Goal: Task Accomplishment & Management: Complete application form

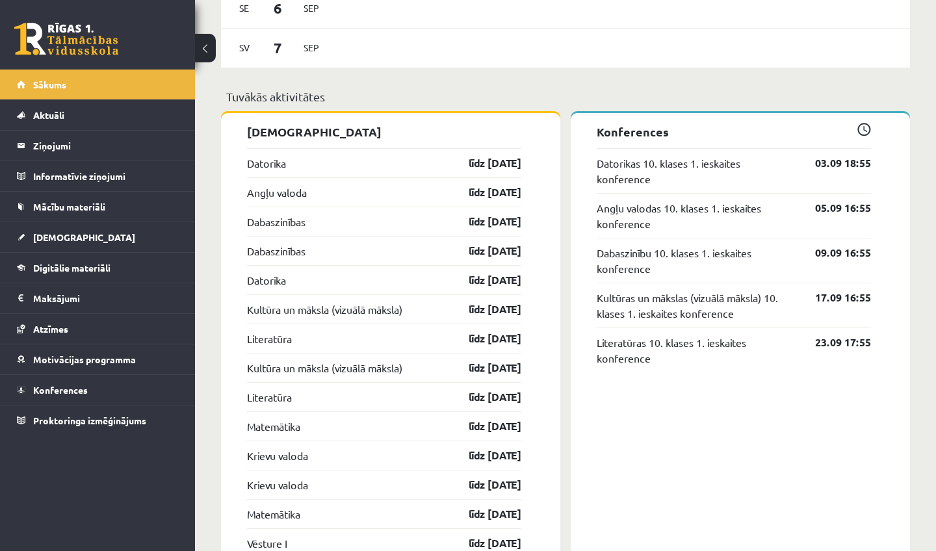
scroll to position [969, 0]
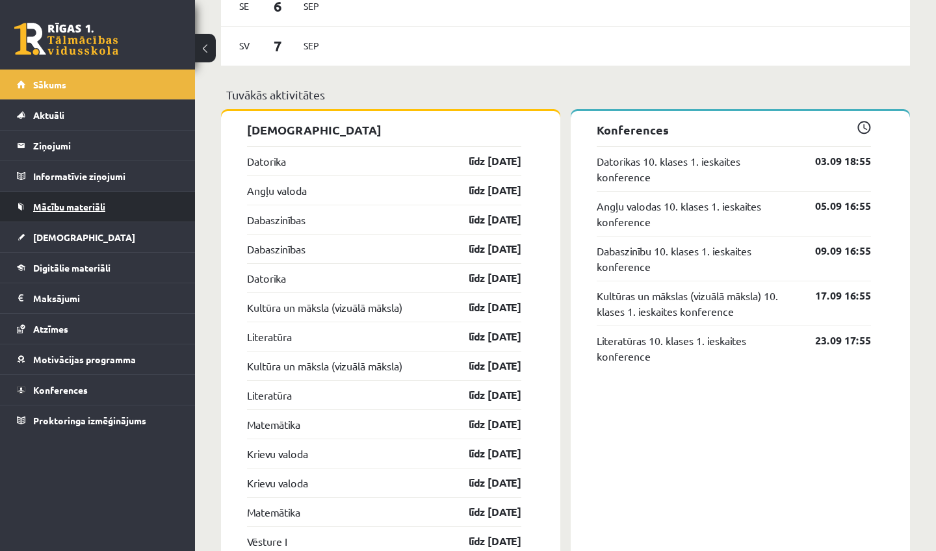
click at [77, 207] on span "Mācību materiāli" at bounding box center [69, 207] width 72 height 12
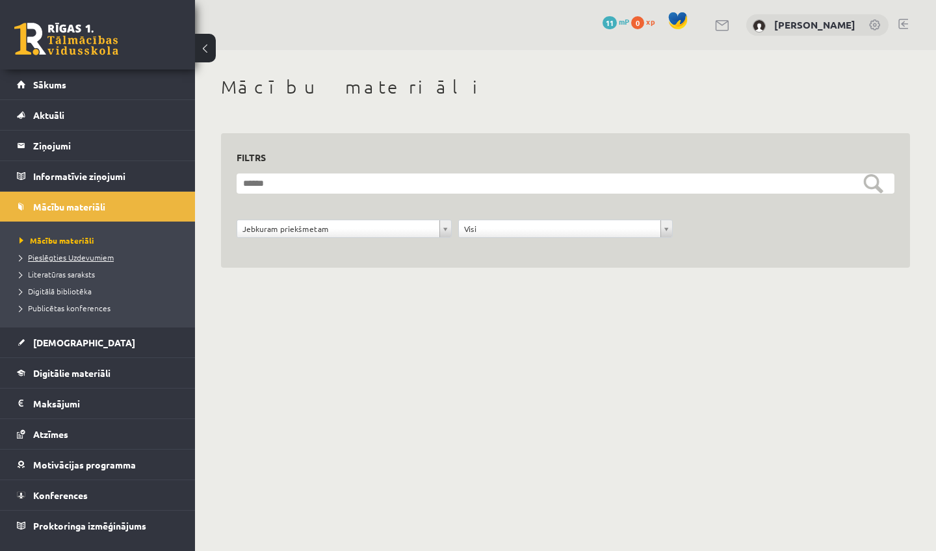
click at [62, 256] on span "Pieslēgties Uzdevumiem" at bounding box center [67, 257] width 94 height 10
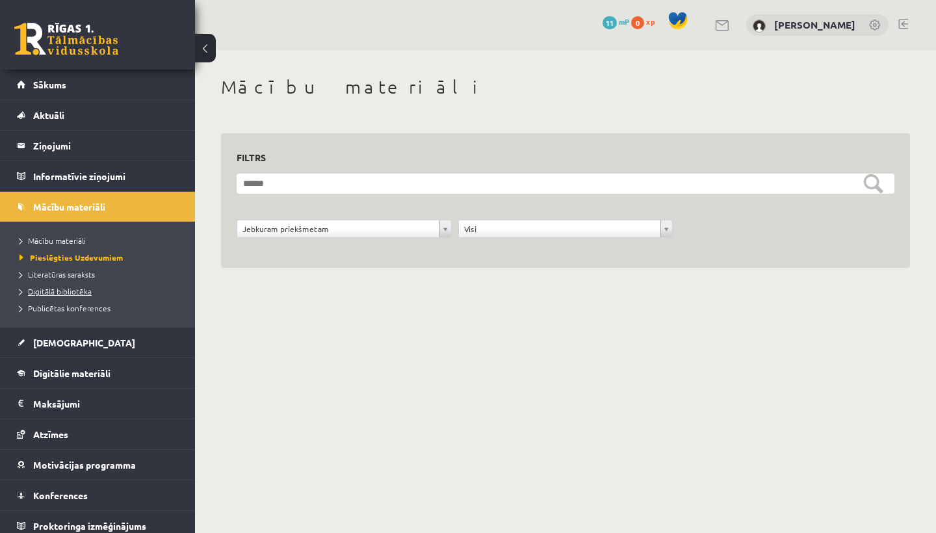
click at [71, 296] on link "Digitālā bibliotēka" at bounding box center [101, 291] width 163 height 12
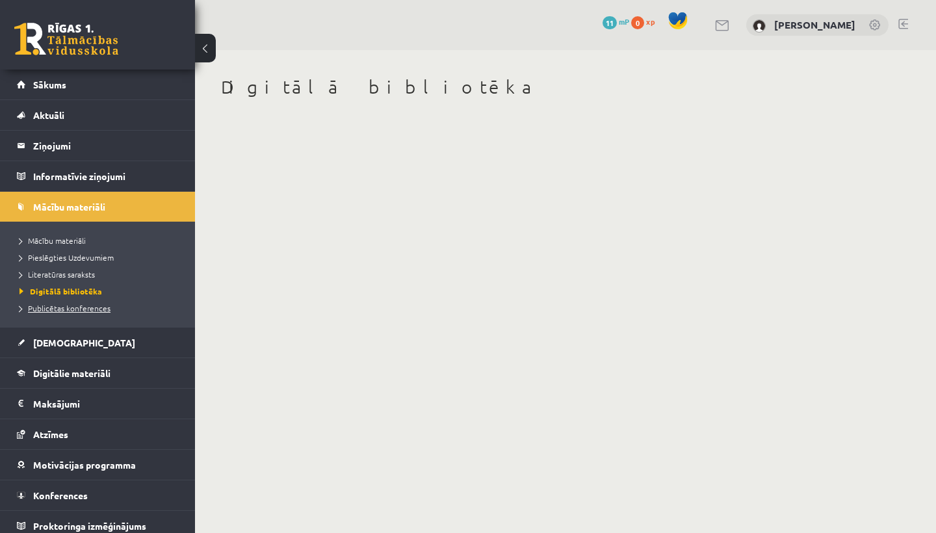
click at [78, 307] on span "Publicētas konferences" at bounding box center [65, 308] width 91 height 10
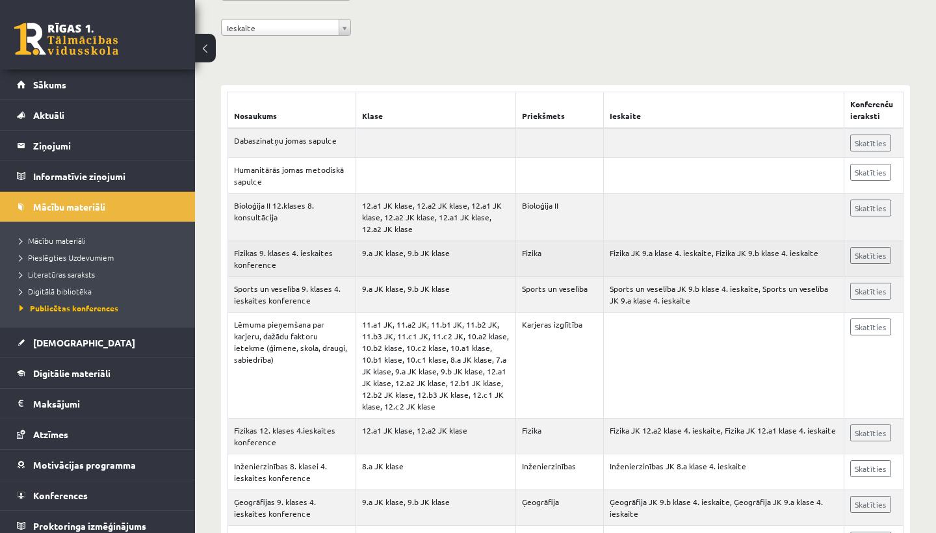
scroll to position [192, 0]
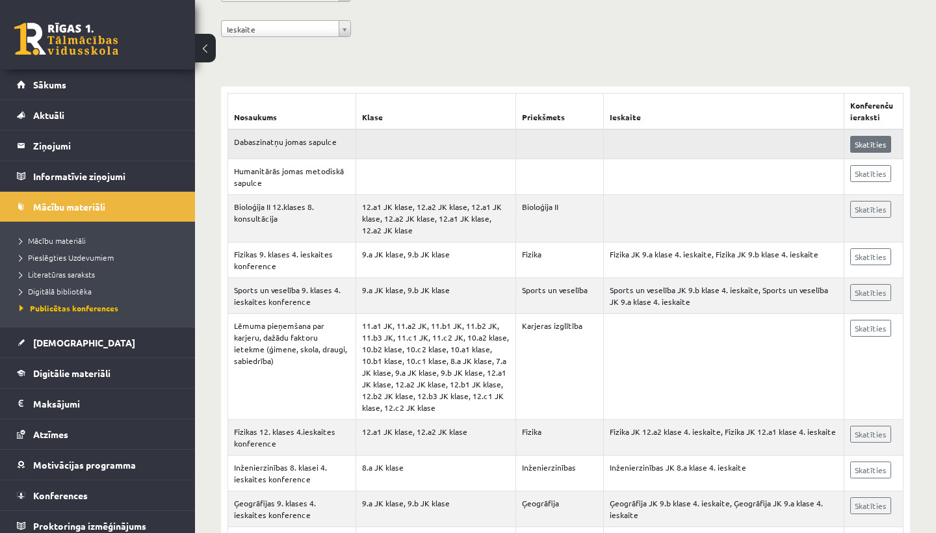
click at [890, 142] on link "Skatīties" at bounding box center [870, 144] width 41 height 17
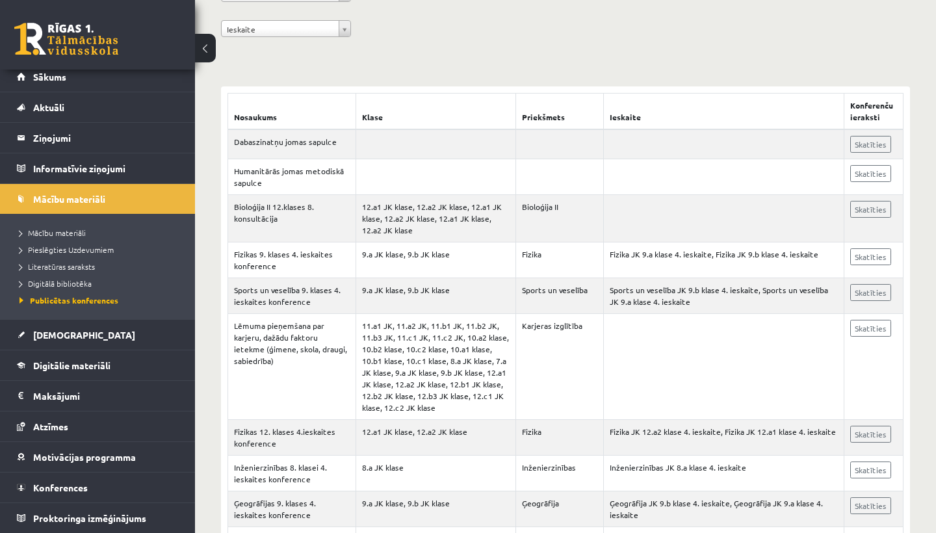
scroll to position [8, 0]
click at [60, 337] on span "[DEMOGRAPHIC_DATA]" at bounding box center [84, 335] width 102 height 12
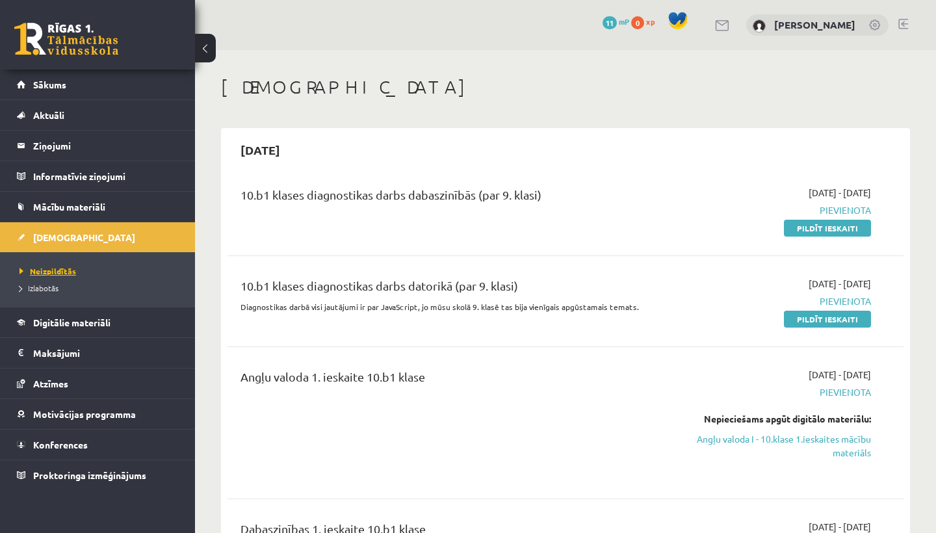
click at [65, 270] on span "Neizpildītās" at bounding box center [48, 271] width 57 height 10
click at [52, 287] on span "Izlabotās" at bounding box center [39, 288] width 39 height 10
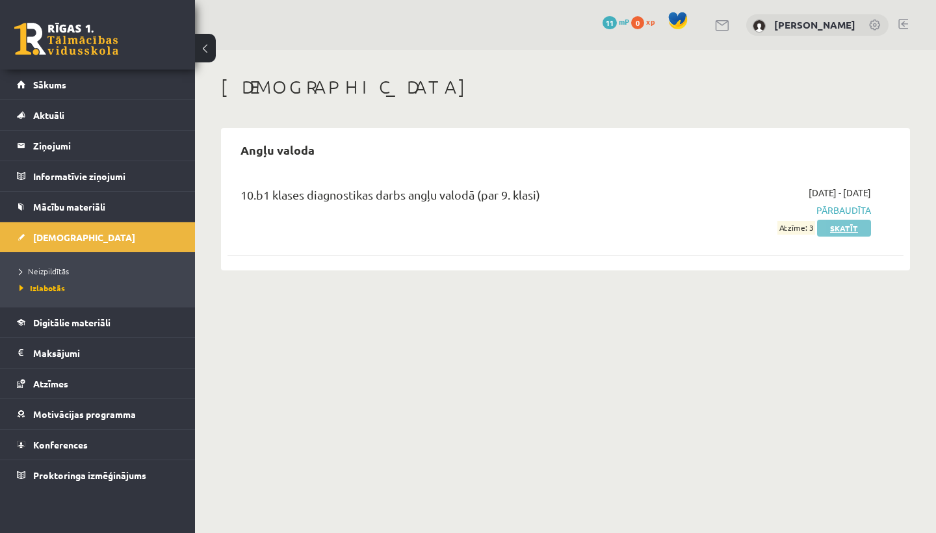
click at [864, 230] on link "Skatīt" at bounding box center [844, 228] width 54 height 17
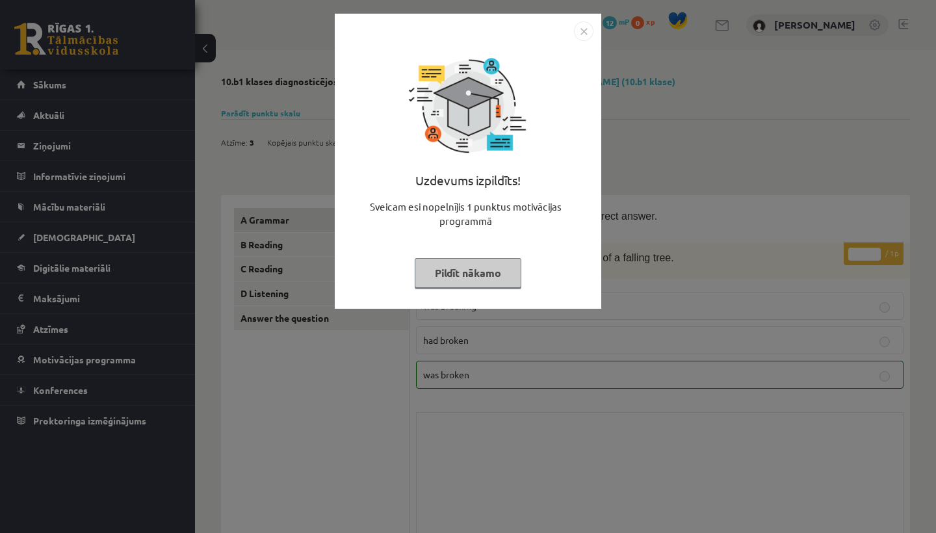
click at [454, 276] on button "Pildīt nākamo" at bounding box center [468, 273] width 107 height 30
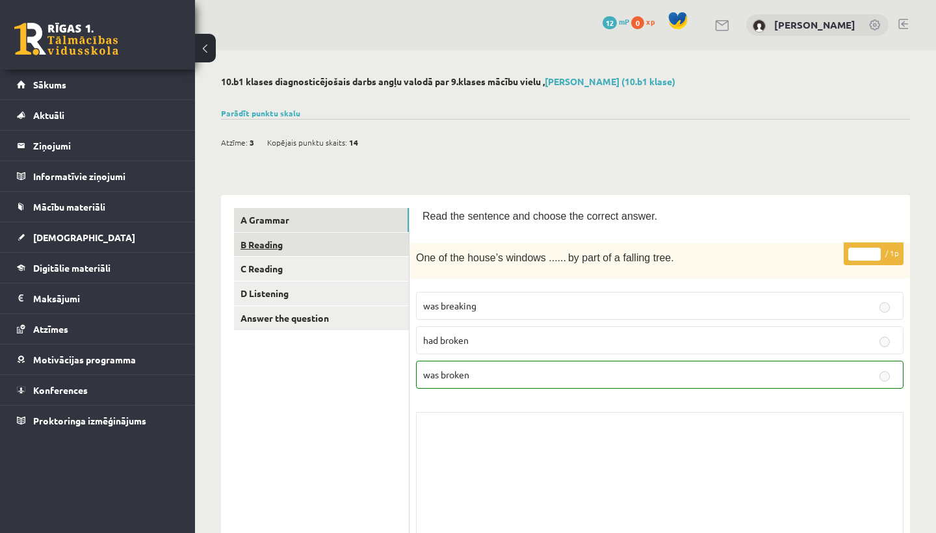
click at [398, 238] on link "B Reading" at bounding box center [321, 245] width 175 height 24
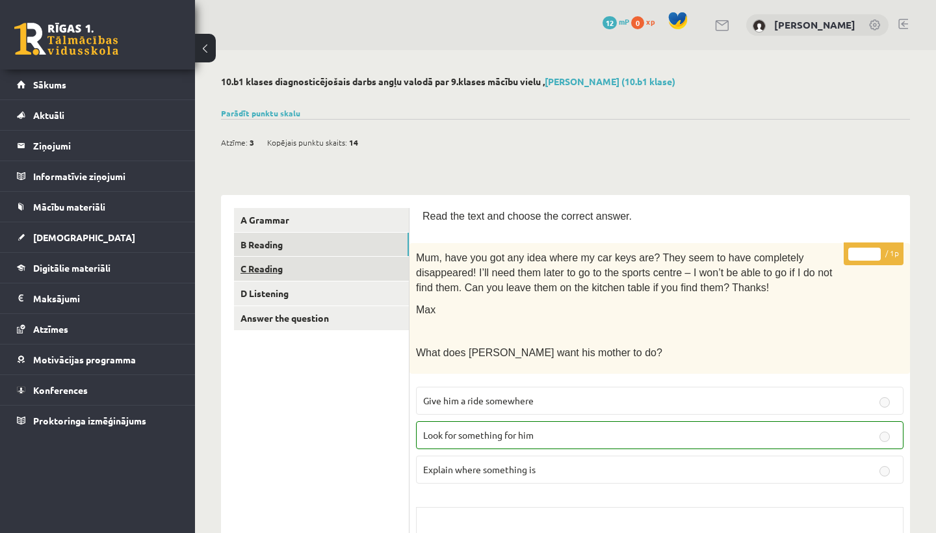
click at [377, 270] on link "C Reading" at bounding box center [321, 269] width 175 height 24
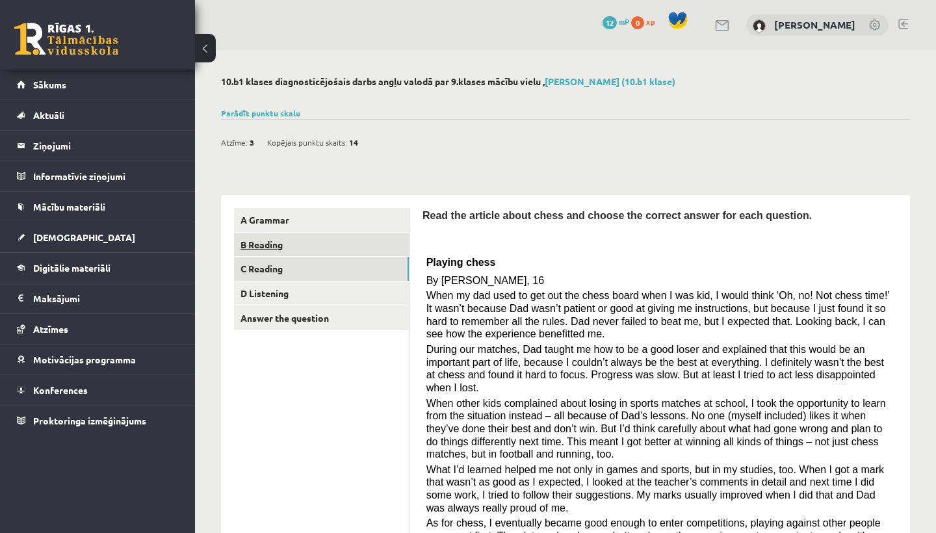
click at [375, 241] on link "B Reading" at bounding box center [321, 245] width 175 height 24
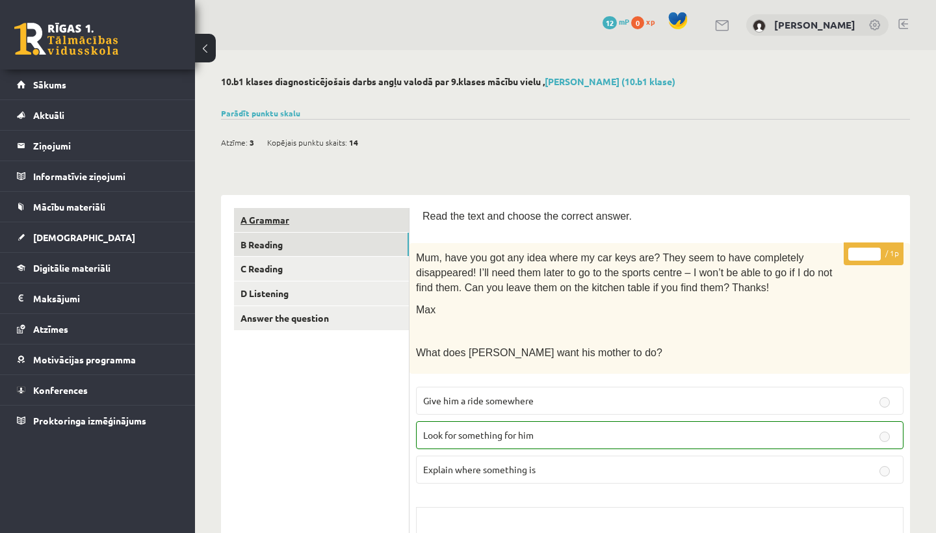
click at [374, 222] on link "A Grammar" at bounding box center [321, 220] width 175 height 24
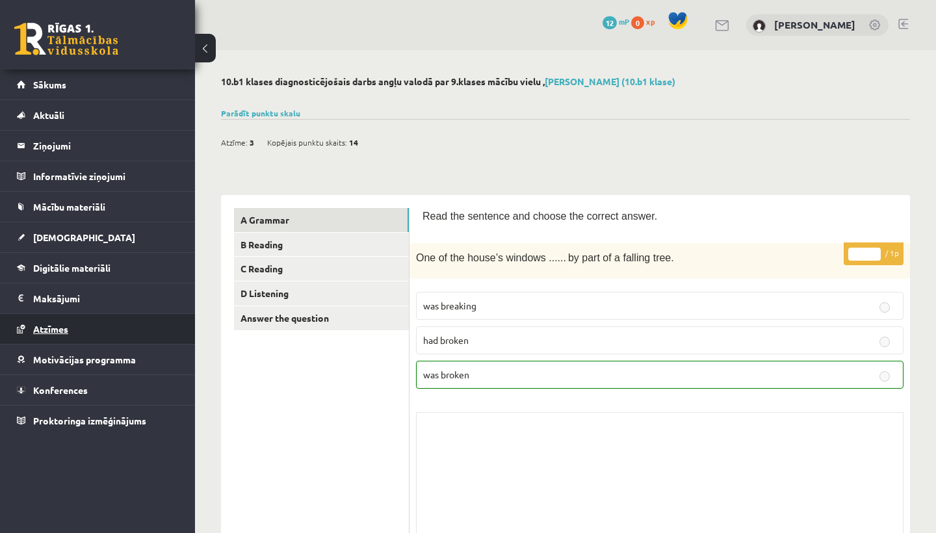
click at [60, 334] on span "Atzīmes" at bounding box center [50, 329] width 35 height 12
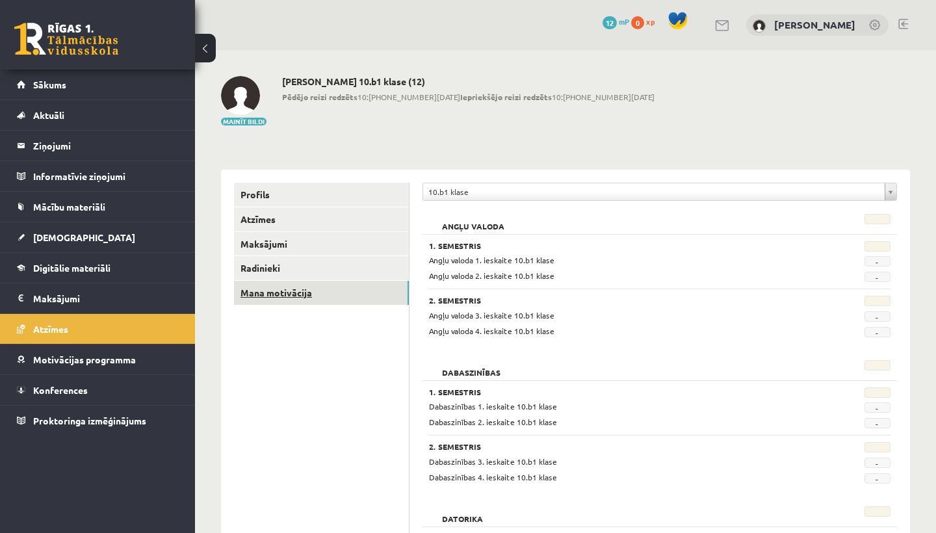
click at [274, 288] on link "Mana motivācija" at bounding box center [321, 293] width 175 height 24
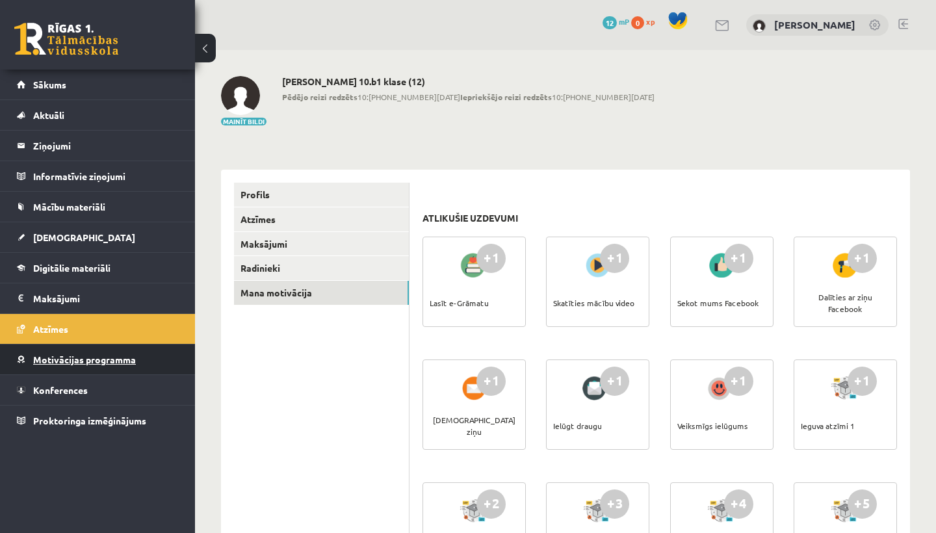
click at [114, 360] on span "Motivācijas programma" at bounding box center [84, 360] width 103 height 12
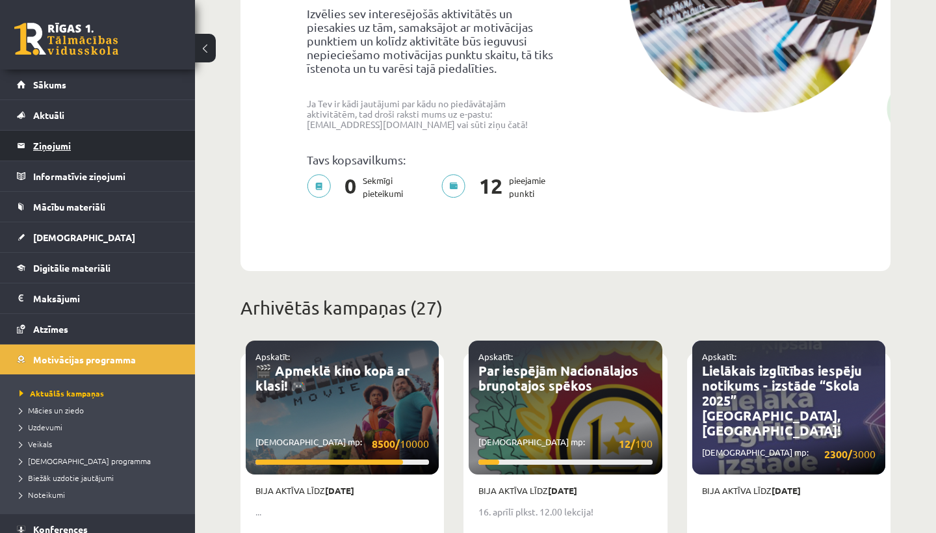
click at [67, 150] on legend "Ziņojumi 0" at bounding box center [106, 146] width 146 height 30
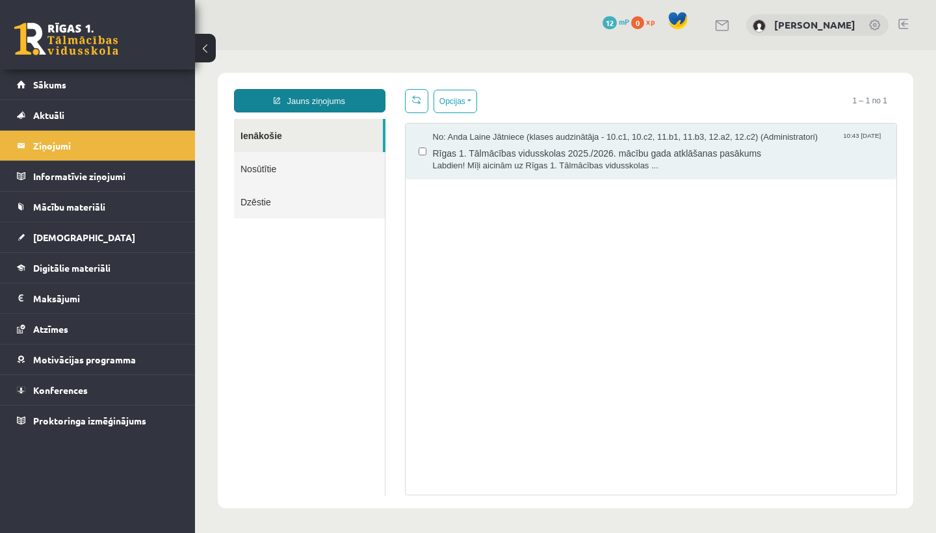
click at [337, 100] on link "Jauns ziņojums" at bounding box center [309, 100] width 151 height 23
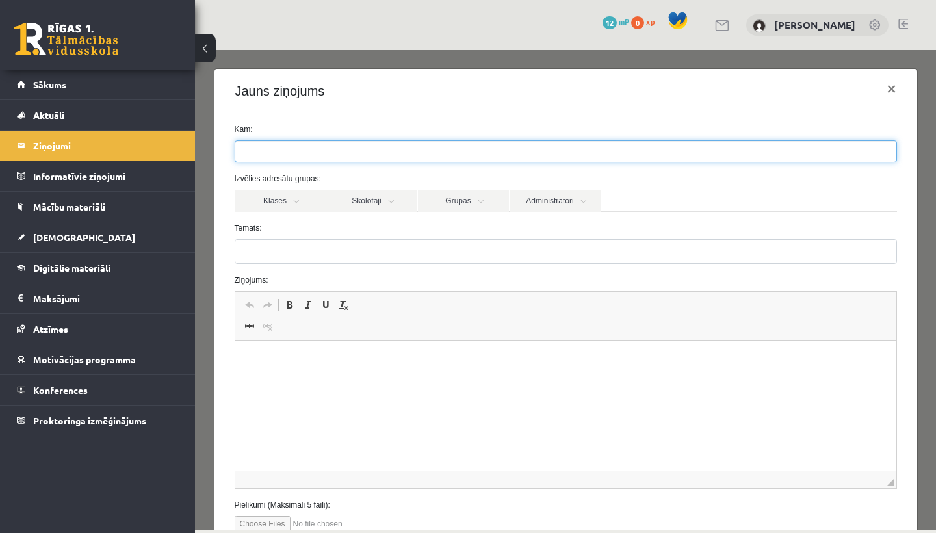
click at [308, 150] on ul at bounding box center [565, 151] width 661 height 21
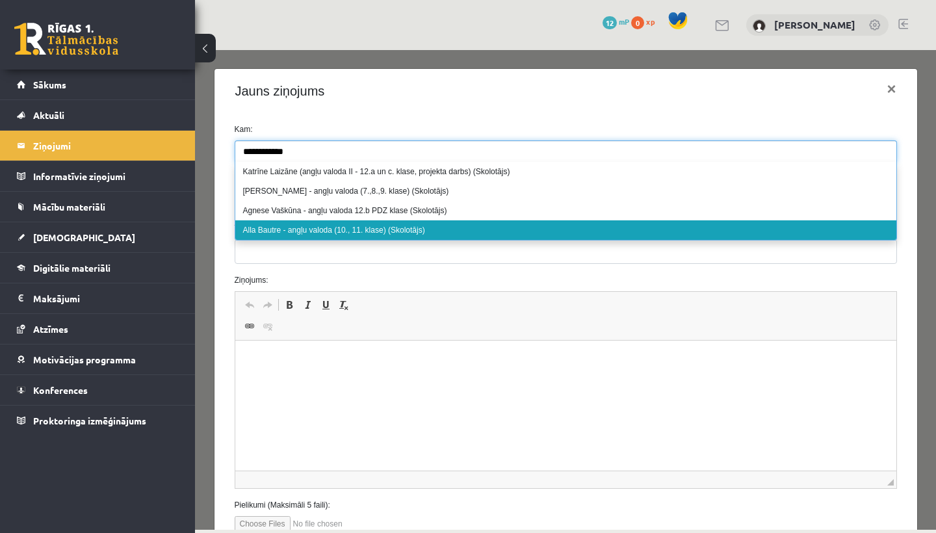
type input "**********"
select select "*****"
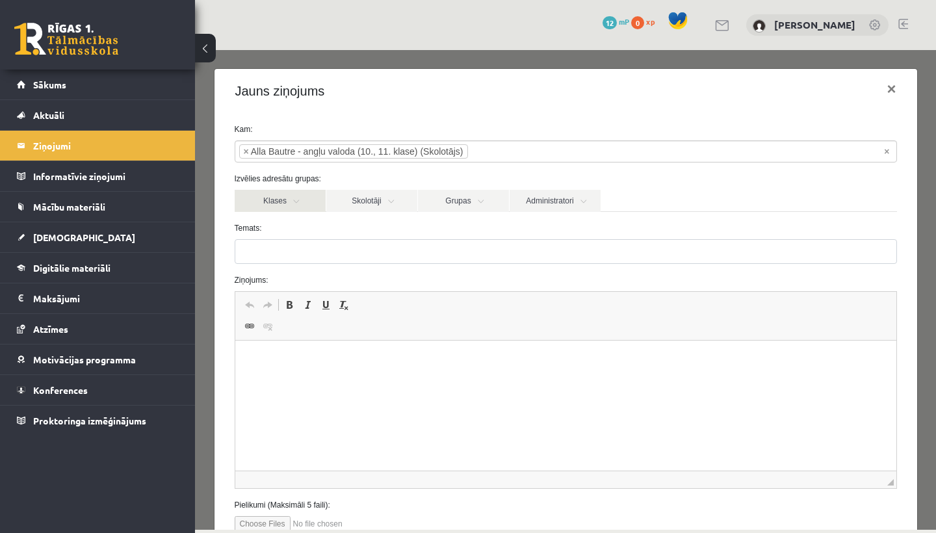
click at [281, 196] on link "Klases" at bounding box center [280, 201] width 91 height 22
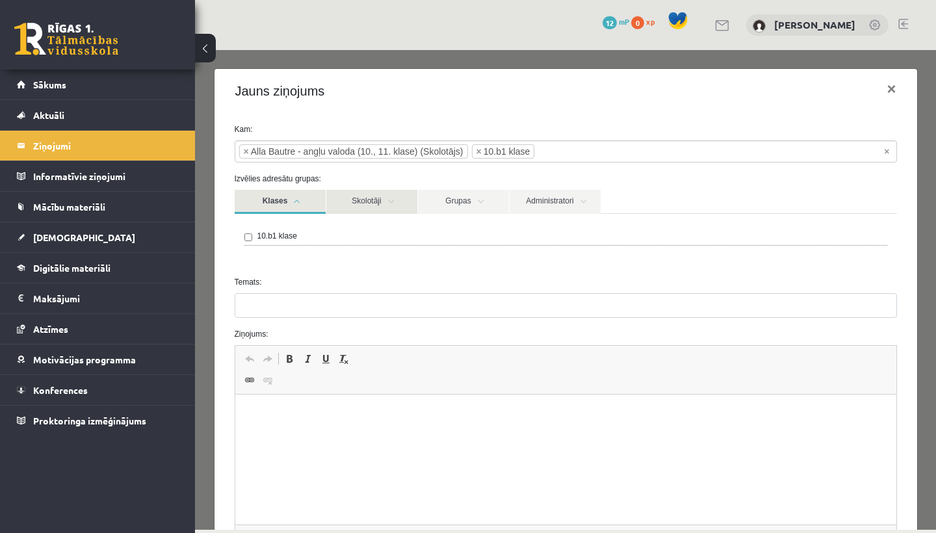
click at [394, 202] on link "Skolotāji" at bounding box center [371, 202] width 91 height 24
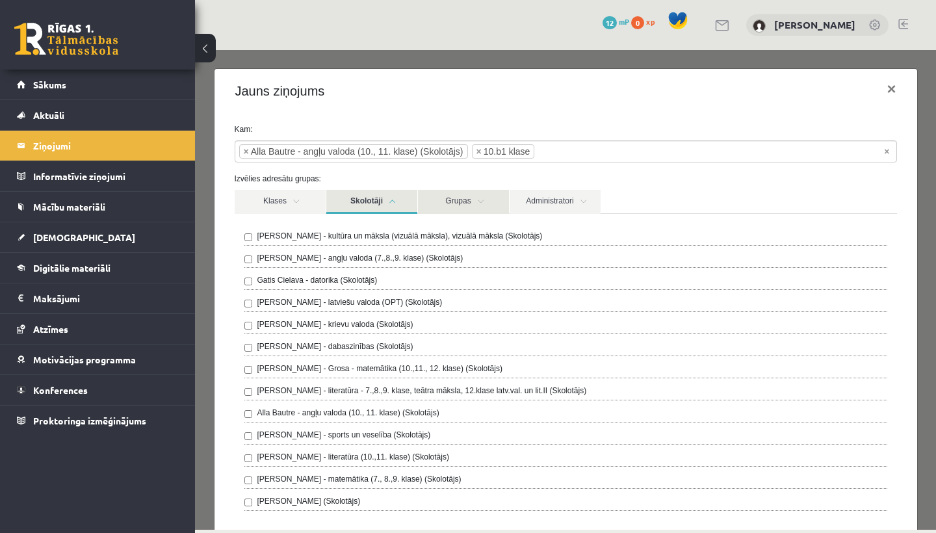
click at [472, 194] on link "Grupas" at bounding box center [463, 202] width 91 height 24
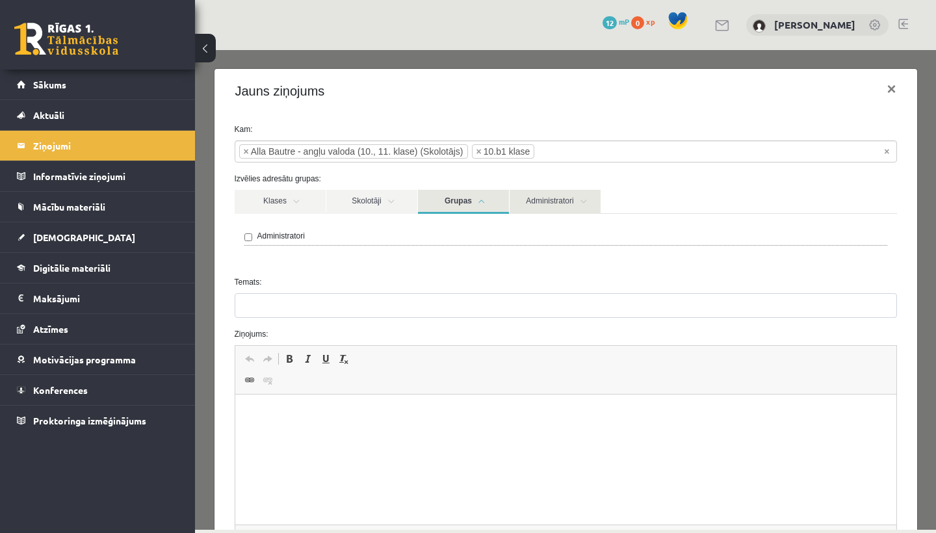
click at [547, 207] on link "Administratori" at bounding box center [555, 202] width 91 height 24
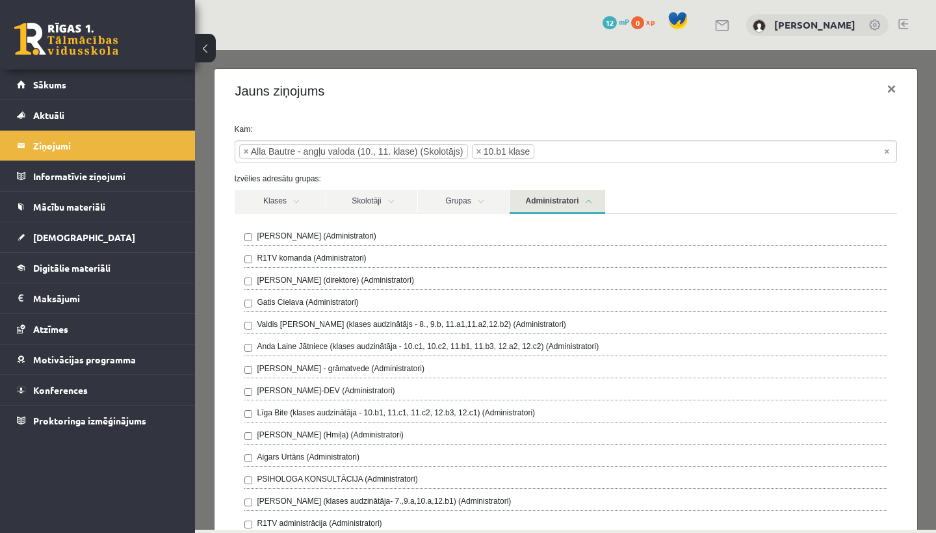
click at [590, 200] on link "Administratori" at bounding box center [558, 202] width 96 height 24
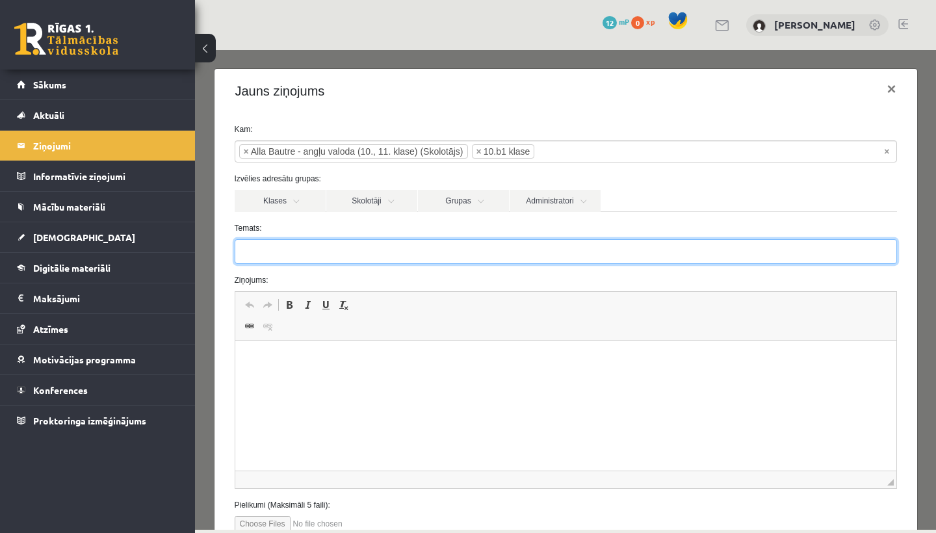
click at [293, 261] on input "Temats:" at bounding box center [566, 251] width 663 height 25
type input "********"
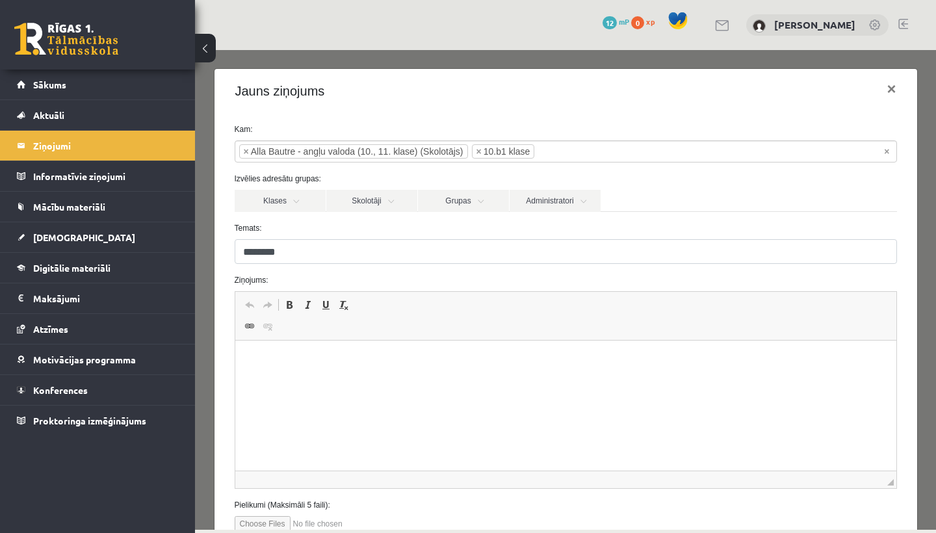
click at [366, 380] on html at bounding box center [565, 361] width 661 height 40
click at [836, 21] on link "[PERSON_NAME]" at bounding box center [814, 24] width 81 height 13
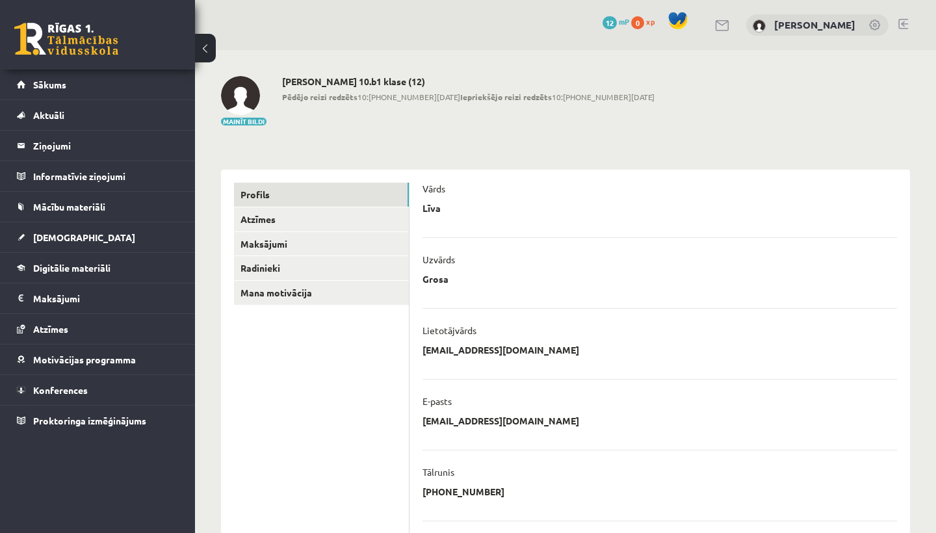
click at [209, 44] on button at bounding box center [205, 48] width 21 height 29
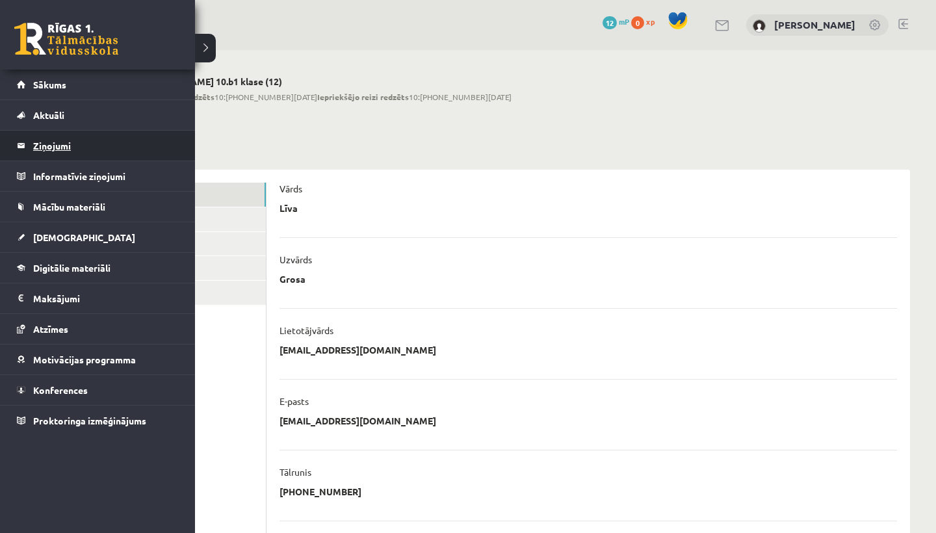
click at [38, 142] on legend "Ziņojumi 0" at bounding box center [106, 146] width 146 height 30
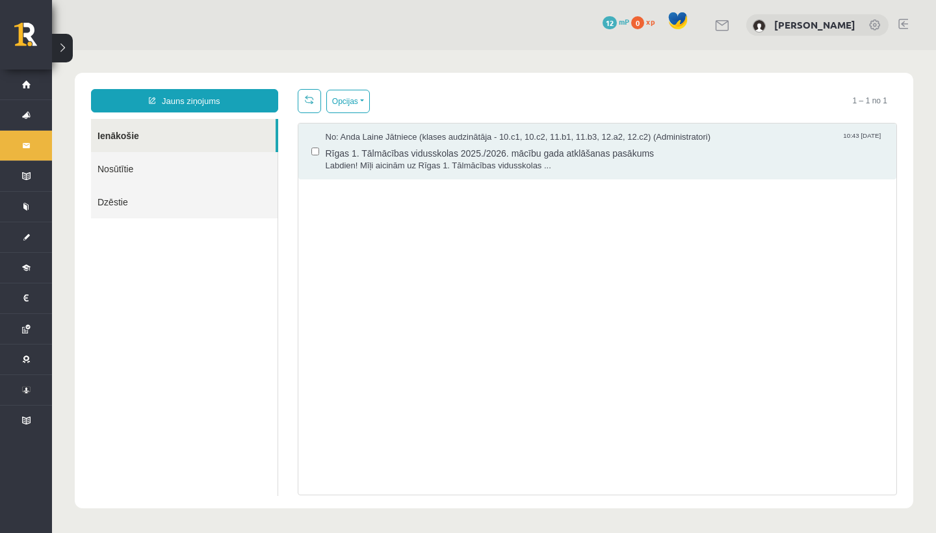
click at [170, 166] on link "Nosūtītie" at bounding box center [184, 168] width 187 height 33
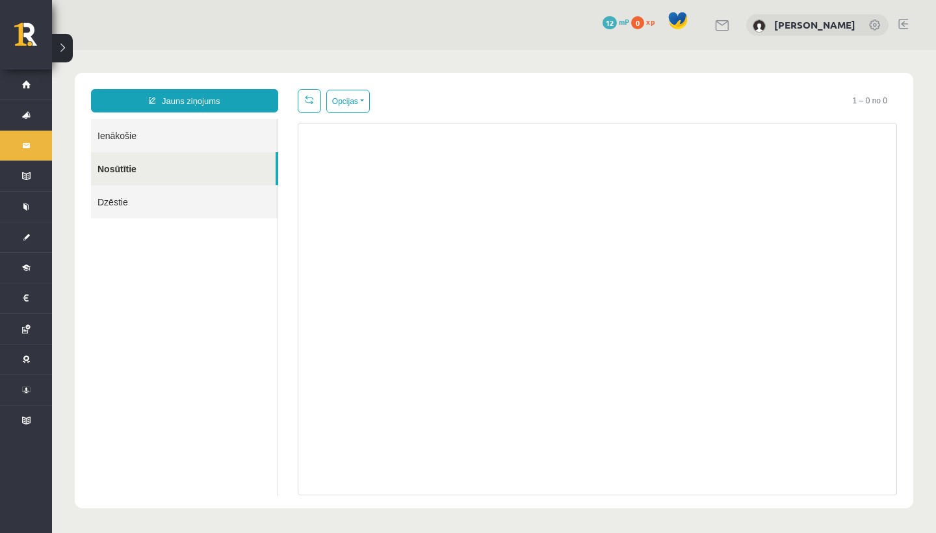
click at [152, 140] on link "Ienākošie" at bounding box center [184, 135] width 187 height 33
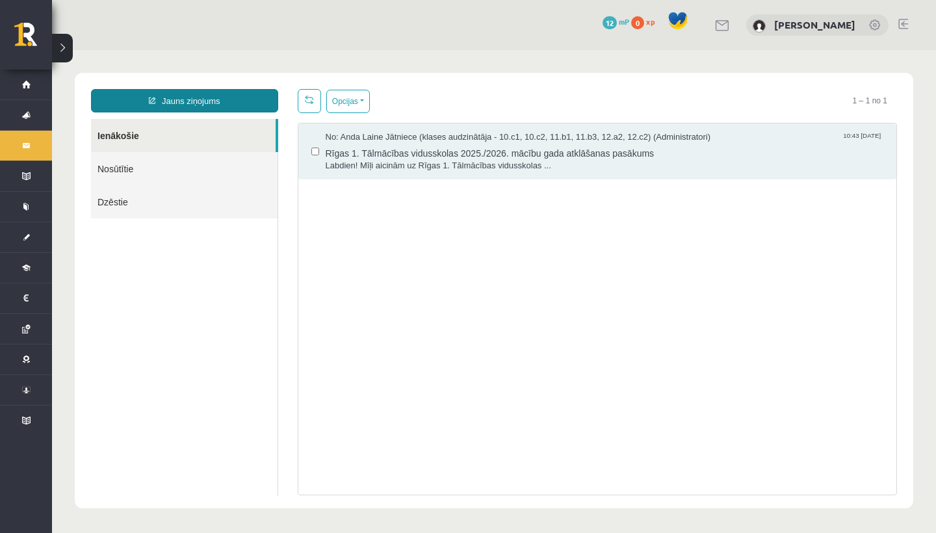
click at [181, 106] on link "Jauns ziņojums" at bounding box center [184, 100] width 187 height 23
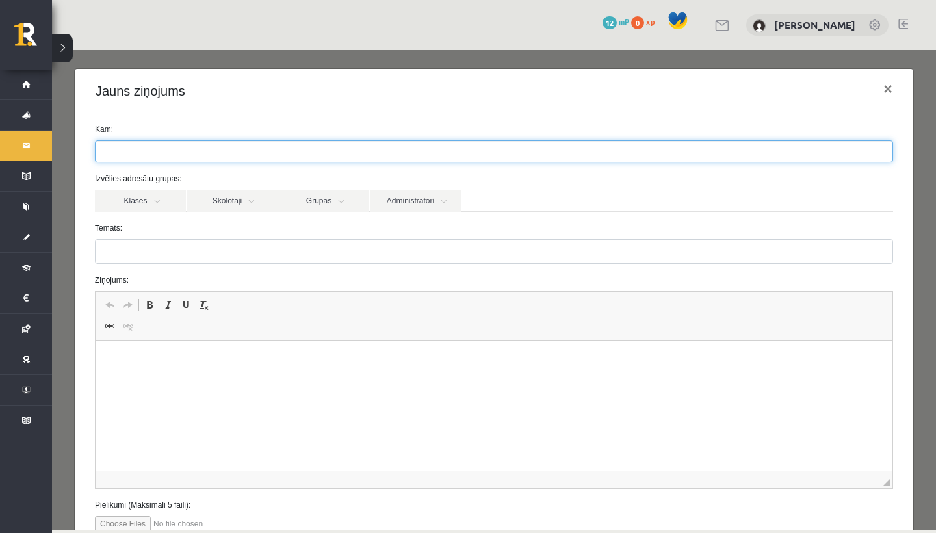
click at [198, 159] on ul at bounding box center [494, 151] width 797 height 21
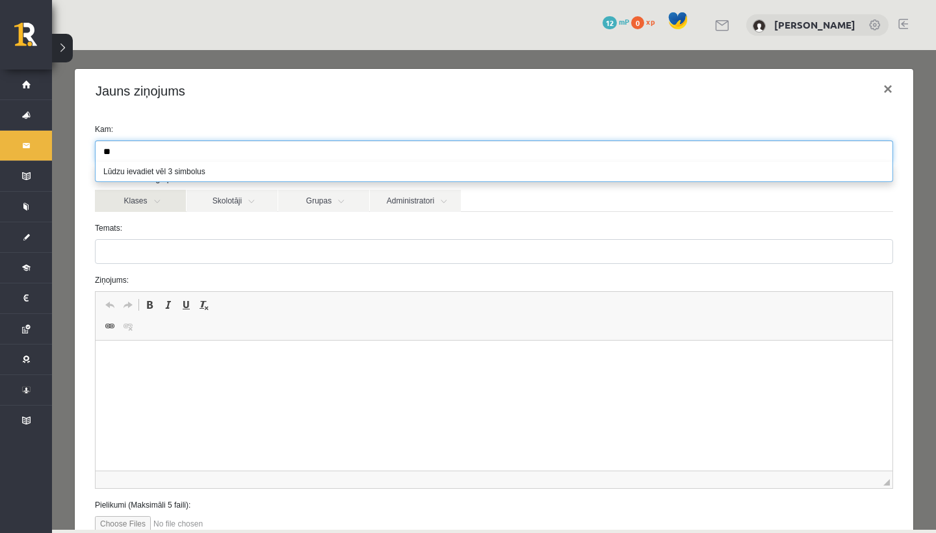
type input "**"
click at [171, 194] on link "Klases" at bounding box center [140, 201] width 91 height 22
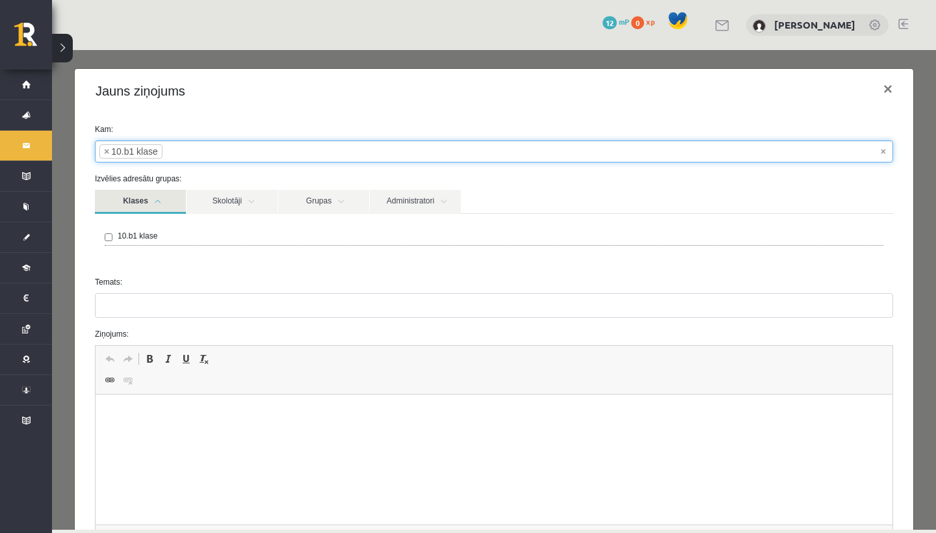
click at [174, 150] on input "search" at bounding box center [186, 151] width 46 height 21
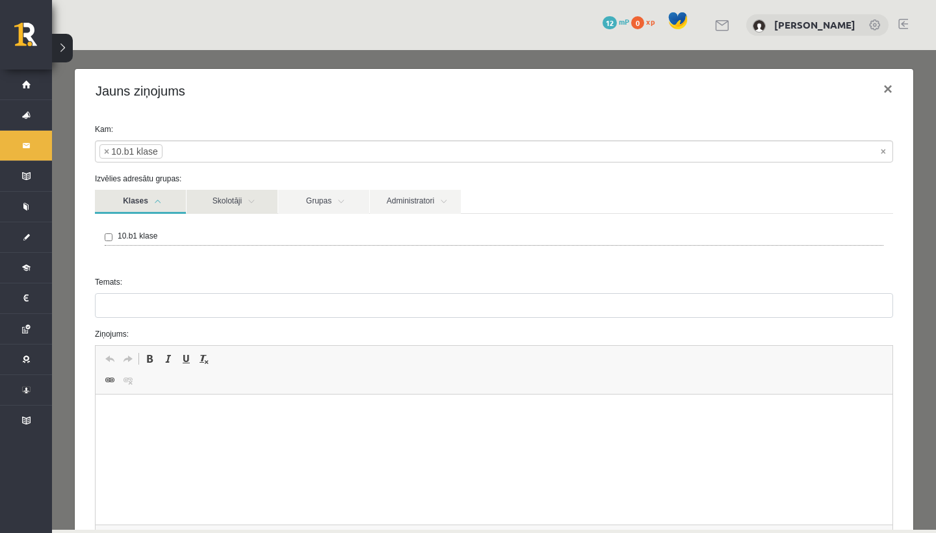
click at [230, 204] on link "Skolotāji" at bounding box center [232, 202] width 91 height 24
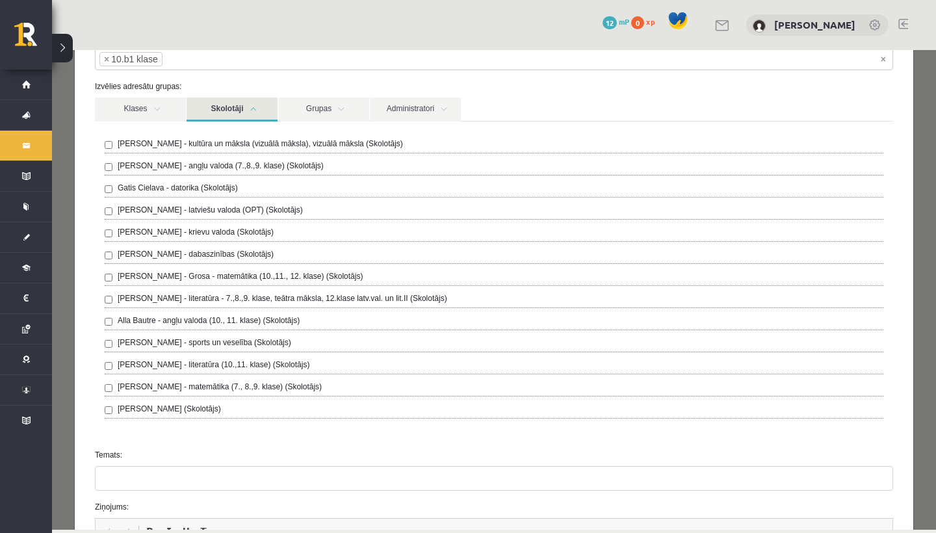
scroll to position [94, 0]
click at [258, 107] on link "Skolotāji" at bounding box center [232, 108] width 91 height 24
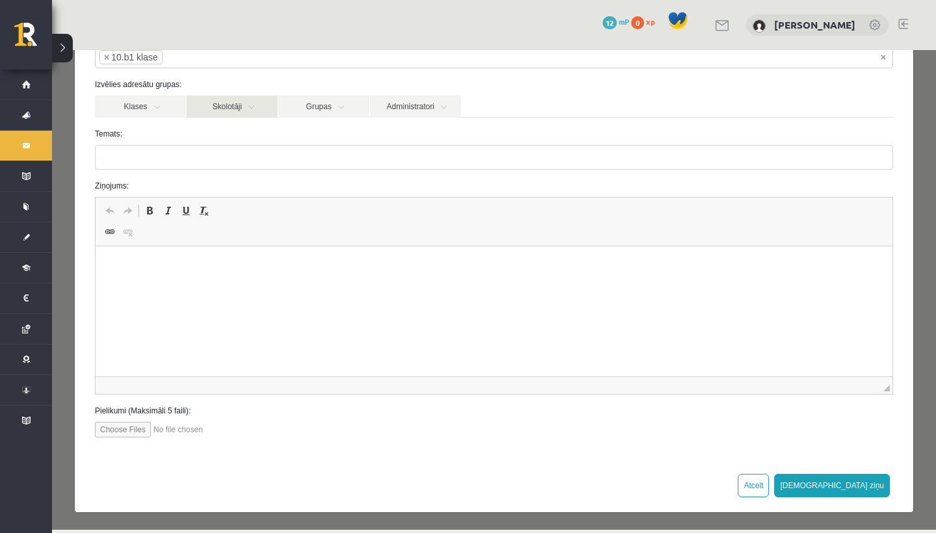
click at [257, 107] on link "Skolotāji" at bounding box center [232, 107] width 91 height 22
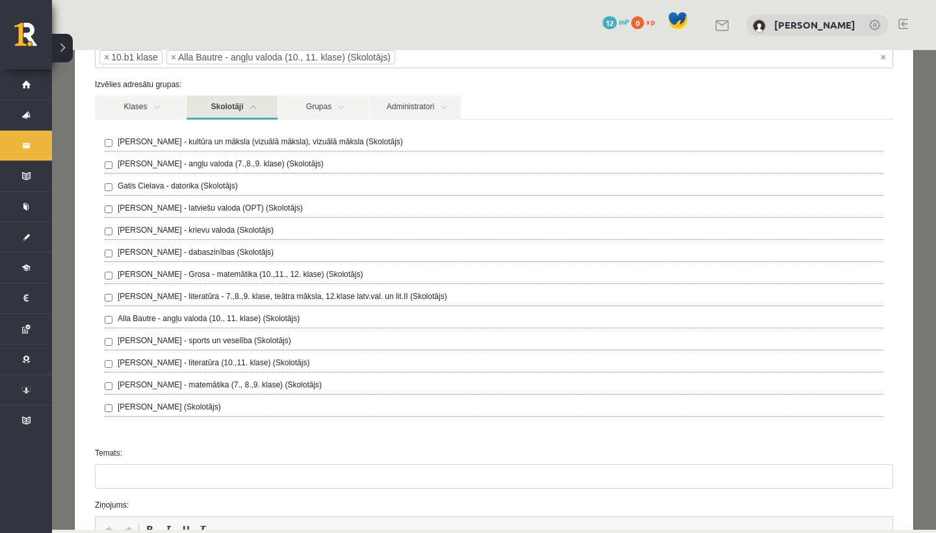
click at [331, 92] on div "Izvēlies adresātu grupas: Klases Skolotāji Grupas Administratori 10.b1 klase [P…" at bounding box center [494, 258] width 818 height 358
click at [261, 96] on link "Skolotāji" at bounding box center [232, 108] width 91 height 24
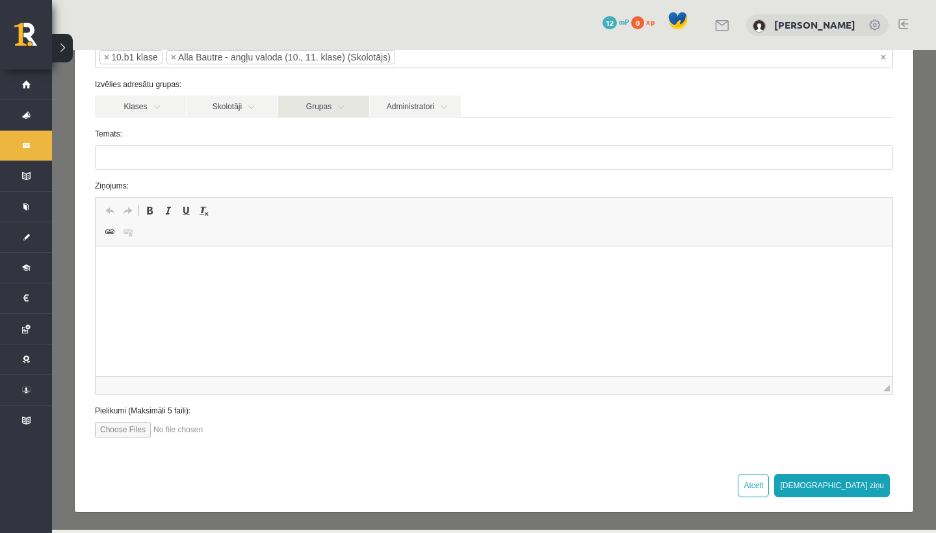
click at [297, 101] on link "Grupas" at bounding box center [323, 107] width 91 height 22
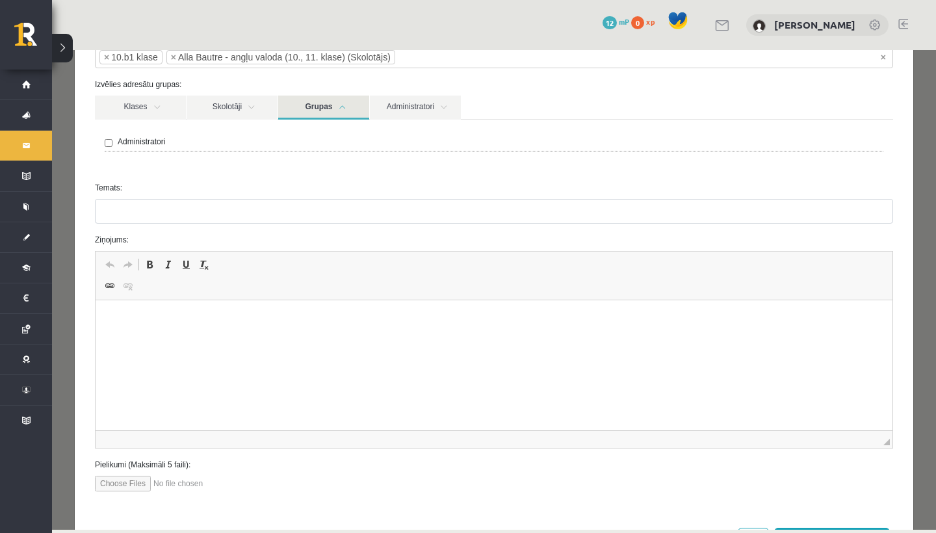
click at [297, 102] on link "Grupas" at bounding box center [323, 108] width 91 height 24
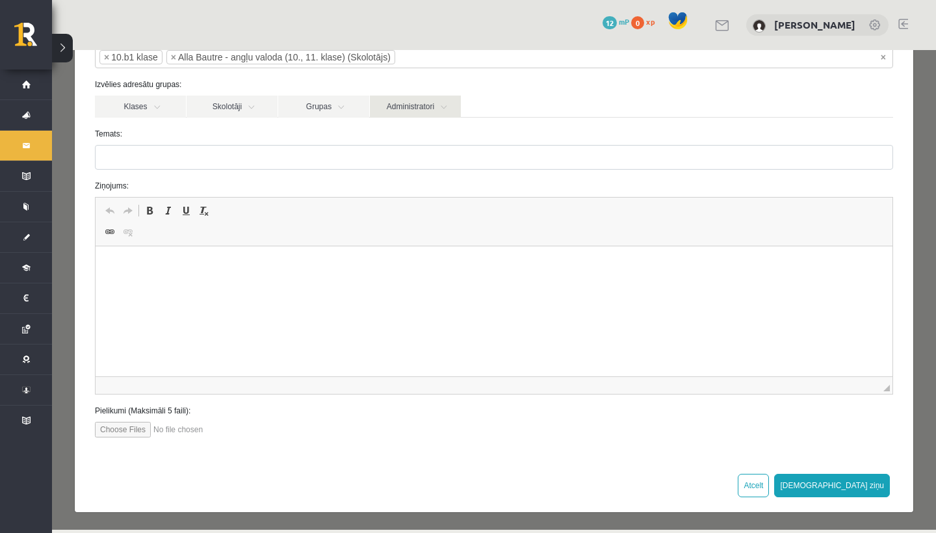
click at [389, 107] on link "Administratori" at bounding box center [415, 107] width 91 height 22
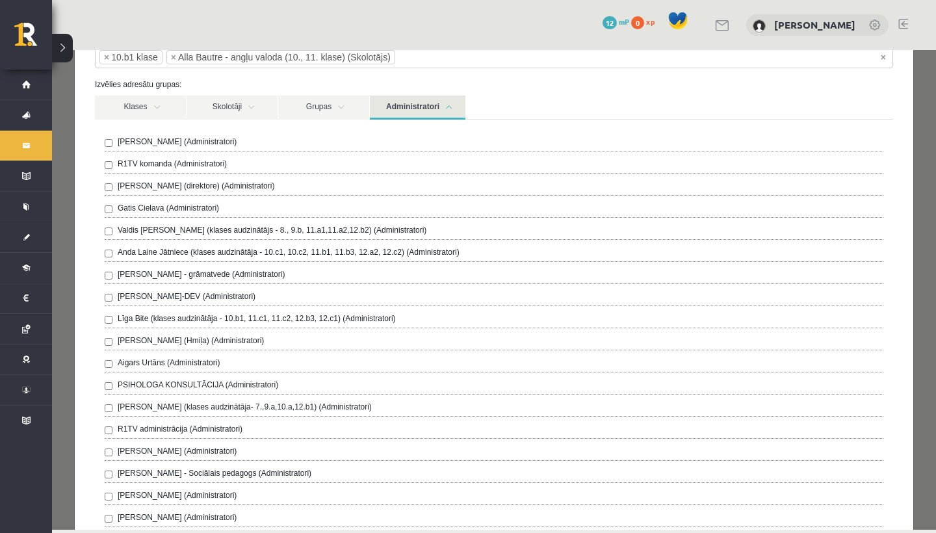
click at [389, 107] on link "Administratori" at bounding box center [418, 108] width 96 height 24
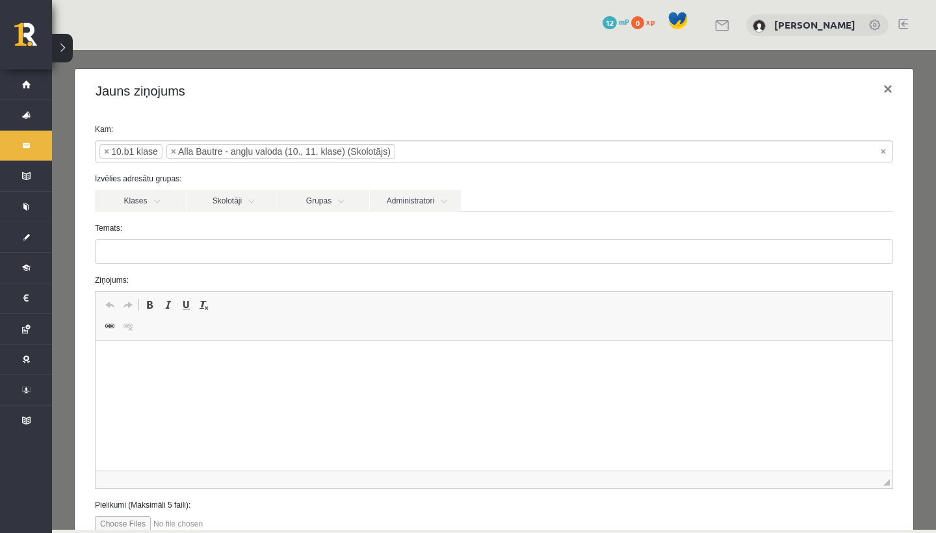
scroll to position [0, 0]
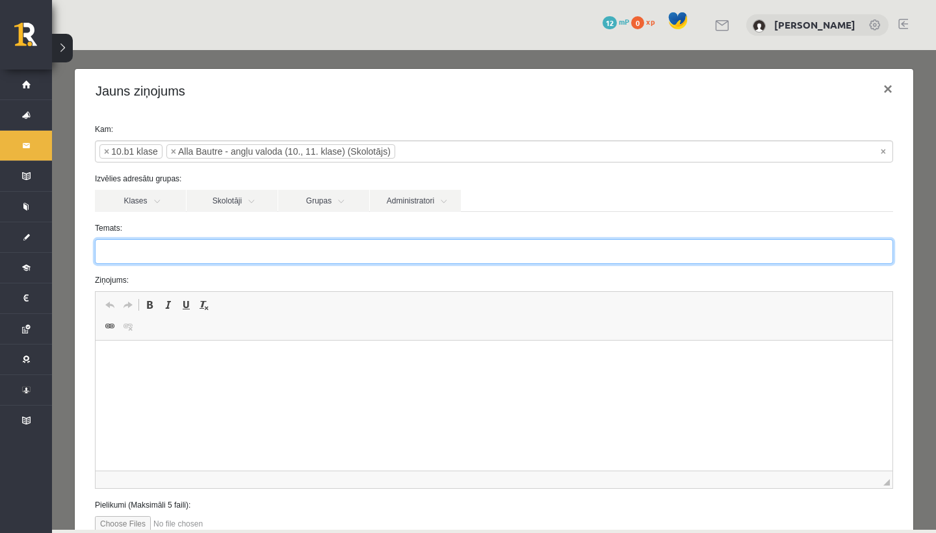
click at [172, 248] on input "Temats:" at bounding box center [494, 251] width 798 height 25
type input "********"
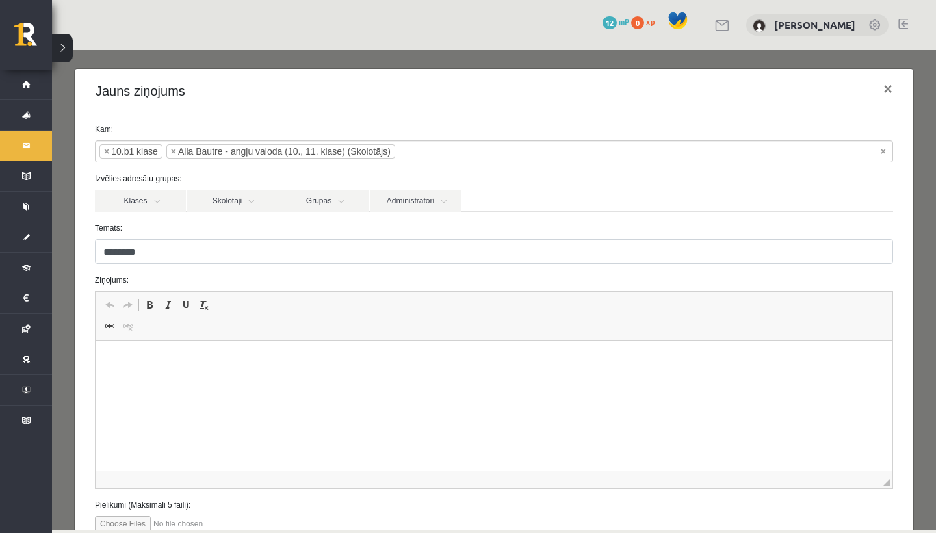
click at [144, 375] on html at bounding box center [494, 361] width 797 height 40
click at [205, 362] on p "**********" at bounding box center [494, 360] width 771 height 13
click at [298, 368] on html "**********" at bounding box center [494, 360] width 797 height 39
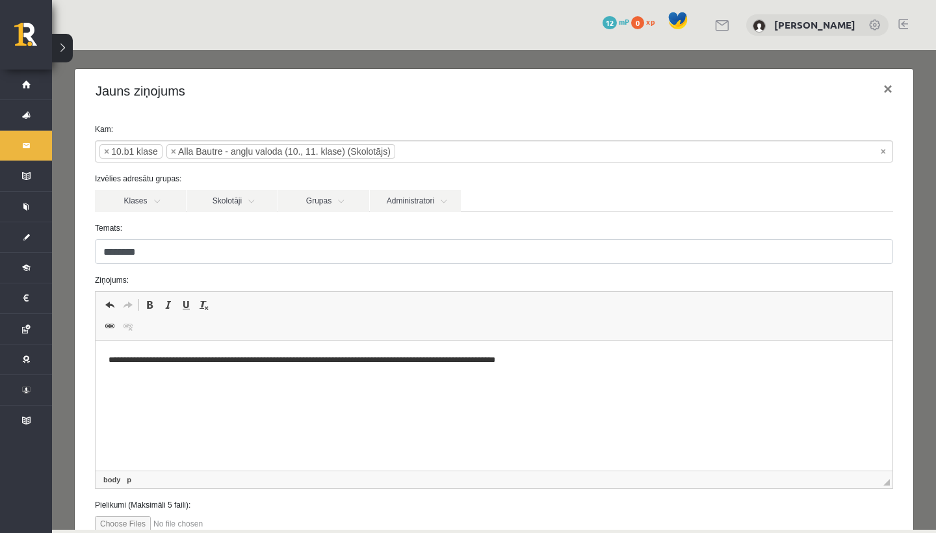
click at [505, 360] on p "**********" at bounding box center [494, 360] width 771 height 13
click at [508, 362] on p "**********" at bounding box center [494, 360] width 771 height 13
click at [624, 360] on p "**********" at bounding box center [494, 360] width 771 height 13
click at [357, 380] on p "**********" at bounding box center [494, 381] width 771 height 13
click at [336, 384] on p "**********" at bounding box center [494, 381] width 771 height 13
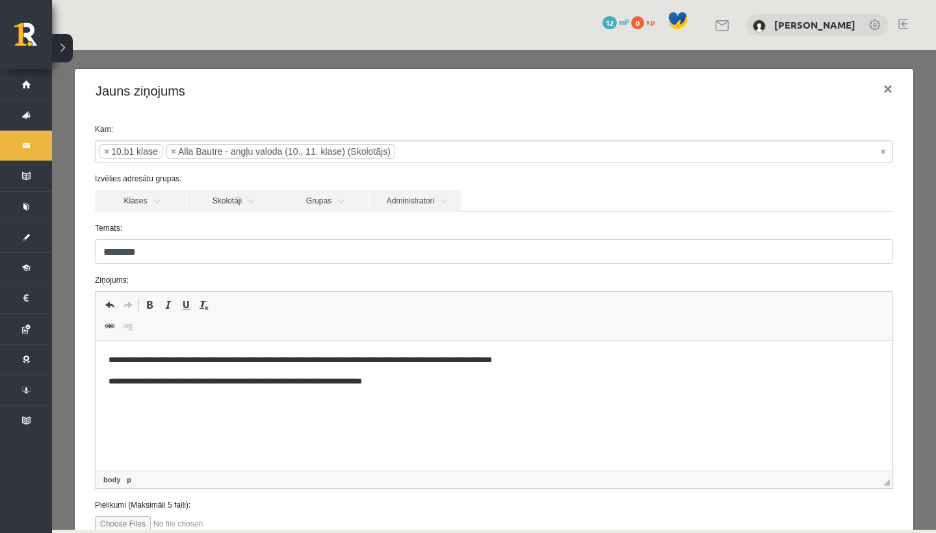
click at [342, 385] on p "**********" at bounding box center [494, 381] width 771 height 13
click at [381, 385] on p "**********" at bounding box center [494, 381] width 771 height 13
click at [204, 362] on p "**********" at bounding box center [494, 360] width 771 height 13
click at [251, 361] on p "**********" at bounding box center [494, 360] width 771 height 13
click at [211, 362] on p "**********" at bounding box center [494, 360] width 771 height 13
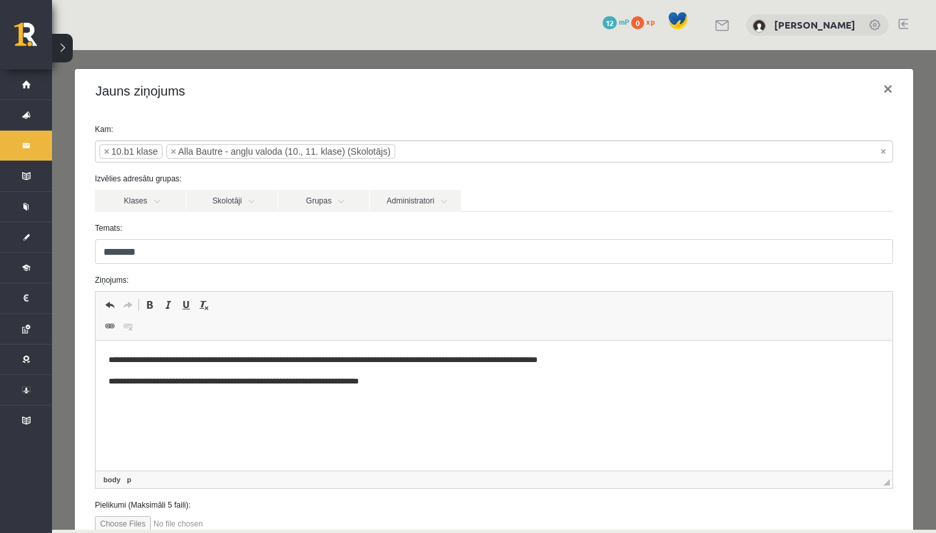
click at [371, 384] on p "**********" at bounding box center [494, 381] width 771 height 13
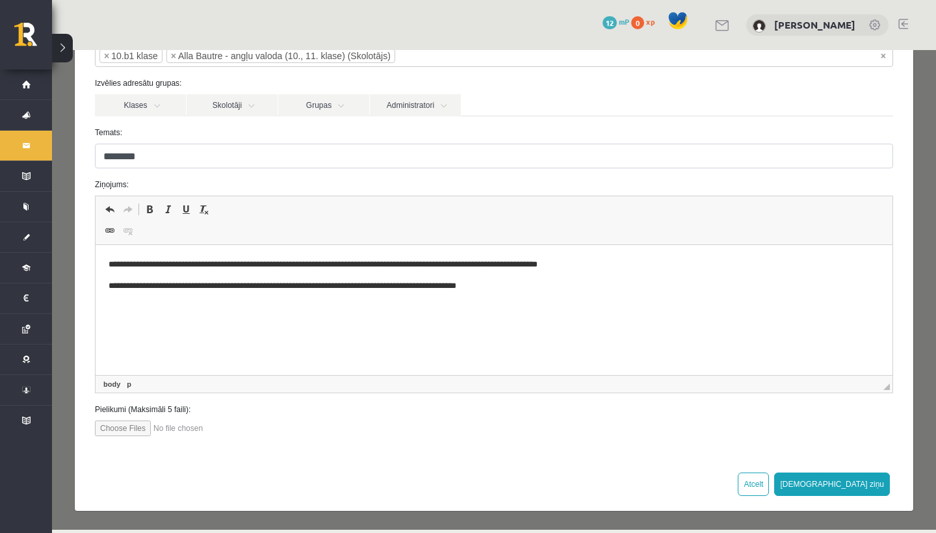
scroll to position [95, 0]
click at [452, 291] on p "**********" at bounding box center [494, 286] width 771 height 13
click at [509, 287] on p "**********" at bounding box center [494, 286] width 771 height 13
click at [379, 382] on span "◢ Elements path body p" at bounding box center [494, 385] width 797 height 18
click at [887, 386] on span "◢" at bounding box center [887, 387] width 7 height 7
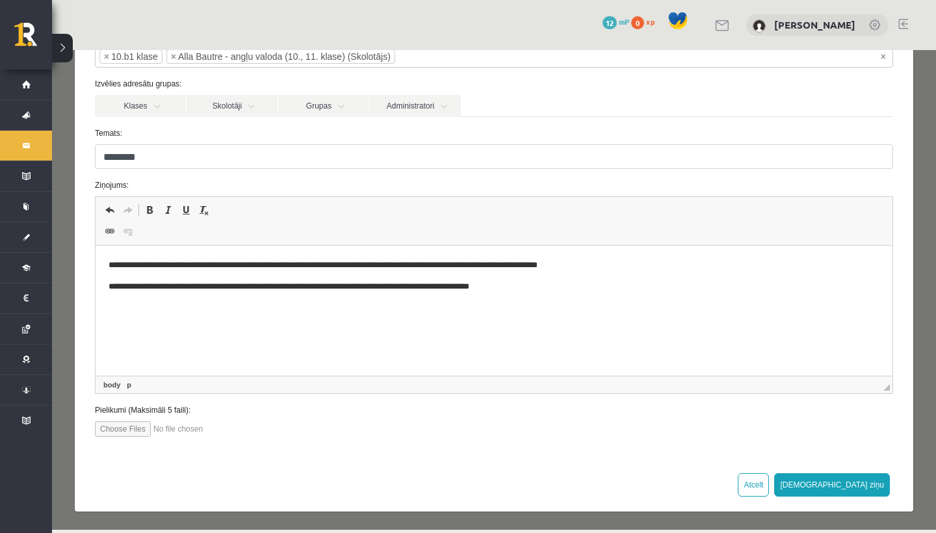
click at [887, 386] on span "◢" at bounding box center [887, 387] width 7 height 7
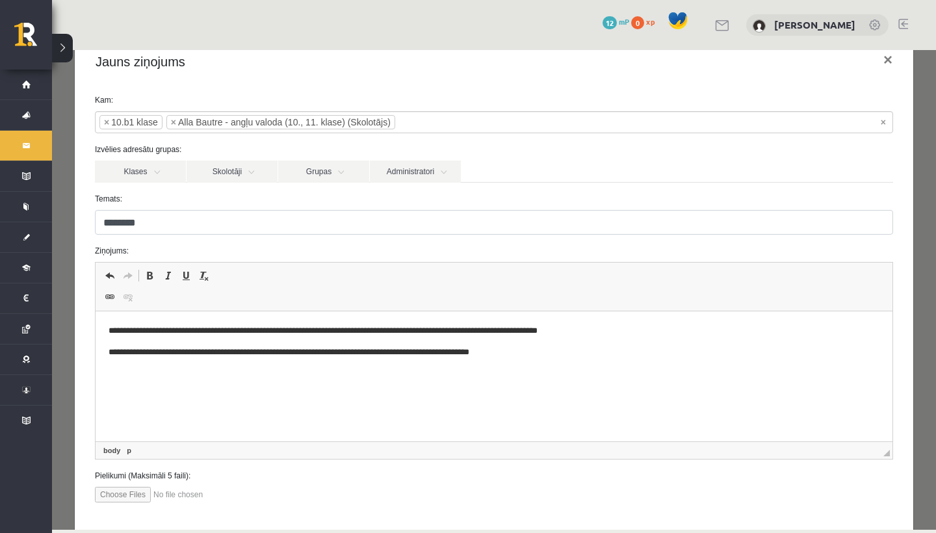
scroll to position [29, 0]
type input "*"
click at [781, 373] on html "**********" at bounding box center [494, 342] width 797 height 60
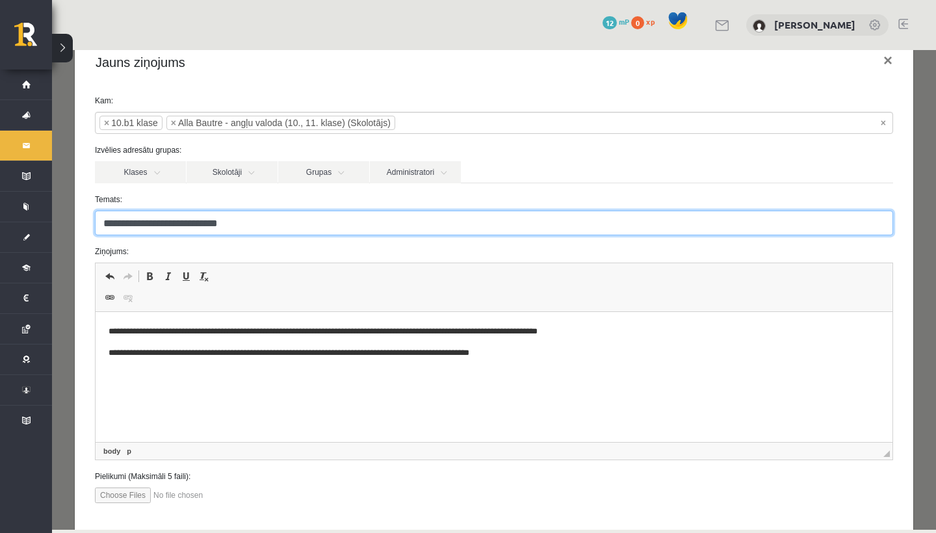
click at [605, 226] on input "**********" at bounding box center [494, 223] width 798 height 25
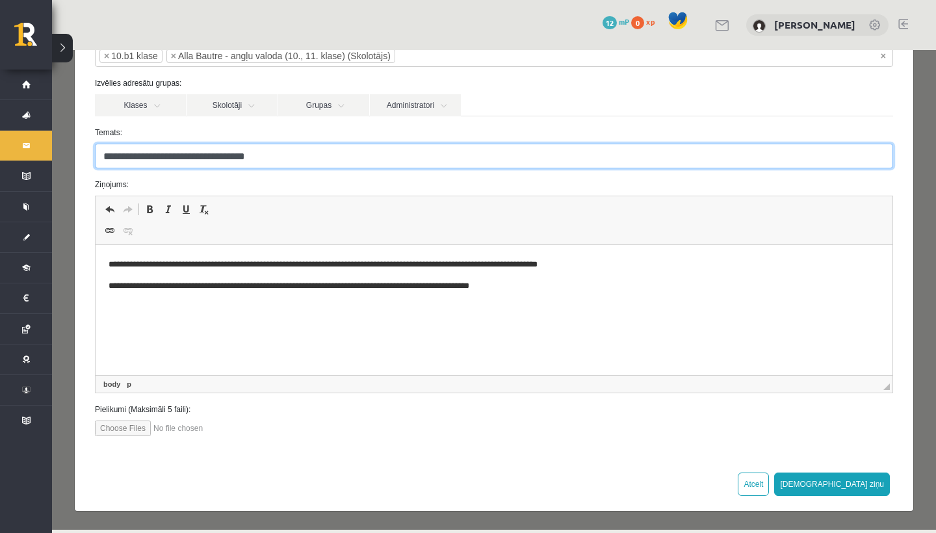
scroll to position [95, 0]
type input "**********"
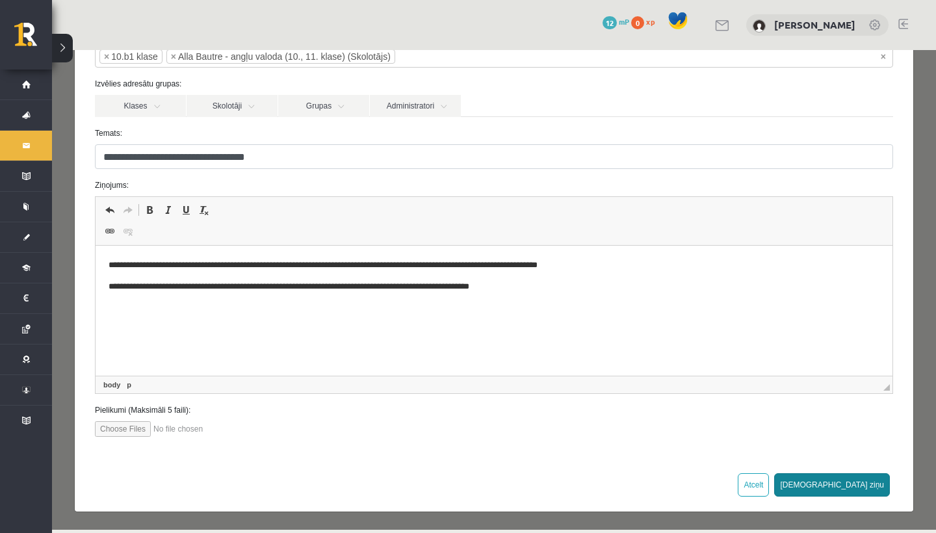
click at [863, 483] on button "Sūtīt ziņu" at bounding box center [832, 484] width 116 height 23
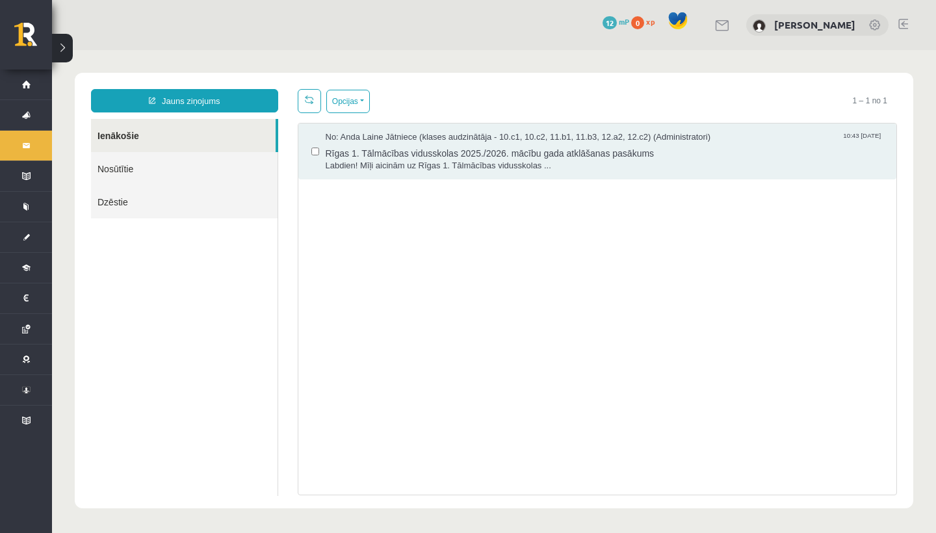
scroll to position [0, 0]
click at [209, 176] on link "Nosūtītie" at bounding box center [184, 168] width 187 height 33
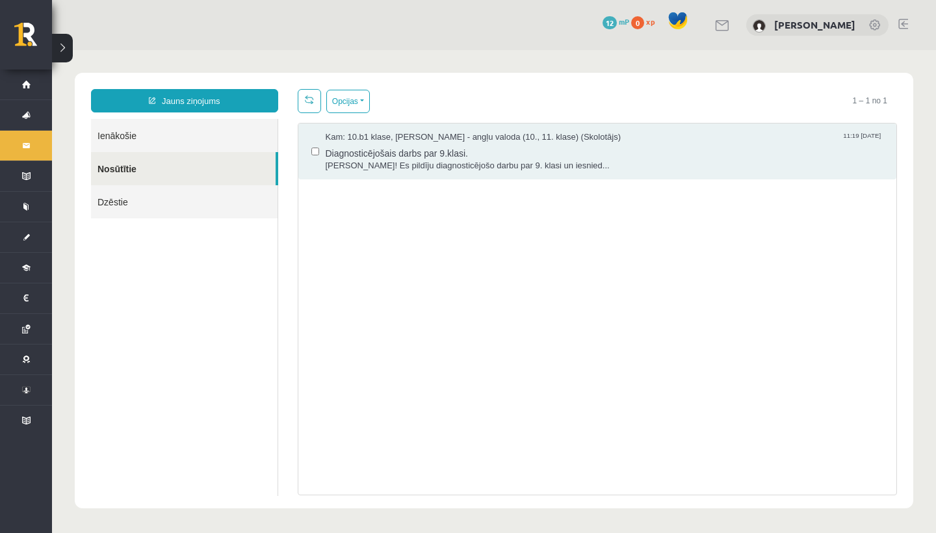
click at [203, 140] on link "Ienākošie" at bounding box center [184, 135] width 187 height 33
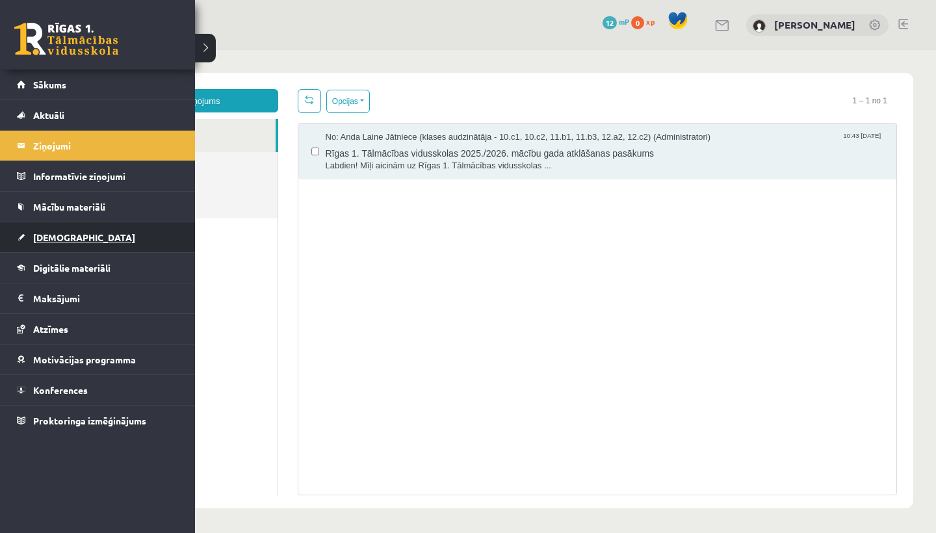
click at [49, 233] on span "[DEMOGRAPHIC_DATA]" at bounding box center [84, 237] width 102 height 12
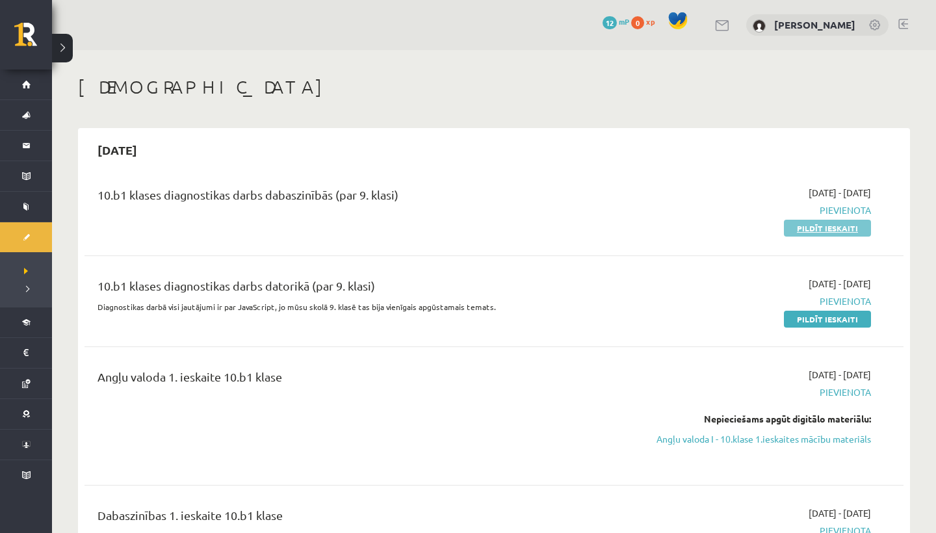
click at [814, 226] on link "Pildīt ieskaiti" at bounding box center [827, 228] width 87 height 17
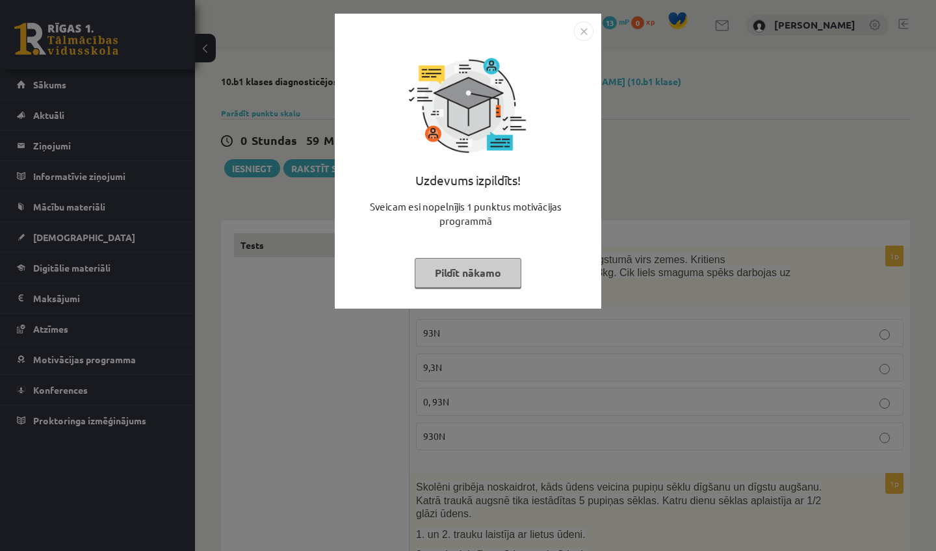
click at [462, 266] on button "Pildīt nākamo" at bounding box center [468, 273] width 107 height 30
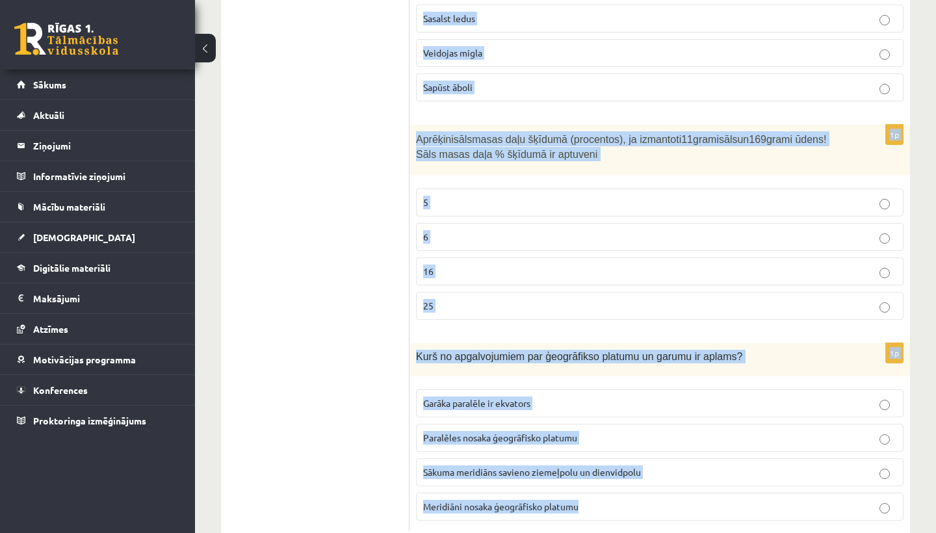
scroll to position [6150, 0]
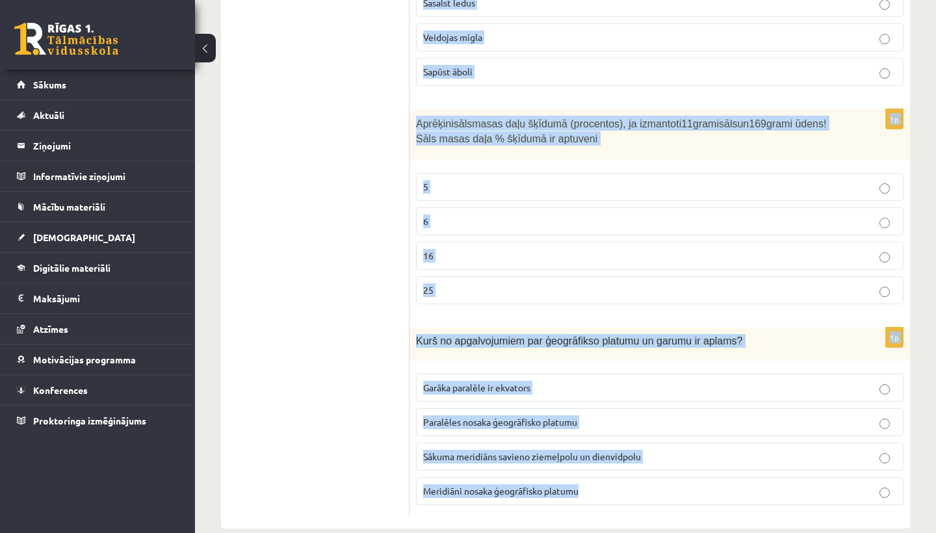
drag, startPoint x: 417, startPoint y: 192, endPoint x: 703, endPoint y: 533, distance: 444.4
copy form "Izpletņlēcējs izlec no lidmašīnas 2 km augstumā virs zemes. Kritiens ilgst 80 s…"
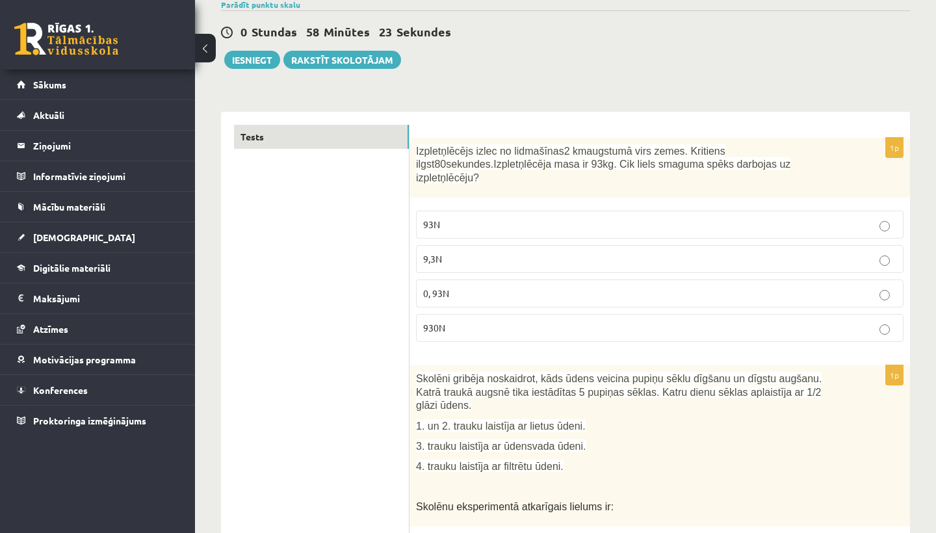
scroll to position [120, 0]
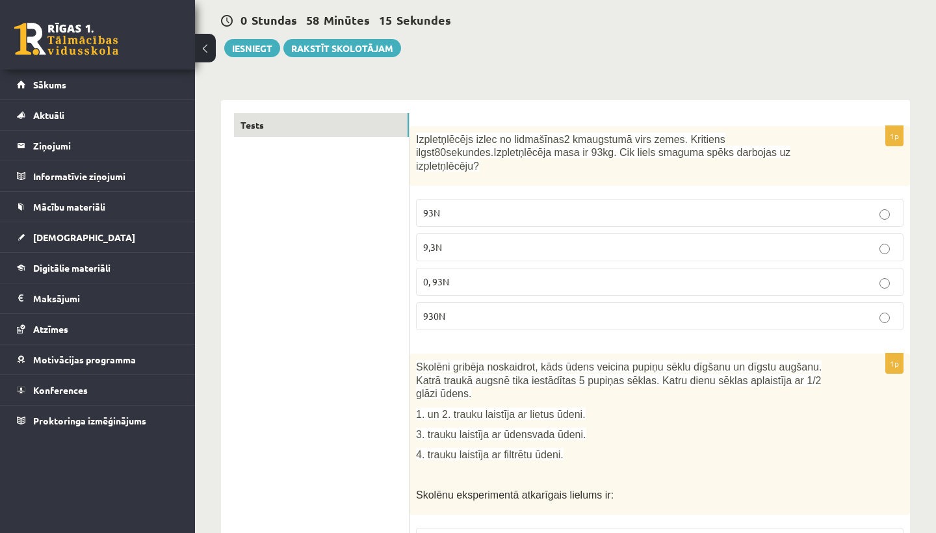
click at [445, 313] on p "930N" at bounding box center [659, 316] width 473 height 14
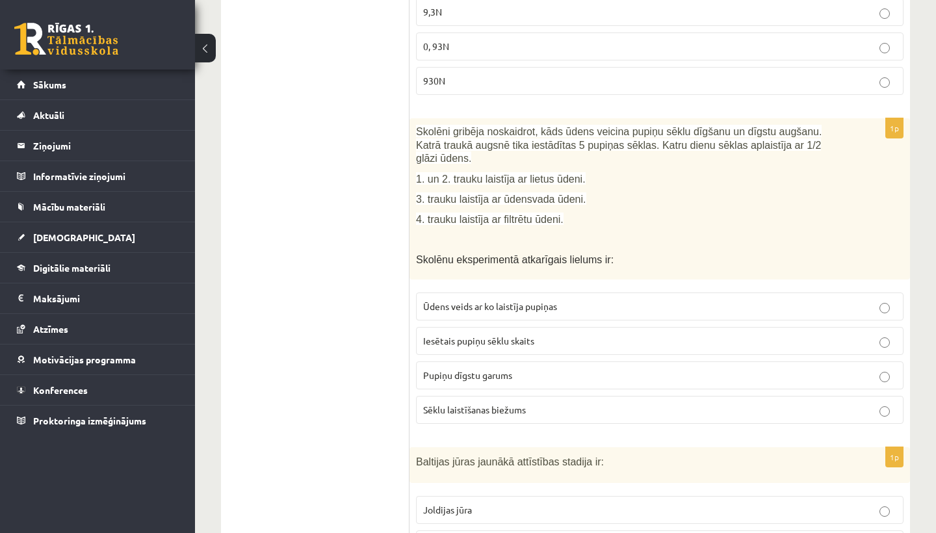
scroll to position [359, 0]
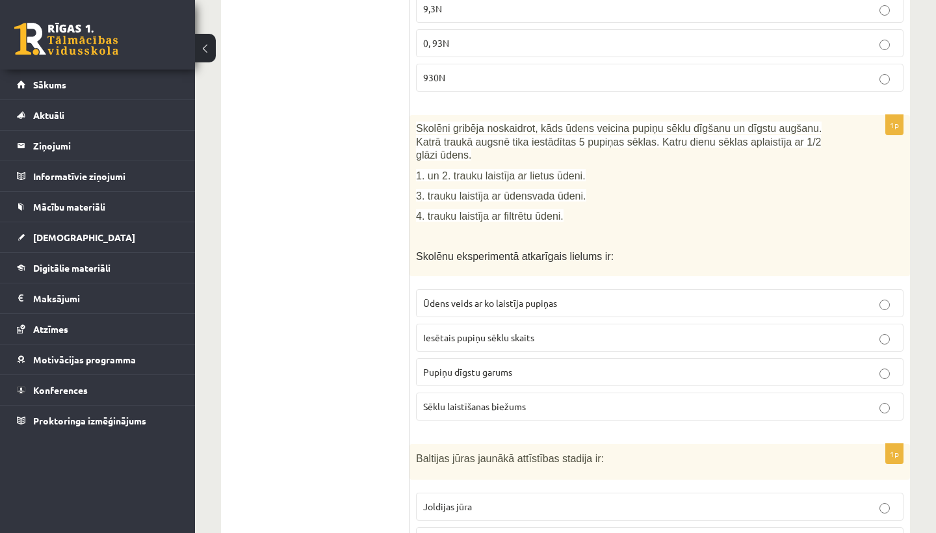
click at [479, 375] on p "Pupiņu dīgstu garums" at bounding box center [659, 372] width 473 height 14
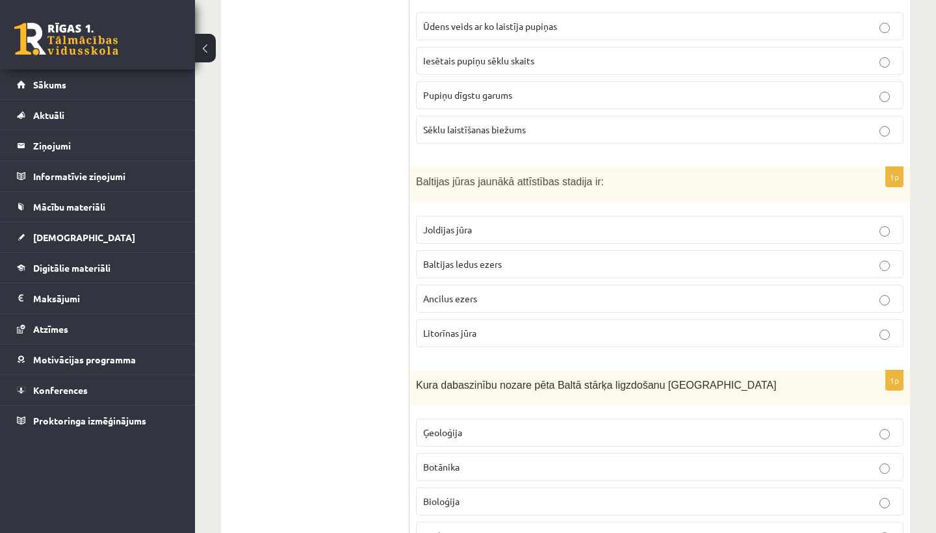
scroll to position [637, 0]
click at [442, 326] on span "Litorīnas jūra" at bounding box center [449, 332] width 53 height 12
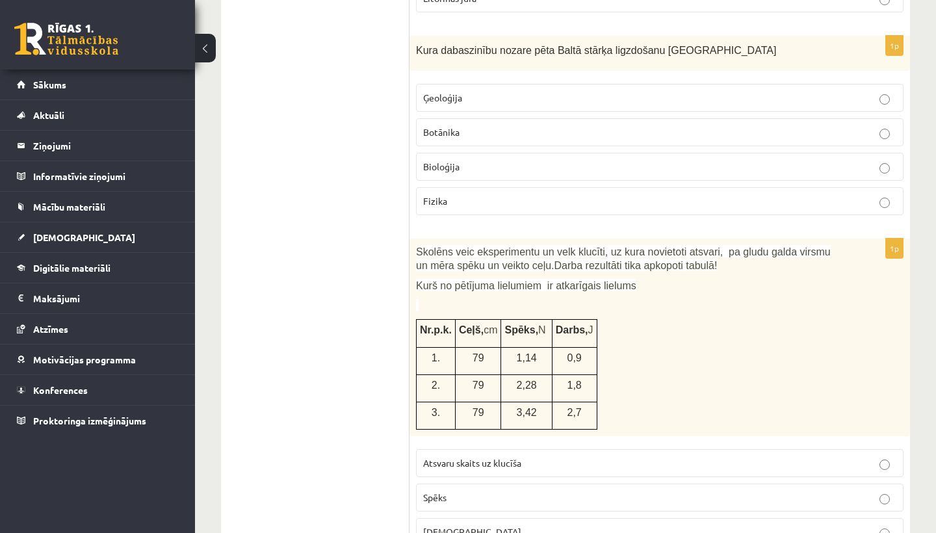
scroll to position [975, 0]
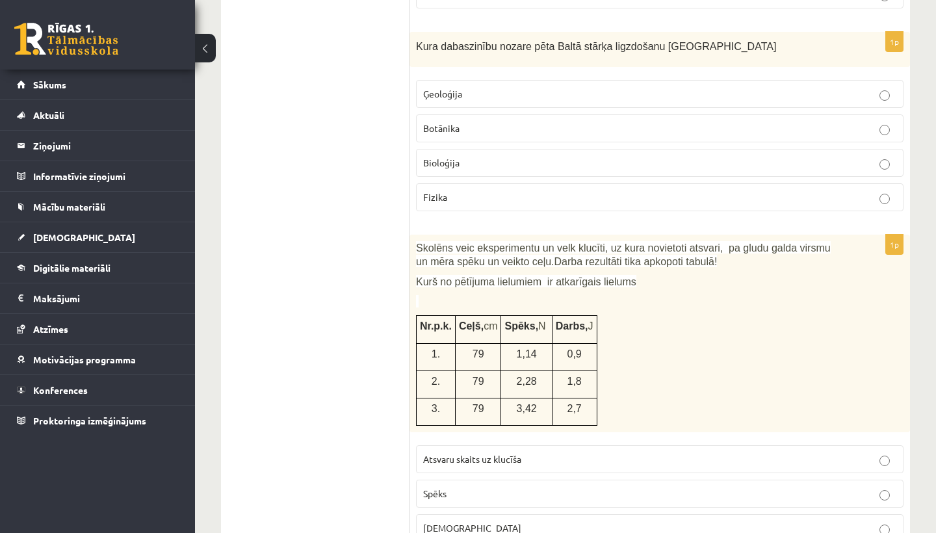
click at [480, 157] on p "Bioloģija" at bounding box center [659, 163] width 473 height 14
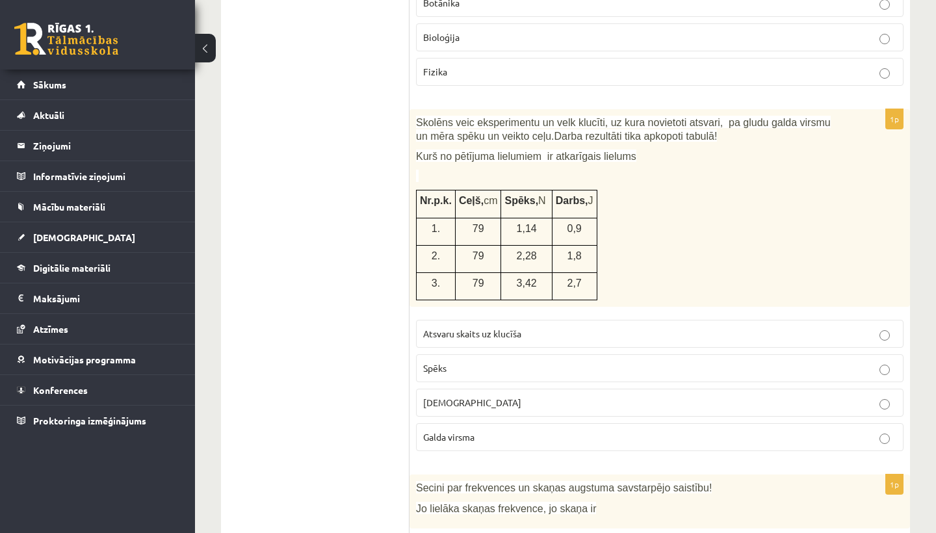
scroll to position [1107, 0]
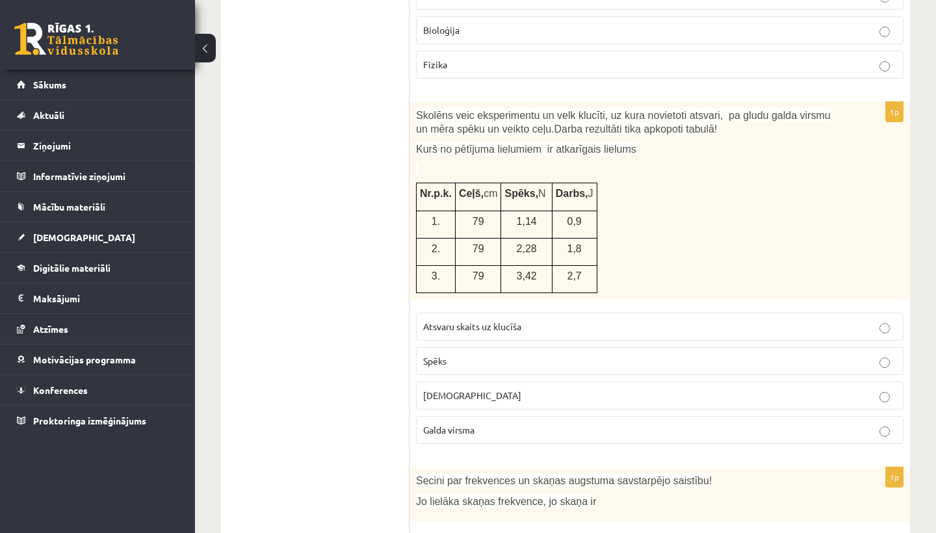
click at [468, 354] on p "Spēks" at bounding box center [659, 361] width 473 height 14
click at [471, 354] on p "Spēks" at bounding box center [659, 361] width 473 height 14
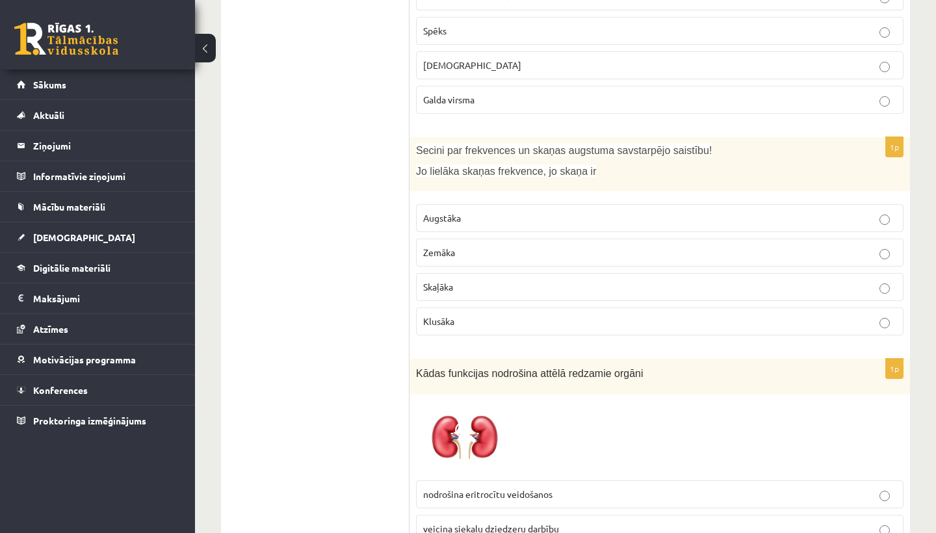
scroll to position [1447, 0]
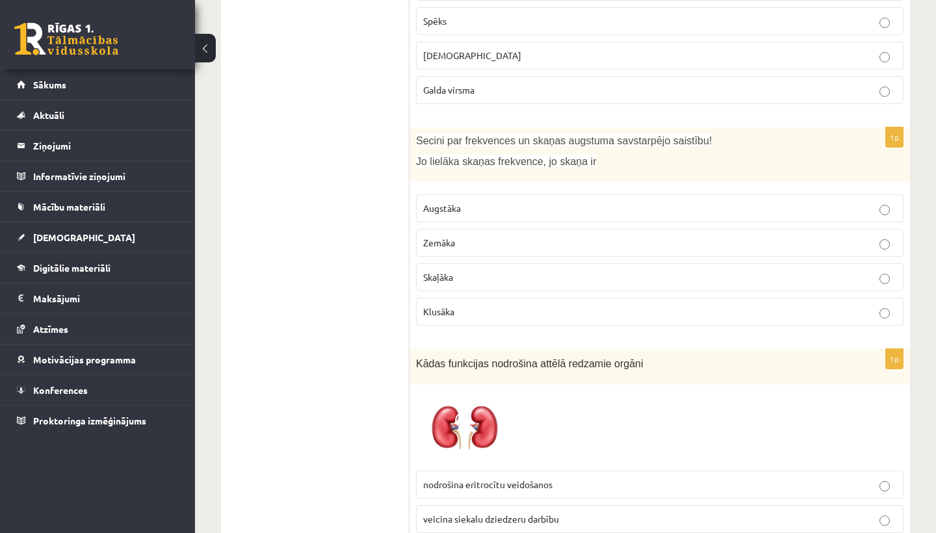
click at [523, 202] on p "Augstāka" at bounding box center [659, 209] width 473 height 14
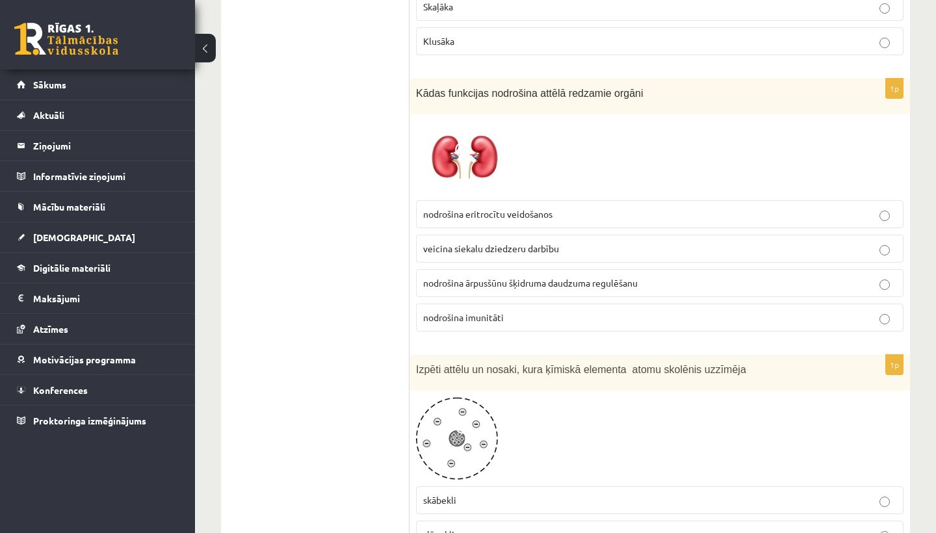
scroll to position [1718, 0]
click at [590, 278] on span "nodrošina ārpusšūnu šķidruma daudzuma regulēšanu" at bounding box center [530, 282] width 215 height 12
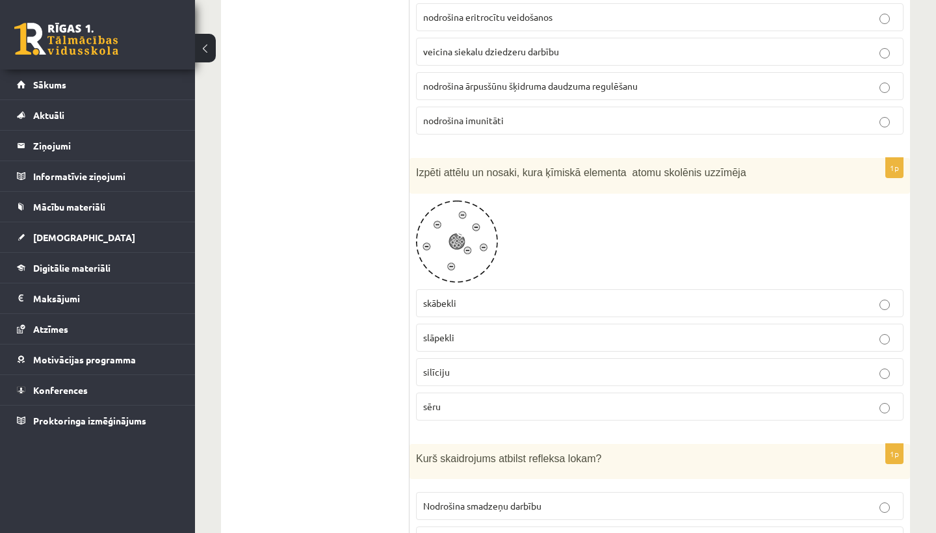
scroll to position [1914, 0]
click at [462, 332] on p "slāpekli" at bounding box center [659, 339] width 473 height 14
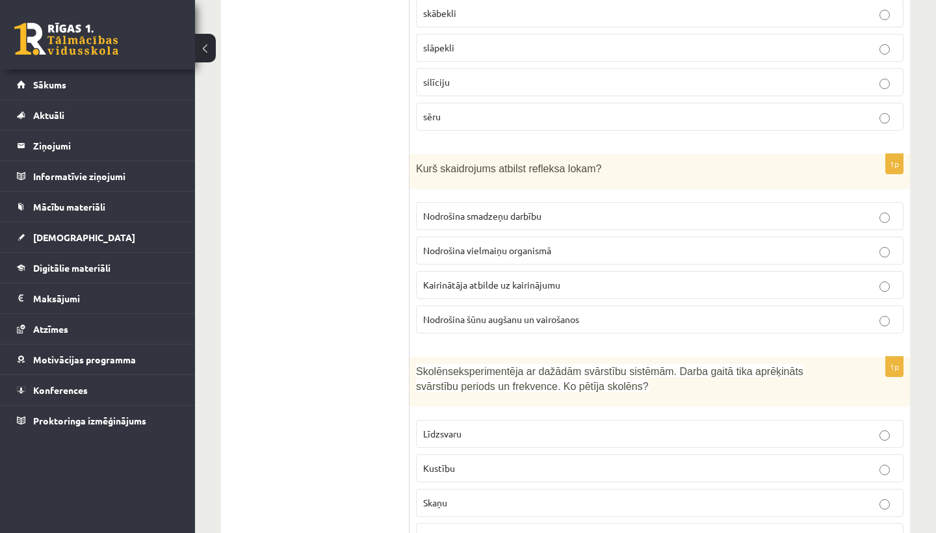
scroll to position [2206, 0]
click at [508, 278] on span "Kairinātāja atbilde uz kairinājumu" at bounding box center [491, 284] width 137 height 12
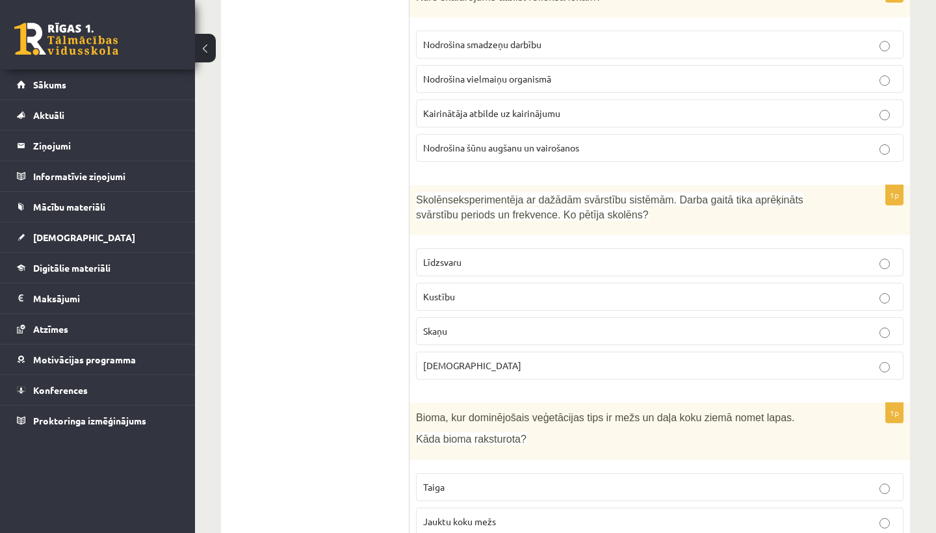
scroll to position [2377, 0]
click at [525, 317] on label "Skaņu" at bounding box center [660, 331] width 488 height 28
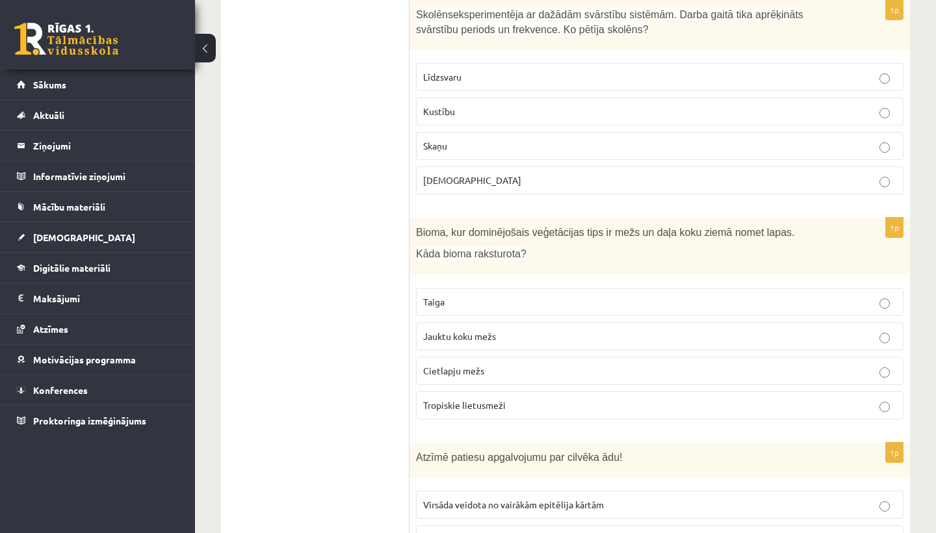
scroll to position [2564, 0]
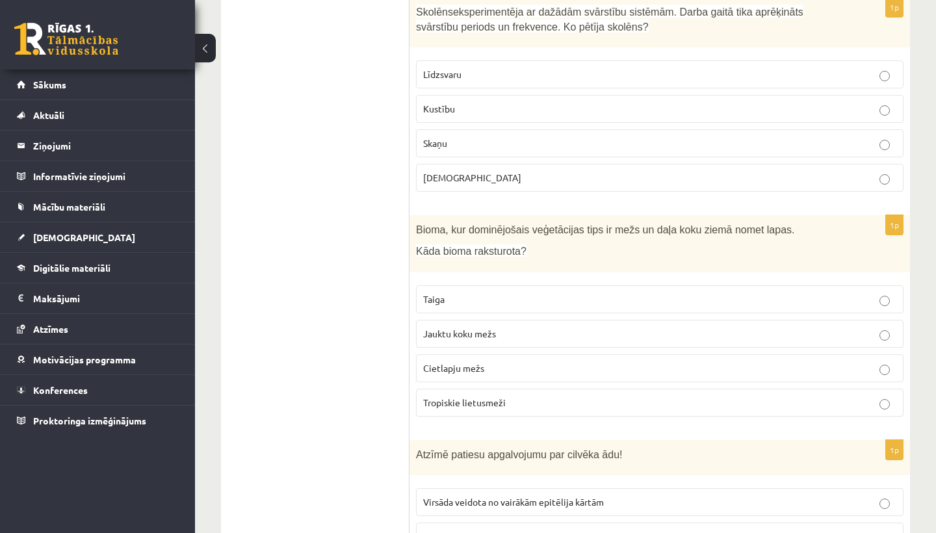
click at [477, 328] on span "Jauktu koku mežs" at bounding box center [459, 334] width 73 height 12
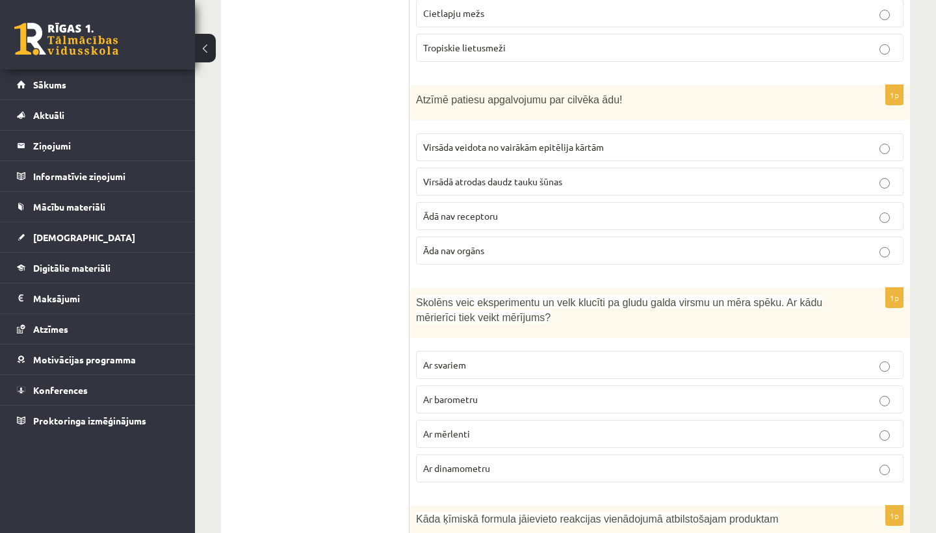
scroll to position [2928, 0]
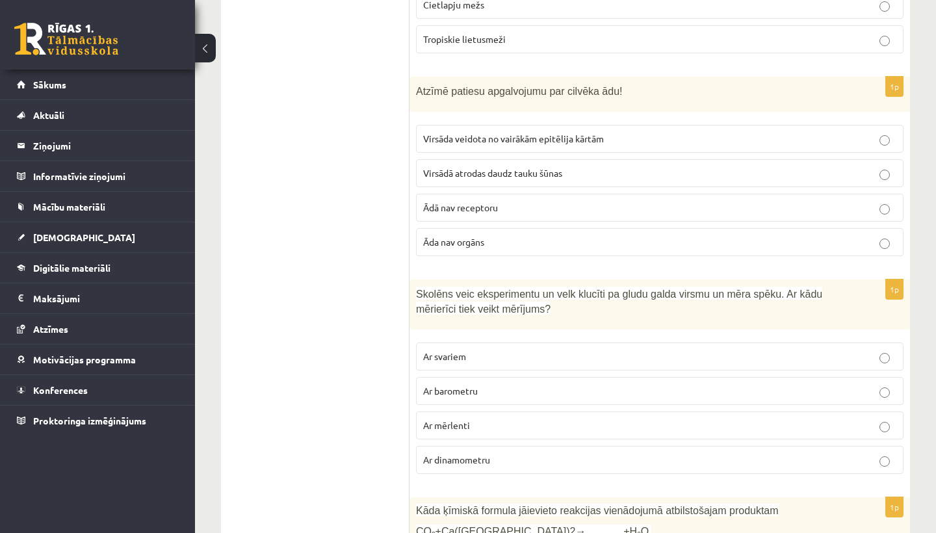
click at [469, 133] on span "Virsāda veidota no vairākām epitēlija kārtām" at bounding box center [513, 139] width 181 height 12
click at [535, 455] on label "Ar dinamometru" at bounding box center [660, 460] width 488 height 28
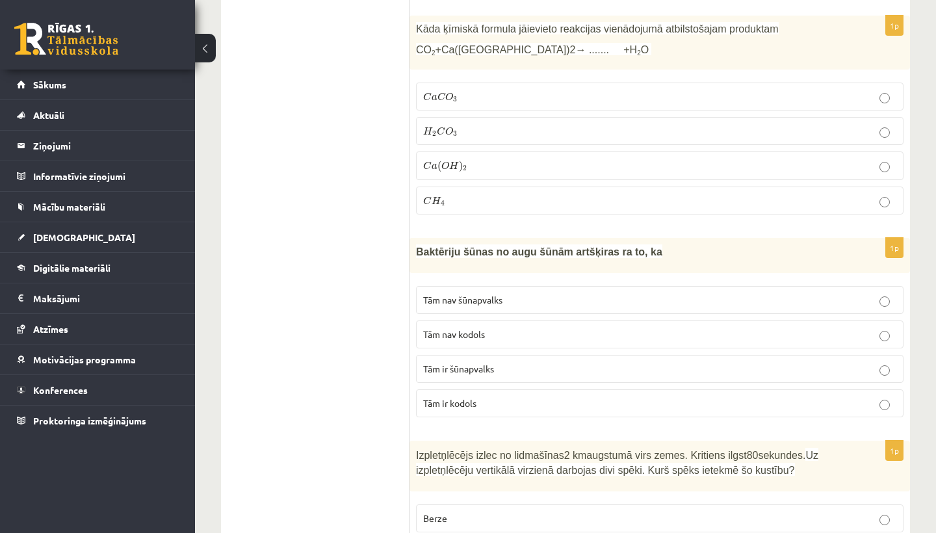
scroll to position [3410, 0]
click at [454, 161] on span "H" at bounding box center [454, 165] width 10 height 8
click at [492, 90] on p "C a C O 3 C a C O 3" at bounding box center [659, 97] width 473 height 14
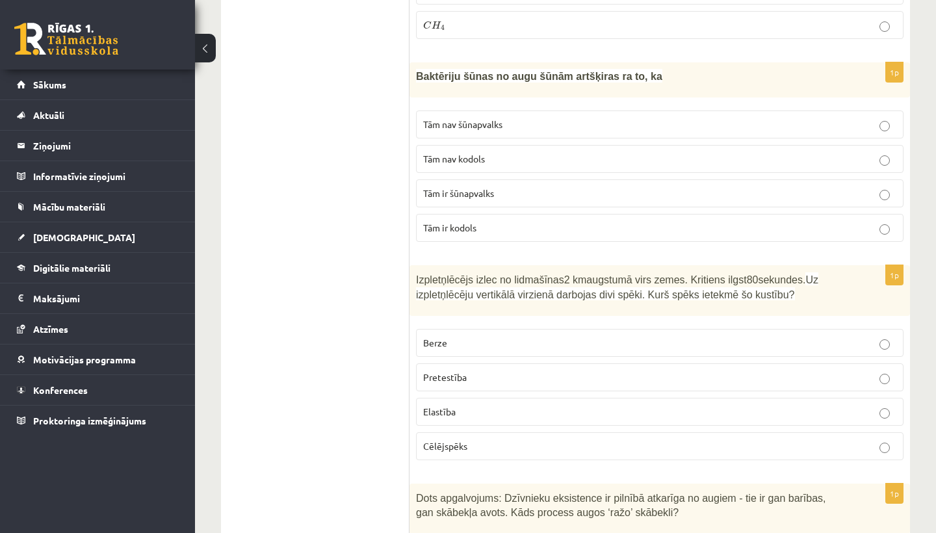
scroll to position [3591, 0]
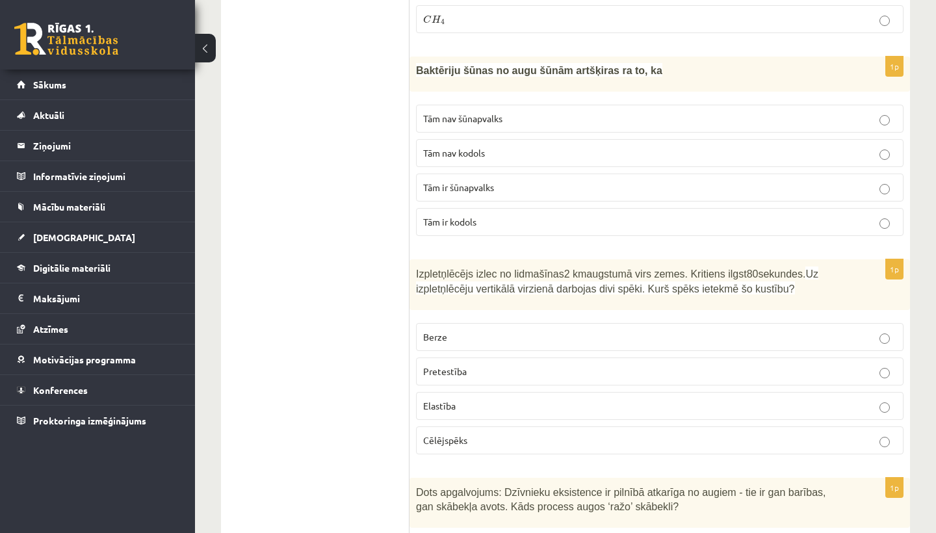
click at [486, 365] on p "Pretestība" at bounding box center [659, 372] width 473 height 14
click at [453, 147] on span "Tām nav kodols" at bounding box center [454, 153] width 62 height 12
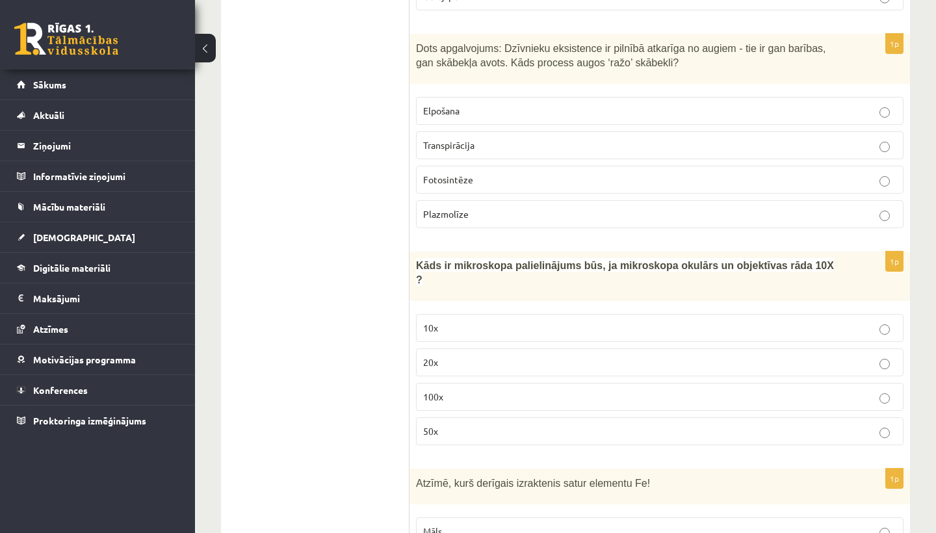
scroll to position [4037, 0]
click at [477, 381] on label "100x" at bounding box center [660, 395] width 488 height 28
click at [473, 171] on p "Fotosintēze" at bounding box center [659, 178] width 473 height 14
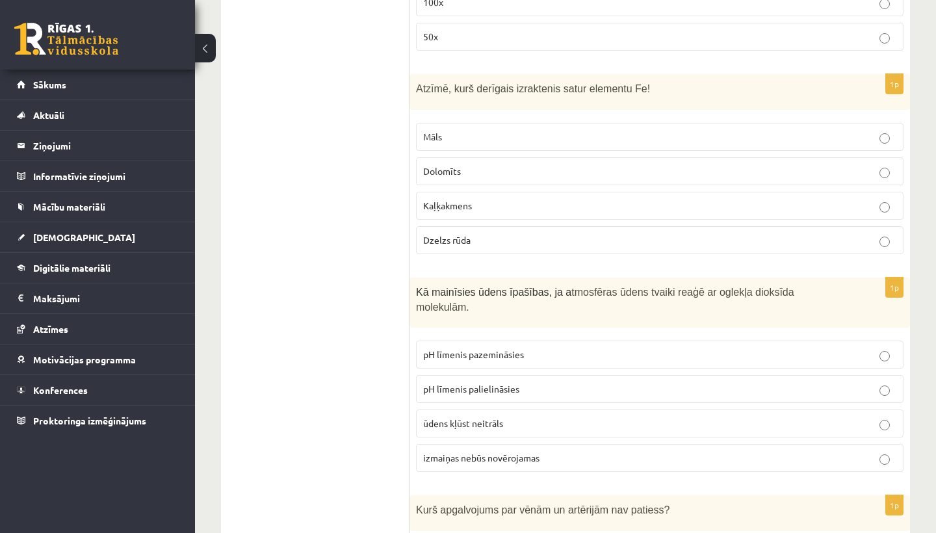
scroll to position [4431, 0]
click at [473, 232] on p "Dzelzs rūda" at bounding box center [659, 239] width 473 height 14
click at [460, 347] on p "pH līmenis pazemināsies" at bounding box center [659, 354] width 473 height 14
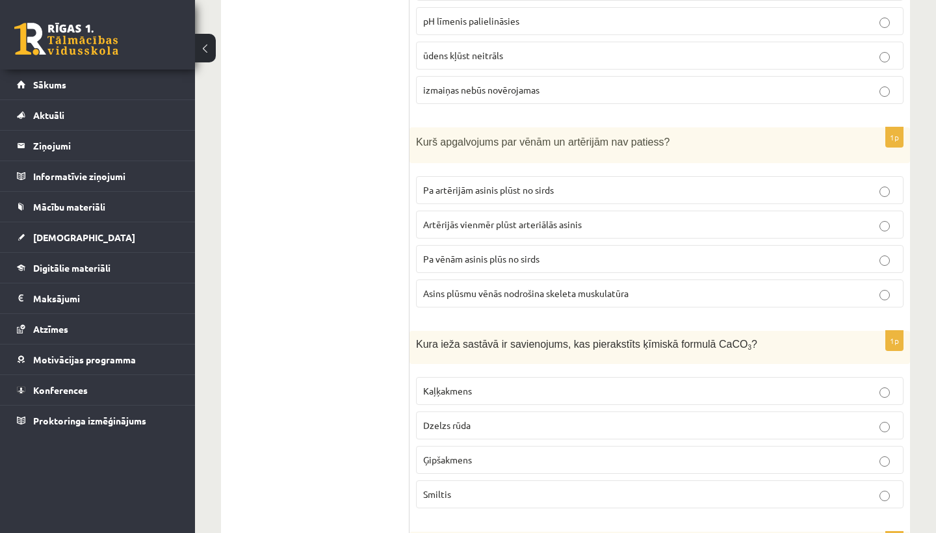
scroll to position [4799, 0]
click at [479, 252] on span "Pa vēnām asinis plūs no sirds" at bounding box center [481, 258] width 116 height 12
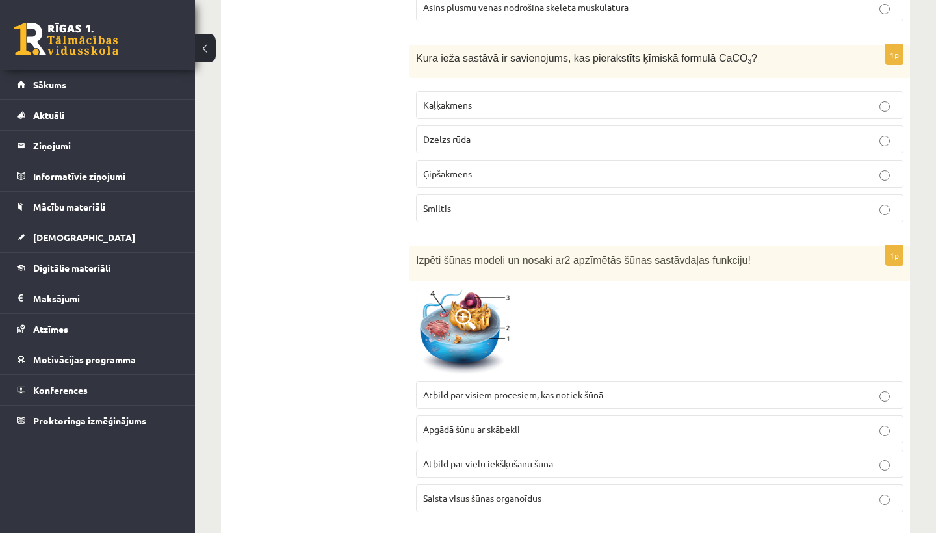
scroll to position [5084, 0]
click at [475, 98] on p "Kaļķakmens" at bounding box center [659, 105] width 473 height 14
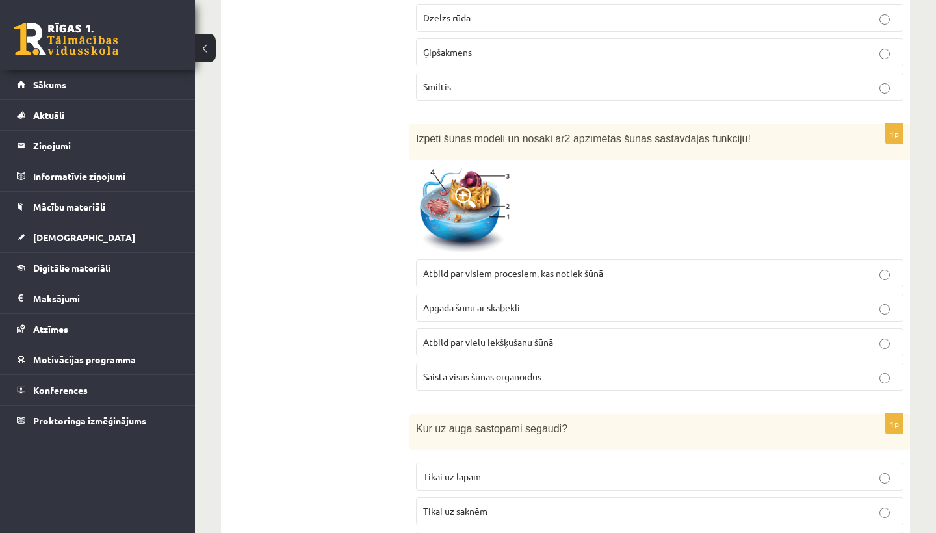
scroll to position [5206, 0]
click at [546, 267] on span "Atbild par visiem procesiem, kas notiek šūnā" at bounding box center [513, 273] width 180 height 12
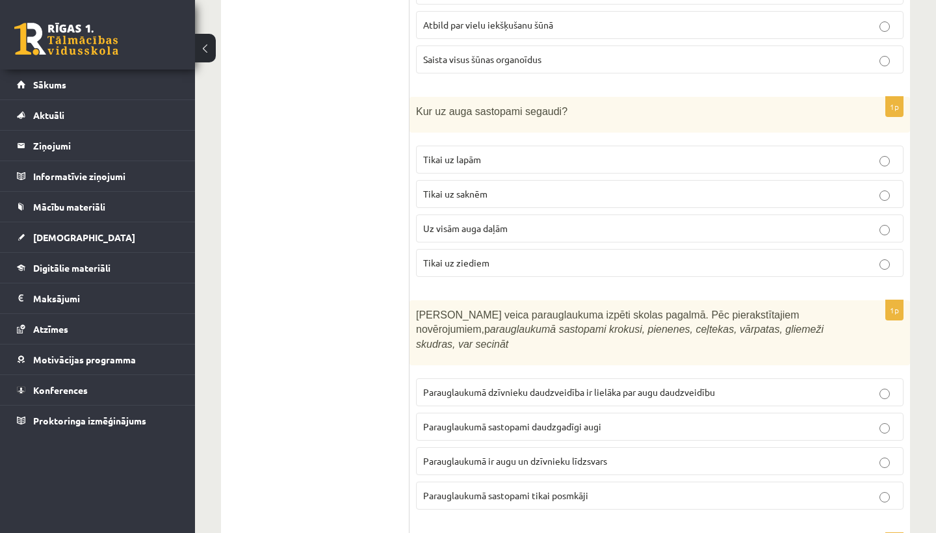
scroll to position [5523, 0]
click at [477, 222] on span "Uz visām auga daļām" at bounding box center [465, 228] width 85 height 12
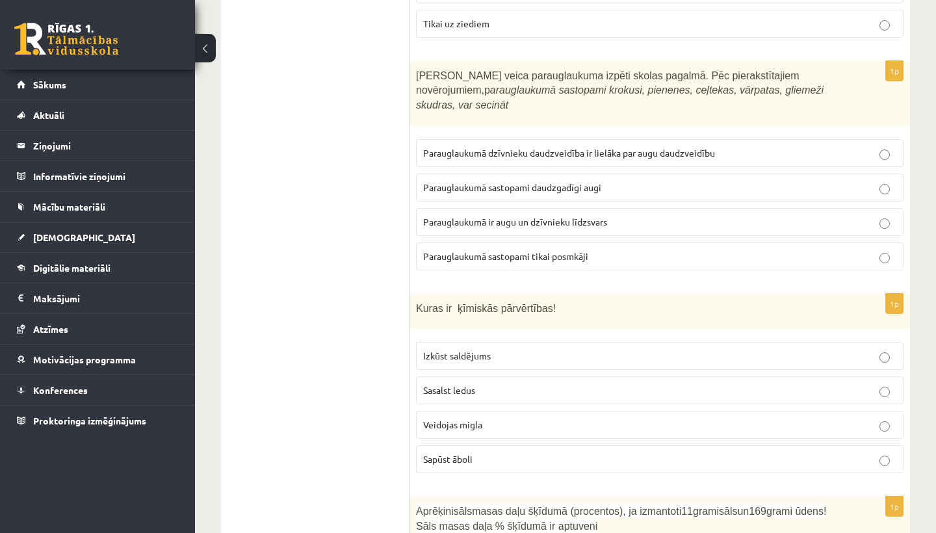
scroll to position [5762, 0]
click at [466, 216] on span "Parauglaukumā ir augu un dzīvnieku līdzsvars" at bounding box center [515, 222] width 184 height 12
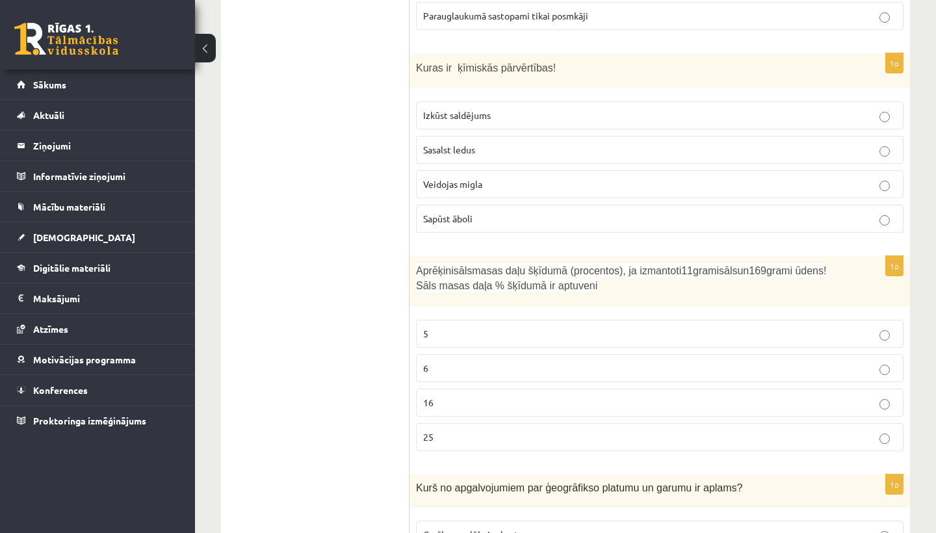
scroll to position [6001, 0]
click at [451, 145] on span "Sasalst ledus" at bounding box center [449, 151] width 52 height 12
click at [467, 213] on p "Sapūst āboli" at bounding box center [659, 220] width 473 height 14
click at [466, 363] on p "6" at bounding box center [659, 370] width 473 height 14
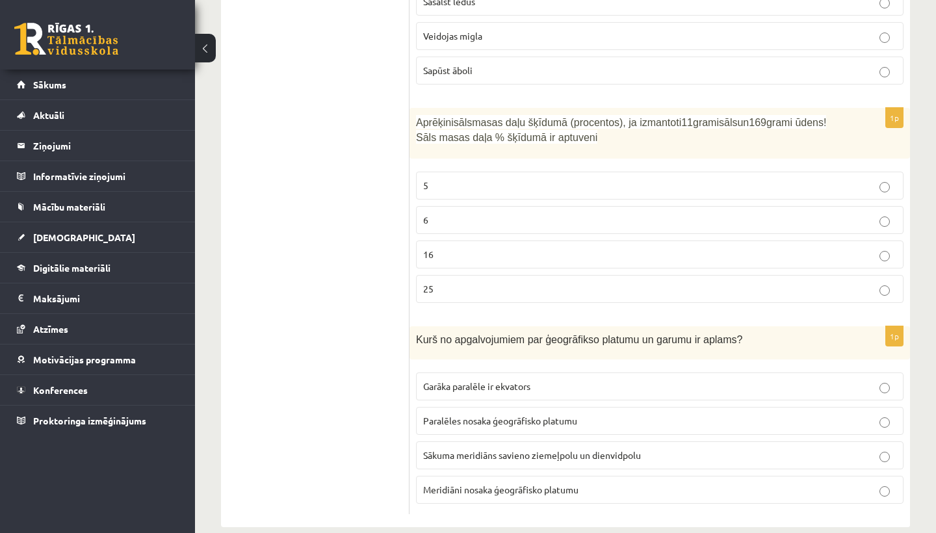
scroll to position [6150, 0]
click at [487, 485] on span "Meridiāni nosaka ģeogrāfisko platumu" at bounding box center [500, 491] width 155 height 12
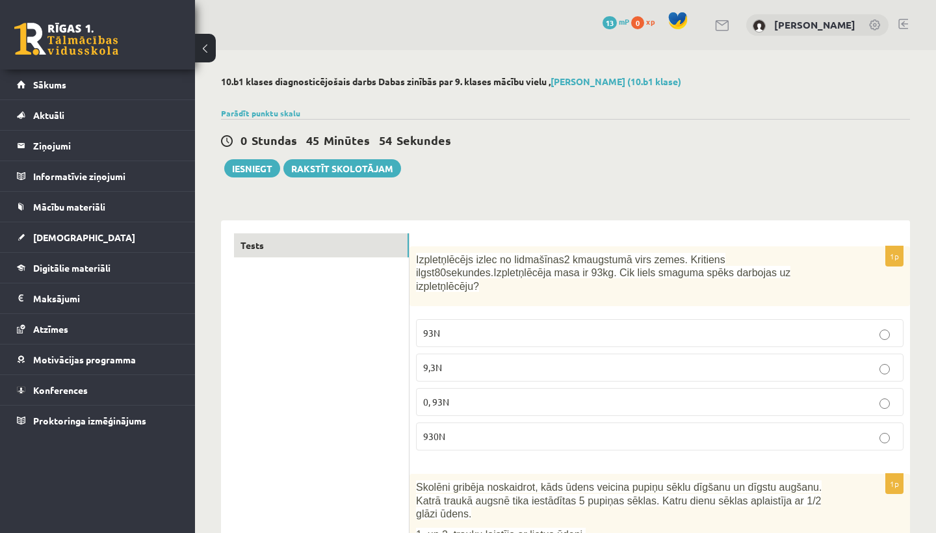
scroll to position [0, 0]
click at [276, 241] on link "Tests" at bounding box center [321, 245] width 175 height 24
click at [260, 167] on button "Iesniegt" at bounding box center [252, 168] width 56 height 18
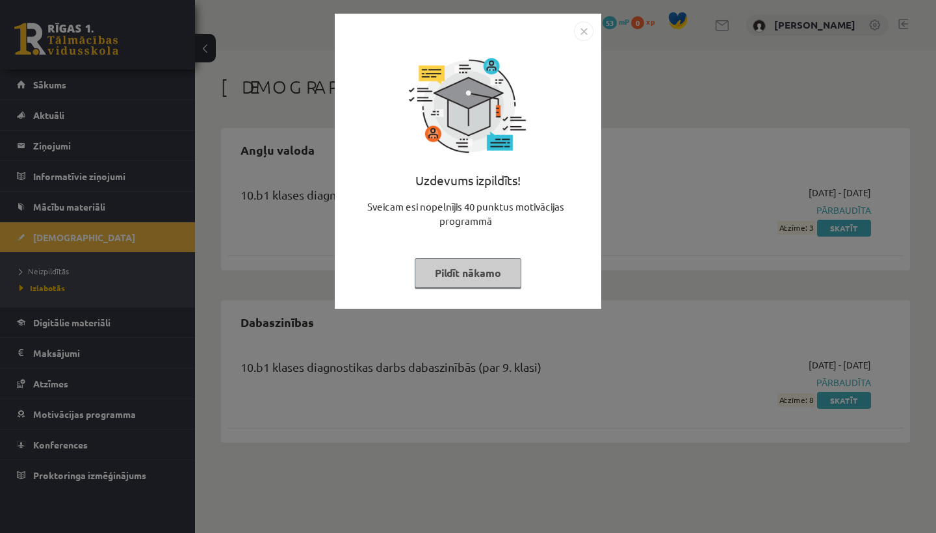
click at [478, 276] on button "Pildīt nākamo" at bounding box center [468, 273] width 107 height 30
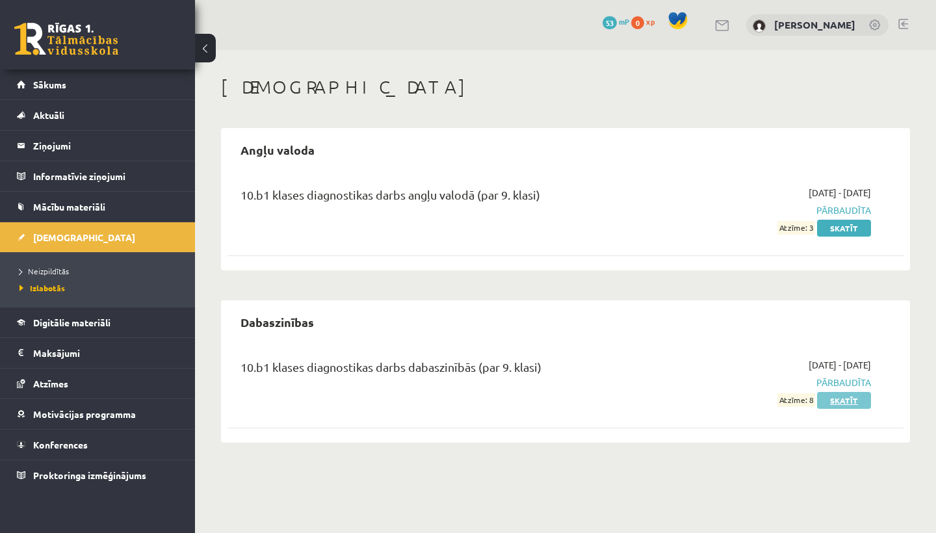
click at [831, 399] on link "Skatīt" at bounding box center [844, 400] width 54 height 17
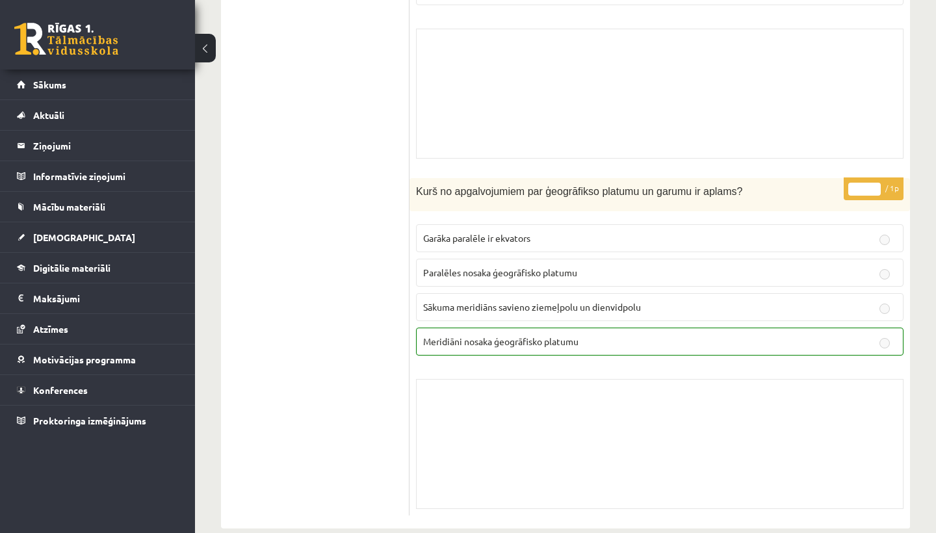
scroll to position [10311, 0]
click at [115, 237] on link "[DEMOGRAPHIC_DATA]" at bounding box center [98, 237] width 162 height 30
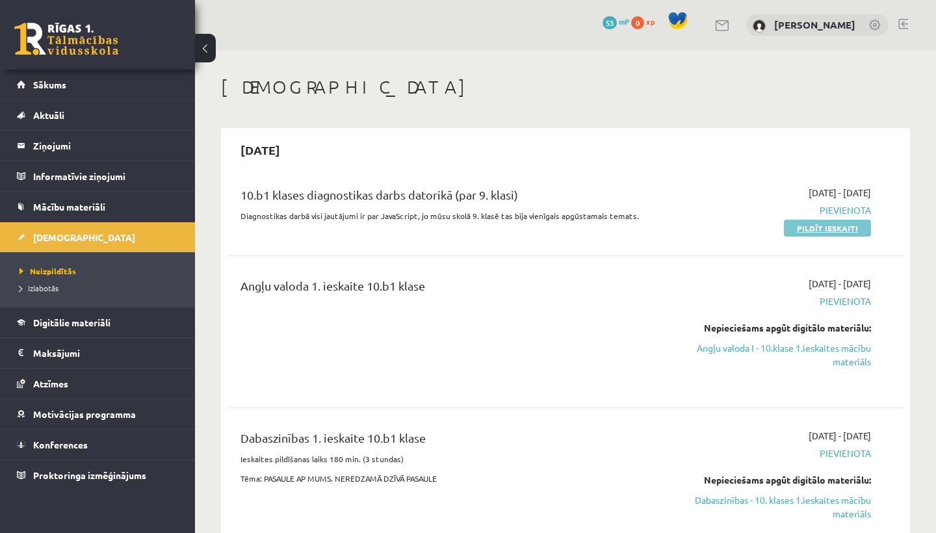
click at [801, 230] on link "Pildīt ieskaiti" at bounding box center [827, 228] width 87 height 17
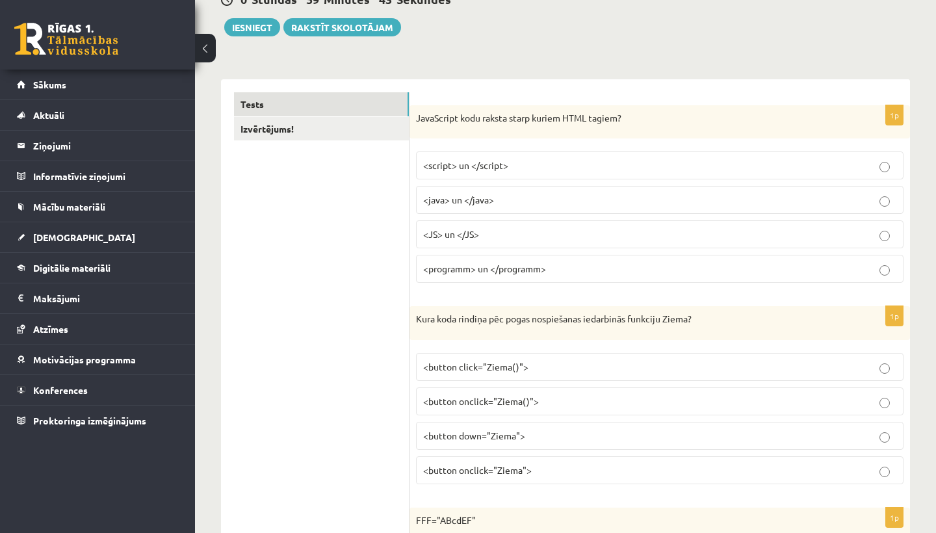
scroll to position [161, 0]
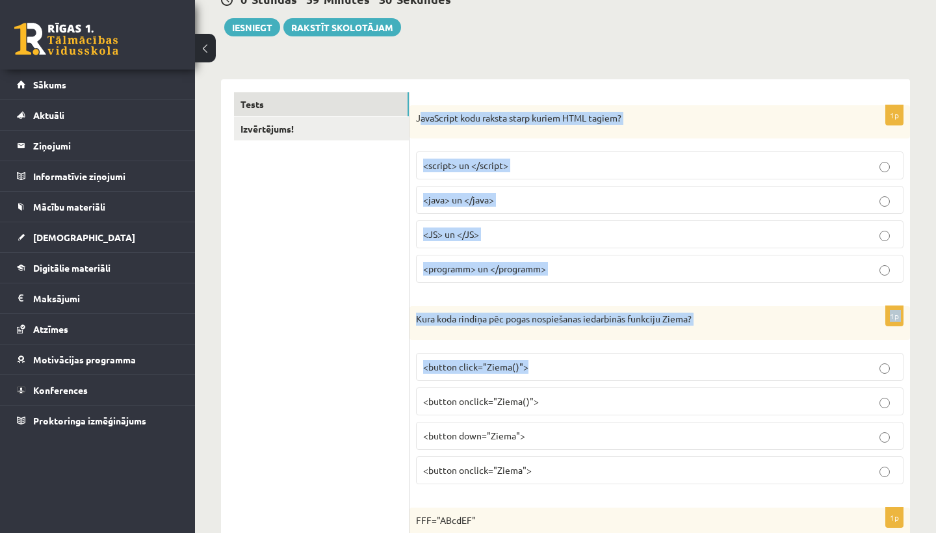
drag, startPoint x: 419, startPoint y: 117, endPoint x: 545, endPoint y: 377, distance: 289.1
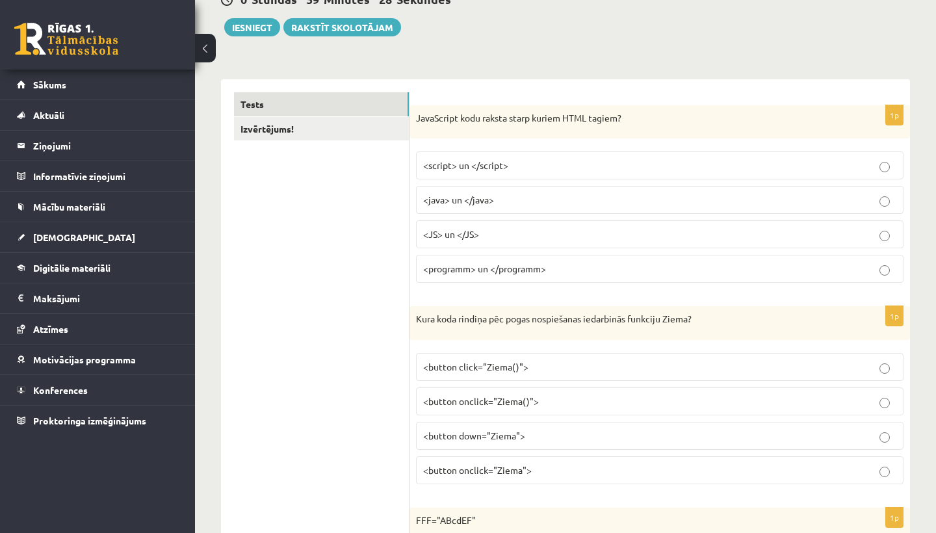
drag, startPoint x: 416, startPoint y: 116, endPoint x: 463, endPoint y: 190, distance: 87.7
click at [463, 190] on div "1p JavaScript kodu raksta starp kuriem HTML tagiem? <script> un </script> <java…" at bounding box center [660, 199] width 501 height 189
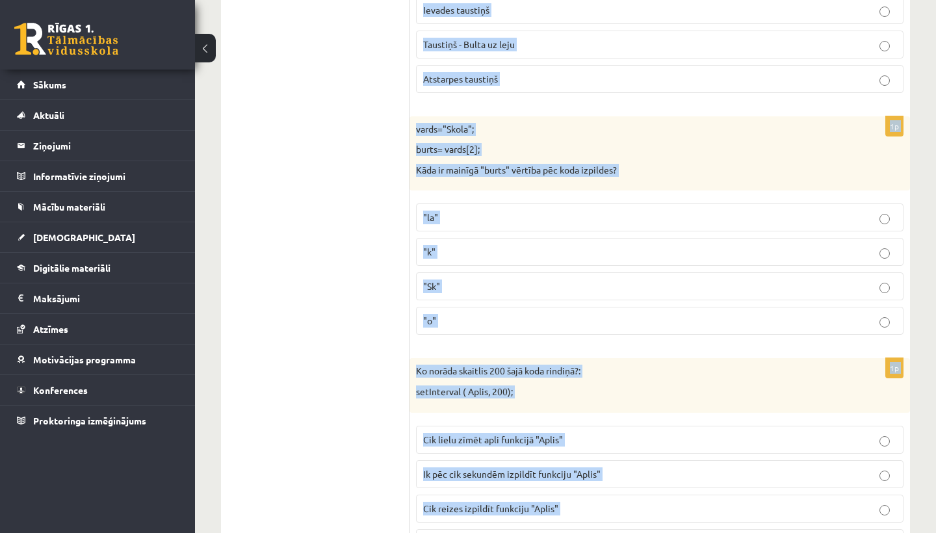
scroll to position [6508, 0]
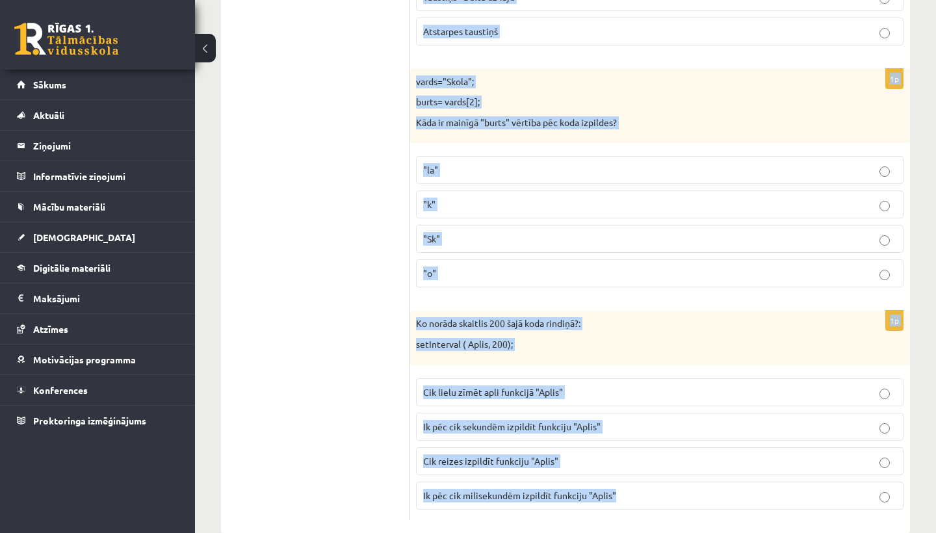
drag, startPoint x: 416, startPoint y: 117, endPoint x: 629, endPoint y: 533, distance: 466.7
click at [588, 454] on p "Cik reizes izpildīt funkciju "Aplis"" at bounding box center [659, 461] width 473 height 14
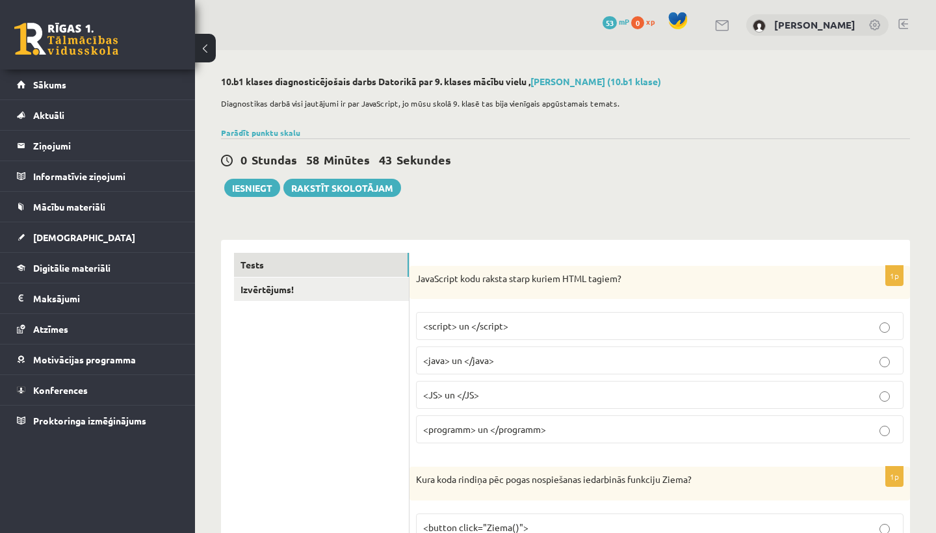
scroll to position [0, 0]
click at [278, 291] on link "Izvērtējums!" at bounding box center [321, 290] width 175 height 24
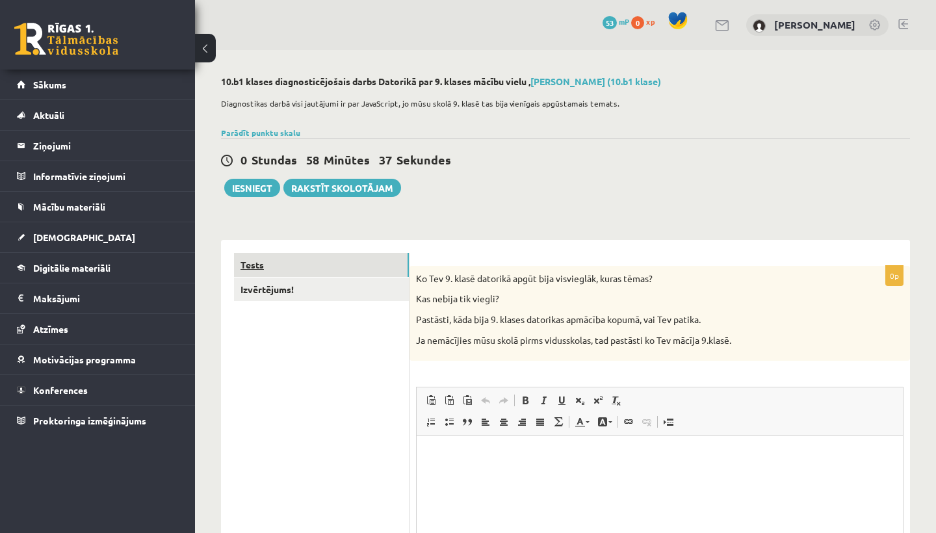
click at [247, 263] on link "Tests" at bounding box center [321, 265] width 175 height 24
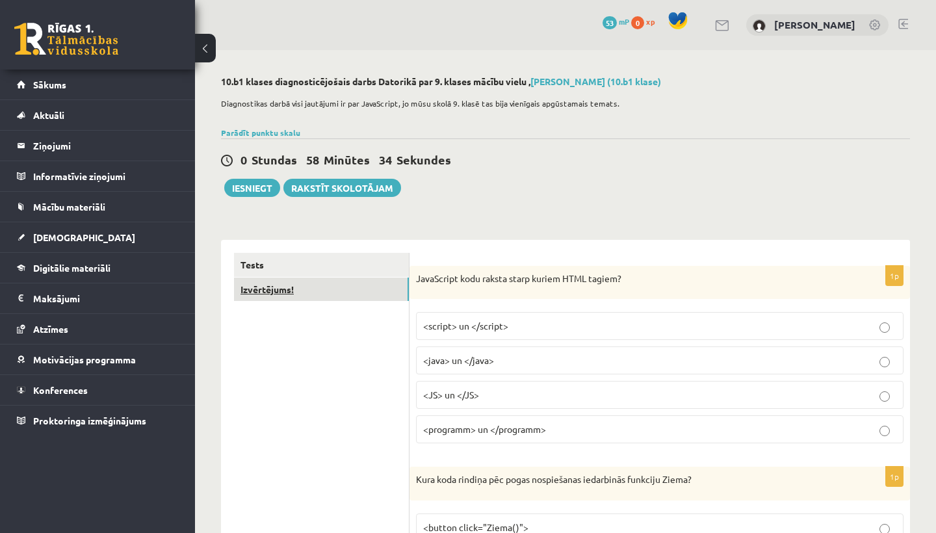
click at [270, 287] on link "Izvērtējums!" at bounding box center [321, 290] width 175 height 24
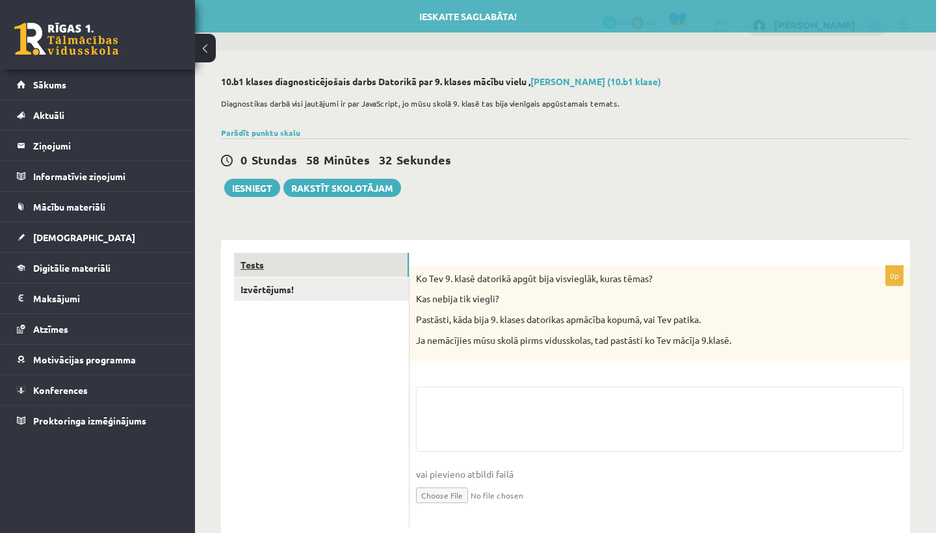
click at [254, 265] on link "Tests" at bounding box center [321, 265] width 175 height 24
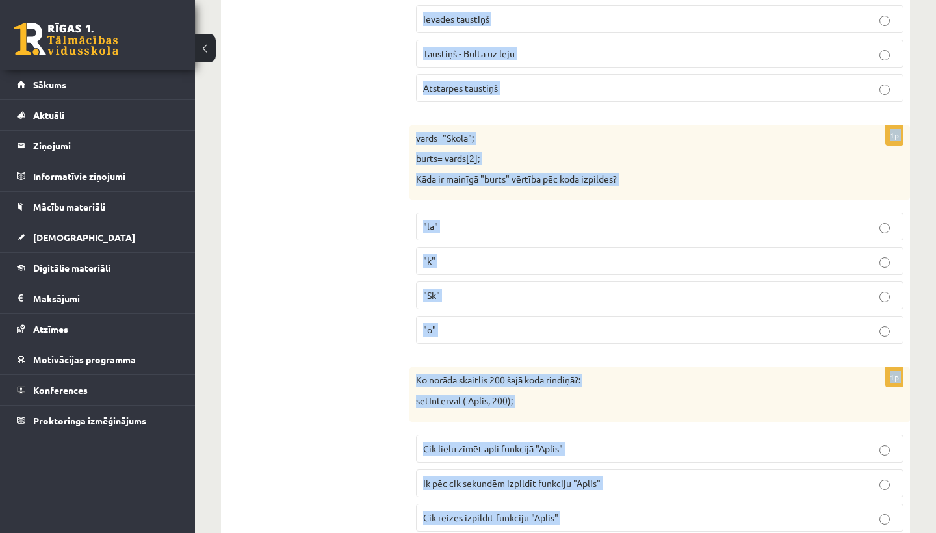
scroll to position [6509, 0]
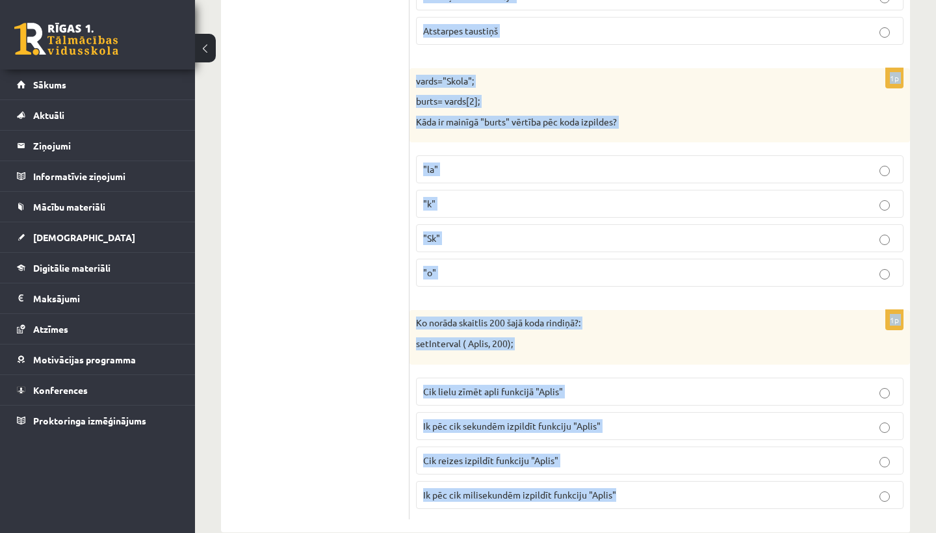
drag, startPoint x: 417, startPoint y: 278, endPoint x: 936, endPoint y: 533, distance: 577.2
copy form "JavaScript kodu raksta starp kuriem HTML tagiem? <script> un </script> <java> u…"
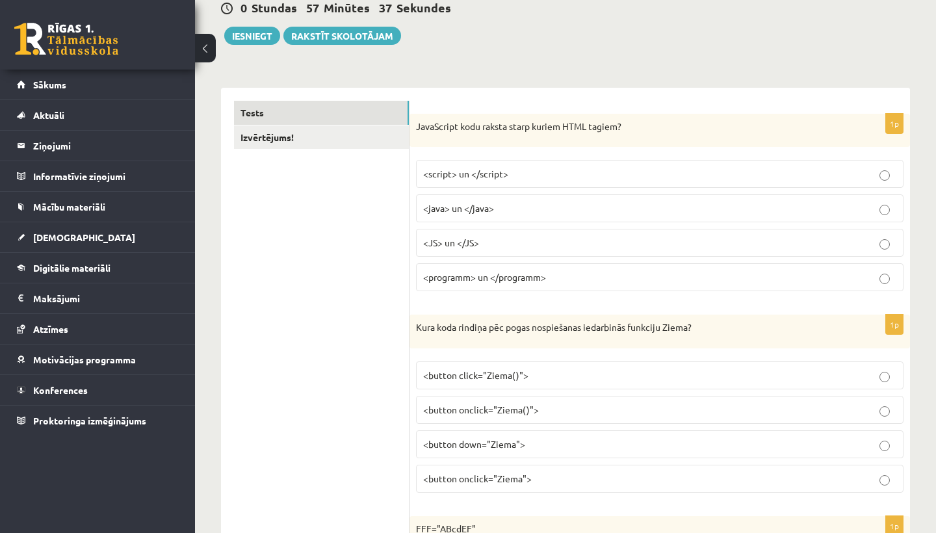
scroll to position [152, 0]
click at [442, 172] on span "<script> un </script>" at bounding box center [465, 174] width 85 height 12
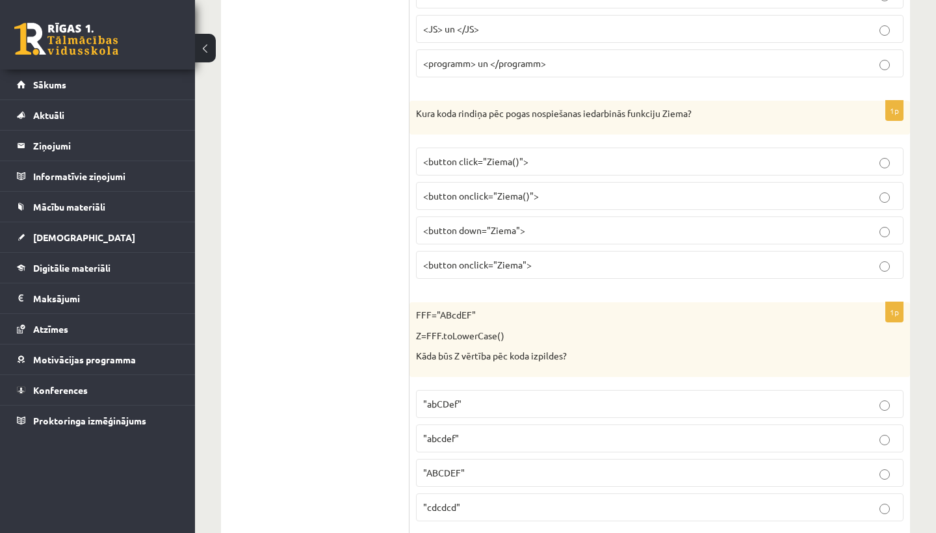
scroll to position [368, 0]
click at [471, 191] on span "<button onclick="Ziema()">" at bounding box center [481, 194] width 116 height 12
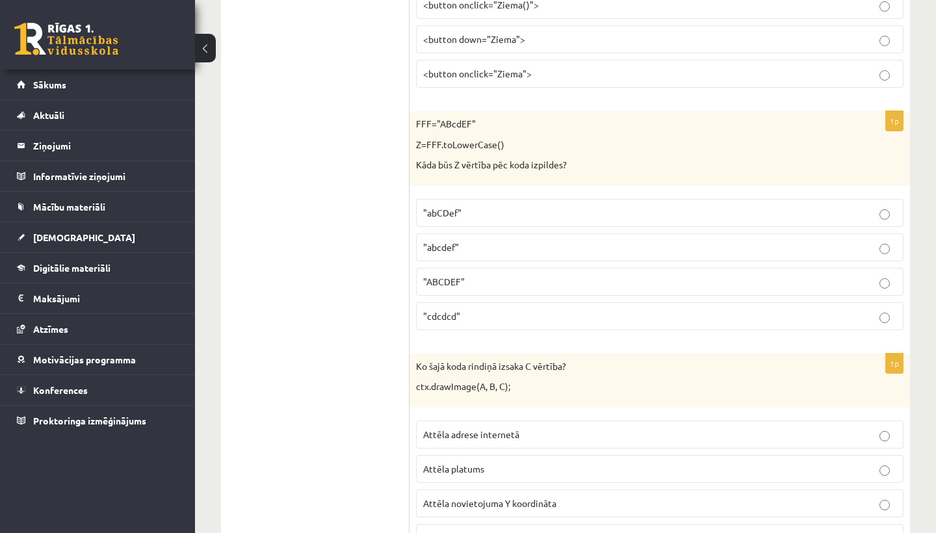
scroll to position [603, 0]
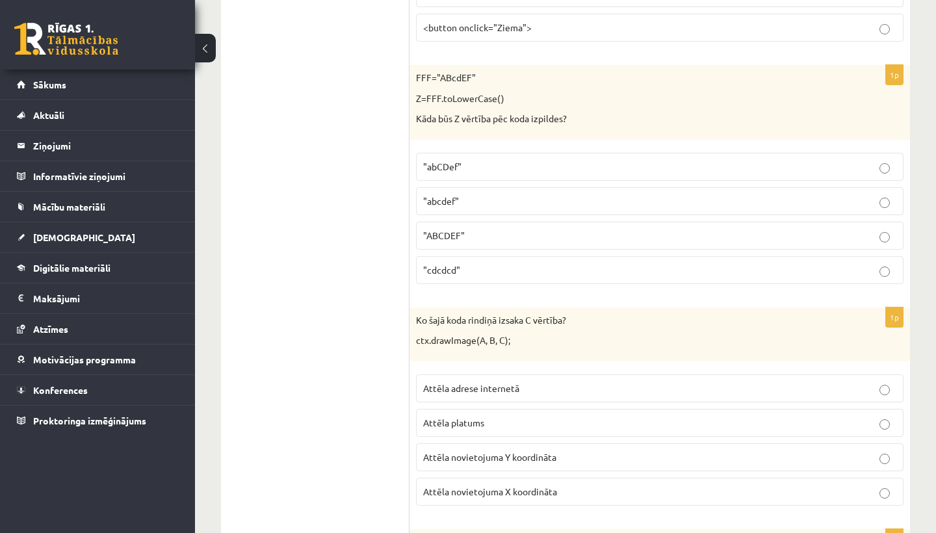
click at [452, 205] on p ""abcdef"" at bounding box center [659, 201] width 473 height 14
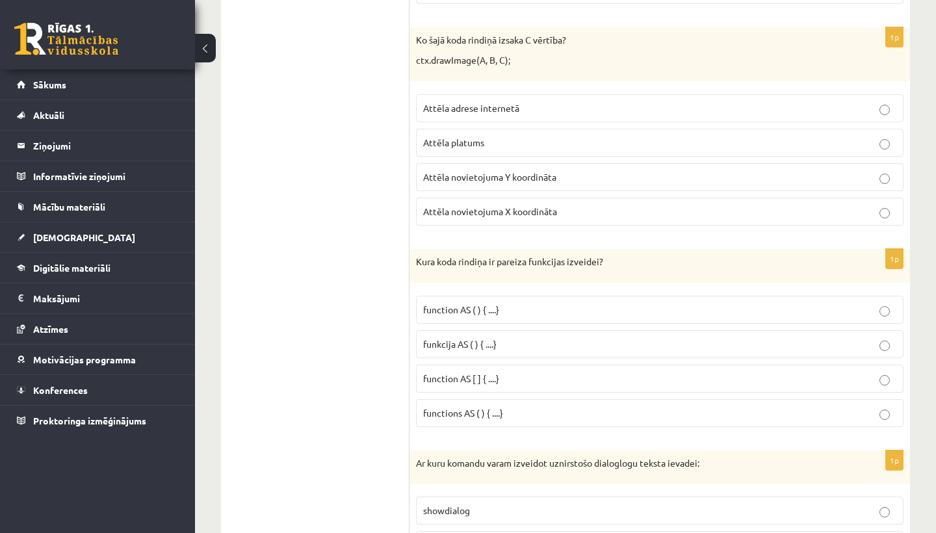
scroll to position [884, 0]
click at [447, 211] on span "Attēla novietojuma X koordināta" at bounding box center [490, 211] width 134 height 12
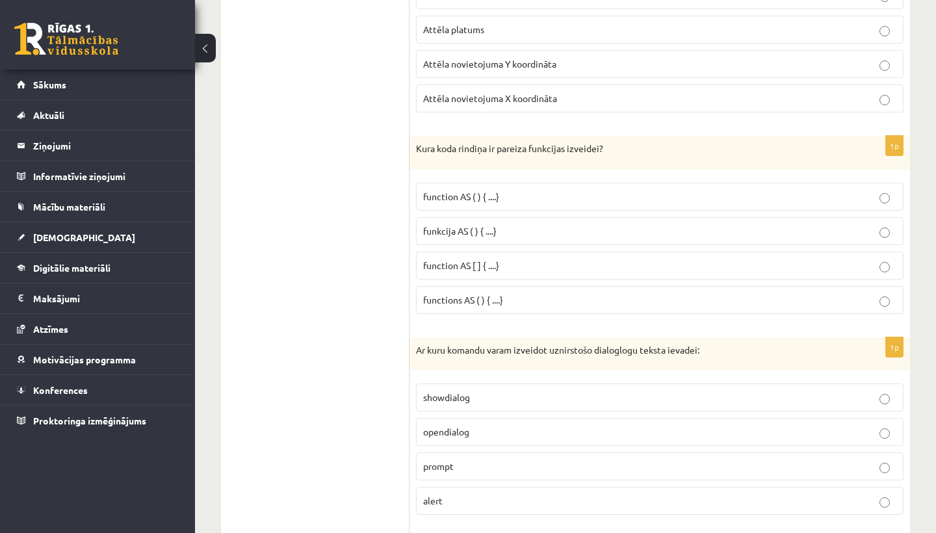
scroll to position [1001, 0]
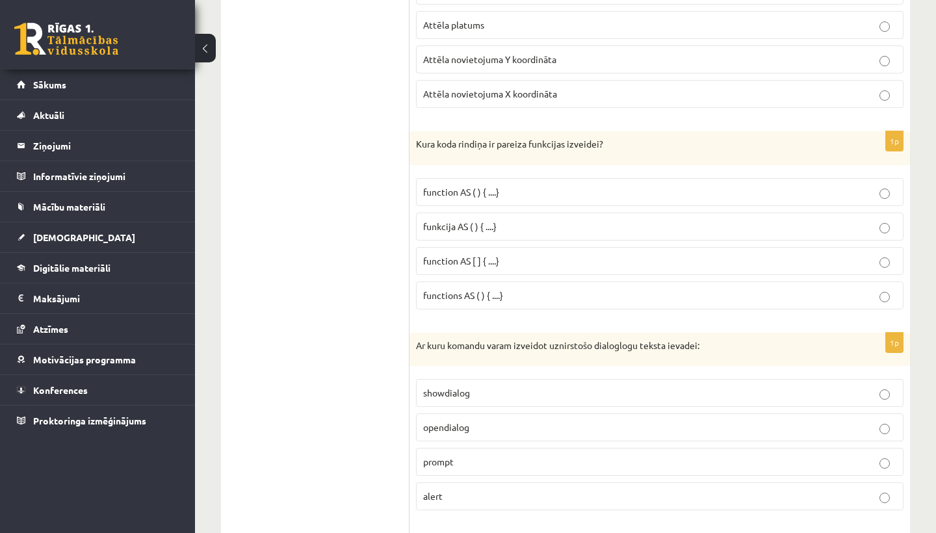
click at [476, 224] on span "funkcija AS ( ) { ....}" at bounding box center [459, 226] width 73 height 12
click at [473, 294] on span "functions AS ( ) { ....}" at bounding box center [463, 295] width 80 height 12
click at [477, 186] on span "function AS ( ) { ....}" at bounding box center [461, 192] width 76 height 12
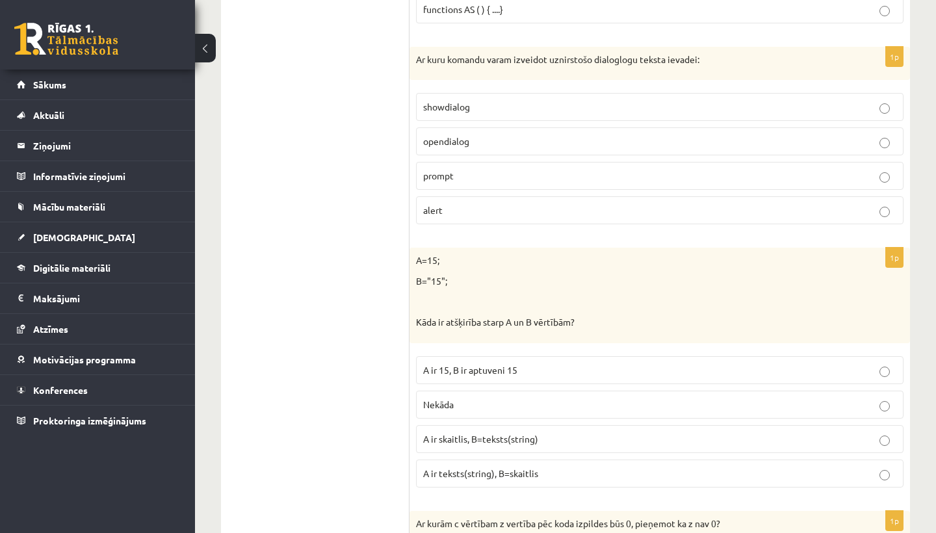
scroll to position [1298, 0]
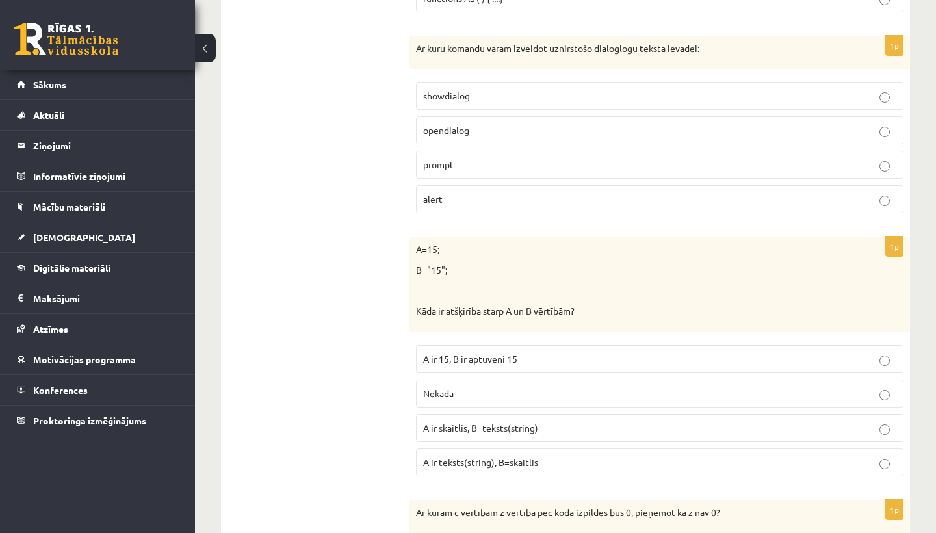
click at [488, 163] on p "prompt" at bounding box center [659, 165] width 473 height 14
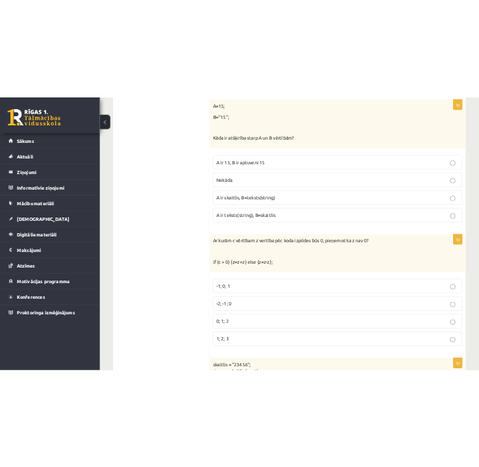
scroll to position [1536, 0]
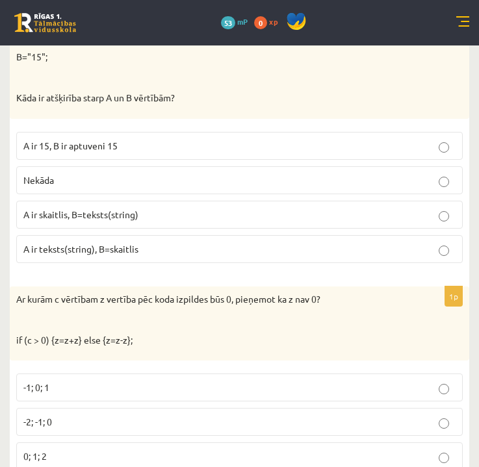
click at [309, 263] on div "1p A=15; B="15"; Kāda ir atšķirība starp A un B vērtībām? A ir 15, B ir aptuven…" at bounding box center [240, 148] width 460 height 250
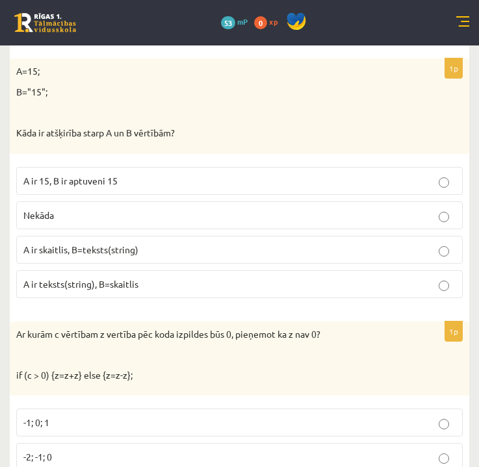
scroll to position [1500, 0]
click at [213, 251] on p "A ir skaitlis, B=teksts(string)" at bounding box center [239, 251] width 432 height 14
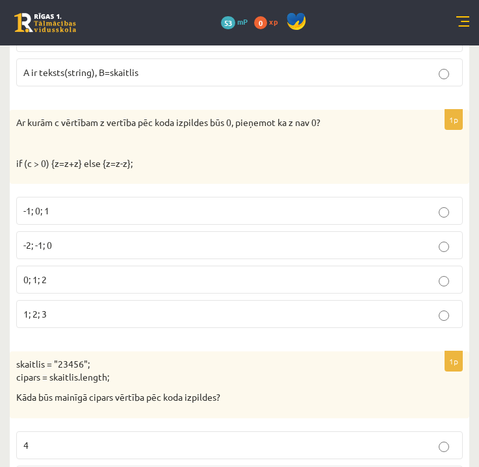
scroll to position [1710, 0]
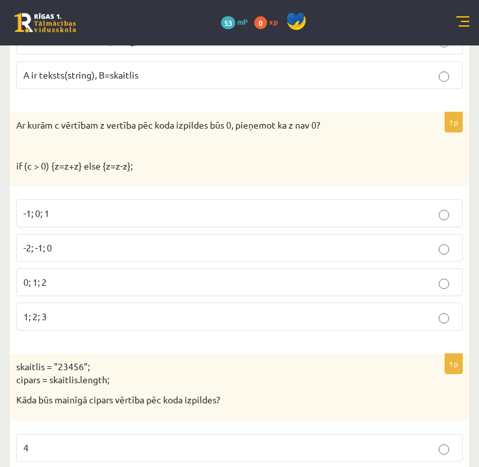
click at [189, 248] on p "-2; -1; 0" at bounding box center [239, 248] width 432 height 14
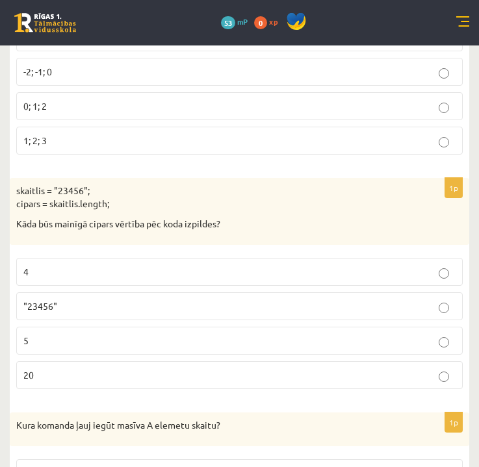
scroll to position [1895, 0]
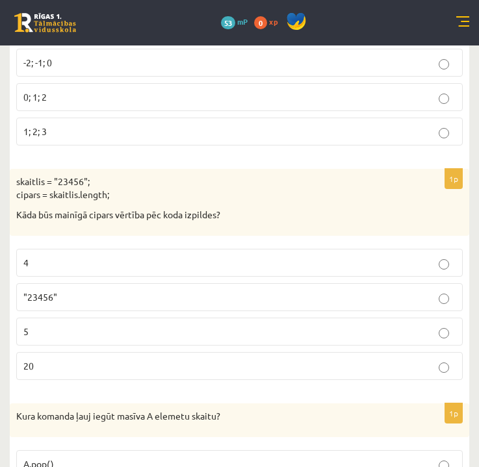
click at [186, 325] on p "5" at bounding box center [239, 332] width 432 height 14
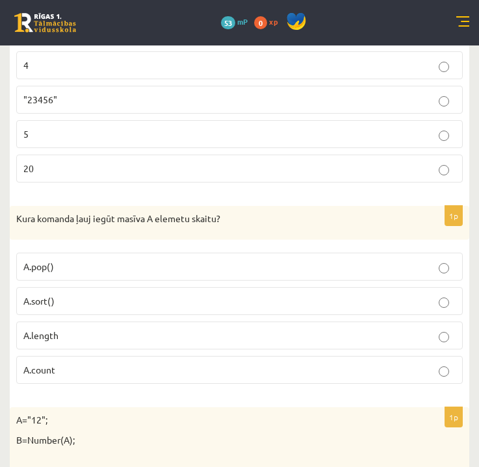
scroll to position [2093, 0]
click at [186, 329] on p "A.length" at bounding box center [239, 336] width 432 height 14
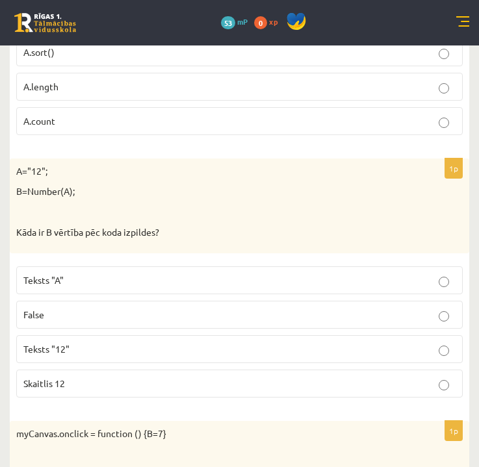
scroll to position [2345, 0]
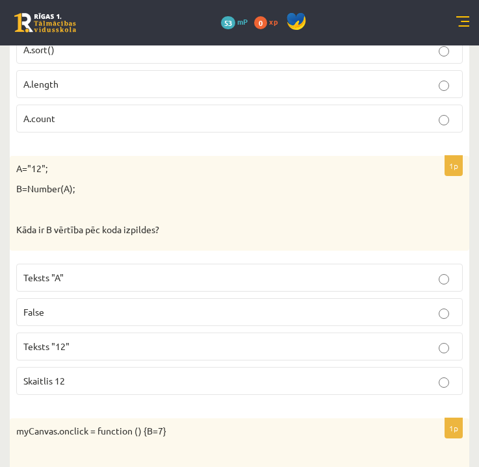
click at [207, 375] on p "Skaitlis 12" at bounding box center [239, 382] width 432 height 14
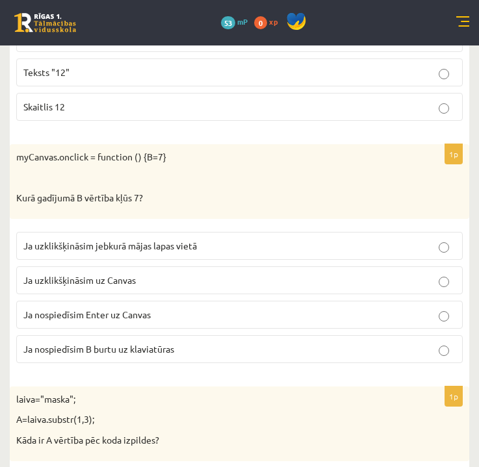
scroll to position [2622, 0]
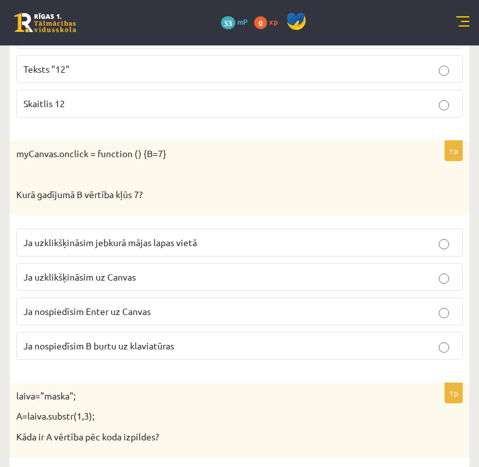
click at [175, 270] on p "Ja uzklikšķināsim uz Canvas" at bounding box center [239, 277] width 432 height 14
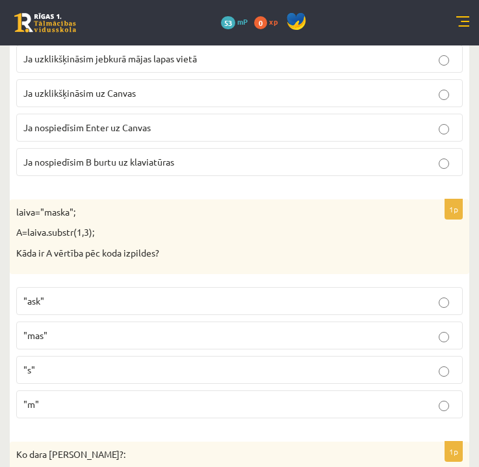
scroll to position [2824, 0]
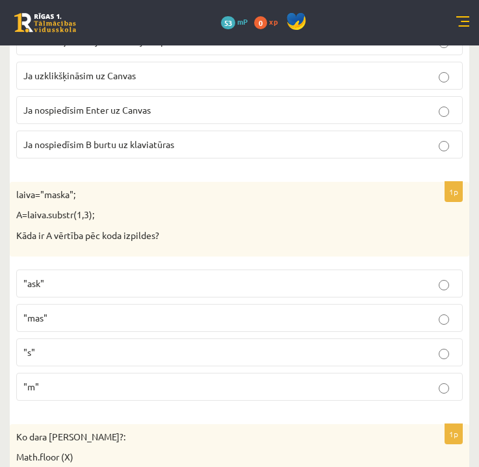
click at [175, 270] on label ""ask"" at bounding box center [239, 284] width 447 height 28
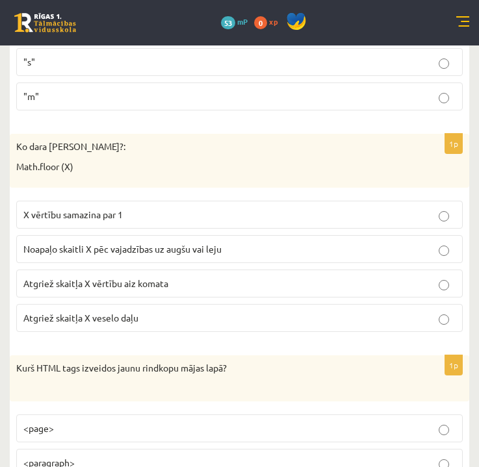
scroll to position [3115, 0]
click at [222, 276] on p "Atgriež skaitļa X vērtību aiz komata" at bounding box center [239, 283] width 432 height 14
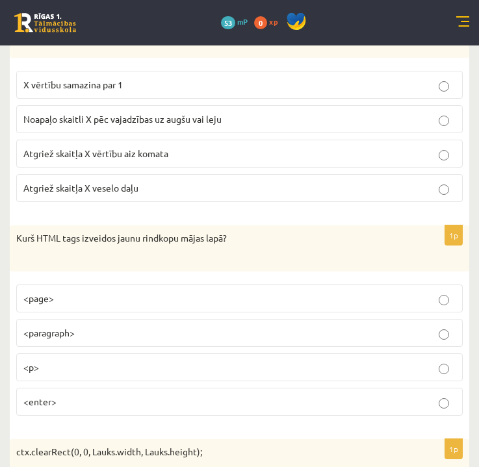
scroll to position [3246, 0]
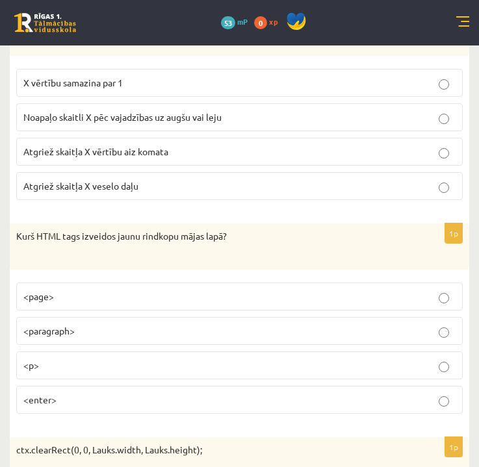
click at [241, 359] on p "<p>" at bounding box center [239, 366] width 432 height 14
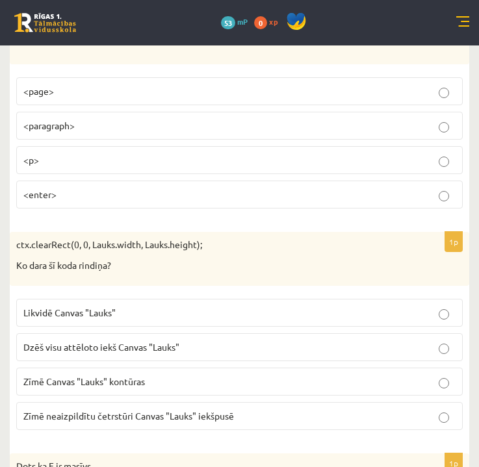
scroll to position [3454, 0]
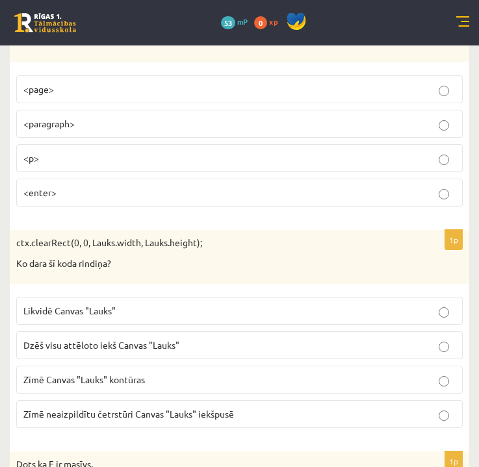
click at [146, 339] on span "Dzēš visu attēloto iekš Canvas "Lauks"" at bounding box center [101, 345] width 156 height 12
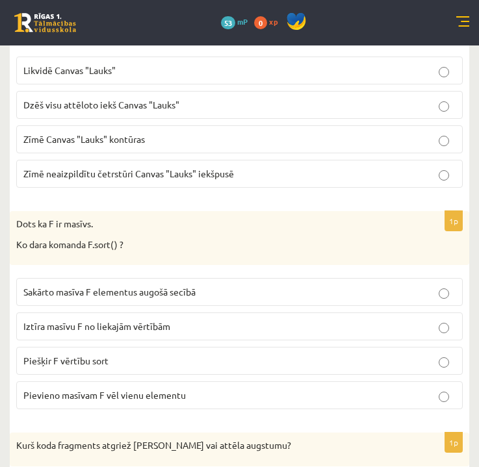
scroll to position [3702, 0]
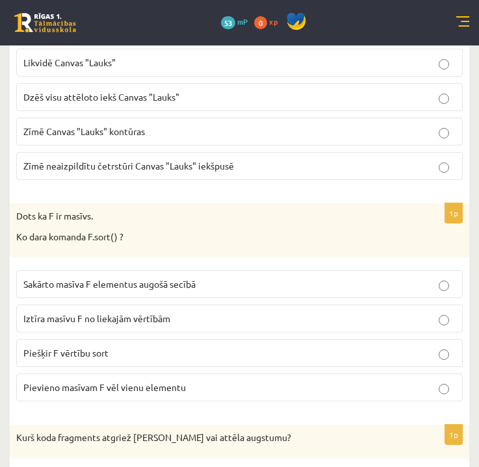
click at [137, 278] on span "Sakārto masīva F elementus augošā secībā" at bounding box center [109, 284] width 172 height 12
click at [211, 278] on p "Sakārto masīva F elementus augošā secībā" at bounding box center [239, 285] width 432 height 14
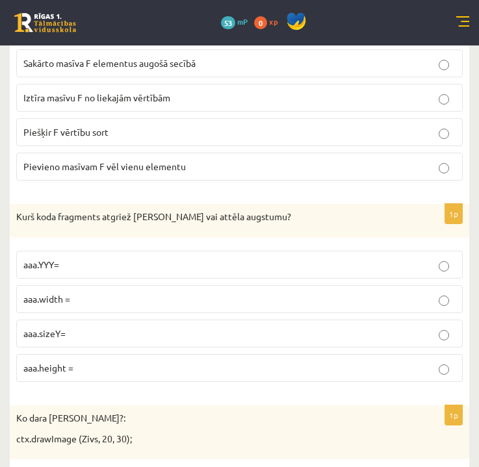
scroll to position [3923, 0]
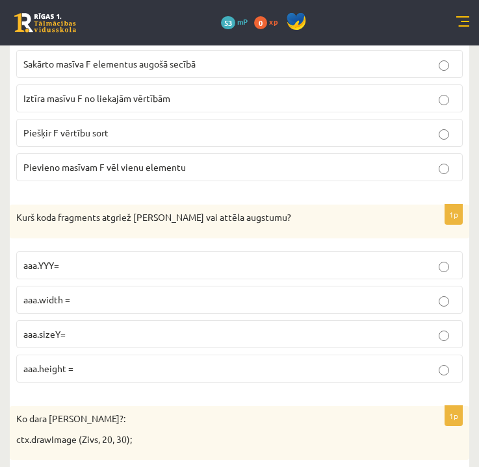
click at [98, 362] on p "aaa.height =" at bounding box center [239, 369] width 432 height 14
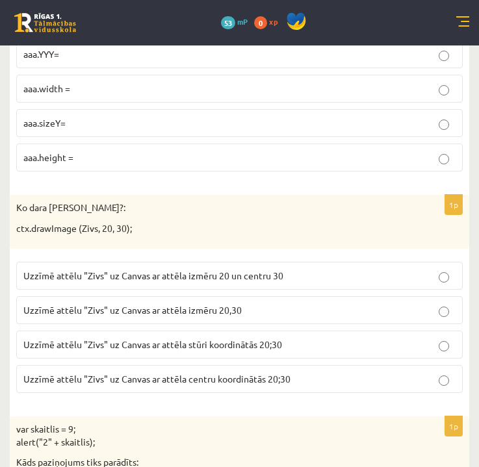
scroll to position [4137, 0]
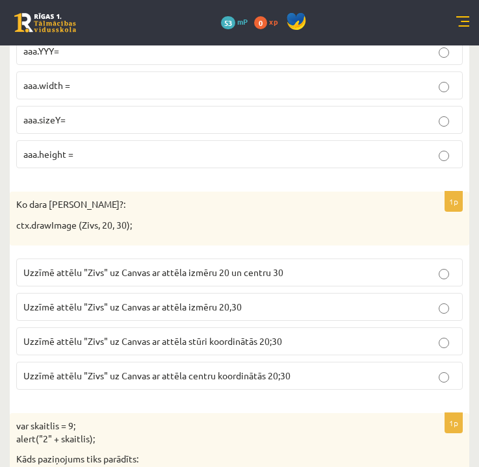
click at [263, 300] on p "Uzzīmē attēlu "Zivs" uz Canvas ar attēla izmēru 20,30" at bounding box center [239, 307] width 432 height 14
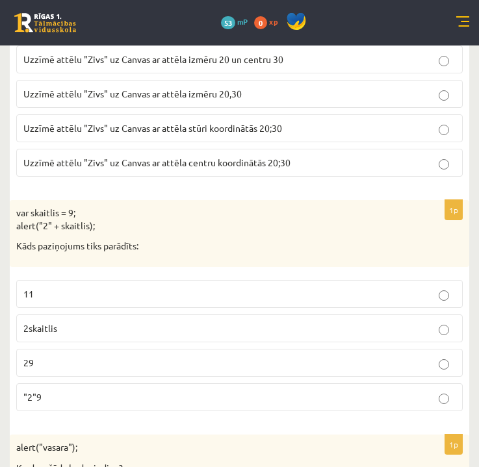
scroll to position [4347, 0]
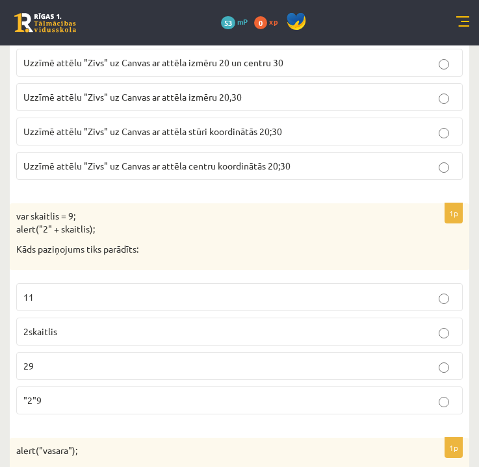
click at [94, 360] on p "29" at bounding box center [239, 367] width 432 height 14
click at [75, 394] on p ""2"9" at bounding box center [239, 401] width 432 height 14
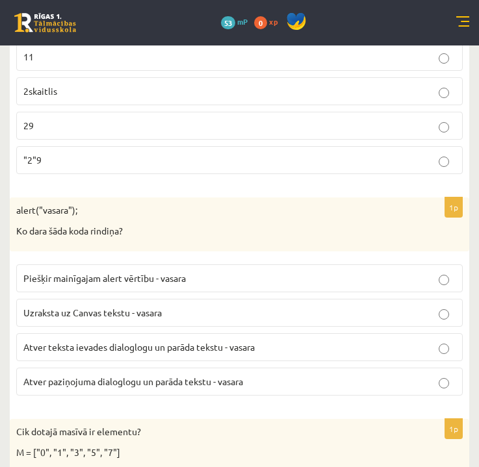
scroll to position [4587, 0]
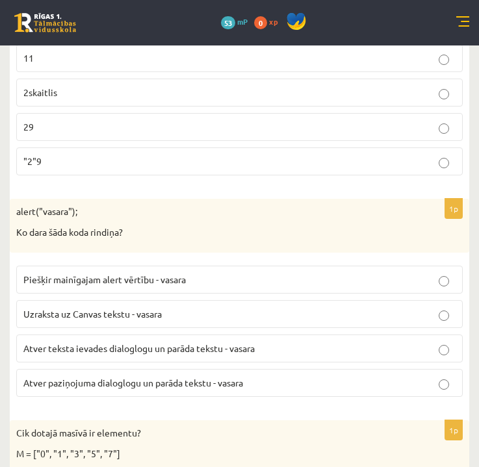
click at [92, 377] on span "Atver paziņojuma dialoglogu un parāda tekstu - vasara" at bounding box center [133, 383] width 220 height 12
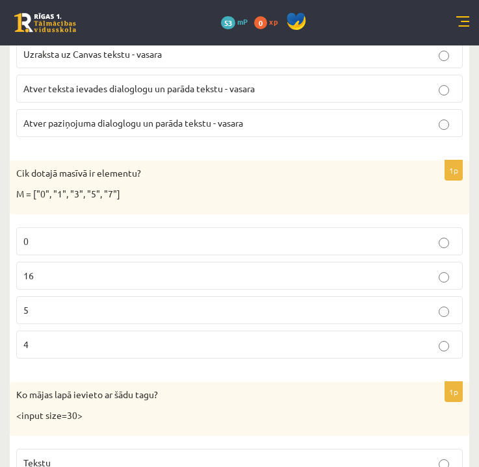
scroll to position [4848, 0]
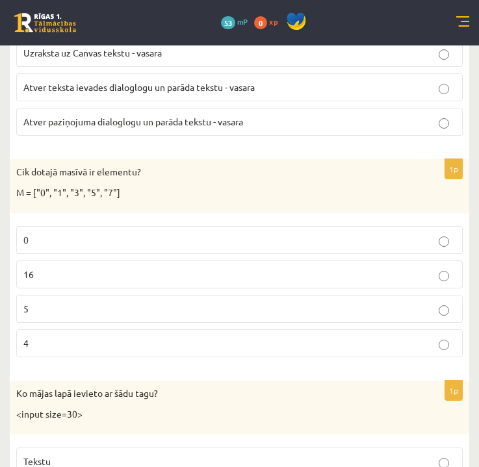
click at [72, 302] on p "5" at bounding box center [239, 309] width 432 height 14
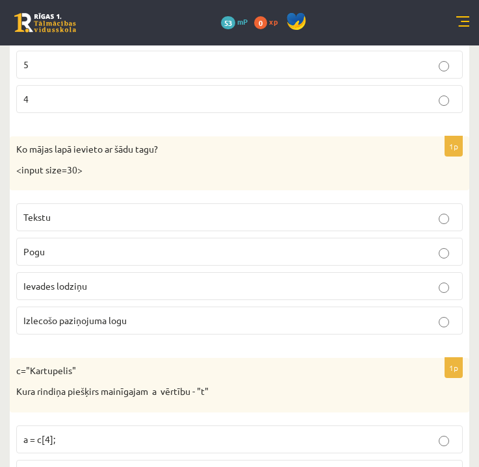
scroll to position [5092, 0]
click at [141, 278] on label "Ievades lodziņu" at bounding box center [239, 286] width 447 height 28
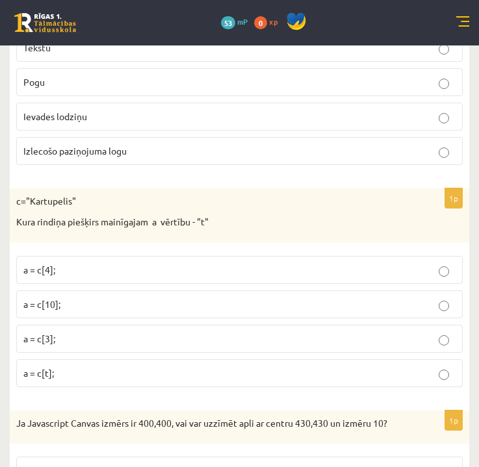
scroll to position [5271, 0]
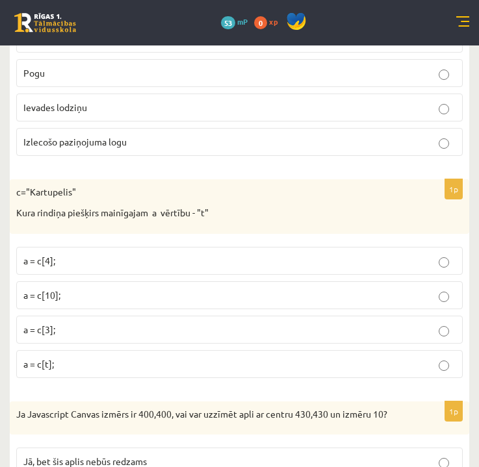
click at [64, 323] on p "a = c[3];" at bounding box center [239, 330] width 432 height 14
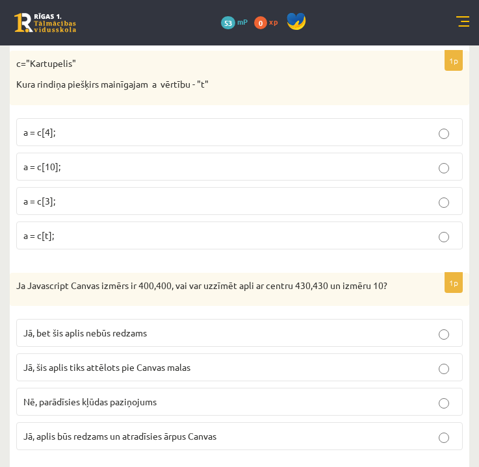
scroll to position [5406, 0]
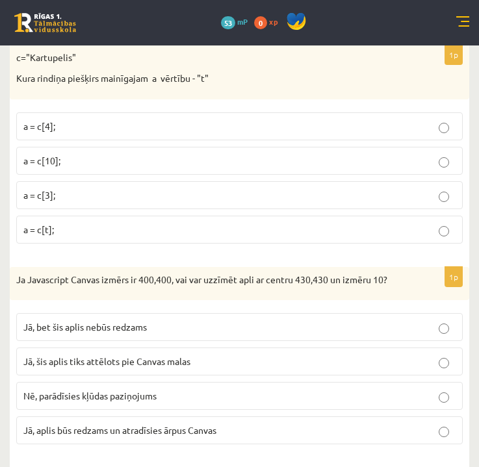
click at [125, 321] on span "Jā, bet šis aplis nebūs redzams" at bounding box center [85, 327] width 124 height 12
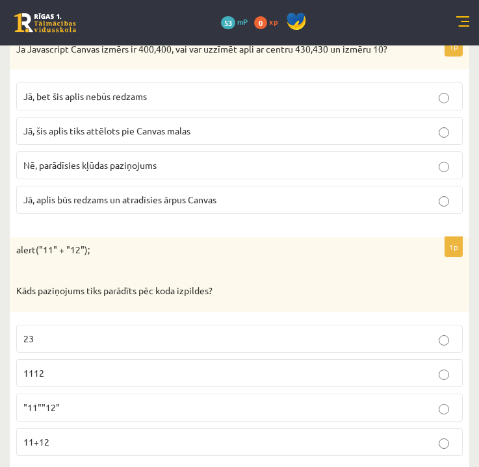
scroll to position [5644, 0]
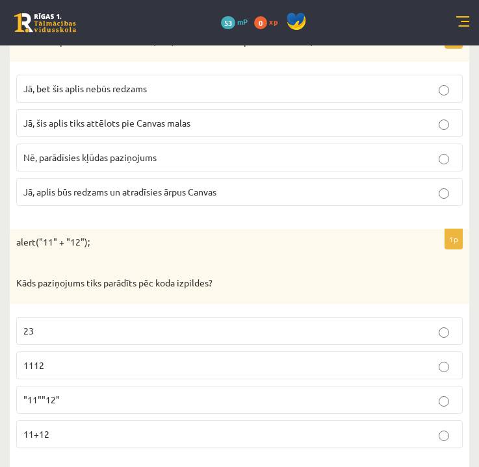
click at [79, 393] on p ""11""12"" at bounding box center [239, 400] width 432 height 14
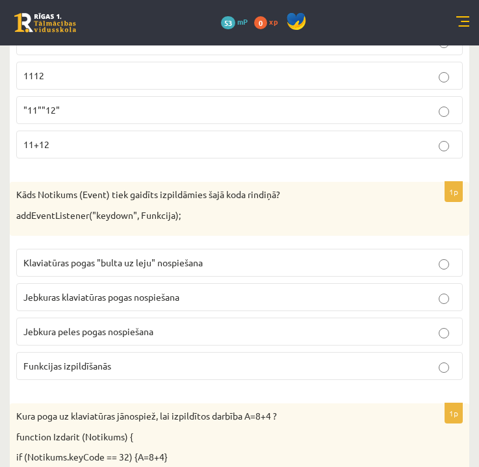
scroll to position [5932, 0]
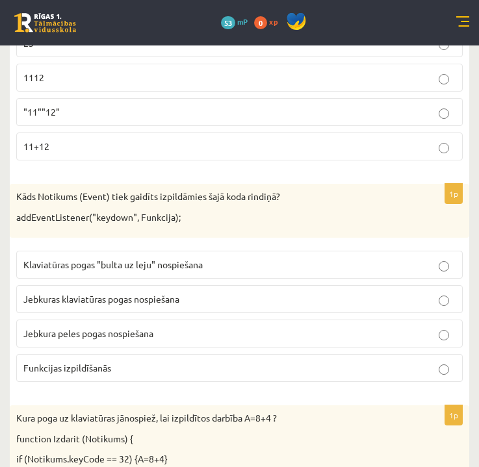
click at [92, 293] on span "Jebkuras klaviatūras pogas nospiešana" at bounding box center [101, 299] width 156 height 12
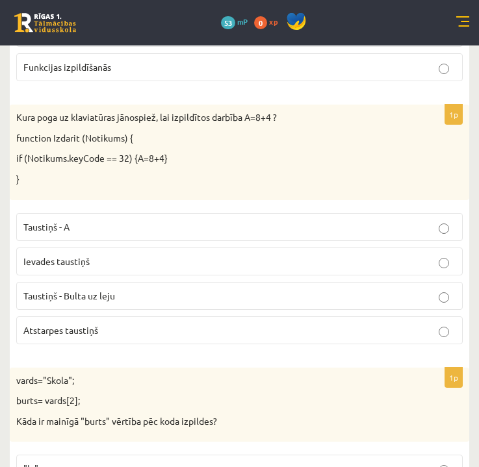
scroll to position [6234, 0]
click at [90, 324] on span "Atstarpes taustiņš" at bounding box center [60, 330] width 75 height 12
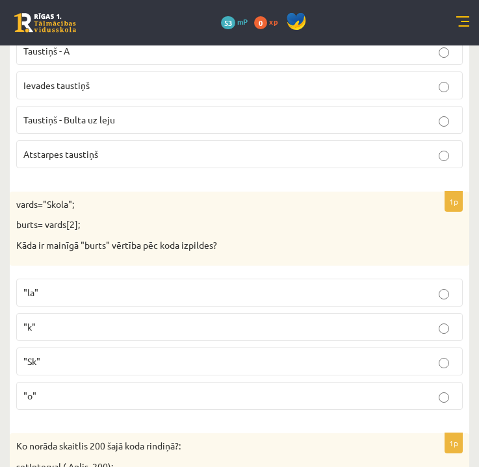
scroll to position [6412, 0]
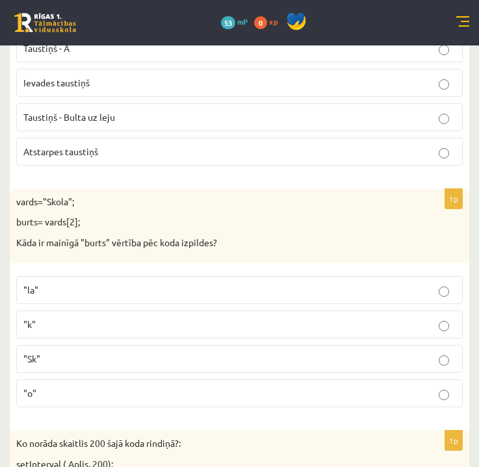
click at [192, 387] on p ""o"" at bounding box center [239, 394] width 432 height 14
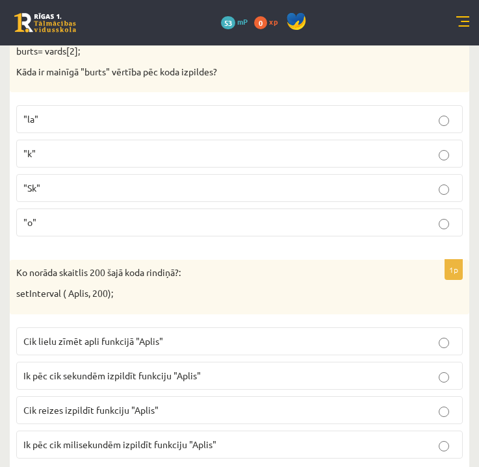
scroll to position [6583, 0]
click at [181, 440] on span "Ik pēc cik milisekundēm izpildīt funkciju "Aplis"" at bounding box center [119, 446] width 193 height 12
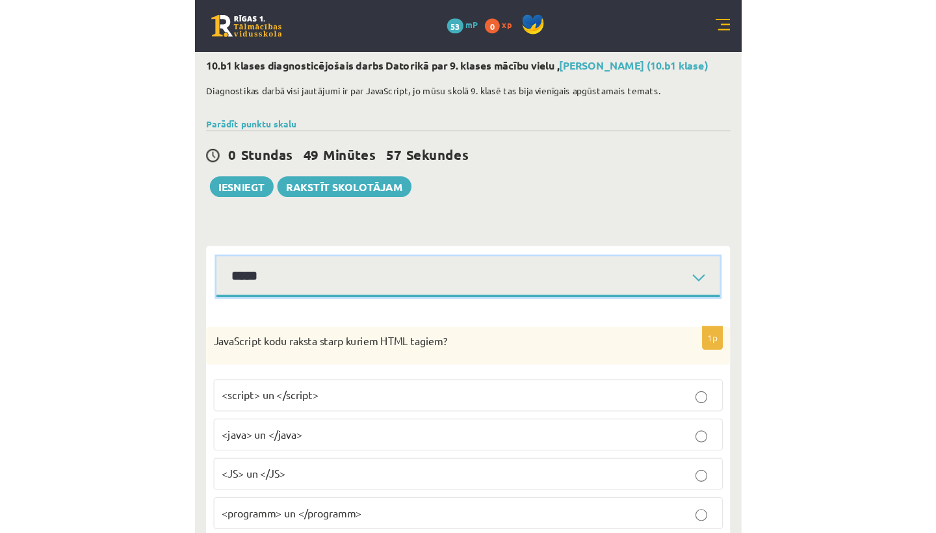
scroll to position [2, 0]
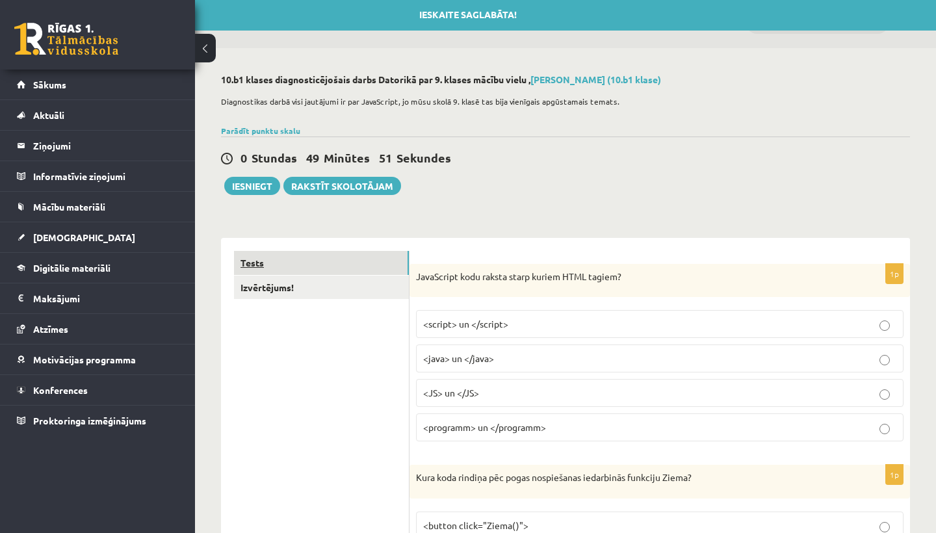
click at [394, 256] on link "Tests" at bounding box center [321, 263] width 175 height 24
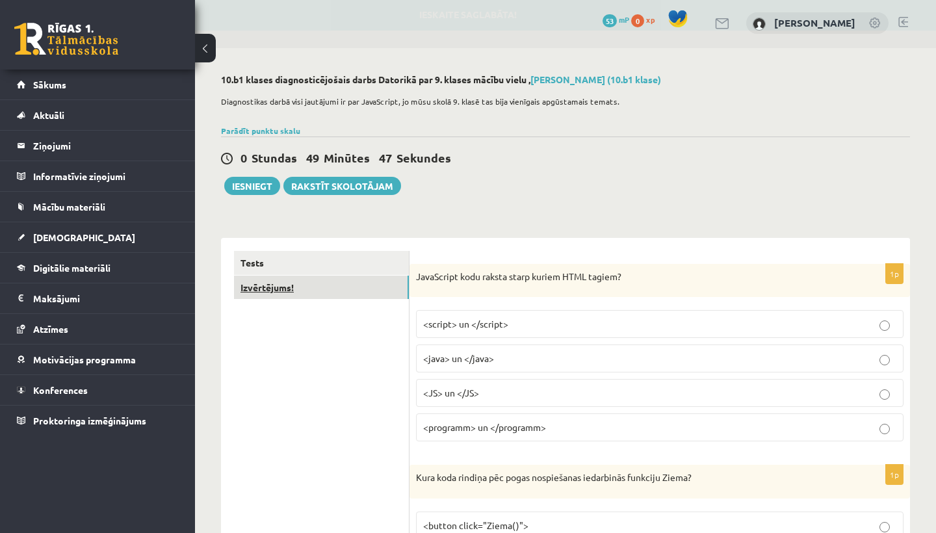
click at [382, 284] on link "Izvērtējums!" at bounding box center [321, 288] width 175 height 24
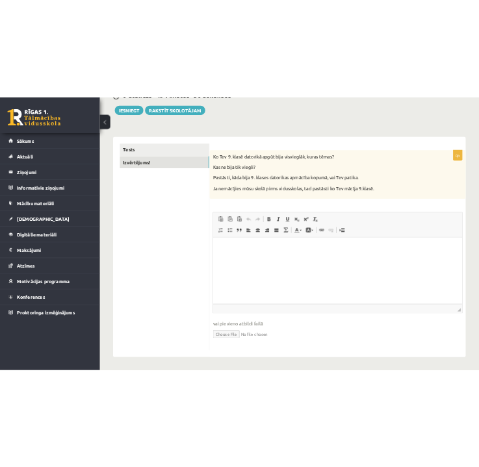
scroll to position [162, 0]
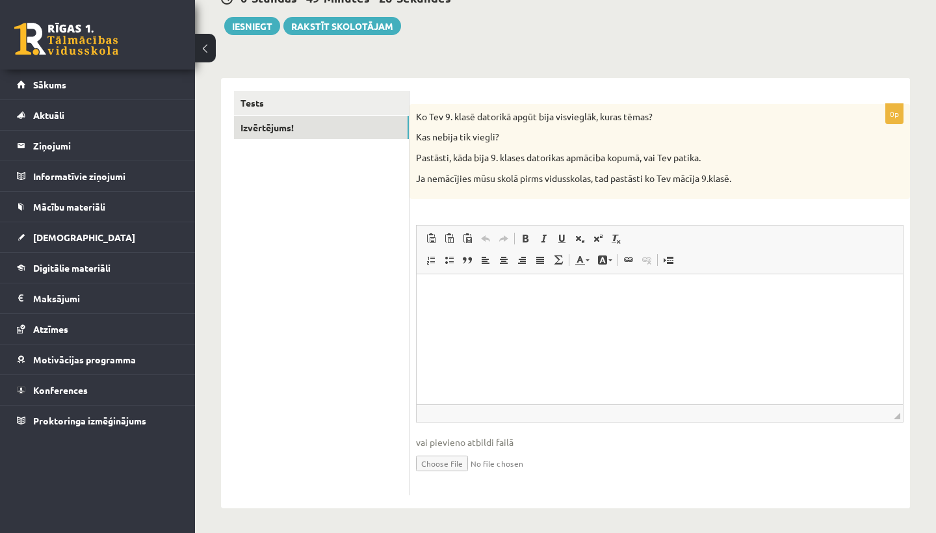
click at [488, 314] on html at bounding box center [660, 294] width 486 height 40
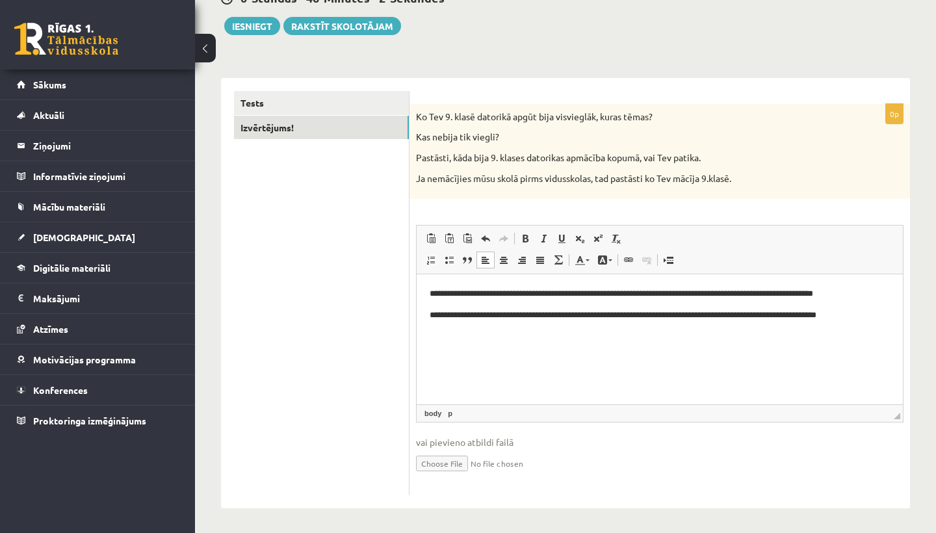
click at [503, 318] on p "**********" at bounding box center [660, 315] width 460 height 13
click at [873, 317] on p "**********" at bounding box center [660, 315] width 460 height 13
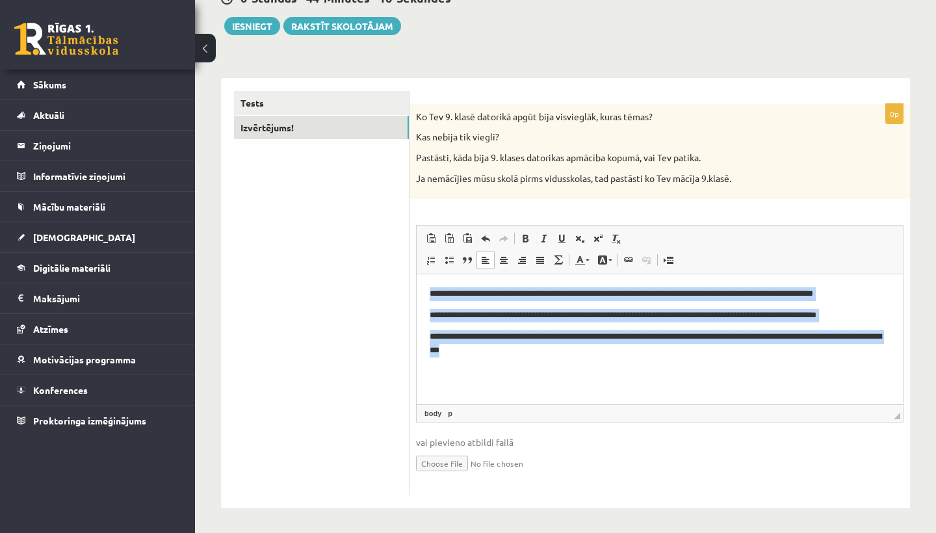
drag, startPoint x: 552, startPoint y: 354, endPoint x: 423, endPoint y: 293, distance: 142.5
click at [423, 293] on html "**********" at bounding box center [660, 332] width 486 height 117
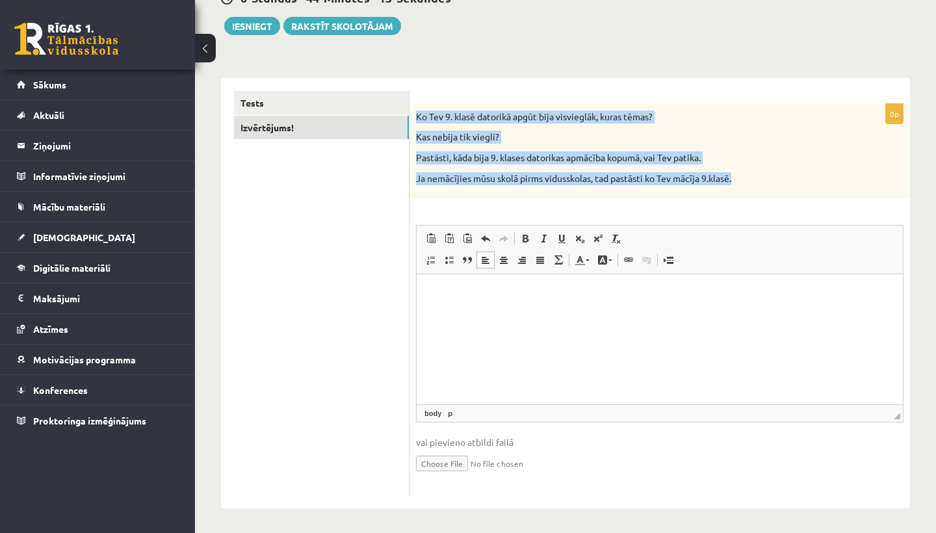
drag, startPoint x: 417, startPoint y: 116, endPoint x: 757, endPoint y: 182, distance: 347.1
click at [757, 182] on div "Ko Tev 9. klasē datorikā apgūt bija visvieglāk, kuras tēmas? Kas nebija tik vie…" at bounding box center [660, 151] width 501 height 95
copy div "Ko Tev 9. klasē datorikā apgūt bija visvieglāk, kuras tēmas? Kas nebija tik vie…"
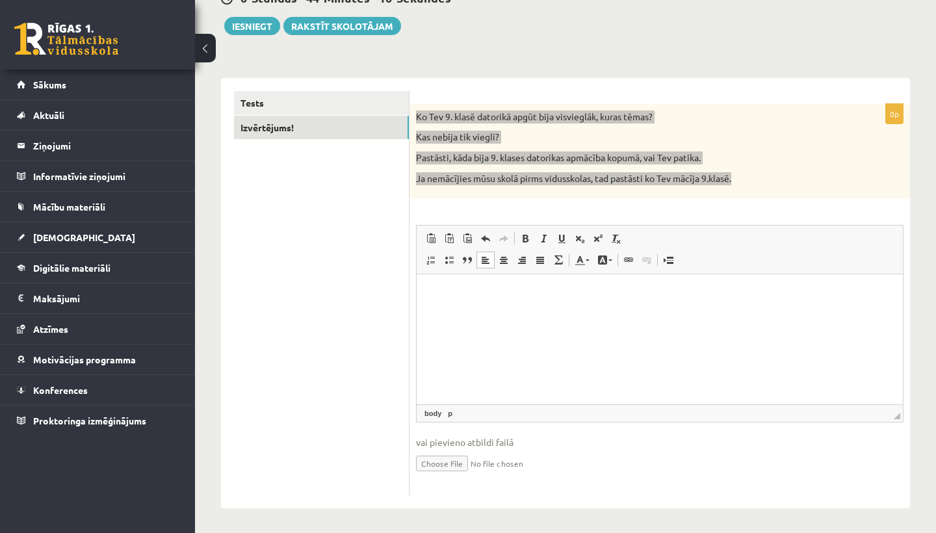
click at [641, 302] on body "Rich Text Editor, wiswyg-editor-user-answer-47363899134080" at bounding box center [660, 304] width 460 height 35
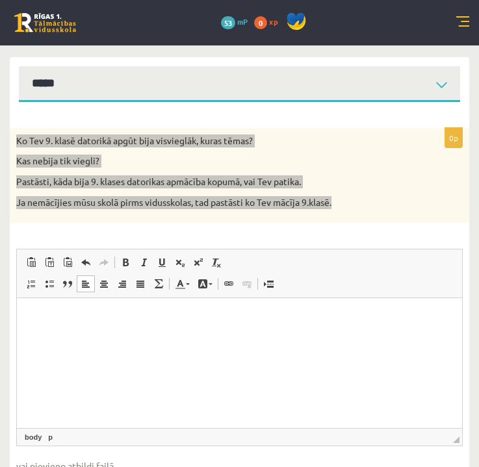
click at [33, 314] on p "Rich Text Editor, wiswyg-editor-user-answer-47363899134080" at bounding box center [239, 317] width 419 height 13
click at [29, 313] on html at bounding box center [239, 328] width 445 height 61
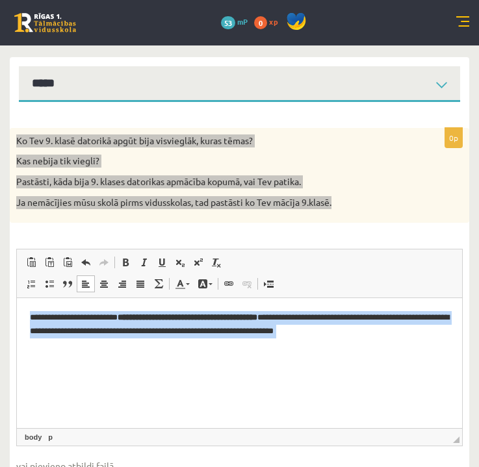
drag, startPoint x: 15, startPoint y: 16, endPoint x: 298, endPoint y: 47, distance: 285.2
click at [104, 287] on span at bounding box center [104, 284] width 10 height 10
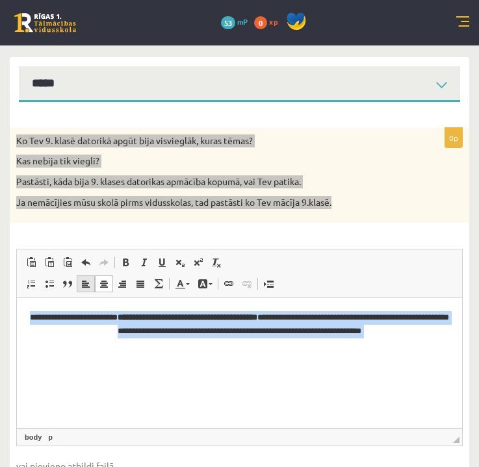
click at [81, 287] on span at bounding box center [86, 284] width 10 height 10
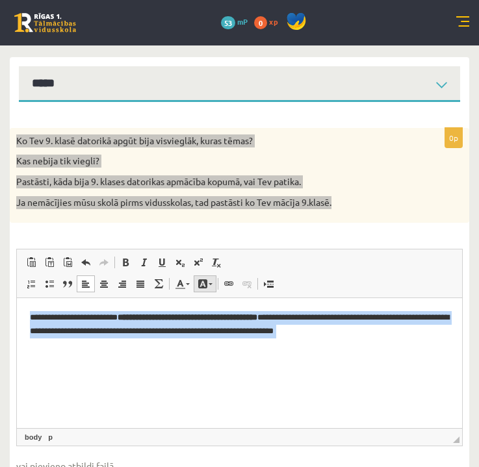
click at [210, 286] on link "Background Colour" at bounding box center [205, 284] width 23 height 17
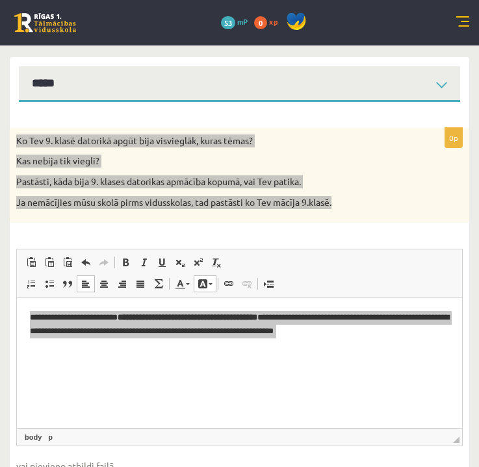
scroll to position [0, 0]
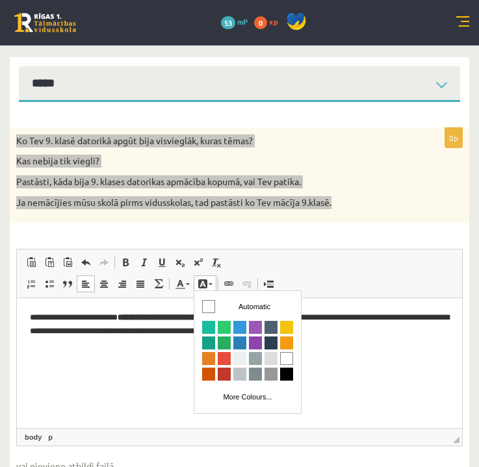
click at [142, 369] on html "**********" at bounding box center [239, 335] width 445 height 74
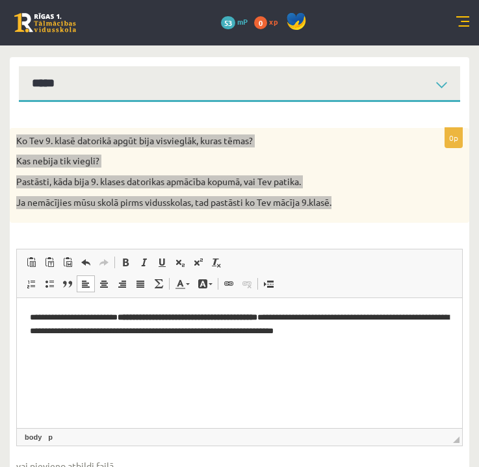
click at [308, 320] on p "**********" at bounding box center [239, 324] width 419 height 26
click at [68, 319] on p "**********" at bounding box center [239, 324] width 419 height 26
click at [36, 320] on p "**********" at bounding box center [239, 324] width 419 height 26
click at [142, 321] on strong "**********" at bounding box center [147, 317] width 124 height 8
click at [209, 319] on strong "**********" at bounding box center [166, 317] width 85 height 8
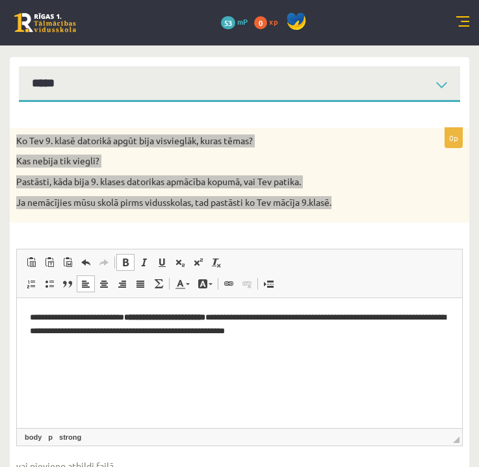
click at [237, 322] on p "**********" at bounding box center [239, 324] width 419 height 26
click at [241, 319] on p "**********" at bounding box center [239, 324] width 419 height 26
click at [120, 263] on span at bounding box center [125, 262] width 10 height 10
click at [341, 318] on p "**********" at bounding box center [239, 324] width 419 height 26
drag, startPoint x: 339, startPoint y: 333, endPoint x: 261, endPoint y: 334, distance: 78.7
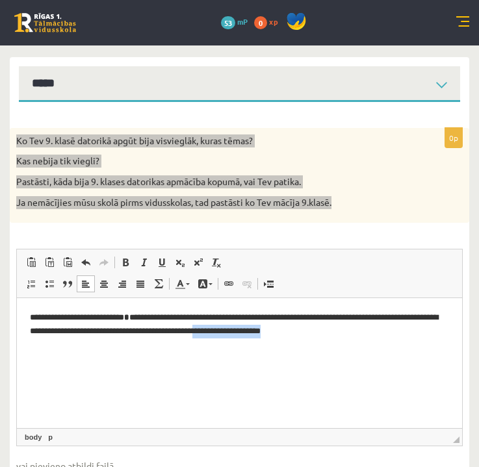
click at [261, 334] on p "**********" at bounding box center [239, 324] width 419 height 26
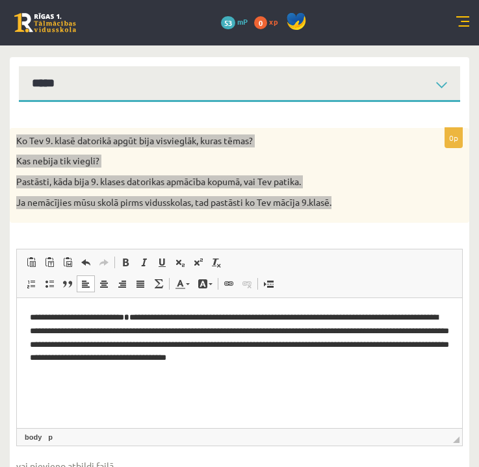
click at [269, 361] on p "**********" at bounding box center [239, 337] width 419 height 52
click at [388, 360] on p "**********" at bounding box center [239, 337] width 419 height 52
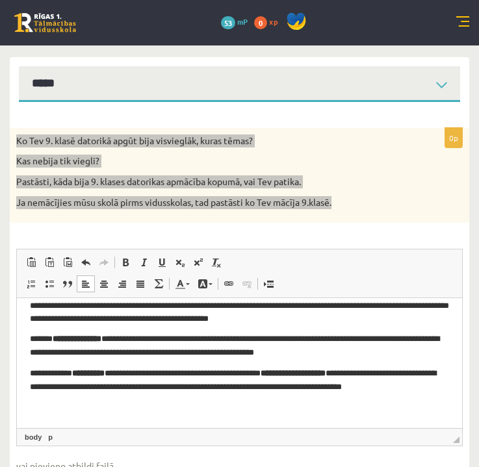
scroll to position [38, 0]
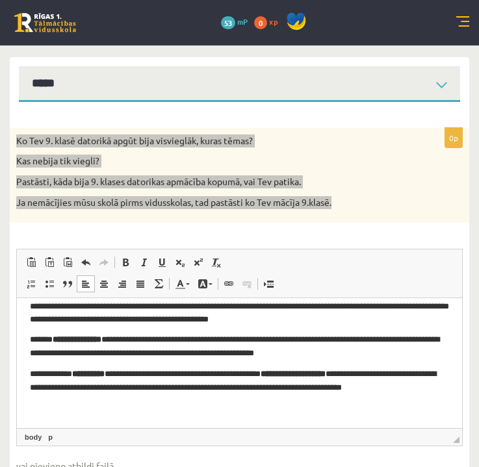
click at [123, 339] on p "**********" at bounding box center [239, 347] width 419 height 26
click at [62, 357] on p "**********" at bounding box center [239, 347] width 419 height 26
click at [421, 354] on p "**********" at bounding box center [239, 347] width 419 height 26
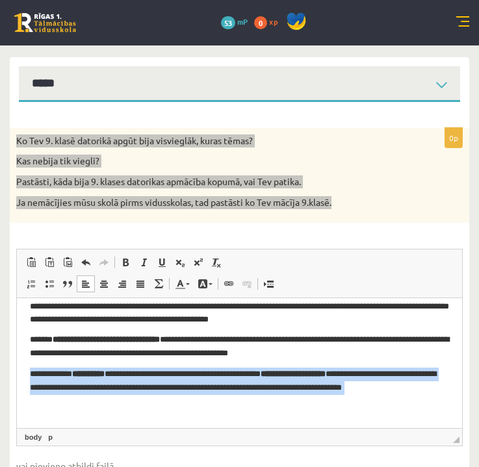
drag, startPoint x: 30, startPoint y: 373, endPoint x: 432, endPoint y: 397, distance: 402.5
click at [432, 397] on body "**********" at bounding box center [239, 344] width 419 height 143
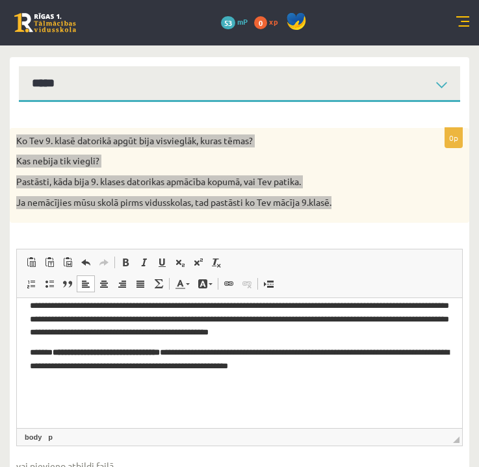
scroll to position [4, 0]
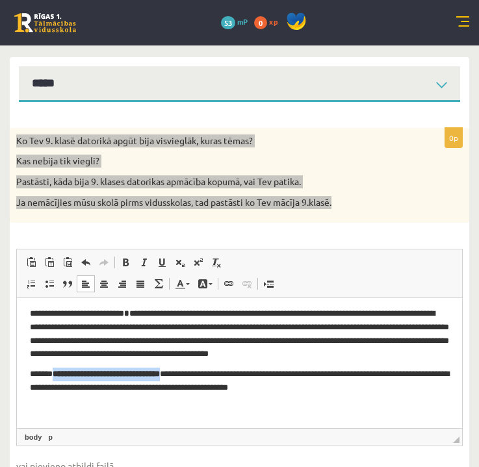
drag, startPoint x: 198, startPoint y: 374, endPoint x: 65, endPoint y: 375, distance: 133.3
click at [65, 375] on p "**********" at bounding box center [239, 381] width 419 height 26
click at [124, 258] on span at bounding box center [125, 262] width 10 height 10
click at [128, 261] on span at bounding box center [125, 262] width 10 height 10
click at [131, 262] on link "Bold Keyboard shortcut Command+B" at bounding box center [125, 262] width 18 height 17
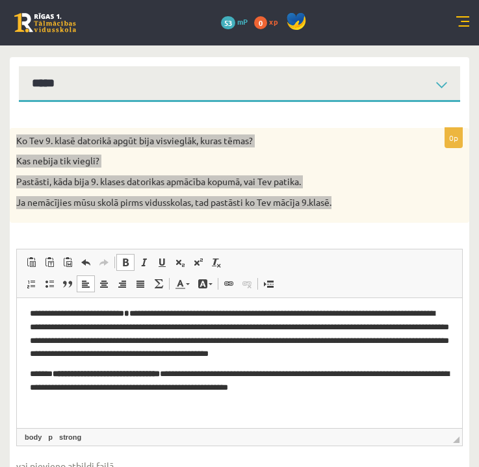
click at [131, 262] on link "Bold Keyboard shortcut Command+B" at bounding box center [125, 262] width 18 height 17
click at [88, 282] on span at bounding box center [86, 284] width 10 height 10
click at [103, 285] on span at bounding box center [104, 284] width 10 height 10
click at [85, 285] on span at bounding box center [86, 284] width 10 height 10
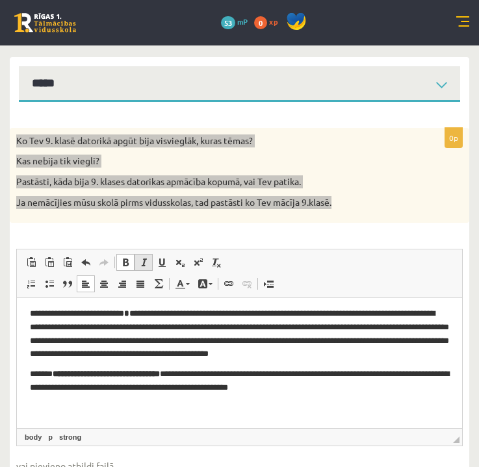
click at [140, 262] on span at bounding box center [143, 262] width 10 height 10
click at [120, 263] on span at bounding box center [125, 262] width 10 height 10
click at [129, 261] on span at bounding box center [125, 262] width 10 height 10
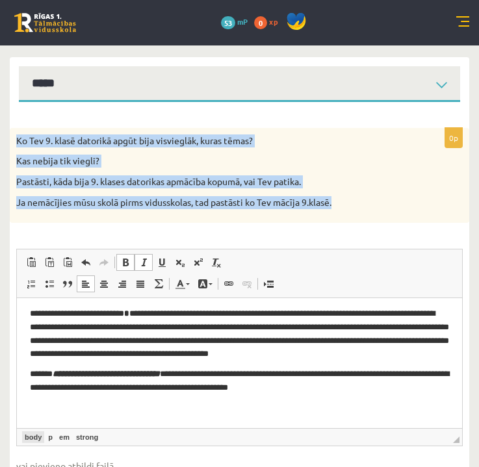
click at [31, 438] on link "body" at bounding box center [33, 438] width 22 height 12
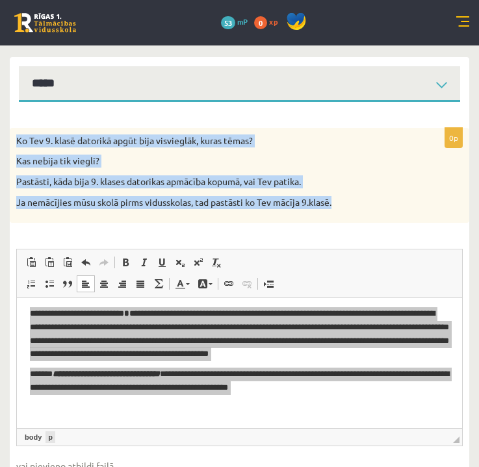
click at [51, 436] on link "p" at bounding box center [51, 438] width 10 height 12
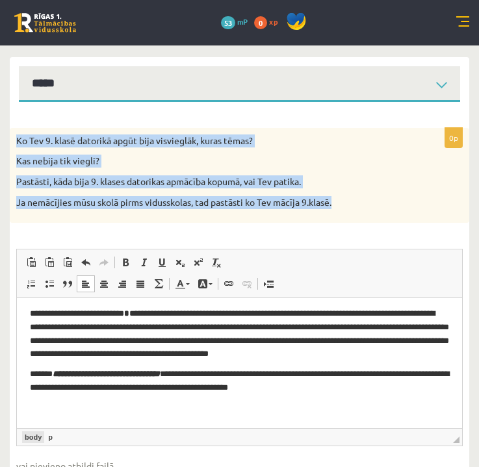
click at [27, 436] on link "body" at bounding box center [33, 438] width 22 height 12
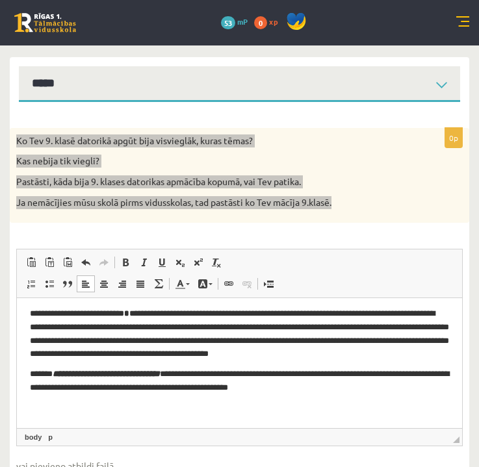
click at [77, 427] on html "**********" at bounding box center [239, 362] width 445 height 135
click at [197, 376] on p "**********" at bounding box center [239, 381] width 419 height 26
click at [146, 255] on link "Italic Keyboard shortcut Command+I" at bounding box center [144, 262] width 18 height 17
click at [125, 256] on link "Bold Keyboard shortcut Command+B" at bounding box center [125, 262] width 18 height 17
click at [27, 373] on html "**********" at bounding box center [239, 362] width 445 height 135
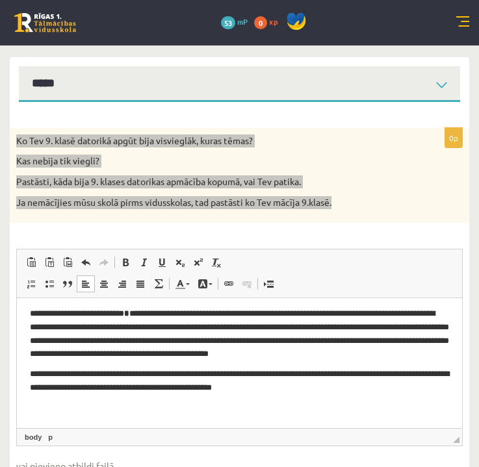
scroll to position [0, 0]
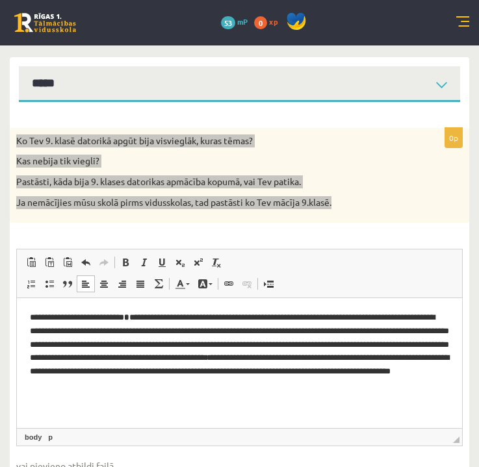
click at [343, 385] on p "**********" at bounding box center [239, 350] width 419 height 78
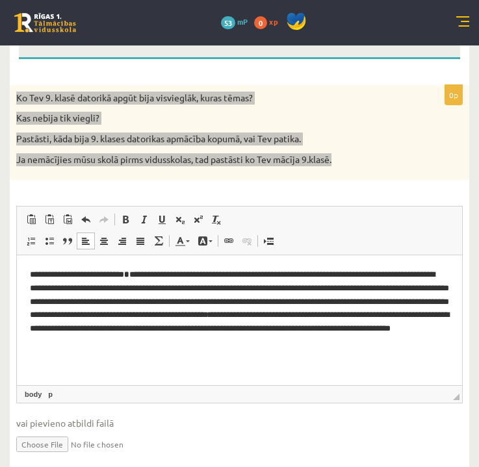
scroll to position [205, 0]
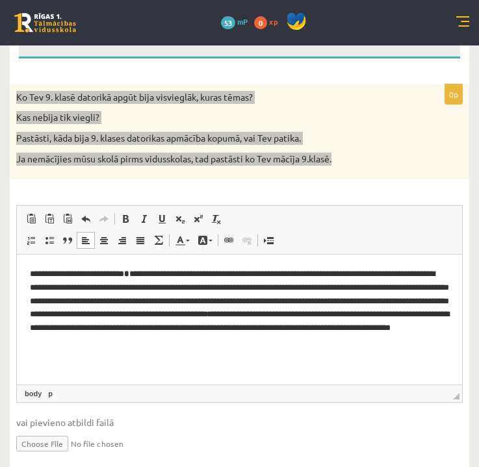
click at [390, 301] on p "**********" at bounding box center [239, 307] width 419 height 78
click at [80, 329] on p "**********" at bounding box center [239, 307] width 419 height 78
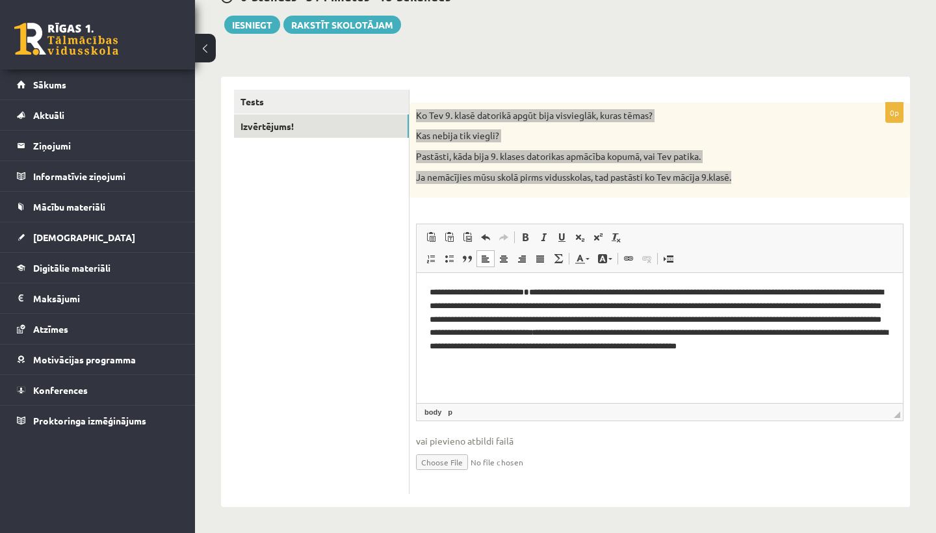
scroll to position [162, 0]
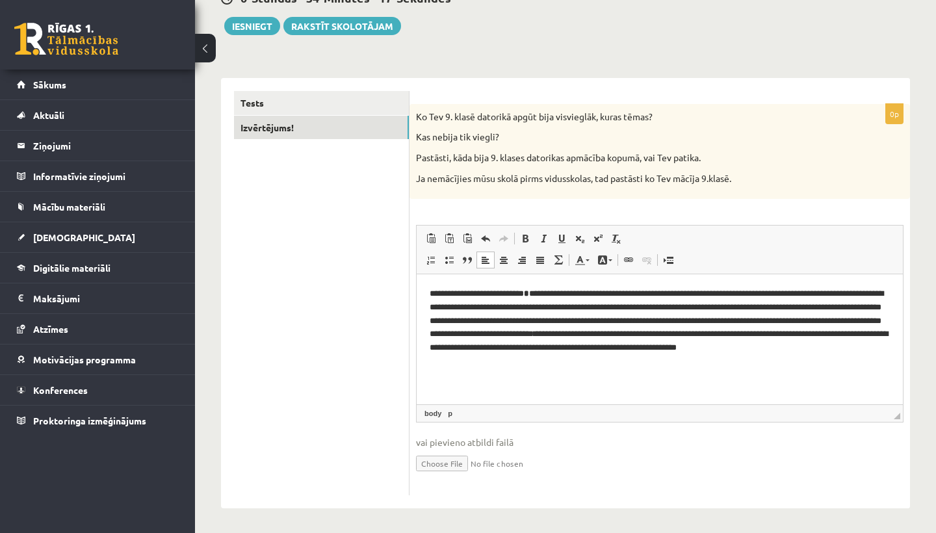
click at [356, 285] on ul "Tests Izvērtējums!" at bounding box center [322, 293] width 176 height 404
click at [527, 406] on span "◢ Elements path body p" at bounding box center [660, 413] width 486 height 18
click at [450, 410] on link "p" at bounding box center [450, 414] width 10 height 12
click at [495, 379] on p "Rich Text Editor, wiswyg-editor-user-answer-47363899134080" at bounding box center [660, 381] width 460 height 14
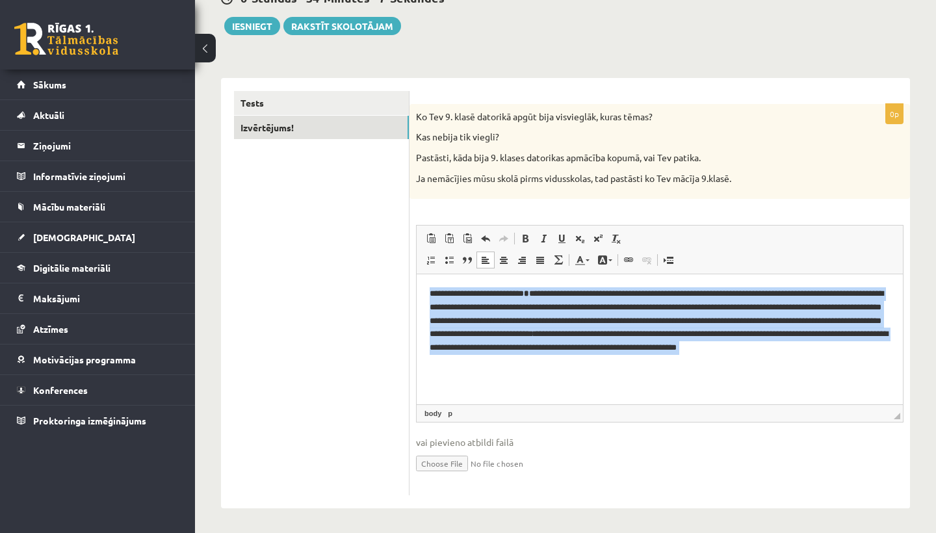
drag, startPoint x: 430, startPoint y: 293, endPoint x: 638, endPoint y: 387, distance: 228.4
click at [638, 387] on html "**********" at bounding box center [660, 337] width 486 height 126
click at [546, 233] on span at bounding box center [543, 238] width 10 height 10
click at [512, 367] on body "**********" at bounding box center [660, 337] width 460 height 100
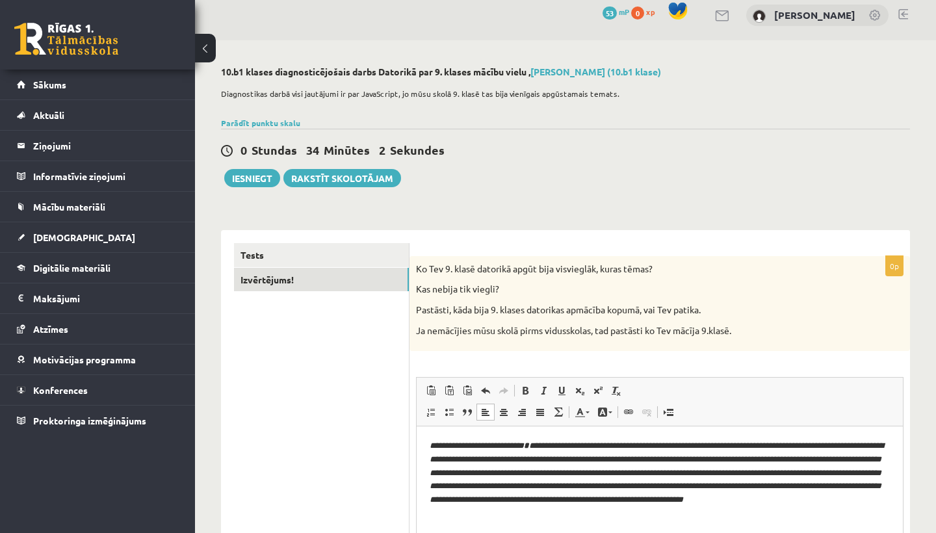
scroll to position [8, 0]
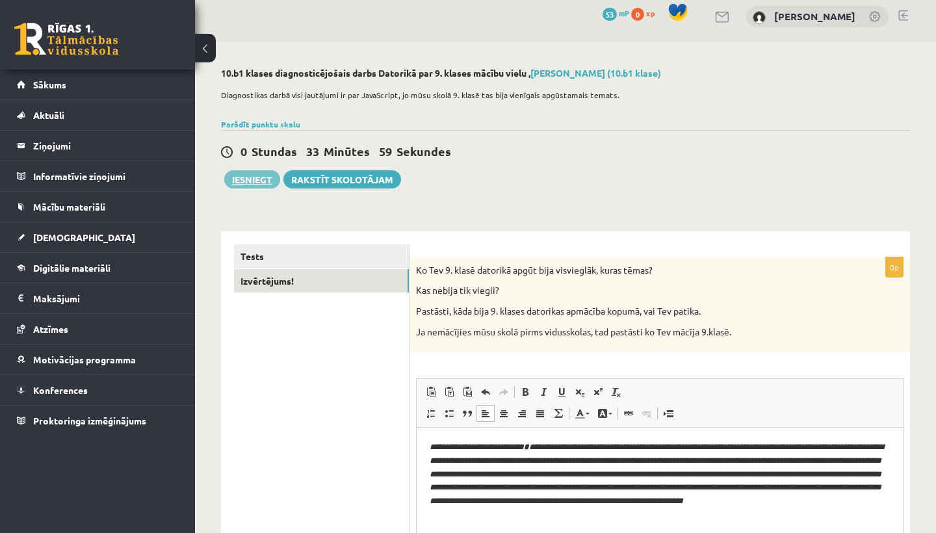
click at [248, 183] on button "Iesniegt" at bounding box center [252, 179] width 56 height 18
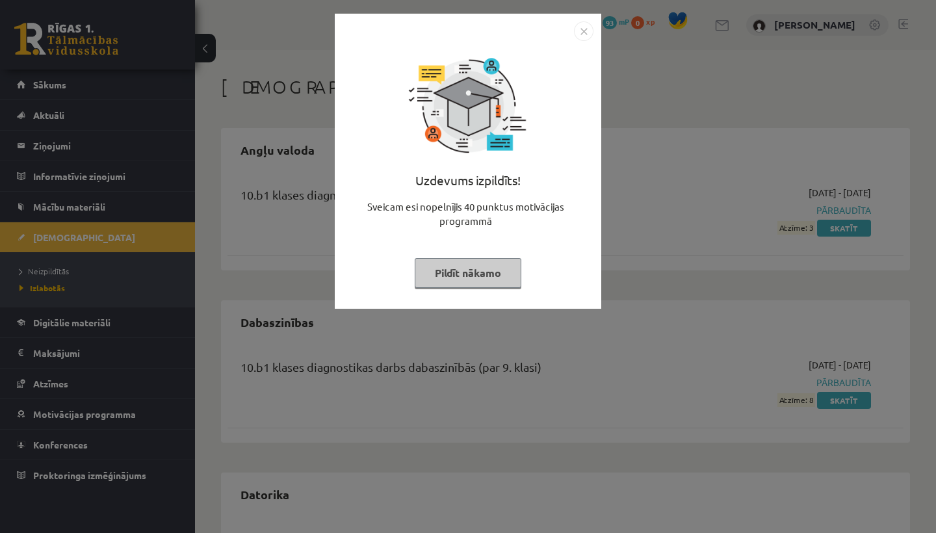
click at [480, 265] on button "Pildīt nākamo" at bounding box center [468, 273] width 107 height 30
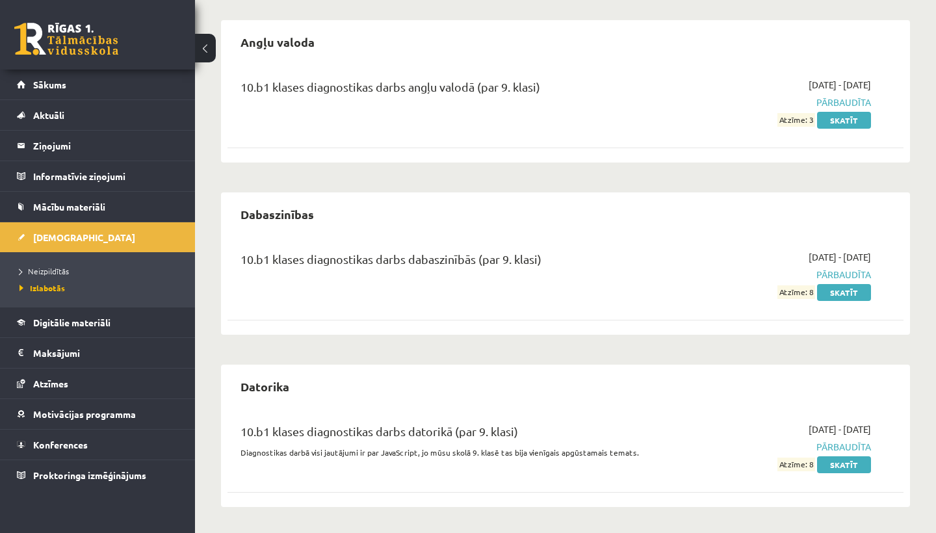
scroll to position [107, 0]
click at [46, 286] on span "Izlabotās" at bounding box center [43, 288] width 46 height 10
click at [49, 274] on span "Neizpildītās" at bounding box center [44, 271] width 49 height 10
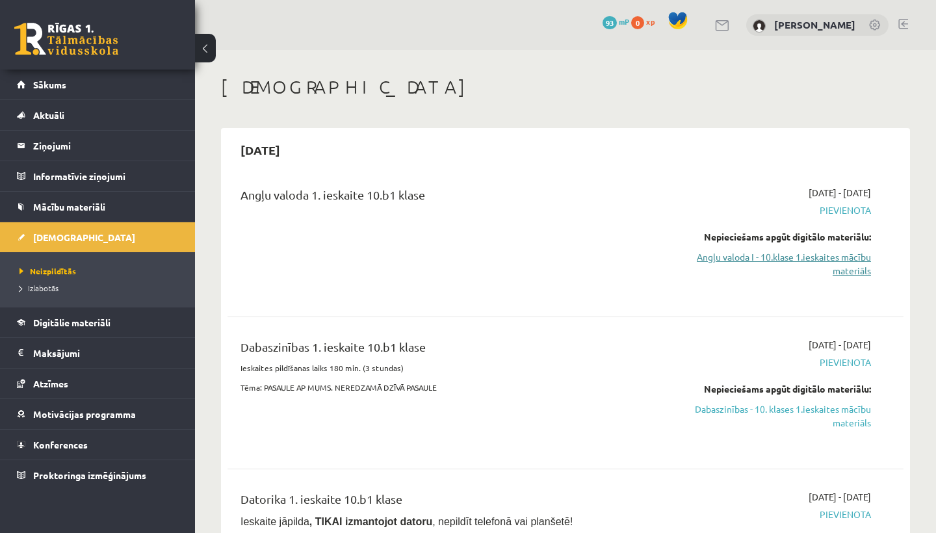
click at [848, 257] on link "Angļu valoda I - 10.klase 1.ieskaites mācību materiāls" at bounding box center [772, 263] width 197 height 27
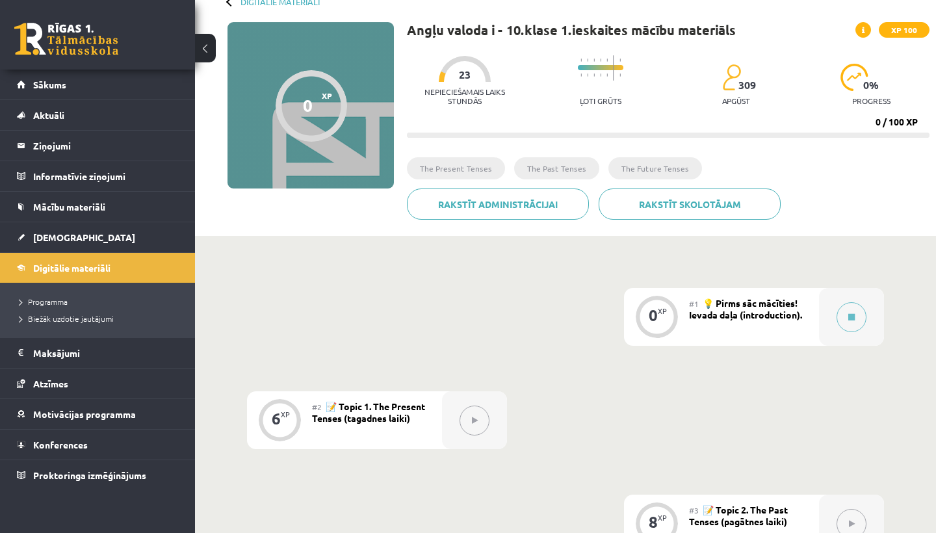
scroll to position [79, 0]
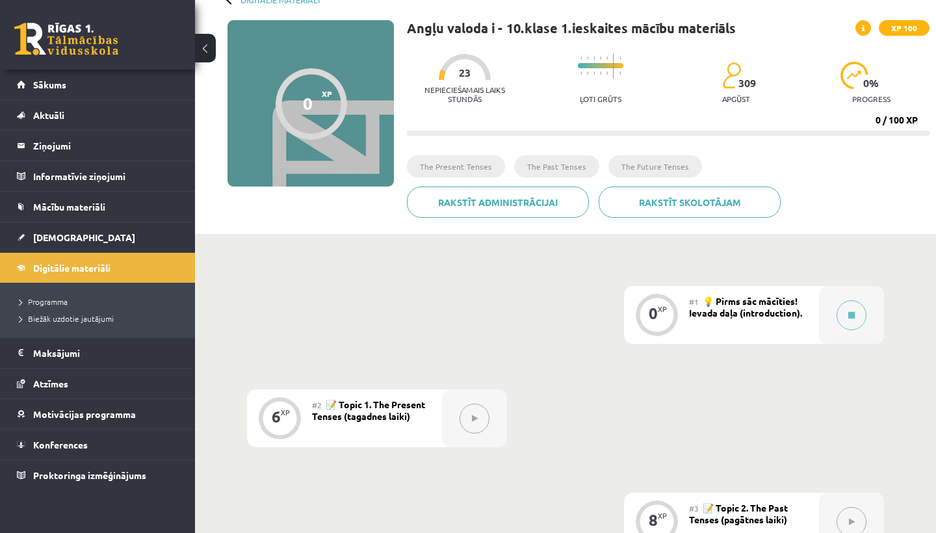
click at [768, 309] on span "💡 Pirms sāc mācīties! Ievada daļa (introduction)." at bounding box center [745, 306] width 113 height 23
click at [849, 315] on icon at bounding box center [852, 315] width 7 height 8
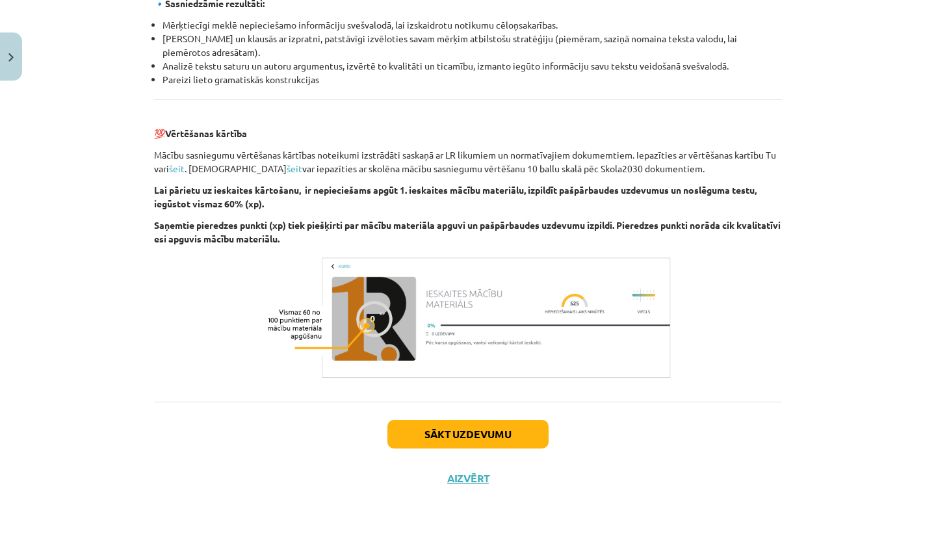
scroll to position [1425, 0]
click at [501, 433] on button "Sākt uzdevumu" at bounding box center [468, 434] width 161 height 29
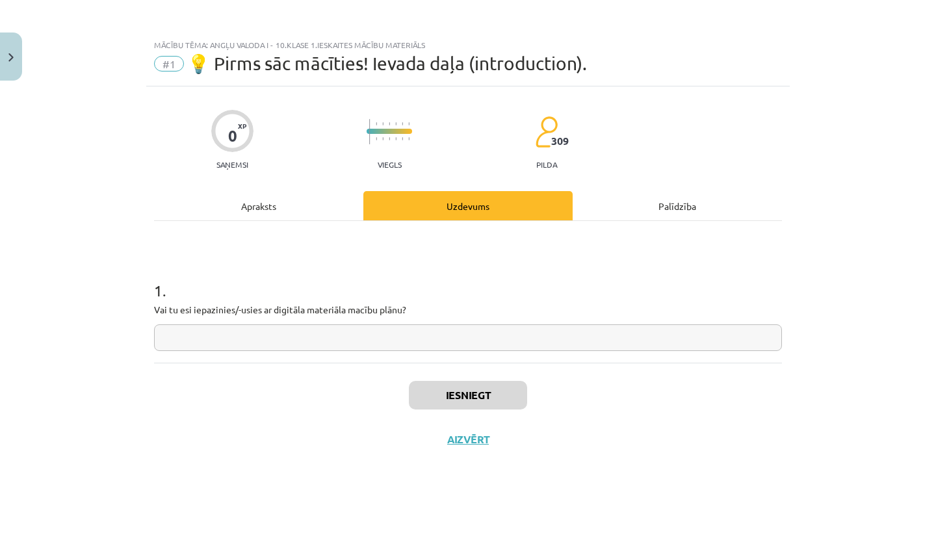
scroll to position [0, 0]
click at [285, 332] on input "text" at bounding box center [468, 337] width 628 height 27
click at [241, 201] on div "Apraksts" at bounding box center [258, 205] width 209 height 29
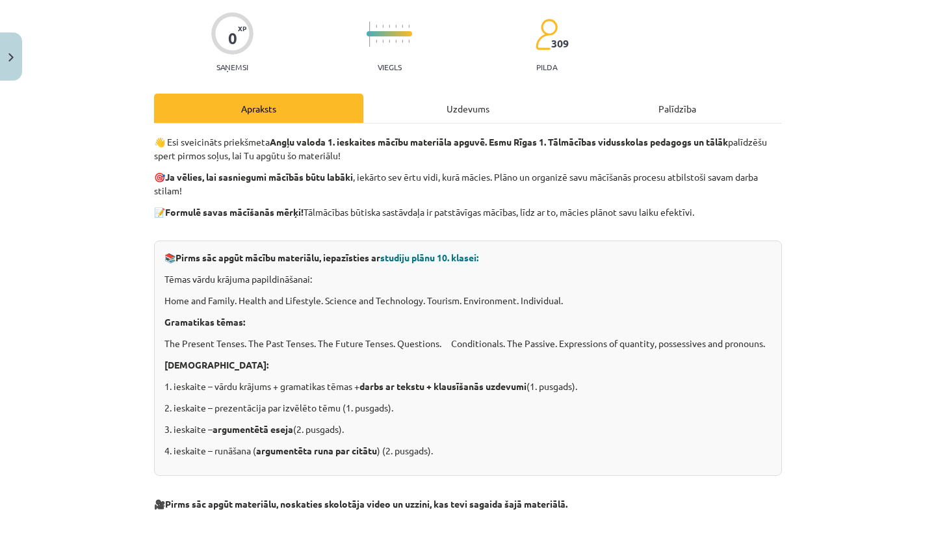
scroll to position [99, 0]
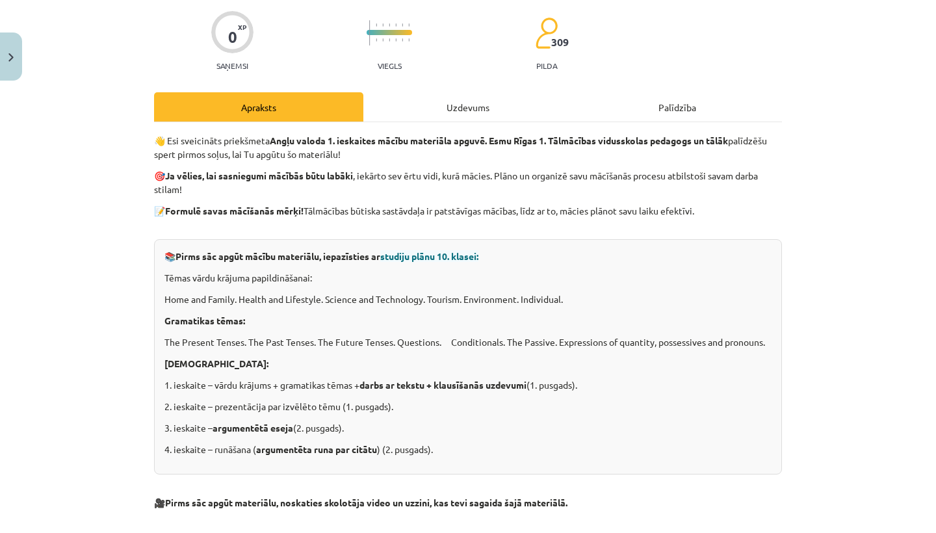
click at [682, 103] on div "Palīdzība" at bounding box center [677, 106] width 209 height 29
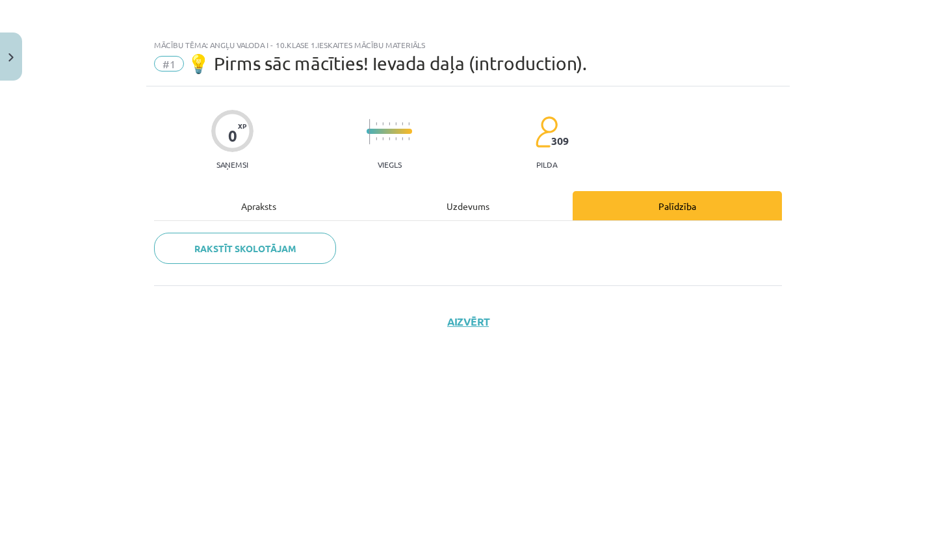
scroll to position [0, 0]
click at [456, 205] on div "Uzdevums" at bounding box center [467, 205] width 209 height 29
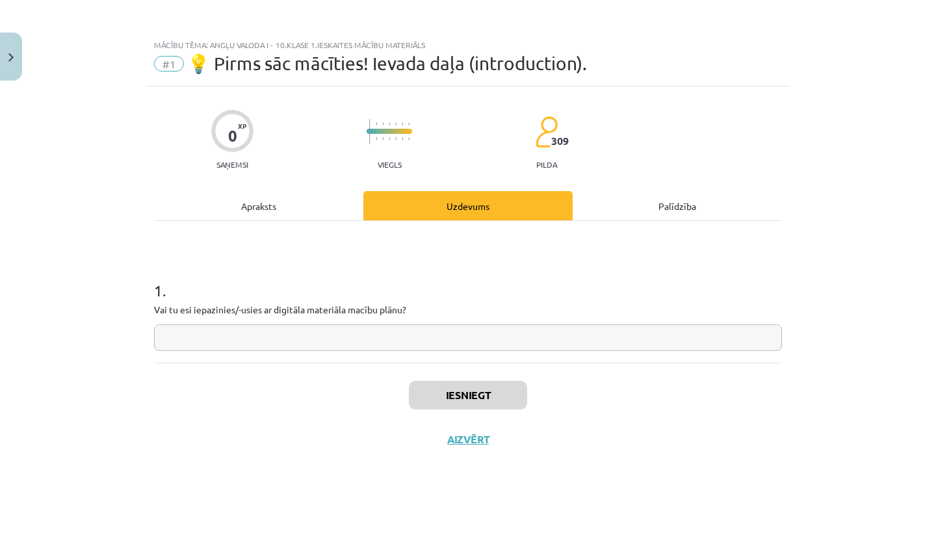
click at [260, 330] on input "text" at bounding box center [468, 337] width 628 height 27
type input "**"
click at [460, 389] on button "Iesniegt" at bounding box center [468, 395] width 118 height 29
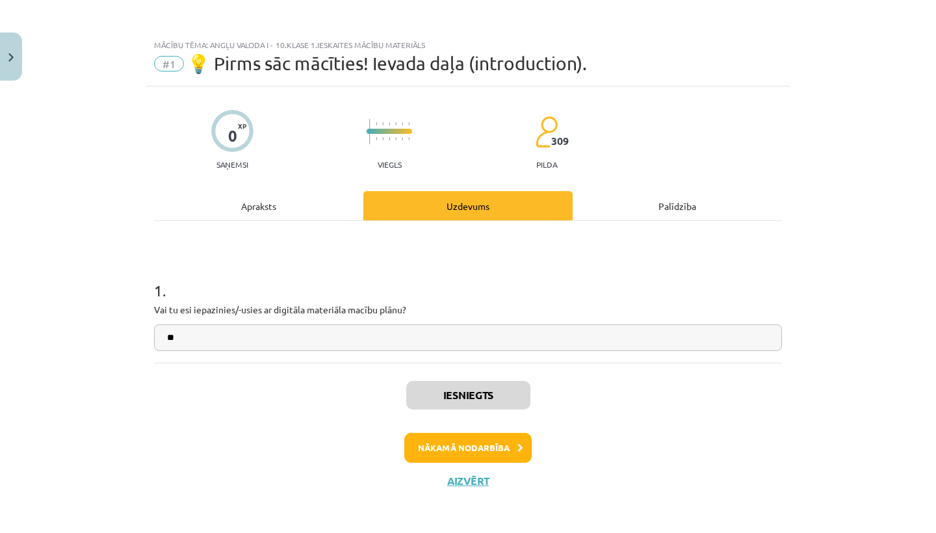
click at [491, 442] on button "Nākamā nodarbība" at bounding box center [467, 448] width 127 height 30
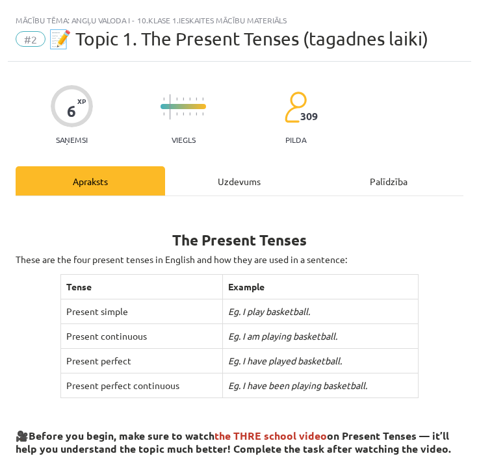
click at [248, 179] on div "Uzdevums" at bounding box center [240, 180] width 150 height 29
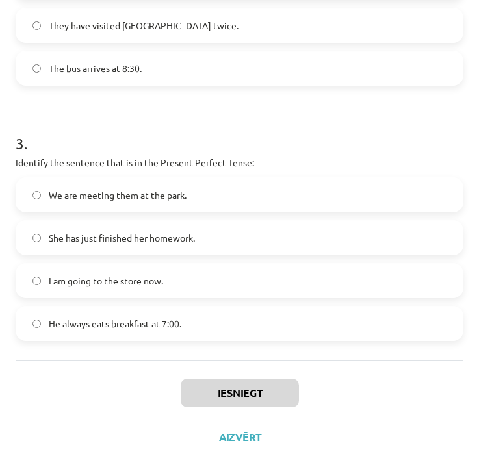
scroll to position [220, 0]
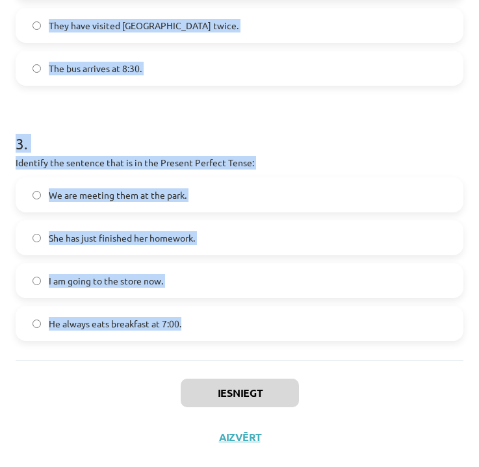
drag, startPoint x: 16, startPoint y: 265, endPoint x: 203, endPoint y: 341, distance: 201.5
copy form "1 . Which sentence is in the Simple Present Tense? He usually walks to school. …"
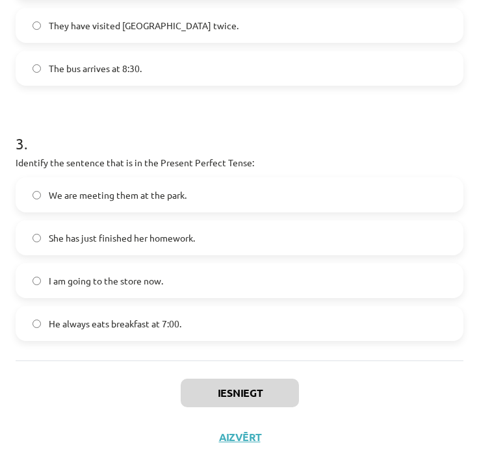
click at [367, 412] on div "Iesniegt Aizvērt" at bounding box center [240, 406] width 448 height 91
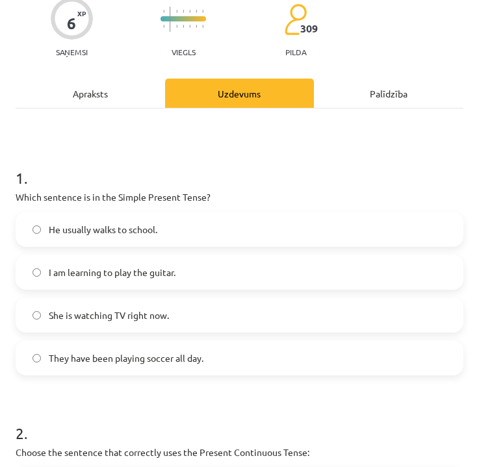
scroll to position [98, 0]
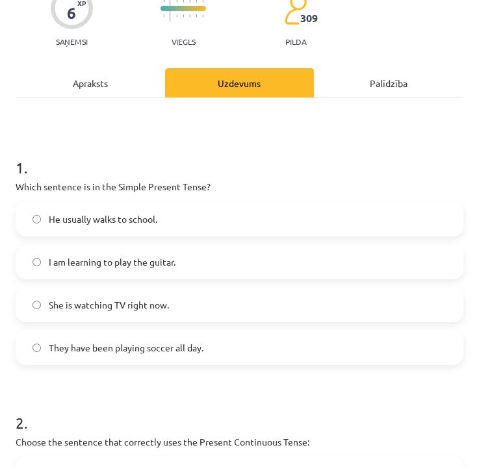
click at [161, 222] on label "He usually walks to school." at bounding box center [239, 219] width 445 height 33
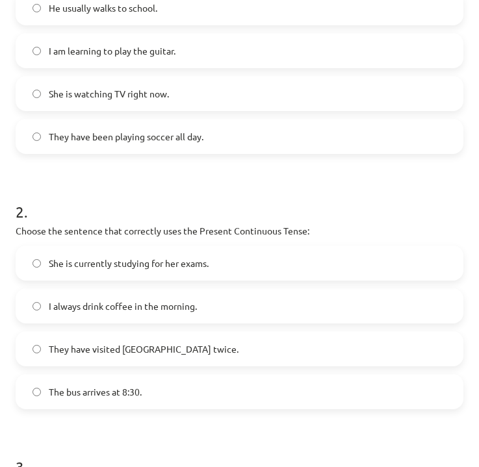
scroll to position [307, 0]
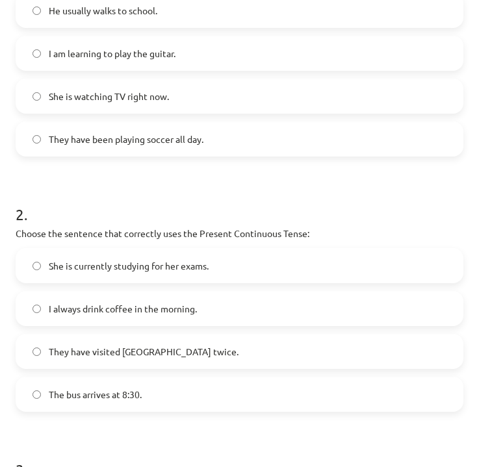
click at [125, 266] on span "She is currently studying for her exams." at bounding box center [129, 266] width 160 height 14
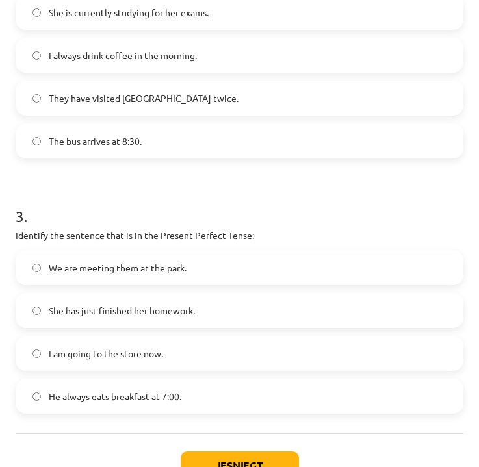
scroll to position [591, 0]
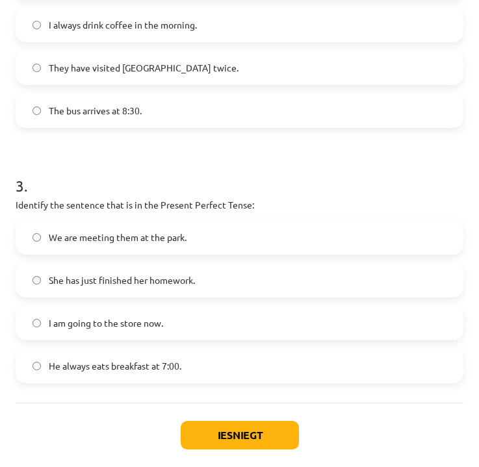
click at [125, 277] on span "She has just finished her homework." at bounding box center [122, 281] width 146 height 14
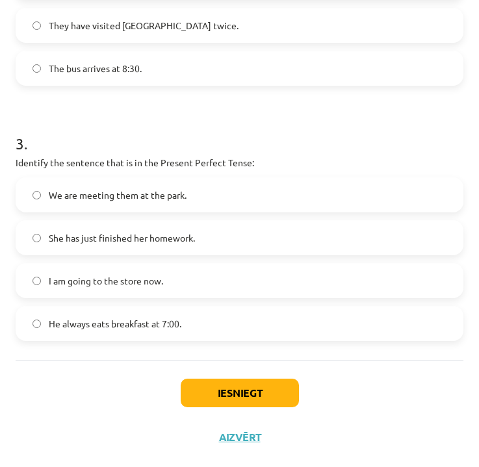
scroll to position [635, 0]
click at [237, 385] on button "Iesniegt" at bounding box center [240, 393] width 118 height 29
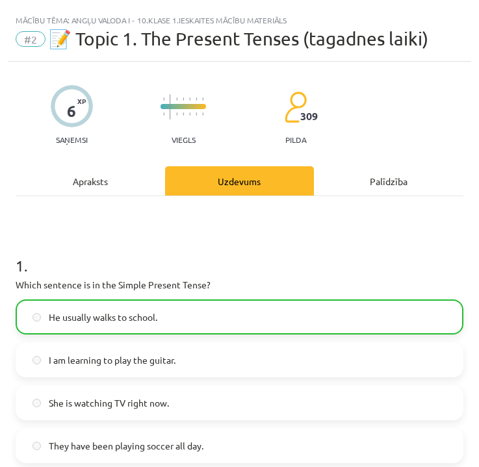
scroll to position [0, 0]
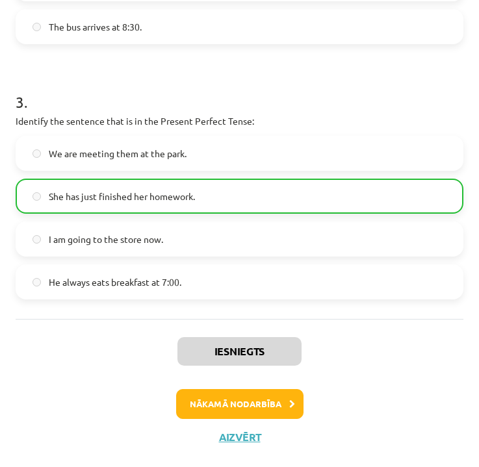
click at [230, 397] on button "Nākamā nodarbība" at bounding box center [239, 404] width 127 height 30
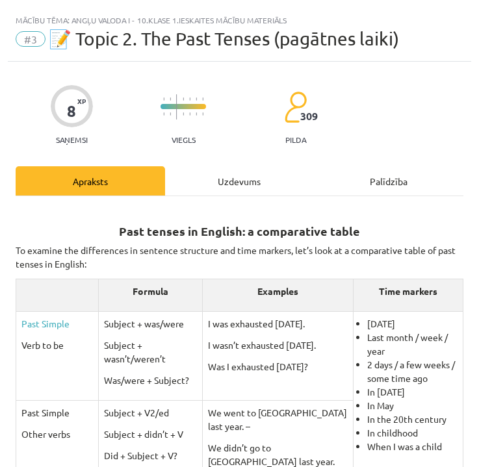
click at [235, 180] on div "Uzdevums" at bounding box center [240, 180] width 150 height 29
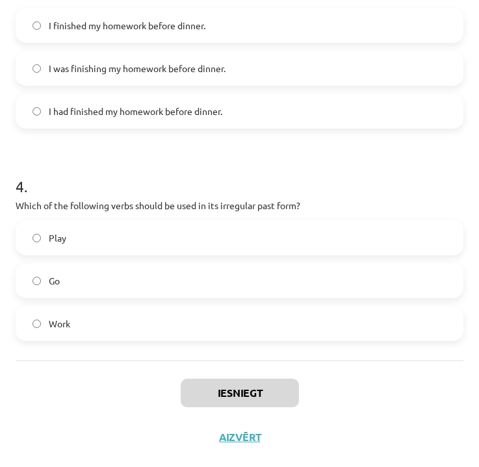
scroll to position [665, 0]
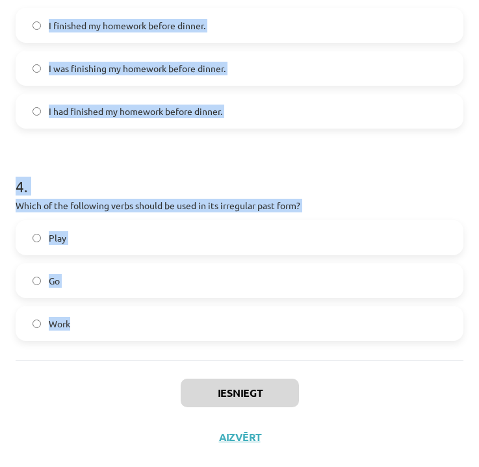
drag, startPoint x: 16, startPoint y: 259, endPoint x: 107, endPoint y: 322, distance: 110.7
copy form "1 . Which of the following sentences is correct in the Past Simple tense? He wa…"
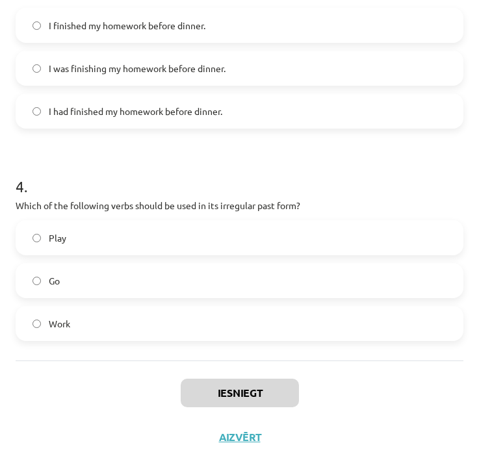
click at [430, 382] on div "Iesniegt Aizvērt" at bounding box center [240, 406] width 448 height 91
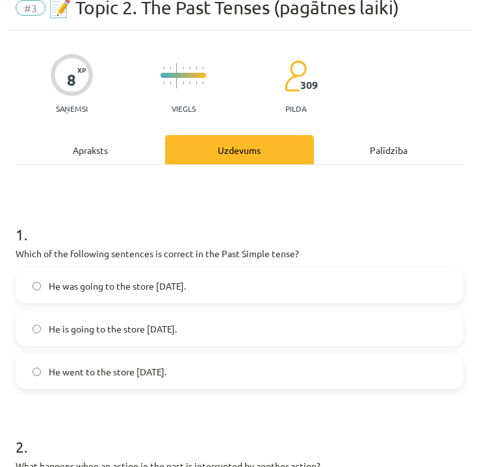
scroll to position [37, 0]
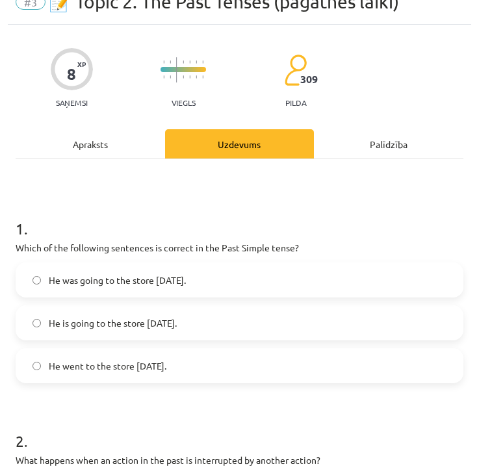
click at [41, 361] on label "He went to the store yesterday." at bounding box center [239, 366] width 445 height 33
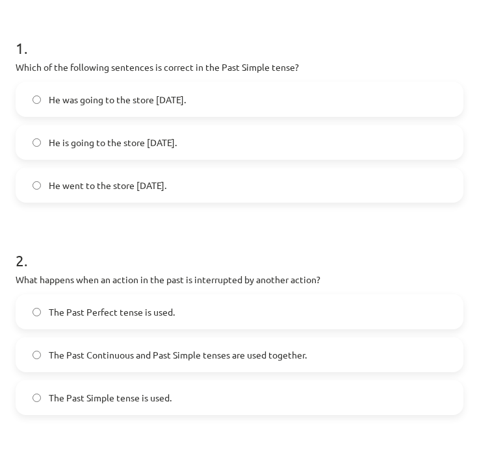
scroll to position [222, 0]
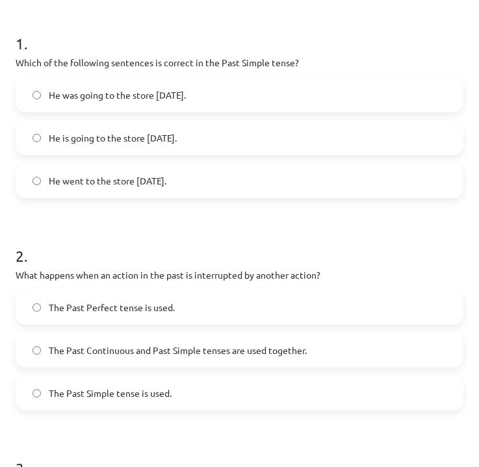
click at [59, 344] on span "The Past Continuous and Past Simple tenses are used together." at bounding box center [178, 351] width 258 height 14
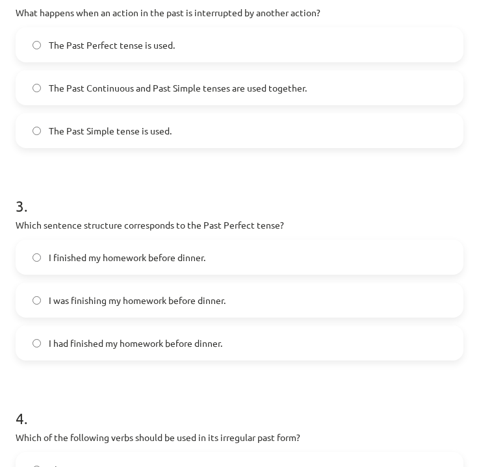
scroll to position [489, 0]
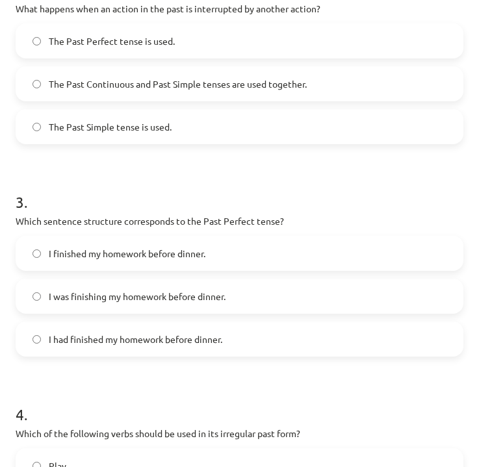
click at [218, 343] on span "I had finished my homework before dinner." at bounding box center [136, 340] width 174 height 14
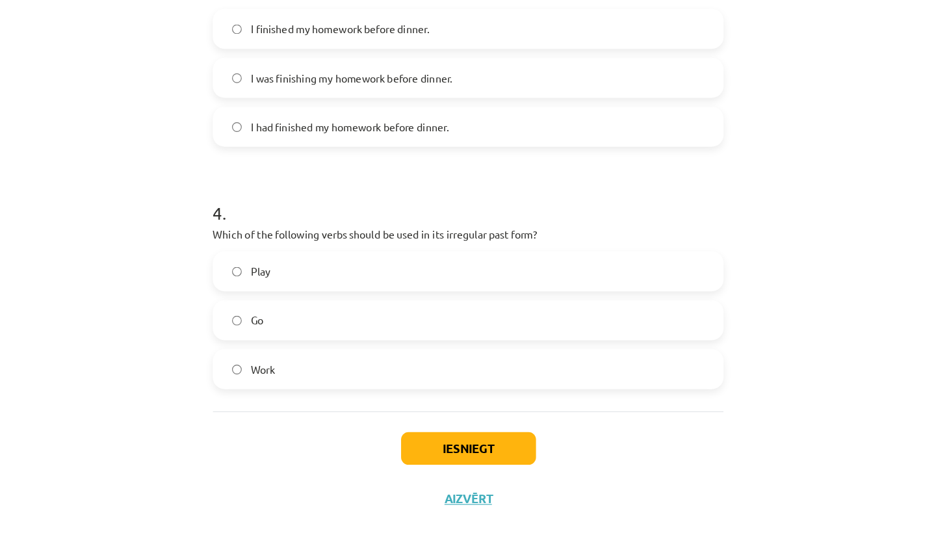
scroll to position [719, 0]
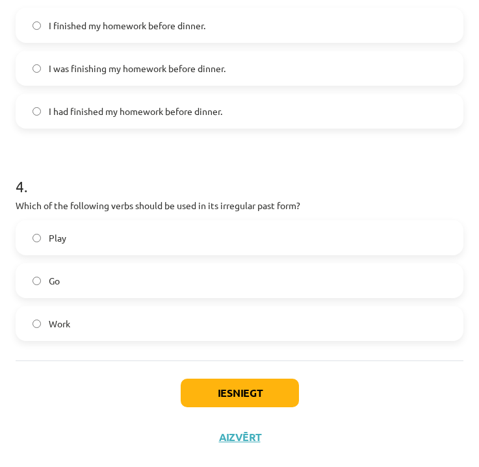
click at [176, 321] on label "Work" at bounding box center [239, 324] width 445 height 33
click at [191, 280] on label "Go" at bounding box center [239, 281] width 445 height 33
click at [249, 384] on button "Iesniegt" at bounding box center [240, 393] width 118 height 29
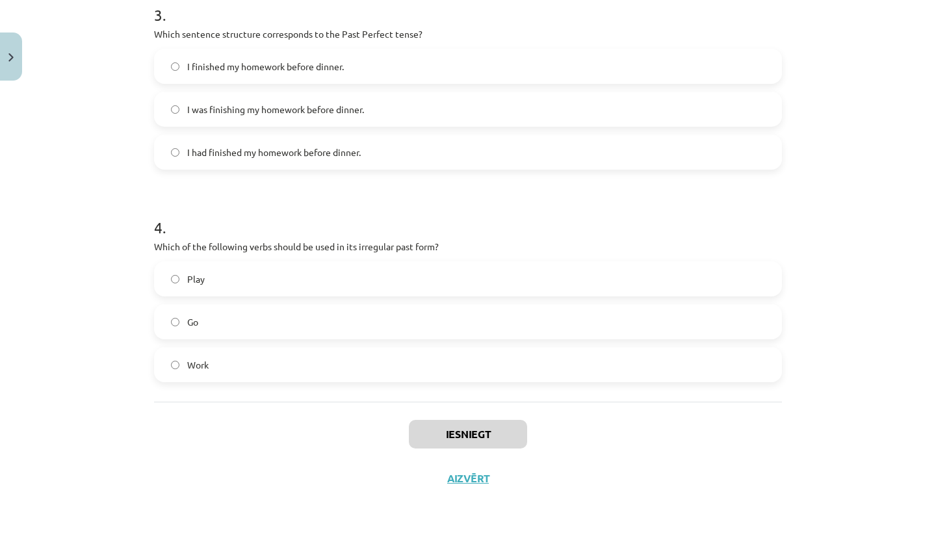
scroll to position [703, 0]
click at [455, 420] on button "Iesniegt" at bounding box center [468, 434] width 118 height 29
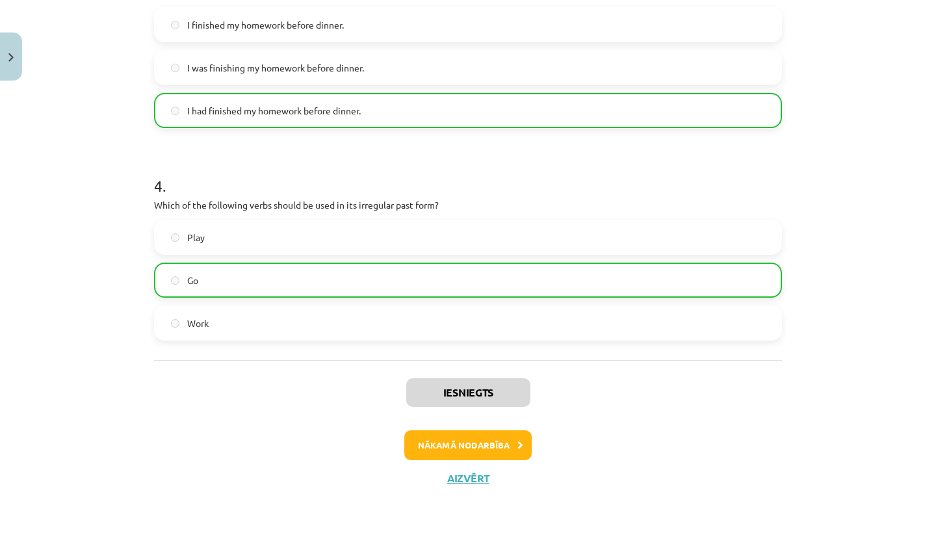
click at [484, 445] on button "Nākamā nodarbība" at bounding box center [467, 445] width 127 height 30
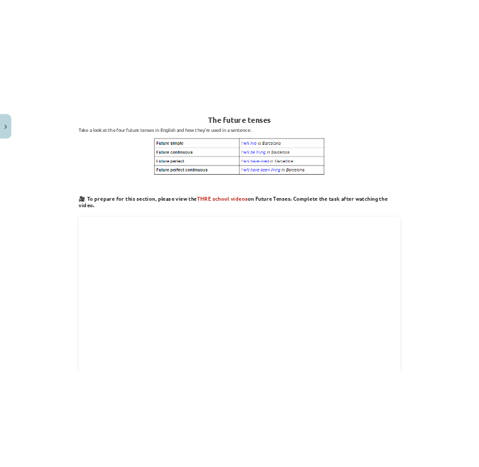
scroll to position [33, 0]
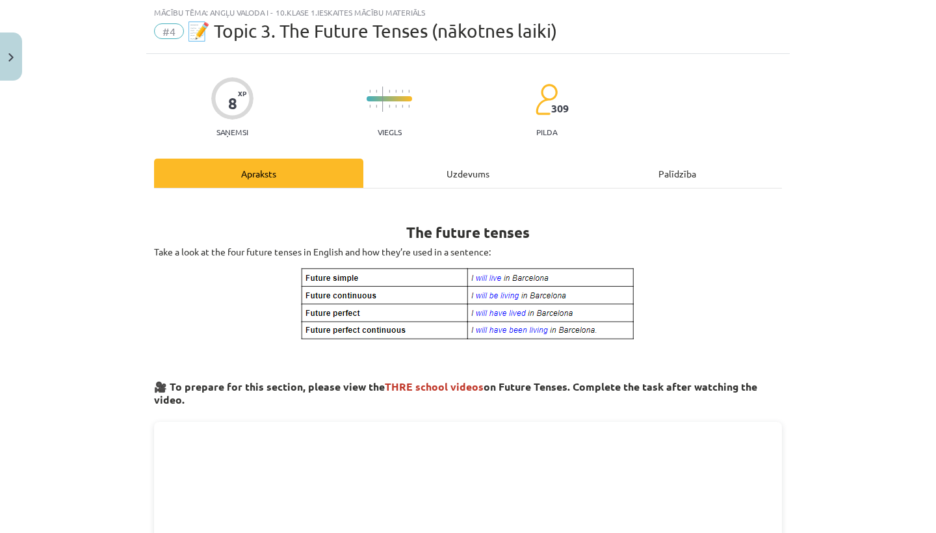
click at [468, 178] on div "Uzdevums" at bounding box center [467, 173] width 209 height 29
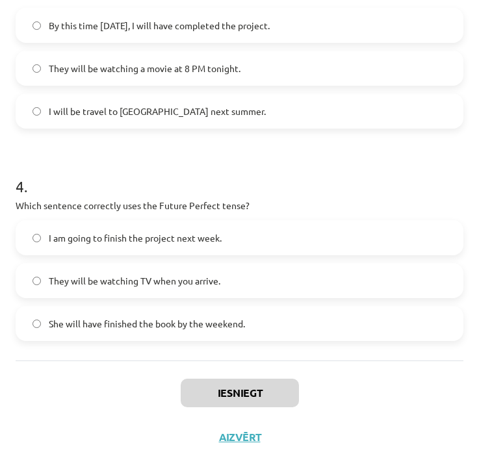
scroll to position [1309, 0]
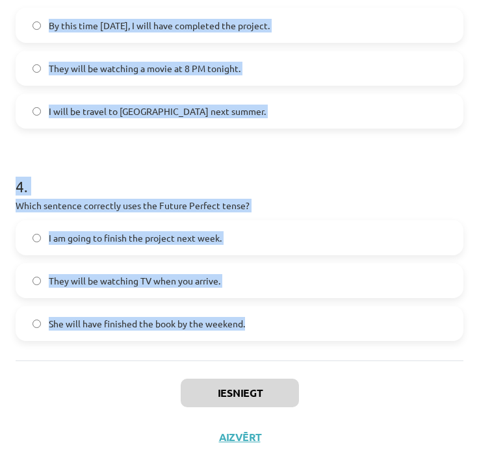
drag, startPoint x: 18, startPoint y: 233, endPoint x: 257, endPoint y: 327, distance: 257.8
copy form "1 . Which sentence correctly uses "will" to make a prediction? I will going to …"
click at [365, 395] on div "Iesniegt Aizvērt" at bounding box center [240, 406] width 448 height 91
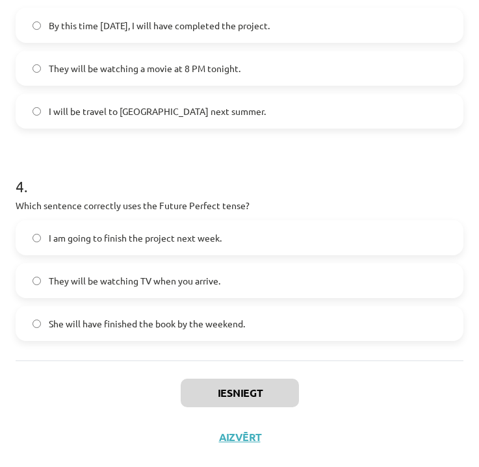
click at [365, 395] on div "Iesniegt Aizvērt" at bounding box center [240, 406] width 448 height 91
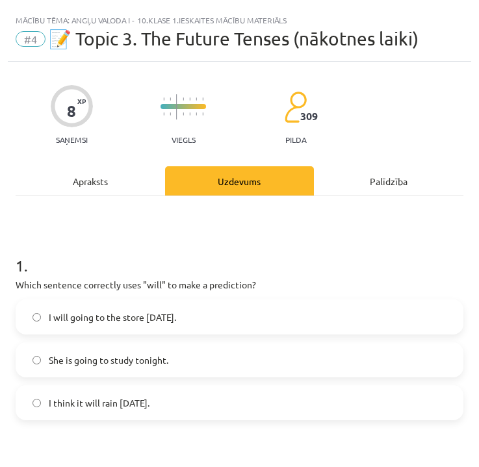
scroll to position [0, 0]
click at [111, 399] on span "I think it will rain tomorrow." at bounding box center [99, 404] width 101 height 14
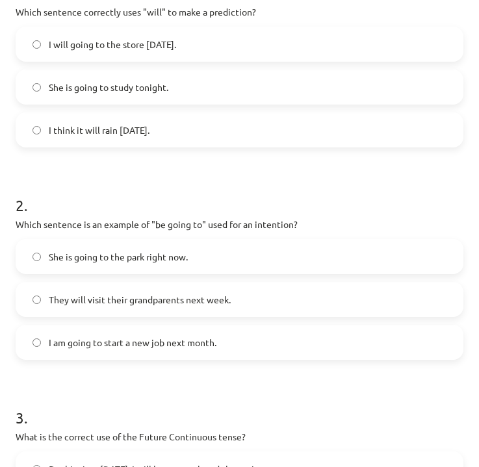
scroll to position [274, 0]
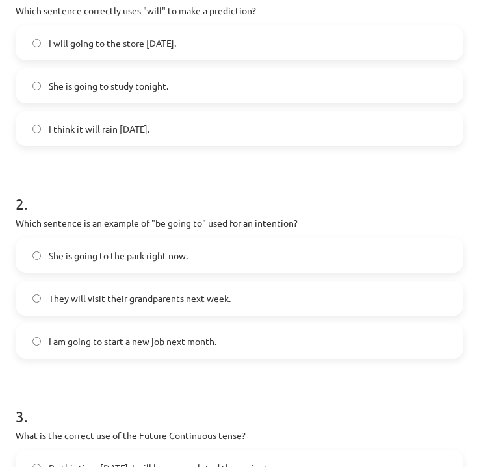
click at [124, 346] on span "I am going to start a new job next month." at bounding box center [133, 342] width 168 height 14
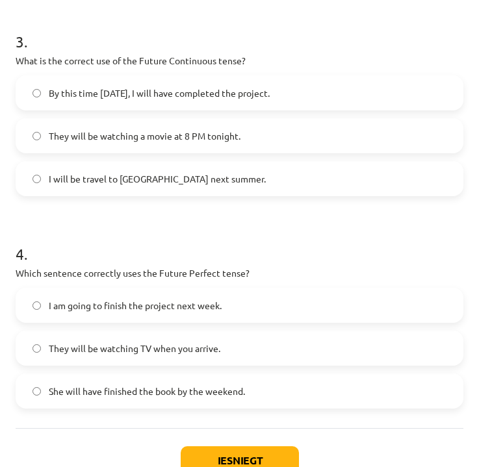
scroll to position [651, 0]
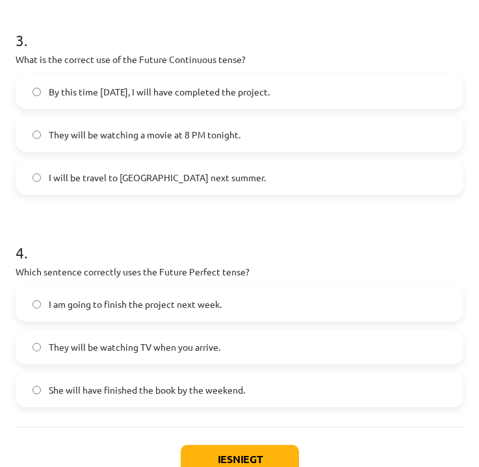
click at [145, 388] on span "She will have finished the book by the weekend." at bounding box center [147, 391] width 196 height 14
click at [154, 92] on span "By this time tomorrow, I will have completed the project." at bounding box center [159, 92] width 221 height 14
click at [217, 455] on button "Iesniegt" at bounding box center [240, 459] width 118 height 29
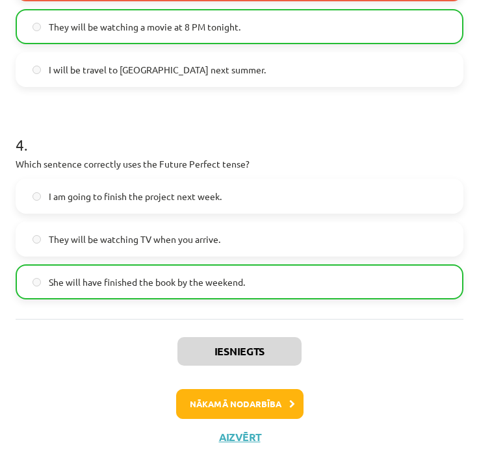
scroll to position [760, 0]
click at [254, 404] on button "Nākamā nodarbība" at bounding box center [239, 404] width 127 height 30
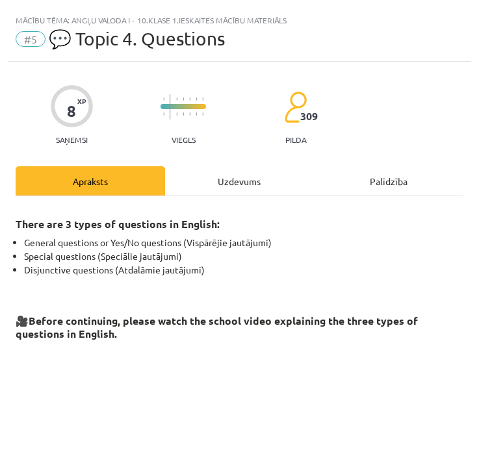
scroll to position [0, 0]
click at [257, 181] on div "Uzdevums" at bounding box center [240, 180] width 150 height 29
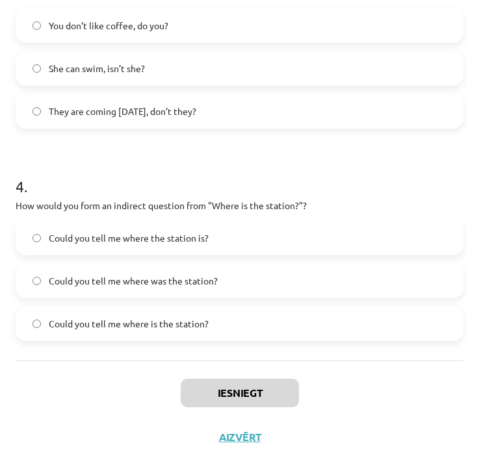
scroll to position [2012, 0]
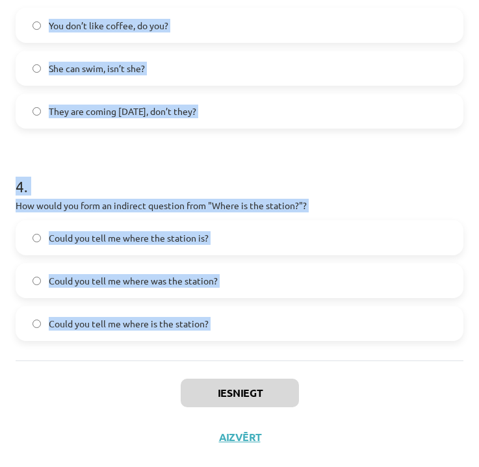
drag, startPoint x: 16, startPoint y: 276, endPoint x: 138, endPoint y: 366, distance: 152.0
copy form "What is the correct word order for a question in the Present Simple tense? Subj…"
click at [412, 386] on div "Iesniegt Aizvērt" at bounding box center [240, 406] width 448 height 91
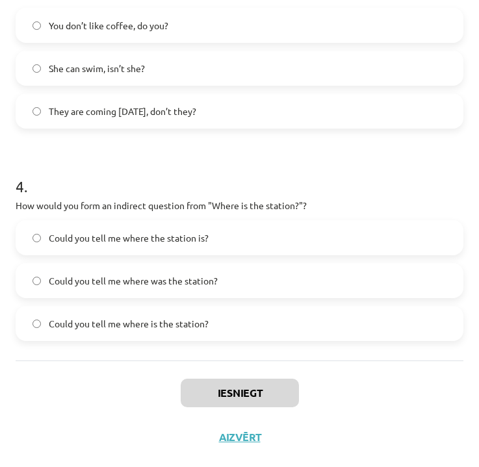
click at [412, 386] on div "Iesniegt Aizvērt" at bounding box center [240, 406] width 448 height 91
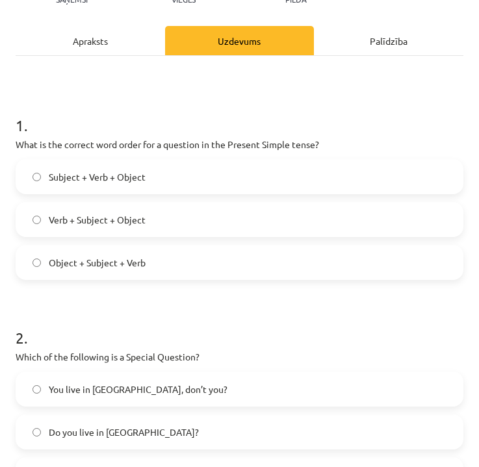
scroll to position [142, 0]
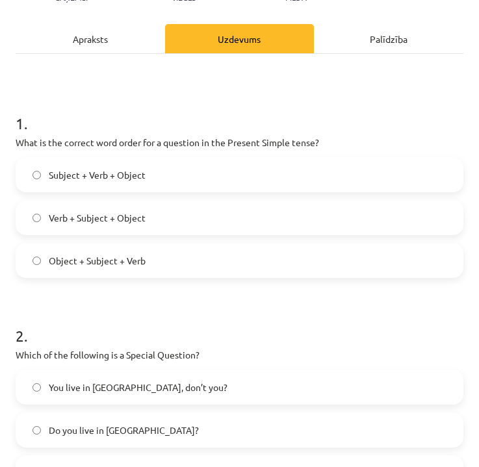
click at [122, 208] on label "Verb + Subject + Object" at bounding box center [239, 218] width 445 height 33
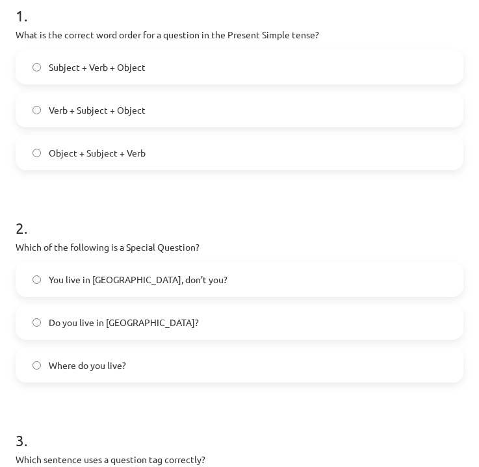
scroll to position [249, 0]
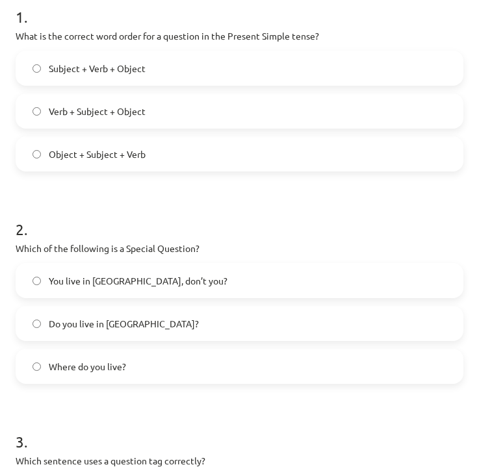
click at [119, 367] on span "Where do you live?" at bounding box center [87, 367] width 77 height 14
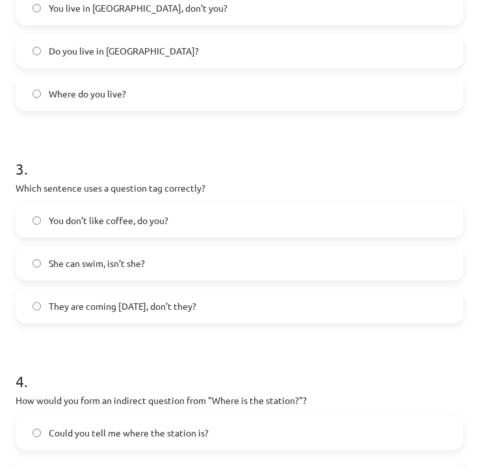
scroll to position [523, 0]
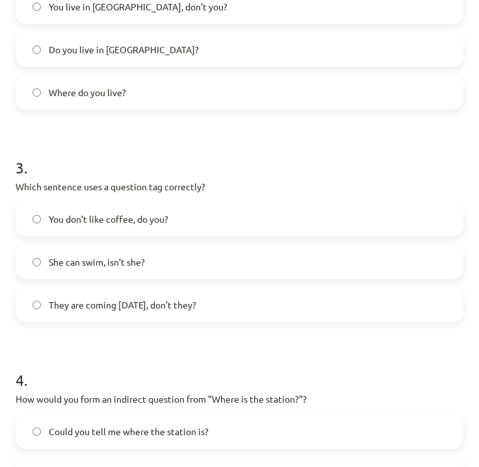
click at [189, 217] on label "You don’t like coffee, do you?" at bounding box center [239, 219] width 445 height 33
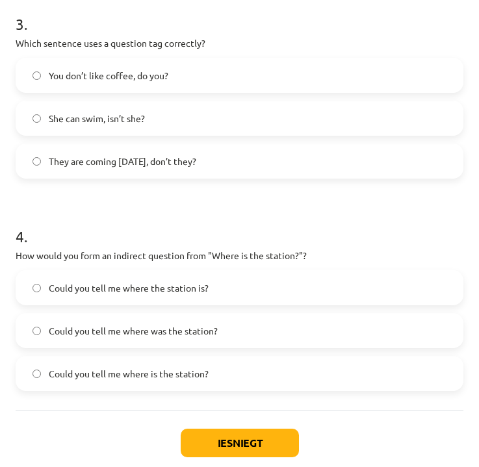
scroll to position [669, 0]
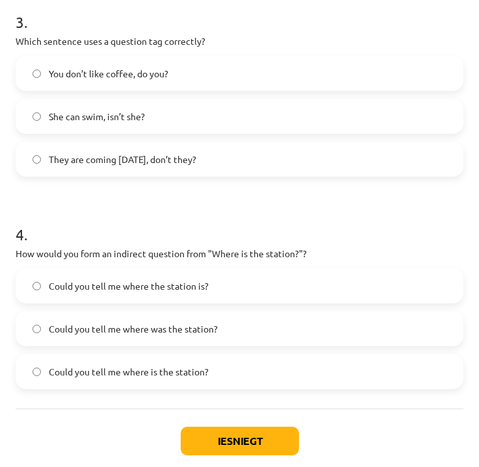
click at [156, 284] on span "Could you tell me where the station is?" at bounding box center [129, 287] width 160 height 14
click at [256, 431] on button "Iesniegt" at bounding box center [240, 441] width 118 height 29
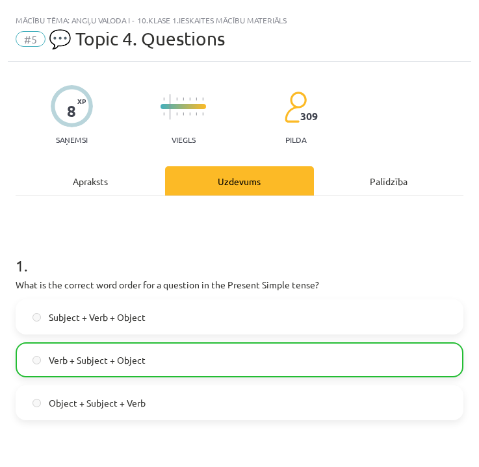
scroll to position [0, 0]
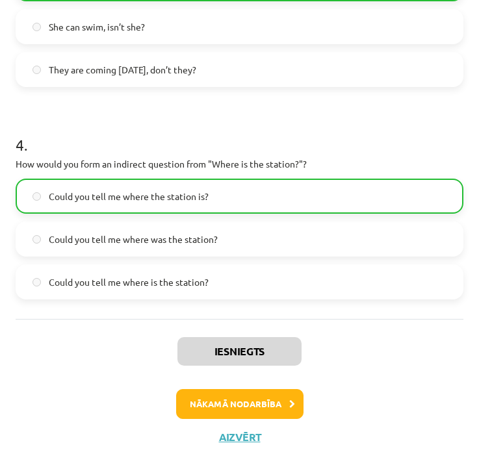
click at [261, 395] on button "Nākamā nodarbība" at bounding box center [239, 404] width 127 height 30
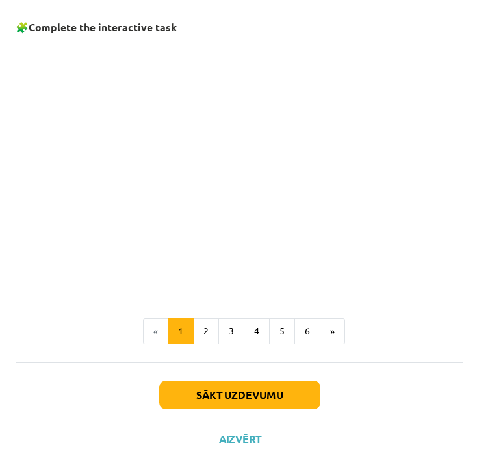
click at [274, 391] on button "Sākt uzdevumu" at bounding box center [239, 395] width 161 height 29
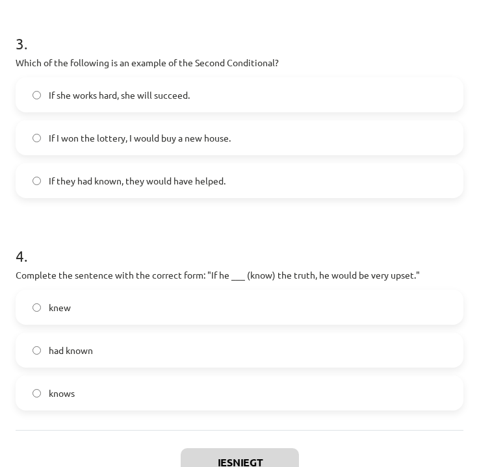
scroll to position [695, 0]
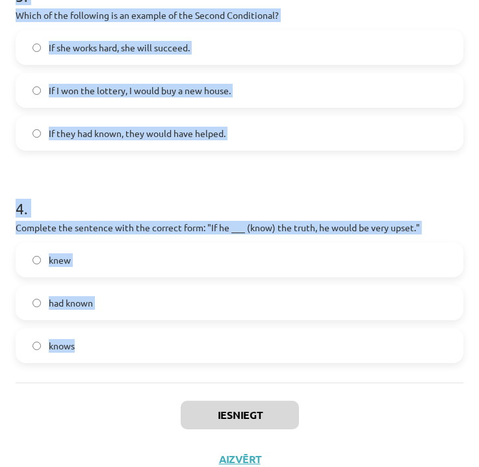
drag, startPoint x: 18, startPoint y: 269, endPoint x: 315, endPoint y: 362, distance: 311.3
copy form "1 . Which conditional is used to express a general truth? Zero Conditional Seco…"
click at [392, 412] on div "Iesniegt Aizvērt" at bounding box center [240, 428] width 448 height 91
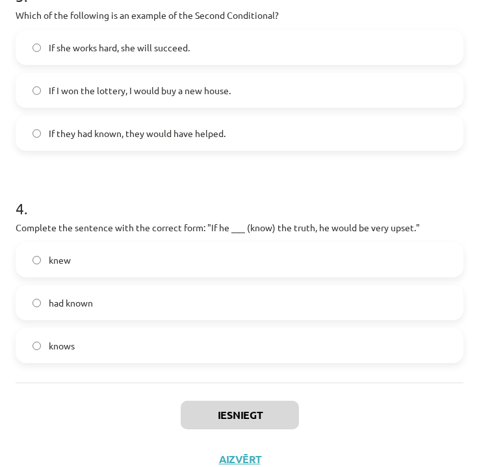
click at [392, 412] on div "Iesniegt Aizvērt" at bounding box center [240, 428] width 448 height 91
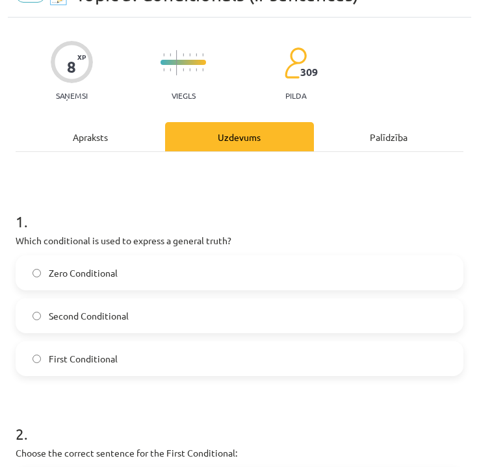
scroll to position [47, 0]
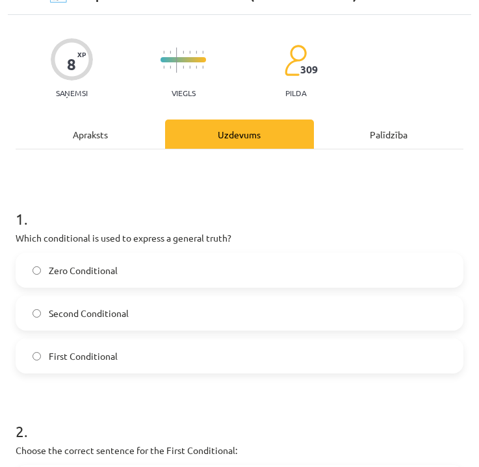
click at [96, 269] on span "Zero Conditional" at bounding box center [83, 271] width 69 height 14
click at [94, 324] on label "Second Conditional" at bounding box center [239, 313] width 445 height 33
click at [96, 272] on span "Zero Conditional" at bounding box center [83, 271] width 69 height 14
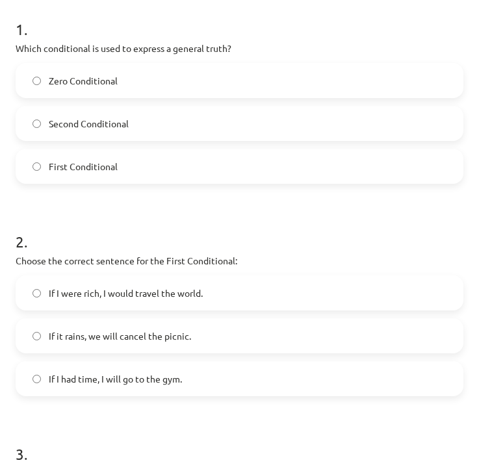
scroll to position [270, 0]
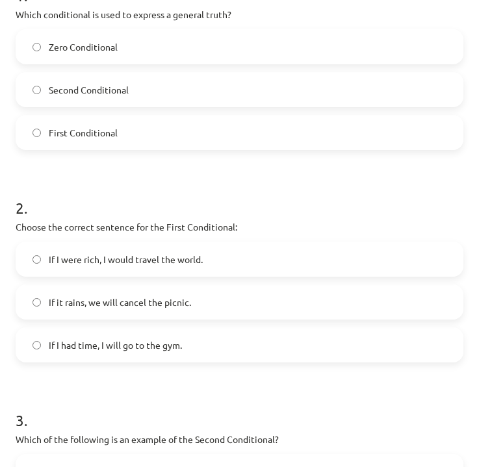
click at [98, 298] on span "If it rains, we will cancel the picnic." at bounding box center [120, 303] width 142 height 14
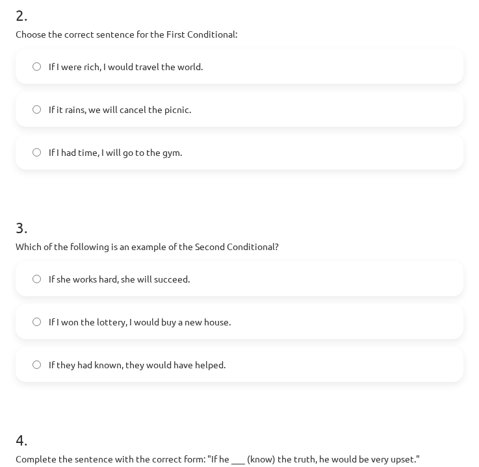
scroll to position [467, 0]
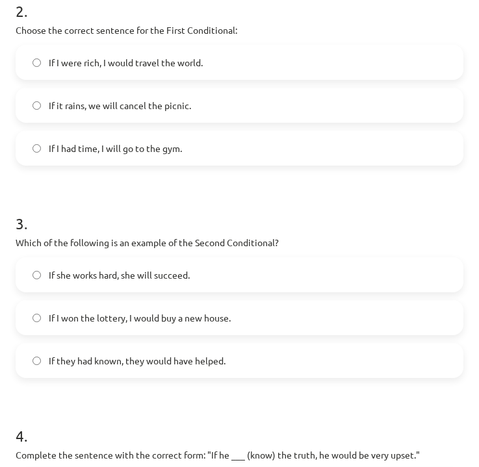
click at [155, 320] on span "If I won the lottery, I would buy a new house." at bounding box center [140, 318] width 182 height 14
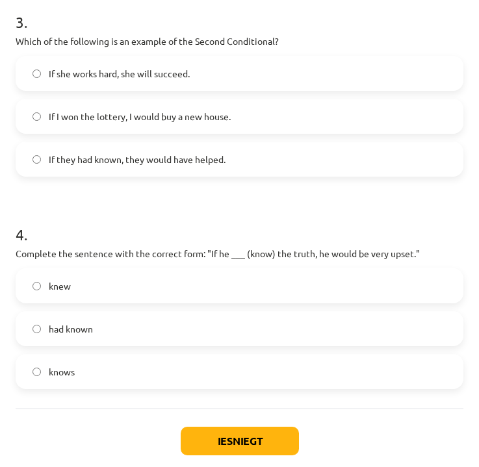
scroll to position [685, 0]
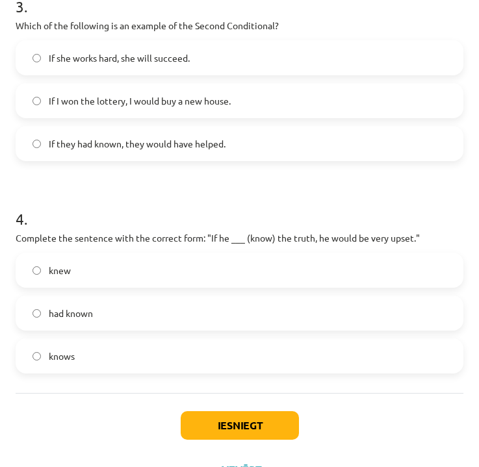
click at [129, 273] on label "knew" at bounding box center [239, 270] width 445 height 33
click at [217, 422] on button "Iesniegt" at bounding box center [240, 426] width 118 height 29
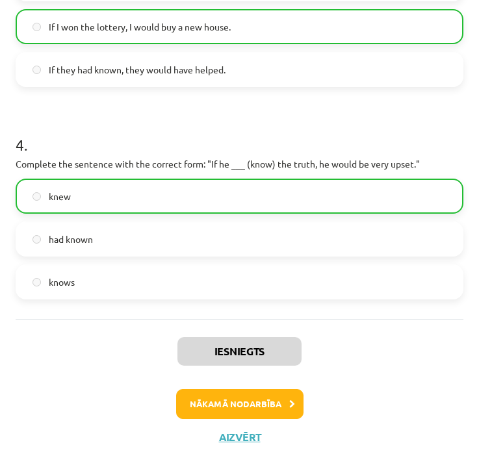
click at [239, 405] on button "Nākamā nodarbība" at bounding box center [239, 404] width 127 height 30
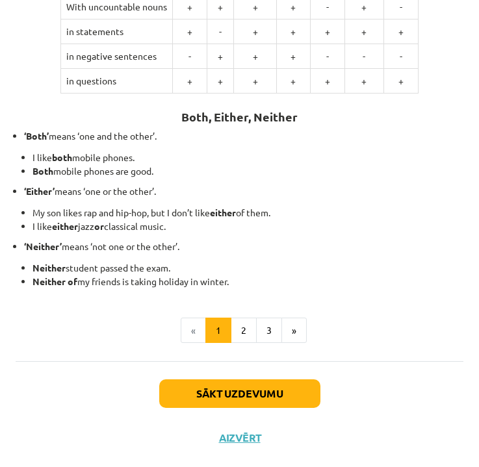
click at [249, 390] on button "Sākt uzdevumu" at bounding box center [239, 394] width 161 height 29
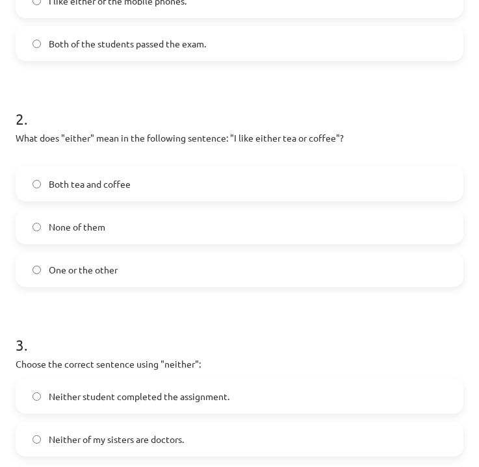
scroll to position [2038, 0]
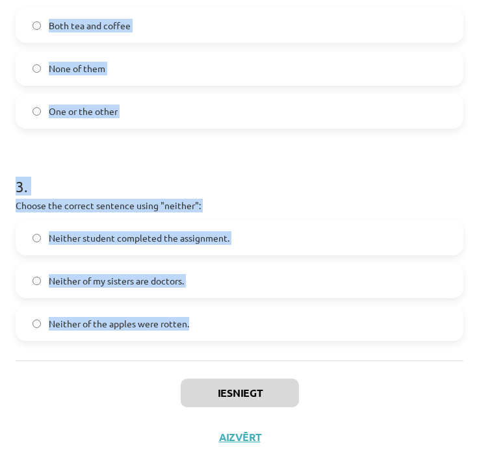
drag, startPoint x: 17, startPoint y: 261, endPoint x: 215, endPoint y: 324, distance: 208.1
click at [215, 324] on form "1 . Which sentence correctly uses the word "both"? Neither of the answers is co…" at bounding box center [240, 28] width 448 height 625
copy form "1 . Which sentence correctly uses the word "both"? Neither of the answers is co…"
click at [348, 365] on div "Iesniegt Aizvērt" at bounding box center [240, 406] width 448 height 91
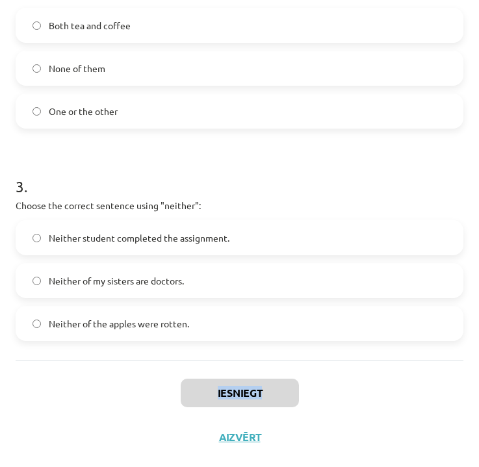
click at [348, 365] on div "Iesniegt Aizvērt" at bounding box center [240, 406] width 448 height 91
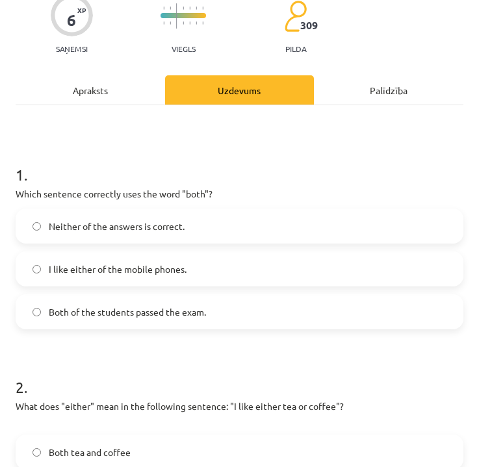
scroll to position [96, 0]
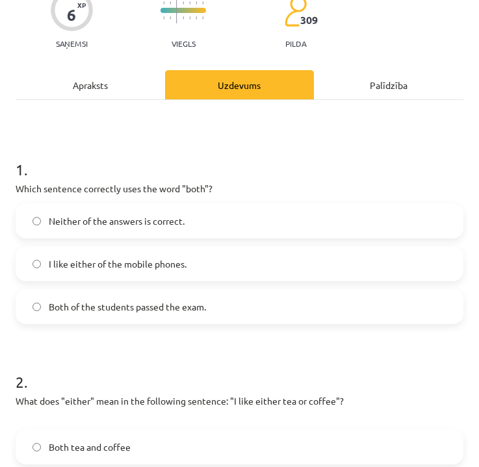
click at [123, 267] on span "I like either of the mobile phones." at bounding box center [118, 264] width 138 height 14
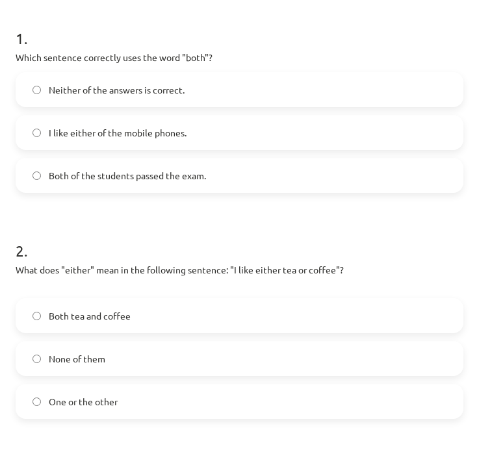
scroll to position [248, 0]
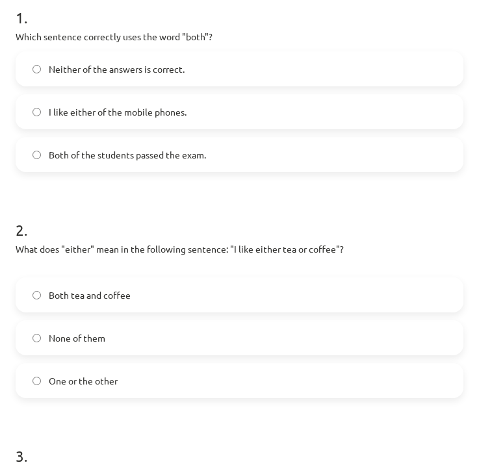
click at [166, 386] on label "One or the other" at bounding box center [239, 381] width 445 height 33
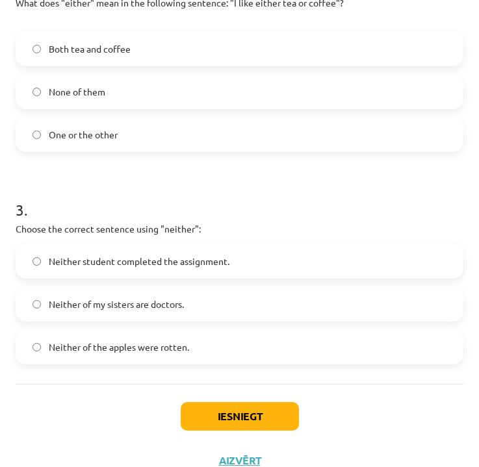
scroll to position [507, 0]
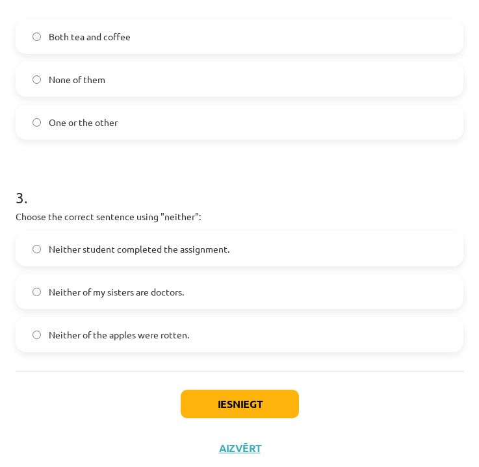
click at [194, 243] on span "Neither student completed the assignment." at bounding box center [139, 250] width 181 height 14
click at [244, 410] on button "Iesniegt" at bounding box center [240, 404] width 118 height 29
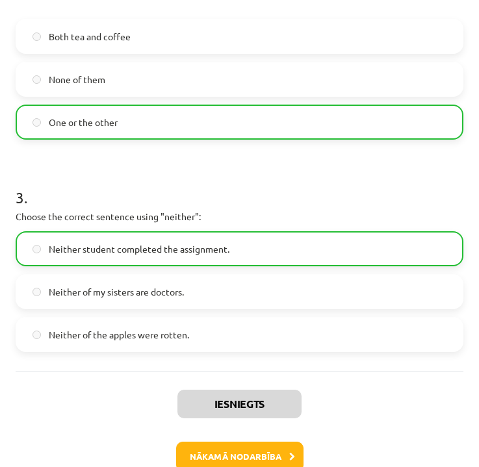
click at [246, 447] on button "Nākamā nodarbība" at bounding box center [239, 457] width 127 height 30
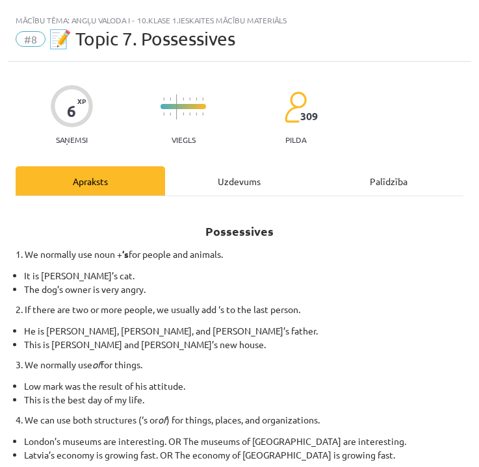
scroll to position [0, 0]
click at [233, 176] on div "Uzdevums" at bounding box center [240, 180] width 150 height 29
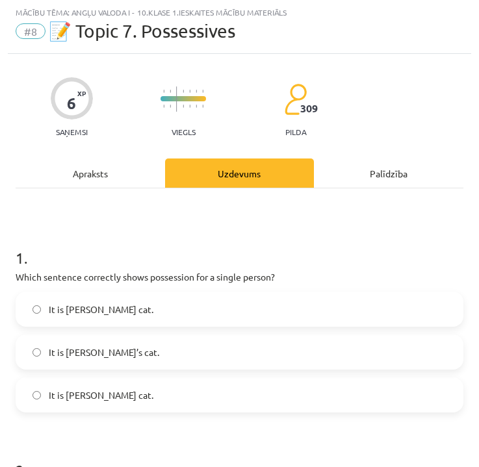
click at [175, 267] on div "1 . Which sentence correctly shows possession for a single person? It is Janes’…" at bounding box center [240, 319] width 448 height 187
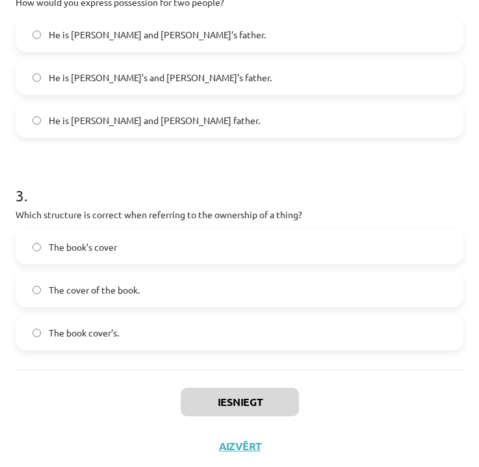
scroll to position [507, 0]
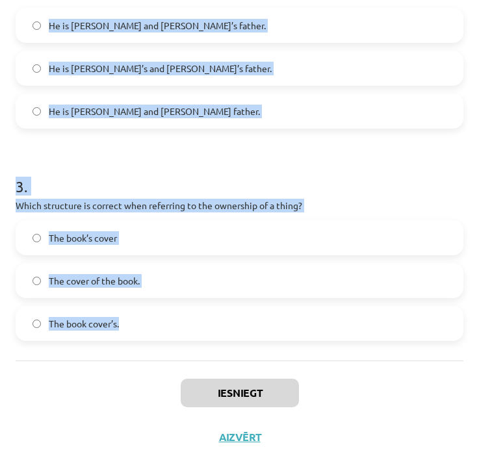
drag, startPoint x: 19, startPoint y: 259, endPoint x: 142, endPoint y: 320, distance: 137.0
click at [141, 320] on form "1 . Which sentence correctly shows possession for a single person? It is Janes’…" at bounding box center [240, 36] width 448 height 612
copy form "1 . Which sentence correctly shows possession for a single person? It is Janes’…"
click at [396, 384] on div "Iesniegt Aizvērt" at bounding box center [240, 406] width 448 height 91
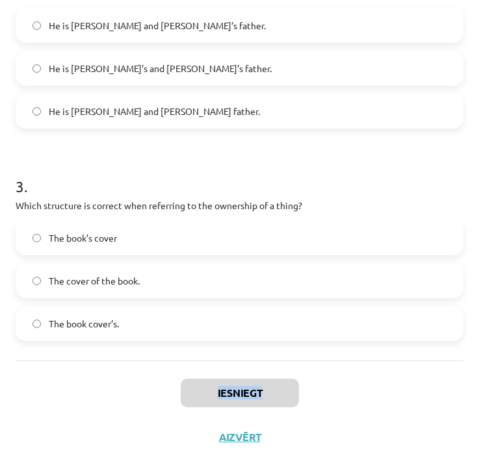
click at [396, 384] on div "Iesniegt Aizvērt" at bounding box center [240, 406] width 448 height 91
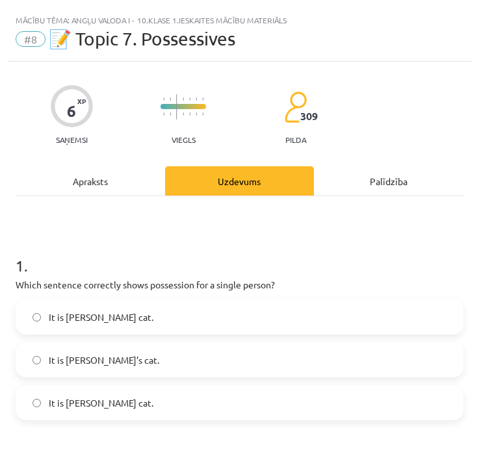
scroll to position [0, 0]
click at [108, 352] on label "It is Jane’s cat." at bounding box center [239, 360] width 445 height 33
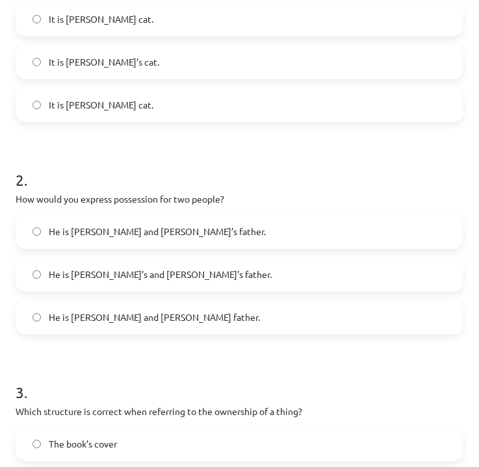
scroll to position [297, 0]
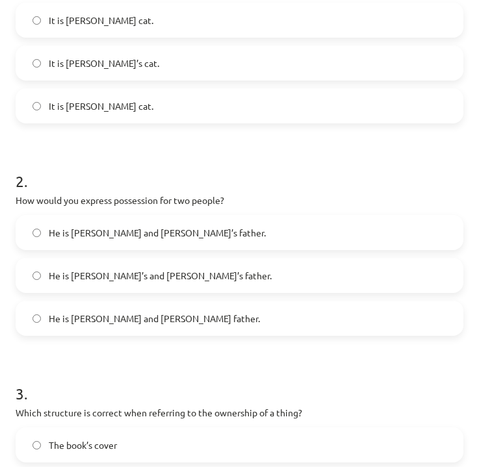
click at [135, 239] on span "He is Alice and James’s father." at bounding box center [157, 233] width 217 height 14
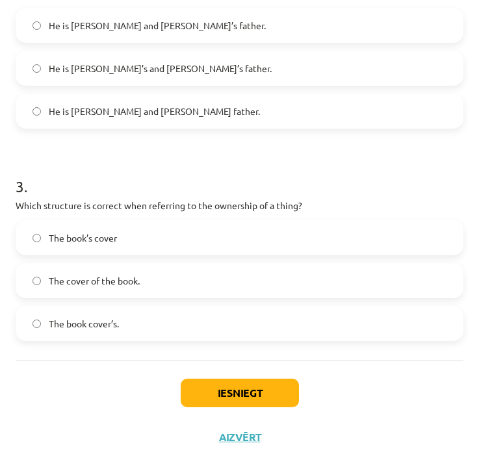
scroll to position [507, 0]
click at [264, 229] on label "The book’s cover" at bounding box center [239, 238] width 445 height 33
click at [262, 257] on div "The book’s cover The cover of the book. The book cover’s." at bounding box center [240, 280] width 448 height 121
click at [261, 282] on label "The cover of the book." at bounding box center [239, 281] width 445 height 33
click at [202, 228] on label "The book’s cover" at bounding box center [239, 238] width 445 height 33
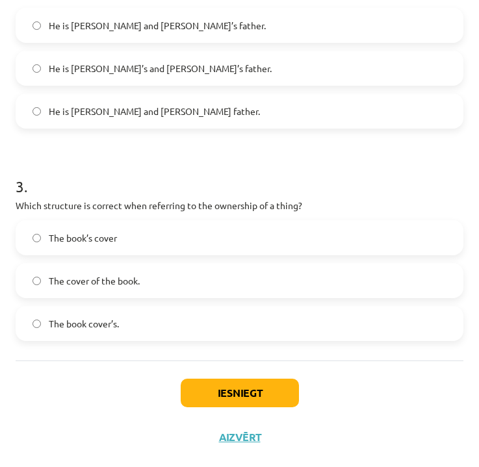
click at [207, 388] on button "Iesniegt" at bounding box center [240, 393] width 118 height 29
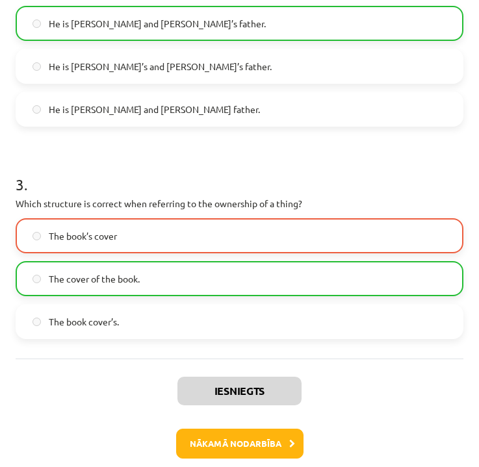
click at [258, 440] on button "Nākamā nodarbība" at bounding box center [239, 444] width 127 height 30
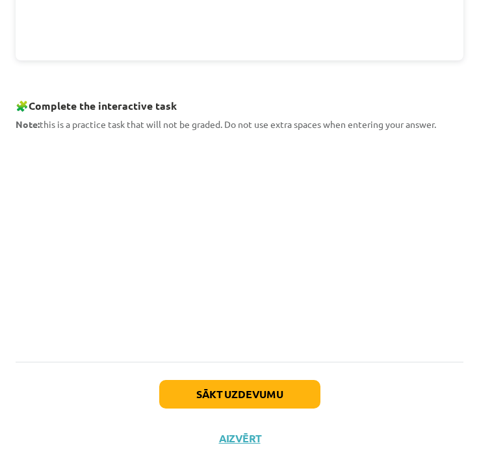
scroll to position [494, 0]
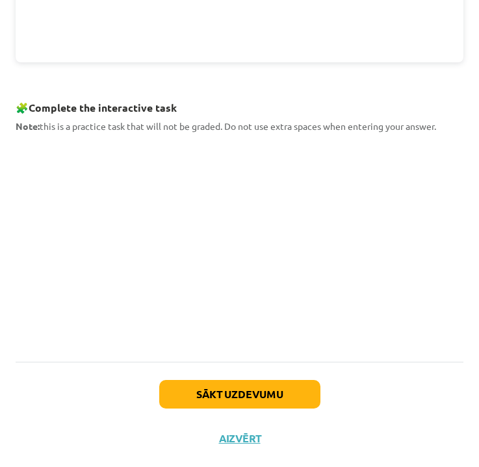
click at [247, 392] on button "Sākt uzdevumu" at bounding box center [239, 394] width 161 height 29
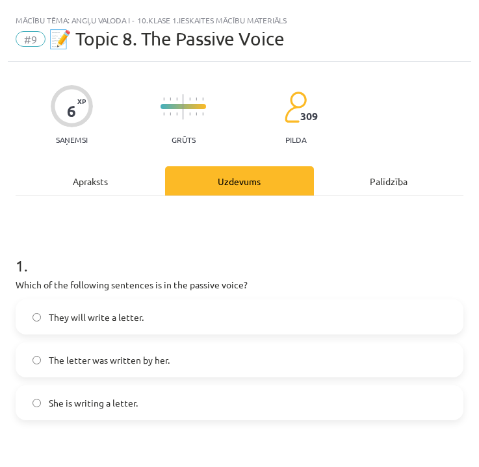
scroll to position [0, 0]
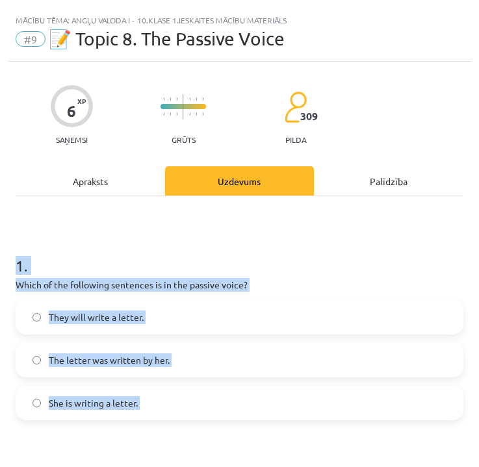
drag, startPoint x: 18, startPoint y: 269, endPoint x: 136, endPoint y: 467, distance: 230.9
click at [328, 236] on h1 "1 ." at bounding box center [240, 254] width 448 height 40
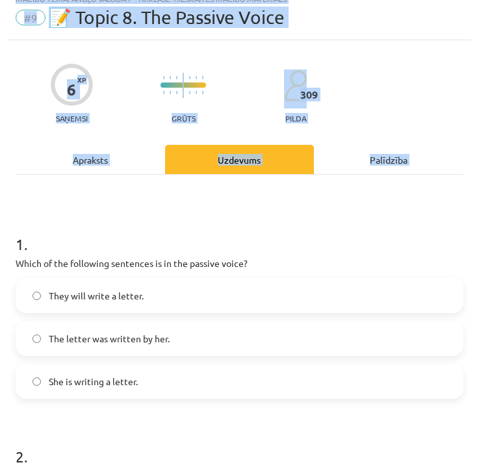
drag, startPoint x: 18, startPoint y: 265, endPoint x: 102, endPoint y: 480, distance: 231.2
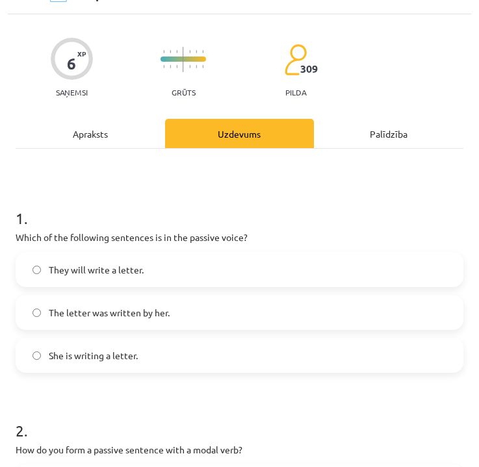
click at [343, 205] on h1 "1 ." at bounding box center [240, 207] width 448 height 40
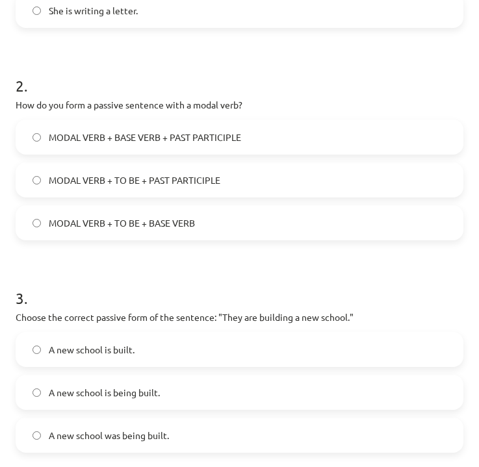
scroll to position [507, 0]
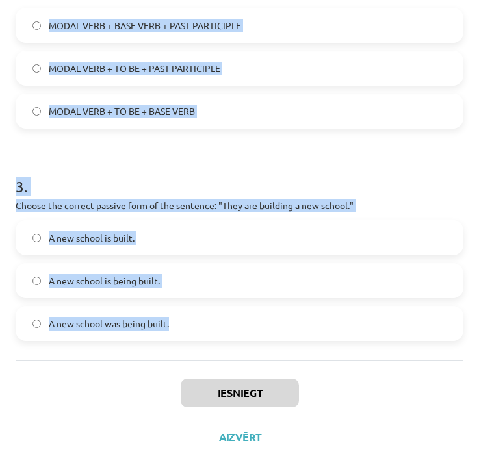
drag, startPoint x: 17, startPoint y: 219, endPoint x: 204, endPoint y: 339, distance: 221.7
click at [204, 339] on form "1 . Which of the following sentences is in the passive voice? They will write a…" at bounding box center [240, 36] width 448 height 612
copy form "1 . Which of the following sentences is in the passive voice? They will write a…"
click at [452, 381] on div "Iesniegt Aizvērt" at bounding box center [240, 406] width 448 height 91
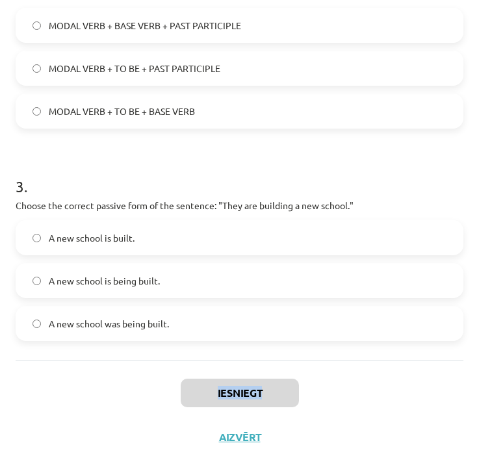
click at [452, 381] on div "Iesniegt Aizvērt" at bounding box center [240, 406] width 448 height 91
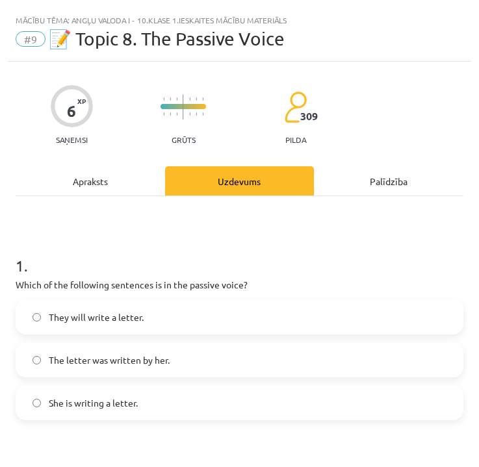
scroll to position [0, 0]
click at [155, 357] on span "The letter was written by her." at bounding box center [109, 361] width 121 height 14
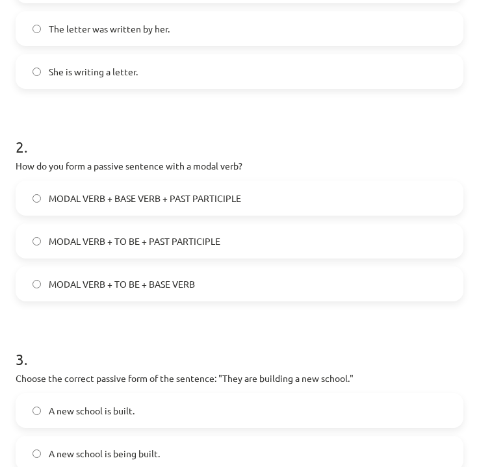
scroll to position [334, 0]
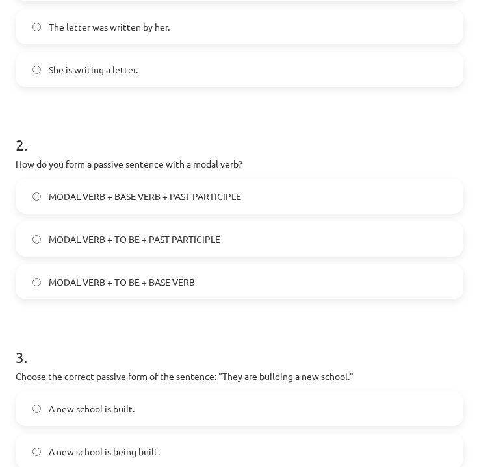
click at [151, 243] on span "MODAL VERB + TO BE + PAST PARTICIPLE" at bounding box center [135, 240] width 172 height 14
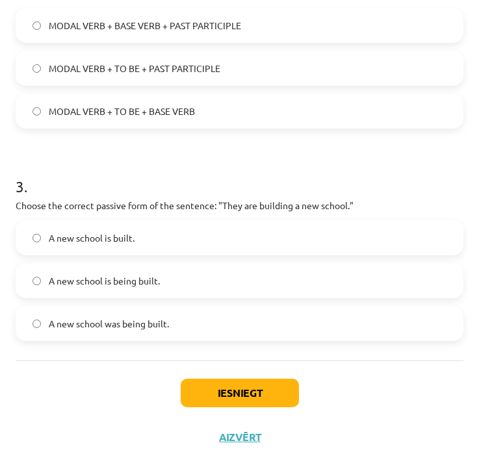
scroll to position [507, 0]
click at [191, 280] on label "A new school is being built." at bounding box center [239, 281] width 445 height 33
click at [239, 379] on button "Iesniegt" at bounding box center [240, 393] width 118 height 29
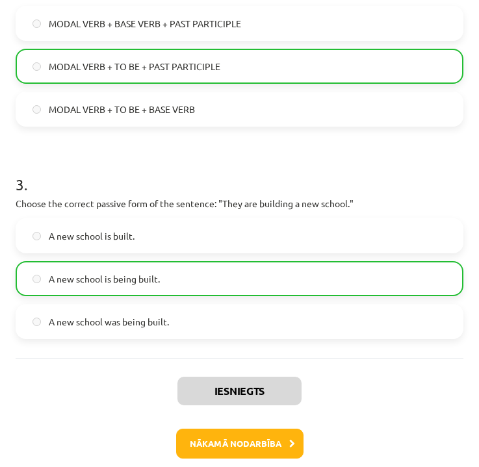
click at [212, 447] on button "Nākamā nodarbība" at bounding box center [239, 444] width 127 height 30
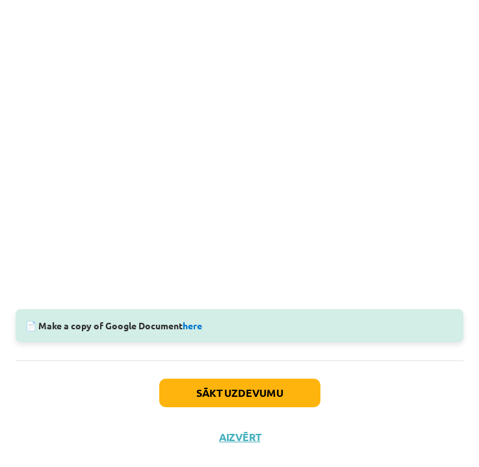
scroll to position [339, 0]
click at [260, 392] on button "Sākt uzdevumu" at bounding box center [239, 393] width 161 height 29
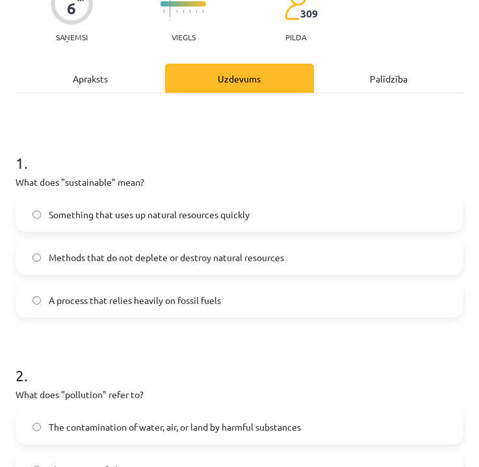
scroll to position [108, 0]
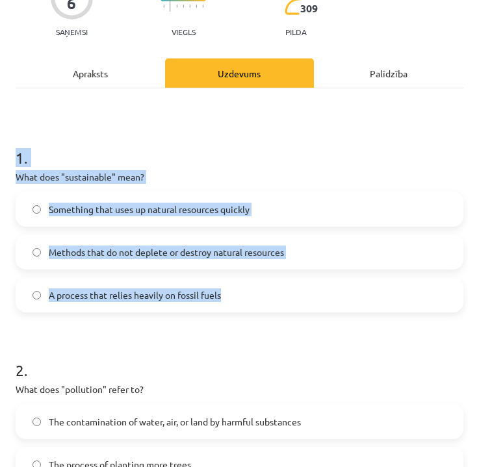
drag, startPoint x: 16, startPoint y: 156, endPoint x: 170, endPoint y: 305, distance: 214.3
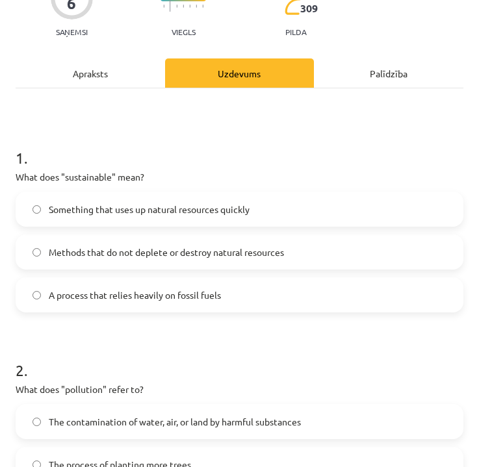
click at [262, 96] on div "1 . What does "sustainable" mean? Something that uses up natural resources quic…" at bounding box center [240, 422] width 448 height 669
click at [261, 96] on div "1 . What does "sustainable" mean? Something that uses up natural resources quic…" at bounding box center [240, 422] width 448 height 669
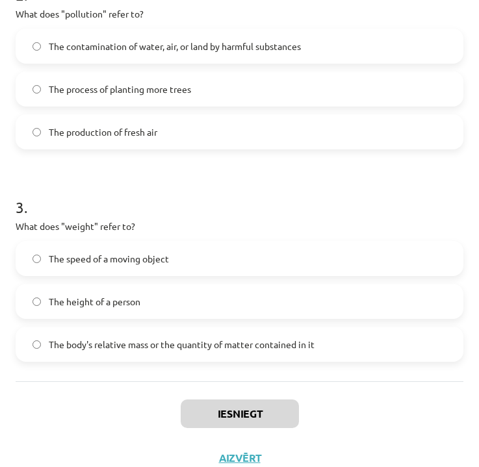
scroll to position [507, 0]
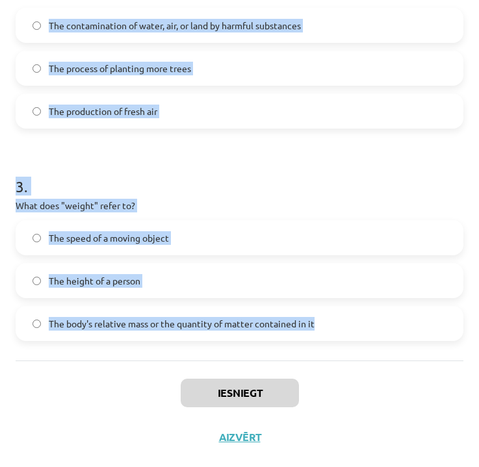
drag, startPoint x: 18, startPoint y: 155, endPoint x: 345, endPoint y: 339, distance: 375.8
copy form "1 . What does "sustainable" mean? Something that uses up natural resources quic…"
click at [397, 411] on div "Iesniegt Aizvērt" at bounding box center [240, 406] width 448 height 91
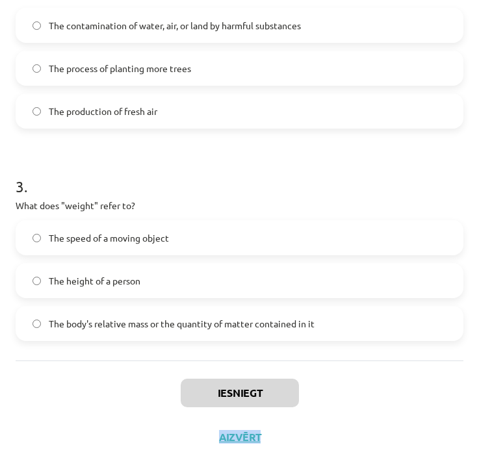
click at [397, 411] on div "Iesniegt Aizvērt" at bounding box center [240, 406] width 448 height 91
click at [189, 330] on label "The body's relative mass or the quantity of matter contained in it" at bounding box center [239, 324] width 445 height 33
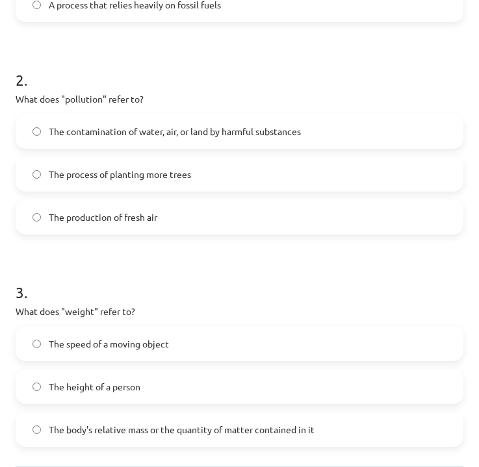
scroll to position [391, 0]
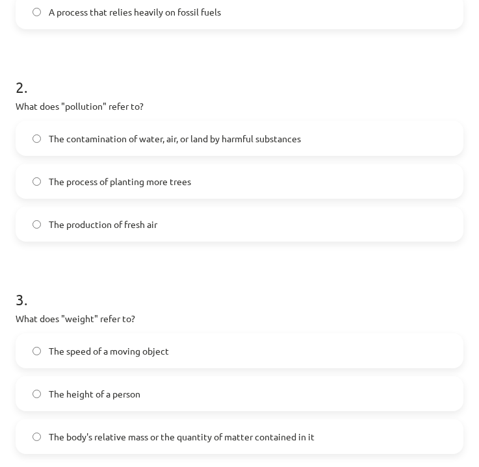
click at [194, 143] on span "The contamination of water, air, or land by harmful substances" at bounding box center [175, 139] width 252 height 14
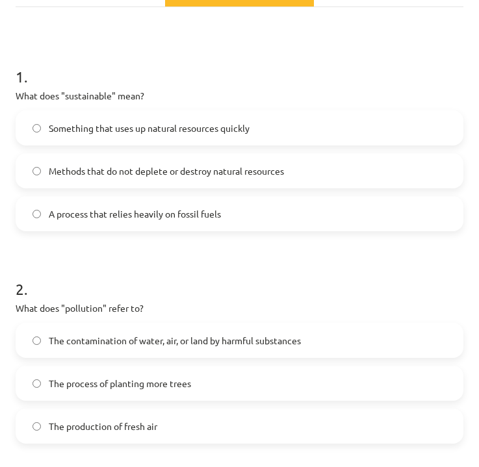
scroll to position [175, 0]
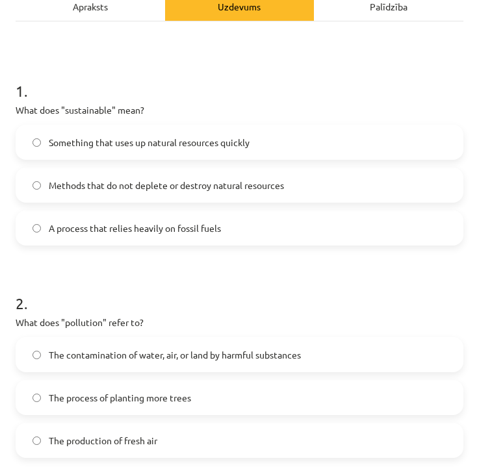
click at [192, 181] on span "Methods that do not deplete or destroy natural resources" at bounding box center [166, 186] width 235 height 14
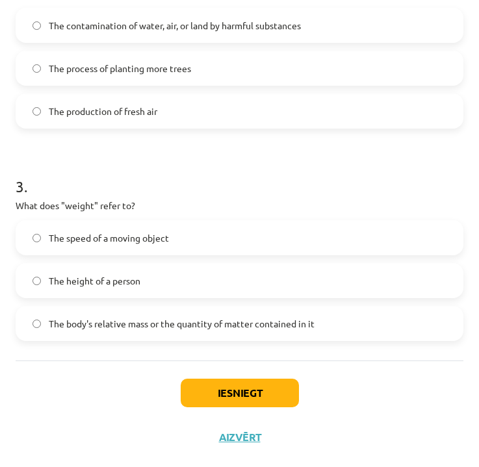
scroll to position [507, 0]
click at [244, 399] on button "Iesniegt" at bounding box center [240, 393] width 118 height 29
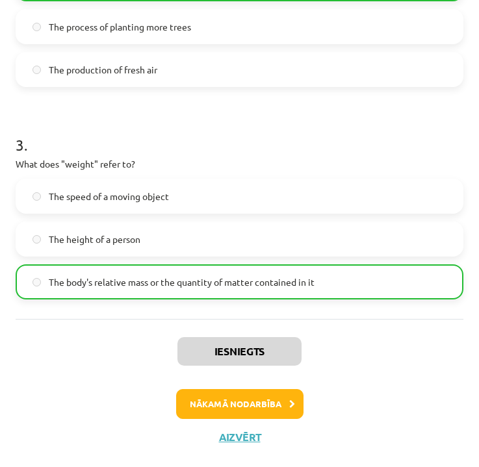
click at [231, 409] on button "Nākamā nodarbība" at bounding box center [239, 404] width 127 height 30
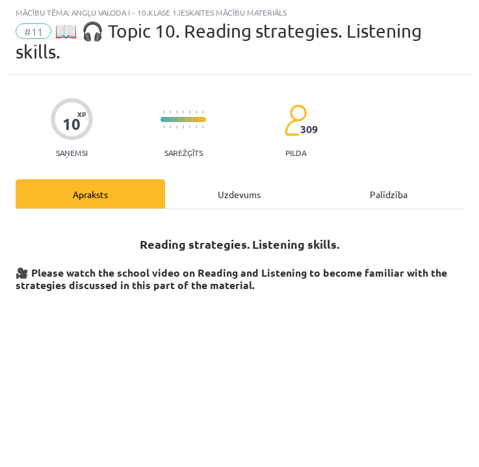
click at [222, 198] on div "Uzdevums" at bounding box center [240, 193] width 150 height 29
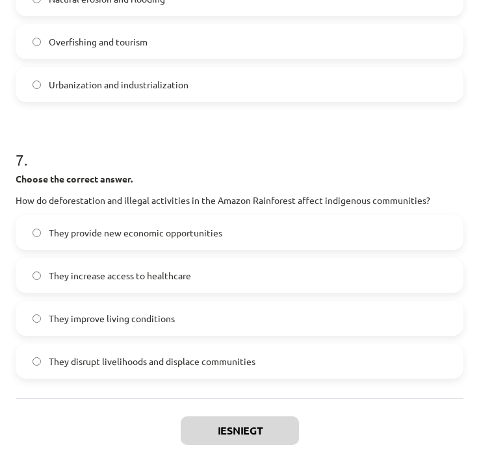
scroll to position [1499, 0]
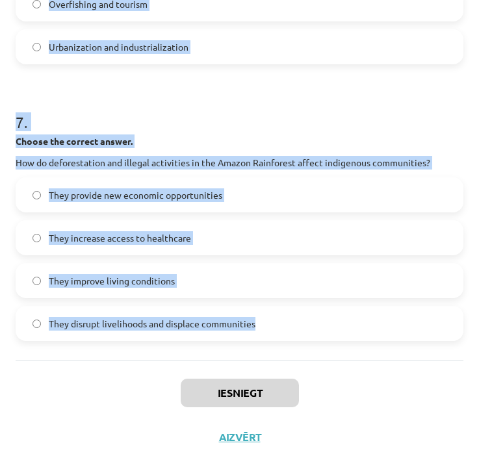
drag, startPoint x: 18, startPoint y: 169, endPoint x: 276, endPoint y: 331, distance: 304.1
copy form "1 . Choose whether the sentence is True or False. The Amazon Rainforest is ofte…"
click at [393, 408] on div "Iesniegt Aizvērt" at bounding box center [240, 406] width 448 height 91
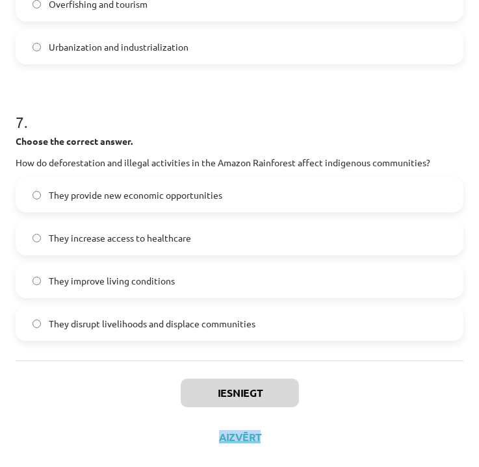
click at [393, 408] on div "Iesniegt Aizvērt" at bounding box center [240, 406] width 448 height 91
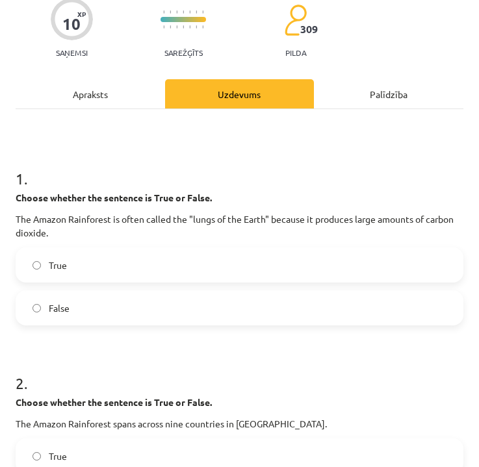
scroll to position [108, 0]
click at [209, 255] on label "True" at bounding box center [239, 265] width 445 height 33
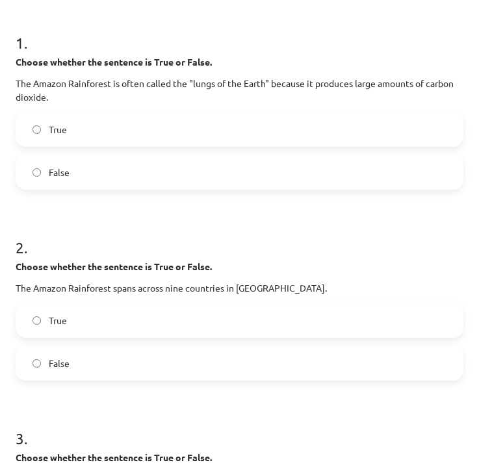
scroll to position [297, 0]
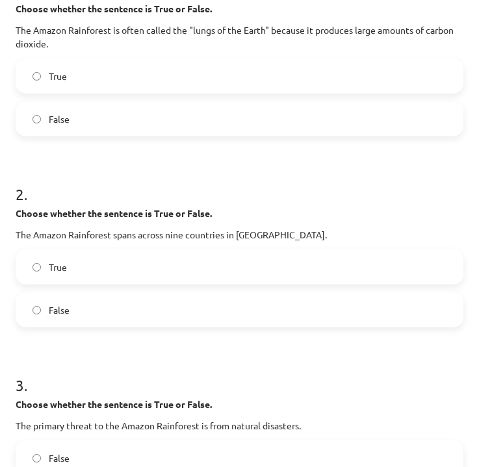
click at [209, 255] on label "True" at bounding box center [239, 267] width 445 height 33
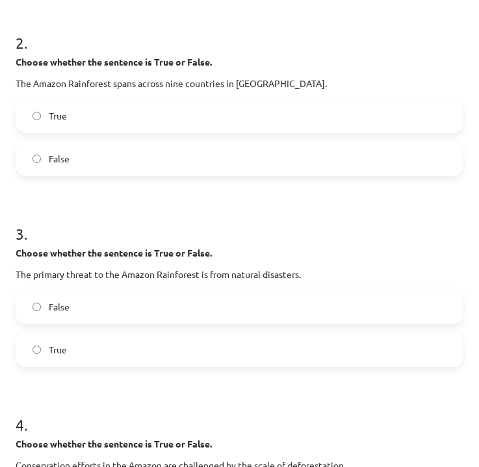
scroll to position [449, 0]
click at [181, 297] on label "False" at bounding box center [239, 307] width 445 height 33
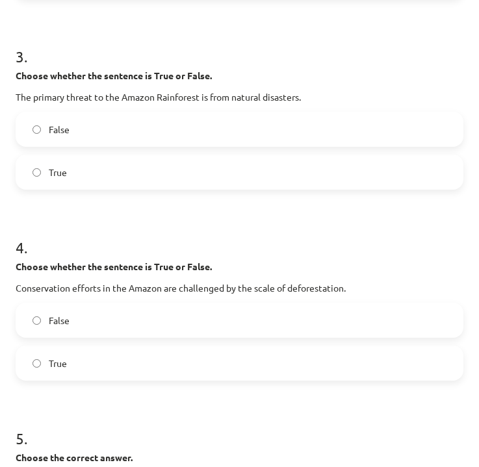
scroll to position [635, 0]
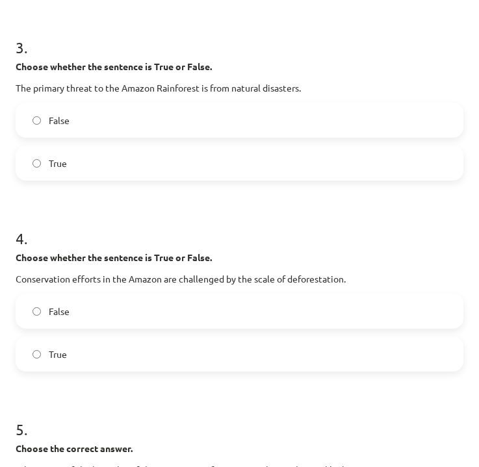
click at [299, 363] on label "True" at bounding box center [239, 354] width 445 height 33
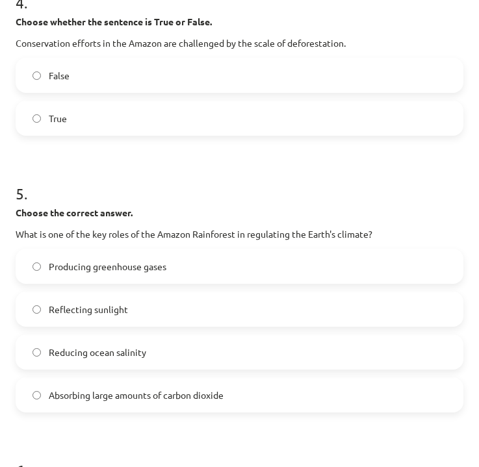
scroll to position [871, 0]
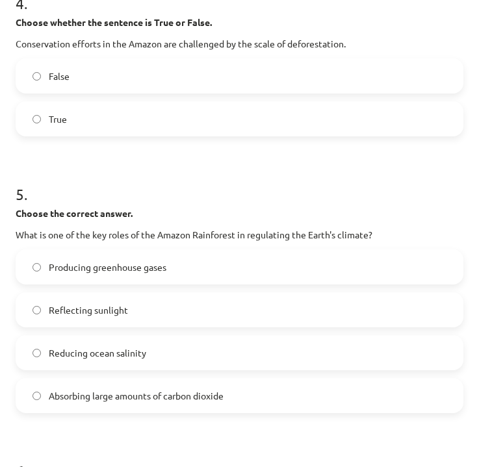
click at [172, 395] on span "Absorbing large amounts of carbon dioxide" at bounding box center [136, 396] width 175 height 14
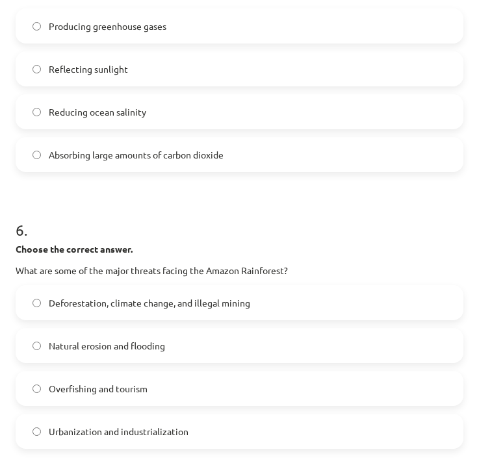
scroll to position [1113, 0]
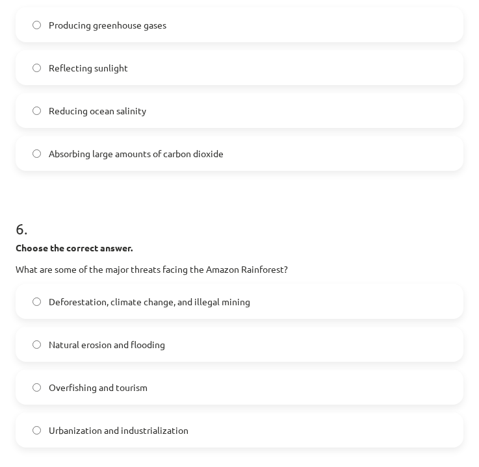
click at [191, 304] on span "Deforestation, climate change, and illegal mining" at bounding box center [150, 302] width 202 height 14
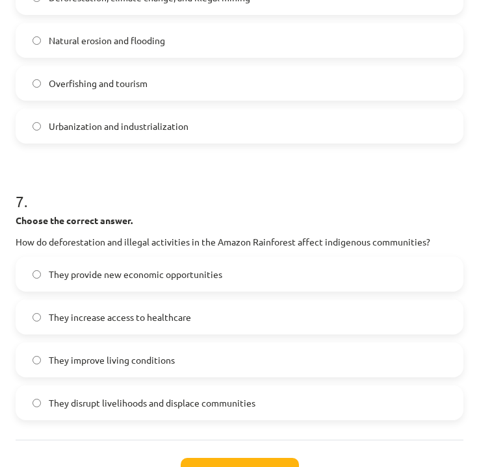
scroll to position [1420, 0]
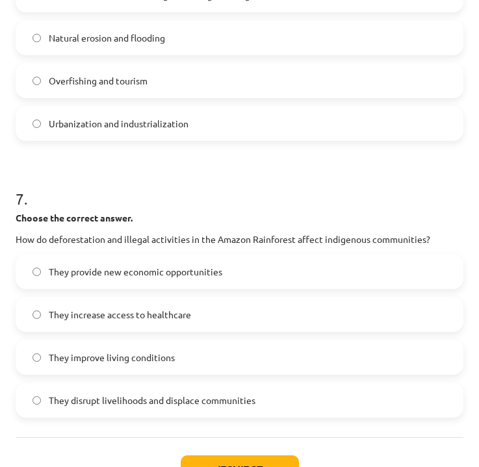
click at [217, 404] on span "They disrupt livelihoods and displace communities" at bounding box center [152, 401] width 207 height 14
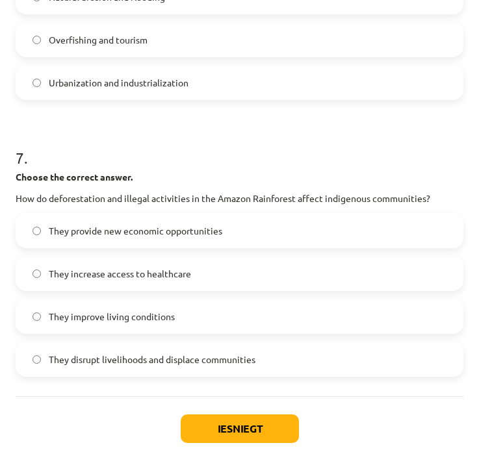
scroll to position [1462, 0]
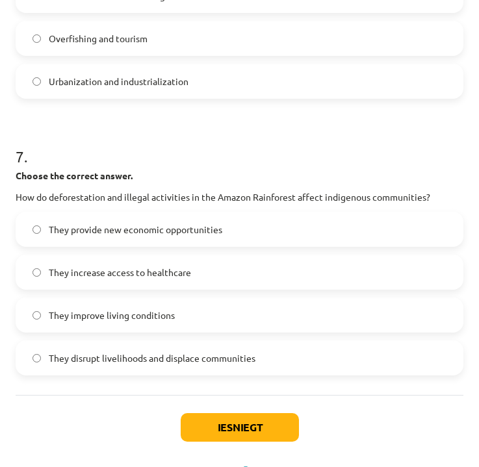
click at [237, 438] on button "Iesniegt" at bounding box center [240, 428] width 118 height 29
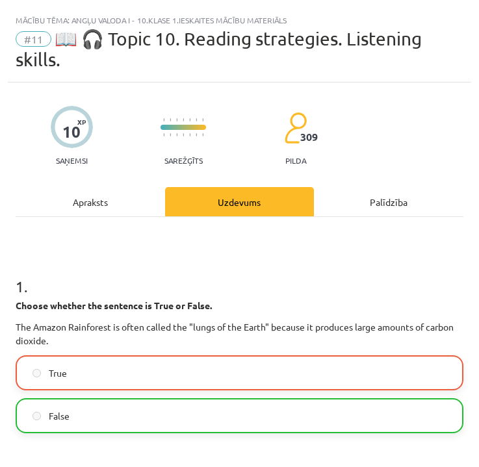
scroll to position [0, 0]
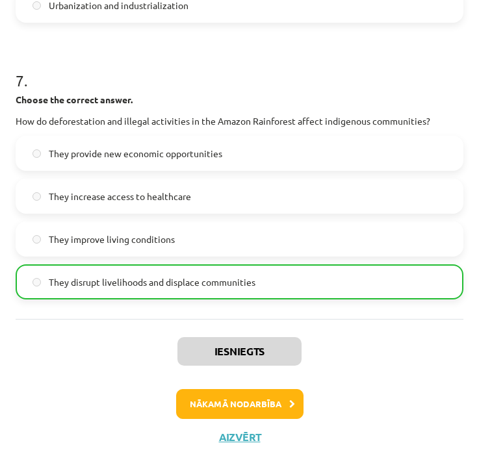
click at [258, 395] on button "Nākamā nodarbība" at bounding box center [239, 404] width 127 height 30
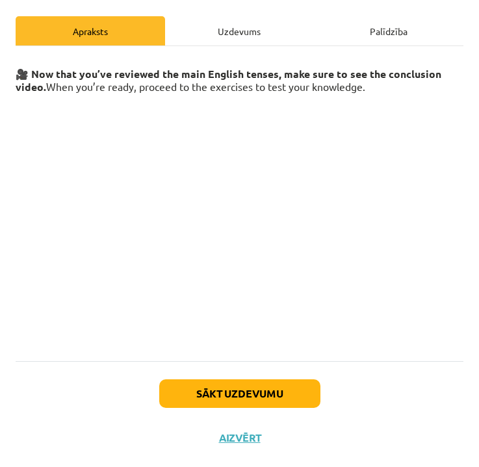
click at [241, 34] on div "Uzdevums" at bounding box center [240, 30] width 150 height 29
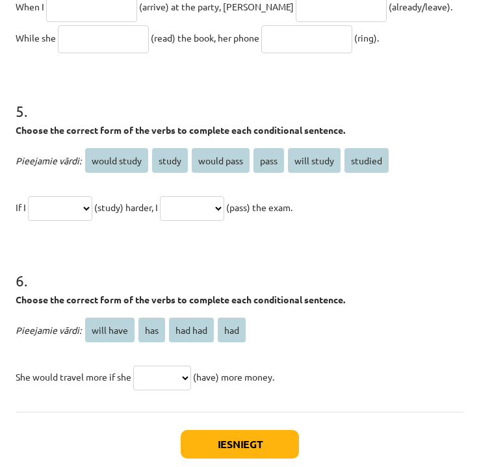
scroll to position [1140, 0]
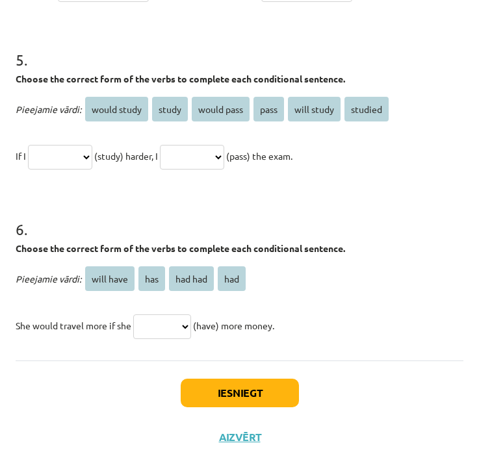
drag, startPoint x: 16, startPoint y: 259, endPoint x: 299, endPoint y: 341, distance: 294.3
click at [346, 361] on div "Iesniegt Aizvērt" at bounding box center [240, 406] width 448 height 91
drag, startPoint x: 17, startPoint y: 272, endPoint x: 296, endPoint y: 321, distance: 283.8
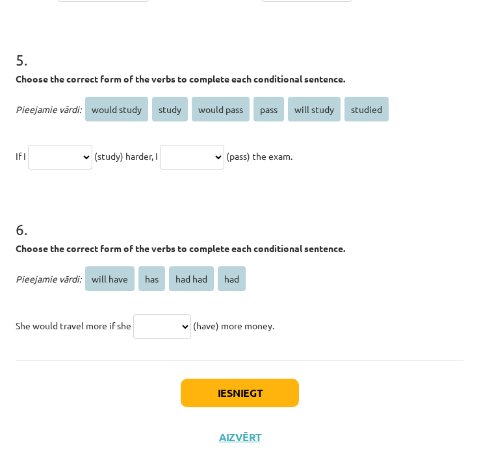
click at [401, 363] on div "Iesniegt Aizvērt" at bounding box center [240, 406] width 448 height 91
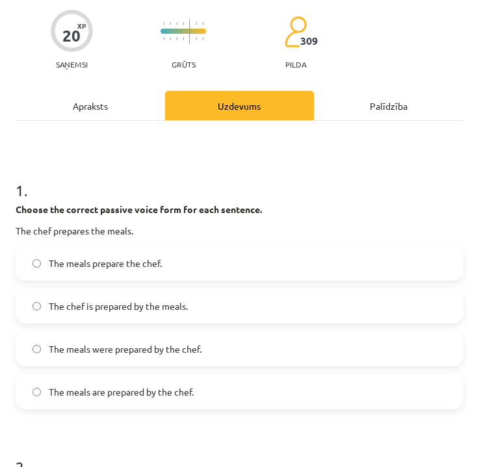
scroll to position [72, 0]
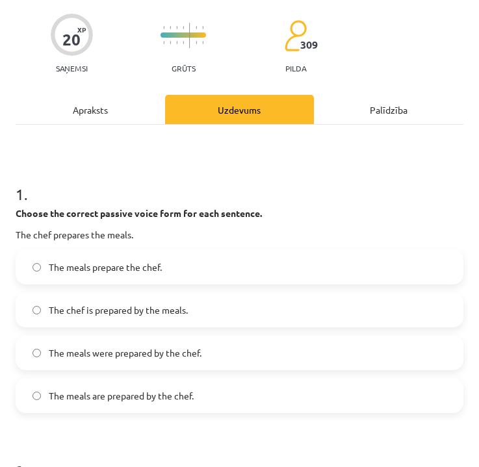
click at [131, 356] on span "The meals were prepared by the chef." at bounding box center [125, 354] width 153 height 14
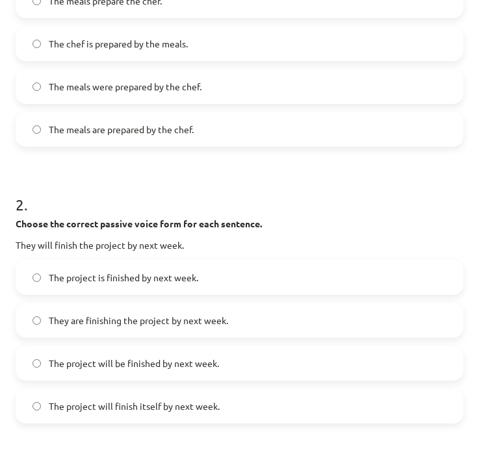
scroll to position [354, 0]
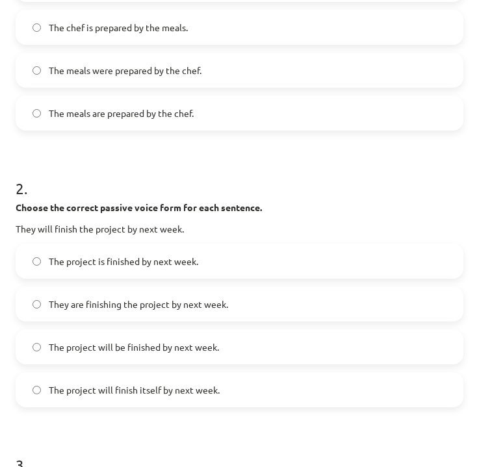
click at [201, 347] on span "The project will be finished by next week." at bounding box center [134, 348] width 170 height 14
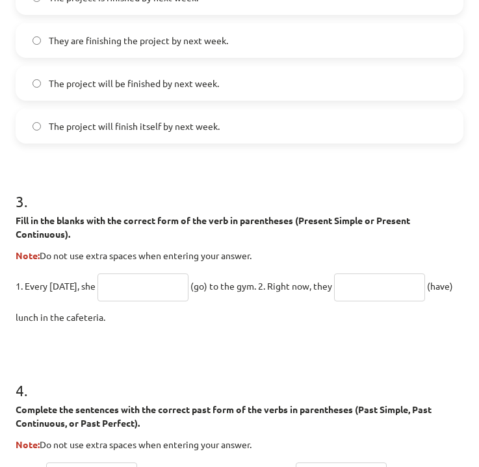
scroll to position [646, 0]
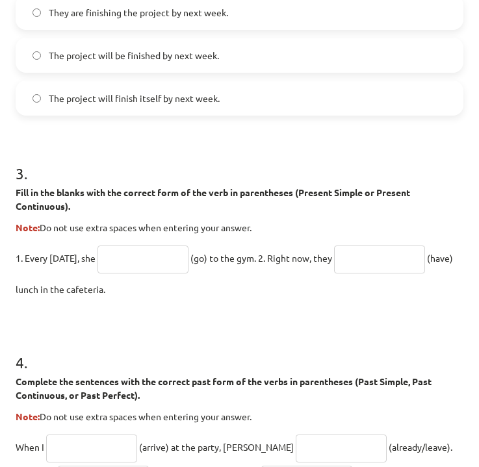
click at [160, 253] on input "text" at bounding box center [143, 260] width 91 height 28
type input "****"
click at [384, 250] on input "text" at bounding box center [379, 260] width 91 height 28
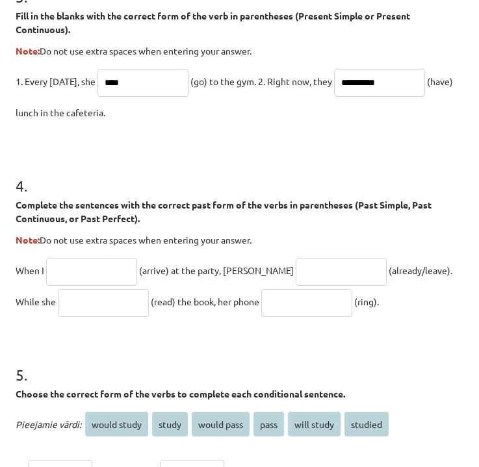
scroll to position [830, 0]
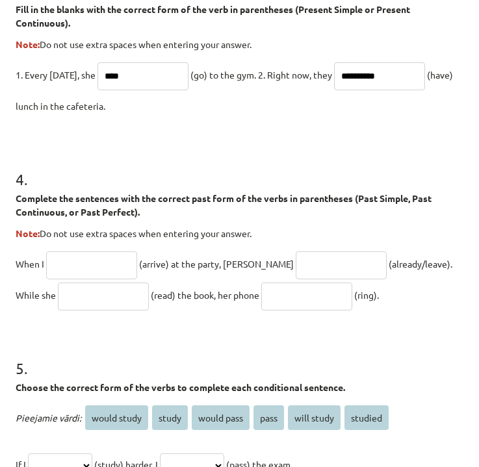
type input "**********"
click at [104, 266] on input "text" at bounding box center [91, 266] width 91 height 28
type input "*******"
click at [296, 265] on input "text" at bounding box center [341, 266] width 91 height 28
type input "**********"
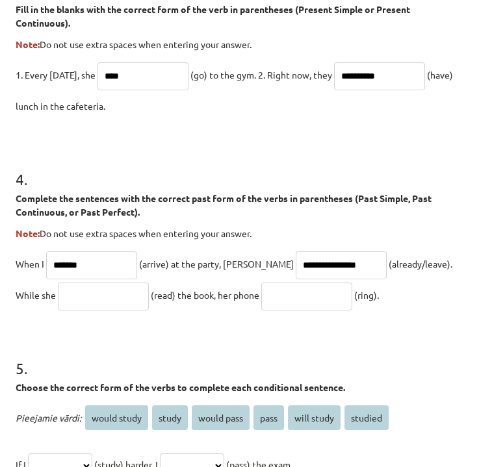
click at [75, 295] on input "text" at bounding box center [103, 297] width 91 height 28
type input "**********"
click at [261, 306] on input "text" at bounding box center [306, 297] width 91 height 28
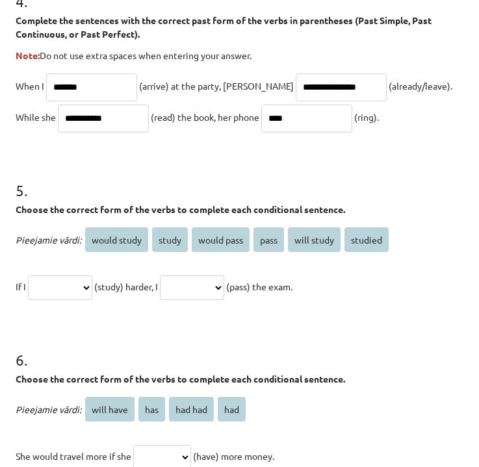
scroll to position [1010, 0]
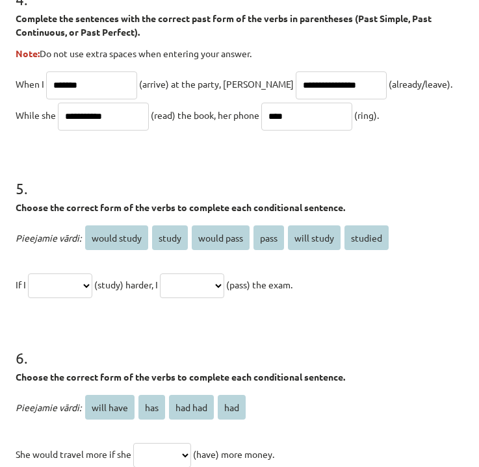
type input "****"
select select "*******"
select select "**********"
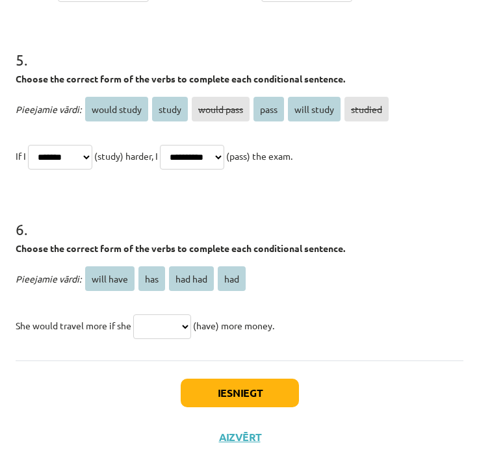
scroll to position [1140, 0]
click at [163, 316] on p "She would travel more if she ********* *** ******* *** (have) more money." at bounding box center [240, 325] width 448 height 31
select select "***"
click at [217, 384] on button "Iesniegt" at bounding box center [240, 393] width 118 height 29
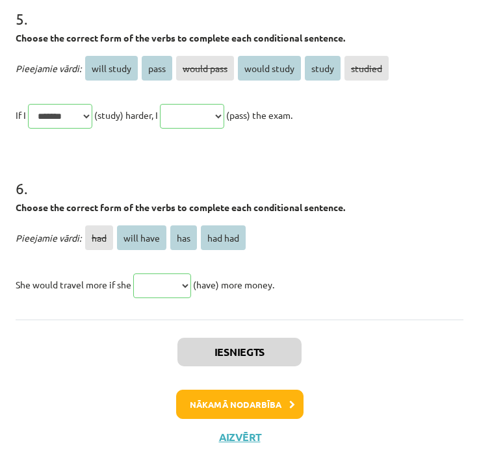
scroll to position [1371, 0]
click at [246, 404] on button "Nākamā nodarbība" at bounding box center [239, 405] width 127 height 30
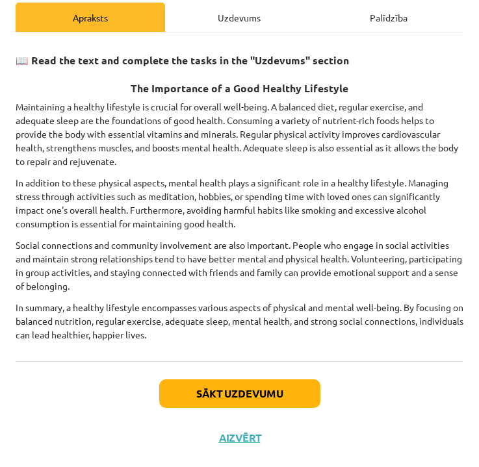
click at [253, 397] on button "Sākt uzdevumu" at bounding box center [239, 394] width 161 height 29
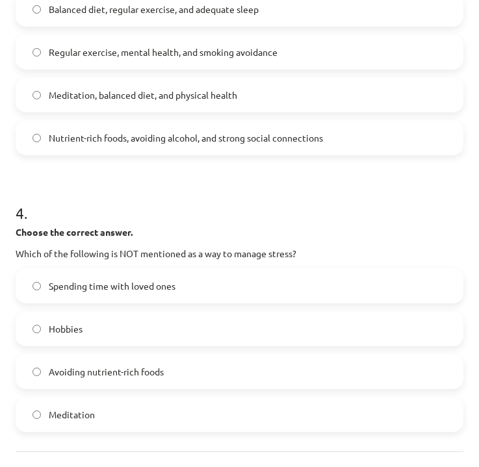
scroll to position [805, 0]
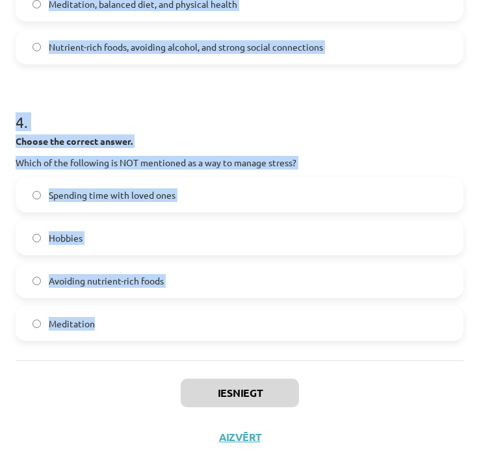
drag, startPoint x: 18, startPoint y: 257, endPoint x: 122, endPoint y: 319, distance: 121.2
click at [401, 430] on div "Iesniegt Aizvērt" at bounding box center [240, 406] width 448 height 91
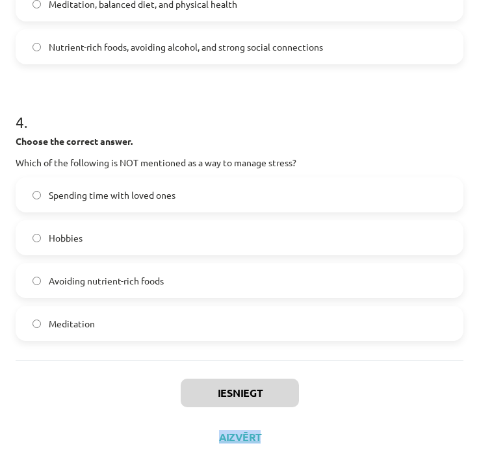
click at [401, 430] on div "Iesniegt Aizvērt" at bounding box center [240, 406] width 448 height 91
click at [366, 382] on div "Iesniegt Aizvērt" at bounding box center [240, 406] width 448 height 91
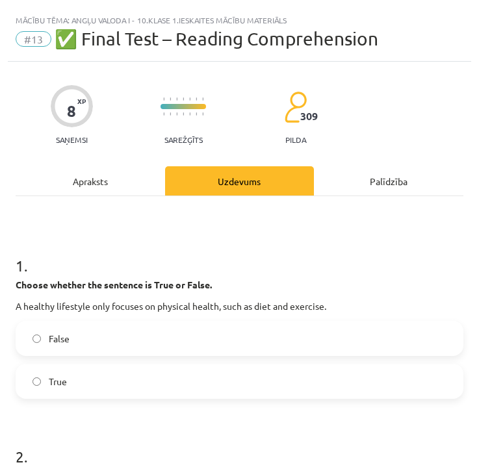
scroll to position [0, 0]
click at [88, 345] on label "False" at bounding box center [239, 338] width 445 height 33
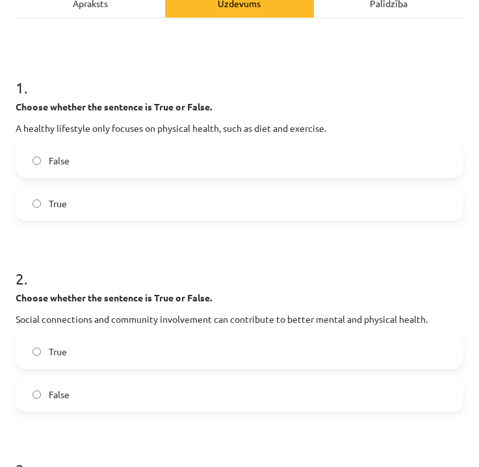
scroll to position [178, 0]
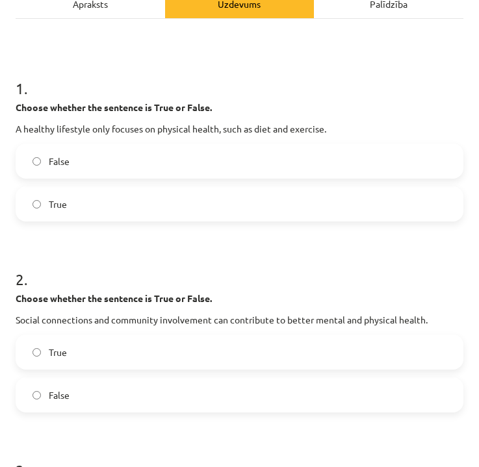
click at [86, 352] on label "True" at bounding box center [239, 352] width 445 height 33
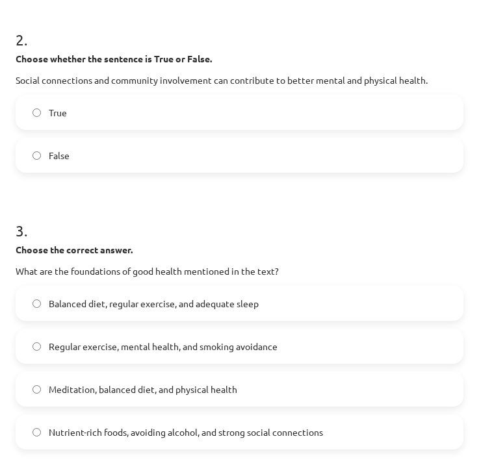
scroll to position [436, 0]
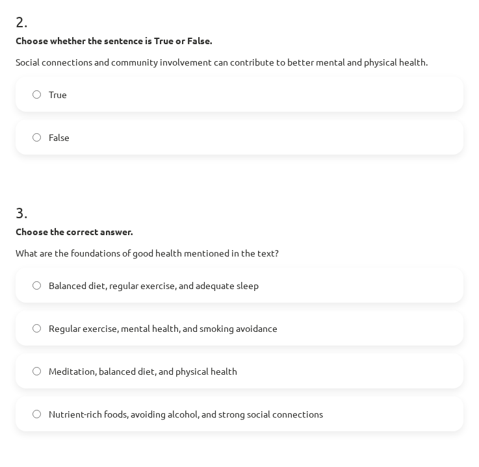
click at [117, 281] on span "Balanced diet, regular exercise, and adequate sleep" at bounding box center [154, 286] width 210 height 14
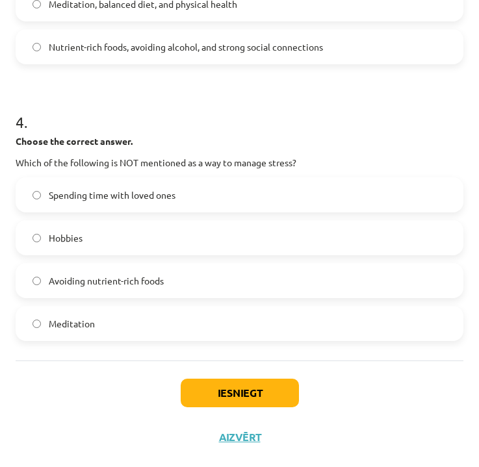
scroll to position [805, 0]
click at [116, 284] on span "Avoiding nutrient-rich foods" at bounding box center [106, 281] width 115 height 14
click at [257, 391] on button "Iesniegt" at bounding box center [240, 393] width 118 height 29
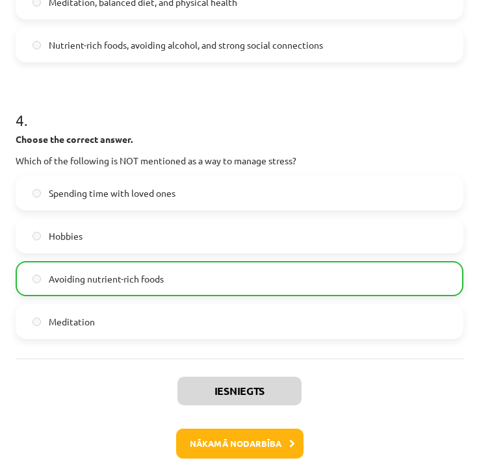
click at [261, 441] on button "Nākamā nodarbība" at bounding box center [239, 444] width 127 height 30
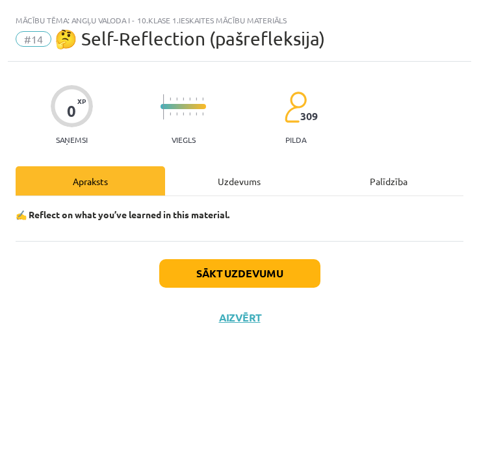
click at [243, 265] on button "Sākt uzdevumu" at bounding box center [239, 273] width 161 height 29
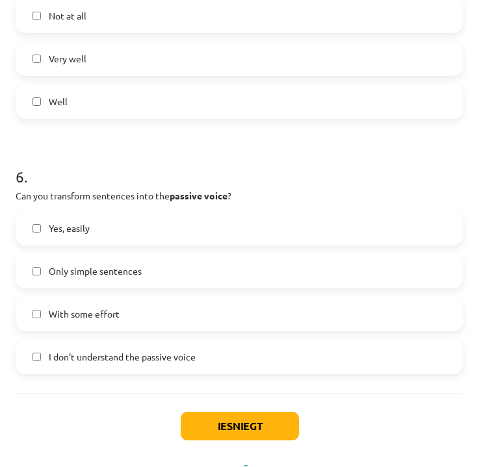
scroll to position [1359, 0]
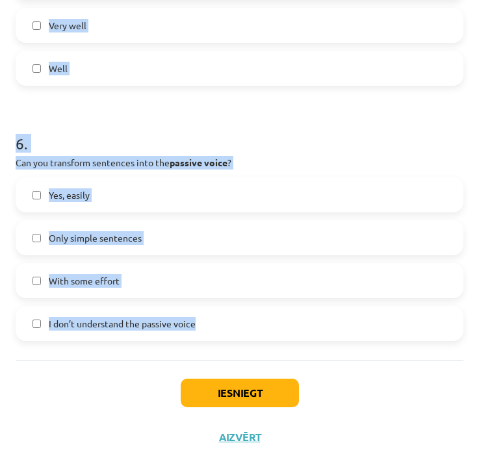
drag, startPoint x: 17, startPoint y: 268, endPoint x: 225, endPoint y: 330, distance: 217.0
click at [438, 412] on div "Iesniegt Aizvērt" at bounding box center [240, 406] width 448 height 91
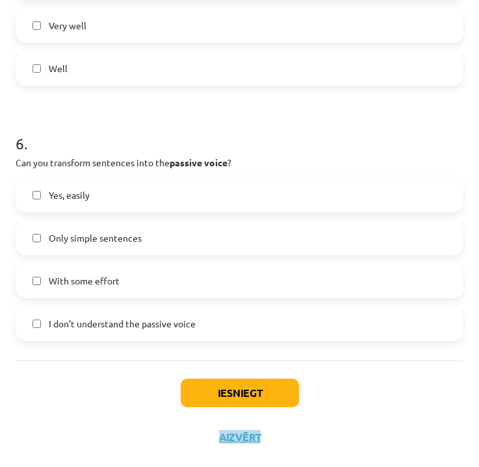
click at [438, 412] on div "Iesniegt Aizvērt" at bounding box center [240, 406] width 448 height 91
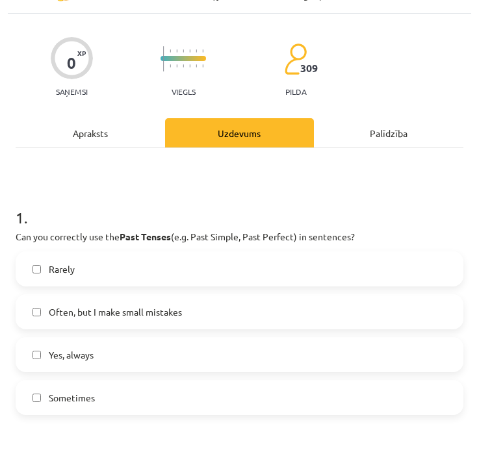
scroll to position [52, 0]
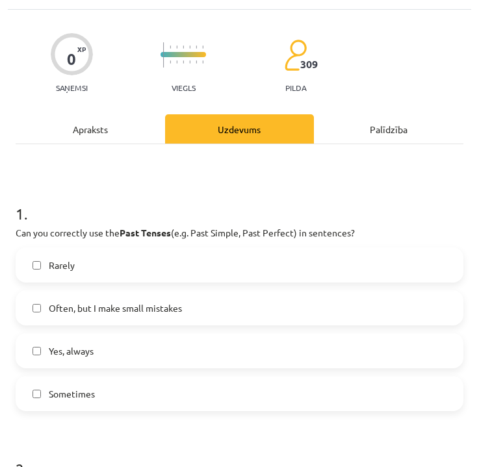
click at [176, 304] on span "Often, but I make small mistakes" at bounding box center [115, 309] width 133 height 14
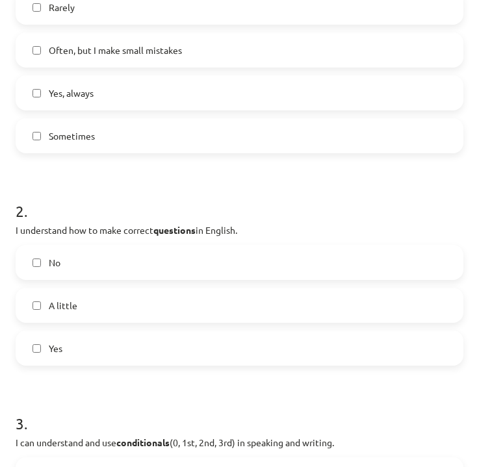
scroll to position [312, 0]
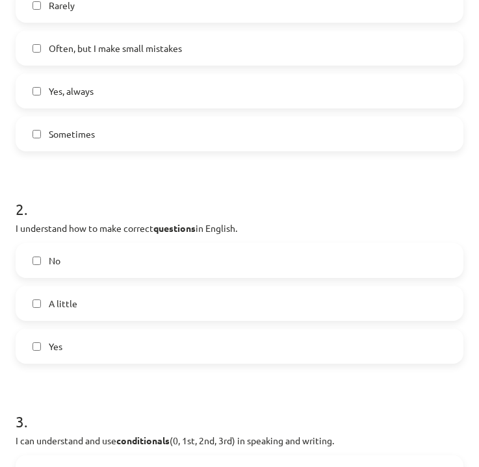
click at [101, 347] on label "Yes" at bounding box center [239, 346] width 445 height 33
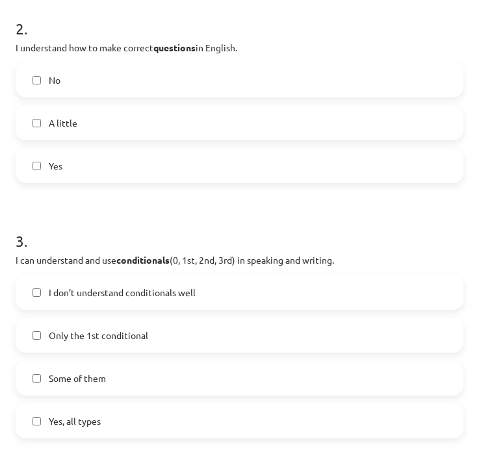
scroll to position [501, 0]
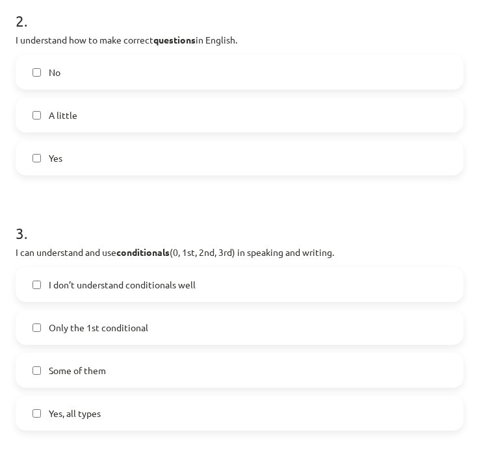
click at [224, 373] on label "Some of them" at bounding box center [239, 370] width 445 height 33
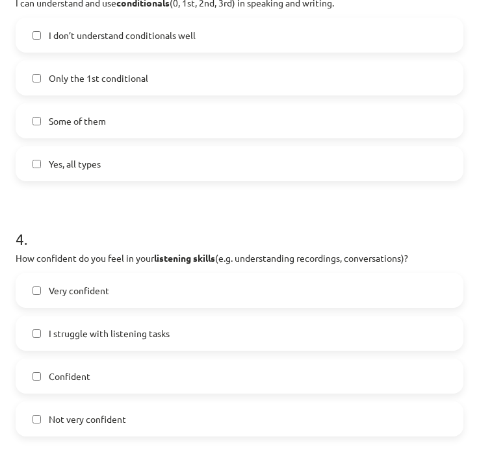
scroll to position [752, 0]
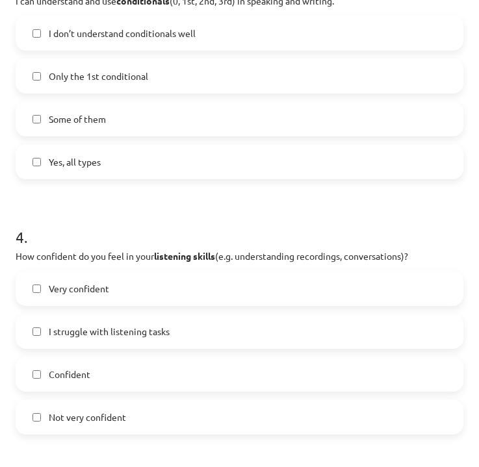
click at [224, 373] on label "Confident" at bounding box center [239, 374] width 445 height 33
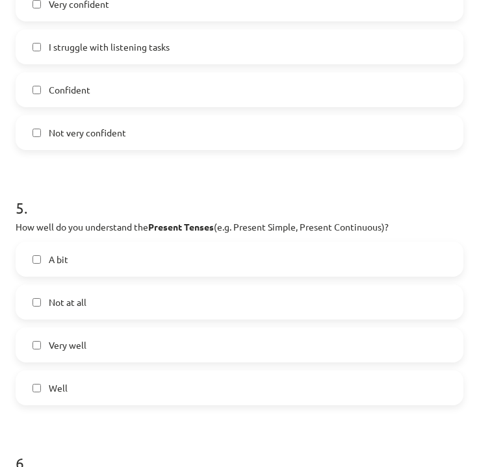
scroll to position [1045, 0]
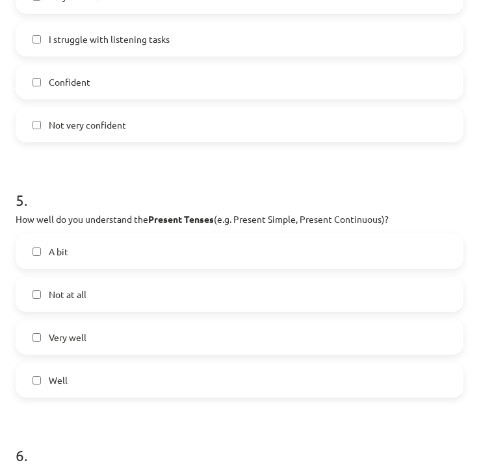
click at [237, 340] on label "Very well" at bounding box center [239, 337] width 445 height 33
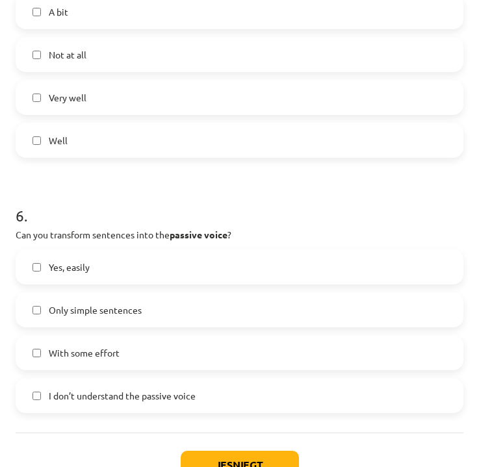
scroll to position [1288, 0]
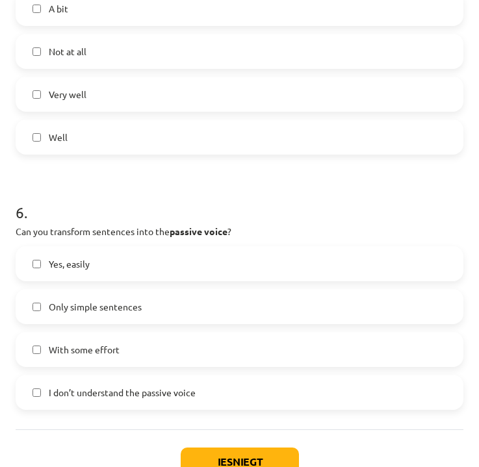
click at [138, 352] on label "With some effort" at bounding box center [239, 350] width 445 height 33
click at [243, 458] on button "Iesniegt" at bounding box center [240, 462] width 118 height 29
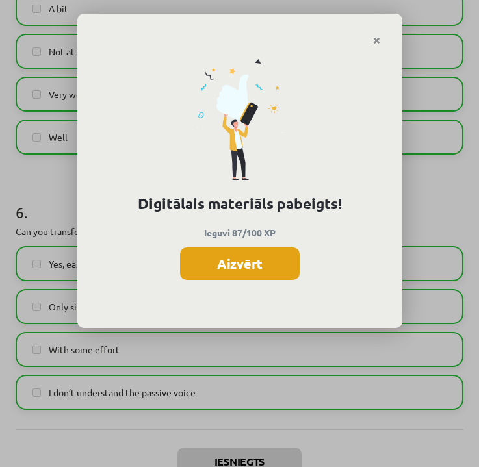
click at [272, 259] on button "Aizvērt" at bounding box center [240, 264] width 120 height 33
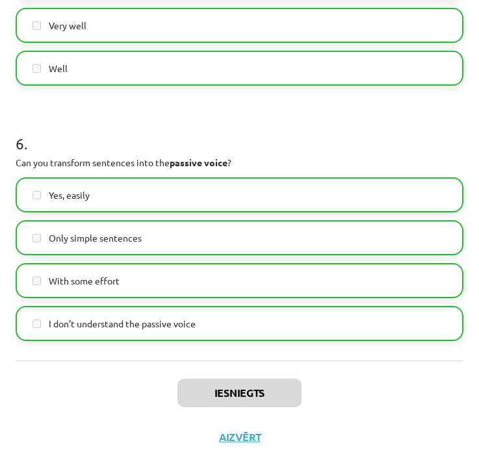
scroll to position [1359, 0]
click at [246, 435] on button "Aizvērt" at bounding box center [239, 437] width 49 height 13
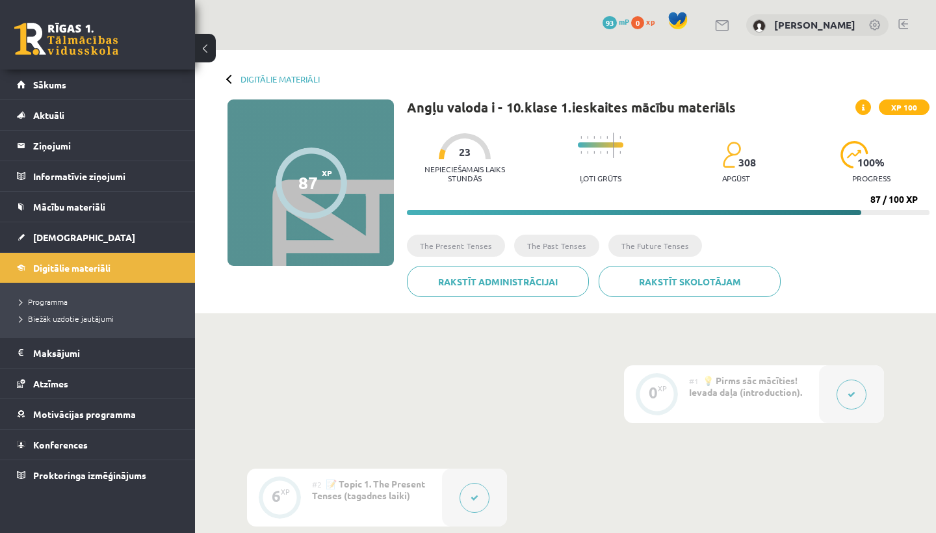
scroll to position [0, 0]
click at [455, 303] on div "Rakstīt skolotājam Rakstīt administrācijai" at bounding box center [668, 286] width 523 height 41
click at [65, 239] on span "[DEMOGRAPHIC_DATA]" at bounding box center [84, 237] width 102 height 12
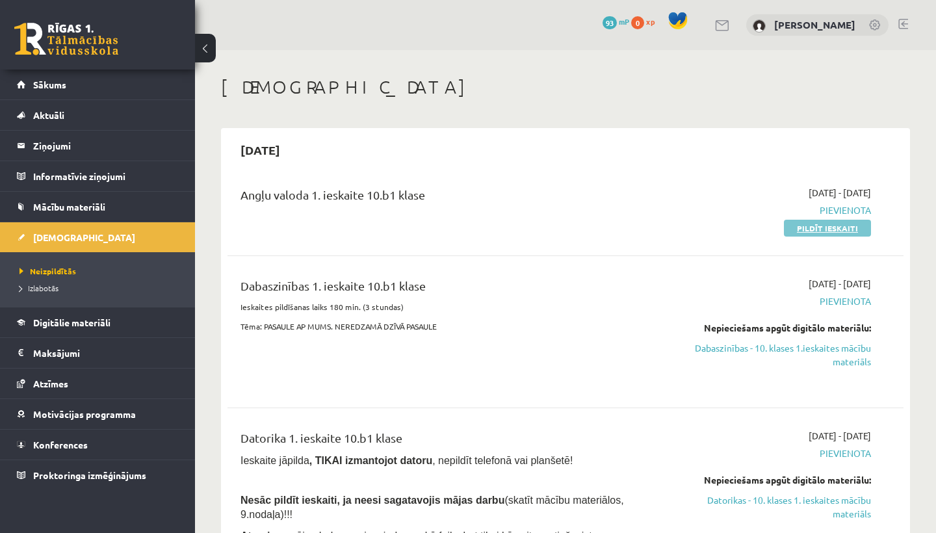
click at [804, 226] on link "Pildīt ieskaiti" at bounding box center [827, 228] width 87 height 17
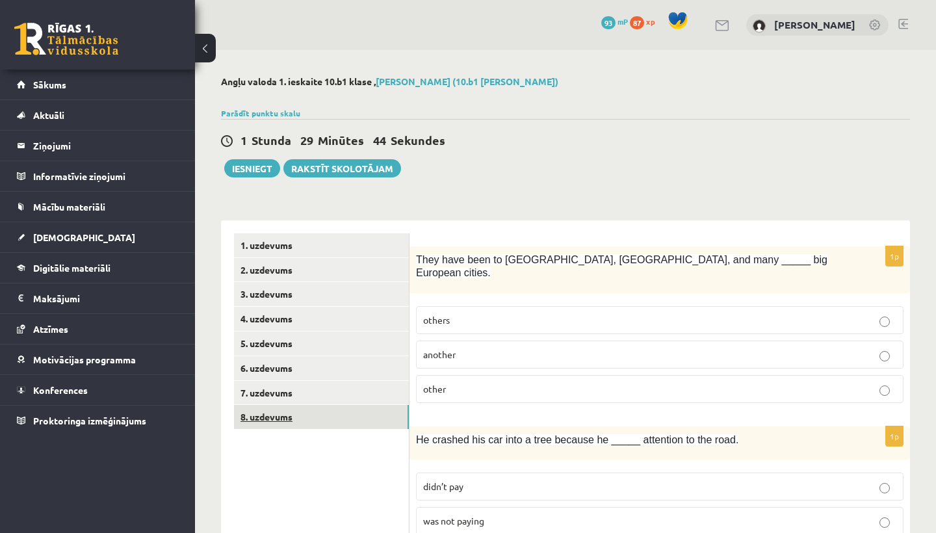
click at [249, 408] on link "8. uzdevums" at bounding box center [321, 417] width 175 height 24
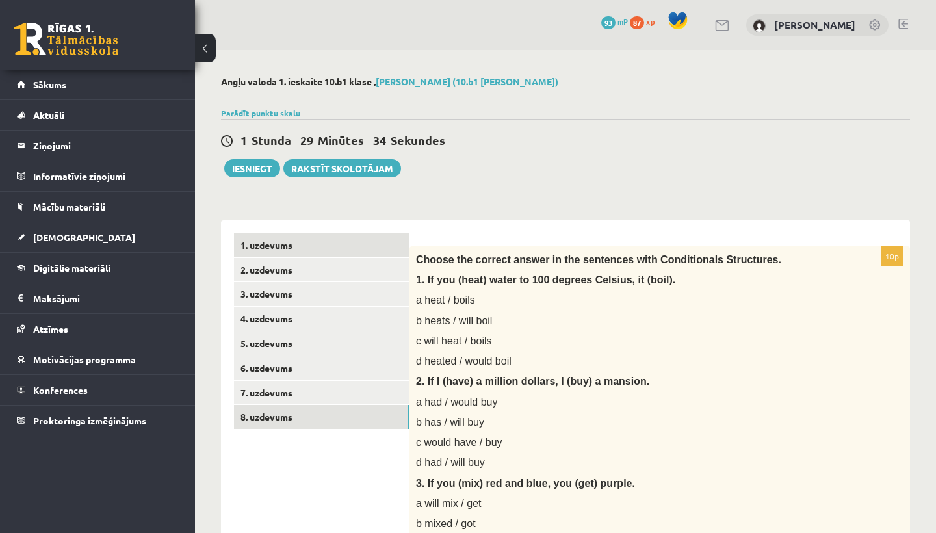
click at [323, 239] on link "1. uzdevums" at bounding box center [321, 245] width 175 height 24
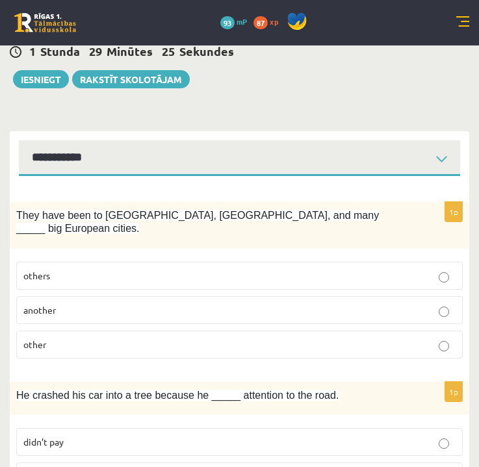
scroll to position [72, 0]
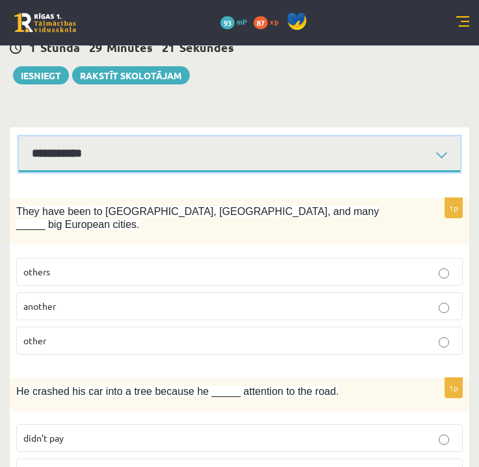
select select "**********"
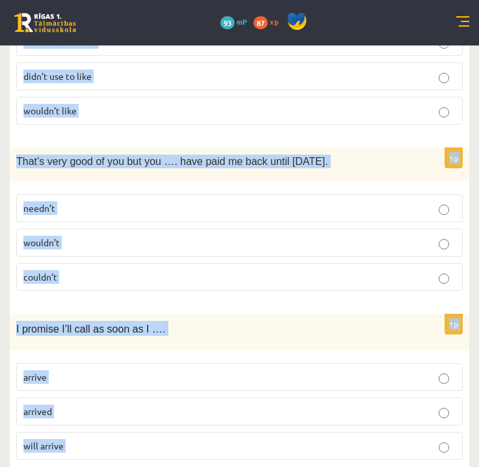
scroll to position [3155, 0]
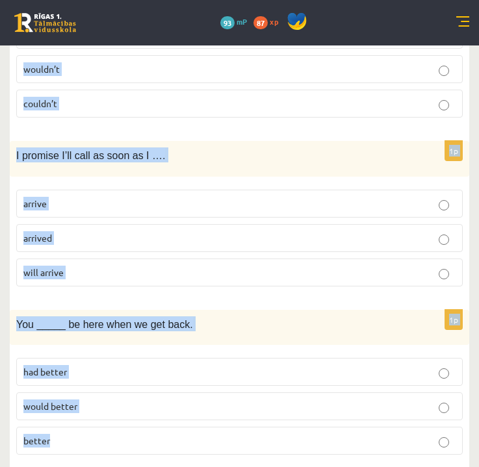
drag, startPoint x: 20, startPoint y: 210, endPoint x: 287, endPoint y: 427, distance: 344.9
copy form "hey have been to Paris, Rome, and many _____ big European cities. others anothe…"
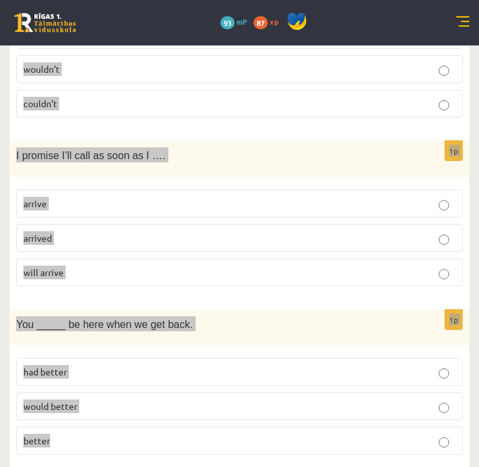
drag, startPoint x: 473, startPoint y: 401, endPoint x: 391, endPoint y: 436, distance: 89.7
click at [391, 436] on fieldset "had better would better better" at bounding box center [239, 405] width 447 height 107
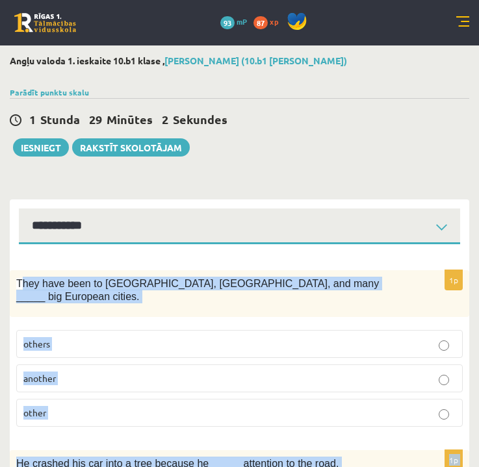
scroll to position [0, 0]
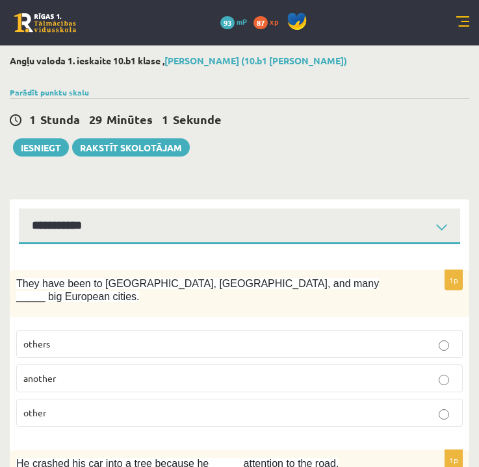
click at [397, 126] on div "1 Stunda 29 Minūtes 1 Sekunde" at bounding box center [240, 120] width 460 height 17
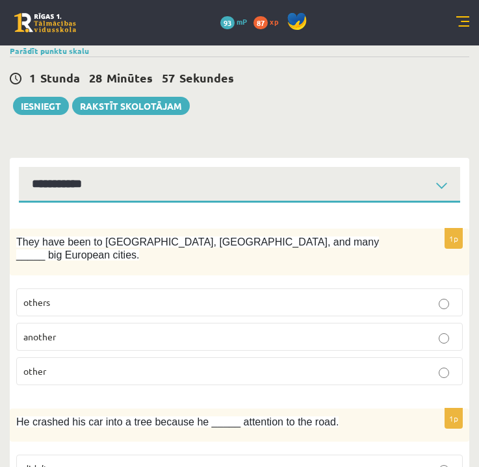
scroll to position [51, 0]
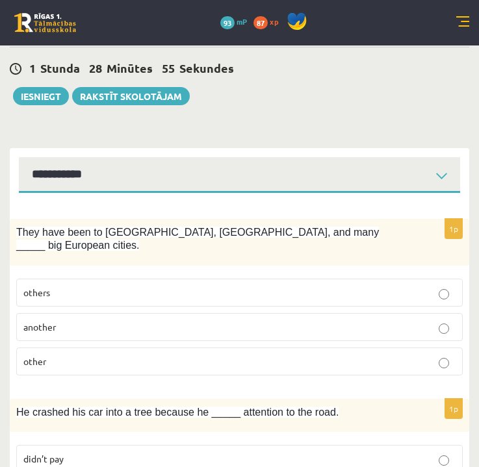
click at [109, 286] on p "others" at bounding box center [239, 293] width 432 height 14
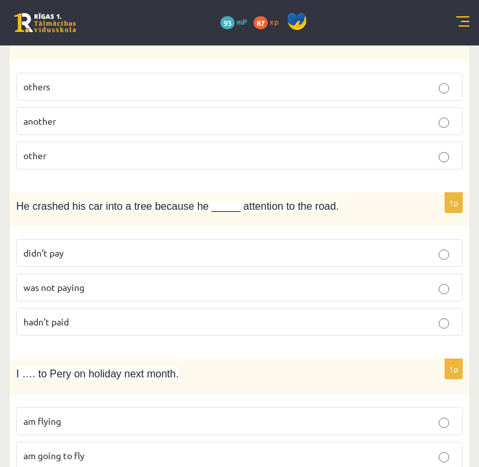
scroll to position [259, 0]
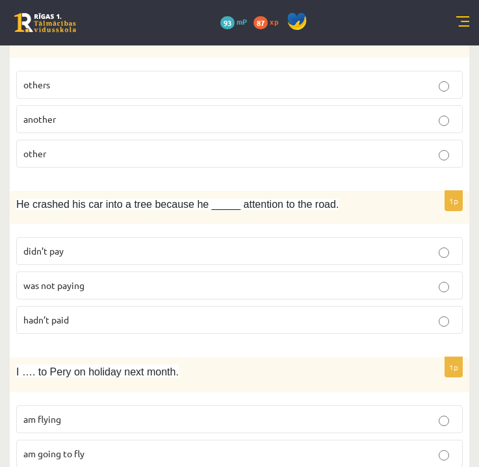
click at [109, 279] on p "was not paying" at bounding box center [239, 286] width 432 height 14
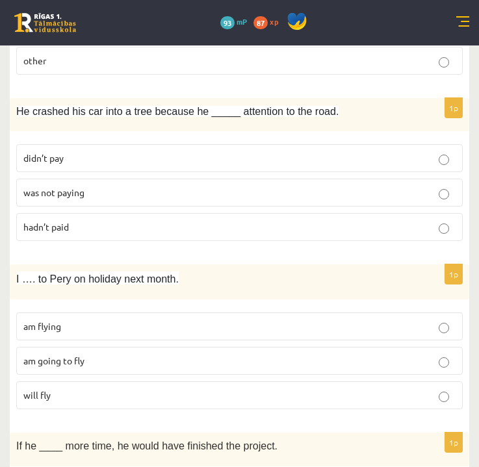
scroll to position [376, 0]
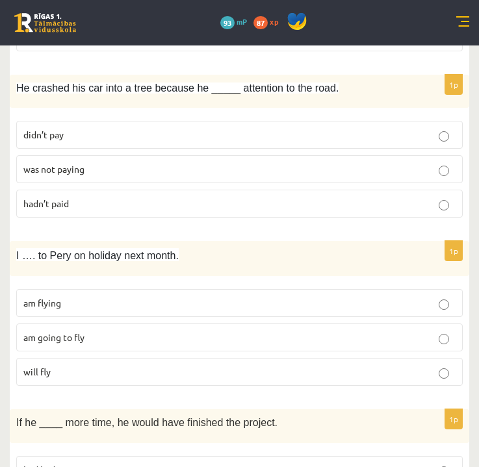
click at [109, 289] on label "am flying" at bounding box center [239, 303] width 447 height 28
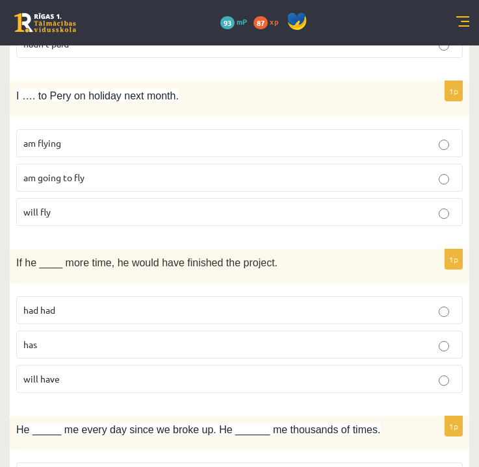
scroll to position [536, 0]
click at [151, 304] on p "had had" at bounding box center [239, 311] width 432 height 14
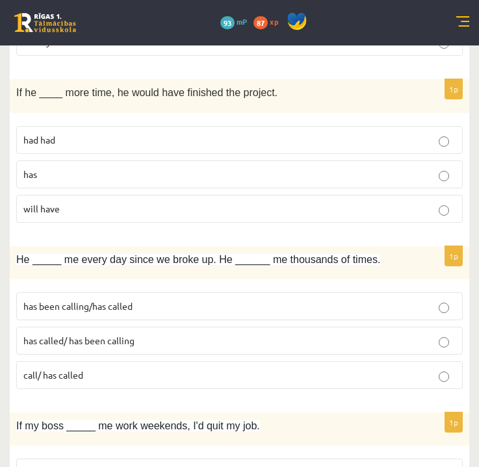
scroll to position [707, 0]
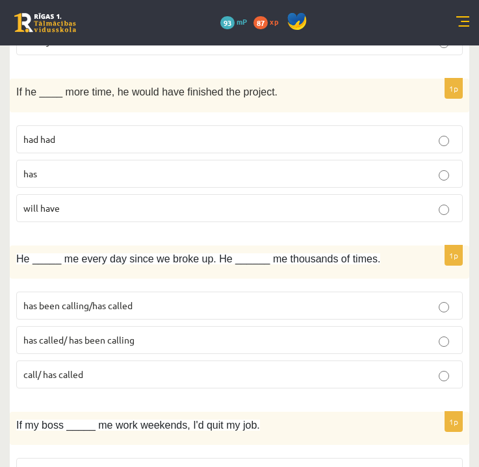
click at [106, 300] on span "has been calling/has called" at bounding box center [77, 306] width 109 height 12
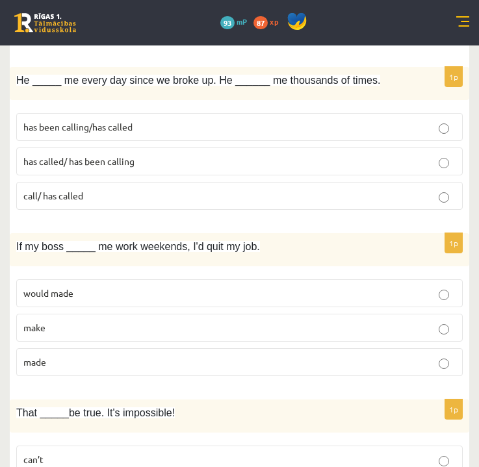
scroll to position [906, 0]
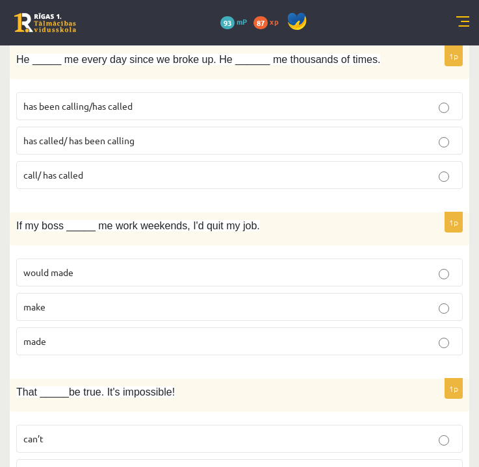
click at [186, 328] on label "made" at bounding box center [239, 342] width 447 height 28
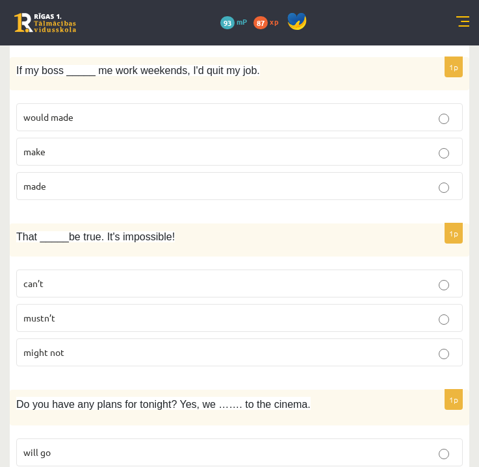
scroll to position [1062, 0]
click at [172, 276] on p "can’t" at bounding box center [239, 283] width 432 height 14
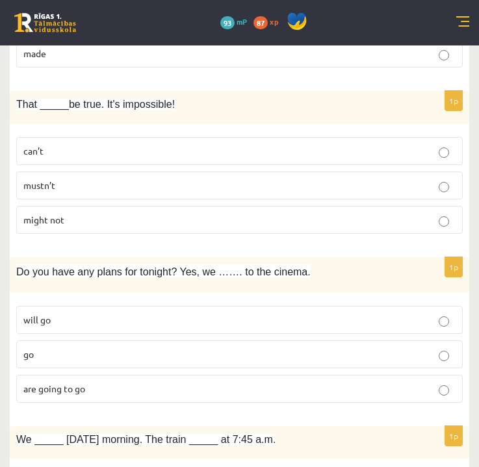
scroll to position [1192, 0]
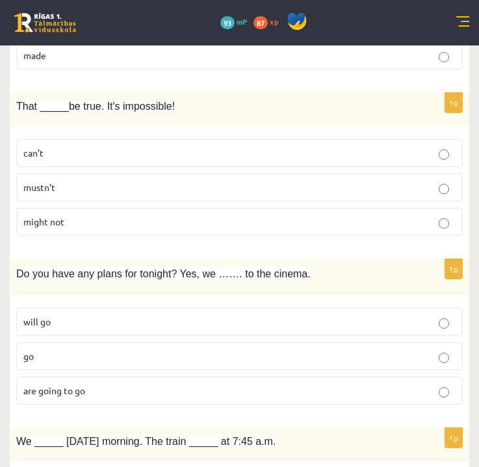
click at [128, 384] on p "are going to go" at bounding box center [239, 391] width 432 height 14
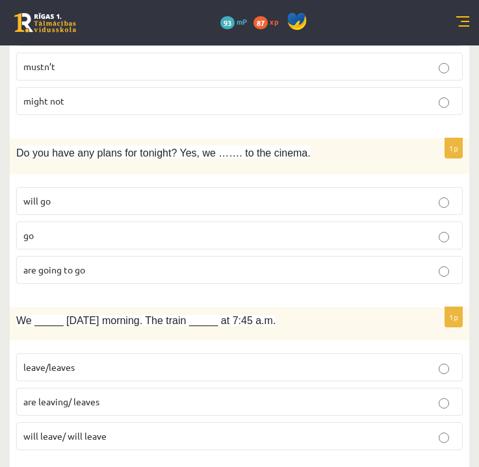
scroll to position [1314, 0]
click at [103, 395] on p "are leaving/ leaves" at bounding box center [239, 402] width 432 height 14
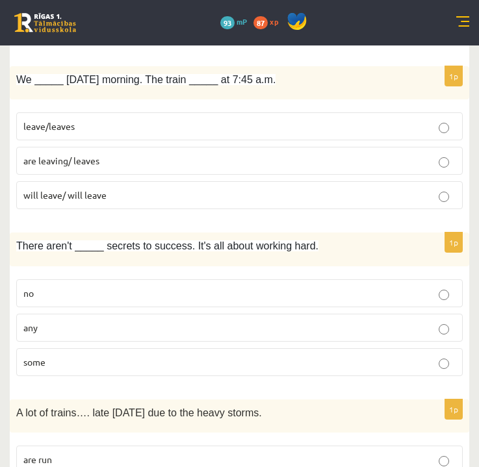
scroll to position [1561, 0]
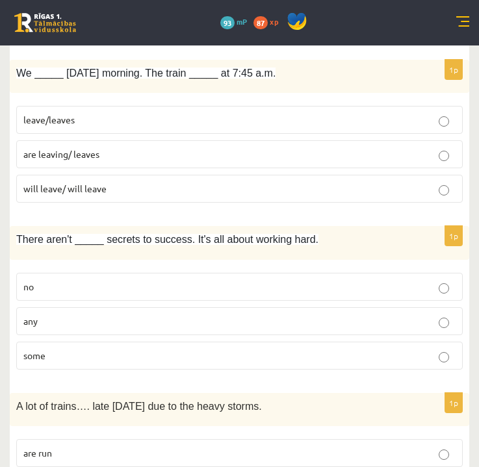
click at [262, 308] on label "any" at bounding box center [239, 322] width 447 height 28
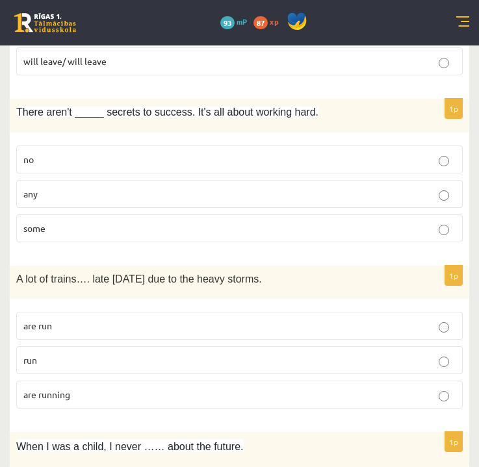
scroll to position [1690, 0]
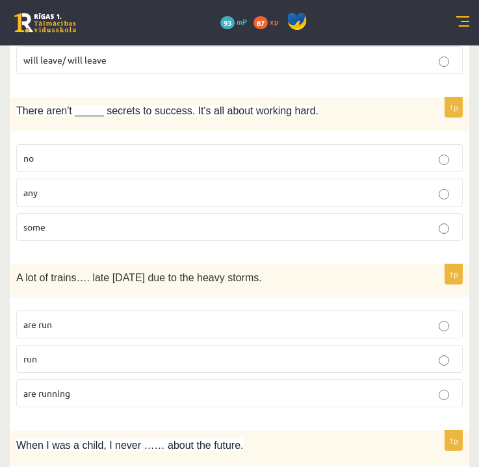
click at [151, 387] on p "are running" at bounding box center [239, 394] width 432 height 14
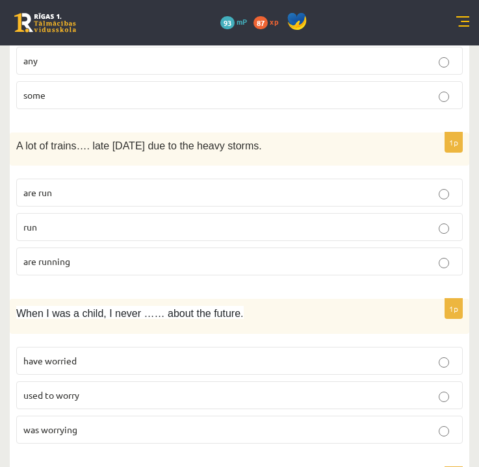
scroll to position [1850, 0]
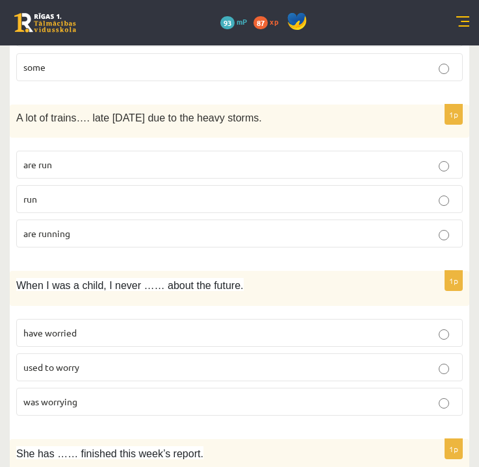
click at [127, 361] on p "used to worry" at bounding box center [239, 368] width 432 height 14
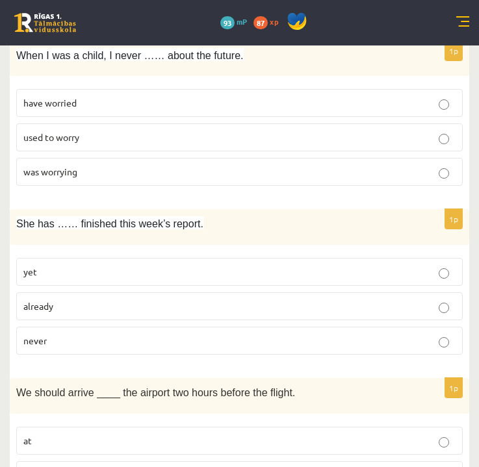
scroll to position [2085, 0]
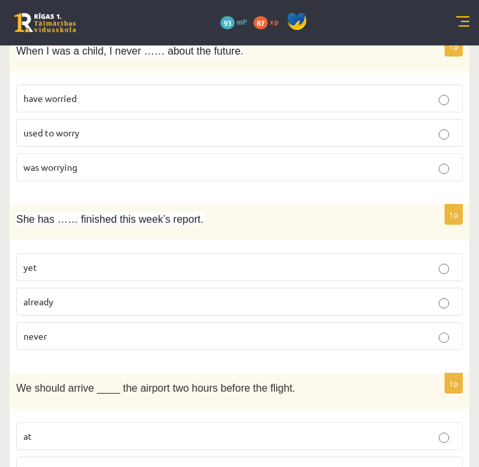
click at [252, 295] on p "already" at bounding box center [239, 302] width 432 height 14
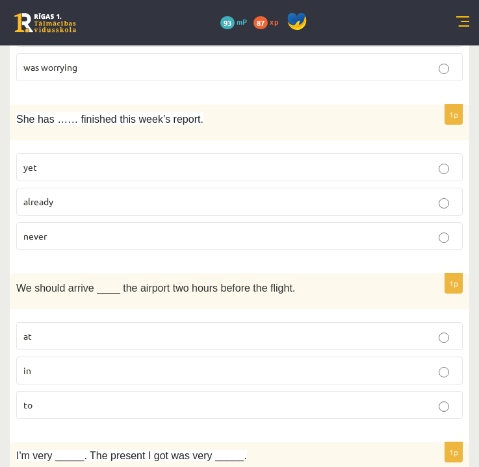
scroll to position [2211, 0]
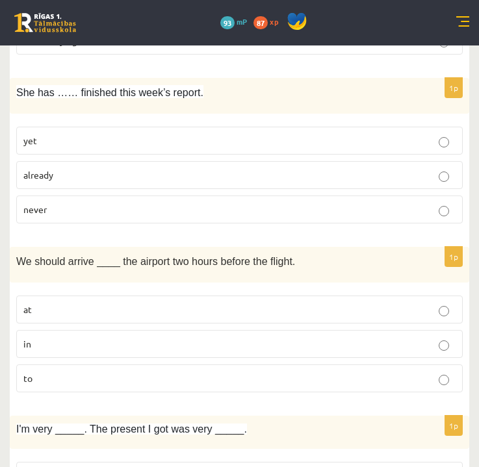
click at [252, 296] on label "at" at bounding box center [239, 310] width 447 height 28
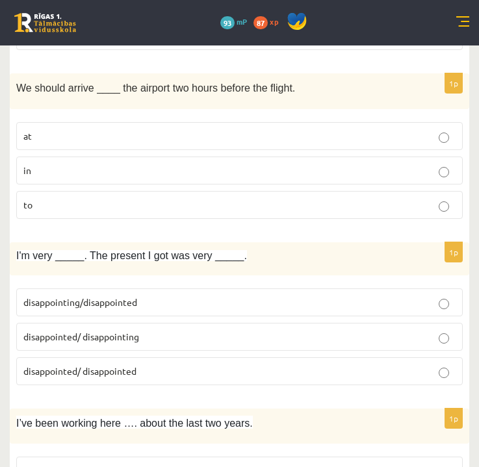
scroll to position [2391, 0]
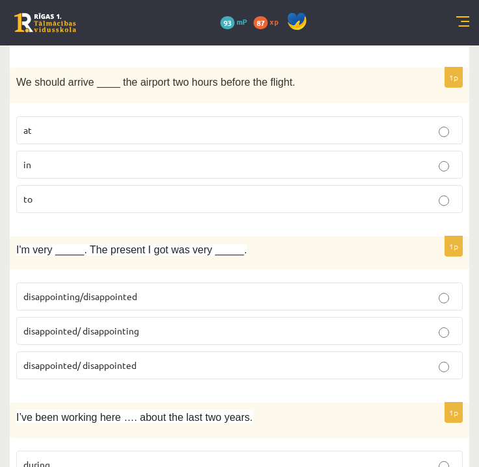
click at [168, 324] on p "disappointed/ disappointing" at bounding box center [239, 331] width 432 height 14
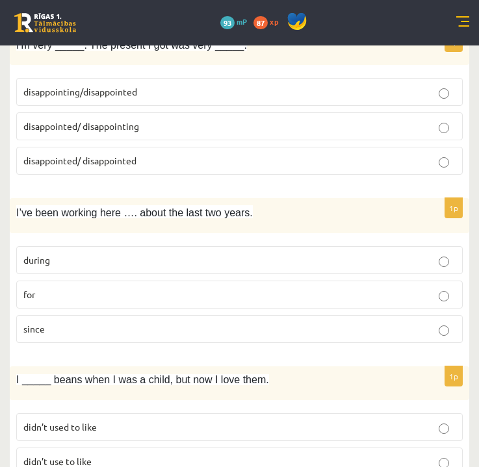
scroll to position [2580, 0]
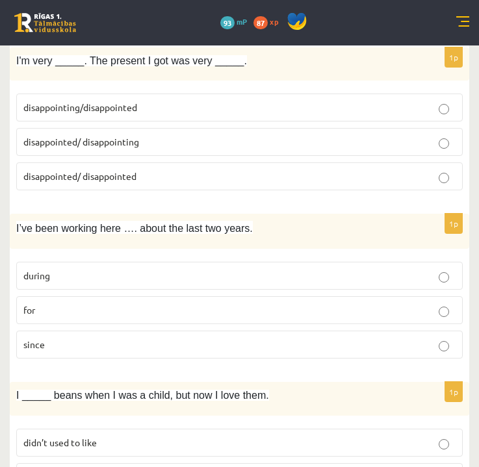
click at [178, 304] on p "for" at bounding box center [239, 311] width 432 height 14
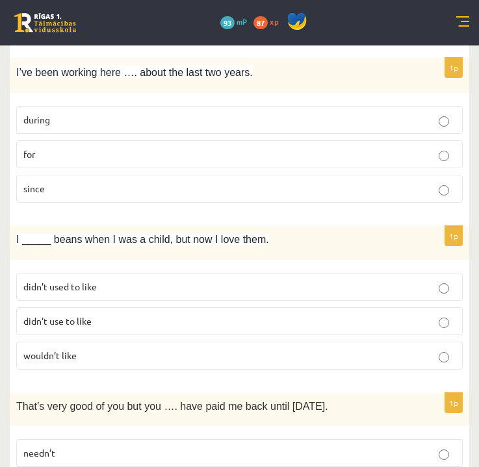
scroll to position [2734, 0]
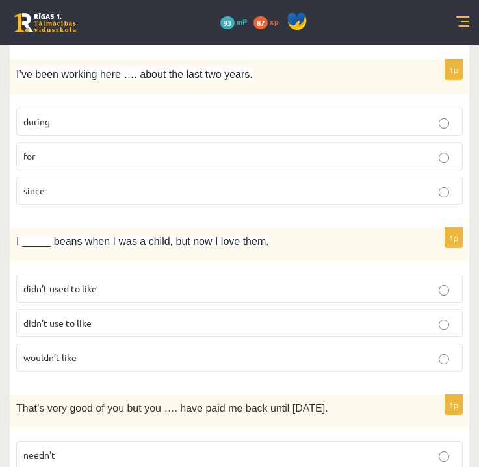
click at [133, 317] on p "didn’t use to like" at bounding box center [239, 324] width 432 height 14
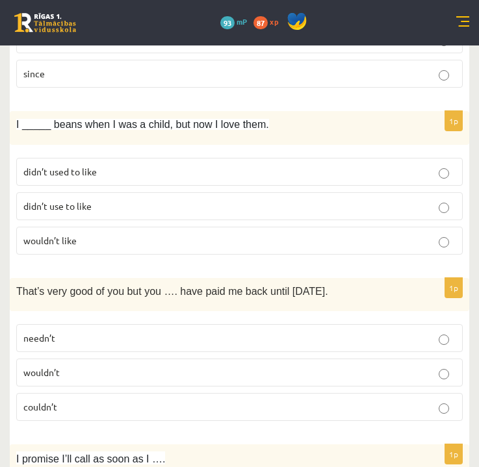
scroll to position [2856, 0]
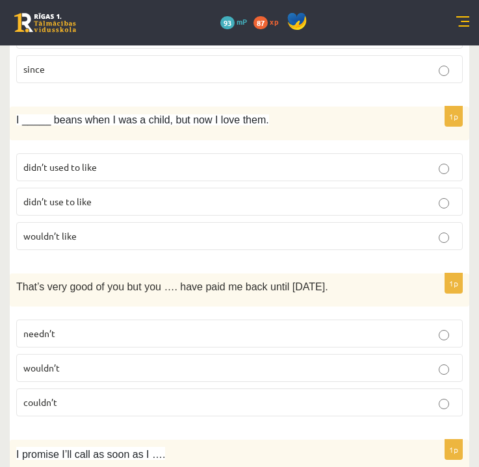
click at [134, 320] on label "needn’t" at bounding box center [239, 334] width 447 height 28
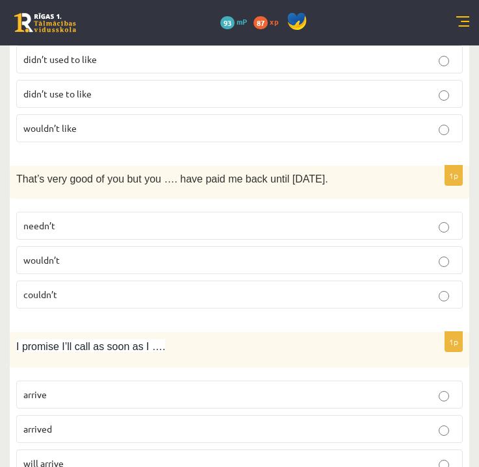
scroll to position [3021, 0]
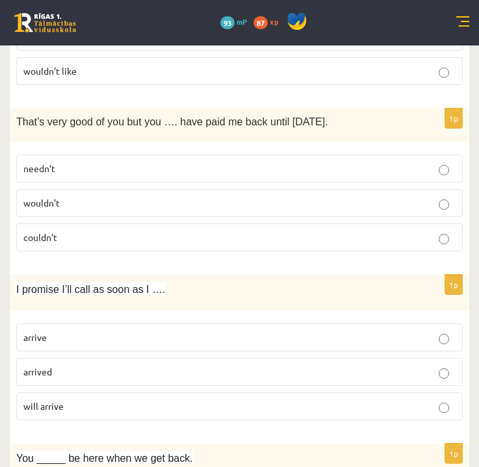
click at [204, 331] on p "arrive" at bounding box center [239, 338] width 432 height 14
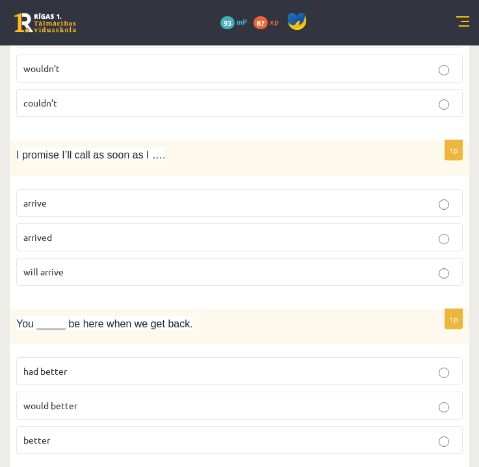
scroll to position [3155, 0]
click at [190, 365] on p "had better" at bounding box center [239, 372] width 432 height 14
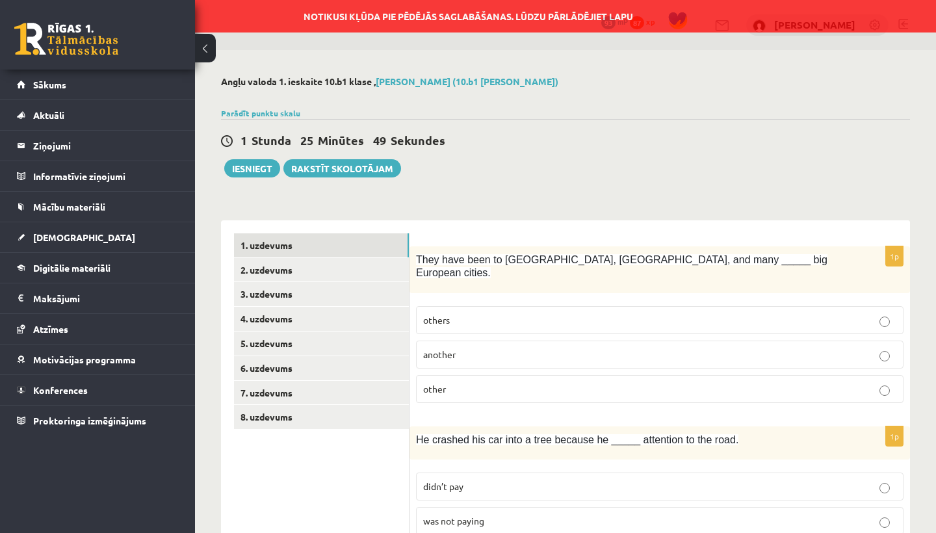
scroll to position [0, 0]
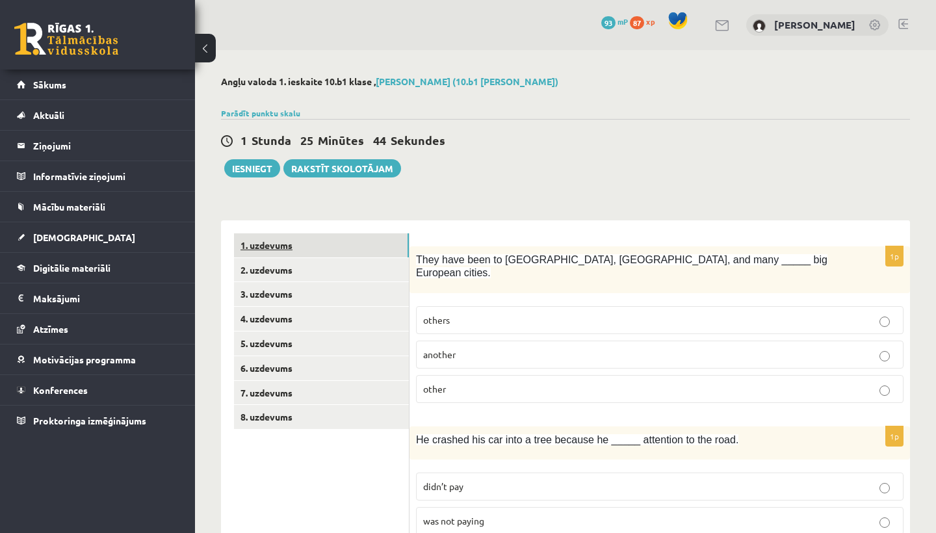
click at [282, 245] on link "1. uzdevums" at bounding box center [321, 245] width 175 height 24
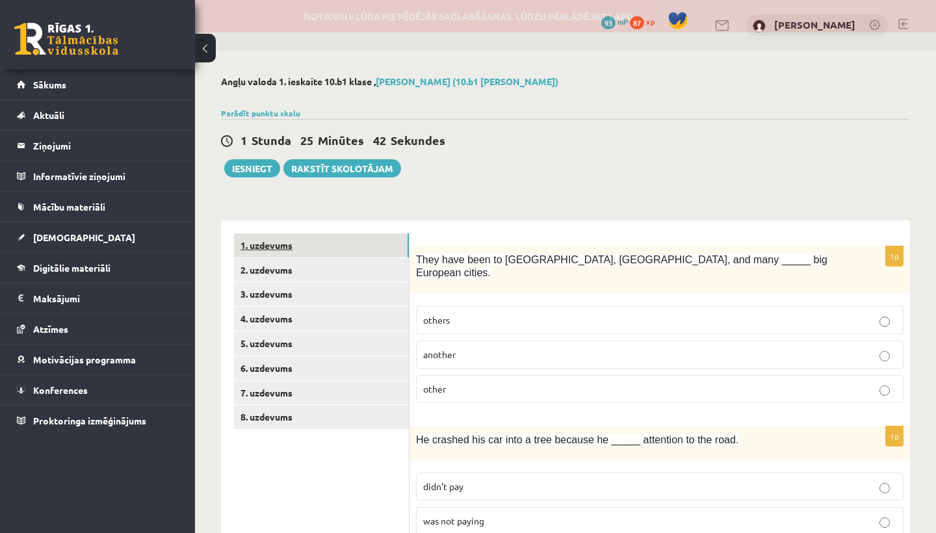
click at [282, 245] on link "1. uzdevums" at bounding box center [321, 245] width 175 height 24
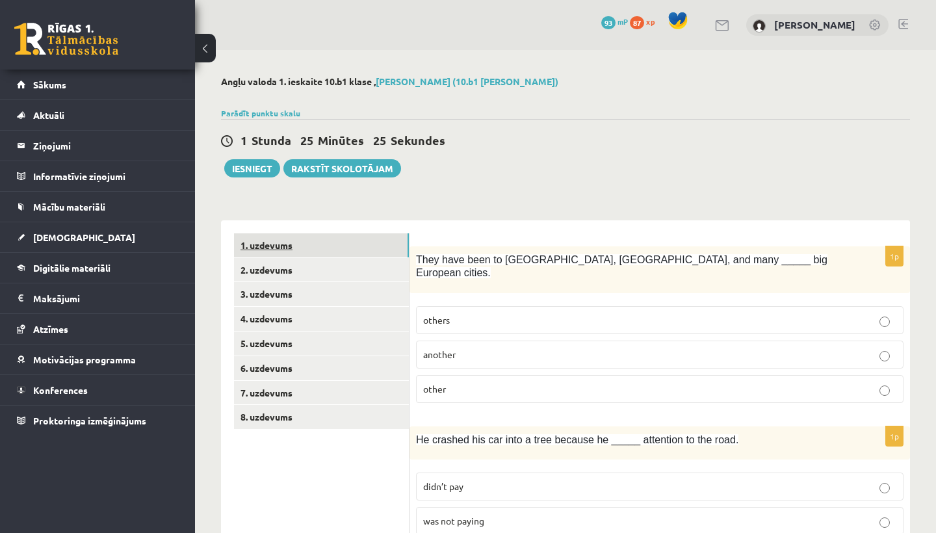
click at [266, 244] on link "1. uzdevums" at bounding box center [321, 245] width 175 height 24
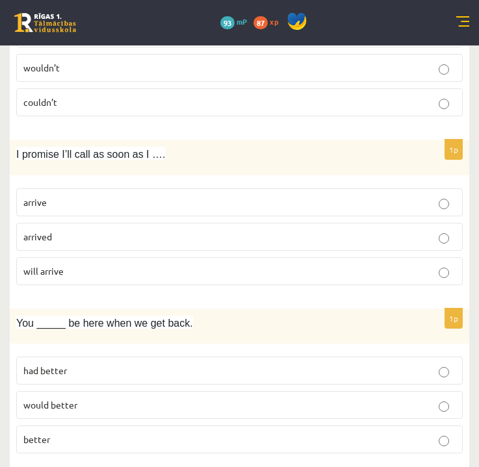
scroll to position [3155, 0]
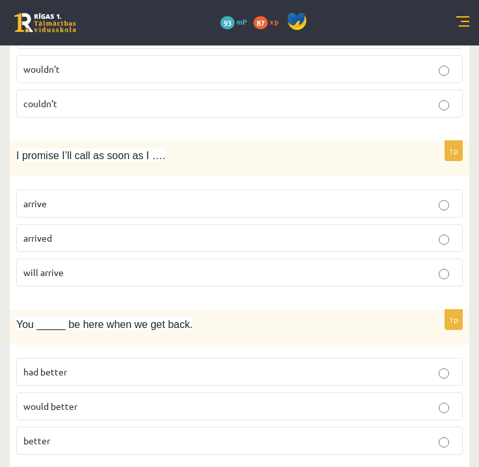
click at [167, 365] on p "had better" at bounding box center [239, 372] width 432 height 14
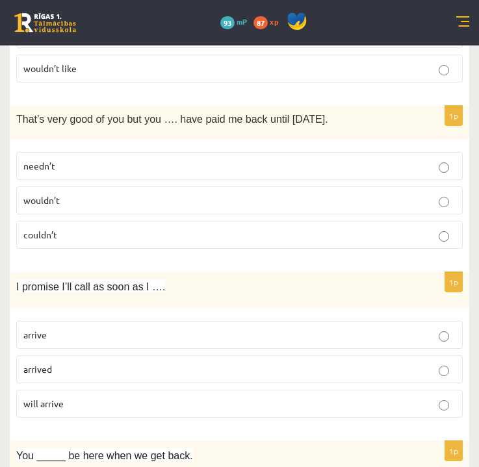
scroll to position [3016, 0]
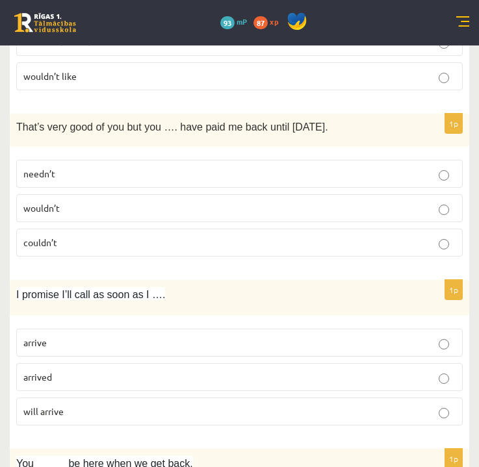
click at [142, 336] on p "arrive" at bounding box center [239, 343] width 432 height 14
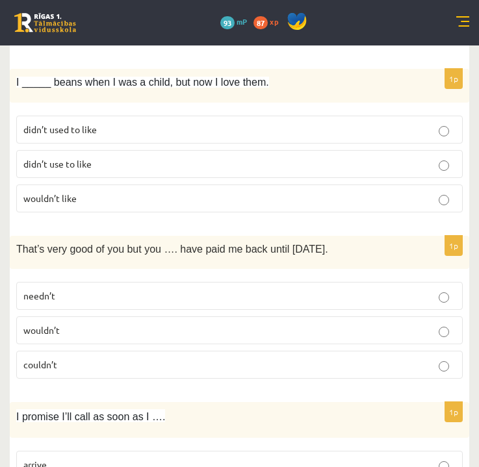
scroll to position [2893, 0]
click at [125, 289] on p "needn’t" at bounding box center [239, 296] width 432 height 14
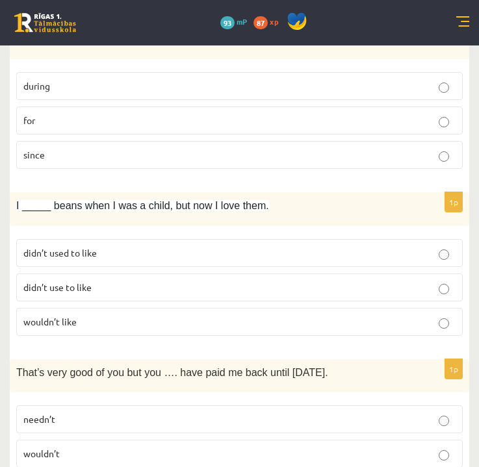
scroll to position [2770, 0]
click at [95, 281] on p "didn’t use to like" at bounding box center [239, 288] width 432 height 14
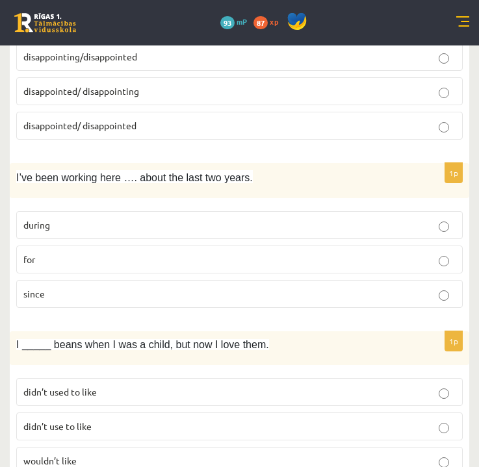
scroll to position [2631, 0]
click at [88, 253] on p "for" at bounding box center [239, 260] width 432 height 14
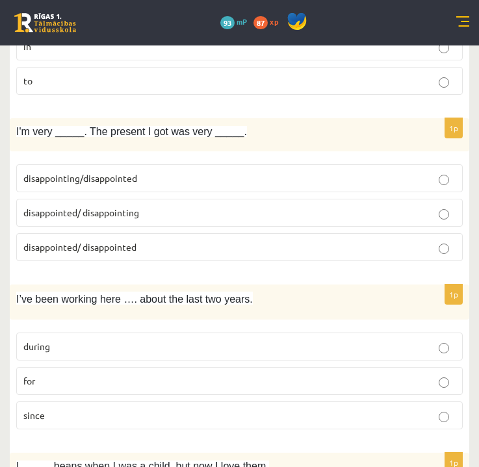
scroll to position [2507, 0]
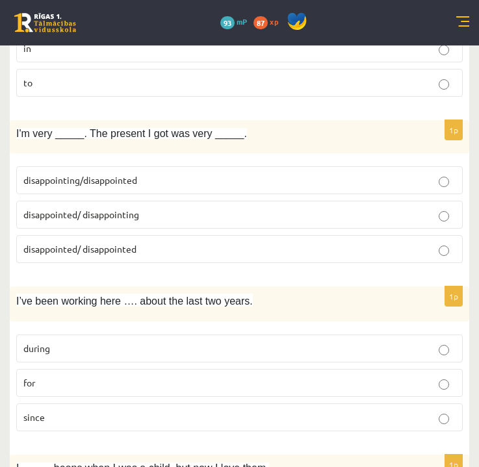
click at [147, 208] on p "disappointed/ disappointing" at bounding box center [239, 215] width 432 height 14
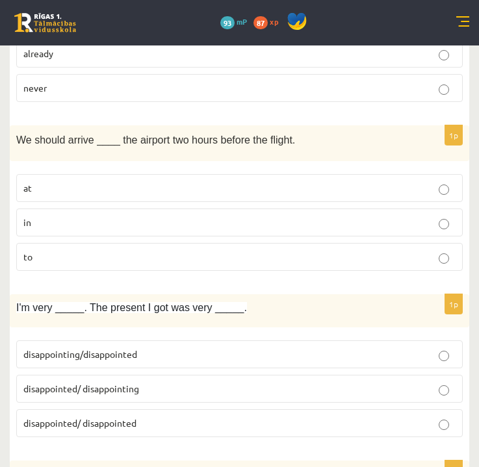
scroll to position [2332, 0]
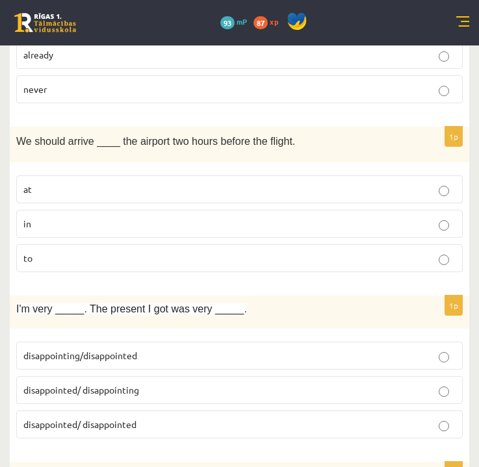
click at [420, 183] on p "at" at bounding box center [239, 190] width 432 height 14
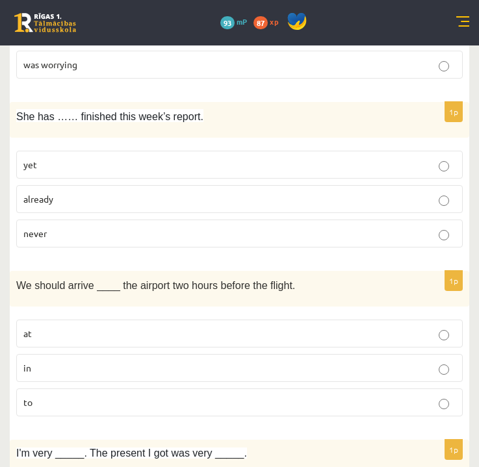
scroll to position [2164, 0]
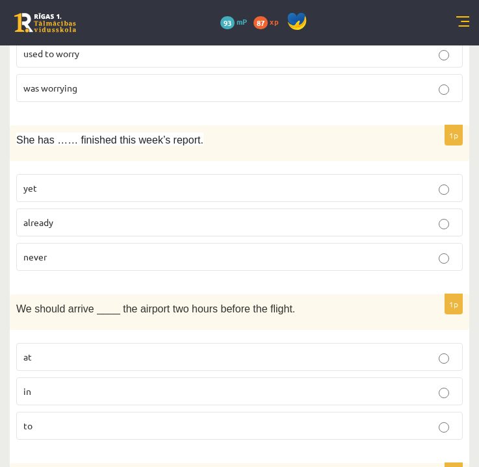
click at [228, 216] on p "already" at bounding box center [239, 223] width 432 height 14
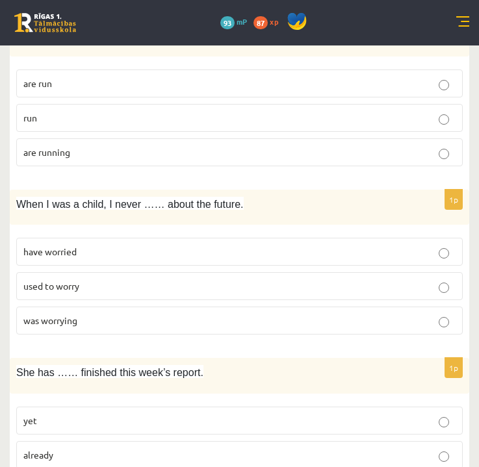
scroll to position [1927, 0]
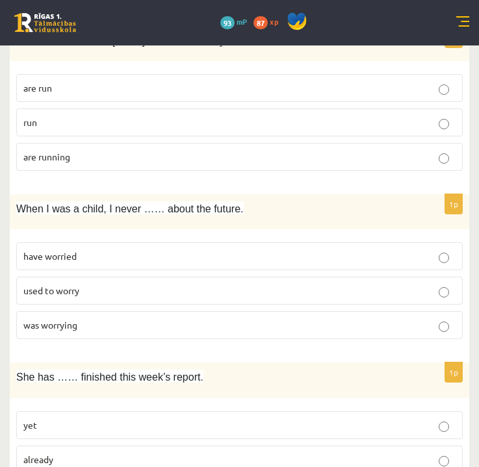
click at [100, 284] on p "used to worry" at bounding box center [239, 291] width 432 height 14
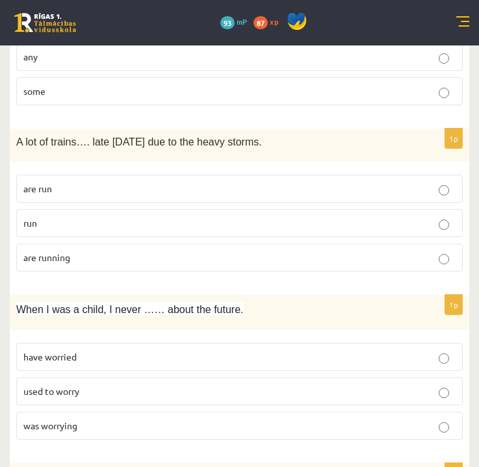
scroll to position [1813, 0]
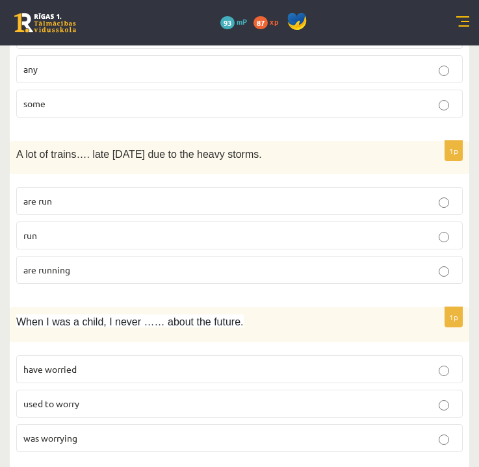
click at [99, 263] on p "are running" at bounding box center [239, 270] width 432 height 14
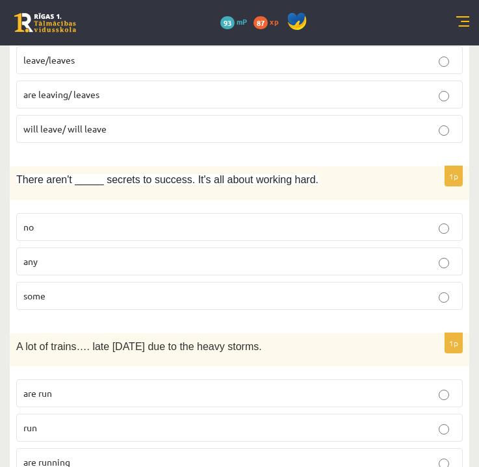
scroll to position [1616, 0]
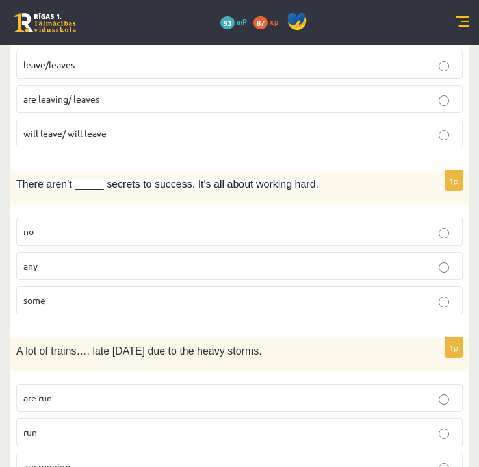
click at [423, 259] on p "any" at bounding box center [239, 266] width 432 height 14
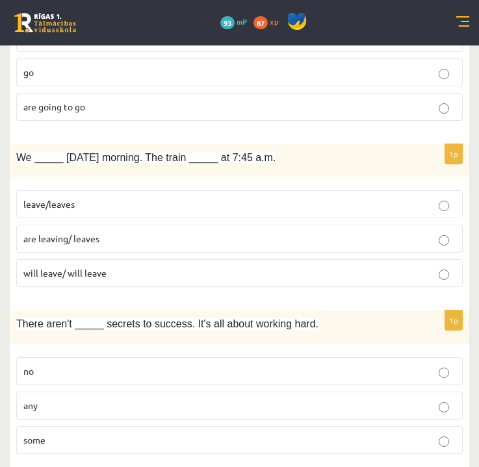
scroll to position [1476, 0]
click at [233, 233] on p "are leaving/ leaves" at bounding box center [239, 240] width 432 height 14
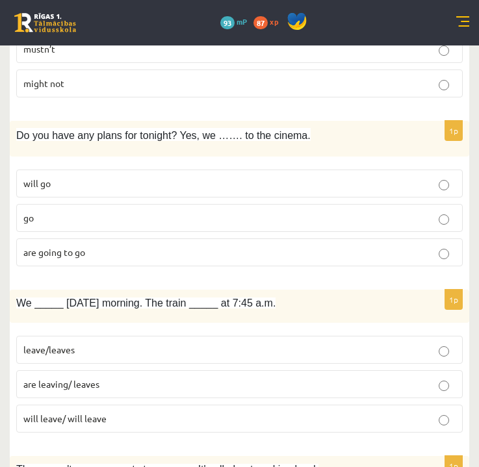
scroll to position [1317, 0]
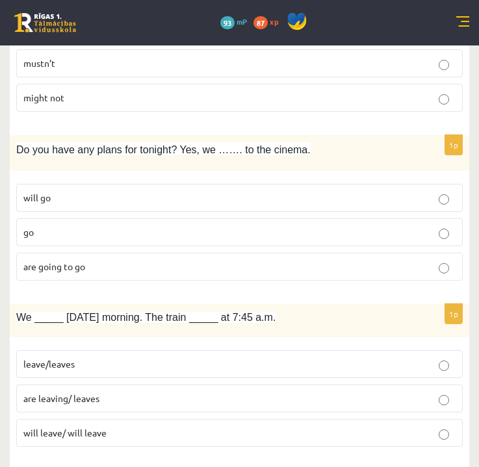
click at [134, 261] on label "are going to go" at bounding box center [239, 267] width 447 height 28
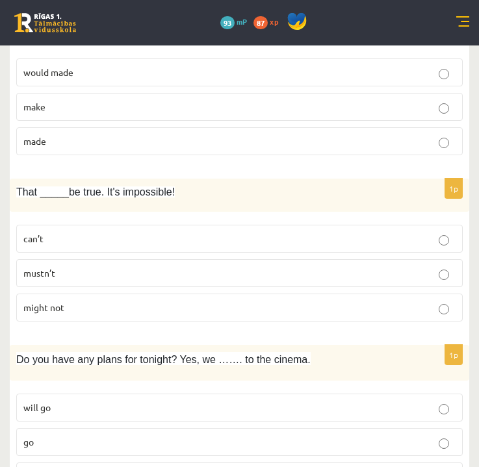
scroll to position [1106, 0]
click at [209, 233] on p "can’t" at bounding box center [239, 240] width 432 height 14
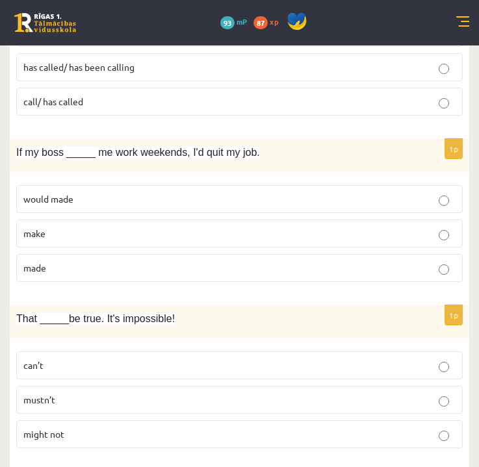
scroll to position [974, 0]
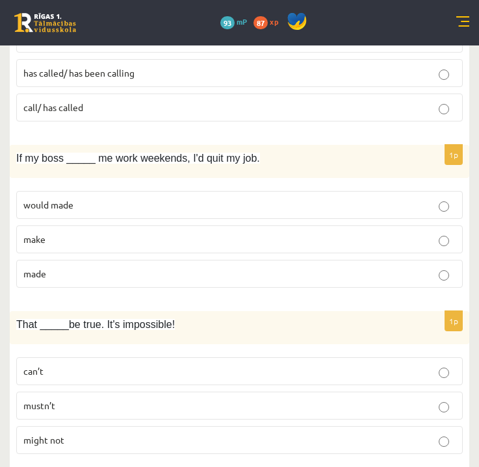
click at [188, 260] on label "made" at bounding box center [239, 274] width 447 height 28
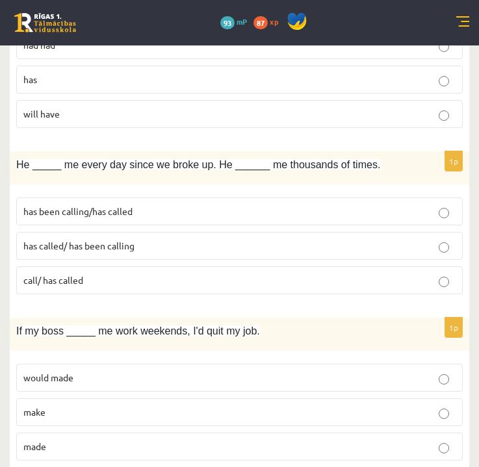
scroll to position [800, 0]
click at [139, 205] on p "has been calling/has called" at bounding box center [239, 212] width 432 height 14
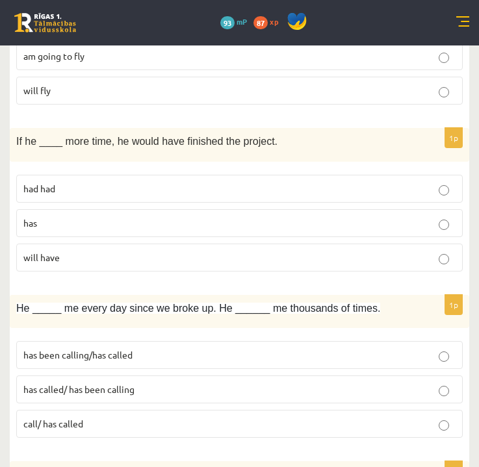
scroll to position [646, 0]
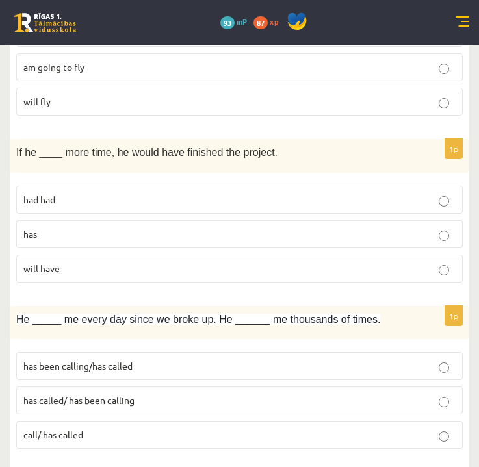
click at [109, 193] on p "had had" at bounding box center [239, 200] width 432 height 14
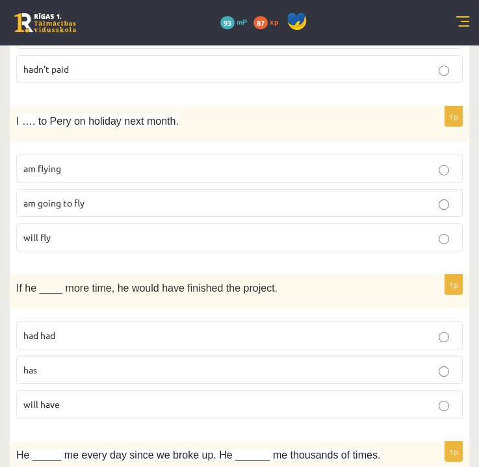
scroll to position [506, 0]
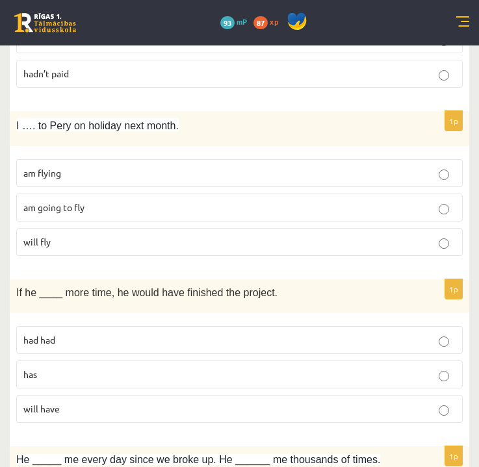
click at [66, 166] on p "am flying" at bounding box center [239, 173] width 432 height 14
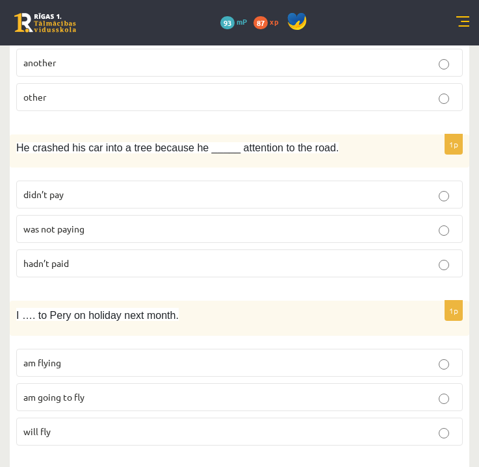
scroll to position [315, 0]
click at [74, 224] on span "was not paying" at bounding box center [53, 230] width 61 height 12
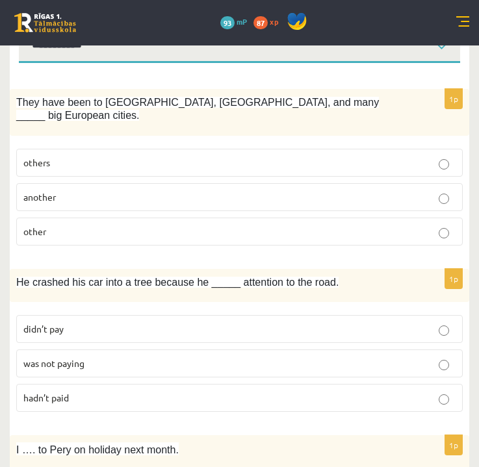
scroll to position [175, 0]
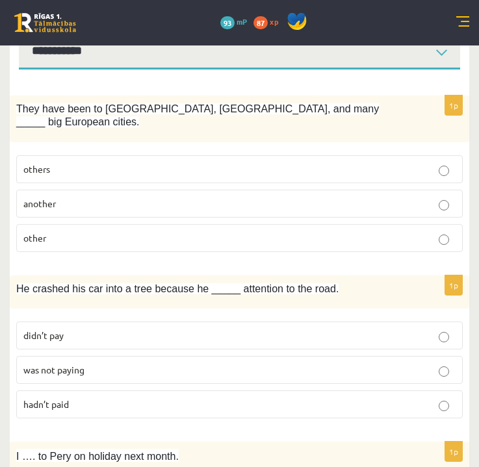
click at [58, 231] on p "other" at bounding box center [239, 238] width 432 height 14
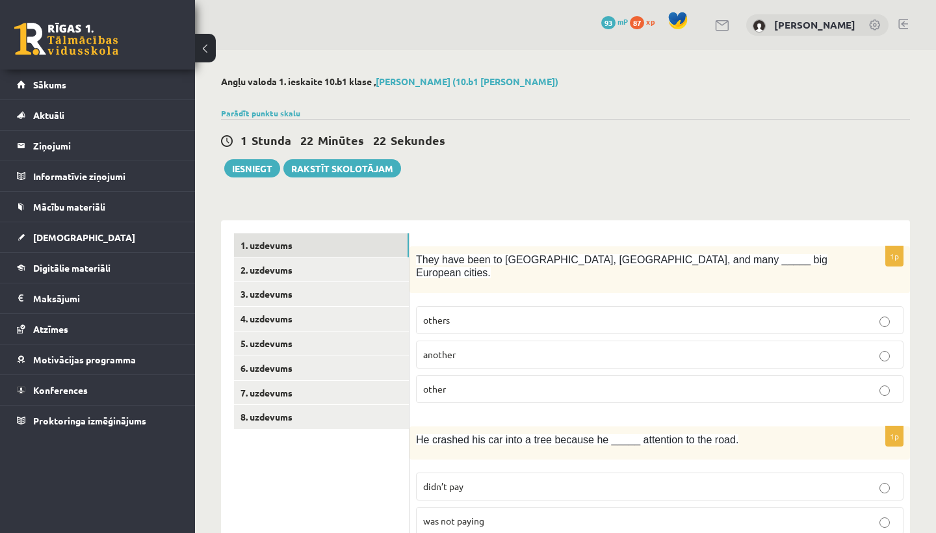
scroll to position [0, 0]
click at [282, 267] on link "2. uzdevums" at bounding box center [321, 270] width 175 height 24
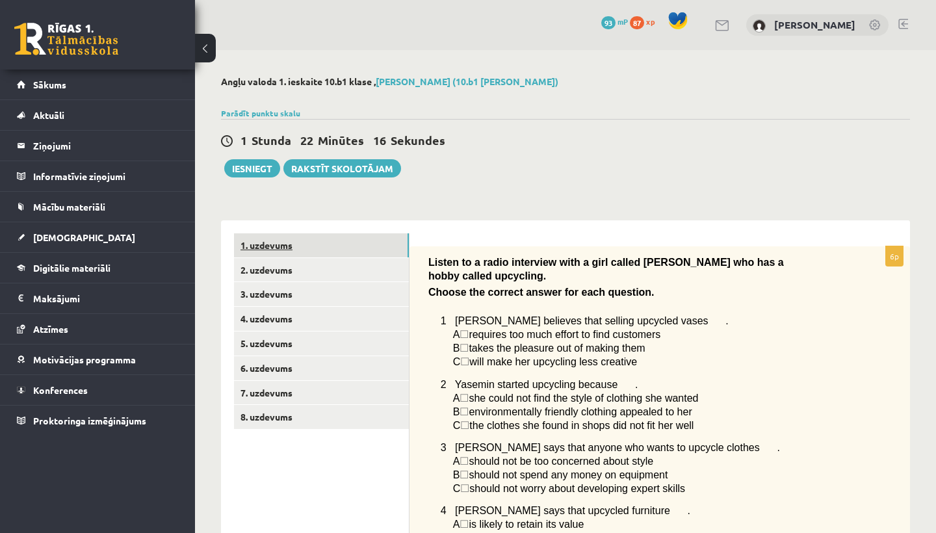
click at [279, 244] on link "1. uzdevums" at bounding box center [321, 245] width 175 height 24
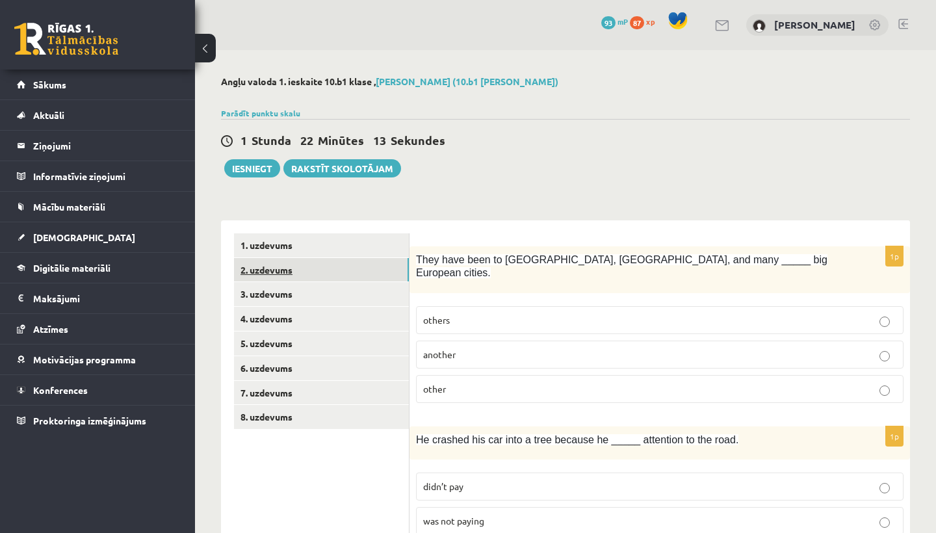
click at [277, 265] on link "2. uzdevums" at bounding box center [321, 270] width 175 height 24
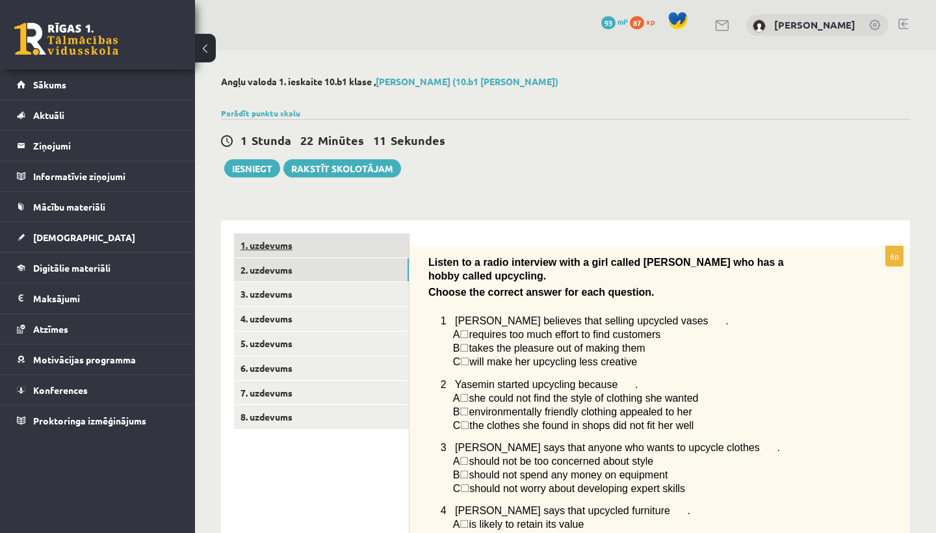
click at [284, 244] on link "1. uzdevums" at bounding box center [321, 245] width 175 height 24
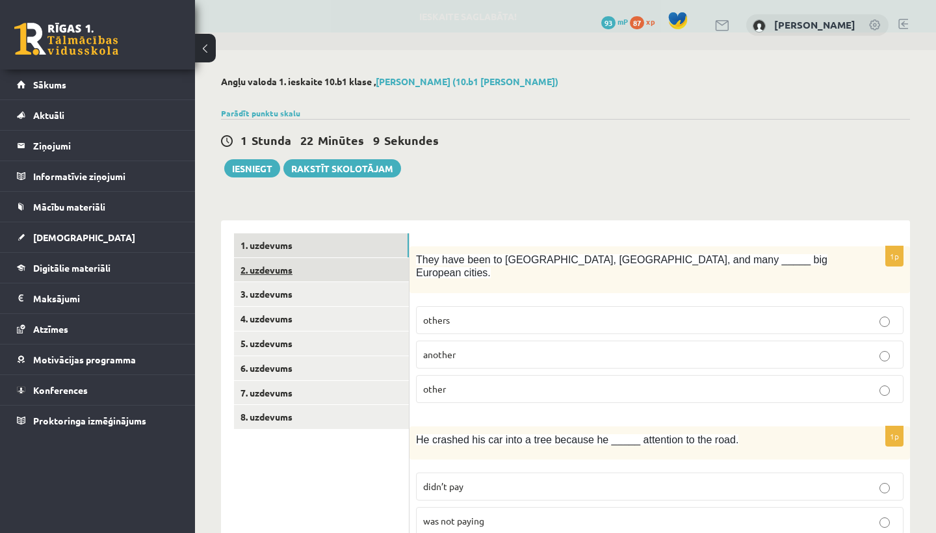
click at [254, 267] on link "2. uzdevums" at bounding box center [321, 270] width 175 height 24
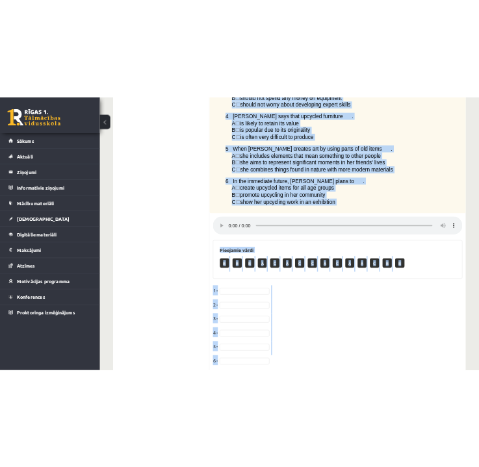
scroll to position [485, 0]
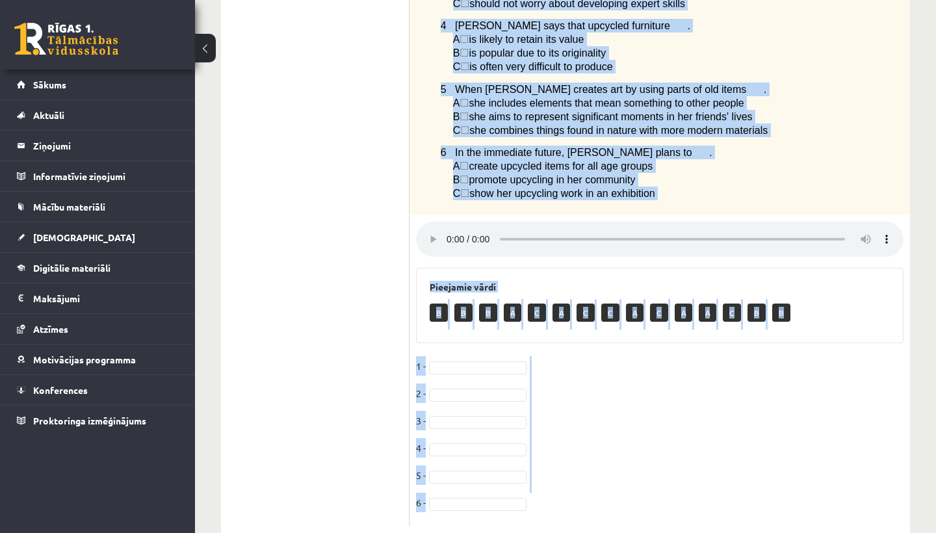
drag, startPoint x: 430, startPoint y: 186, endPoint x: 636, endPoint y: 533, distance: 403.2
copy div "Listen to a radio interview with a girl called Yasemin who has a hobby called u…"
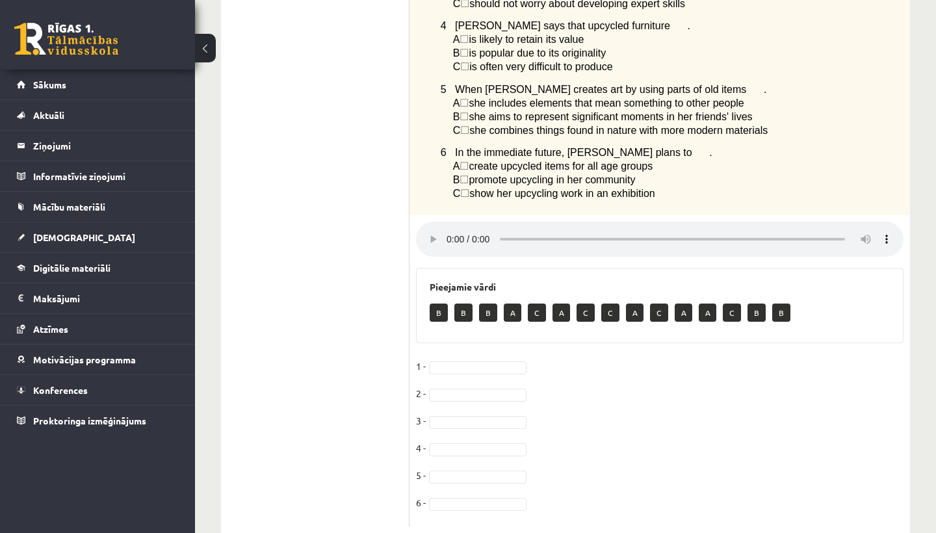
click at [650, 389] on fieldset "1 - 2 - 3 - 4 - 5 - 6 -" at bounding box center [660, 438] width 488 height 164
click at [447, 222] on audio at bounding box center [660, 239] width 488 height 35
click at [448, 222] on audio at bounding box center [660, 239] width 488 height 35
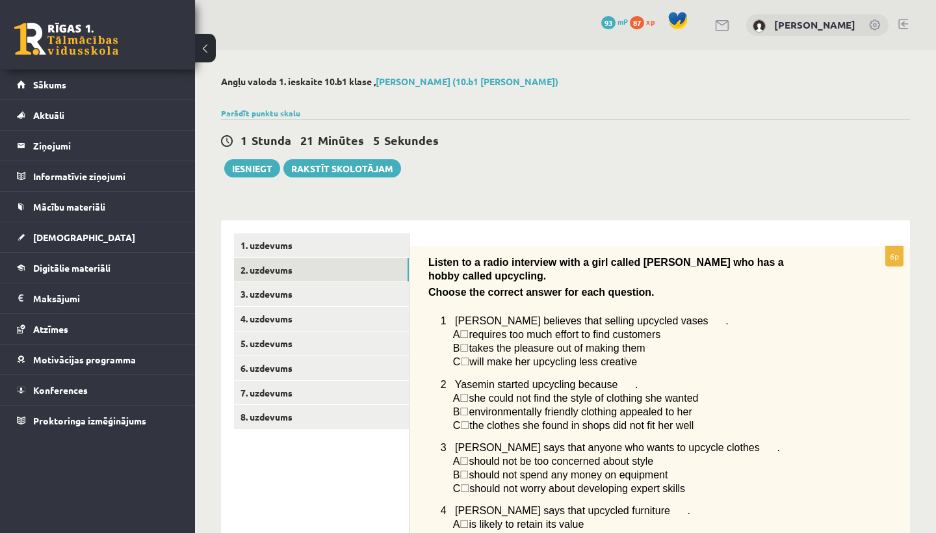
scroll to position [0, 0]
click at [275, 295] on link "3. uzdevums" at bounding box center [321, 294] width 175 height 24
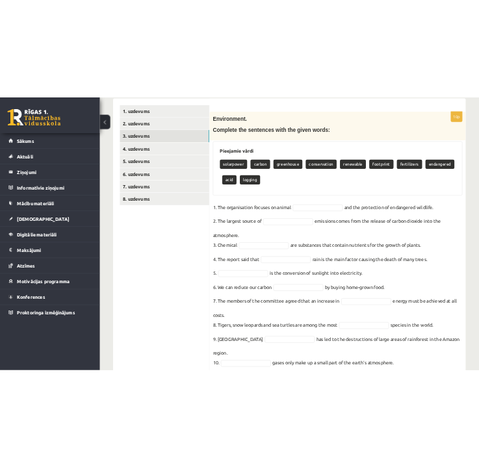
scroll to position [246, 0]
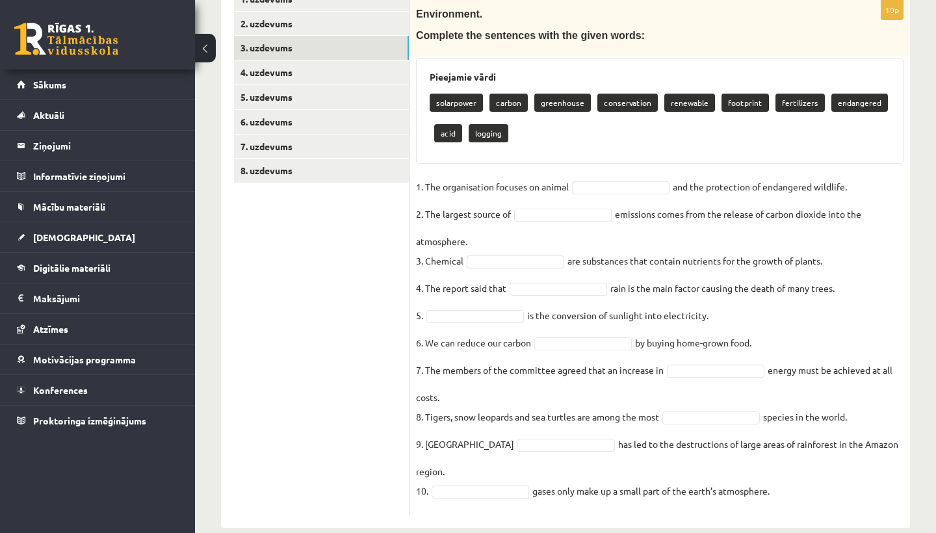
drag, startPoint x: 417, startPoint y: 128, endPoint x: 638, endPoint y: 531, distance: 459.8
copy div "Environment. Complete the sentences with the given words: Pieejamie vārdi solar…"
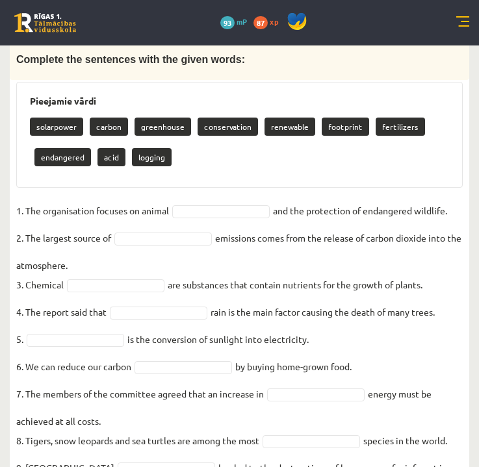
click at [446, 342] on fieldset "1. The organisation focuses on animal and the protection of endangered wildlife…" at bounding box center [239, 367] width 447 height 332
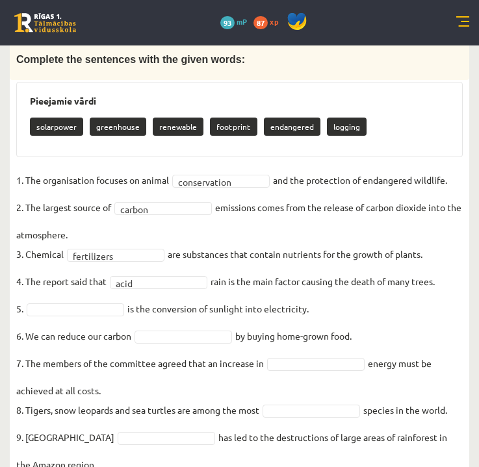
click at [76, 300] on fieldset "**********" at bounding box center [239, 336] width 447 height 332
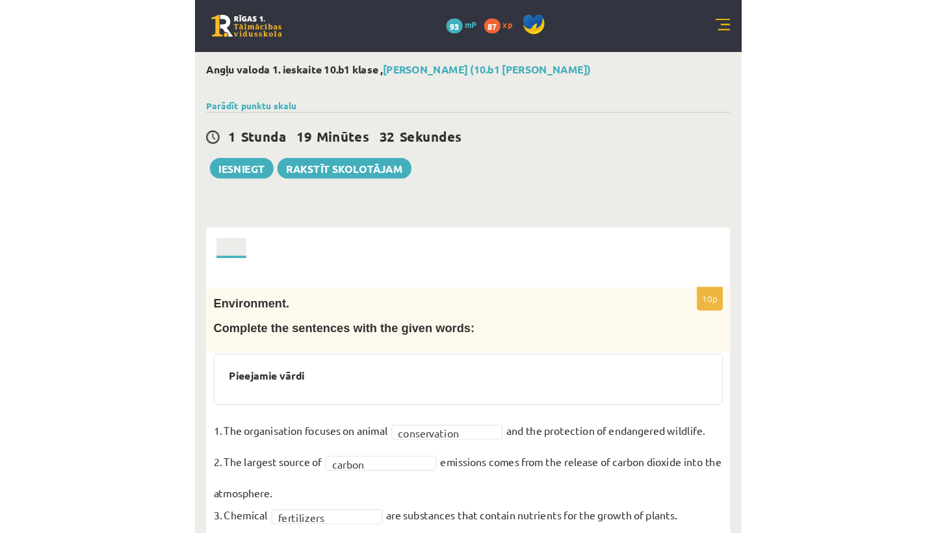
scroll to position [185, 0]
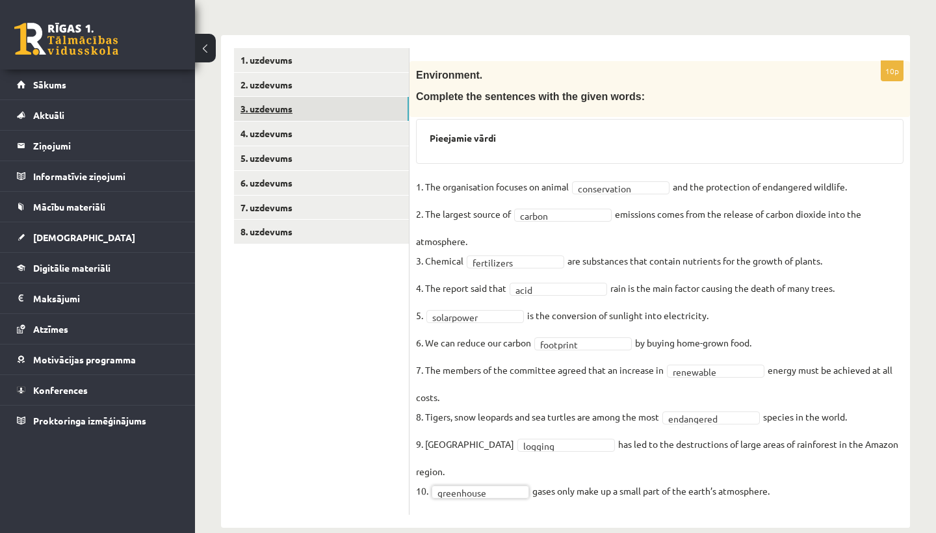
click at [283, 109] on link "3. uzdevums" at bounding box center [321, 109] width 175 height 24
click at [270, 57] on link "1. uzdevums" at bounding box center [321, 60] width 175 height 24
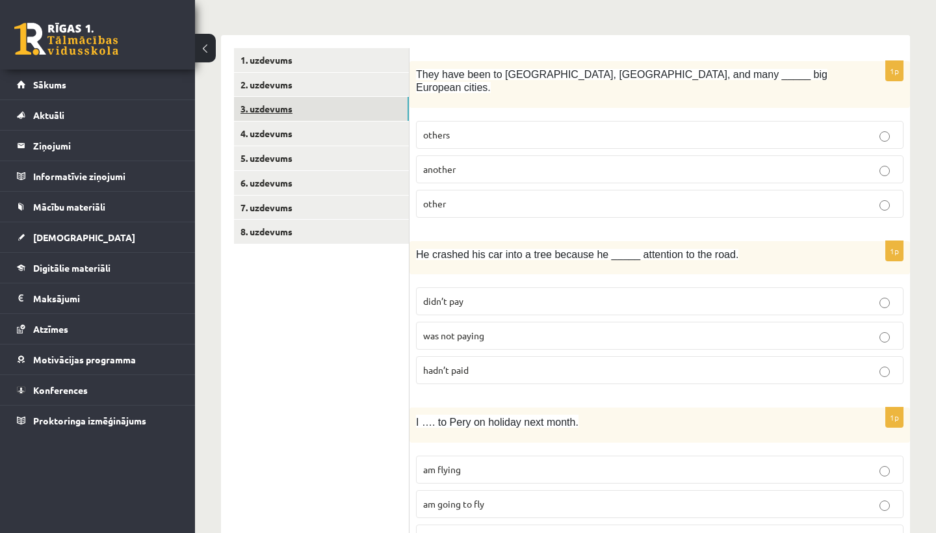
click at [266, 109] on link "3. uzdevums" at bounding box center [321, 109] width 175 height 24
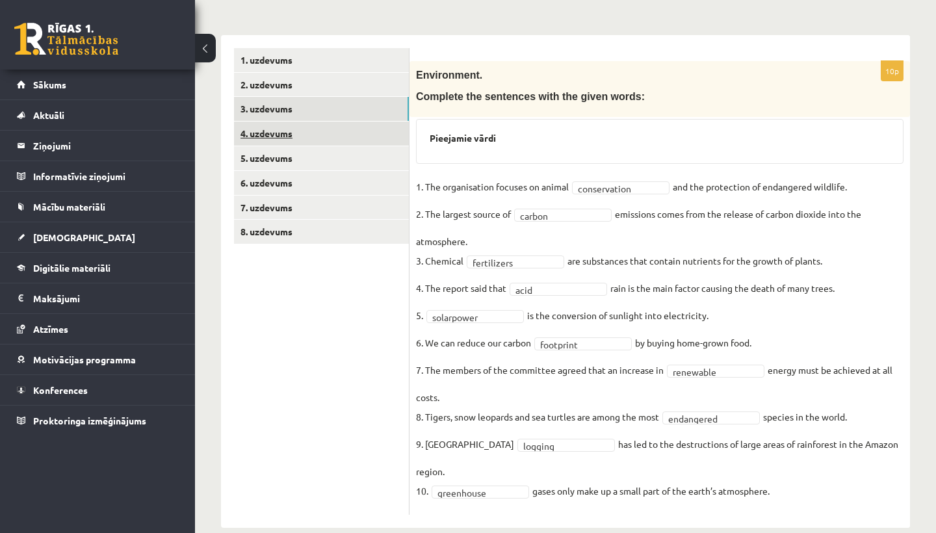
click at [261, 133] on link "4. uzdevums" at bounding box center [321, 134] width 175 height 24
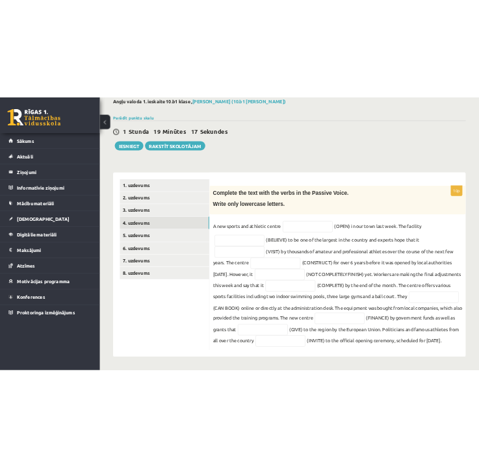
scroll to position [94, 0]
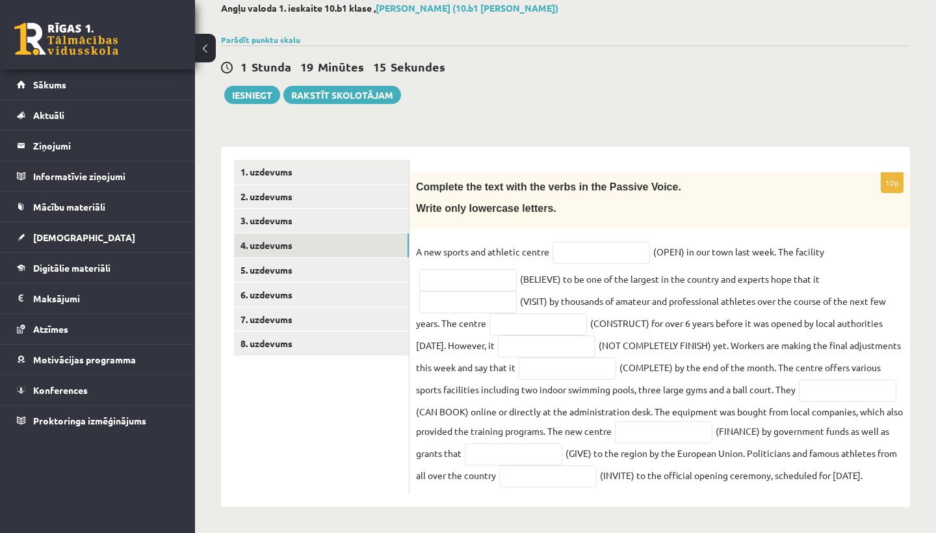
click at [418, 181] on span "Complete the text with the verbs in the Passive Voice." at bounding box center [548, 186] width 265 height 11
drag, startPoint x: 418, startPoint y: 165, endPoint x: 630, endPoint y: 480, distance: 380.0
copy div "Complete the text with the verbs in the Passive Voice. Write only lowercase let…"
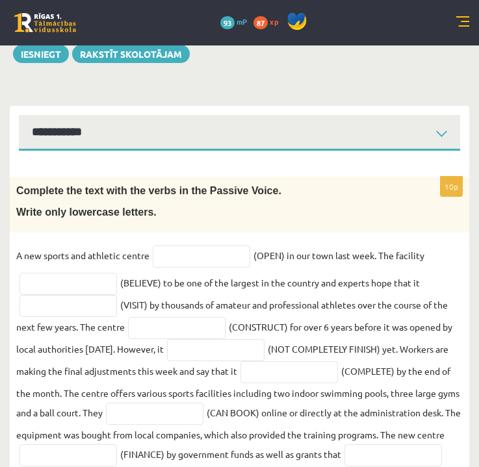
click at [379, 165] on form "10p Complete the text with the verbs in the Passive Voice. Write only lowercase…" at bounding box center [240, 339] width 434 height 351
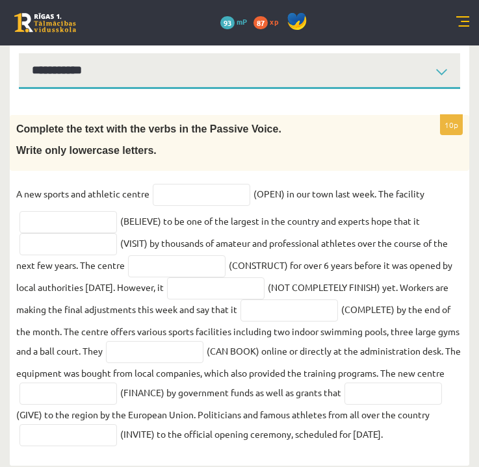
scroll to position [159, 0]
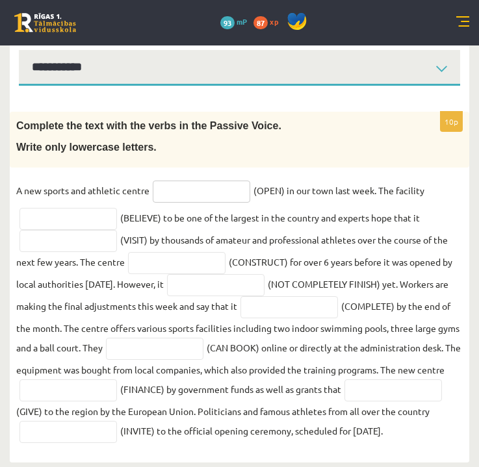
click at [215, 200] on input "text" at bounding box center [202, 192] width 98 height 22
type input "**********"
click at [101, 224] on input "********" at bounding box center [69, 219] width 98 height 22
click at [23, 220] on input "********" at bounding box center [69, 219] width 98 height 22
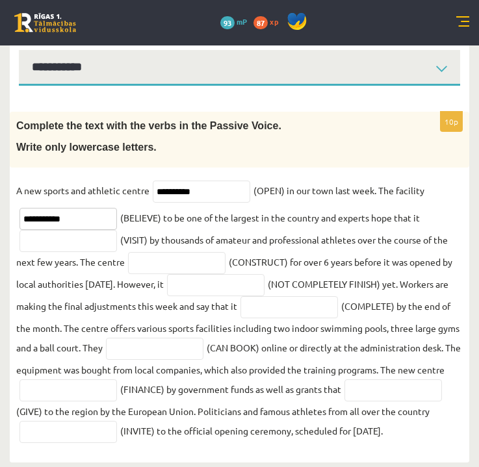
type input "**********"
click at [59, 242] on input "text" at bounding box center [69, 241] width 98 height 22
type input "**********"
click at [146, 265] on input "text" at bounding box center [177, 263] width 98 height 22
type input "**********"
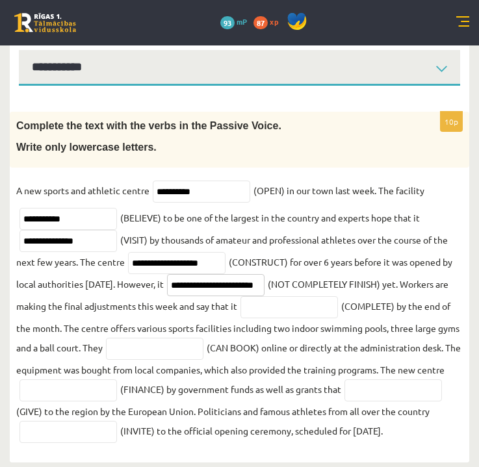
type input "**********"
click at [279, 306] on input "text" at bounding box center [290, 307] width 98 height 22
type input "**********"
click at [181, 358] on input "text" at bounding box center [155, 349] width 98 height 22
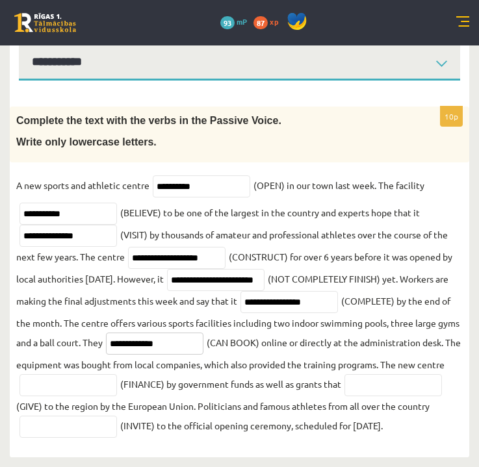
scroll to position [187, 0]
click at [169, 333] on input "**********" at bounding box center [155, 344] width 98 height 22
type input "**********"
click at [117, 375] on input "text" at bounding box center [69, 386] width 98 height 22
type input "**********"
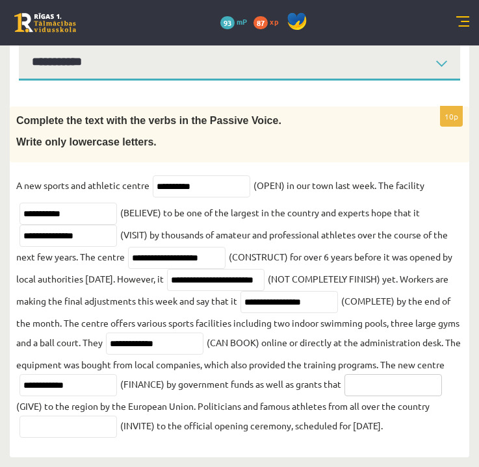
click at [345, 388] on input "text" at bounding box center [394, 386] width 98 height 22
type input "**********"
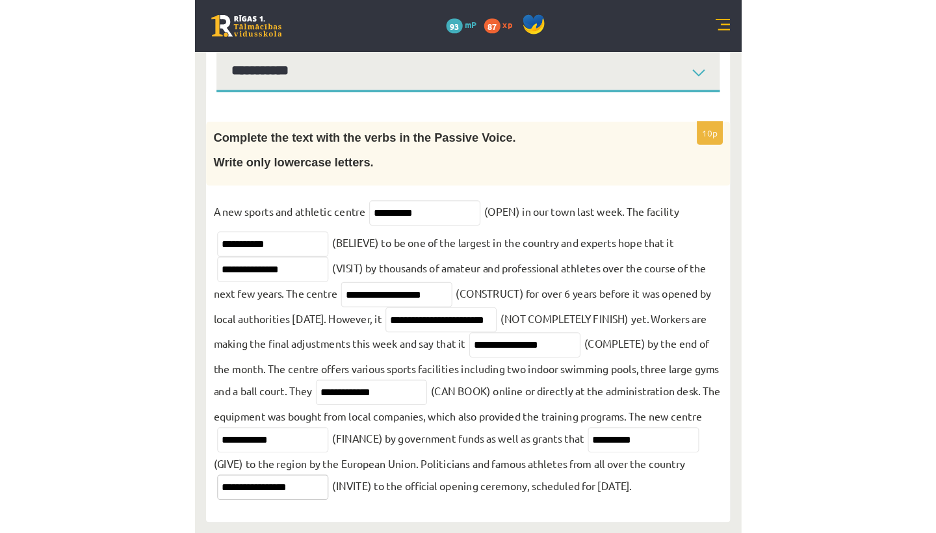
scroll to position [94, 0]
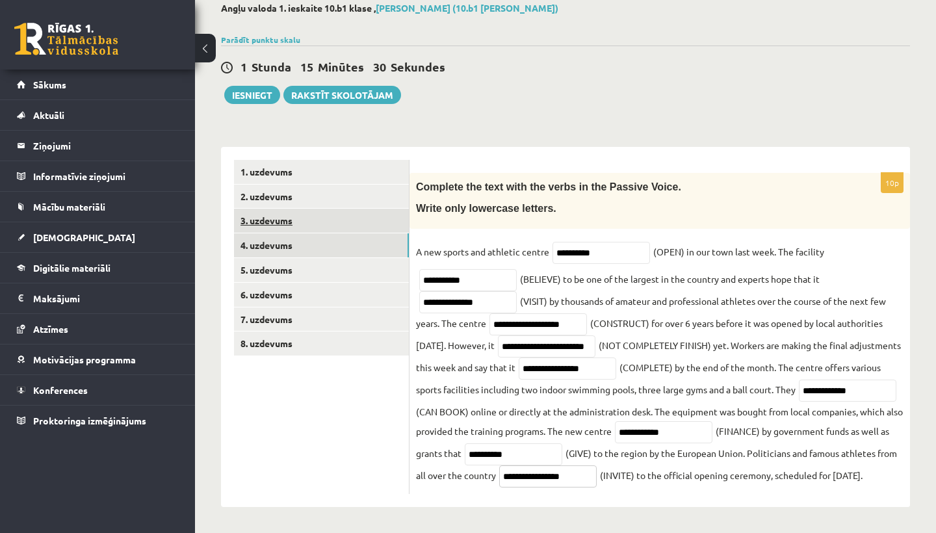
type input "**********"
click at [275, 209] on link "3. uzdevums" at bounding box center [321, 221] width 175 height 24
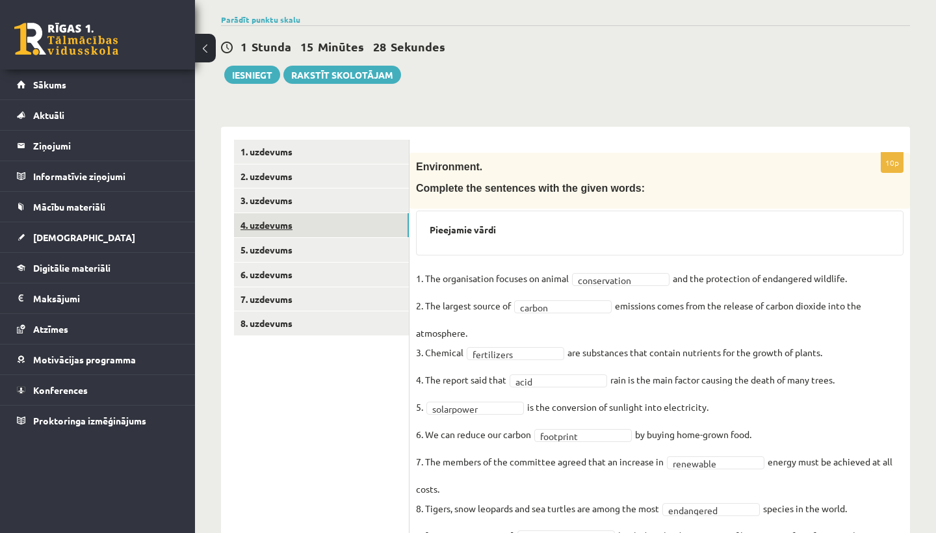
click at [285, 224] on link "4. uzdevums" at bounding box center [321, 225] width 175 height 24
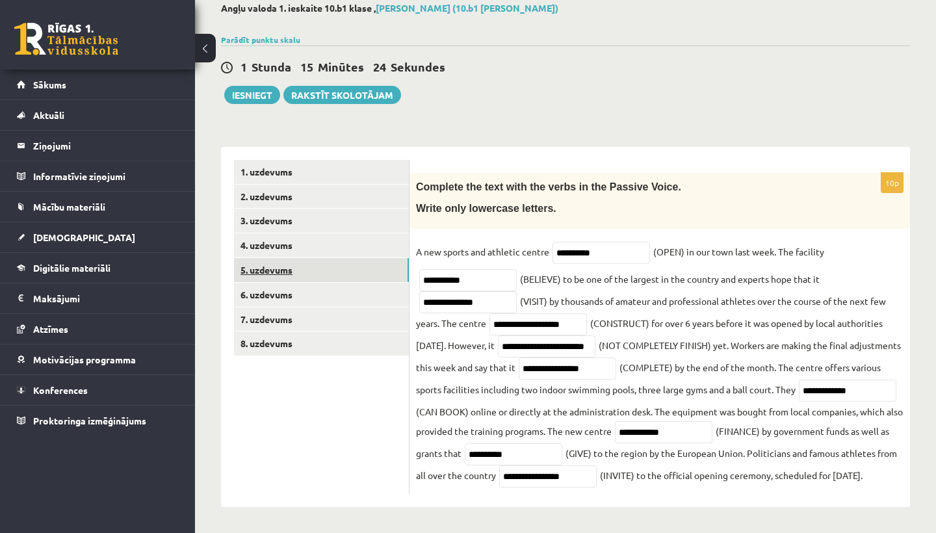
click at [274, 258] on link "5. uzdevums" at bounding box center [321, 270] width 175 height 24
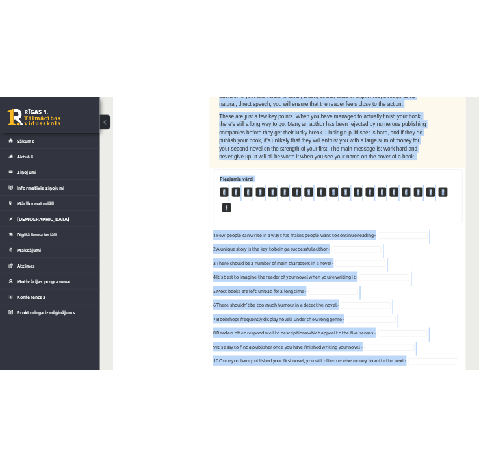
scroll to position [852, 0]
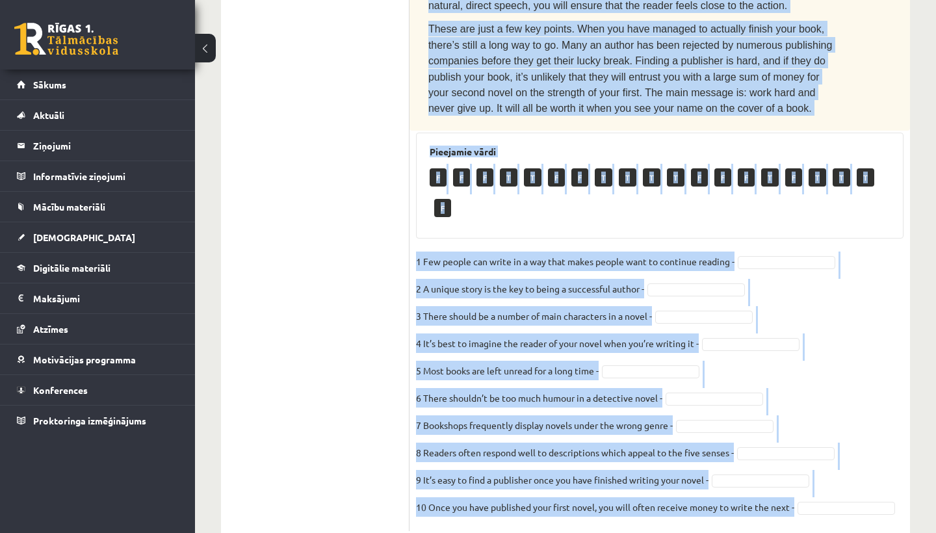
drag, startPoint x: 433, startPoint y: 265, endPoint x: 726, endPoint y: 529, distance: 394.1
copy div "Read the text. Are the sentences true (T) or false (F)? How to write a best-sel…"
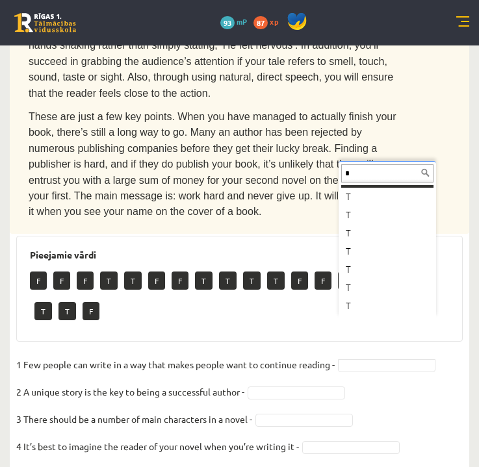
scroll to position [0, 0]
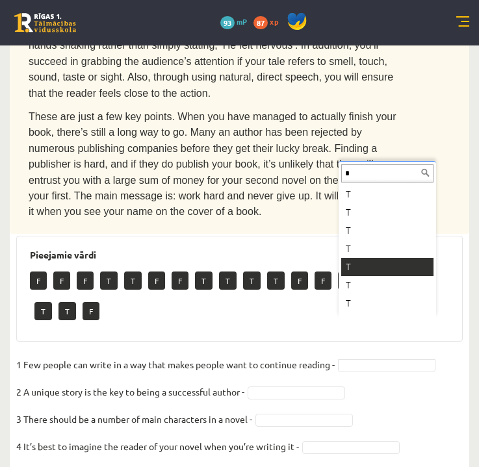
type input "*"
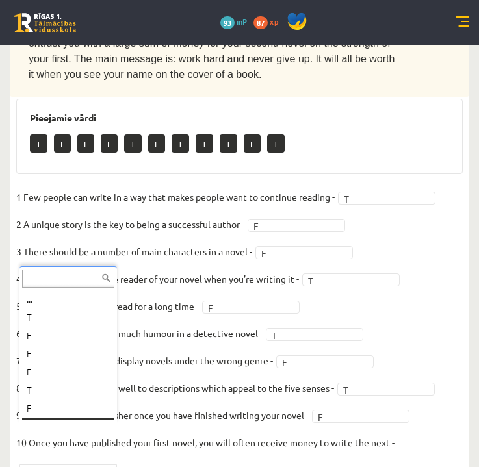
scroll to position [16, 0]
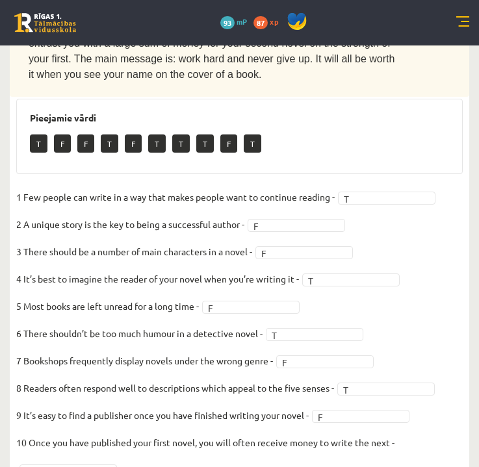
click at [454, 251] on fieldset "1 Few people can write in a way that makes people want to continue reading - T …" at bounding box center [239, 333] width 447 height 293
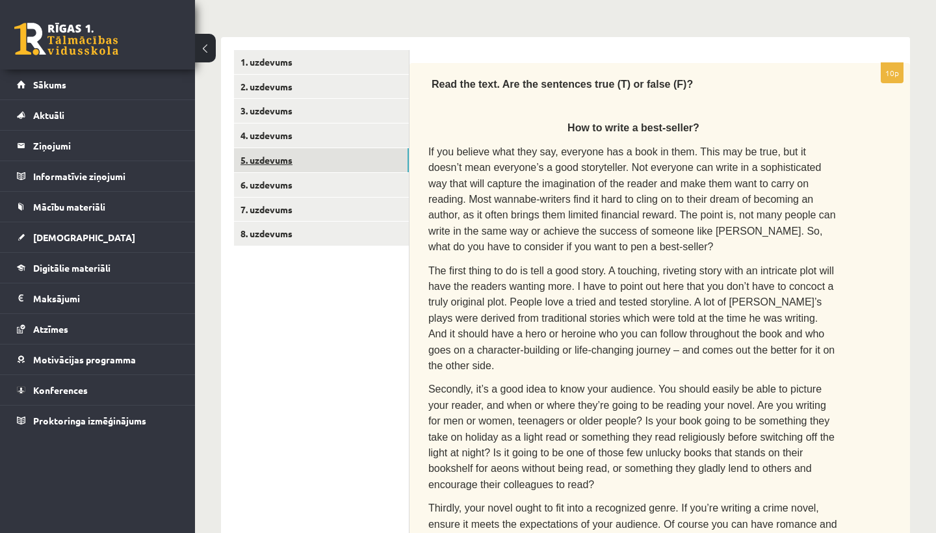
scroll to position [179, 0]
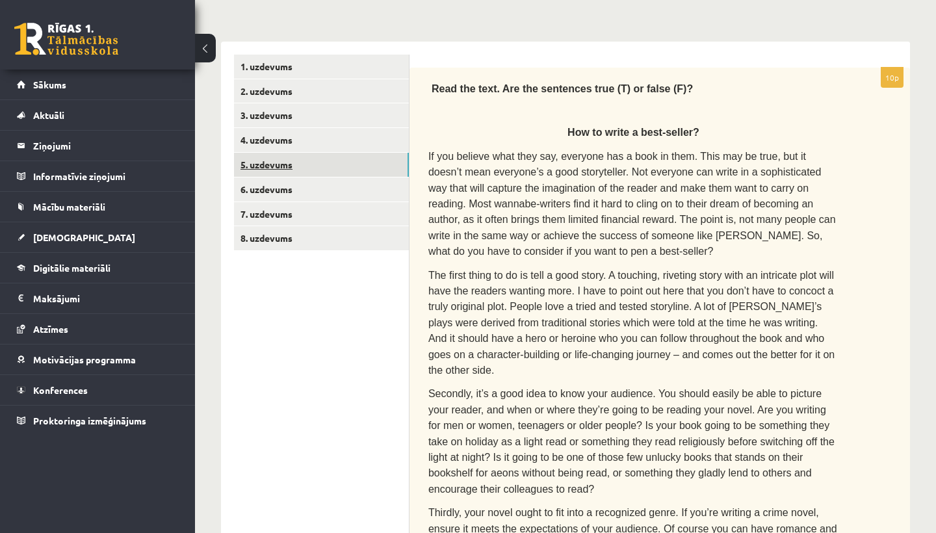
click at [263, 161] on link "5. uzdevums" at bounding box center [321, 165] width 175 height 24
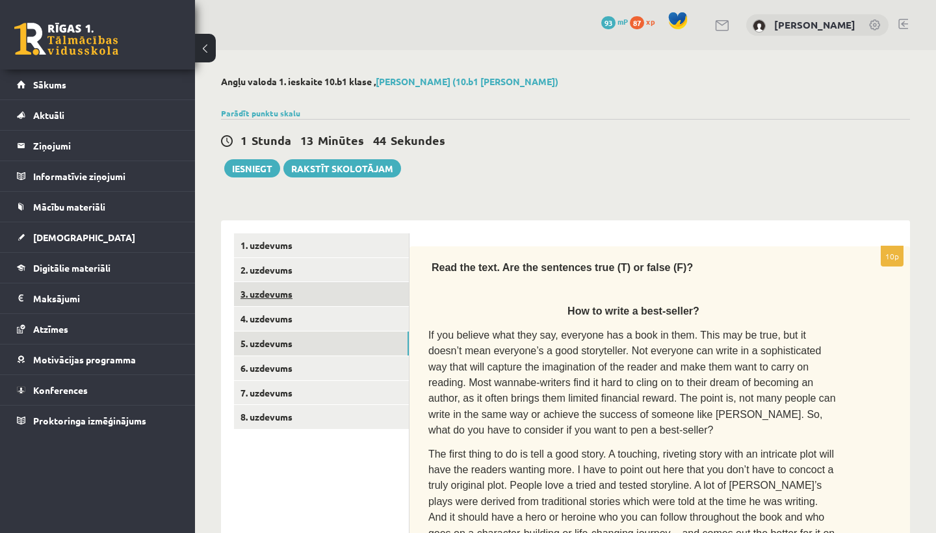
scroll to position [0, 0]
click at [273, 366] on link "6. uzdevums" at bounding box center [321, 368] width 175 height 24
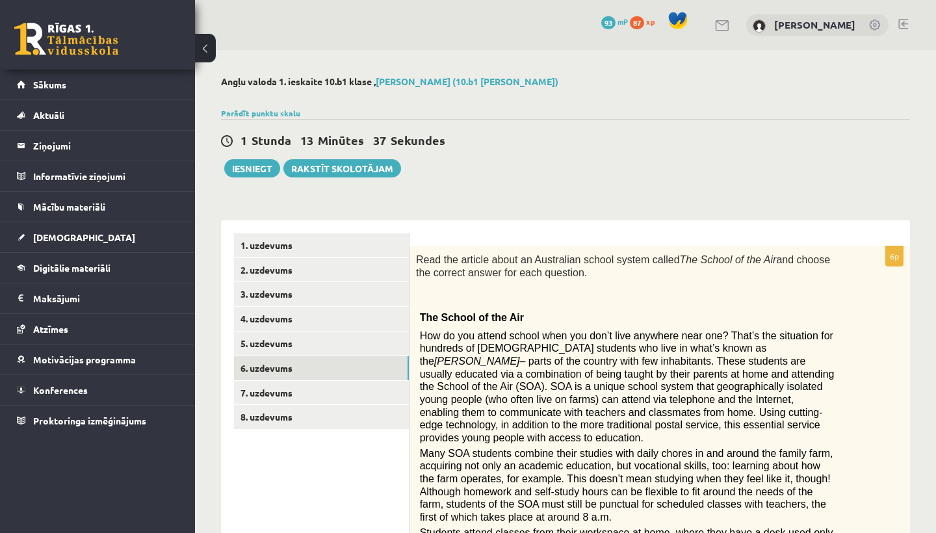
drag, startPoint x: 419, startPoint y: 259, endPoint x: 506, endPoint y: 388, distance: 155.5
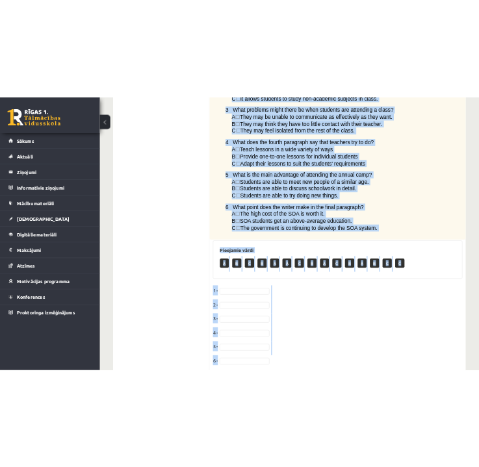
scroll to position [982, 0]
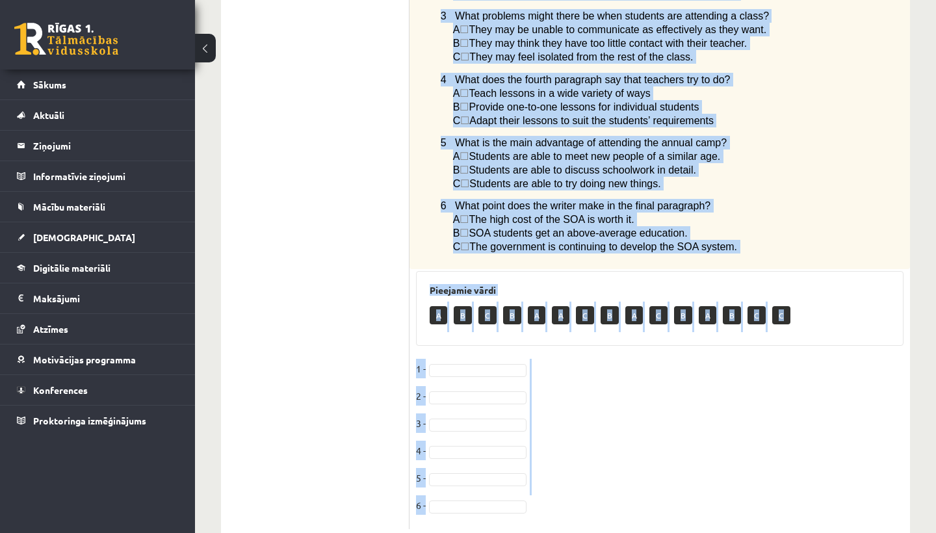
drag, startPoint x: 506, startPoint y: 388, endPoint x: 687, endPoint y: 533, distance: 231.8
copy div "e correct answer for each question. The School of the Air How do you attend sch…"
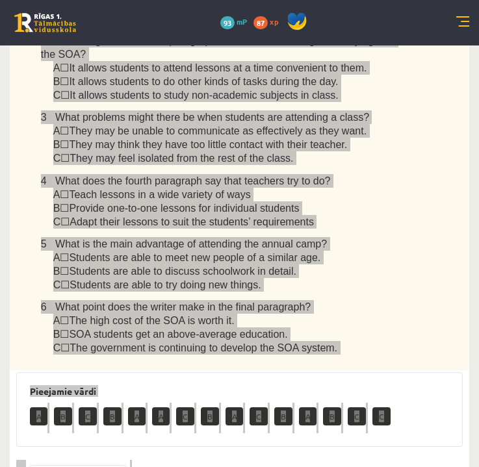
drag, startPoint x: 479, startPoint y: 417, endPoint x: 431, endPoint y: 291, distance: 134.8
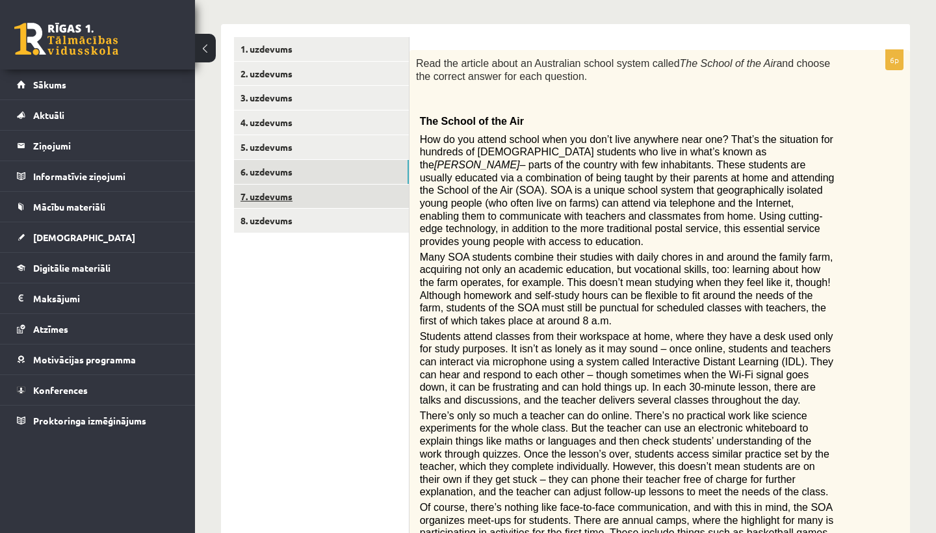
scroll to position [195, 0]
click at [269, 197] on link "7. uzdevums" at bounding box center [321, 198] width 175 height 24
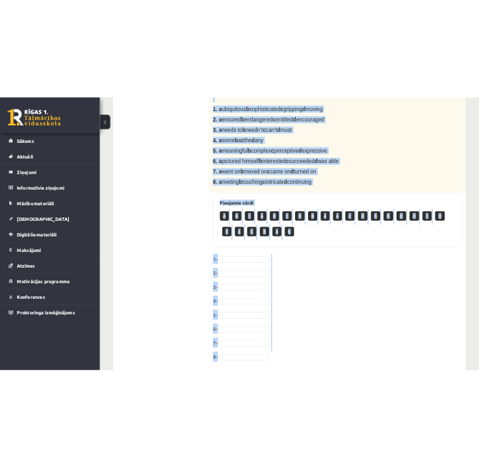
scroll to position [577, 0]
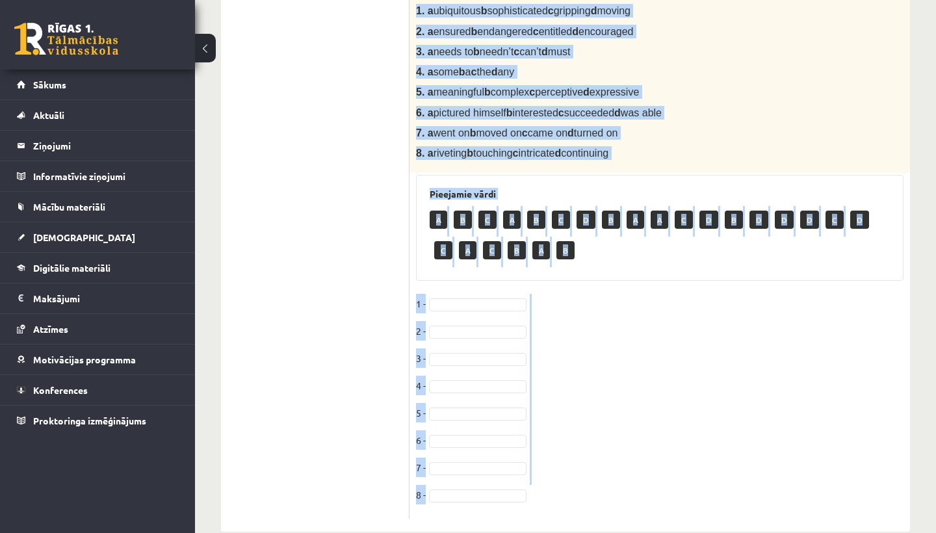
drag, startPoint x: 432, startPoint y: 70, endPoint x: 682, endPoint y: 533, distance: 526.0
copy div "Complete the text with the correct words (a–d). Reading by touch Over 200 years…"
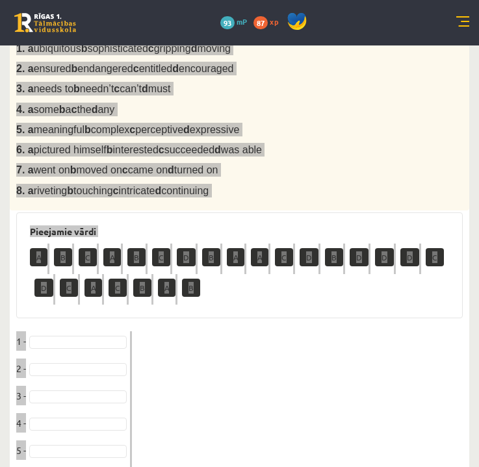
drag, startPoint x: 153, startPoint y: 12, endPoint x: 330, endPoint y: 410, distance: 434.9
click at [330, 410] on fieldset "1 - 2 - 3 - 4 - 5 - 6 - 7 - 8 -" at bounding box center [239, 441] width 447 height 218
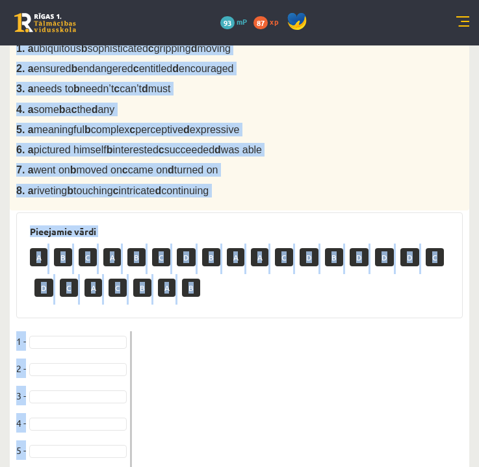
click at [275, 382] on fieldset "1 - 2 - 3 - 4 - 5 - 6 - 7 - 8 -" at bounding box center [239, 441] width 447 height 218
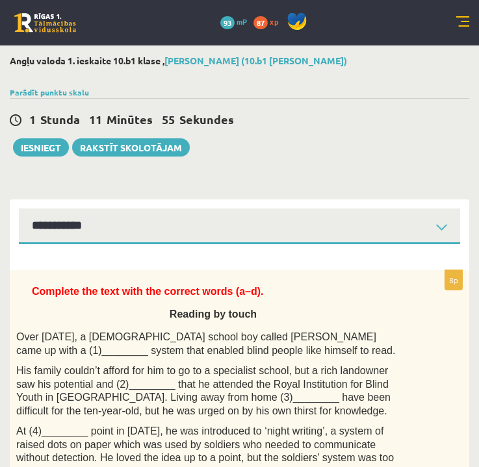
scroll to position [0, 0]
click at [47, 351] on span "Over 200 years ago, a French school boy called Louis Braille came up with a (1)…" at bounding box center [205, 344] width 379 height 25
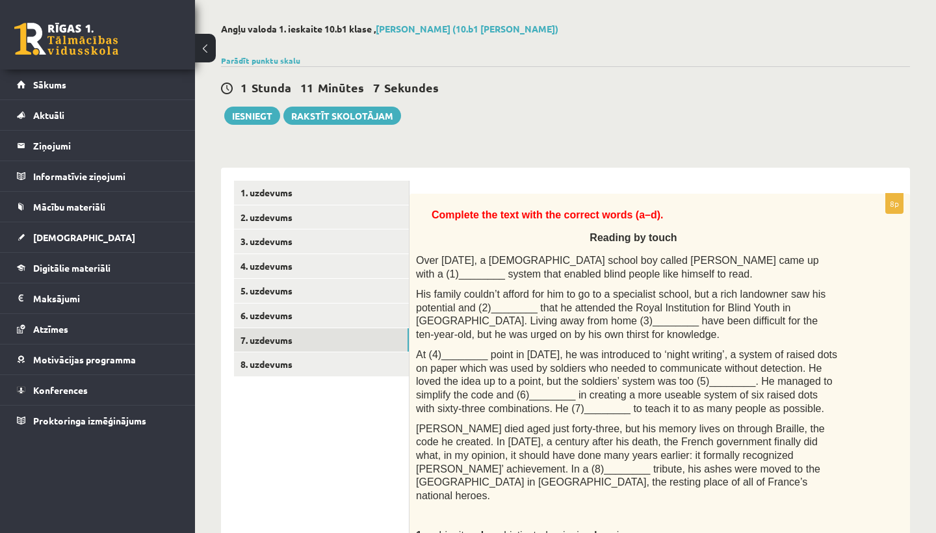
scroll to position [40, 0]
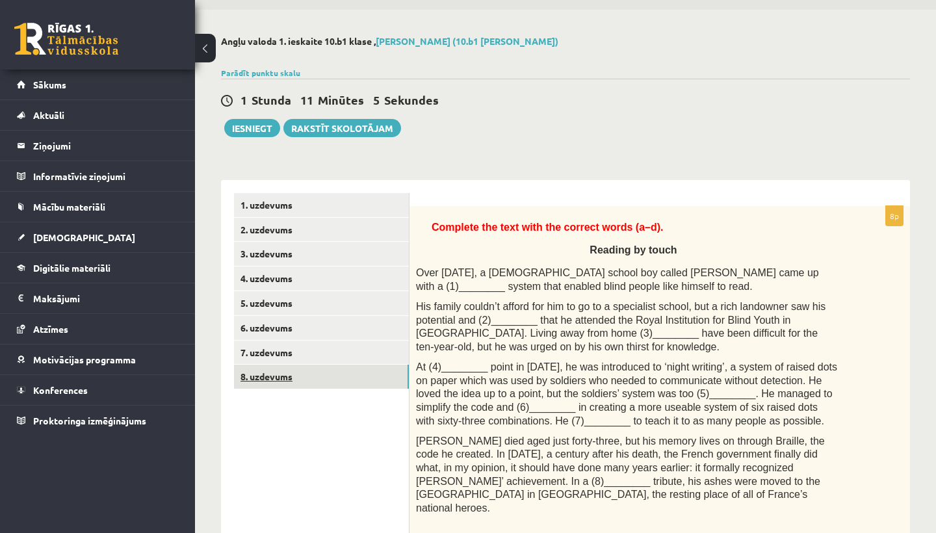
click at [270, 372] on link "8. uzdevums" at bounding box center [321, 377] width 175 height 24
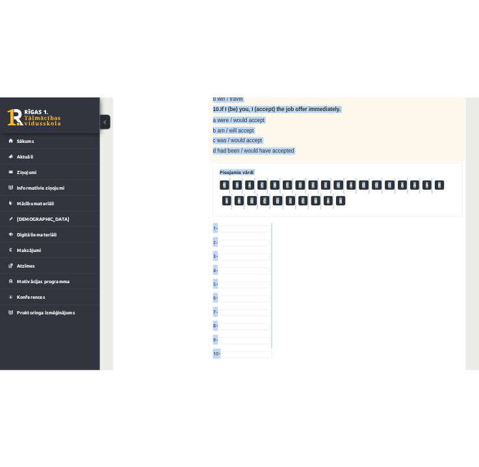
scroll to position [1185, 0]
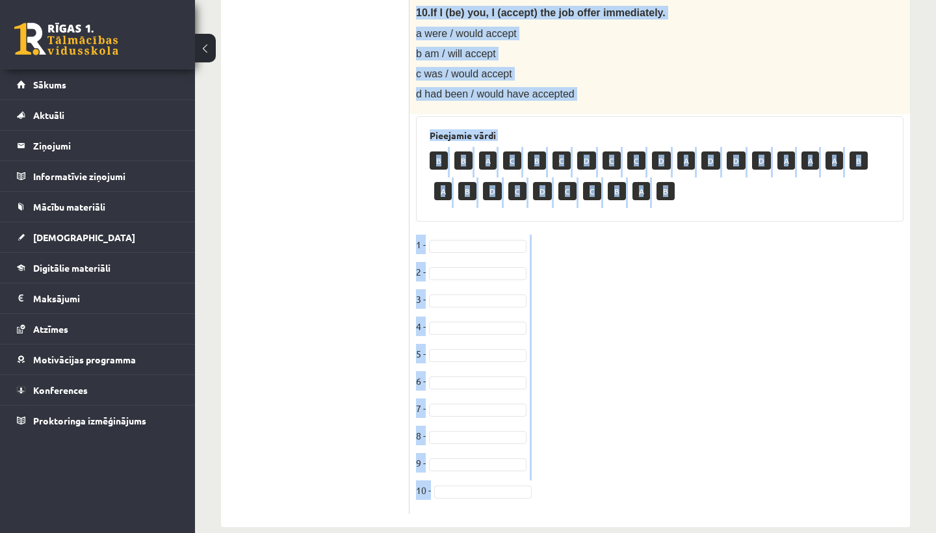
drag, startPoint x: 417, startPoint y: 260, endPoint x: 503, endPoint y: 533, distance: 285.6
copy div "Choose the correct answer in the sentences with Conditionals Structures. 1. If …"
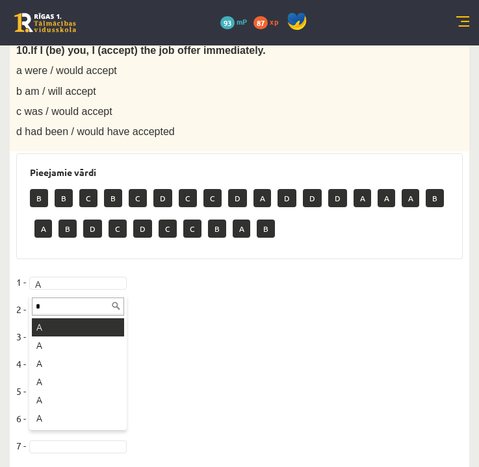
type input "*"
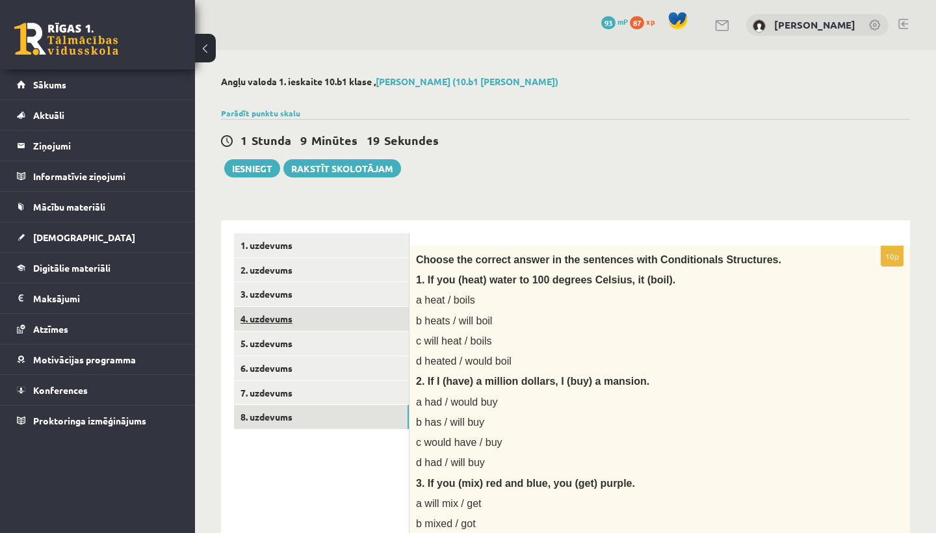
scroll to position [0, 0]
click at [268, 415] on link "8. uzdevums" at bounding box center [321, 417] width 175 height 24
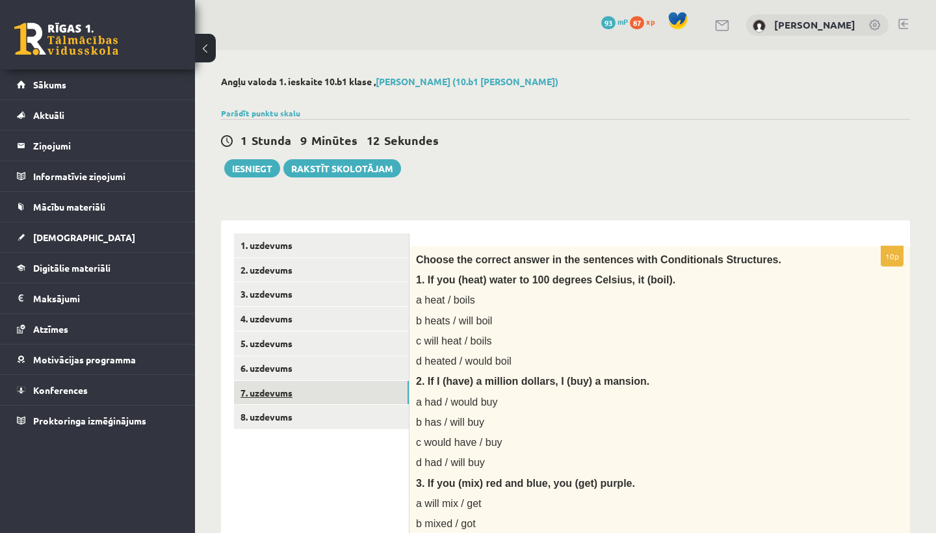
click at [273, 393] on link "7. uzdevums" at bounding box center [321, 393] width 175 height 24
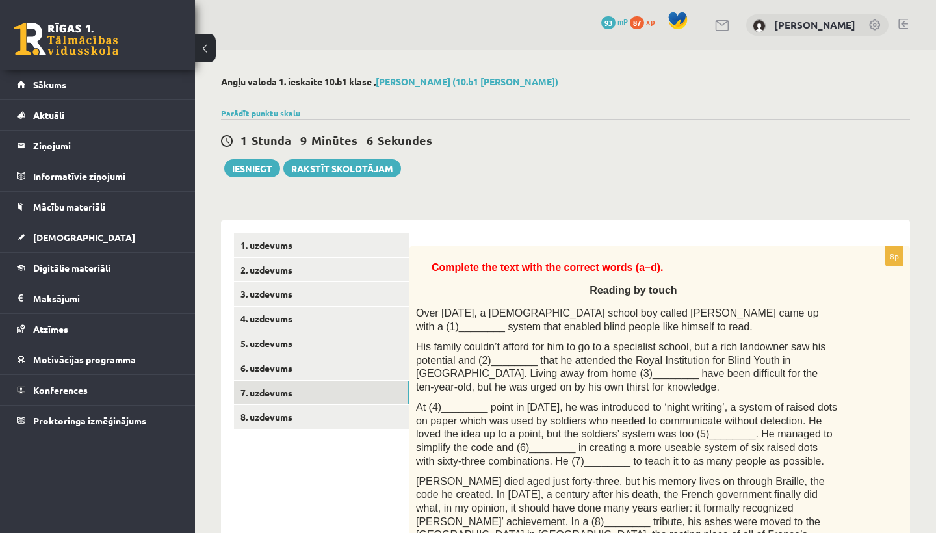
click at [521, 359] on span "His family couldn’t afford for him to go to a specialist school, but a rich lan…" at bounding box center [621, 366] width 410 height 51
click at [521, 358] on span "His family couldn’t afford for him to go to a specialist school, but a rich lan…" at bounding box center [621, 366] width 410 height 51
click at [272, 365] on link "6. uzdevums" at bounding box center [321, 368] width 175 height 24
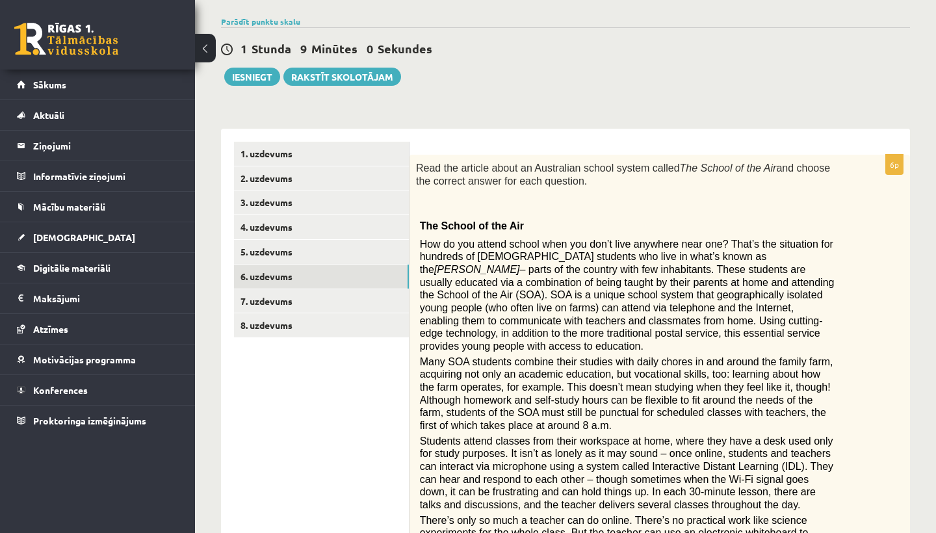
scroll to position [77, 0]
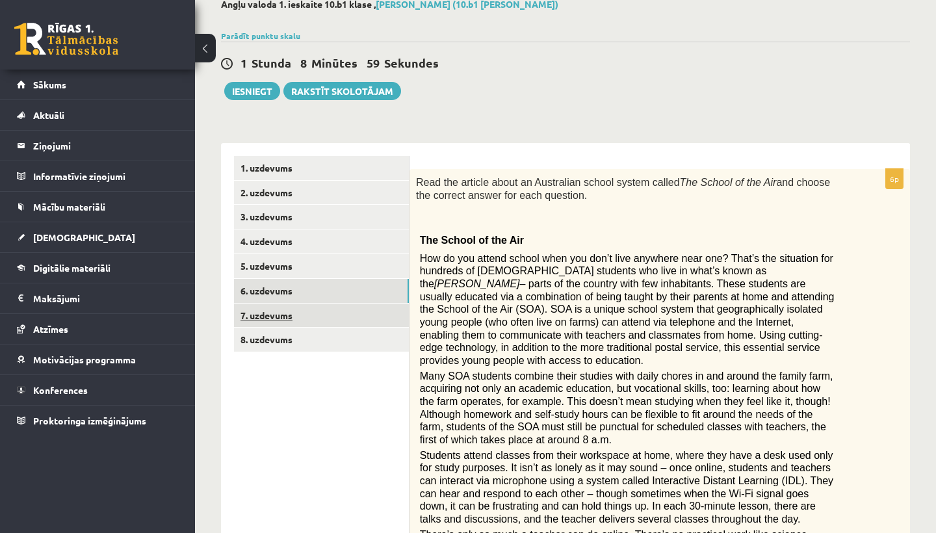
click at [262, 317] on link "7. uzdevums" at bounding box center [321, 316] width 175 height 24
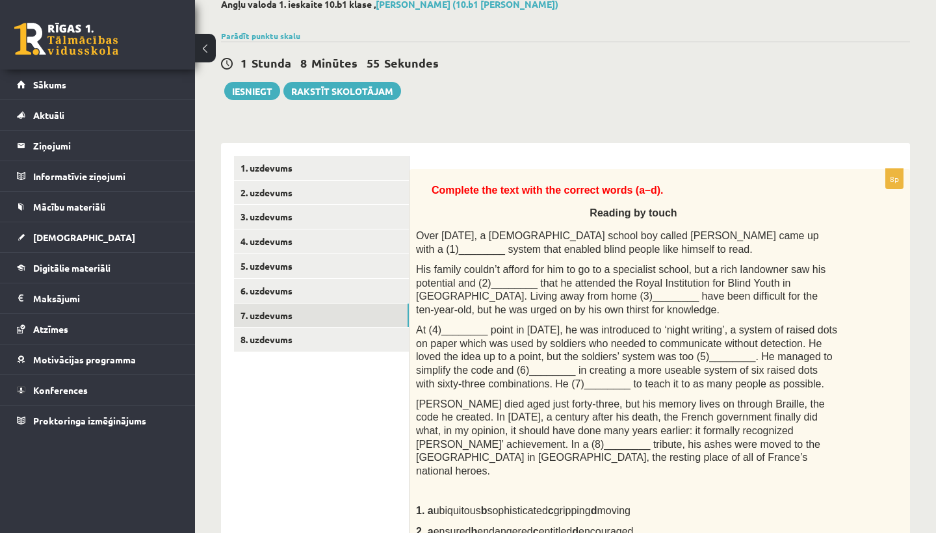
click at [791, 239] on span "Over 200 years ago, a French school boy called Louis Braille came up with a (1)…" at bounding box center [617, 242] width 403 height 25
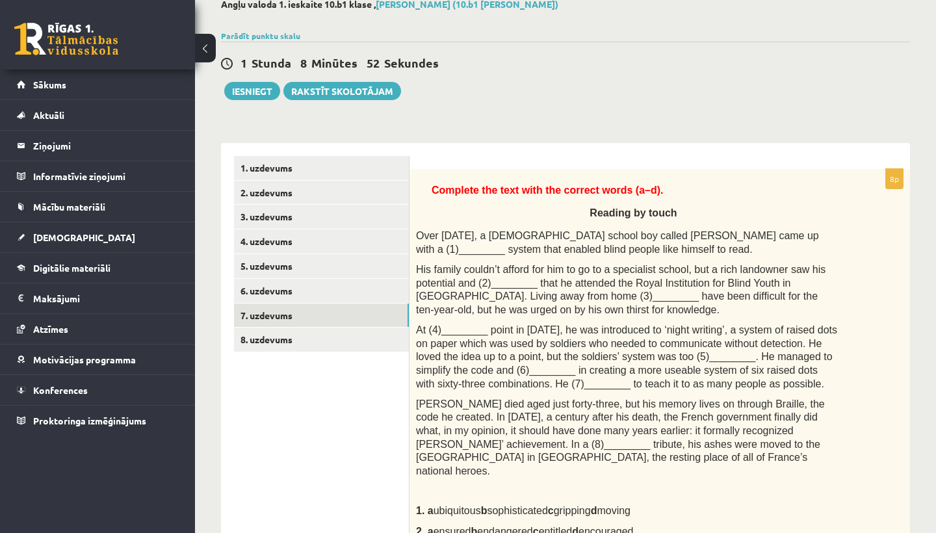
click at [791, 239] on span "Over 200 years ago, a French school boy called Louis Braille came up with a (1)…" at bounding box center [617, 242] width 403 height 25
click at [736, 365] on span "At (4)________ point in 1821, he was introduced to ‘night writing’, a system of…" at bounding box center [626, 356] width 421 height 64
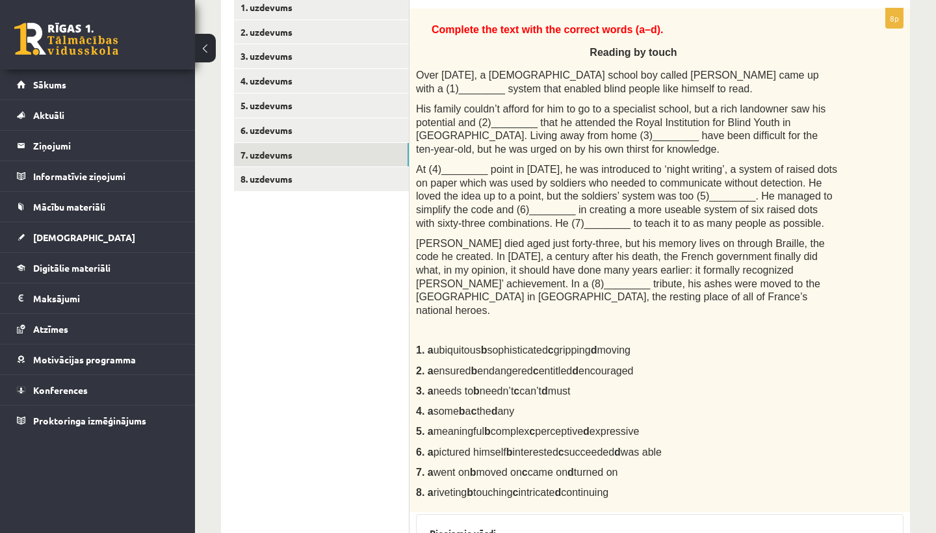
scroll to position [239, 0]
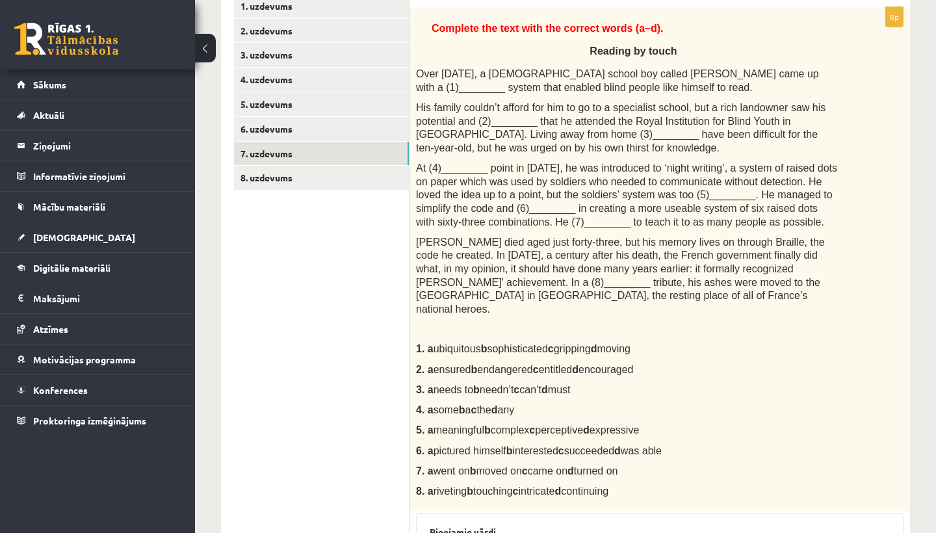
click at [507, 364] on span "ensured b endangered c entitled d encouraged" at bounding box center [534, 369] width 200 height 11
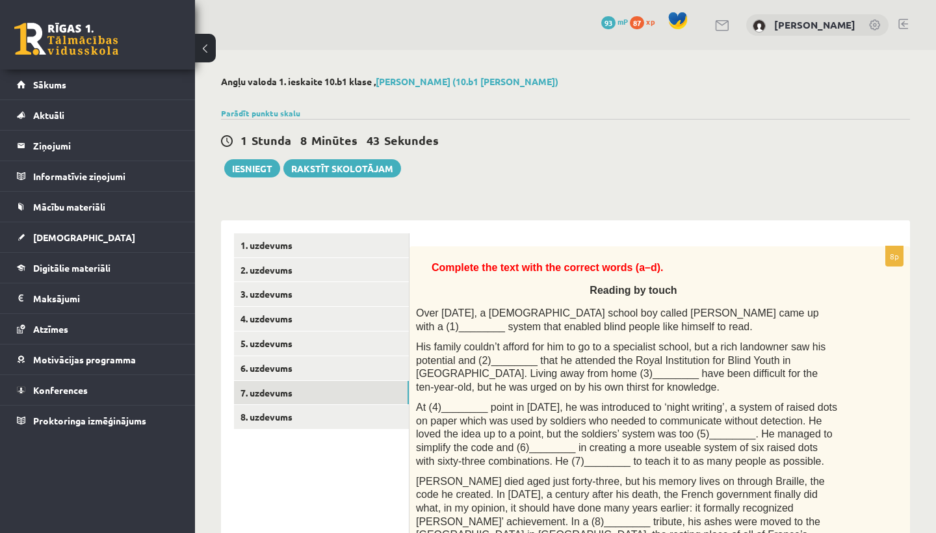
scroll to position [0, 0]
click at [263, 365] on link "6. uzdevums" at bounding box center [321, 368] width 175 height 24
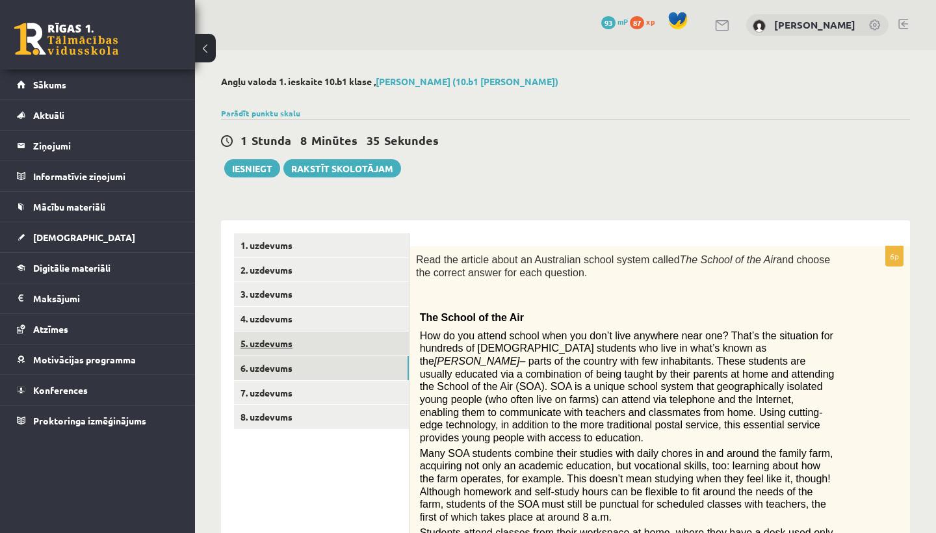
click at [267, 339] on link "5. uzdevums" at bounding box center [321, 344] width 175 height 24
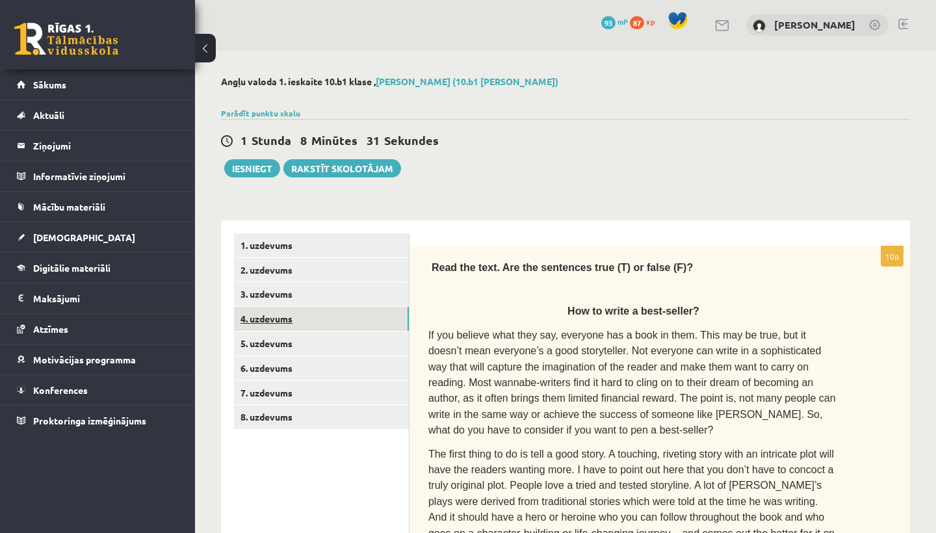
click at [273, 318] on link "4. uzdevums" at bounding box center [321, 319] width 175 height 24
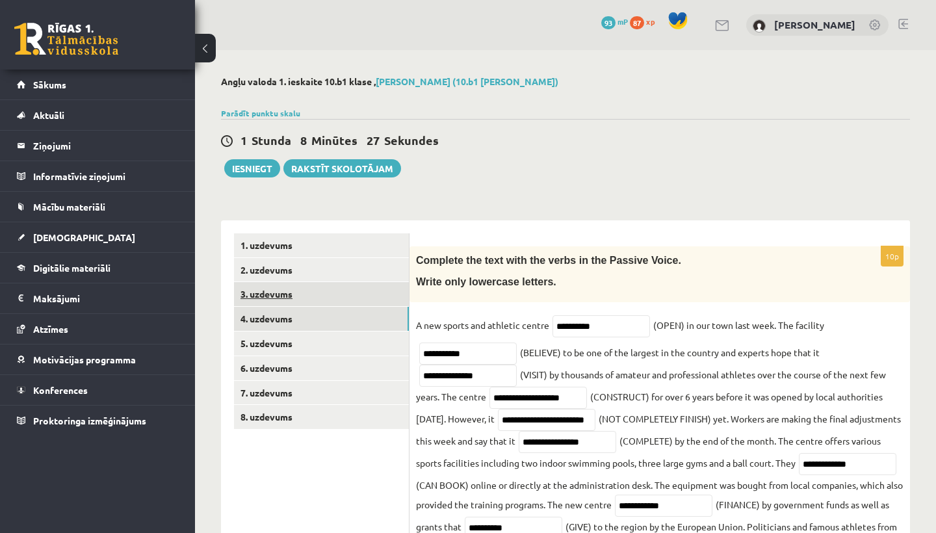
click at [282, 294] on link "3. uzdevums" at bounding box center [321, 294] width 175 height 24
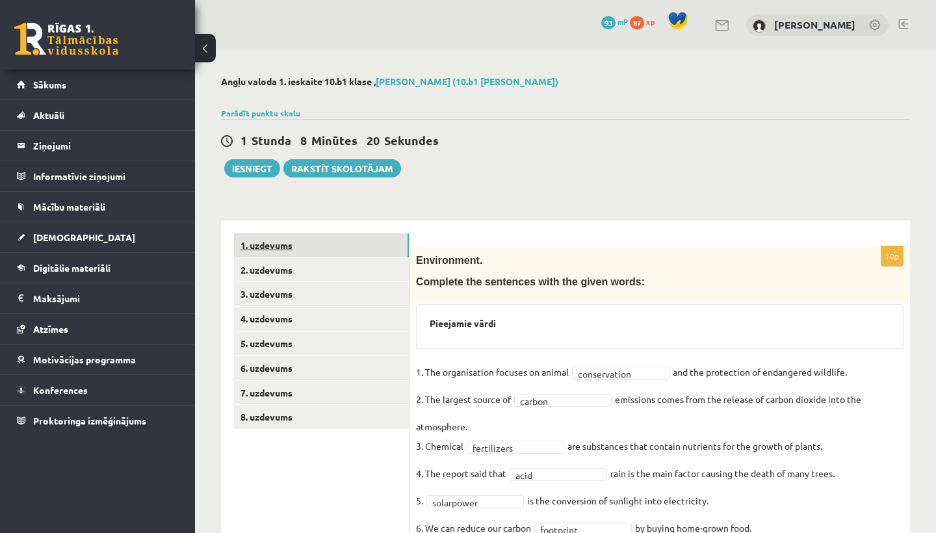
click at [253, 245] on link "1. uzdevums" at bounding box center [321, 245] width 175 height 24
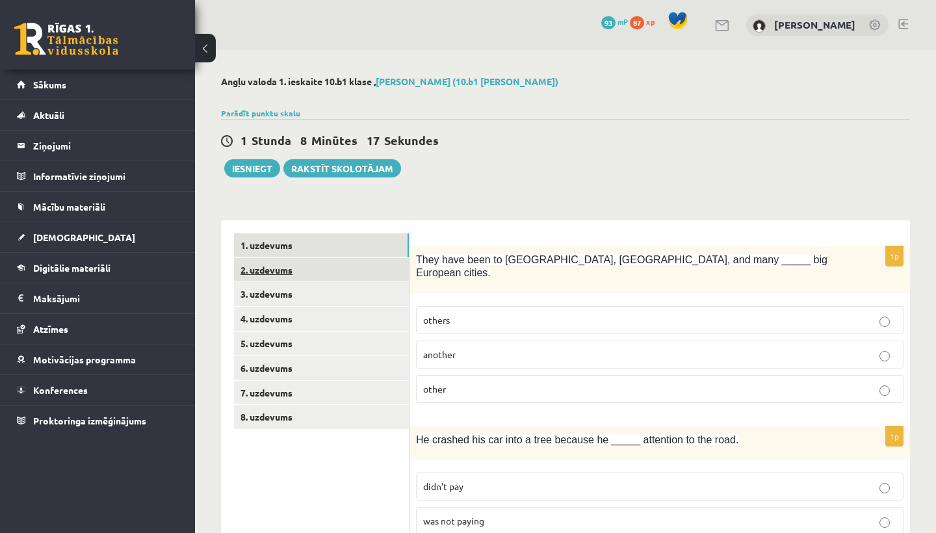
click at [276, 265] on link "2. uzdevums" at bounding box center [321, 270] width 175 height 24
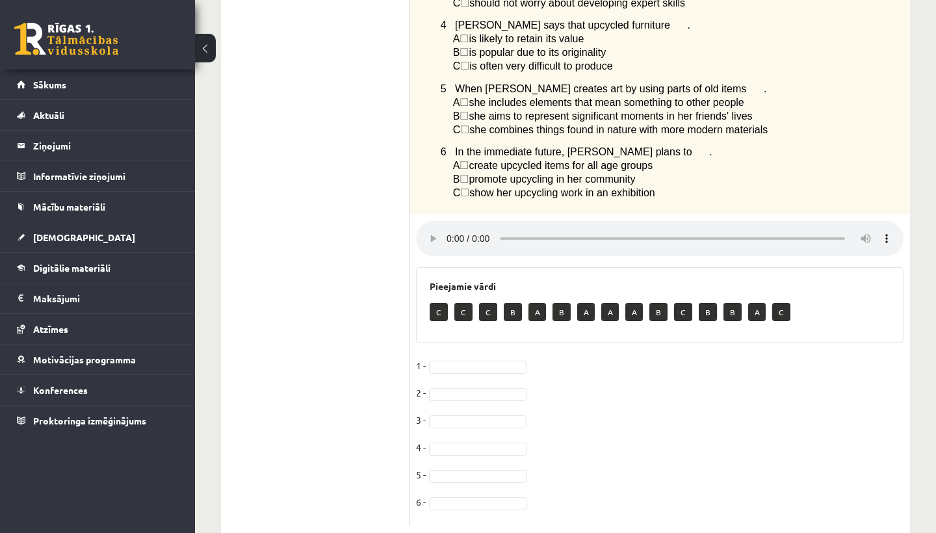
scroll to position [485, 0]
click at [447, 222] on audio at bounding box center [660, 239] width 488 height 35
click at [458, 356] on fieldset "1 - C * 2 - 3 - B * 4 - 5 - 6 -" at bounding box center [660, 438] width 488 height 164
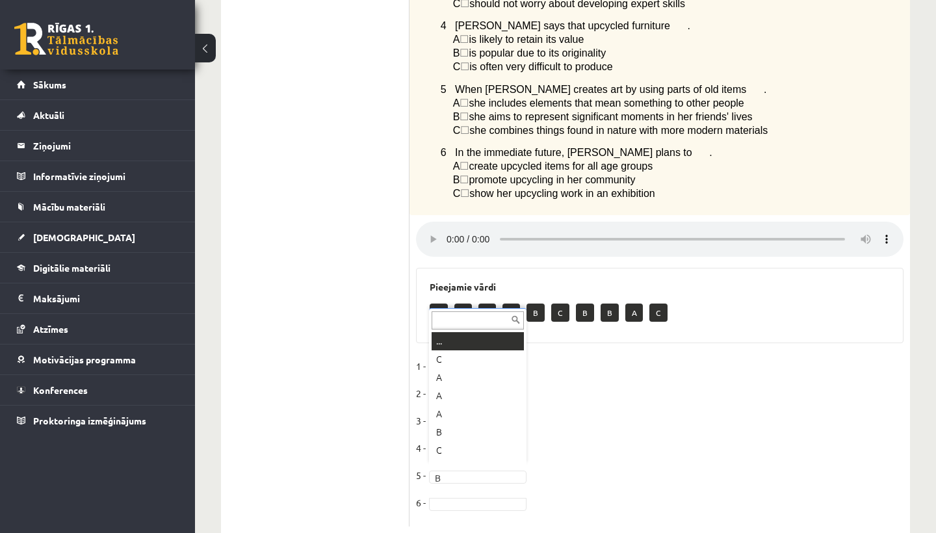
scroll to position [16, 0]
click at [621, 397] on fieldset "1 - C * 2 - A * 3 - B * 4 - C * 5 - B * 6 - A *" at bounding box center [660, 438] width 488 height 164
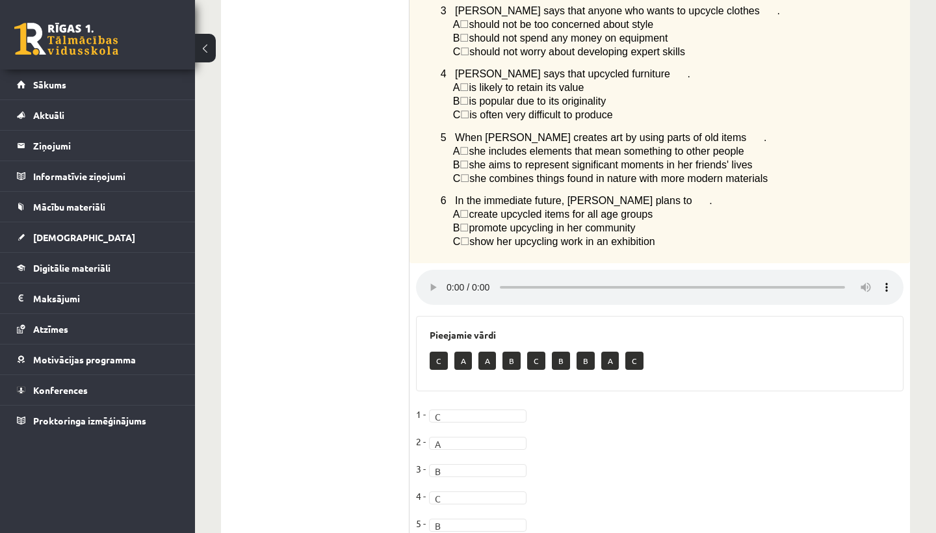
scroll to position [414, 0]
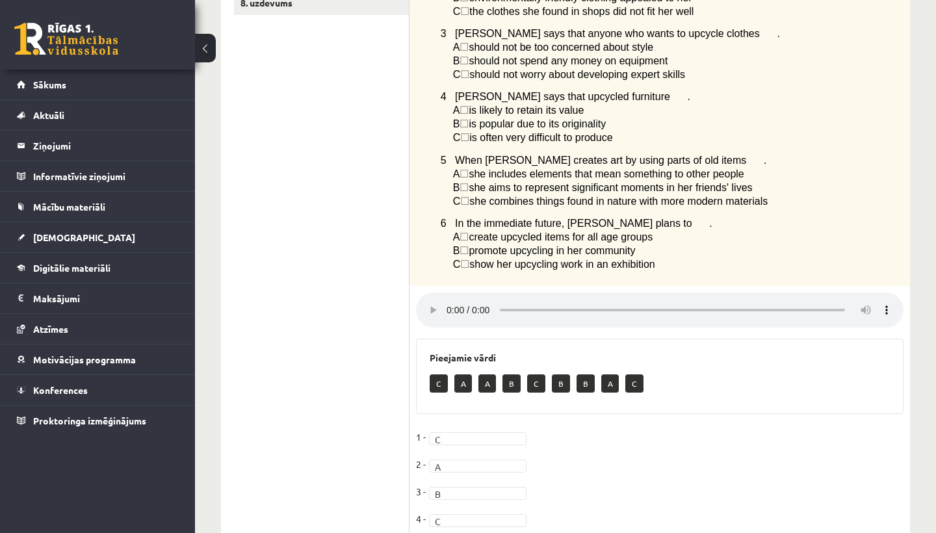
drag, startPoint x: 652, startPoint y: 285, endPoint x: 489, endPoint y: 282, distance: 162.6
click at [488, 293] on audio at bounding box center [660, 310] width 488 height 35
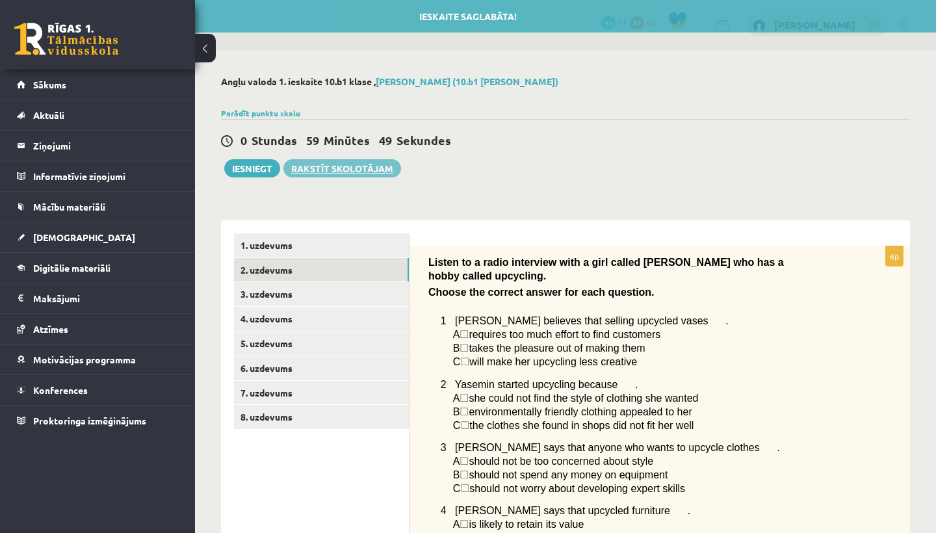
scroll to position [0, 0]
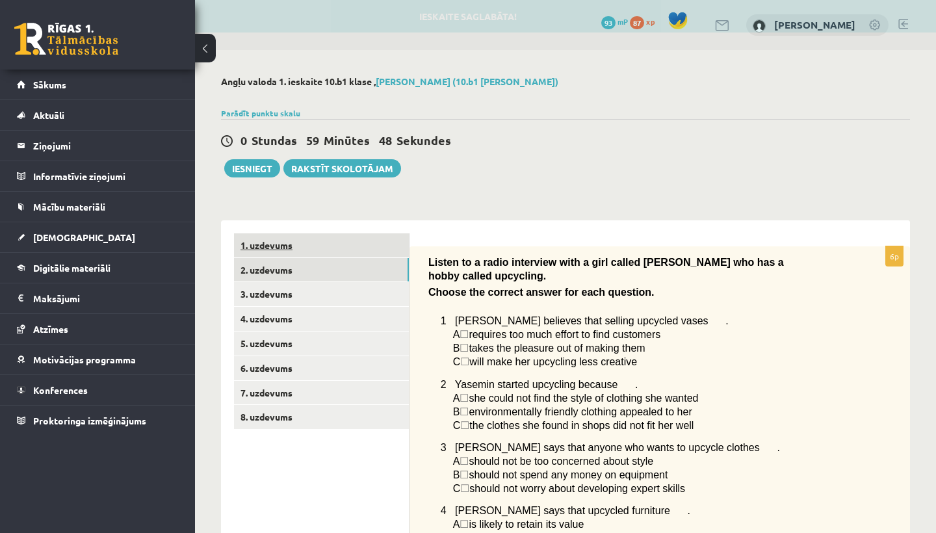
click at [280, 241] on link "1. uzdevums" at bounding box center [321, 245] width 175 height 24
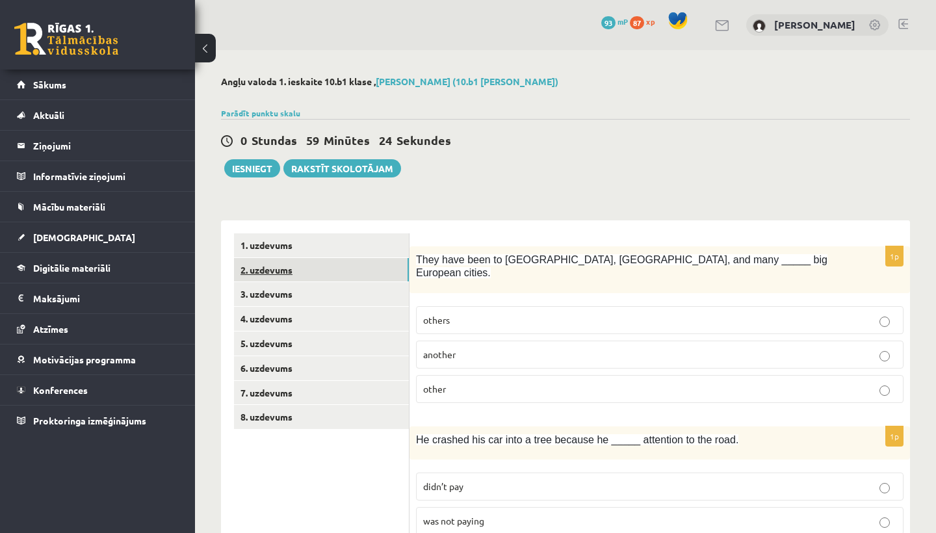
click at [282, 270] on link "2. uzdevums" at bounding box center [321, 270] width 175 height 24
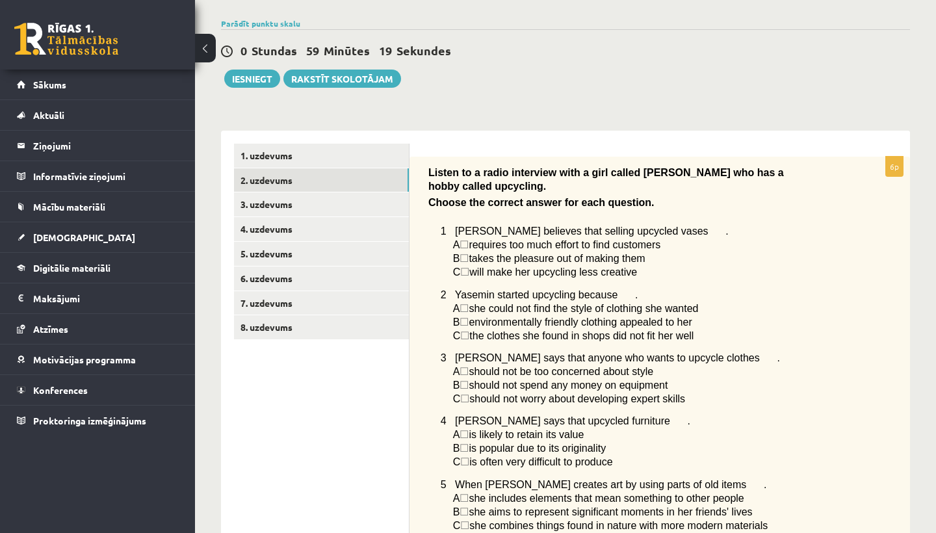
scroll to position [128, 0]
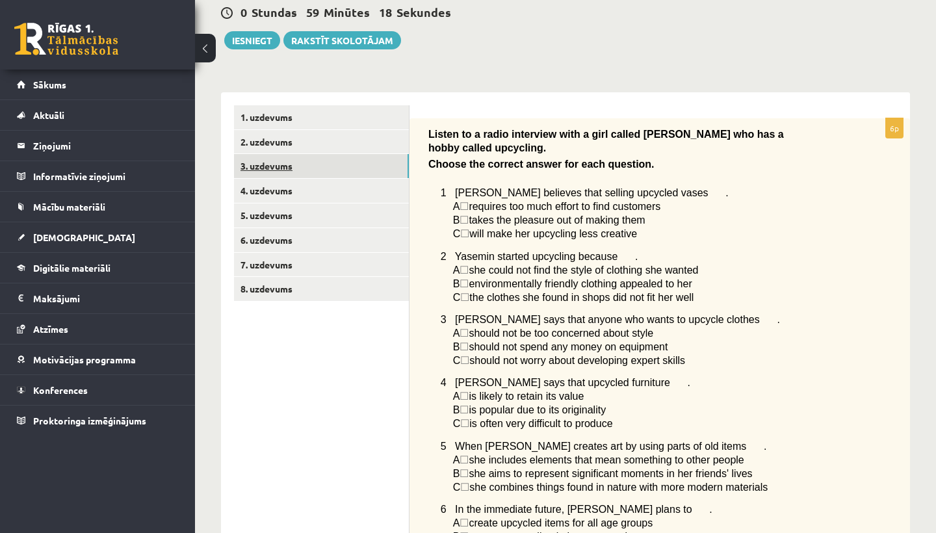
click at [275, 162] on link "3. uzdevums" at bounding box center [321, 166] width 175 height 24
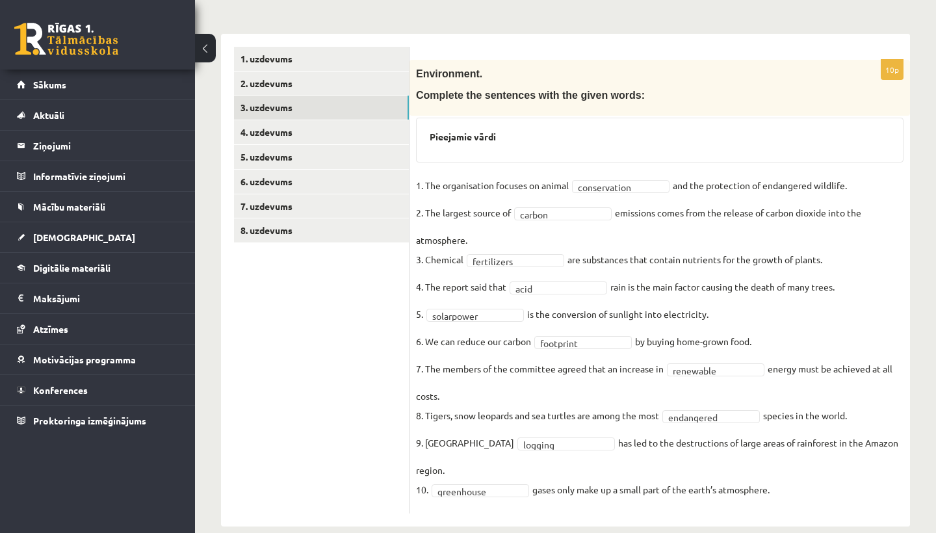
scroll to position [185, 0]
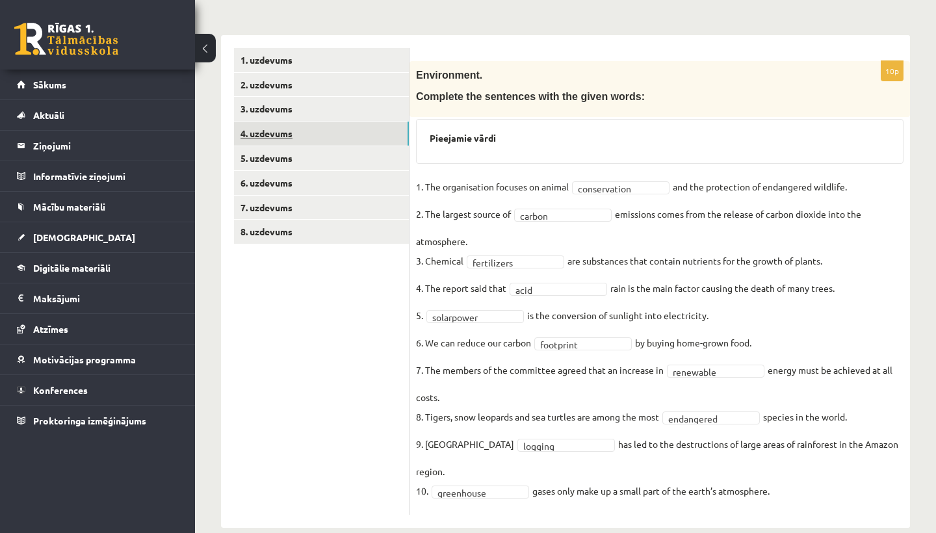
click at [278, 128] on link "4. uzdevums" at bounding box center [321, 134] width 175 height 24
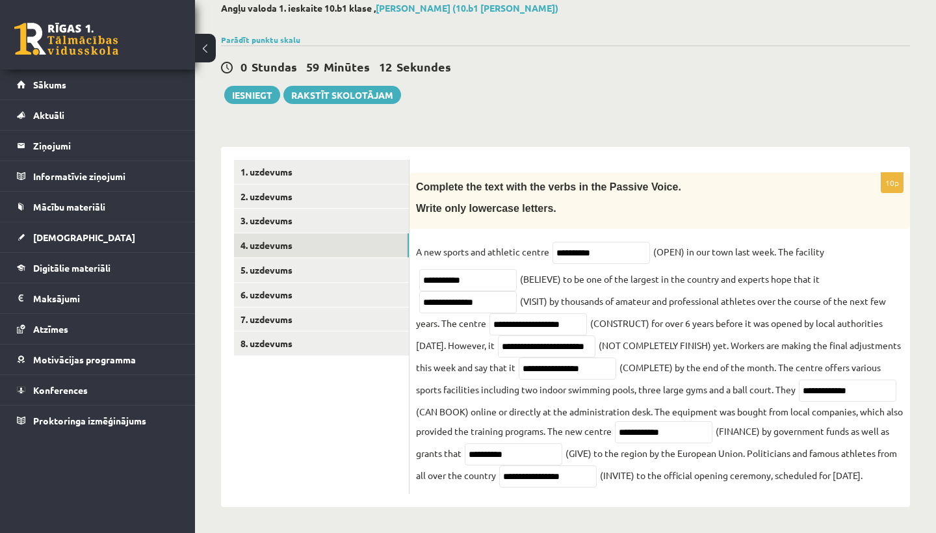
scroll to position [94, 0]
click at [294, 258] on link "5. uzdevums" at bounding box center [321, 270] width 175 height 24
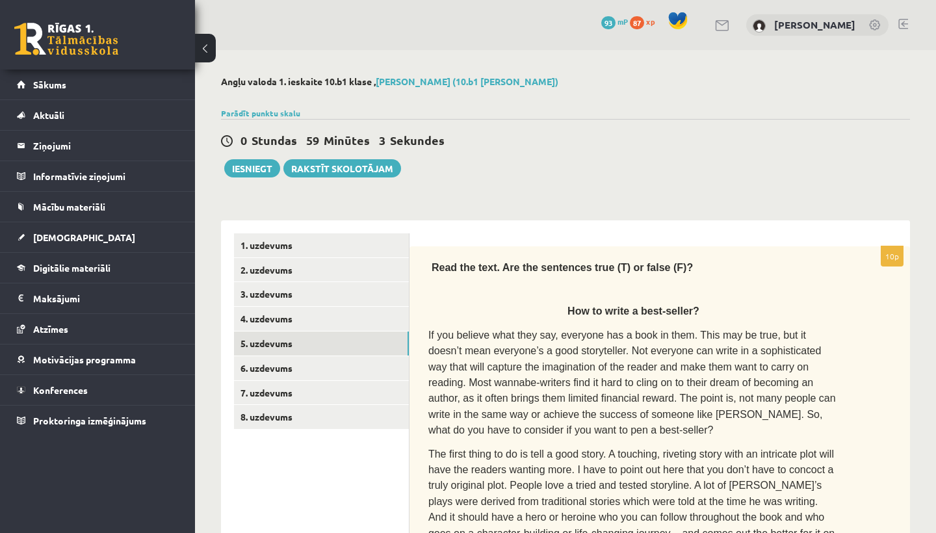
scroll to position [0, 0]
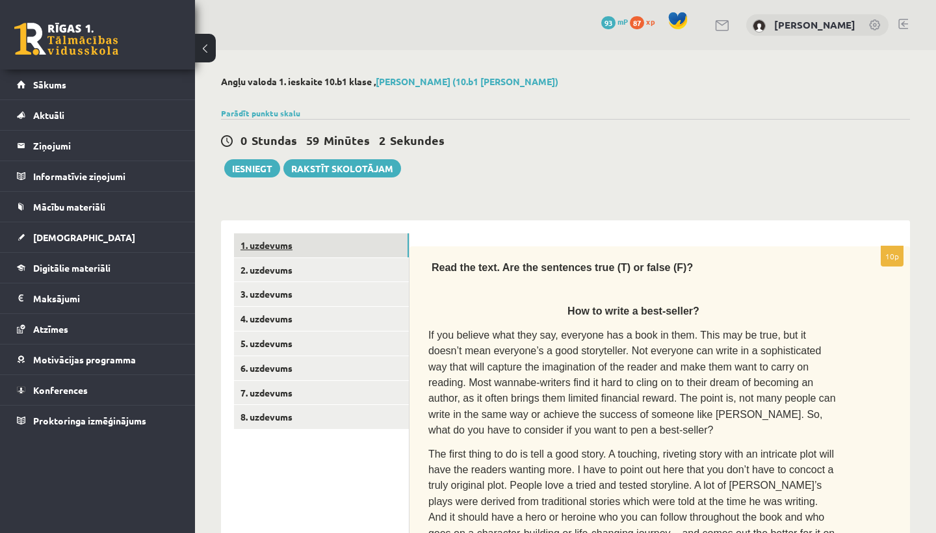
click at [246, 246] on link "1. uzdevums" at bounding box center [321, 245] width 175 height 24
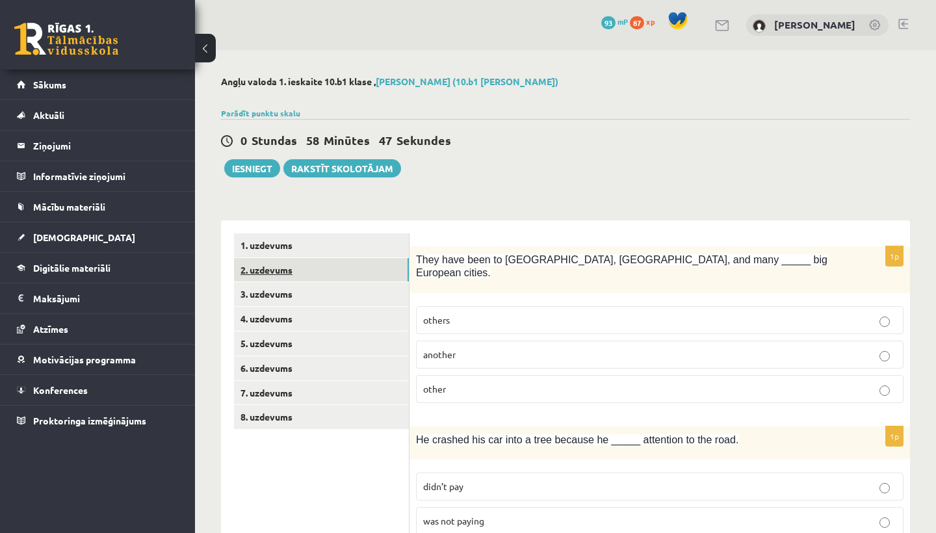
click at [261, 267] on link "2. uzdevums" at bounding box center [321, 270] width 175 height 24
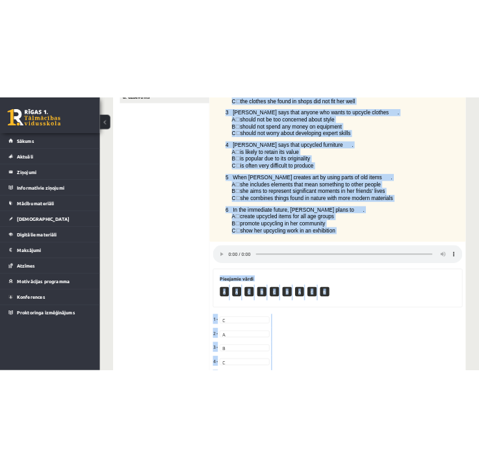
scroll to position [485, 0]
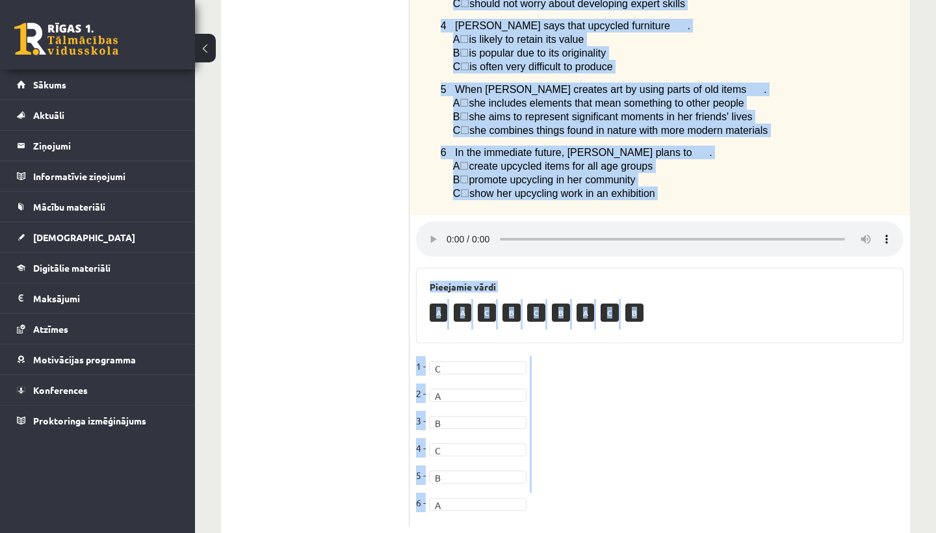
drag, startPoint x: 429, startPoint y: 77, endPoint x: 795, endPoint y: 533, distance: 584.1
click at [795, 533] on div "Angļu valoda 1. ieskaite 10.b1 klase , Līva Grosa (10.b1 klase) Parādīt punktu …" at bounding box center [565, 65] width 741 height 1001
copy div "Listen to a radio interview with a girl called Yasemin who has a hobby called u…"
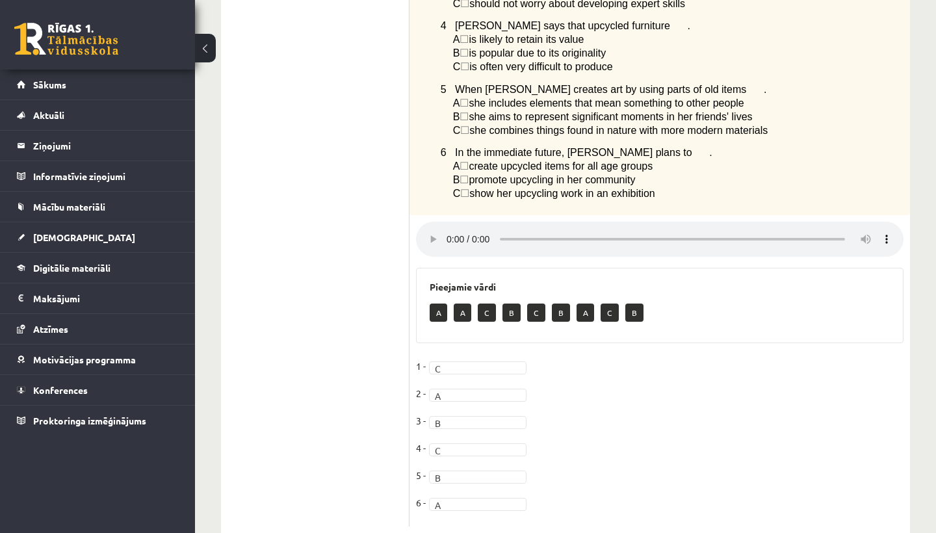
click at [315, 302] on ul "1. uzdevums 2. uzdevums 3. uzdevums 4. uzdevums 5. uzdevums 6. uzdevums 7. uzde…" at bounding box center [322, 137] width 176 height 778
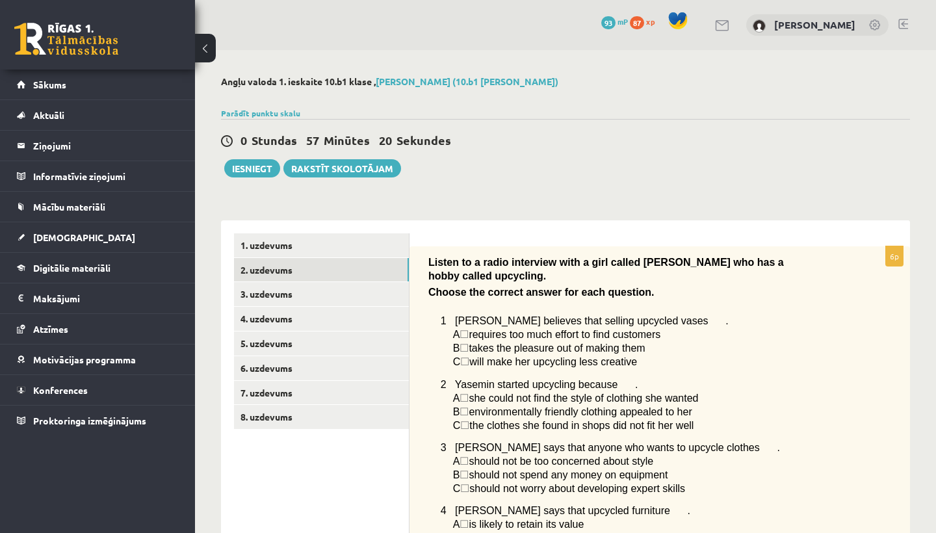
scroll to position [0, 0]
click at [254, 170] on button "Iesniegt" at bounding box center [252, 168] width 56 height 18
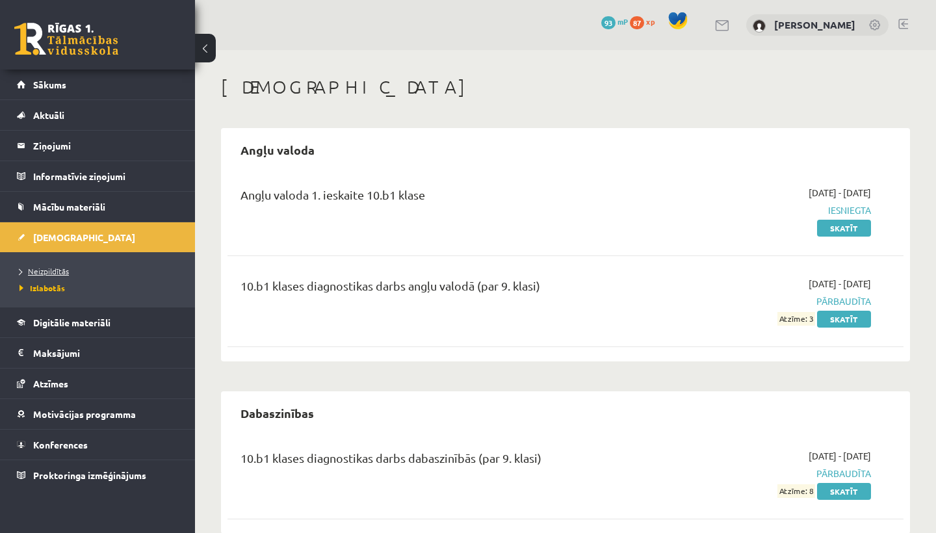
click at [52, 266] on link "Neizpildītās" at bounding box center [101, 271] width 163 height 12
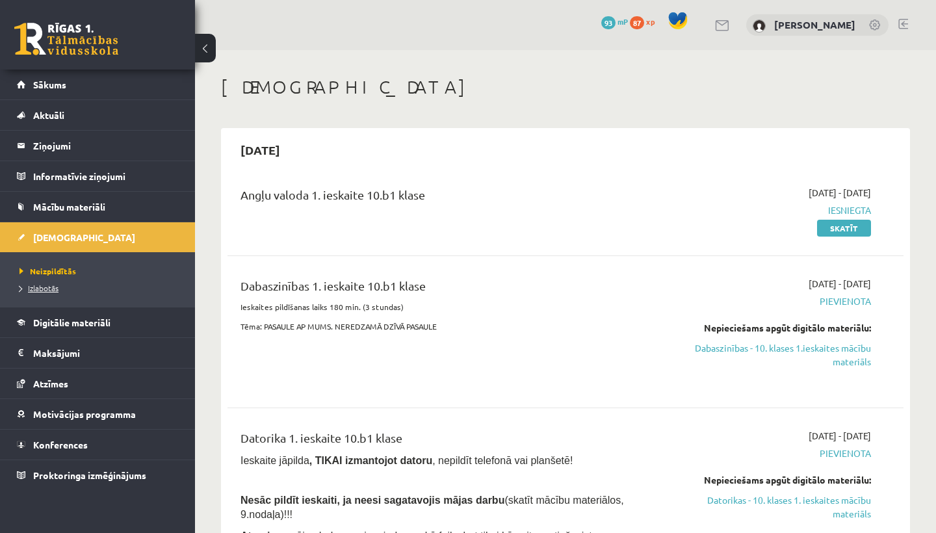
click at [49, 287] on span "Izlabotās" at bounding box center [39, 288] width 39 height 10
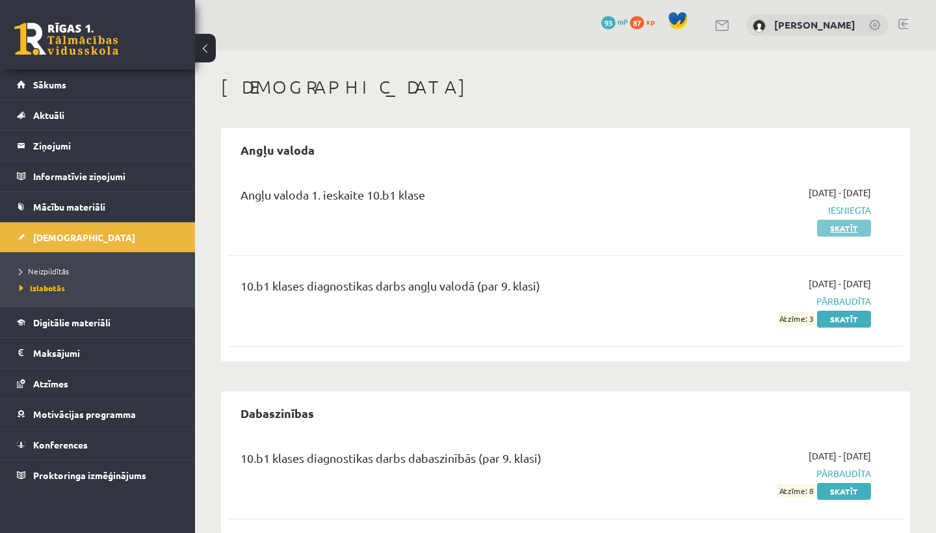
click at [850, 226] on link "Skatīt" at bounding box center [844, 228] width 54 height 17
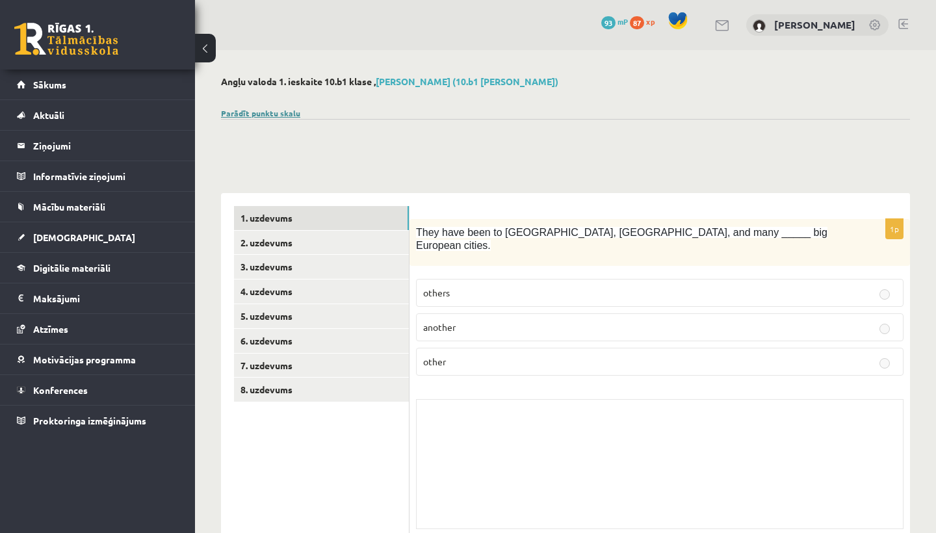
click at [277, 113] on link "Parādīt punktu skalu" at bounding box center [260, 113] width 79 height 10
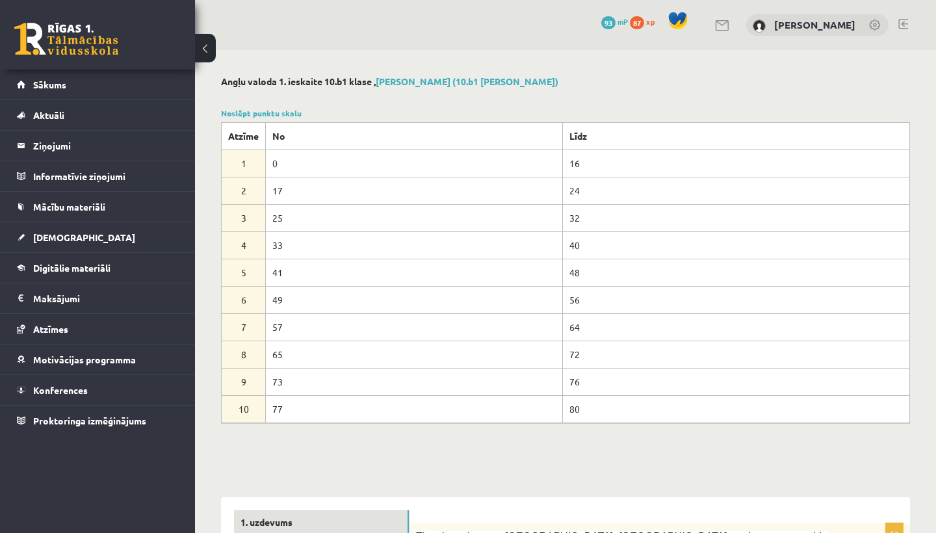
click at [321, 47] on div "0 Dāvanas 93 mP 87 xp Līva Grosa" at bounding box center [565, 25] width 741 height 50
click at [204, 45] on button at bounding box center [205, 48] width 21 height 29
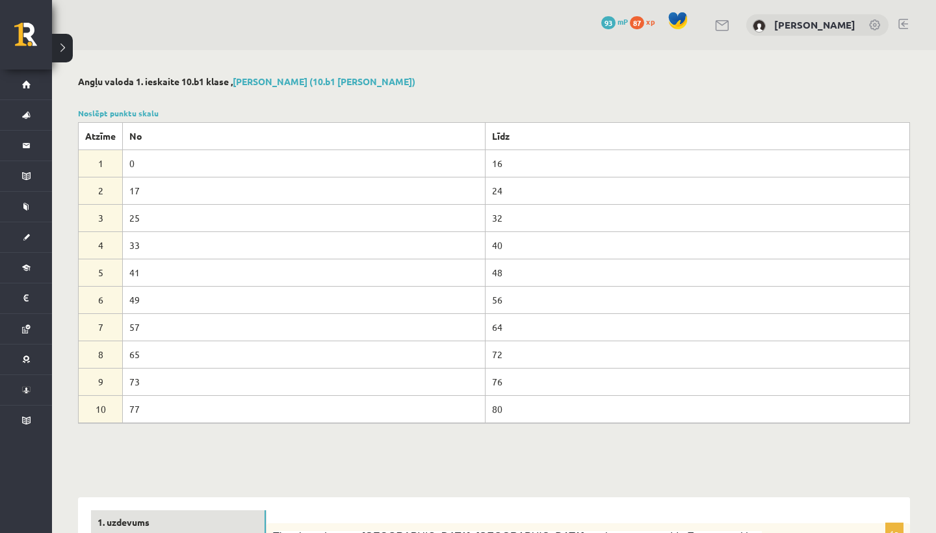
click at [59, 47] on button at bounding box center [62, 48] width 21 height 29
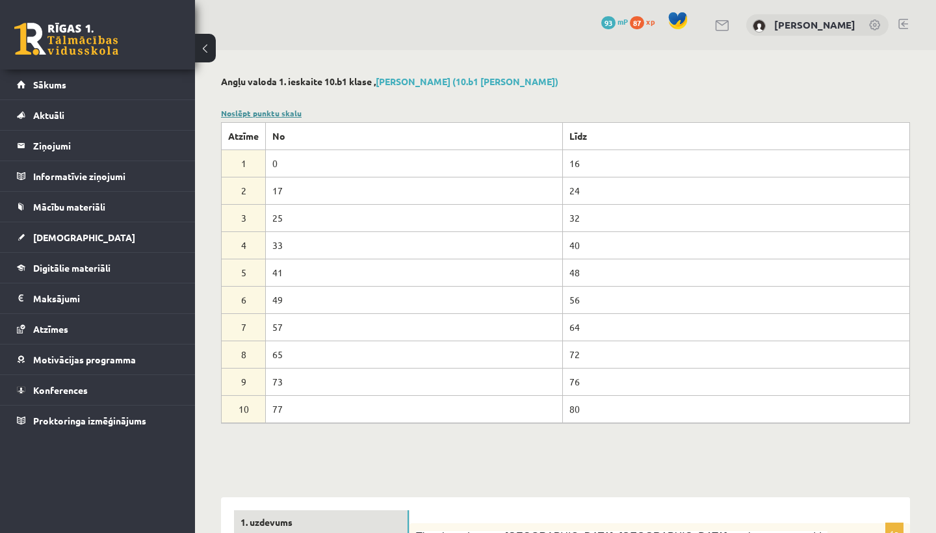
click at [267, 112] on link "Noslēpt punktu skalu" at bounding box center [261, 113] width 81 height 10
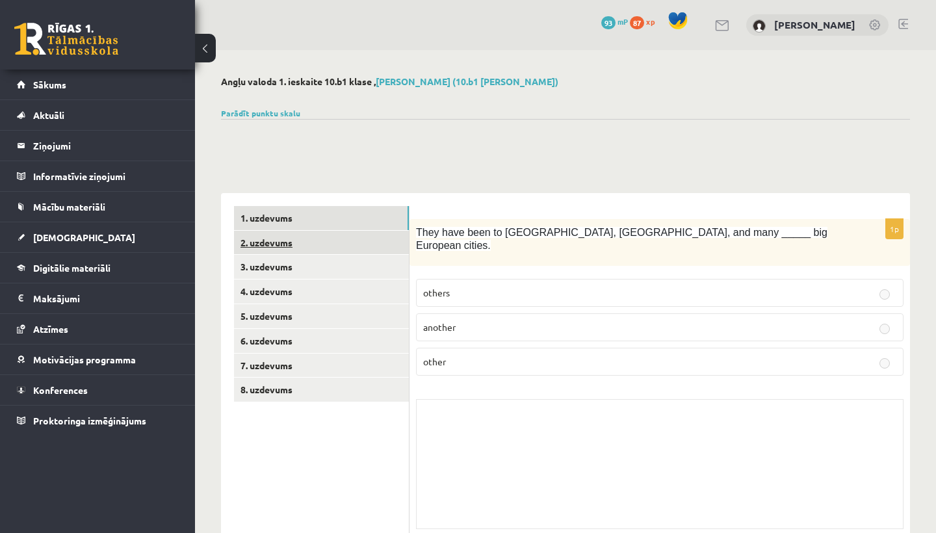
click at [267, 244] on link "2. uzdevums" at bounding box center [321, 243] width 175 height 24
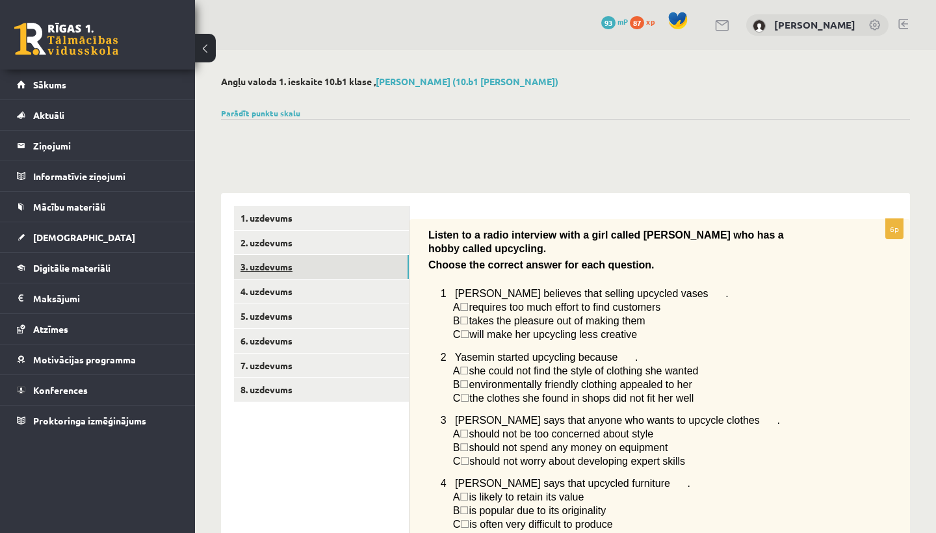
click at [275, 267] on link "3. uzdevums" at bounding box center [321, 267] width 175 height 24
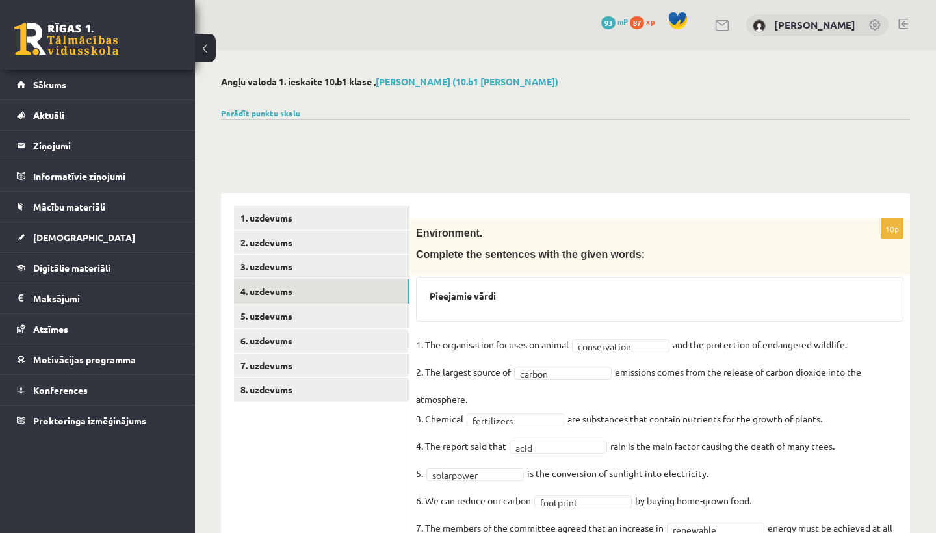
click at [279, 283] on link "4. uzdevums" at bounding box center [321, 292] width 175 height 24
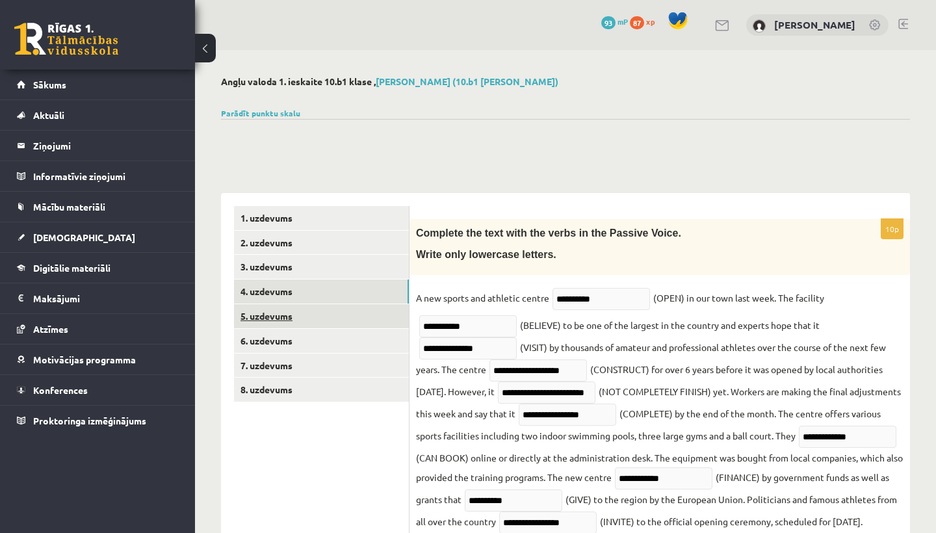
click at [268, 315] on link "5. uzdevums" at bounding box center [321, 316] width 175 height 24
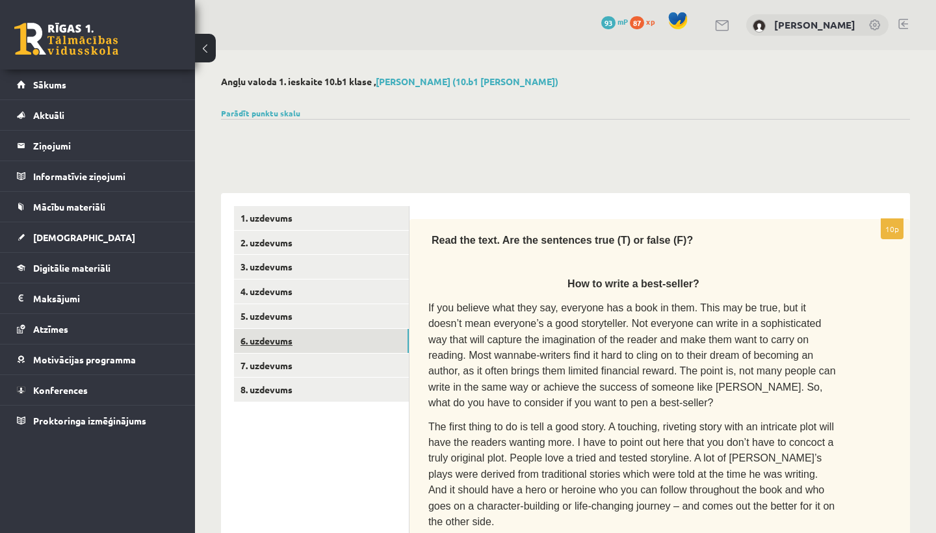
click at [268, 338] on link "6. uzdevums" at bounding box center [321, 341] width 175 height 24
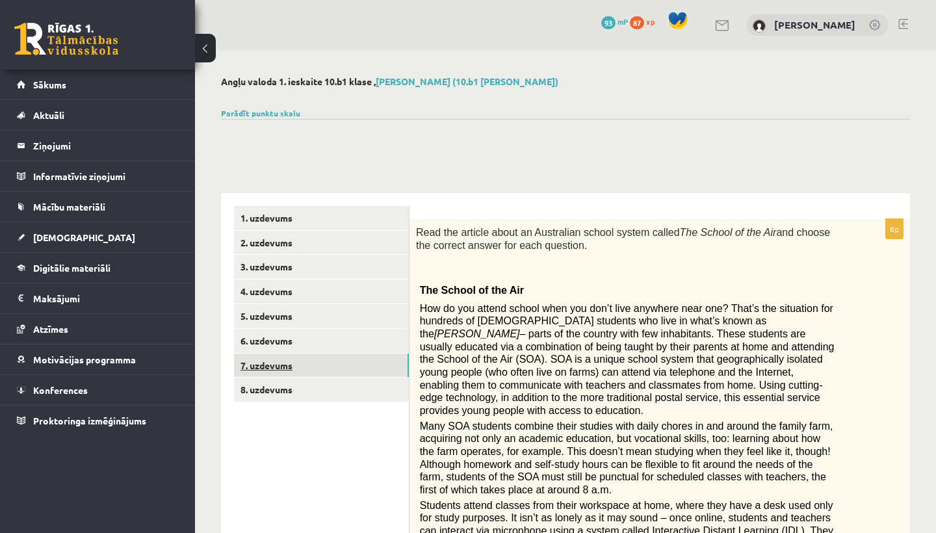
click at [267, 363] on link "7. uzdevums" at bounding box center [321, 366] width 175 height 24
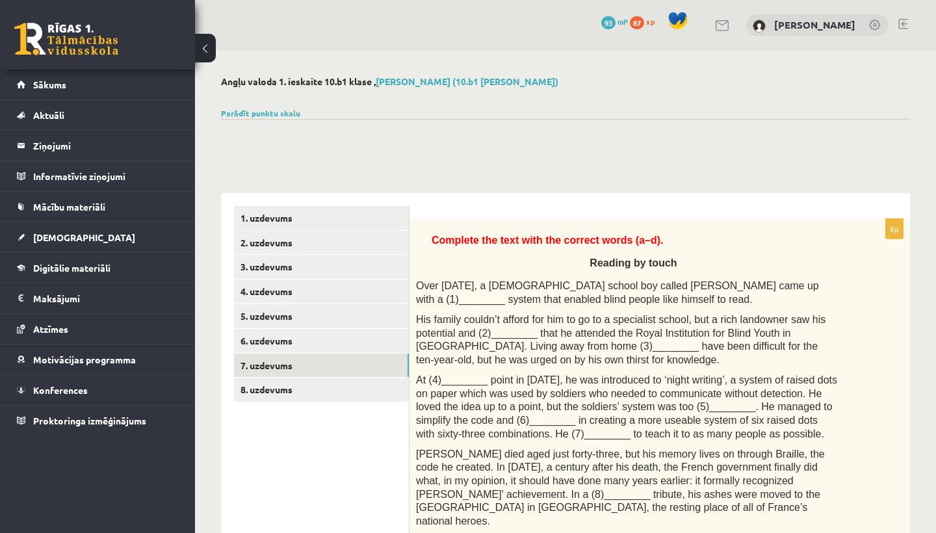
click at [206, 51] on button at bounding box center [205, 48] width 21 height 29
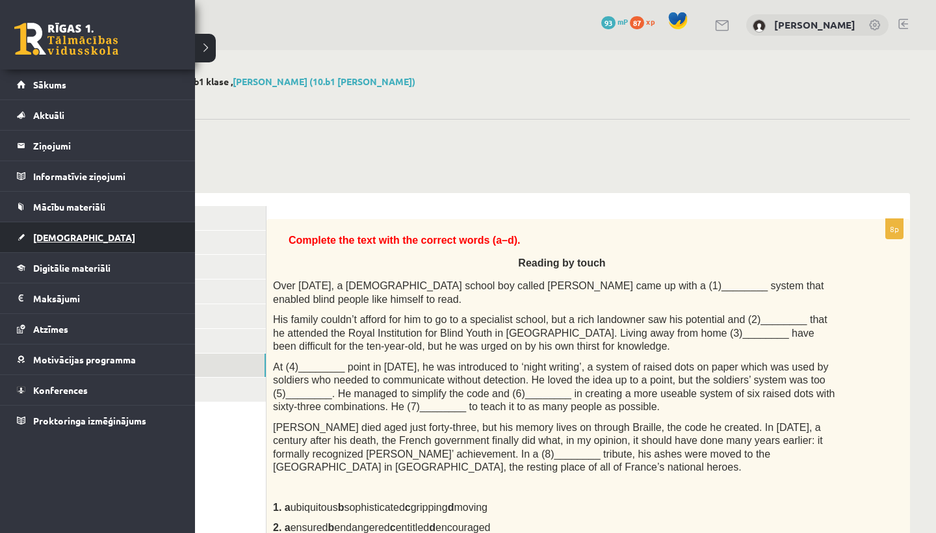
click at [57, 235] on span "[DEMOGRAPHIC_DATA]" at bounding box center [84, 237] width 102 height 12
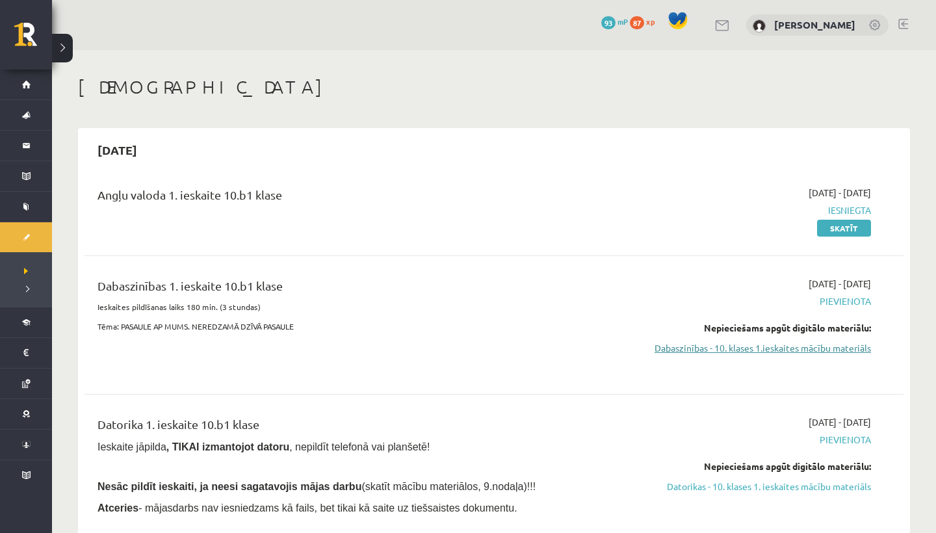
click at [778, 343] on link "Dabaszinības - 10. klases 1.ieskaites mācību materiāls" at bounding box center [748, 348] width 245 height 14
click at [772, 349] on link "Dabaszinības - 10. klases 1.ieskaites mācību materiāls" at bounding box center [748, 348] width 245 height 14
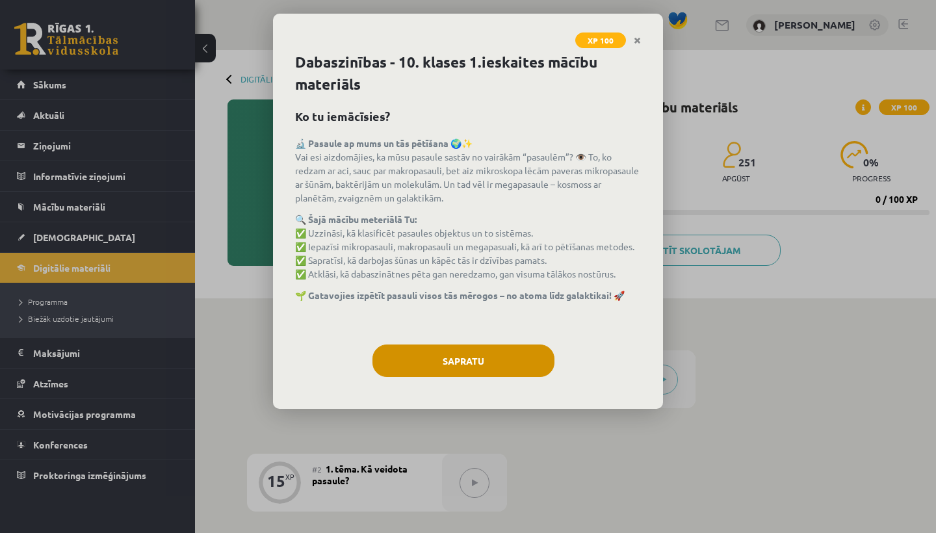
click at [497, 352] on button "Sapratu" at bounding box center [464, 361] width 182 height 33
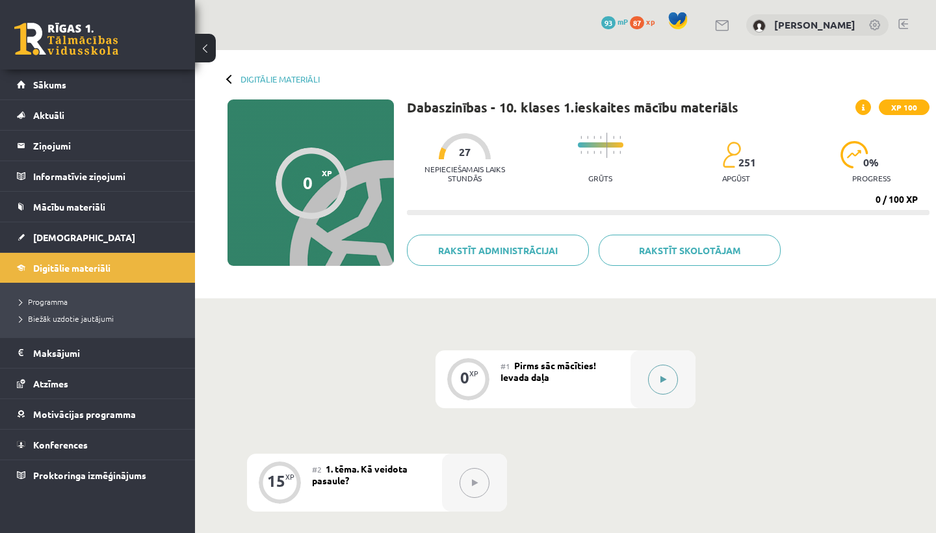
click at [659, 382] on button at bounding box center [663, 380] width 30 height 30
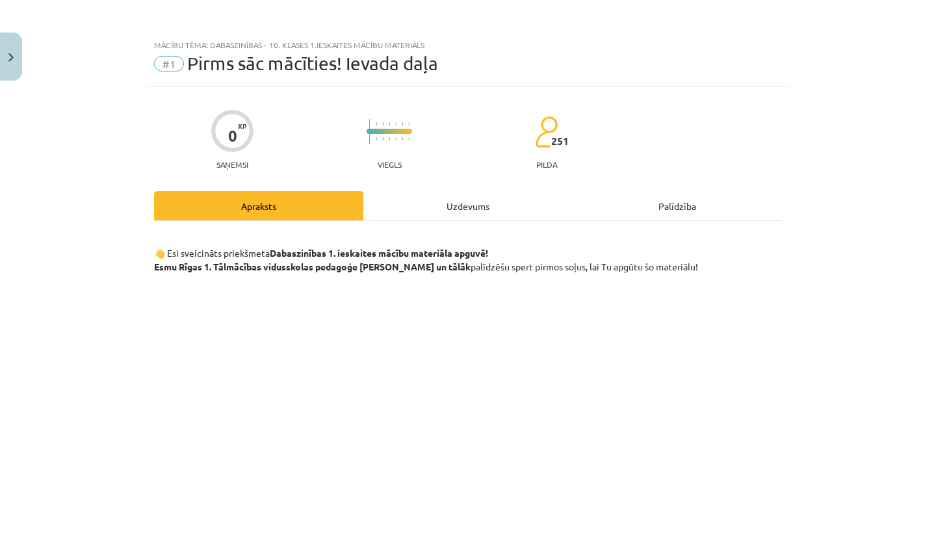
click at [460, 205] on div "Uzdevums" at bounding box center [467, 205] width 209 height 29
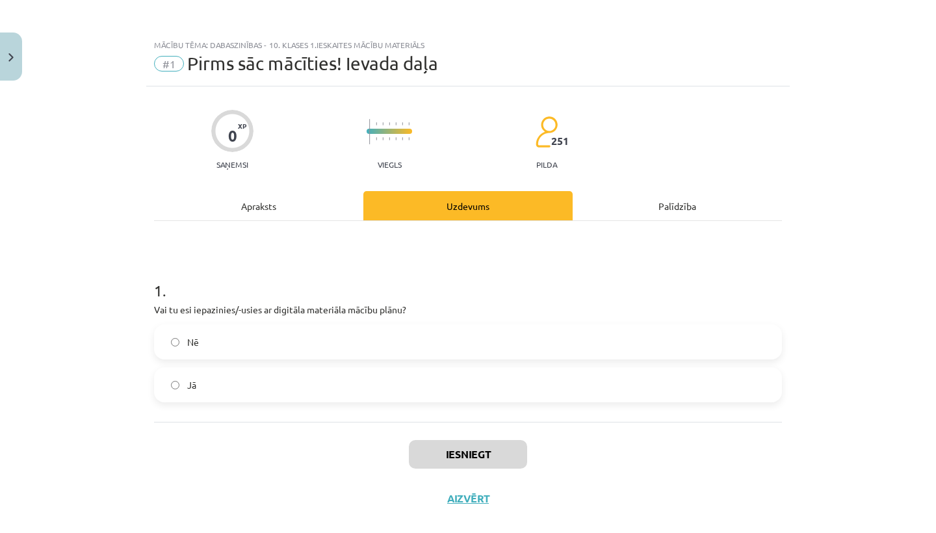
scroll to position [33, 0]
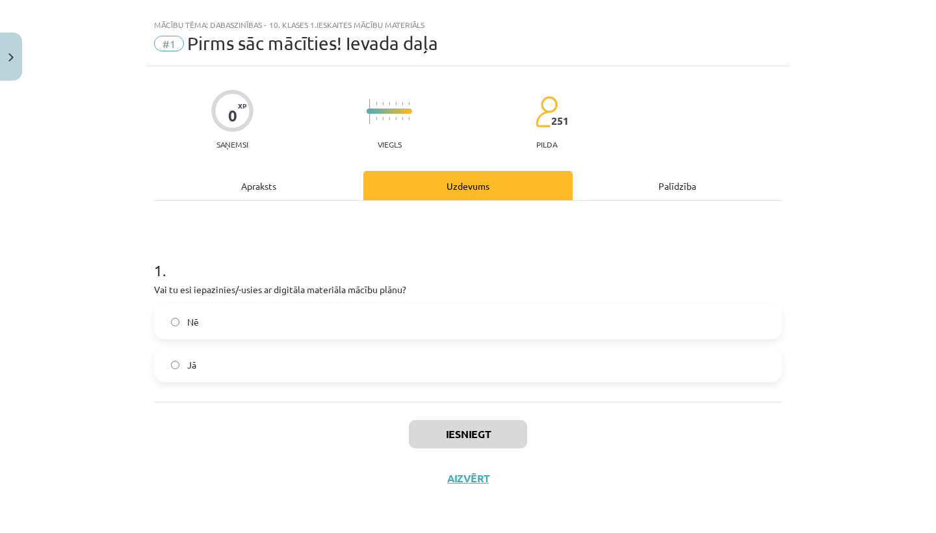
click at [259, 350] on label "Jā" at bounding box center [467, 365] width 625 height 33
click at [435, 420] on button "Iesniegt" at bounding box center [468, 434] width 118 height 29
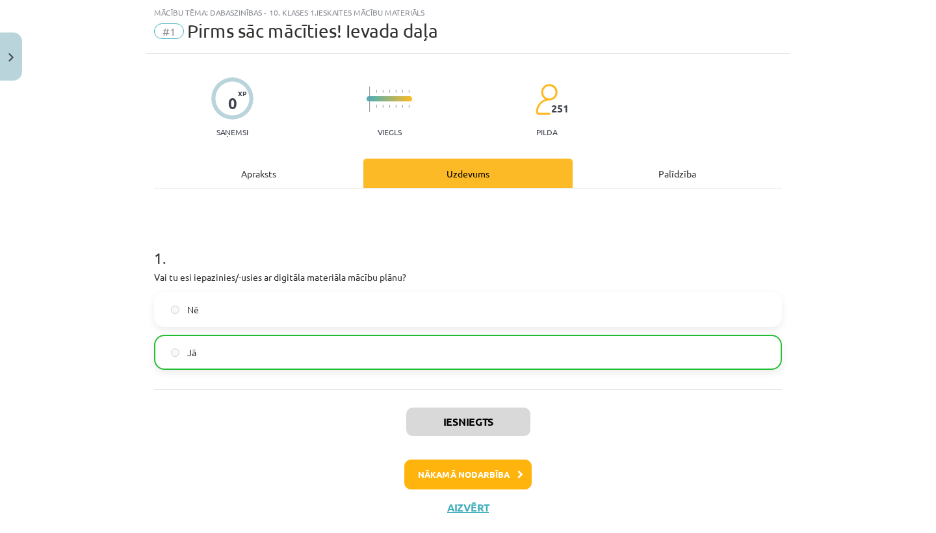
click at [495, 485] on button "Nākamā nodarbība" at bounding box center [467, 475] width 127 height 30
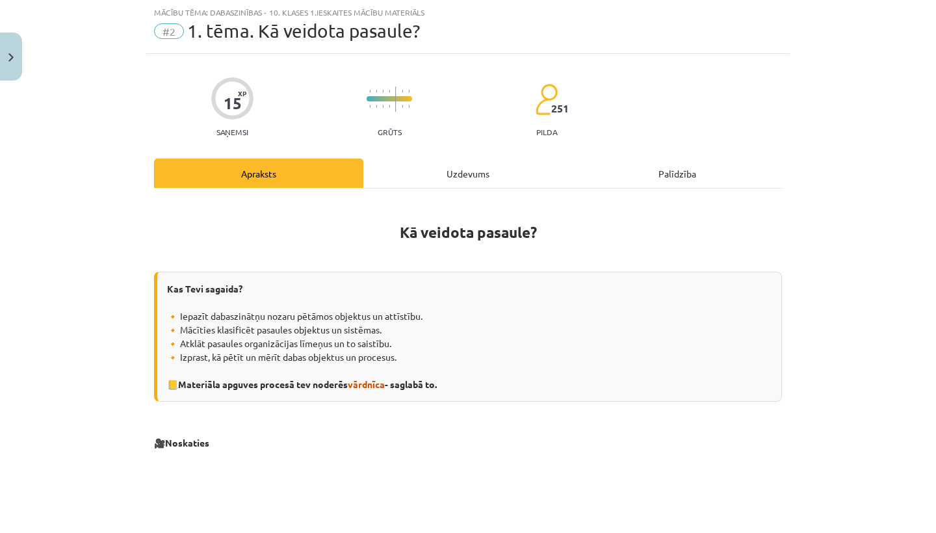
click at [470, 176] on div "Uzdevums" at bounding box center [467, 173] width 209 height 29
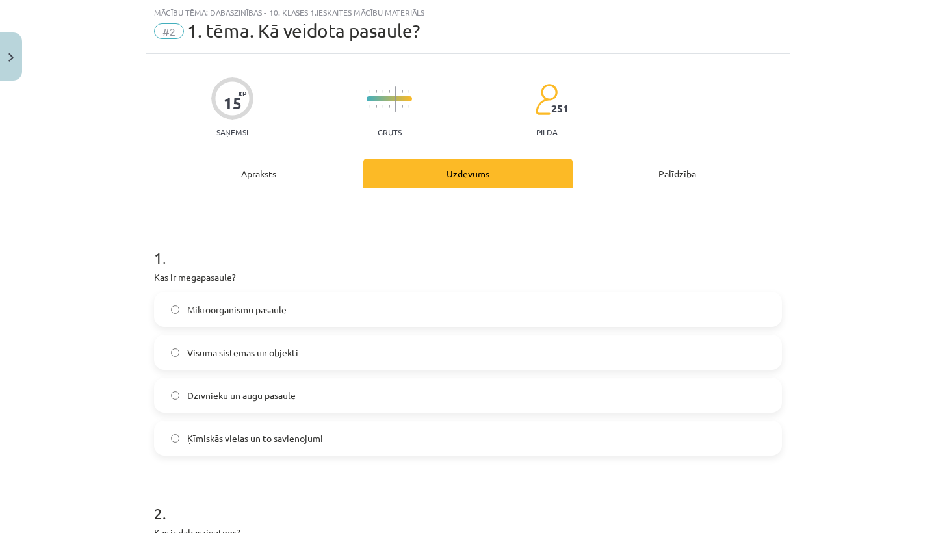
click at [157, 256] on h1 "1 ." at bounding box center [468, 246] width 628 height 40
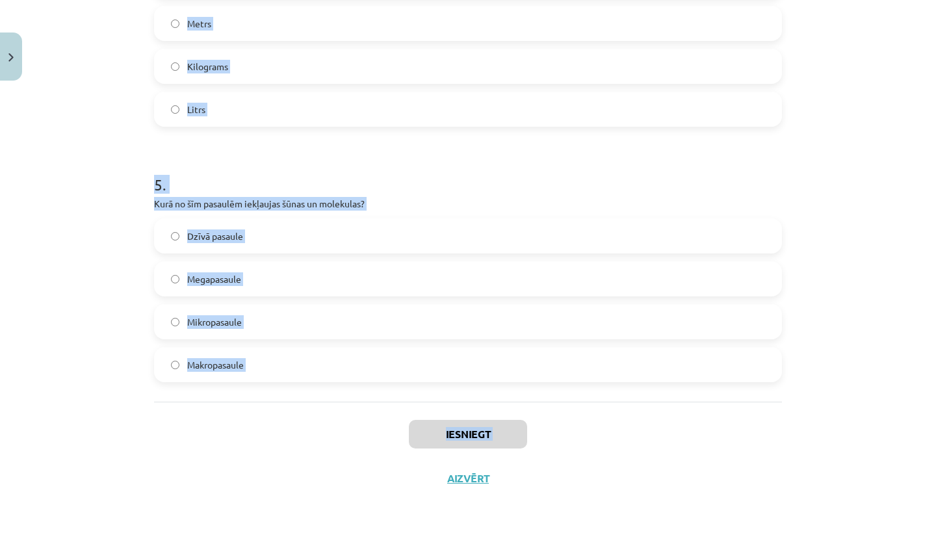
scroll to position [167, 0]
drag, startPoint x: 157, startPoint y: 256, endPoint x: 250, endPoint y: 371, distance: 147.4
copy form "1 . Kas ir megapasaule? Mikroorganismu pasaule Visuma sistēmas un objekti Dzīvn…"
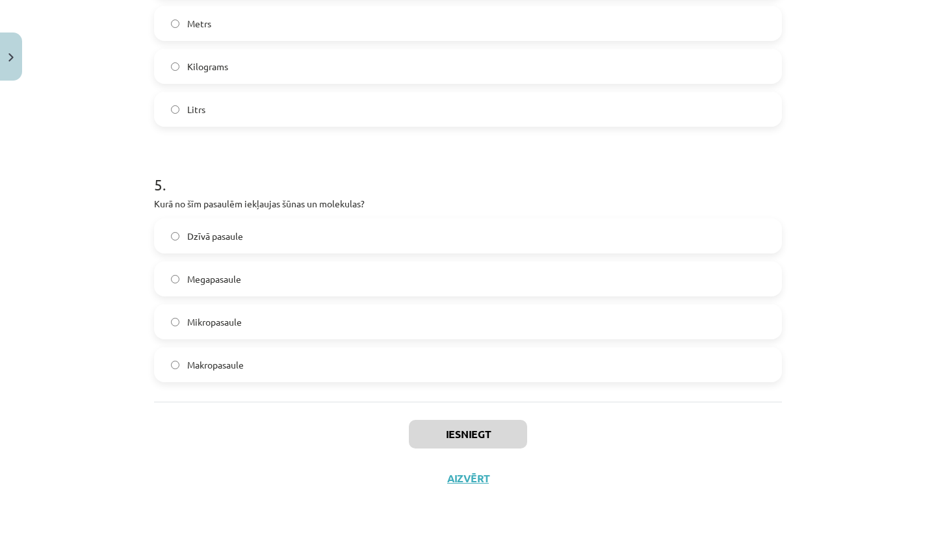
click at [64, 183] on div "Mācību tēma: Dabaszinības - 10. klases 1.ieskaites mācību materiāls #2 1. tēma.…" at bounding box center [468, 266] width 936 height 533
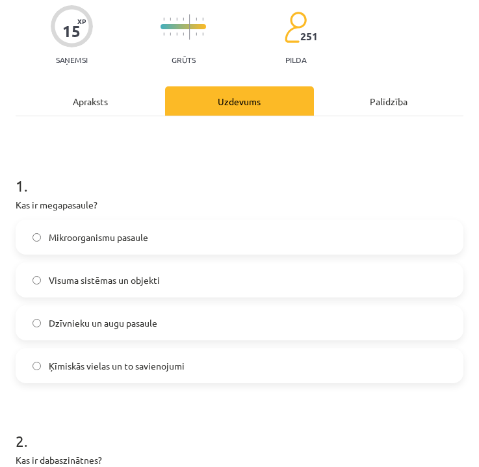
scroll to position [94, 0]
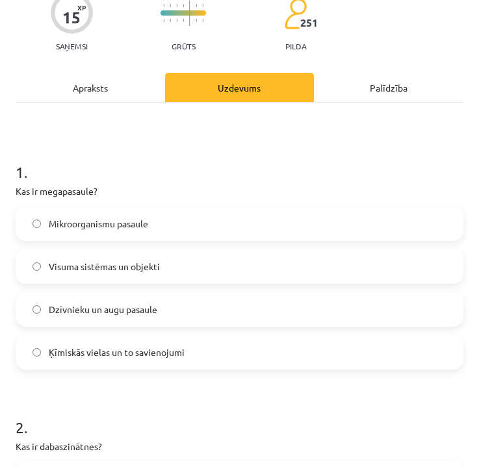
click at [96, 258] on label "Visuma sistēmas un objekti" at bounding box center [239, 266] width 445 height 33
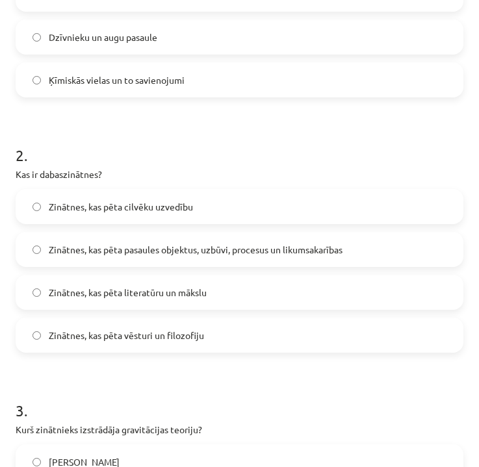
scroll to position [377, 0]
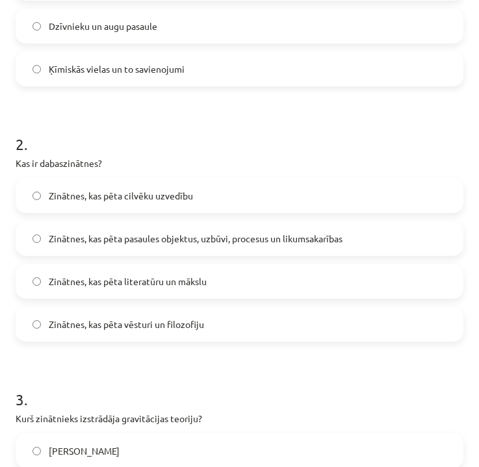
click at [110, 244] on span "Zinātnes, kas pēta pasaules objektus, uzbūvi, procesus un likumsakarības" at bounding box center [196, 239] width 294 height 14
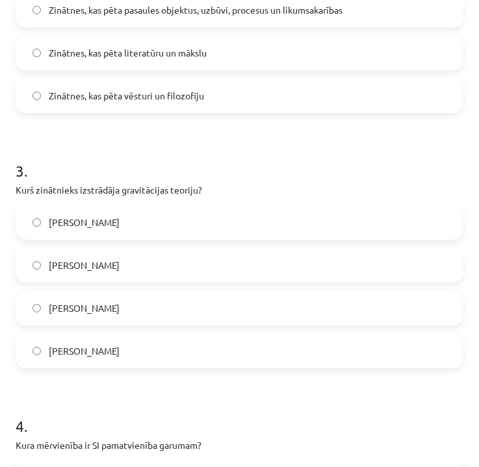
scroll to position [614, 0]
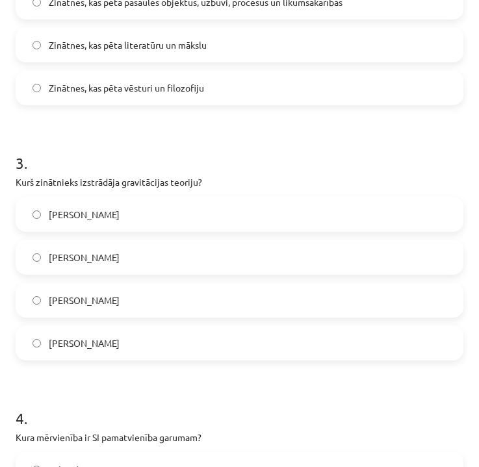
click at [95, 300] on span "[PERSON_NAME]" at bounding box center [84, 301] width 71 height 14
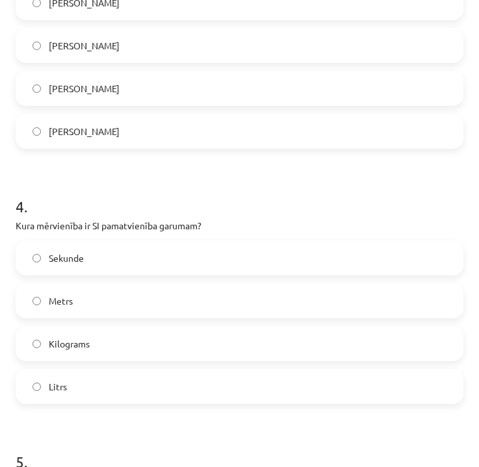
scroll to position [837, 0]
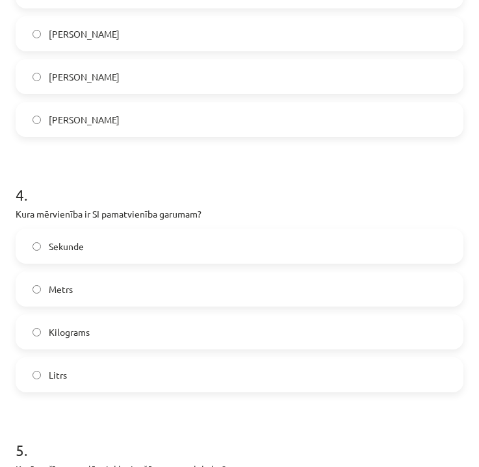
click at [95, 300] on label "Metrs" at bounding box center [239, 289] width 445 height 33
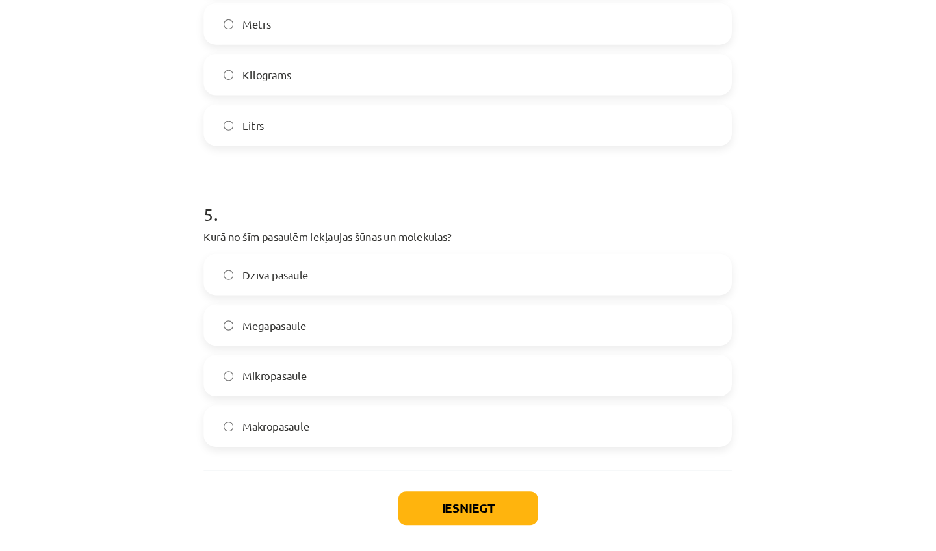
scroll to position [1109, 0]
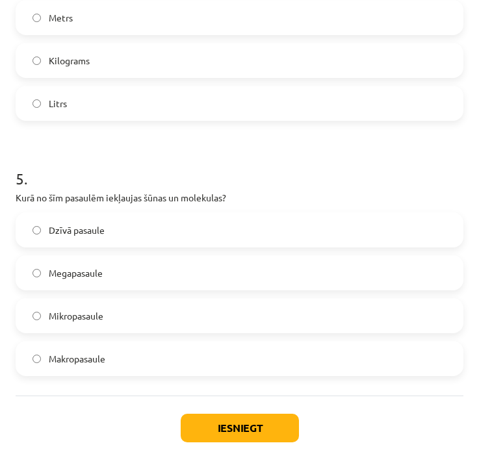
click at [97, 321] on span "Mikropasaule" at bounding box center [76, 316] width 55 height 14
click at [212, 425] on button "Iesniegt" at bounding box center [240, 428] width 118 height 29
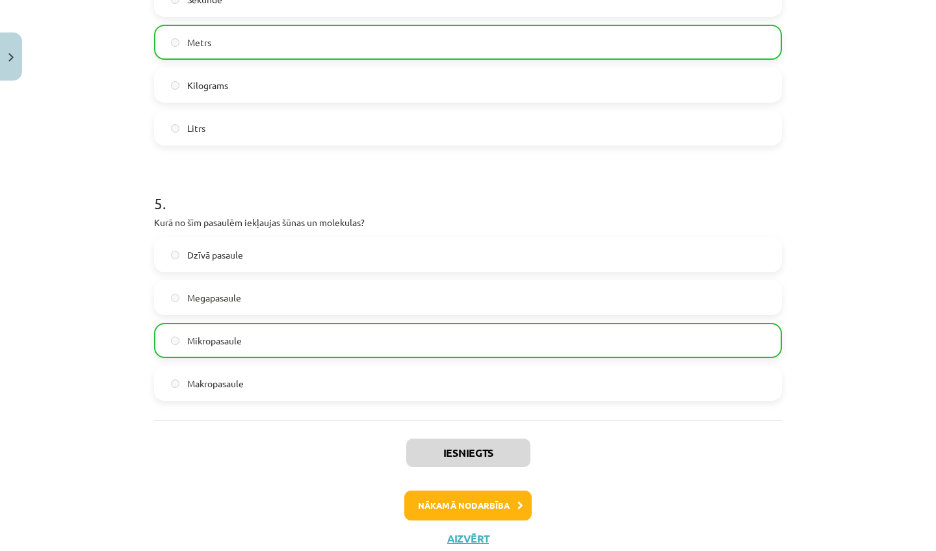
click at [442, 501] on button "Nākamā nodarbība" at bounding box center [467, 506] width 127 height 30
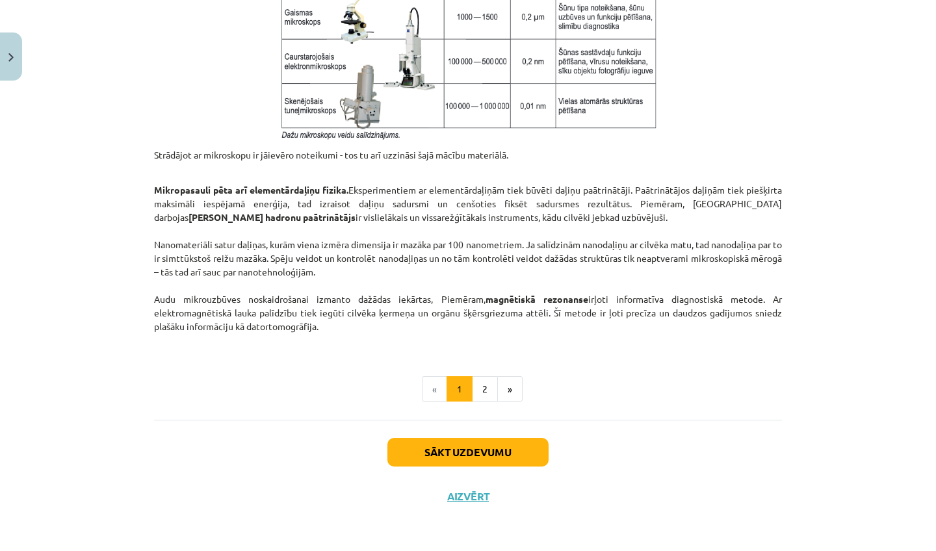
scroll to position [1038, 0]
click at [477, 457] on button "Sākt uzdevumu" at bounding box center [468, 452] width 161 height 29
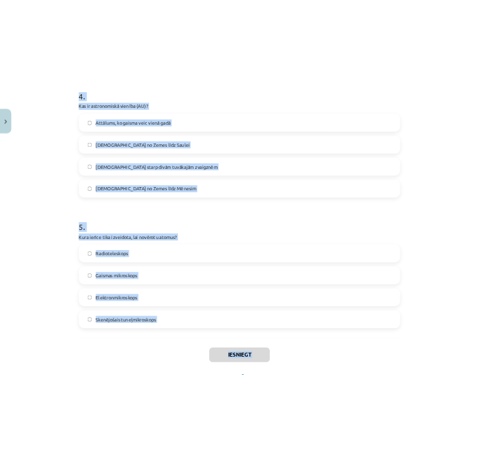
scroll to position [1088, 0]
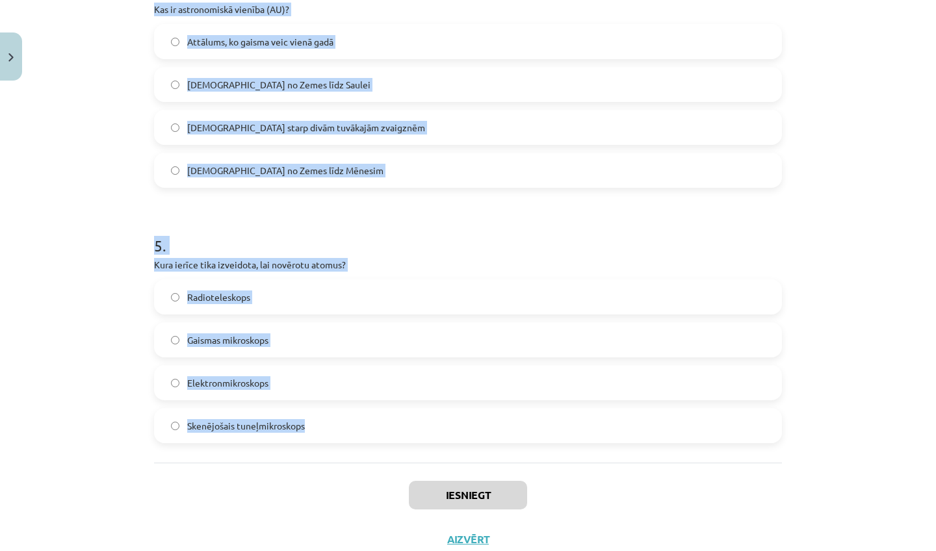
drag, startPoint x: 153, startPoint y: 282, endPoint x: 326, endPoint y: 432, distance: 228.6
copy form "1 . Kura no šīm iekārtām spēj izšķirt objektus, kuru izmērs ir mazāks par 0,2 m…"
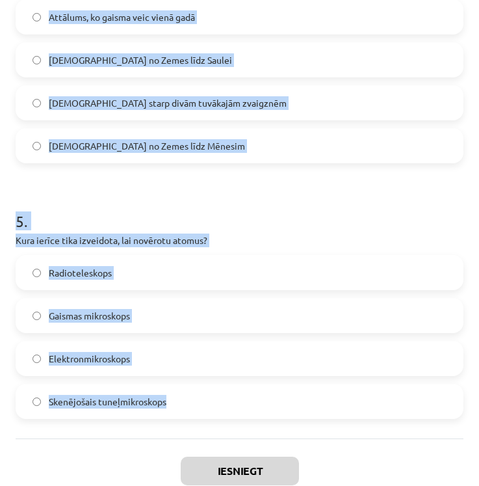
click at [373, 443] on div "Iesniegt Aizvērt" at bounding box center [240, 483] width 448 height 91
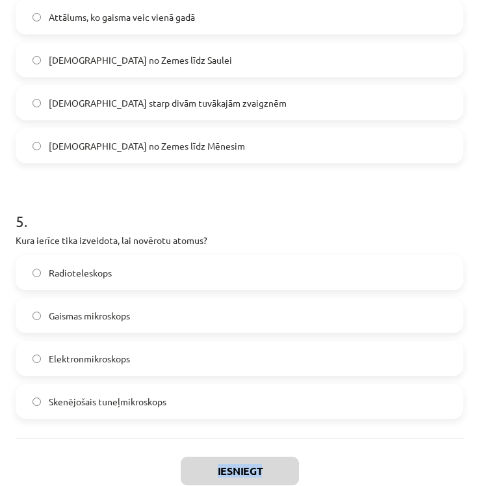
click at [373, 443] on div "Iesniegt Aizvērt" at bounding box center [240, 483] width 448 height 91
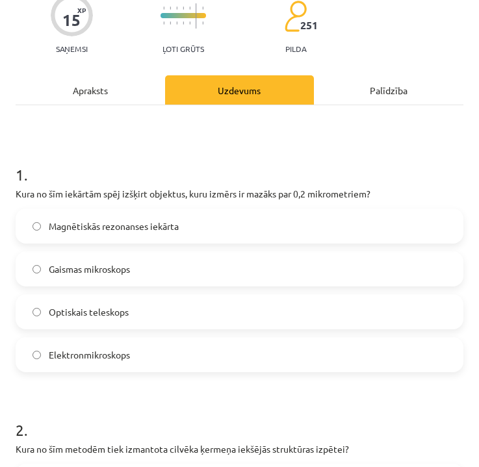
scroll to position [111, 0]
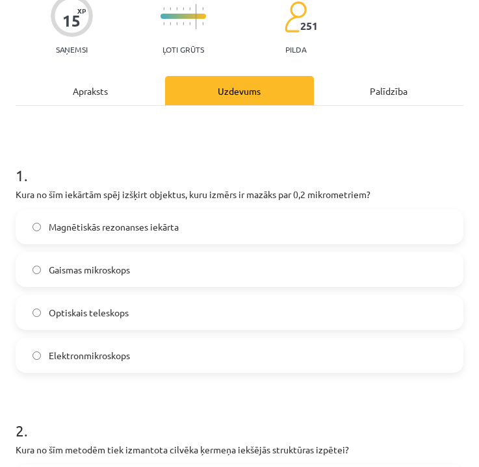
click at [118, 356] on span "Elektronmikroskops" at bounding box center [89, 356] width 81 height 14
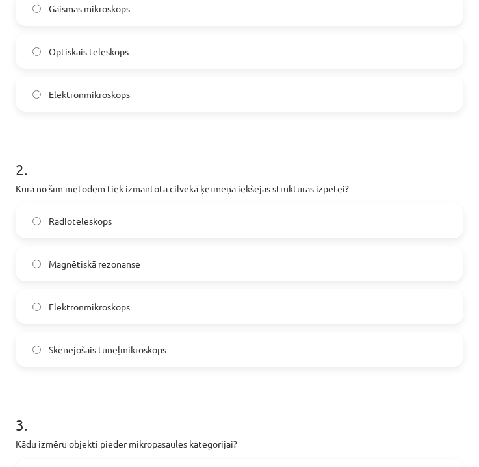
scroll to position [381, 0]
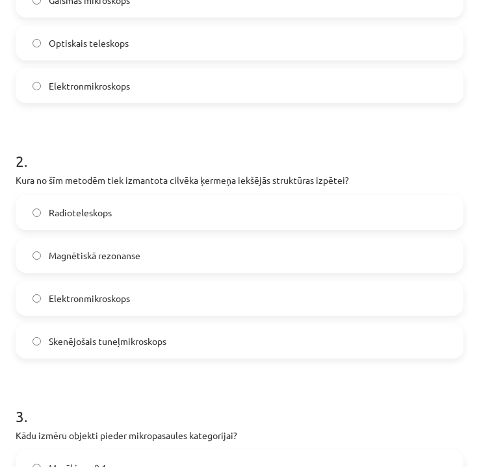
click at [131, 250] on span "Magnētiskā rezonanse" at bounding box center [95, 256] width 92 height 14
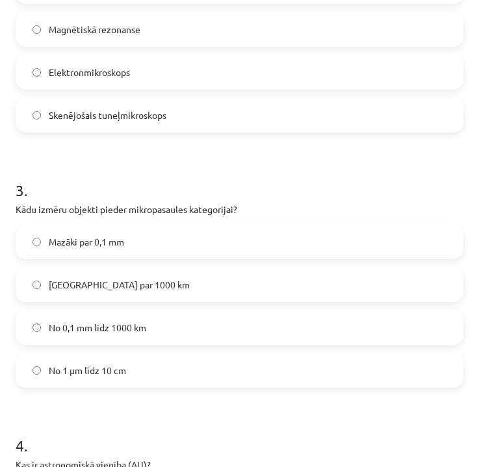
scroll to position [644, 0]
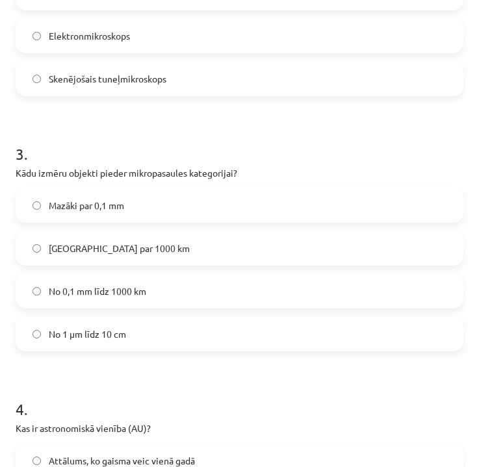
click at [135, 198] on label "Mazāki par 0,1 mm" at bounding box center [239, 205] width 445 height 33
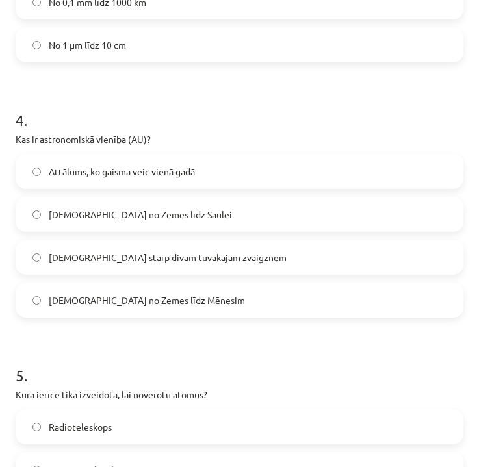
scroll to position [934, 0]
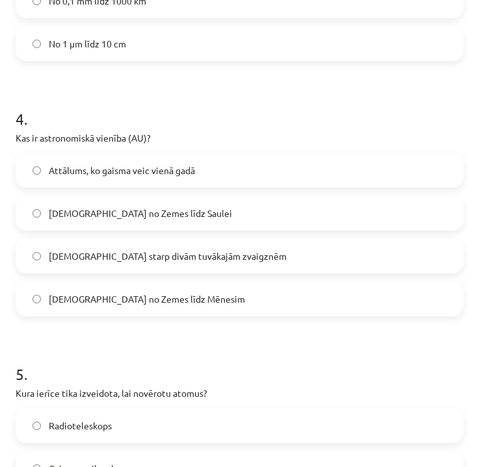
click at [150, 211] on span "[DEMOGRAPHIC_DATA] no Zemes līdz Saulei" at bounding box center [140, 214] width 183 height 14
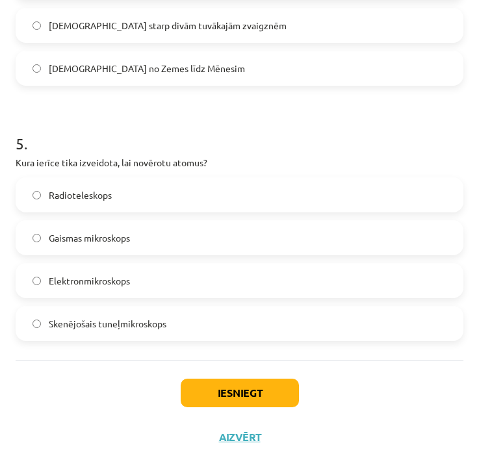
scroll to position [1167, 0]
click at [122, 324] on span "Skenējošais tuneļmikroskops" at bounding box center [108, 324] width 118 height 14
click at [227, 393] on button "Iesniegt" at bounding box center [240, 393] width 118 height 29
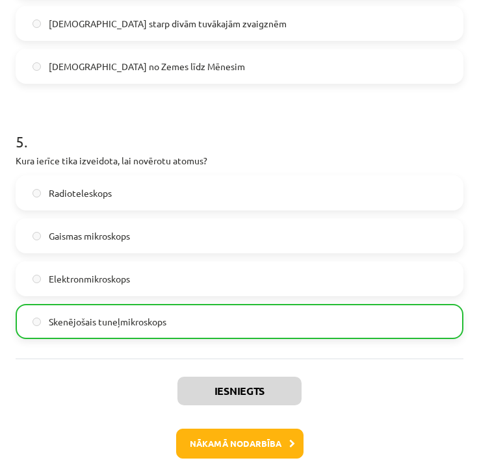
click at [228, 452] on button "Nākamā nodarbība" at bounding box center [239, 444] width 127 height 30
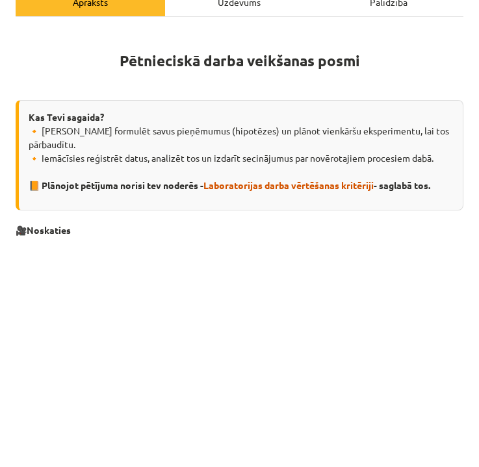
scroll to position [8, 0]
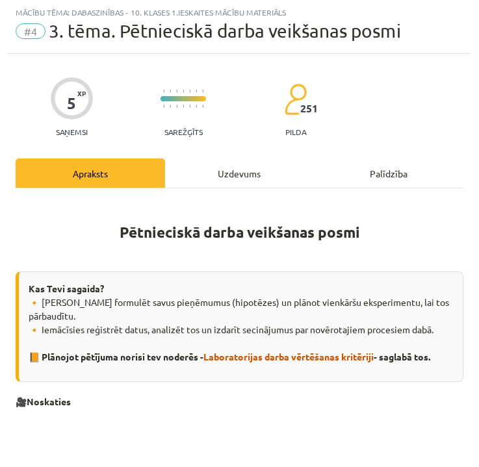
click at [244, 174] on div "Uzdevums" at bounding box center [240, 173] width 150 height 29
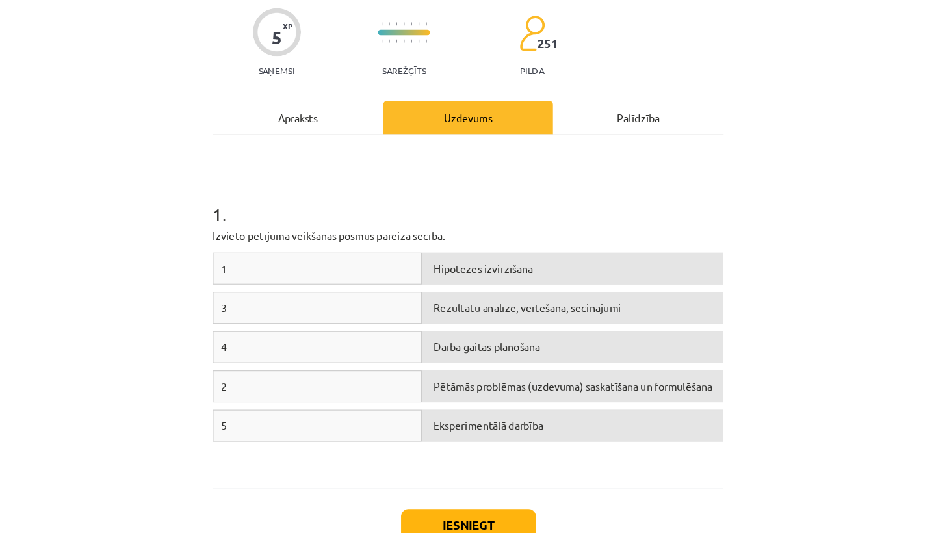
scroll to position [79, 0]
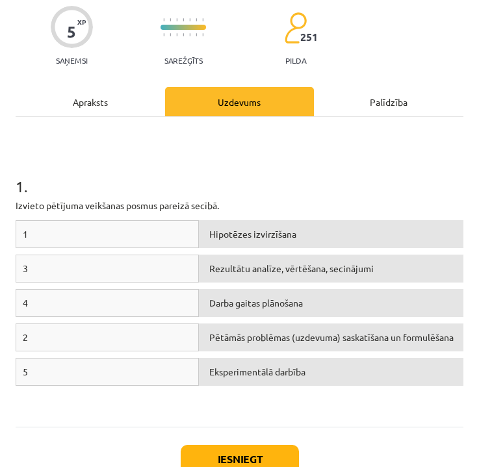
click at [140, 233] on div "1" at bounding box center [107, 234] width 183 height 28
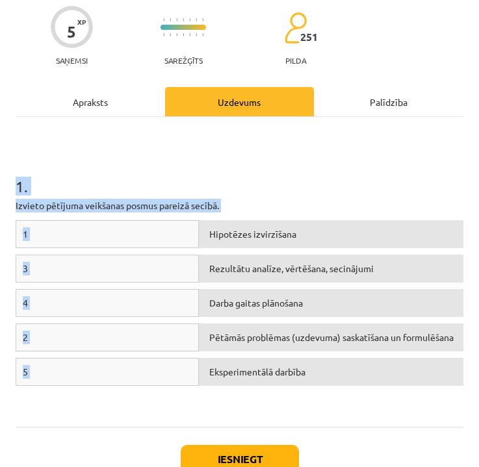
drag, startPoint x: 17, startPoint y: 187, endPoint x: 349, endPoint y: 384, distance: 385.9
click at [349, 384] on div "1 . Izvieto pētījuma veikšanas posmus [DEMOGRAPHIC_DATA] secībā. 1 Hipotēzes iz…" at bounding box center [240, 272] width 448 height 287
copy div "1 . Izvieto pētījuma veikšanas posmus [DEMOGRAPHIC_DATA] secībā. 1 Hipotēzes iz…"
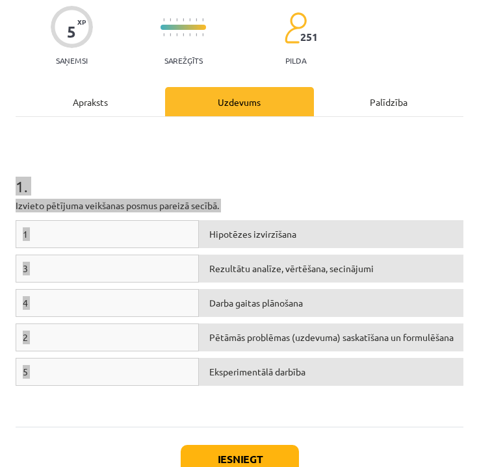
click at [137, 238] on div "1" at bounding box center [107, 234] width 183 height 28
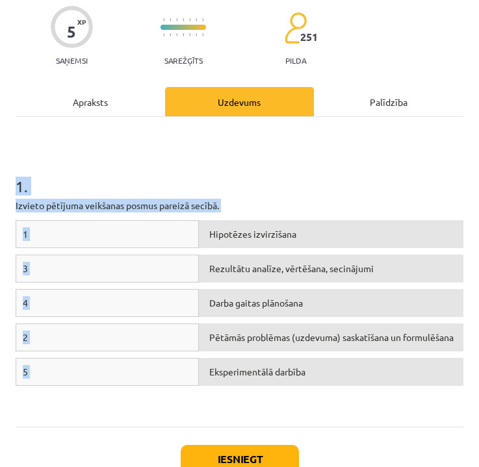
click at [137, 238] on div "1" at bounding box center [107, 234] width 183 height 28
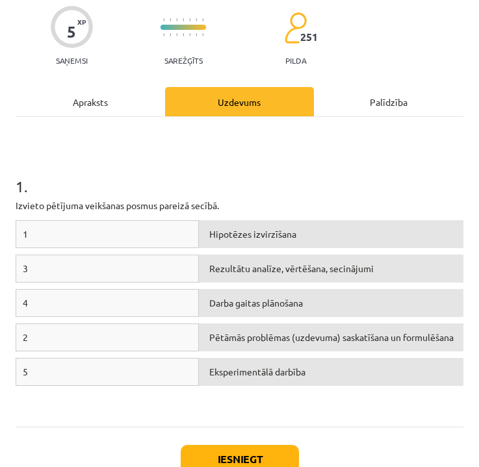
click at [148, 234] on div "1" at bounding box center [107, 234] width 183 height 28
click at [239, 246] on div "Hipotēzes izvirzīšana" at bounding box center [331, 234] width 265 height 28
click at [260, 240] on div "Hipotēzes izvirzīšana" at bounding box center [331, 234] width 265 height 28
click at [263, 267] on div "Rezultātu analīze, vērtēšana, secinājumi" at bounding box center [331, 269] width 265 height 28
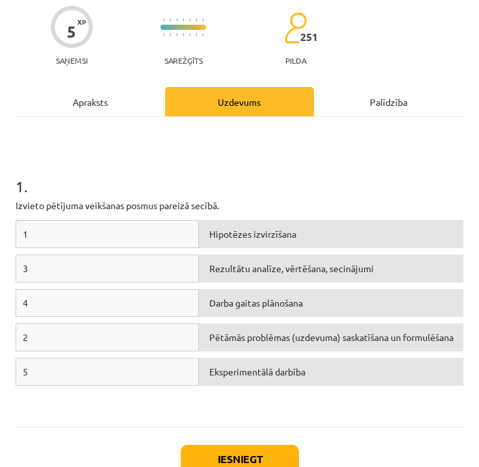
click at [235, 358] on div "Eksperimentālā darbība" at bounding box center [331, 372] width 265 height 28
click at [223, 375] on div "Eksperimentālā darbība" at bounding box center [331, 372] width 265 height 28
click at [201, 231] on div "Hipotēzes izvirzīšana" at bounding box center [331, 234] width 265 height 28
click at [224, 235] on div "Hipotēzes izvirzīšana" at bounding box center [331, 234] width 265 height 28
click at [121, 233] on div "1" at bounding box center [107, 234] width 183 height 28
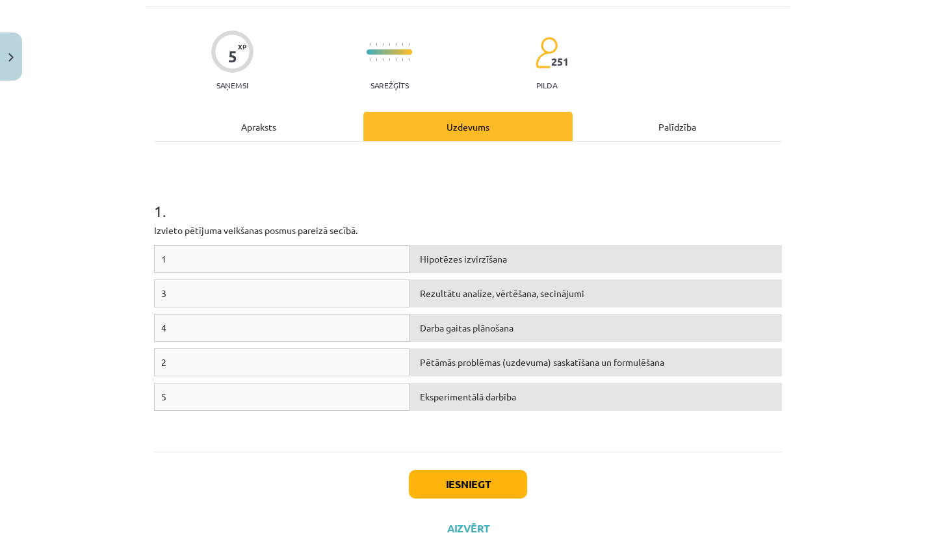
click at [292, 255] on div "1" at bounding box center [282, 259] width 256 height 28
click at [218, 269] on div "1" at bounding box center [282, 259] width 256 height 28
drag, startPoint x: 217, startPoint y: 258, endPoint x: 499, endPoint y: 286, distance: 284.2
click at [499, 286] on div "1 Hipotēzes izvirzīšana 3 Rezultātu analīze, vērtēšana, secinājumi 4 Darba gait…" at bounding box center [468, 342] width 628 height 195
click at [457, 229] on p "Izvieto pētījuma veikšanas posmus pareizā secībā." at bounding box center [468, 231] width 628 height 14
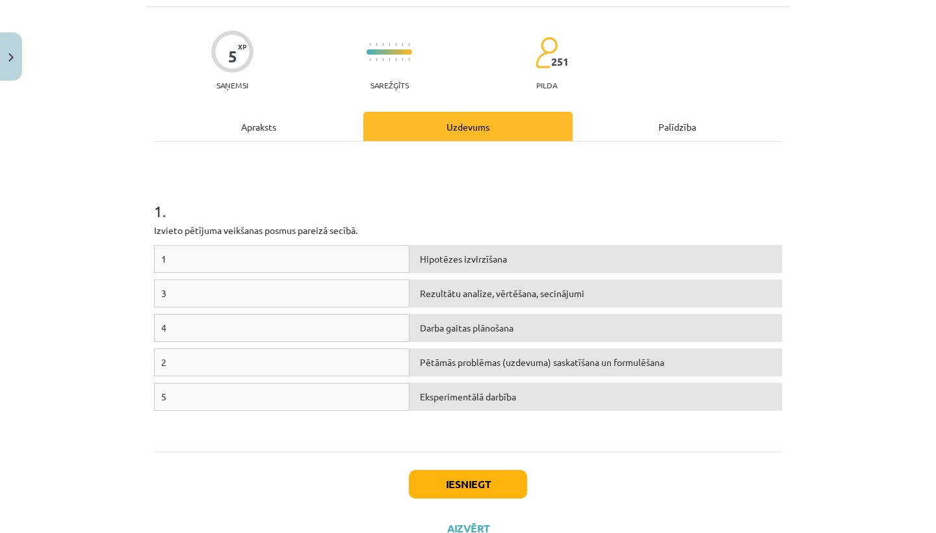
click at [456, 213] on h1 "1 ." at bounding box center [468, 199] width 628 height 40
click at [365, 297] on div "3" at bounding box center [282, 294] width 256 height 28
click at [169, 294] on div "3" at bounding box center [282, 294] width 256 height 28
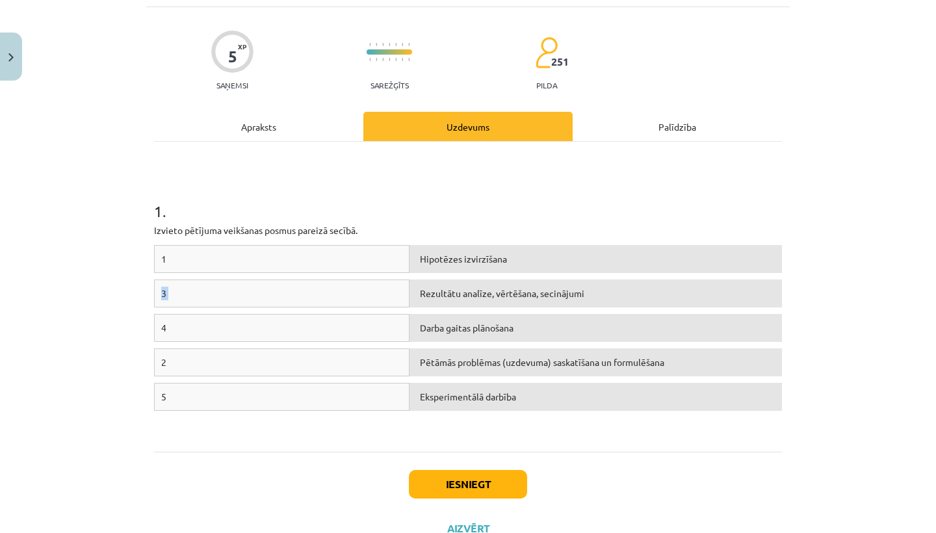
click at [169, 294] on div "3" at bounding box center [282, 294] width 256 height 28
click at [452, 329] on div "Darba gaitas plānošana" at bounding box center [596, 328] width 373 height 28
click at [360, 282] on div "3" at bounding box center [282, 294] width 256 height 28
click at [354, 263] on div "1" at bounding box center [282, 259] width 256 height 28
click at [442, 324] on div "Darba gaitas plānošana" at bounding box center [596, 328] width 373 height 28
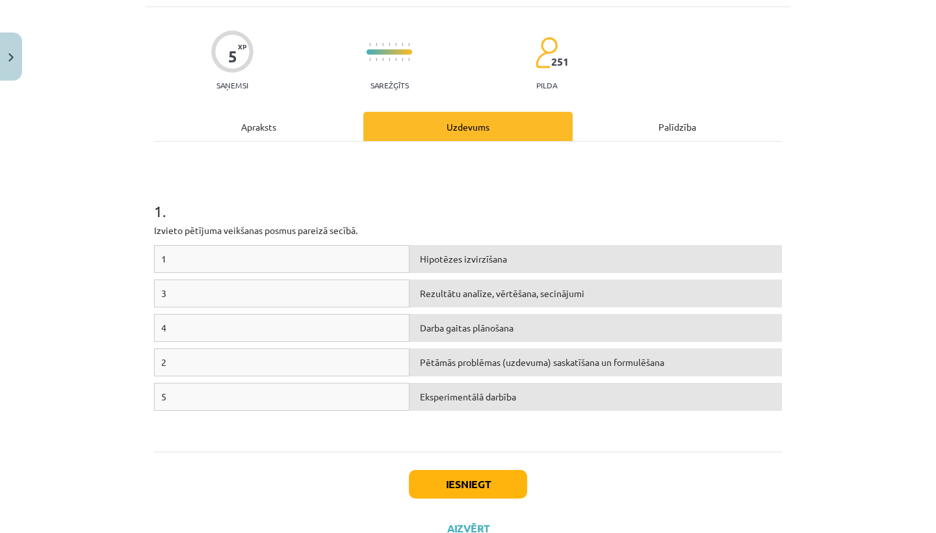
click at [442, 324] on div "Darba gaitas plānošana" at bounding box center [596, 328] width 373 height 28
click at [636, 191] on h1 "1 ." at bounding box center [468, 199] width 628 height 40
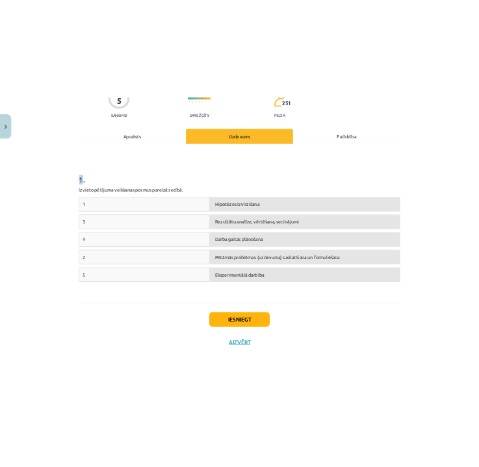
scroll to position [131, 0]
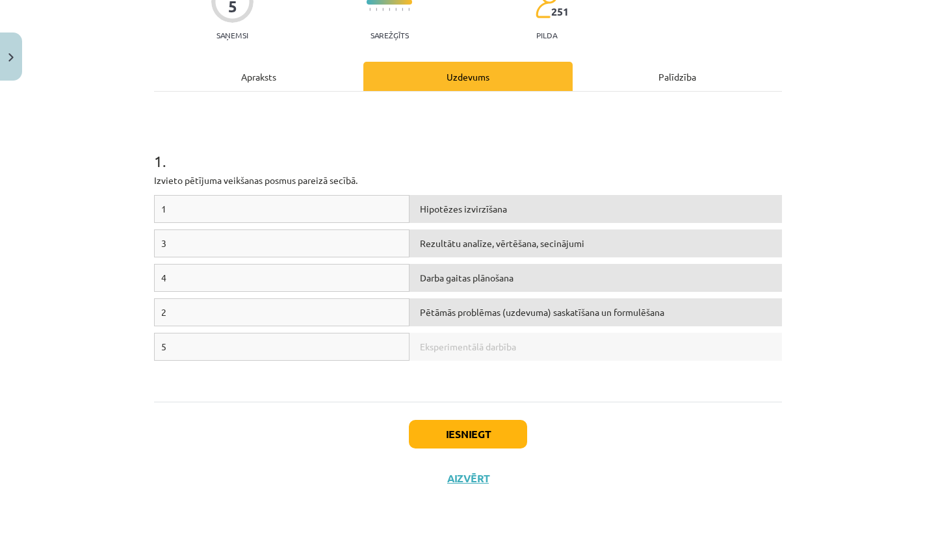
click at [187, 242] on div "3" at bounding box center [282, 244] width 256 height 28
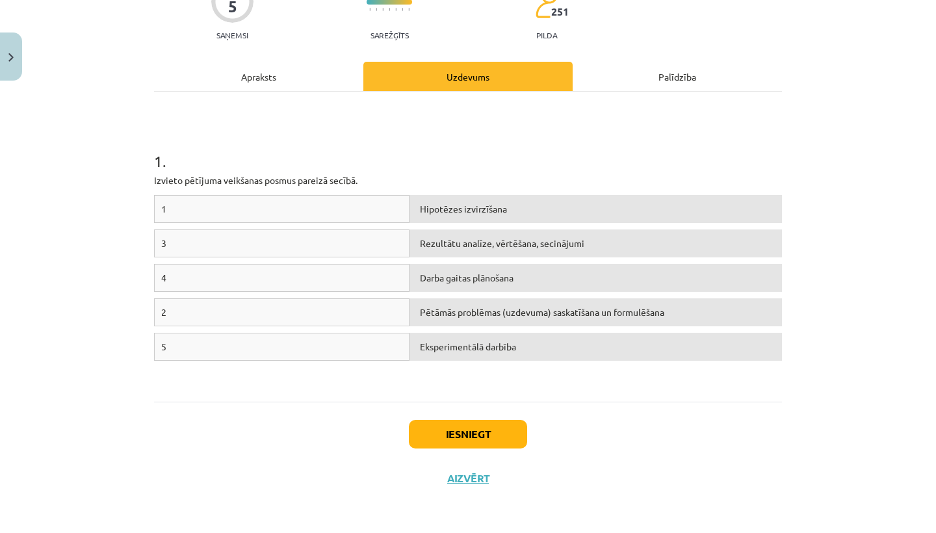
click at [187, 242] on div "3" at bounding box center [282, 244] width 256 height 28
click at [165, 241] on div "3" at bounding box center [282, 244] width 256 height 28
drag, startPoint x: 159, startPoint y: 239, endPoint x: 508, endPoint y: 330, distance: 361.3
click at [508, 330] on div "1 Hipotēzes izvirzīšana 3 Rezultātu analīze, vērtēšana, secinājumi 4 Darba gait…" at bounding box center [468, 292] width 628 height 195
click at [574, 370] on div "1 Hipotēzes izvirzīšana 3 Rezultātu analīze, vērtēšana, secinājumi 4 Darba gait…" at bounding box center [468, 292] width 628 height 195
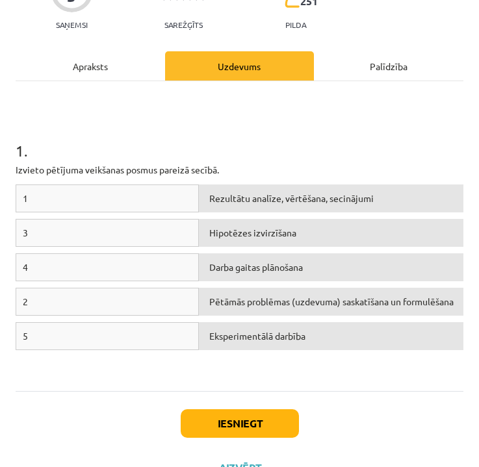
scroll to position [130, 0]
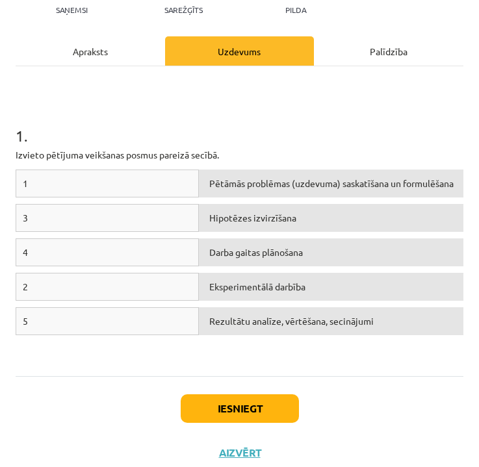
click at [229, 401] on button "Iesniegt" at bounding box center [240, 409] width 118 height 29
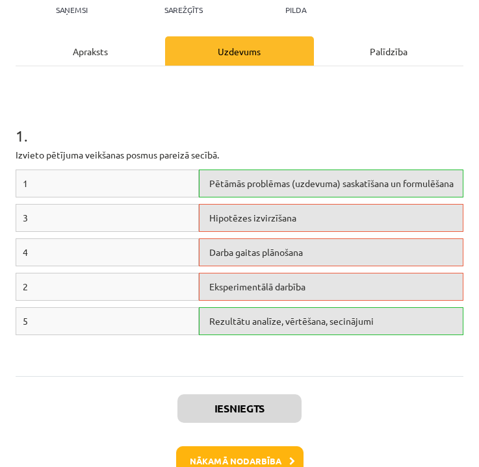
click at [268, 218] on div "Hipotēzes izvirzīšana" at bounding box center [331, 218] width 265 height 28
click at [268, 251] on div "Darba gaitas plānošana" at bounding box center [331, 253] width 265 height 28
click at [272, 287] on div "Eksperimentālā darbība" at bounding box center [331, 287] width 265 height 28
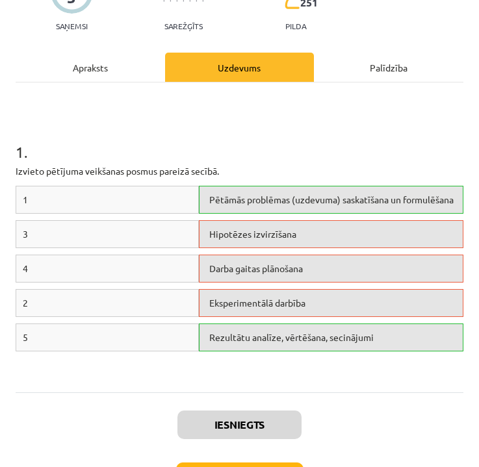
scroll to position [131, 0]
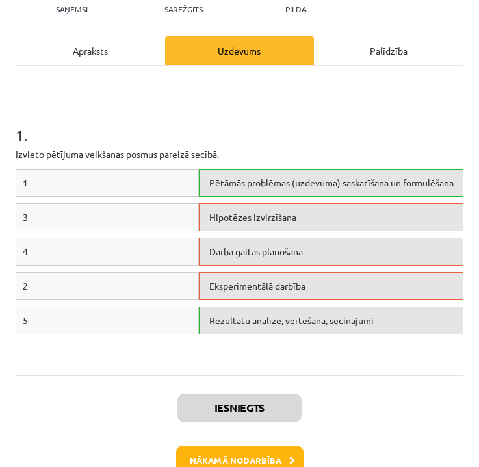
click at [231, 456] on button "Nākamā nodarbība" at bounding box center [239, 461] width 127 height 30
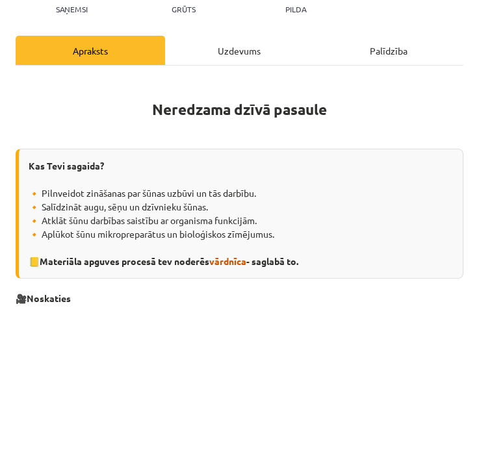
scroll to position [8, 0]
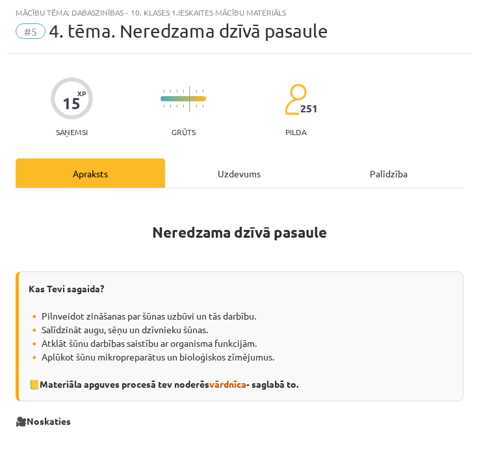
click at [247, 183] on div "Uzdevums" at bounding box center [240, 173] width 150 height 29
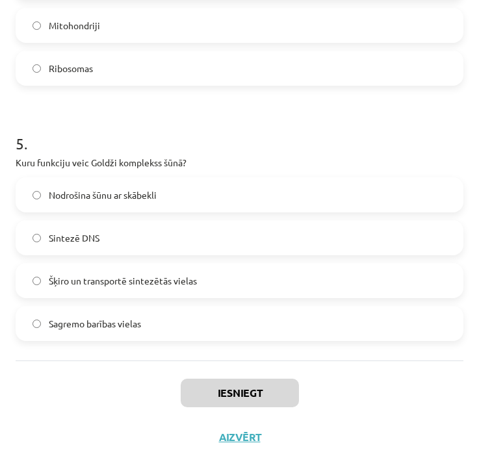
scroll to position [1098, 0]
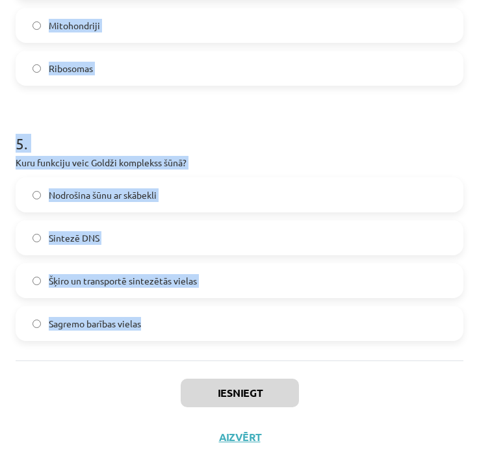
drag, startPoint x: 16, startPoint y: 241, endPoint x: 160, endPoint y: 329, distance: 168.7
copy form "1 . Kādu funkciju veic plazmatiskā membrāna? Sintezē olbaltumvielas Aizsargā šū…"
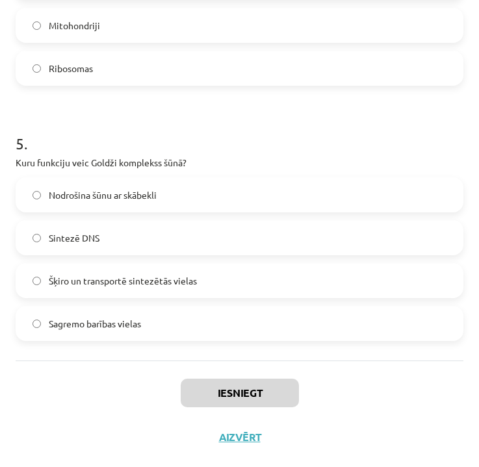
click at [440, 411] on div "Iesniegt Aizvērt" at bounding box center [240, 406] width 448 height 91
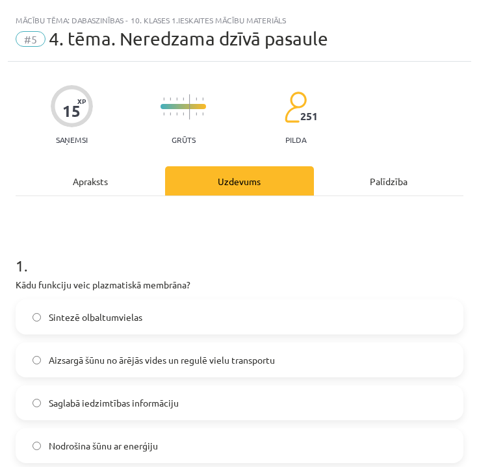
scroll to position [0, 0]
click at [128, 363] on span "Aizsargā šūnu no ārējās vides un regulē vielu transportu" at bounding box center [162, 361] width 226 height 14
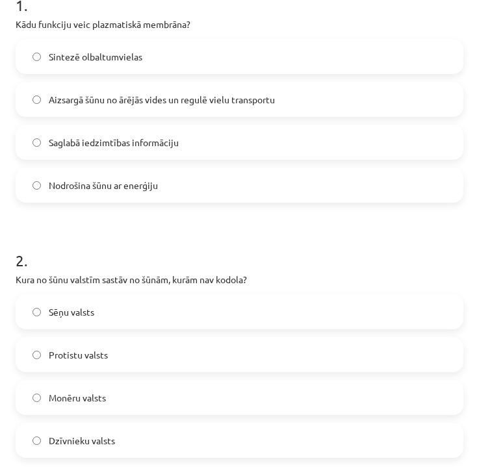
scroll to position [263, 0]
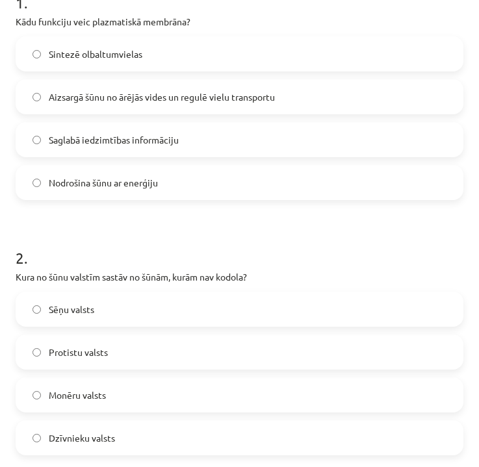
click at [84, 400] on span "Monēru valsts" at bounding box center [77, 396] width 57 height 14
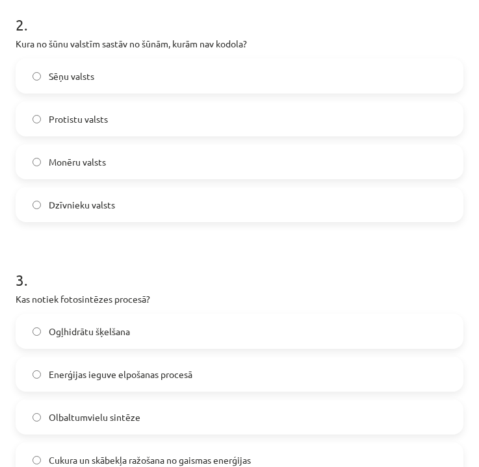
scroll to position [499, 0]
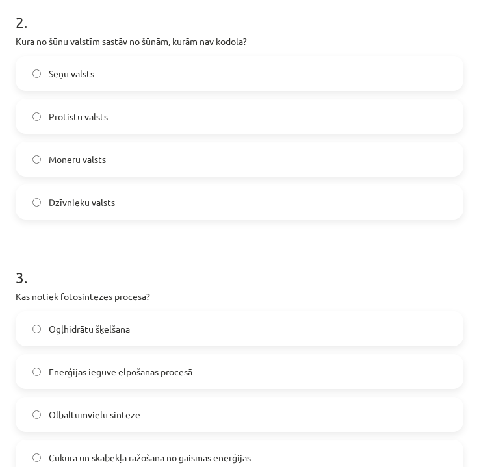
click at [98, 456] on span "Cukura un skābekļa ražošana no gaismas enerģijas" at bounding box center [150, 458] width 202 height 14
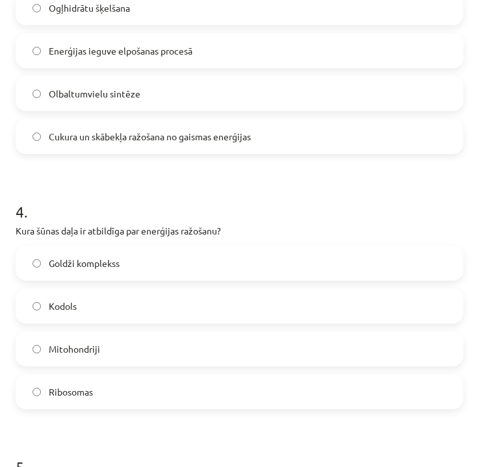
scroll to position [825, 0]
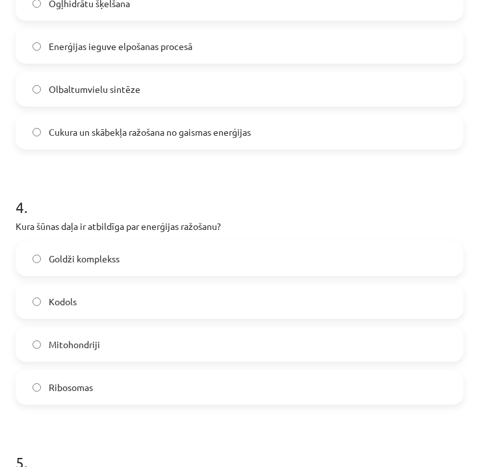
click at [138, 344] on label "Mitohondriji" at bounding box center [239, 344] width 445 height 33
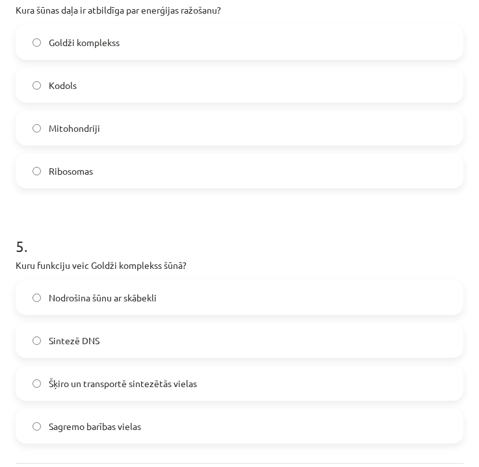
scroll to position [1043, 0]
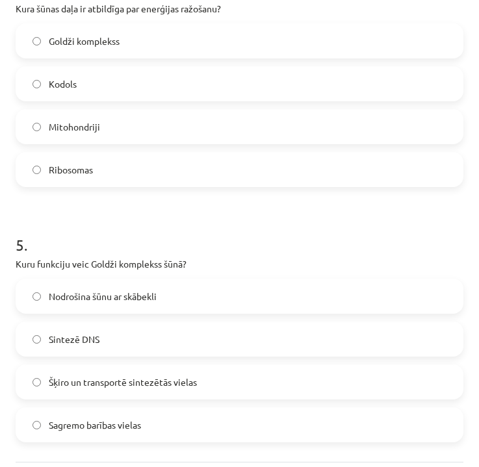
click at [131, 376] on span "Šķiro un transportē sintezētās vielas" at bounding box center [123, 383] width 148 height 14
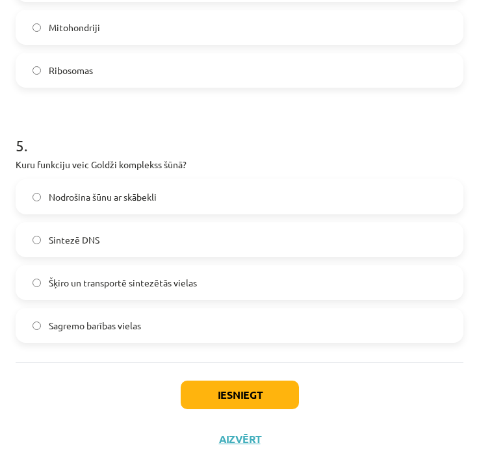
scroll to position [1146, 0]
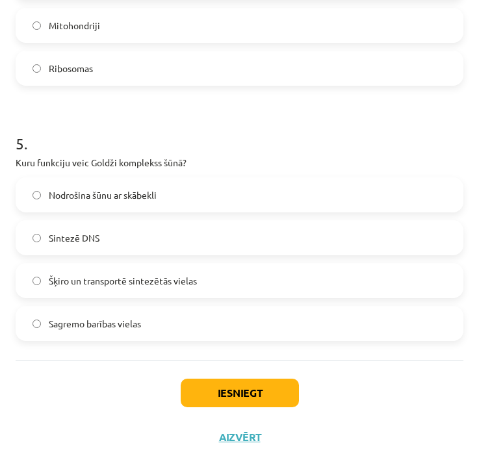
click at [241, 390] on button "Iesniegt" at bounding box center [240, 393] width 118 height 29
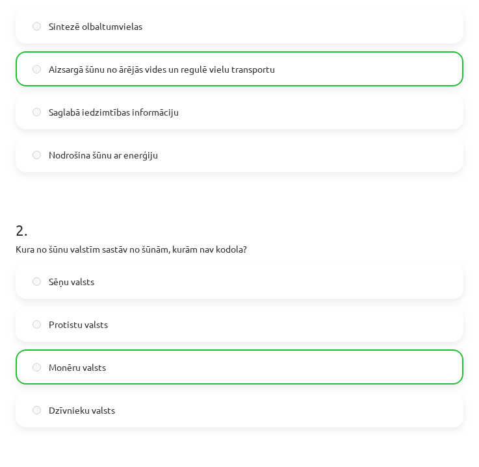
scroll to position [289, 0]
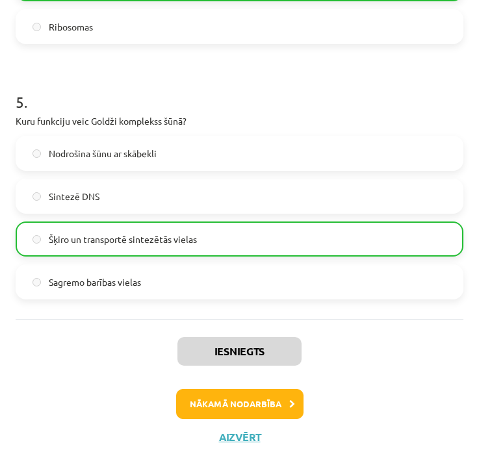
click at [239, 407] on button "Nākamā nodarbība" at bounding box center [239, 404] width 127 height 30
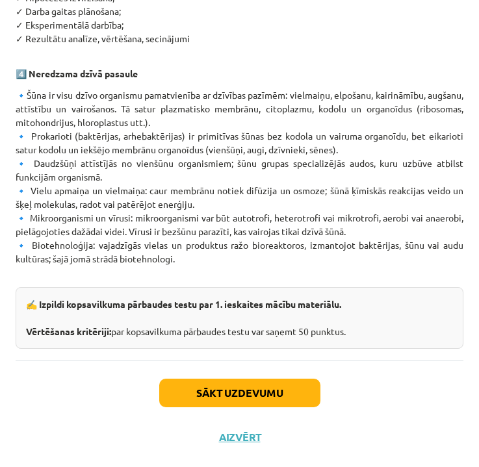
click at [247, 396] on button "Sākt uzdevumu" at bounding box center [239, 393] width 161 height 29
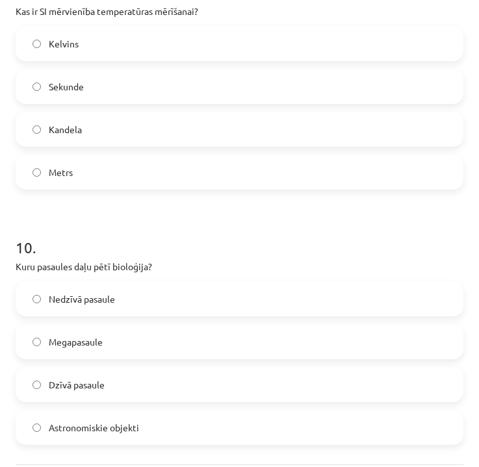
scroll to position [2438, 0]
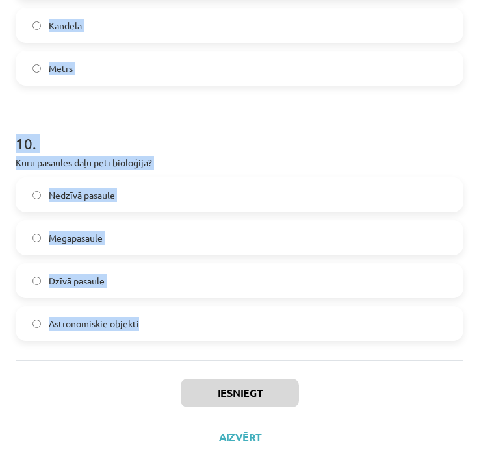
drag, startPoint x: 18, startPoint y: 257, endPoint x: 152, endPoint y: 322, distance: 149.5
copy form "1 . Lore ip dolo sitametconsec adipisci elitsed doei 2351. temp in ut labore et…"
click at [414, 400] on div "Iesniegt Aizvērt" at bounding box center [240, 406] width 448 height 91
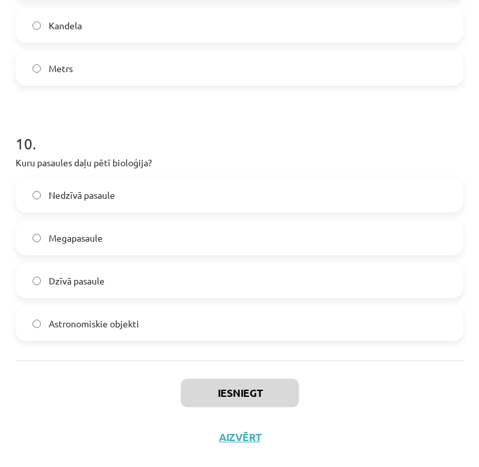
click at [414, 400] on div "Iesniegt Aizvērt" at bounding box center [240, 406] width 448 height 91
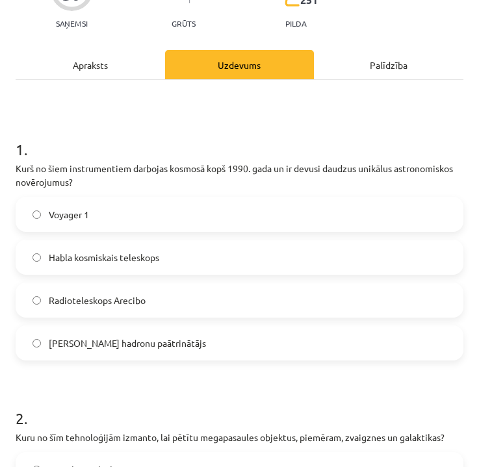
scroll to position [118, 0]
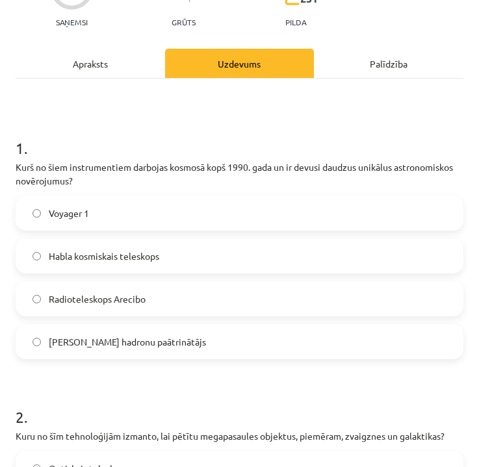
click at [124, 253] on span "Habla kosmiskais teleskops" at bounding box center [104, 257] width 111 height 14
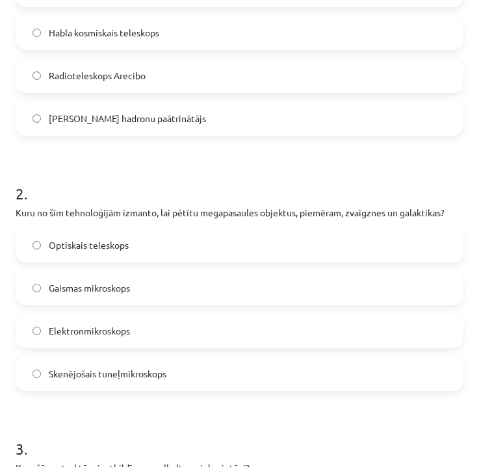
scroll to position [343, 0]
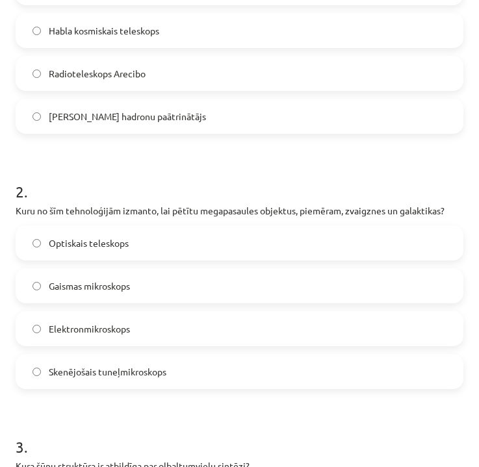
click at [136, 244] on label "Optiskais teleskops" at bounding box center [239, 243] width 445 height 33
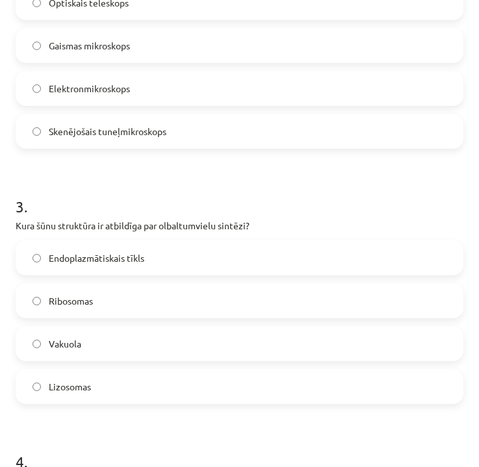
scroll to position [594, 0]
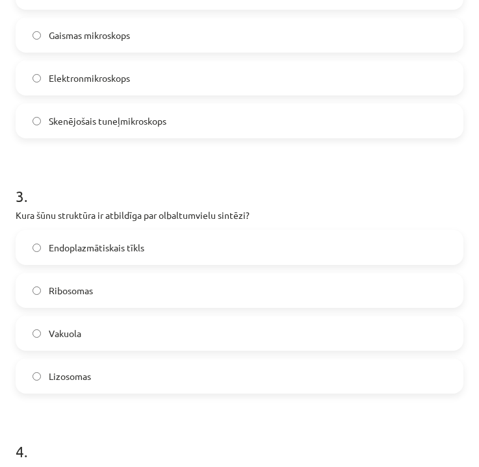
click at [68, 293] on span "Ribosomas" at bounding box center [71, 291] width 44 height 14
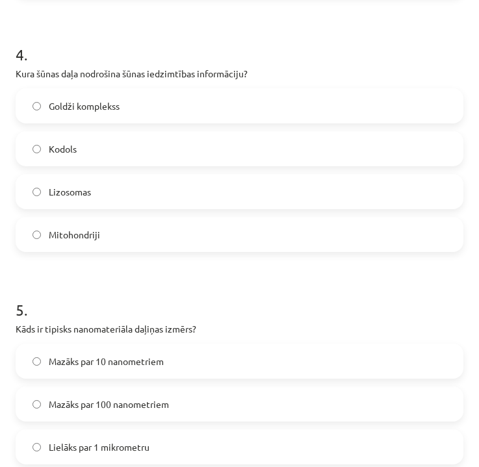
scroll to position [987, 0]
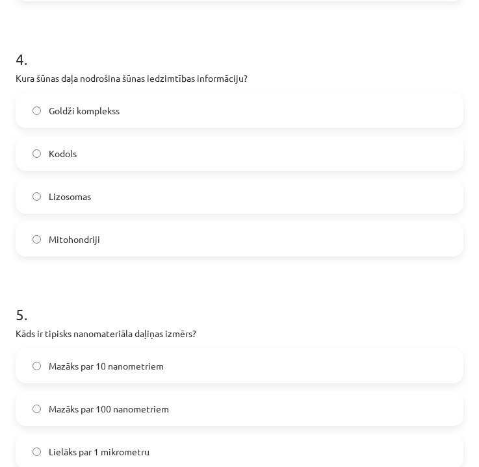
click at [83, 153] on label "Kodols" at bounding box center [239, 153] width 445 height 33
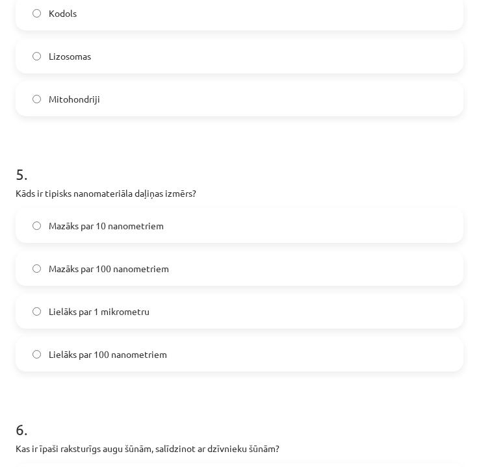
scroll to position [1133, 0]
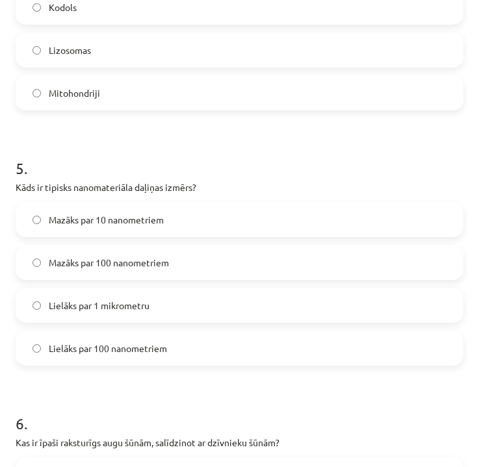
click at [101, 256] on span "Mazāks par 100 nanometriem" at bounding box center [109, 263] width 120 height 14
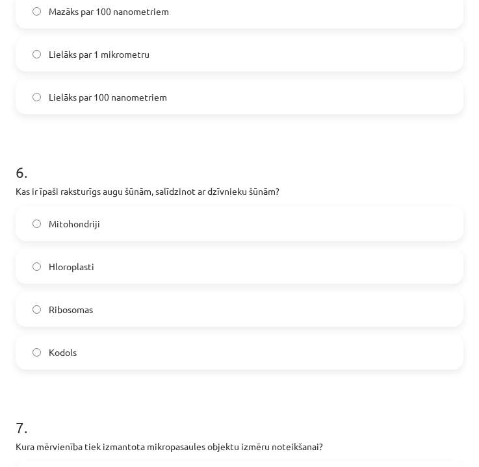
scroll to position [1395, 0]
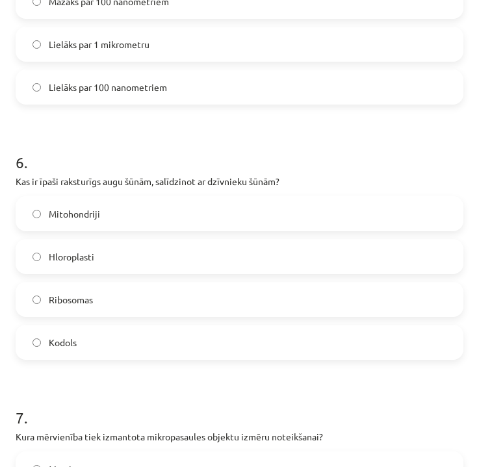
click at [88, 256] on span "Hloroplasti" at bounding box center [72, 257] width 46 height 14
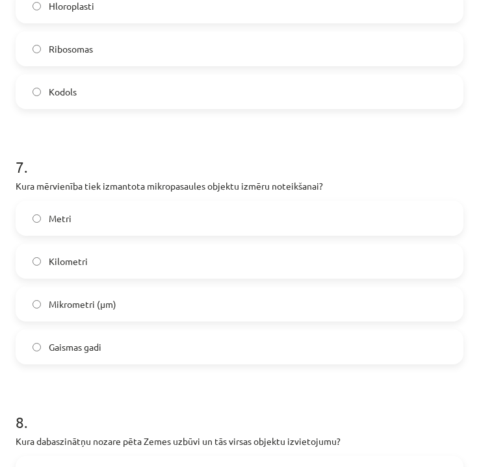
scroll to position [1646, 0]
click at [105, 298] on span "Mikrometri (μm)" at bounding box center [83, 305] width 68 height 14
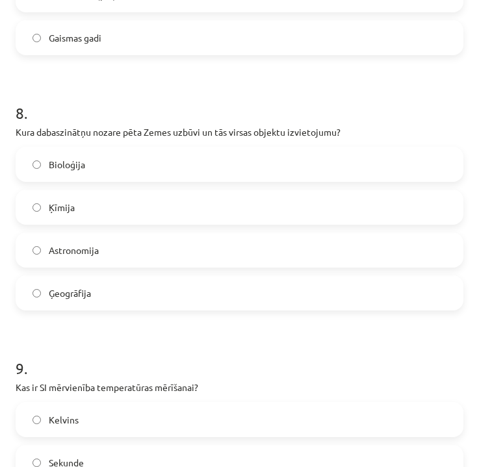
scroll to position [1958, 0]
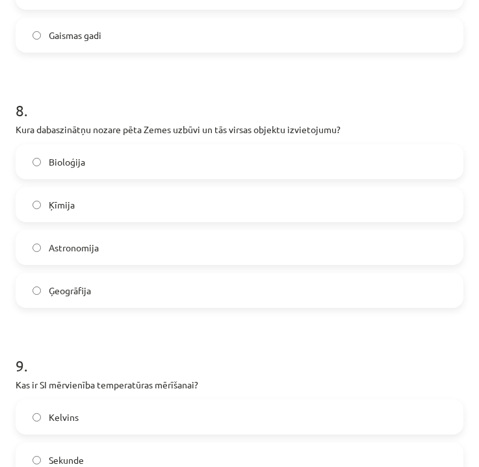
click at [70, 284] on span "Ģeogrāfija" at bounding box center [70, 291] width 42 height 14
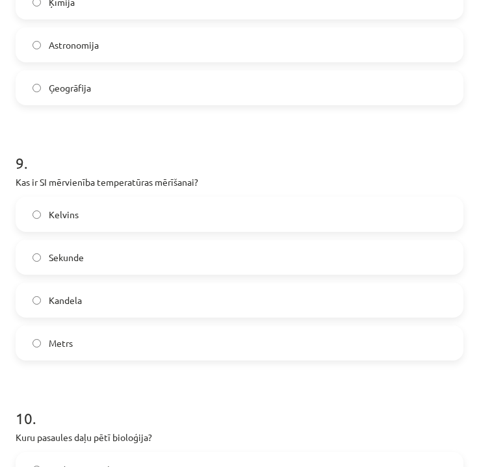
scroll to position [2162, 0]
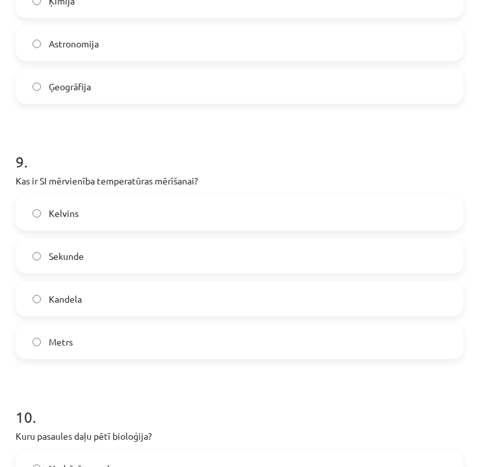
click at [111, 205] on label "Kelvins" at bounding box center [239, 213] width 445 height 33
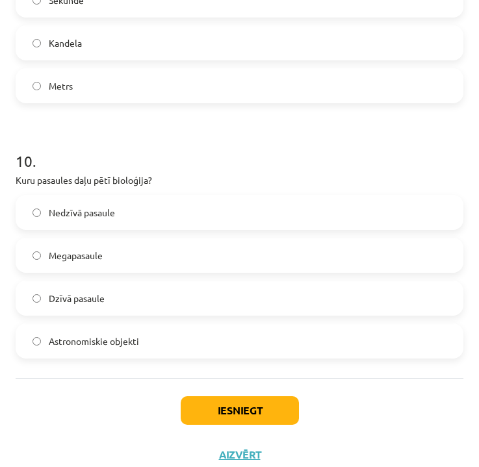
scroll to position [2423, 0]
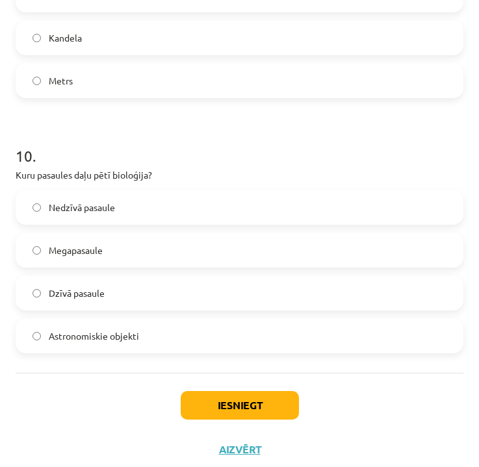
click at [91, 295] on span "Dzīvā pasaule" at bounding box center [77, 294] width 56 height 14
click at [236, 403] on button "Iesniegt" at bounding box center [240, 405] width 118 height 29
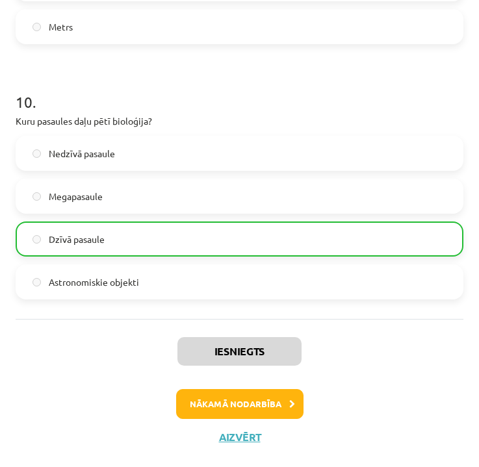
click at [230, 399] on button "Nākamā nodarbība" at bounding box center [239, 404] width 127 height 30
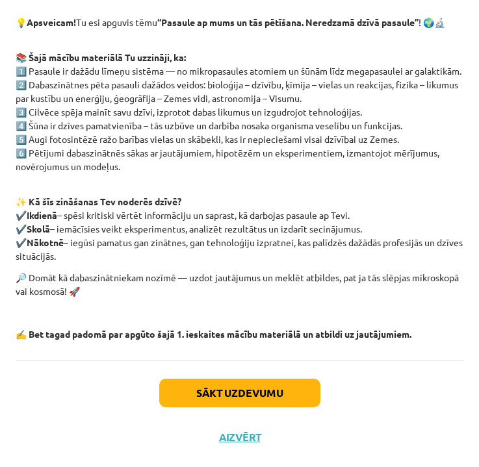
click at [230, 399] on button "Sākt uzdevumu" at bounding box center [239, 393] width 161 height 29
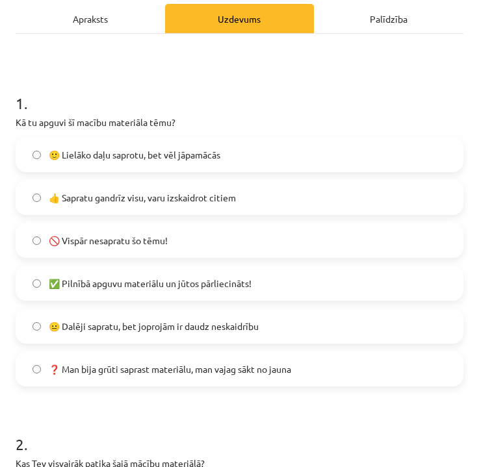
scroll to position [163, 0]
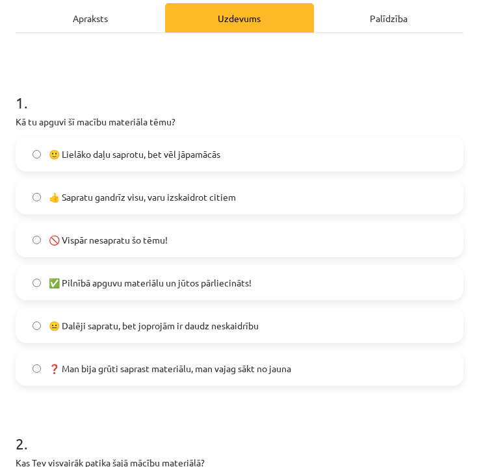
click at [126, 193] on span "👍 Sapratu gandrīz visu, varu izskaidrot citiem" at bounding box center [142, 198] width 187 height 14
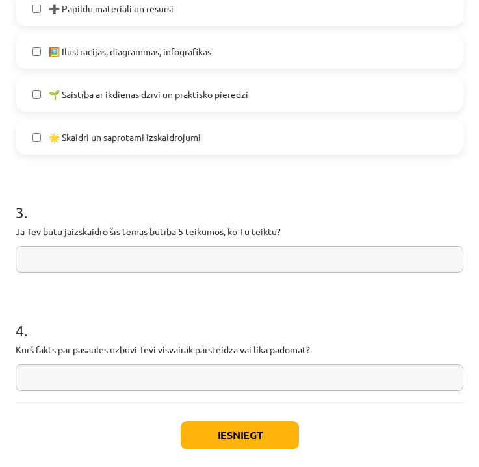
scroll to position [798, 0]
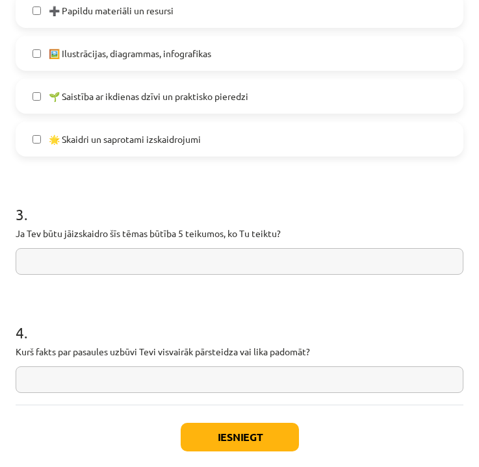
click at [199, 261] on input "text" at bounding box center [240, 261] width 448 height 27
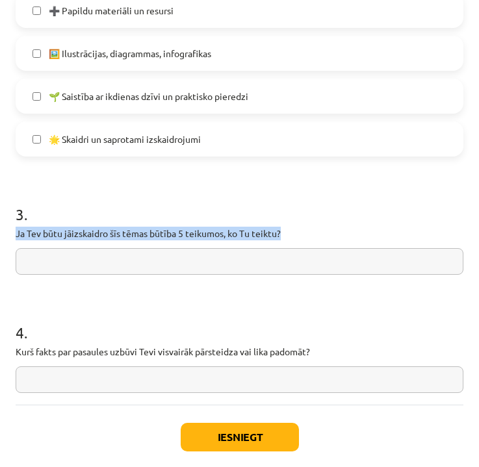
drag, startPoint x: 16, startPoint y: 235, endPoint x: 298, endPoint y: 232, distance: 281.5
click at [296, 231] on p "Ja Tev būtu jāizskaidro šīs tēmas būtība 5 teikumos, ko Tu teiktu?" at bounding box center [240, 234] width 448 height 14
copy p "Ja Tev būtu jāizskaidro šīs tēmas būtība 5 teikumos, ko Tu teiktu?"
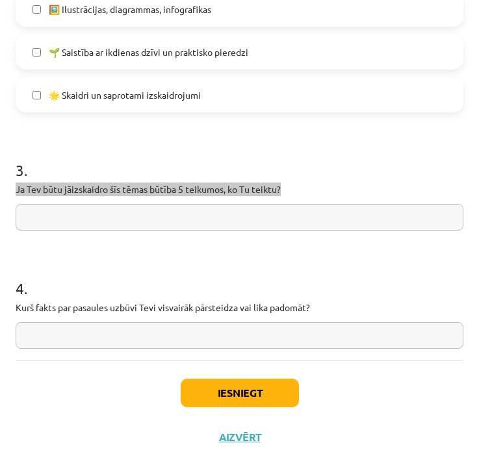
scroll to position [845, 0]
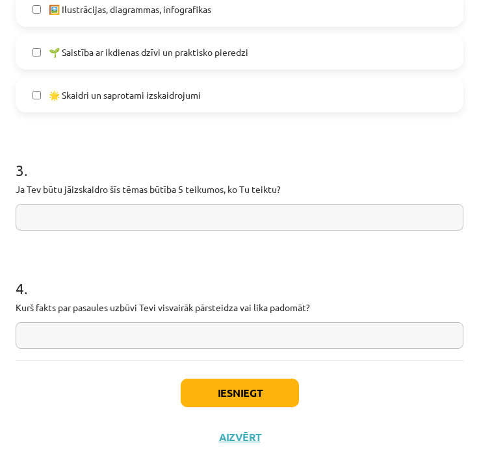
click at [78, 215] on input "text" at bounding box center [240, 217] width 448 height 27
type input "*"
paste input "**********"
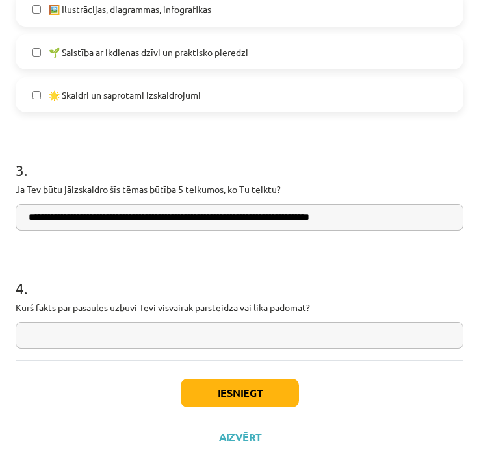
paste input "**********"
click at [211, 218] on input "**********" at bounding box center [240, 217] width 448 height 27
click at [330, 217] on input "**********" at bounding box center [240, 217] width 448 height 27
click at [453, 215] on input "**********" at bounding box center [240, 217] width 448 height 27
click at [449, 217] on input "**********" at bounding box center [240, 217] width 448 height 27
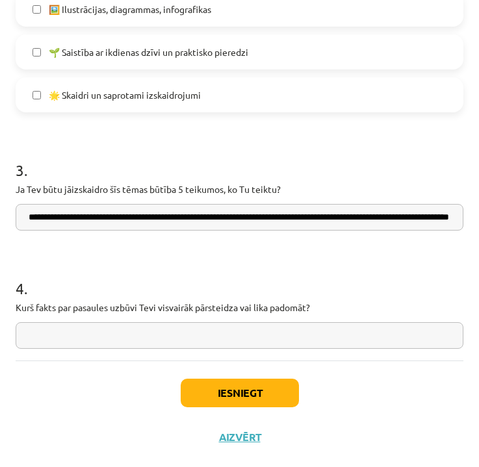
click at [449, 217] on input "**********" at bounding box center [240, 217] width 448 height 27
paste input "**********"
click at [181, 216] on input "**********" at bounding box center [240, 217] width 448 height 27
click at [452, 215] on input "**********" at bounding box center [240, 217] width 448 height 27
click at [453, 218] on input "**********" at bounding box center [240, 217] width 448 height 27
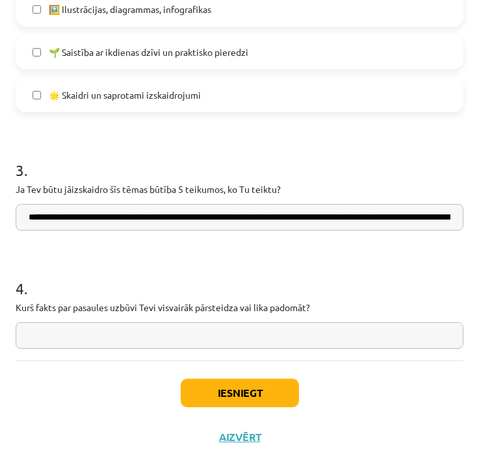
click at [453, 218] on input "**********" at bounding box center [240, 217] width 448 height 27
paste input "**********"
type input "**********"
click at [73, 304] on p "Kurš fakts par pasaules uzbūvi Tevi visvairāk pārsteidza vai lika padomāt?" at bounding box center [240, 308] width 448 height 14
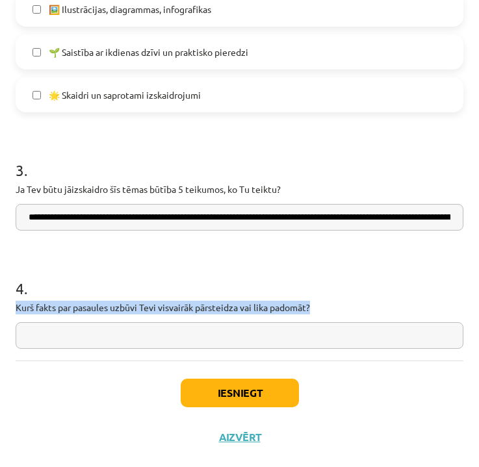
drag, startPoint x: 17, startPoint y: 306, endPoint x: 377, endPoint y: 310, distance: 360.2
copy p "Kurš fakts par pasaules uzbūvi Tevi visvairāk pārsteidza vai lika padomāt?"
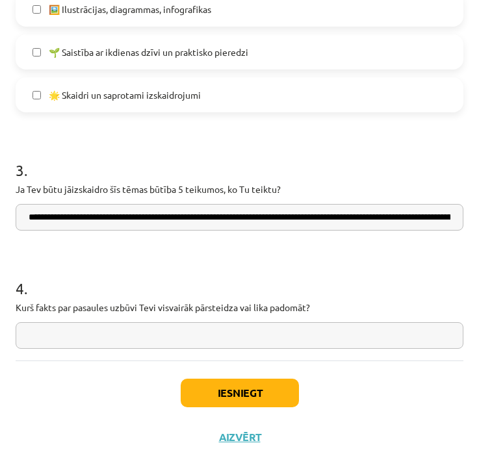
click at [29, 332] on input "text" at bounding box center [240, 335] width 448 height 27
paste input "**********"
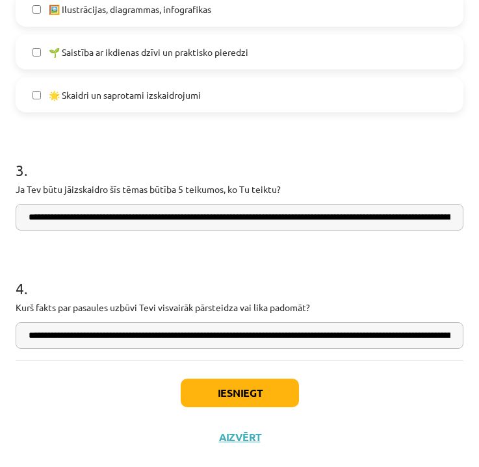
click at [31, 338] on input "**********" at bounding box center [240, 335] width 448 height 27
drag, startPoint x: 29, startPoint y: 336, endPoint x: 485, endPoint y: 337, distance: 455.8
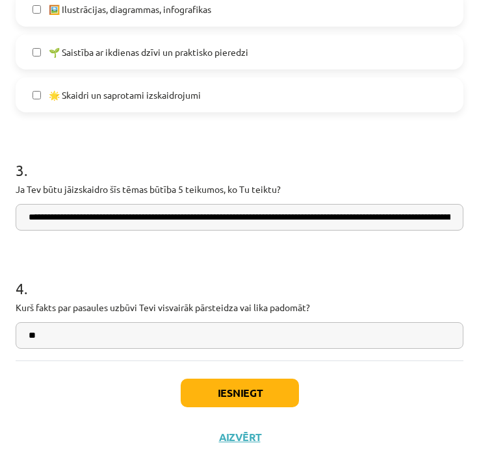
type input "*"
click at [366, 328] on input "text" at bounding box center [240, 335] width 448 height 27
paste input "**********"
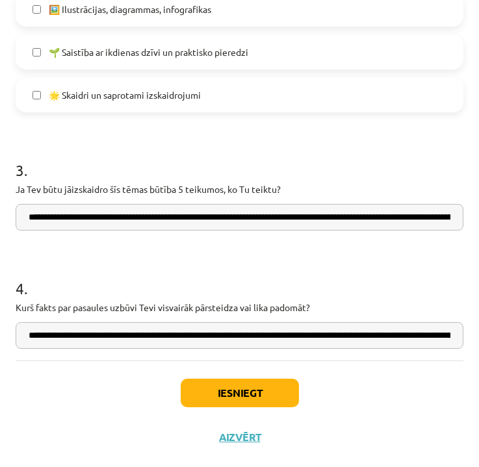
click at [49, 342] on input "**********" at bounding box center [240, 335] width 448 height 27
click at [56, 336] on input "**********" at bounding box center [240, 335] width 448 height 27
drag, startPoint x: 369, startPoint y: 337, endPoint x: 339, endPoint y: 334, distance: 30.1
click at [339, 334] on input "**********" at bounding box center [240, 335] width 448 height 27
click at [352, 336] on input "**********" at bounding box center [240, 335] width 448 height 27
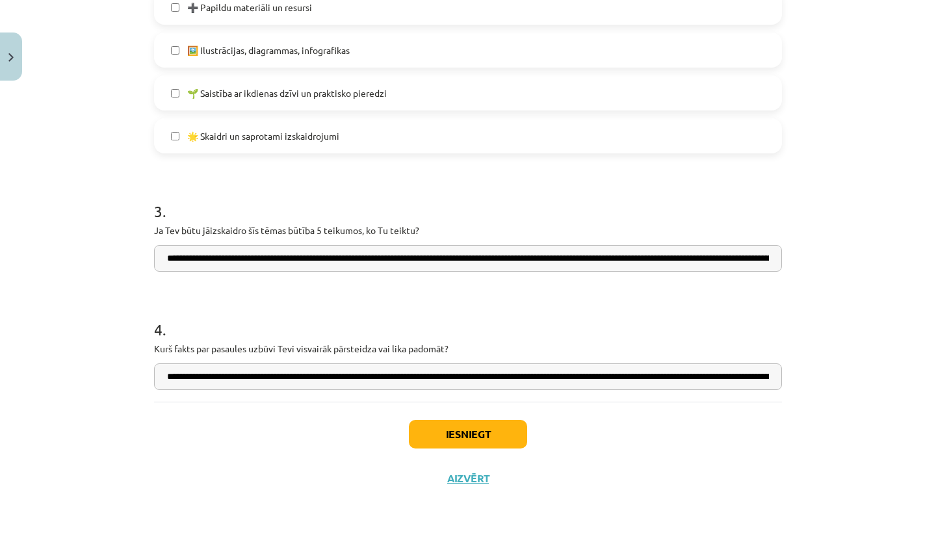
scroll to position [828, 0]
type input "**********"
click at [479, 435] on button "Iesniegt" at bounding box center [468, 434] width 118 height 29
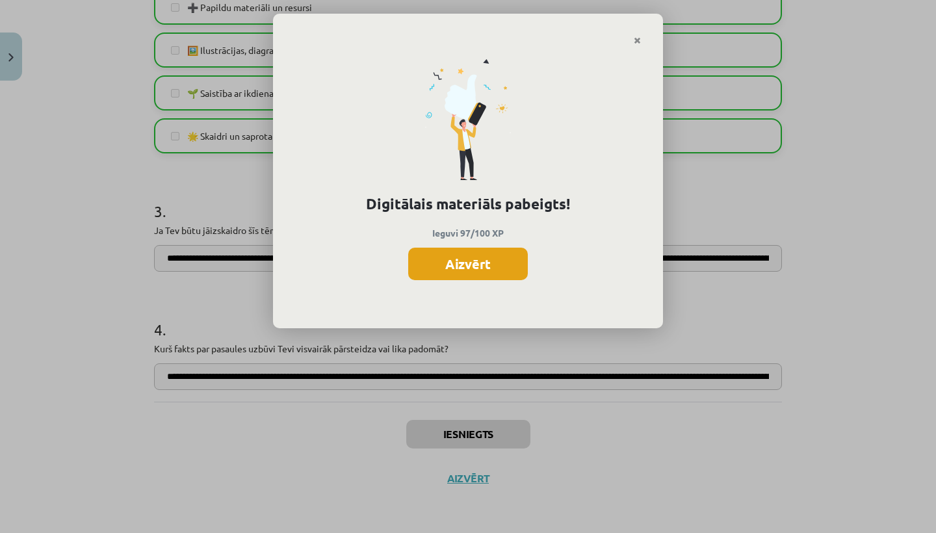
click at [494, 254] on button "Aizvērt" at bounding box center [468, 264] width 120 height 33
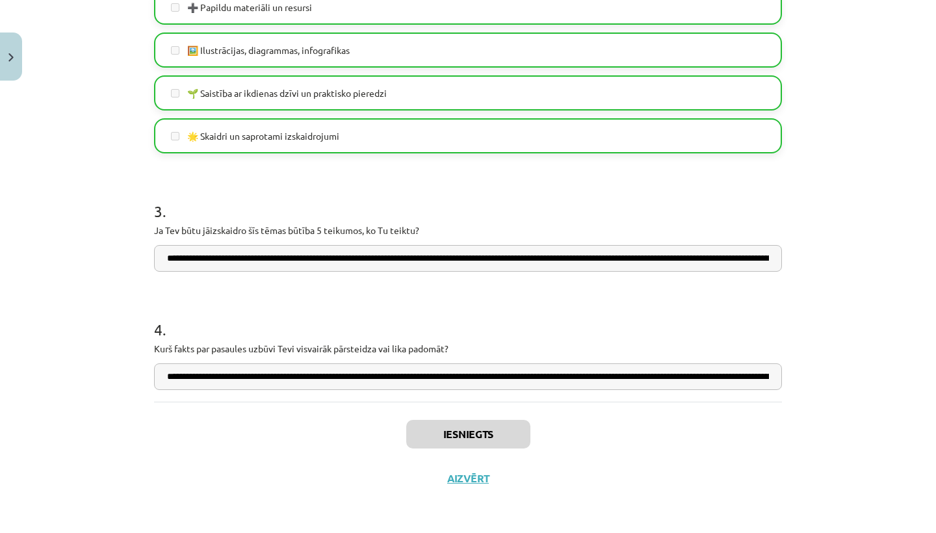
click at [479, 477] on button "Aizvērt" at bounding box center [467, 478] width 49 height 13
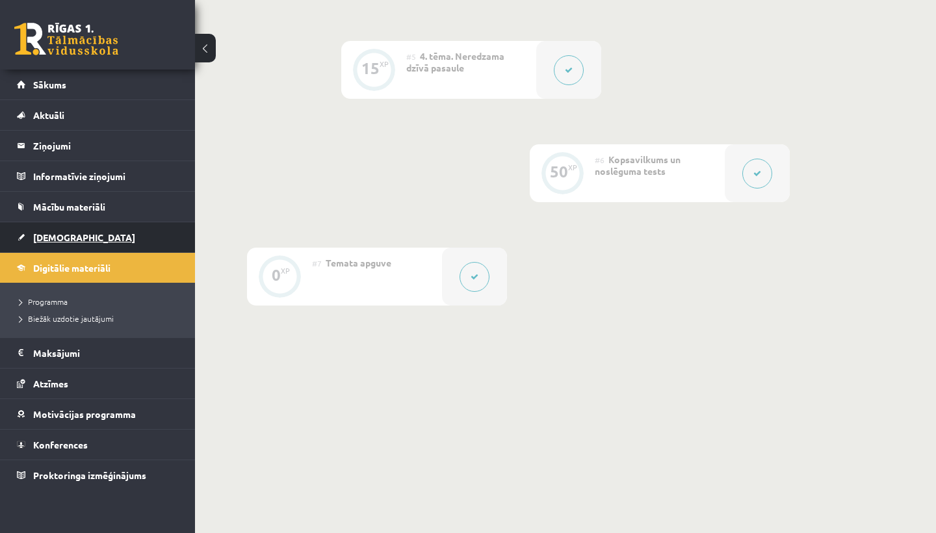
click at [51, 237] on span "[DEMOGRAPHIC_DATA]" at bounding box center [84, 237] width 102 height 12
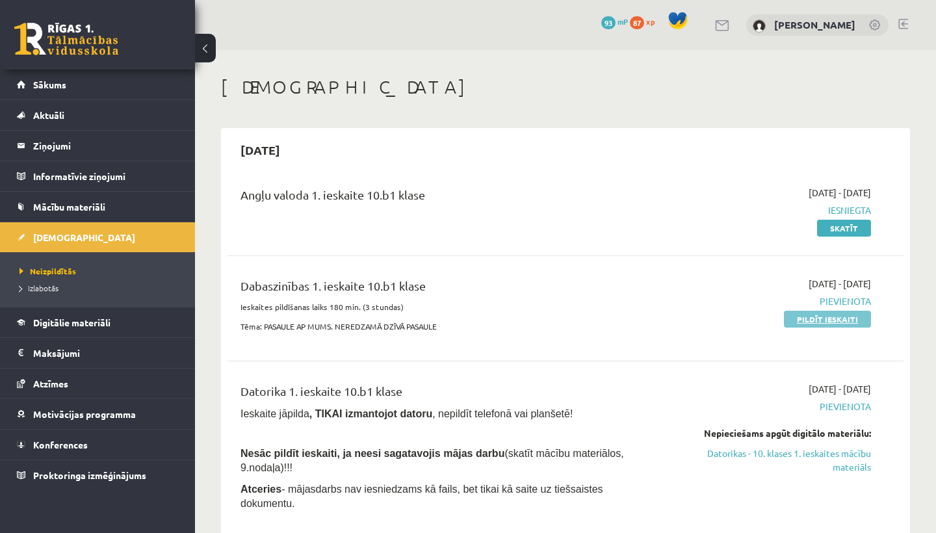
click at [833, 322] on link "Pildīt ieskaiti" at bounding box center [827, 319] width 87 height 17
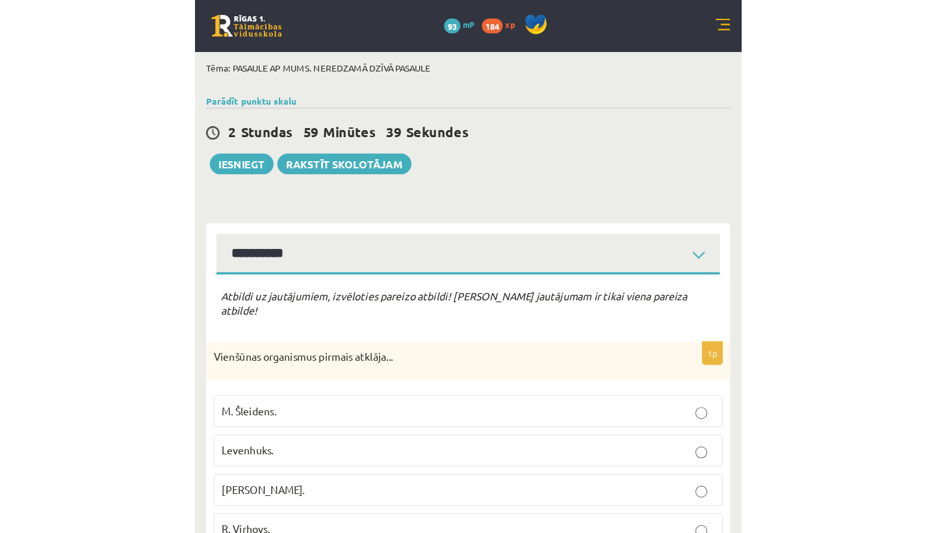
scroll to position [57, 0]
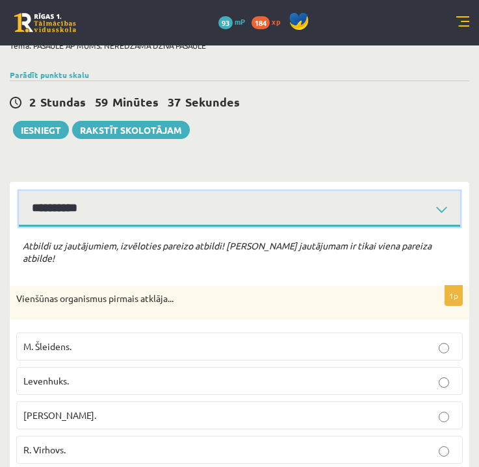
select select "**********"
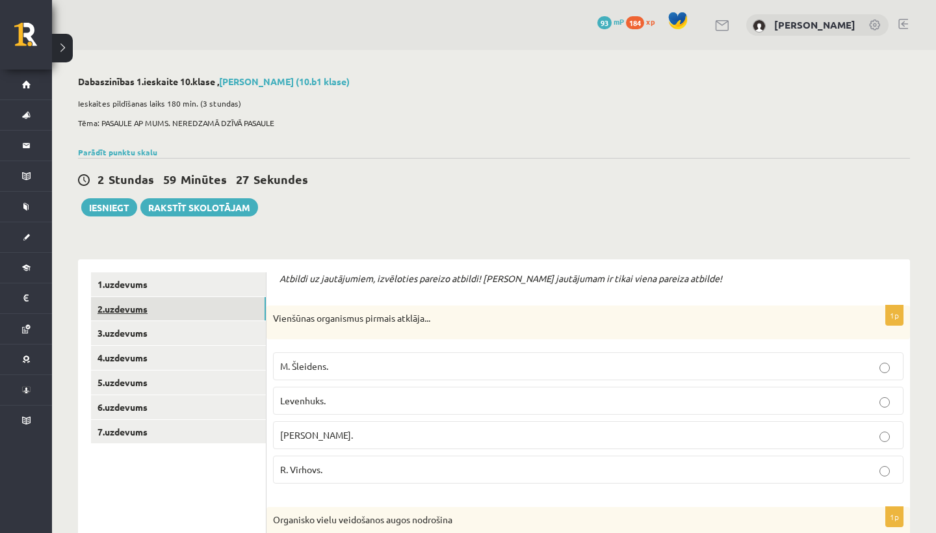
click at [126, 308] on link "2.uzdevums" at bounding box center [178, 309] width 175 height 24
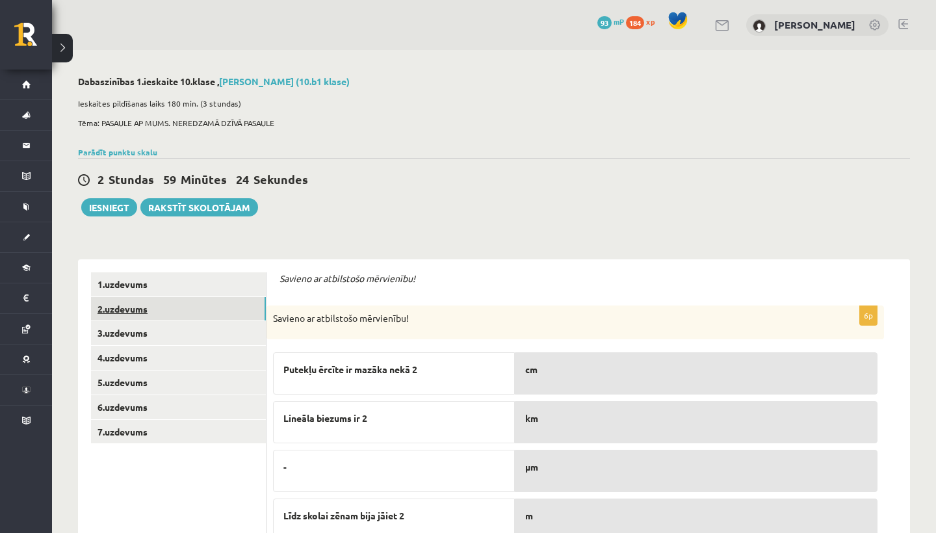
click at [131, 305] on link "2.uzdevums" at bounding box center [178, 309] width 175 height 24
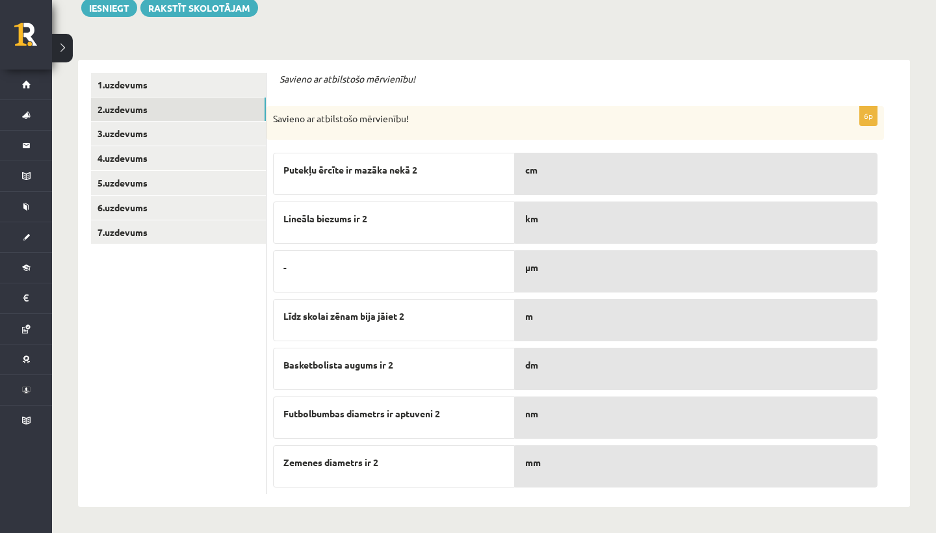
scroll to position [199, 0]
click at [560, 371] on p "dm" at bounding box center [696, 366] width 342 height 14
click at [456, 369] on p "Basketbolista augums ir 2" at bounding box center [393, 366] width 221 height 14
drag, startPoint x: 341, startPoint y: 267, endPoint x: 336, endPoint y: 209, distance: 57.5
click at [336, 209] on div "Putekļu ērcīte ir mazāka nekā 2 Lineāla biezums ir 2 - Līdz skolai zēnam bija j…" at bounding box center [394, 317] width 242 height 341
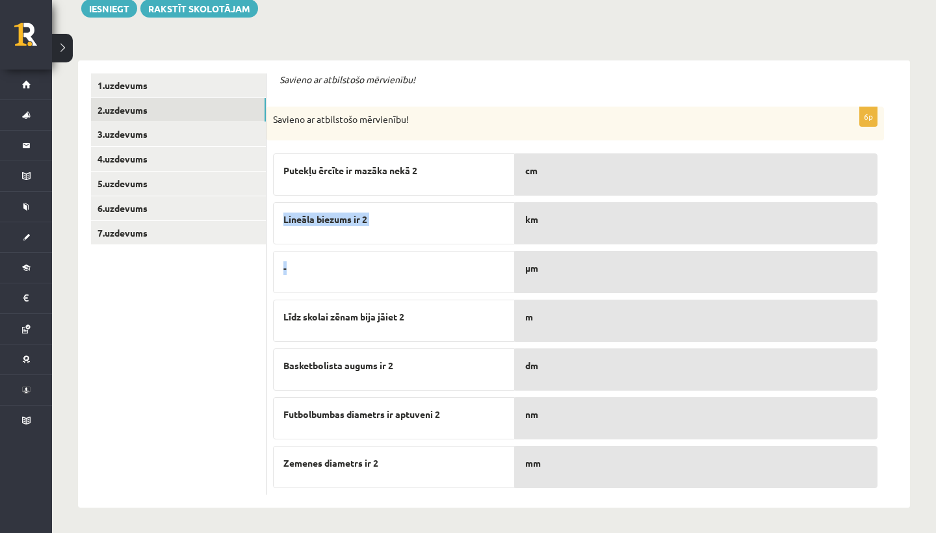
click at [378, 281] on div "-" at bounding box center [394, 272] width 242 height 42
click at [551, 68] on div "Savieno ar atbilstošo mērvienību! 6p Savieno ar atbilstošo mērvienību! Putekļu …" at bounding box center [589, 283] width 644 height 447
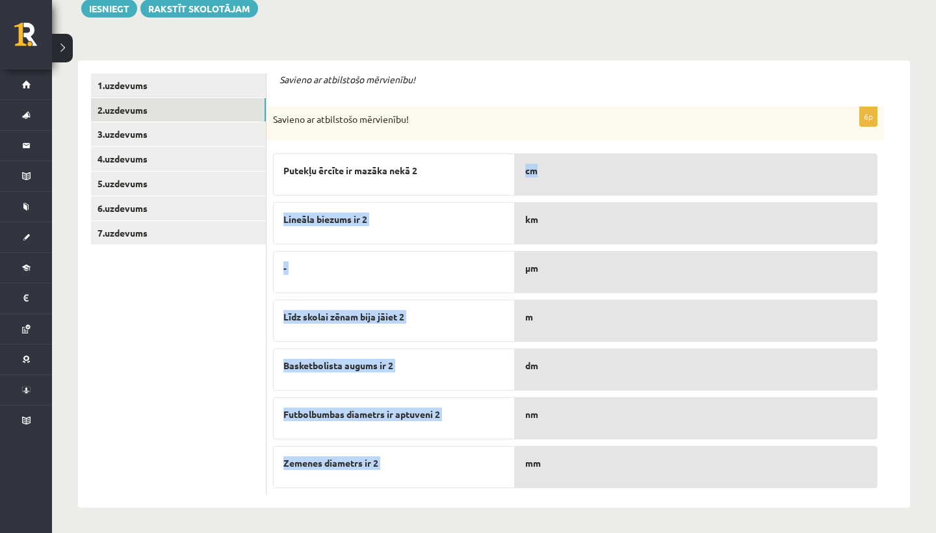
drag, startPoint x: 462, startPoint y: 181, endPoint x: 556, endPoint y: 183, distance: 93.6
click at [556, 183] on fieldset "Putekļu ērcīte ir mazāka nekā 2 Lineāla biezums ir 2 - Līdz skolai zēnam bija j…" at bounding box center [575, 317] width 605 height 341
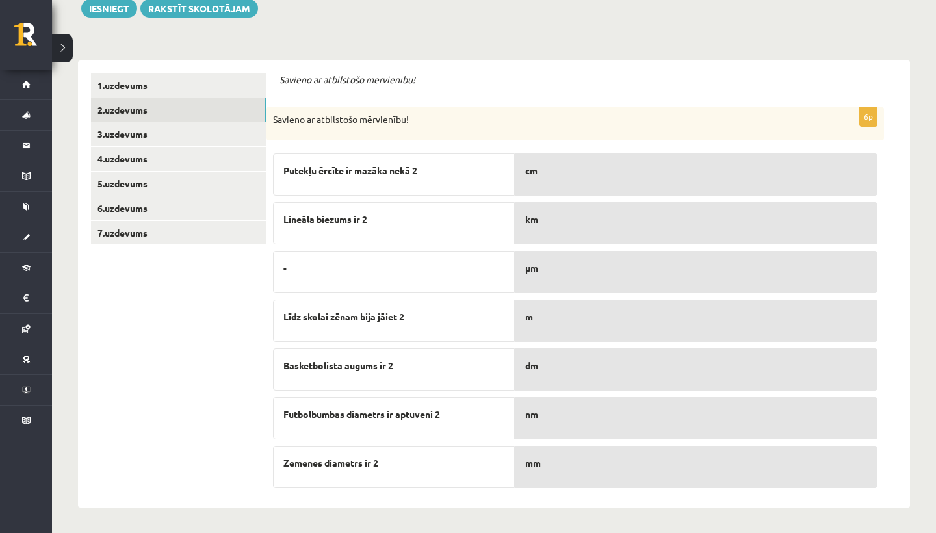
click at [499, 98] on form "Savieno ar atbilstošo mērvienību! 6p Savieno ar atbilstošo mērvienību! Putekļu …" at bounding box center [589, 283] width 618 height 421
click at [132, 133] on link "3.uzdevums" at bounding box center [178, 134] width 175 height 24
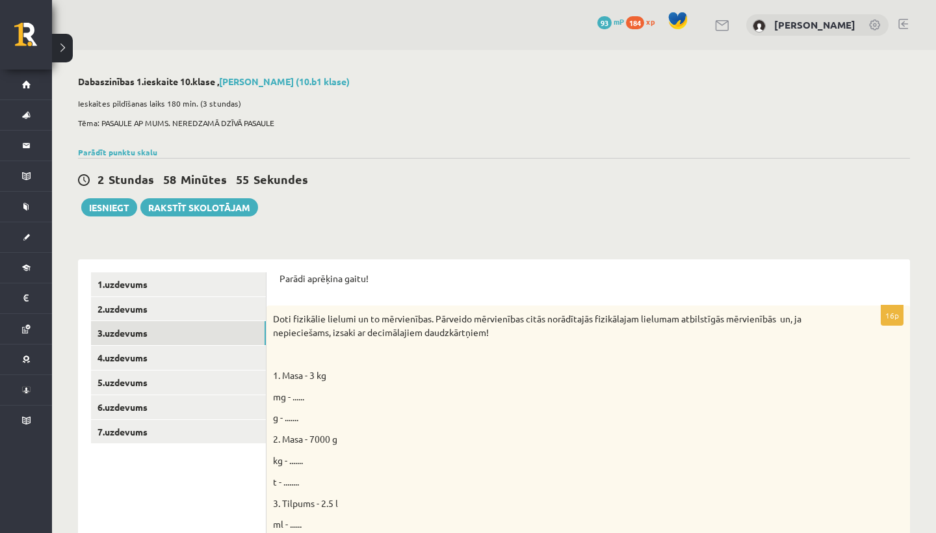
scroll to position [0, 0]
click at [123, 359] on link "4.uzdevums" at bounding box center [178, 358] width 175 height 24
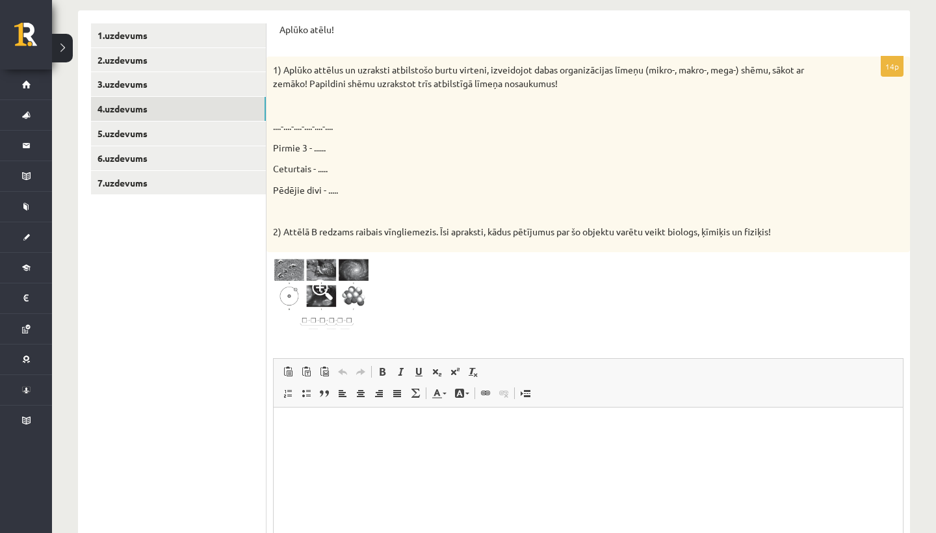
scroll to position [246, 0]
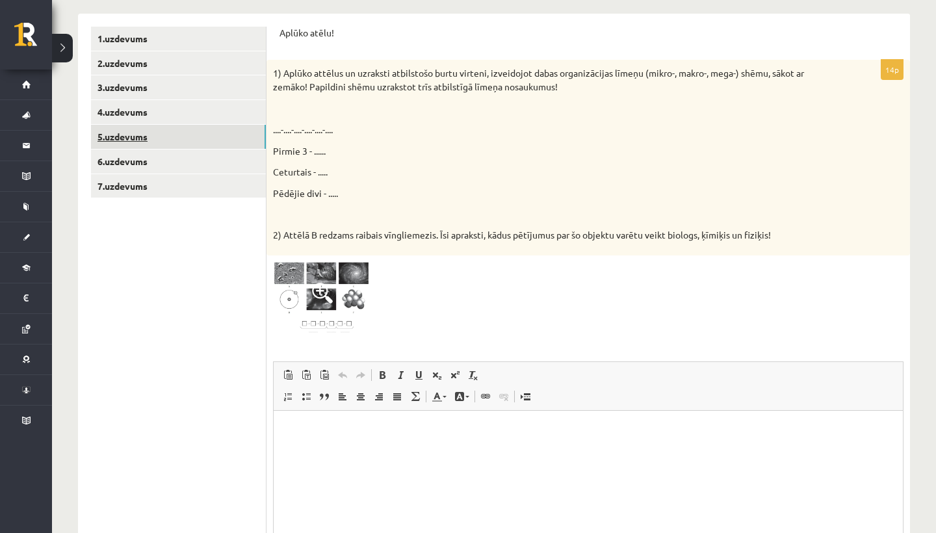
click at [112, 133] on link "5.uzdevums" at bounding box center [178, 137] width 175 height 24
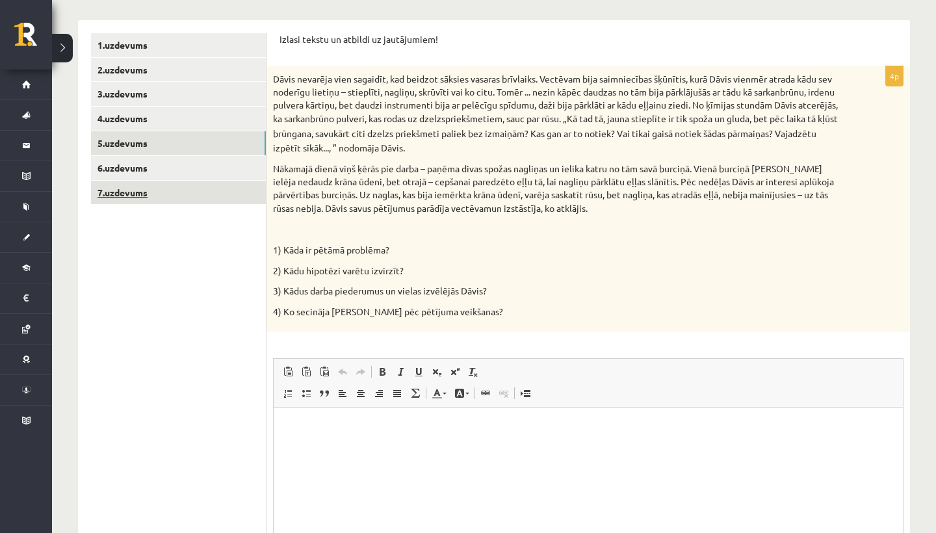
scroll to position [0, 0]
click at [132, 194] on link "7.uzdevums" at bounding box center [178, 193] width 175 height 24
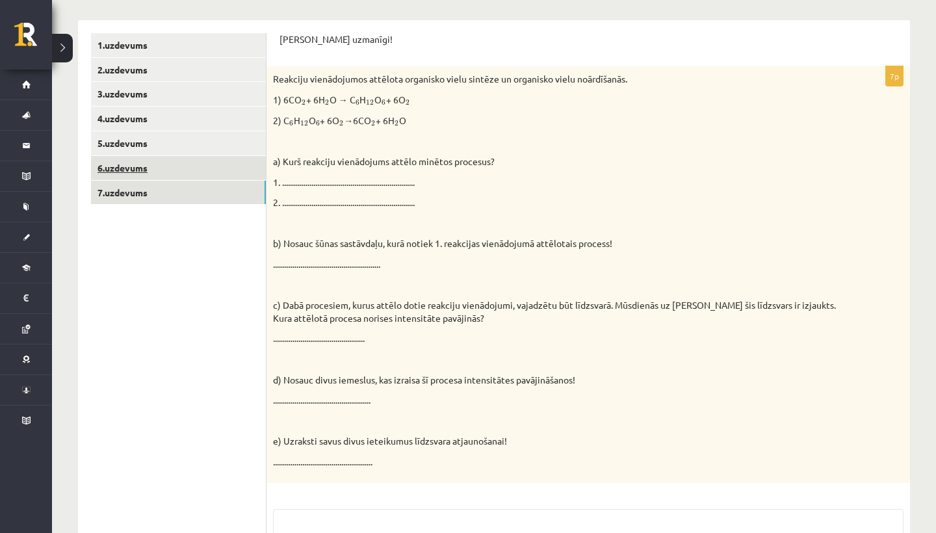
click at [124, 163] on link "6.uzdevums" at bounding box center [178, 168] width 175 height 24
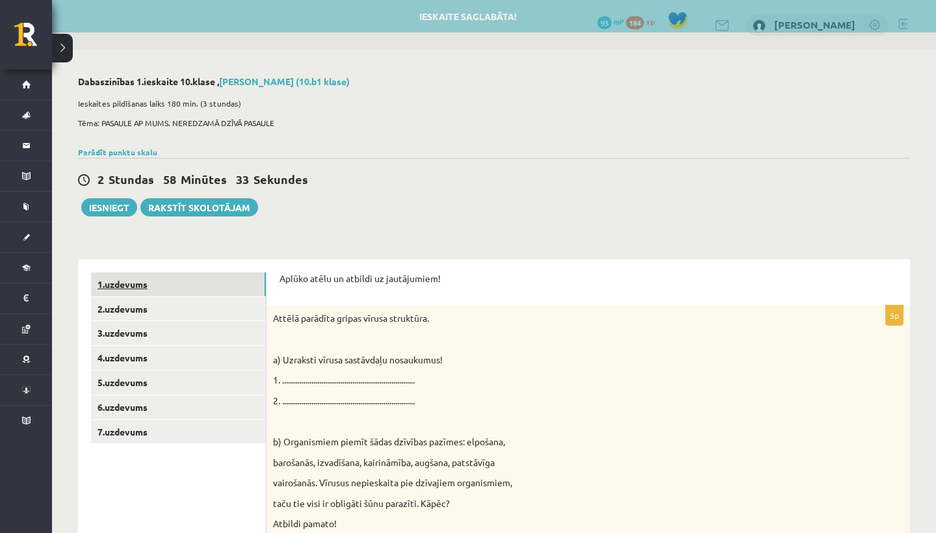
click at [120, 282] on link "1.uzdevums" at bounding box center [178, 284] width 175 height 24
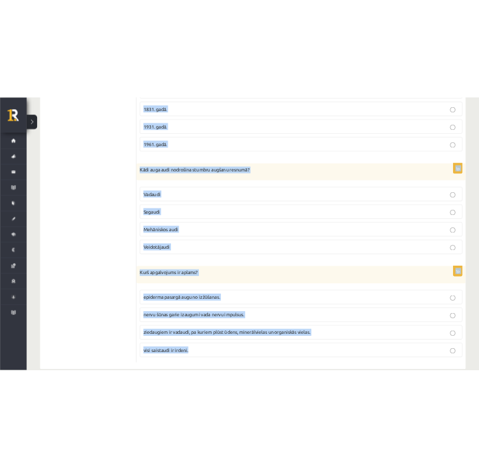
scroll to position [3819, 0]
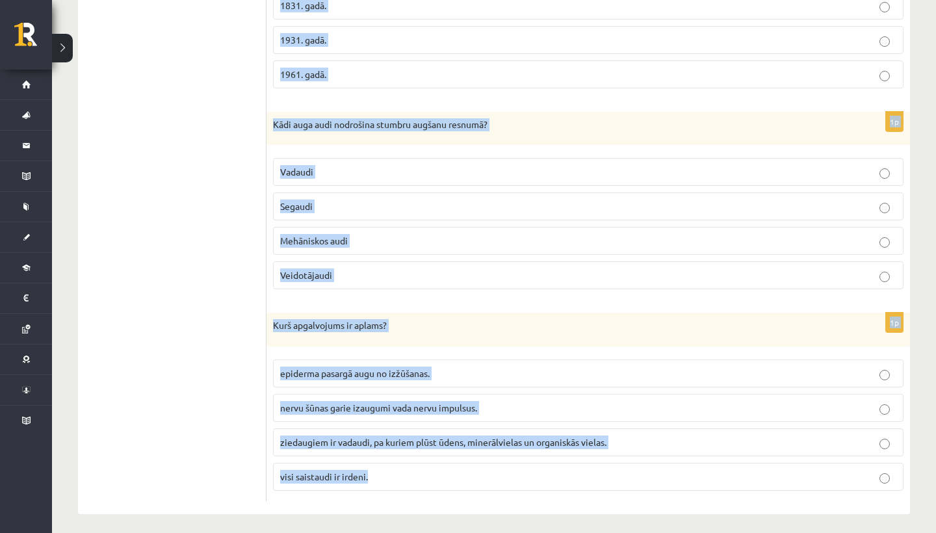
drag, startPoint x: 282, startPoint y: 207, endPoint x: 546, endPoint y: 533, distance: 419.7
copy form "Atbildi uz jautājumiem, izvēloties pareizo atbildi! Katram jautājumam ir tikai …"
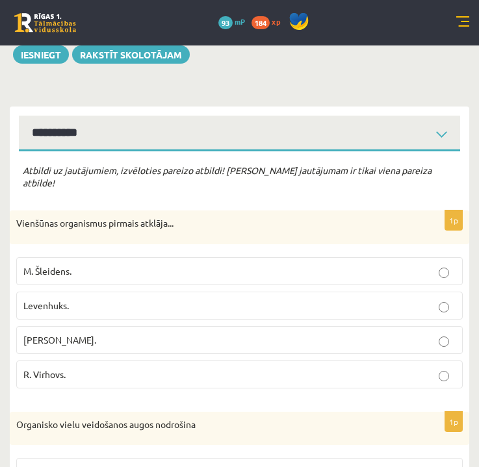
scroll to position [140, 0]
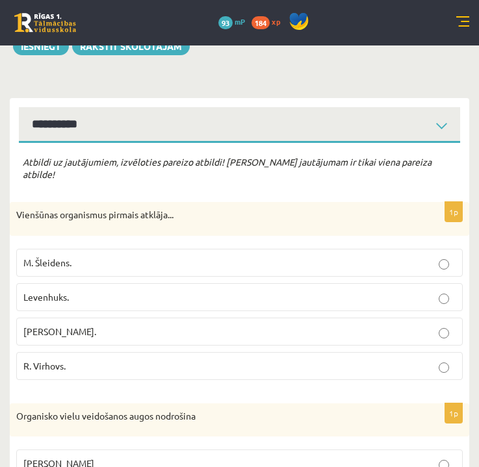
click at [218, 293] on label "Levenhuks." at bounding box center [239, 297] width 447 height 28
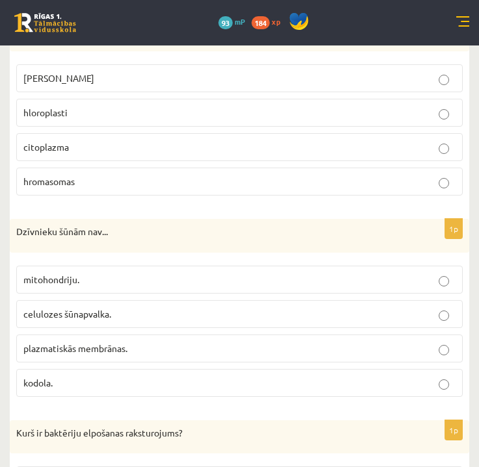
scroll to position [516, 0]
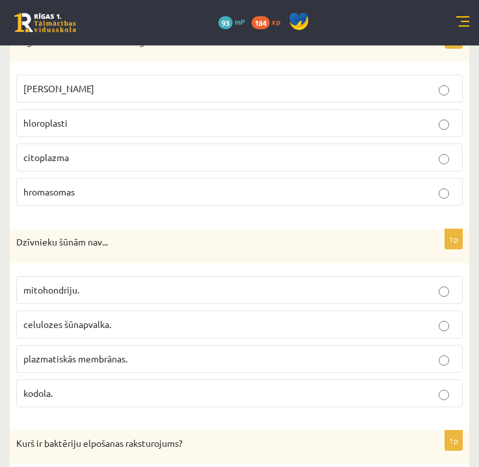
click at [162, 116] on p "hloroplasti" at bounding box center [239, 123] width 432 height 14
click at [150, 318] on p "celulozes šūnapvalka." at bounding box center [239, 325] width 432 height 14
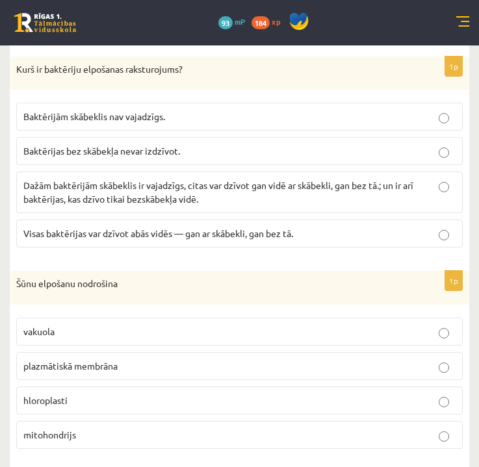
scroll to position [888, 0]
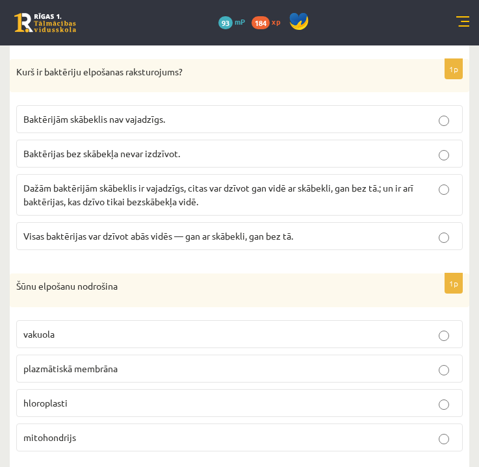
click at [276, 183] on p "Dažām baktērijām skābeklis ir vajadzīgs, citas var dzīvot gan vidē ar skābekli,…" at bounding box center [239, 194] width 432 height 27
click at [66, 431] on p "mitohondrijs" at bounding box center [239, 438] width 432 height 14
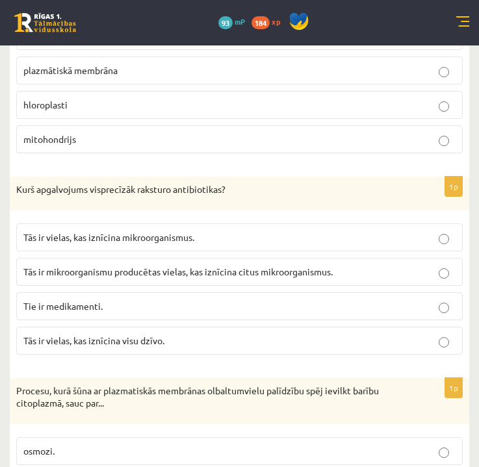
scroll to position [1193, 0]
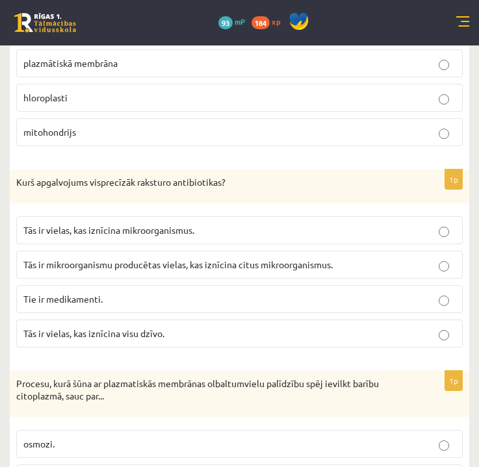
click at [225, 259] on span "Tās ir mikroorganismu producētas vielas, kas iznīcina citus mikroorganismus." at bounding box center [177, 265] width 309 height 12
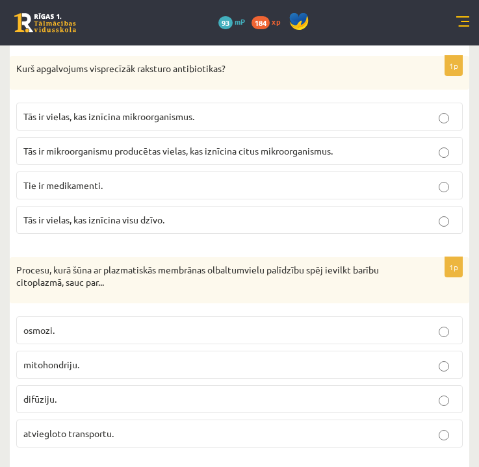
scroll to position [1309, 0]
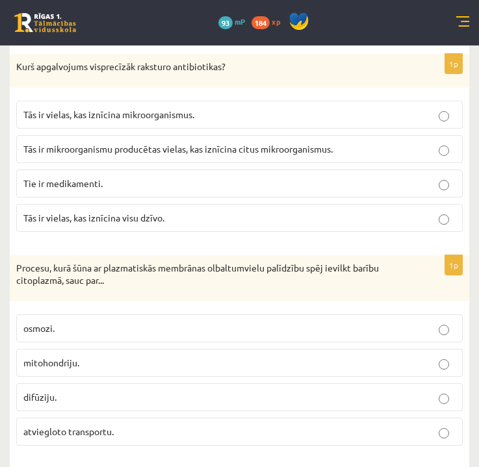
click at [86, 426] on span "atviegloto transportu." at bounding box center [68, 432] width 90 height 12
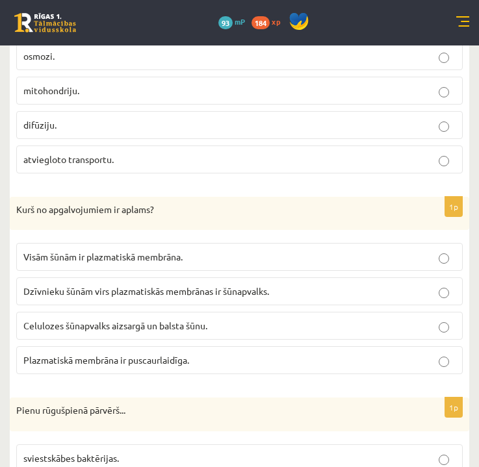
scroll to position [1595, 0]
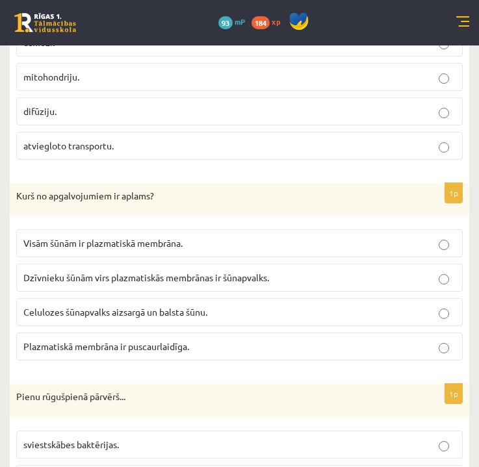
click at [83, 272] on span "Dzīvnieku šūnām virs plazmatiskās membrānas ir šūnapvalks." at bounding box center [146, 278] width 246 height 12
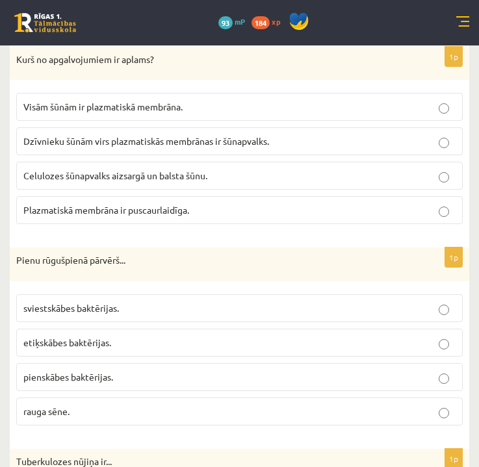
scroll to position [1746, 0]
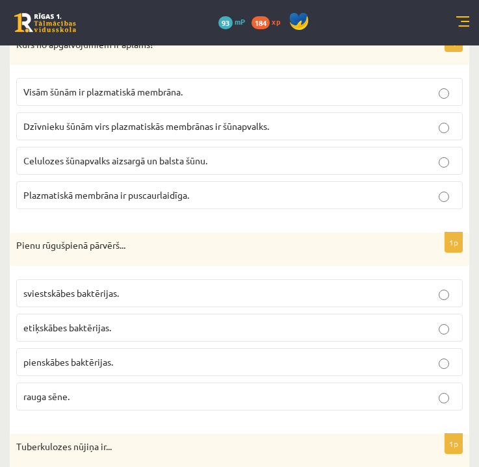
click at [77, 356] on span "pienskābes baktērijas." at bounding box center [68, 362] width 90 height 12
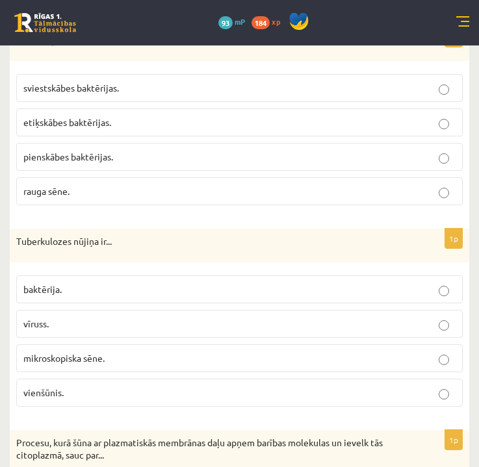
scroll to position [1966, 0]
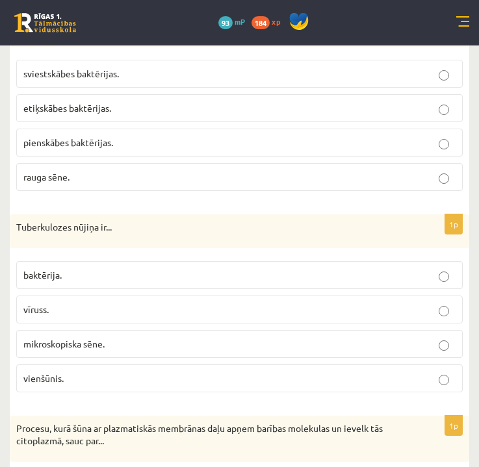
click at [78, 269] on p "baktērija." at bounding box center [239, 276] width 432 height 14
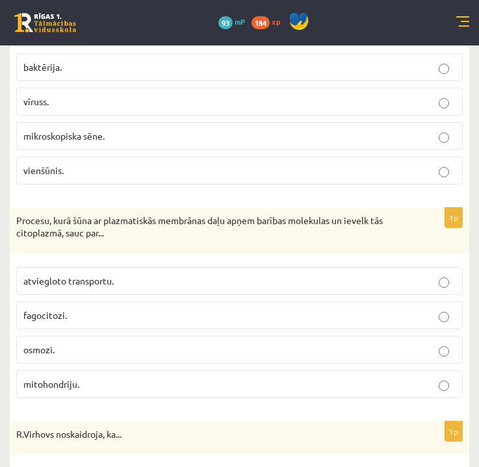
scroll to position [2177, 0]
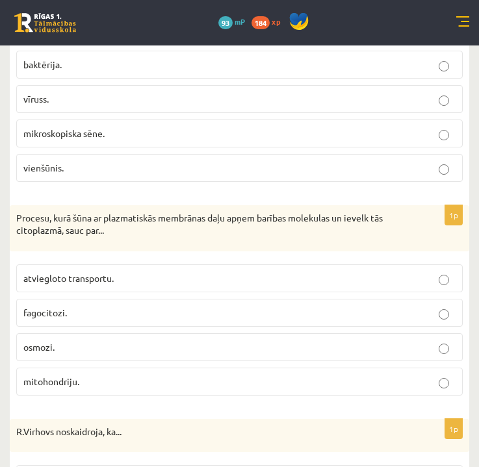
click at [70, 306] on p "fagocitozi." at bounding box center [239, 313] width 432 height 14
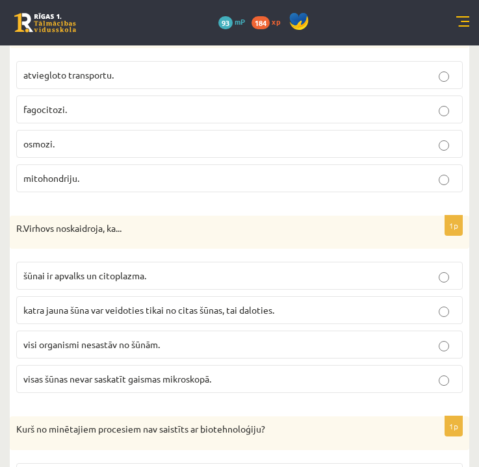
scroll to position [2381, 0]
click at [67, 304] on span "katra jauna šūna var veidoties tikai no citas šūnas, tai daloties." at bounding box center [148, 310] width 251 height 12
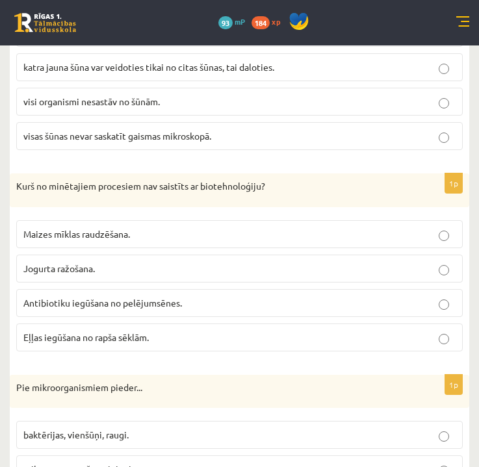
scroll to position [2625, 0]
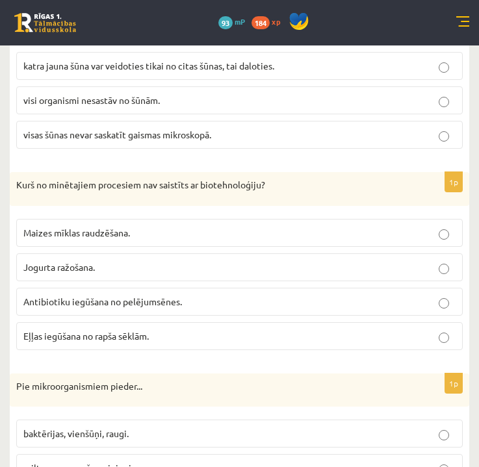
click at [161, 326] on label "Eļļas iegūšana no rapša sēklām." at bounding box center [239, 336] width 447 height 28
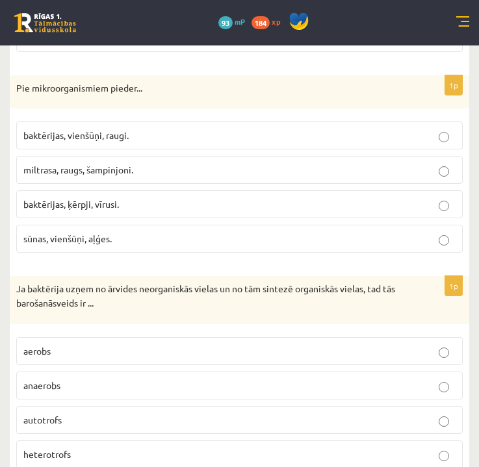
scroll to position [2928, 0]
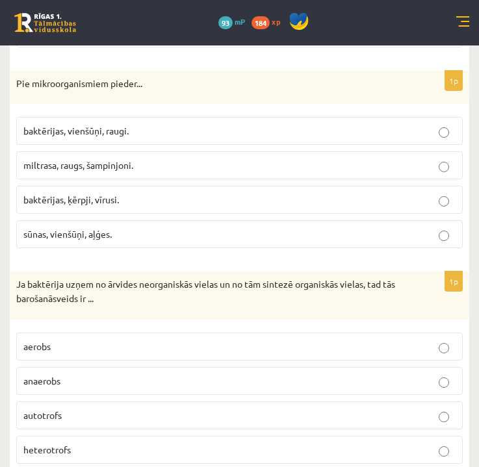
click at [92, 125] on span "baktērijas, vienšūņi, raugi." at bounding box center [75, 131] width 105 height 12
click at [75, 409] on p "autotrofs" at bounding box center [239, 416] width 432 height 14
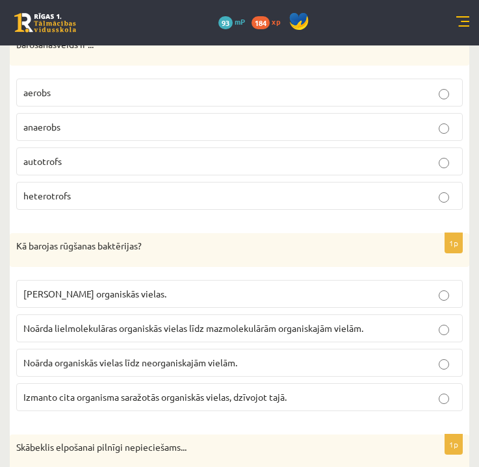
scroll to position [3181, 0]
click at [86, 322] on p "Noārda lielmolekulāras organiskās vielas līdz mazmolekulārām organiskajām vielā…" at bounding box center [239, 329] width 432 height 14
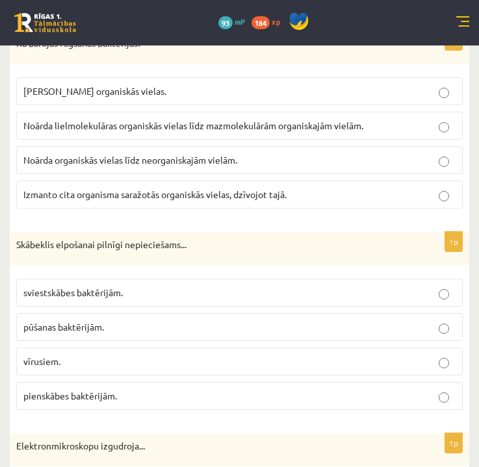
scroll to position [3398, 0]
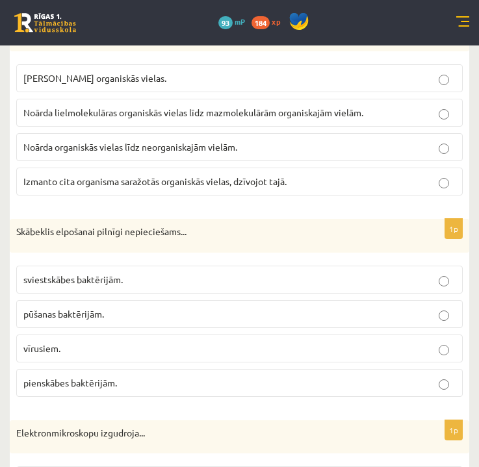
click at [79, 308] on span "pūšanas baktērijām." at bounding box center [63, 314] width 81 height 12
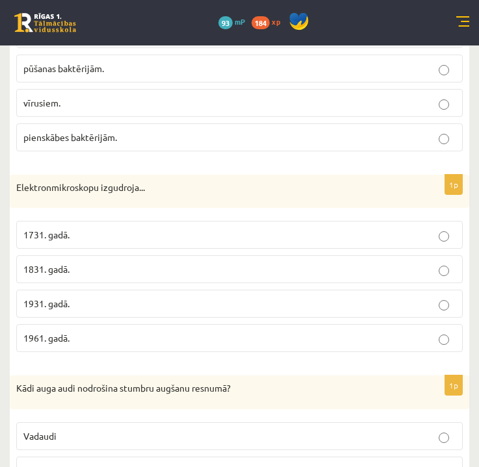
scroll to position [3643, 0]
click at [40, 298] on p "1931. gadā." at bounding box center [239, 305] width 432 height 14
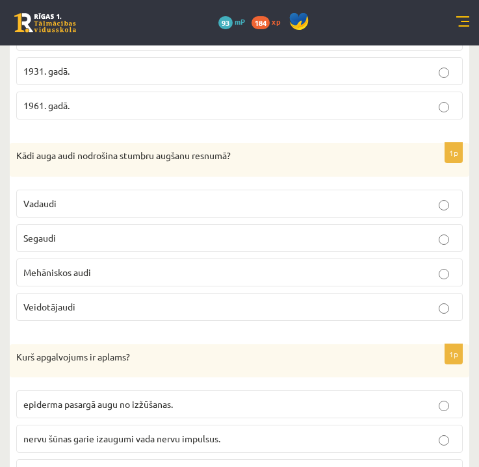
scroll to position [3880, 0]
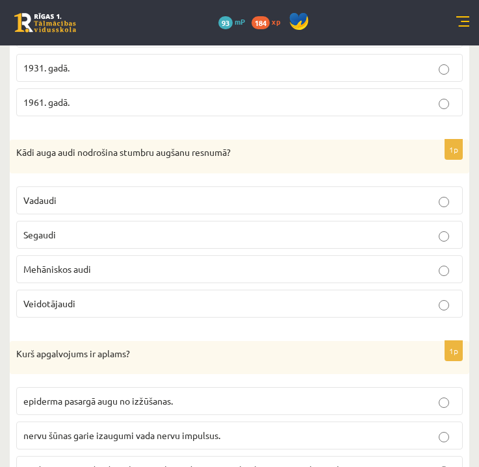
click at [65, 298] on span "Veidotājaudi" at bounding box center [49, 304] width 52 height 12
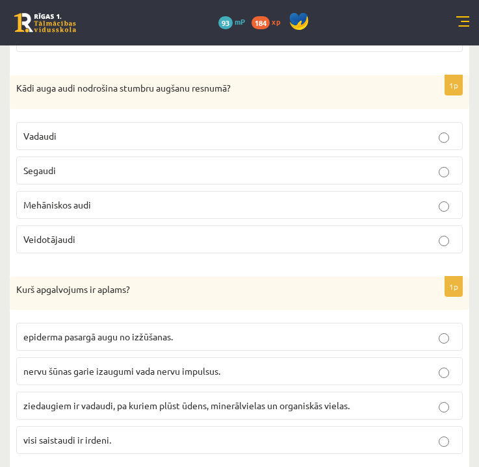
scroll to position [3943, 0]
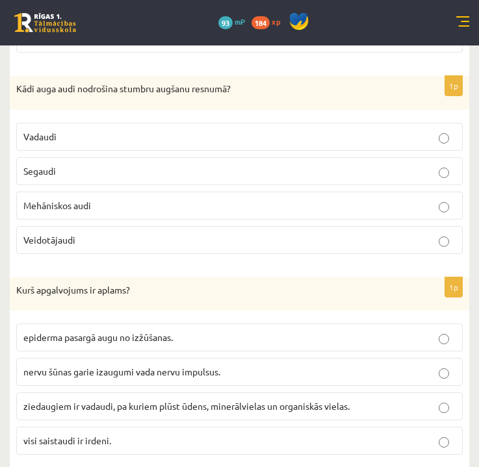
click at [68, 435] on span "visi saistaudi ir irdeni." at bounding box center [67, 441] width 88 height 12
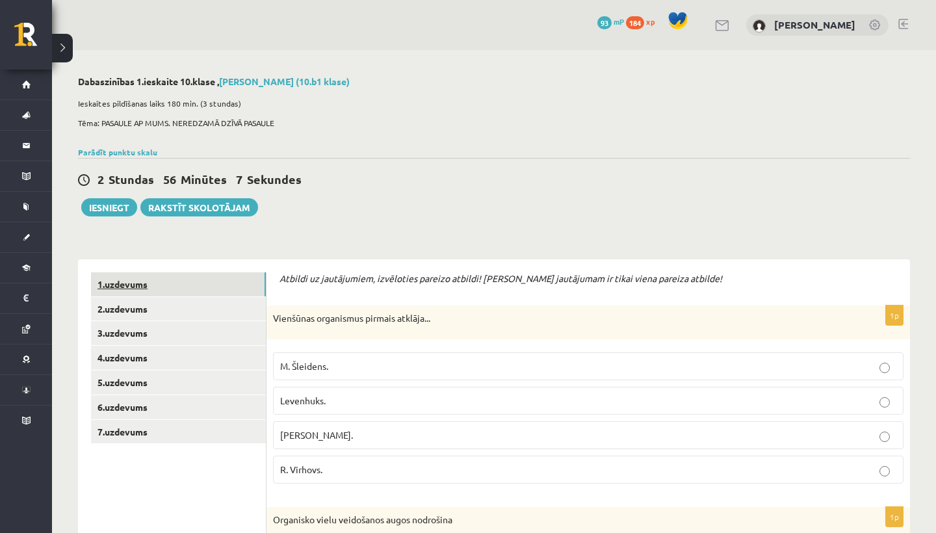
scroll to position [0, 0]
click at [129, 307] on link "2.uzdevums" at bounding box center [178, 309] width 175 height 24
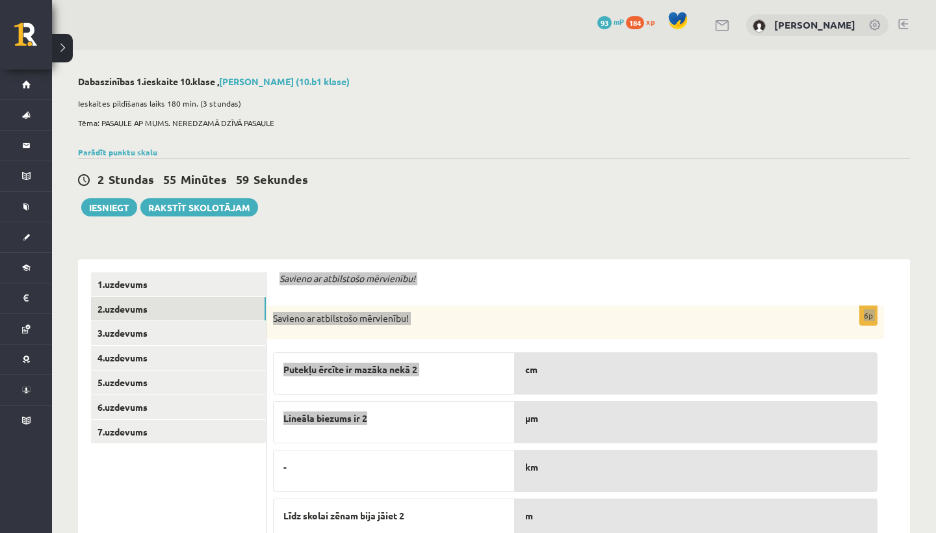
drag, startPoint x: 280, startPoint y: 278, endPoint x: 514, endPoint y: 421, distance: 274.7
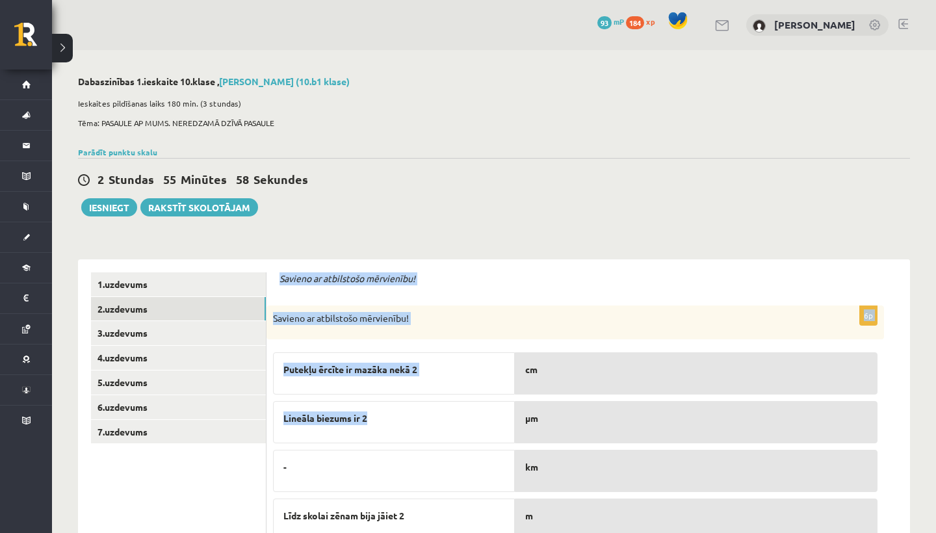
click at [499, 233] on div "Dabaszinības 1.ieskaite 10.klase , Līva Grosa (10.b1 klase) Ieskaites pildīšana…" at bounding box center [494, 391] width 884 height 683
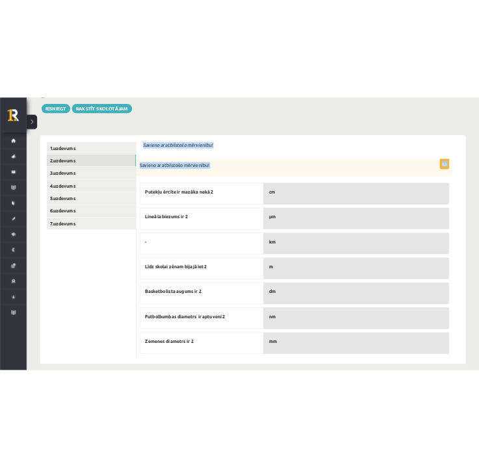
scroll to position [200, 0]
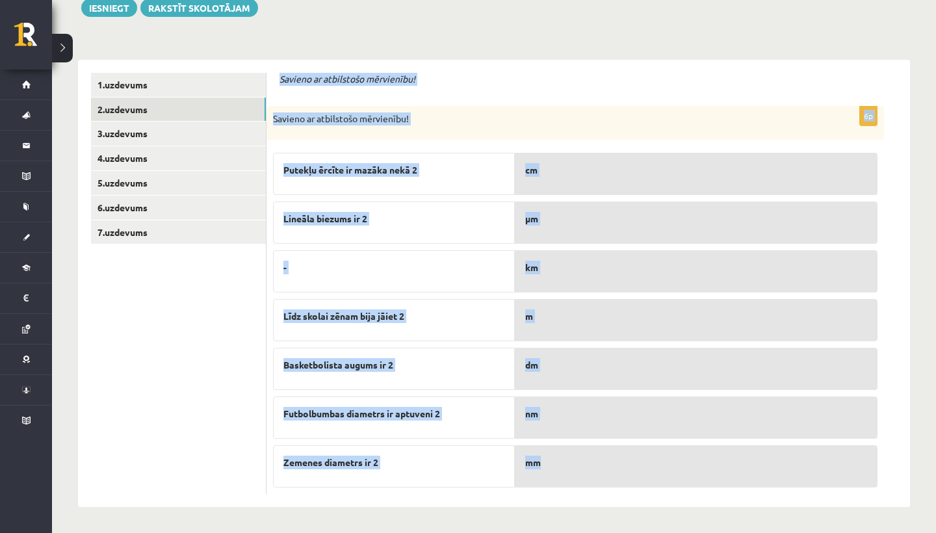
drag, startPoint x: 281, startPoint y: 278, endPoint x: 553, endPoint y: 477, distance: 336.8
click at [553, 477] on form "Savieno ar atbilstošo mērvienību! 6p Savieno ar atbilstošo mērvienību! Putekļu …" at bounding box center [589, 283] width 618 height 421
copy form "Savieno ar atbilstošo mērvienību! 6p Savieno ar atbilstošo mērvienību! Putekļu …"
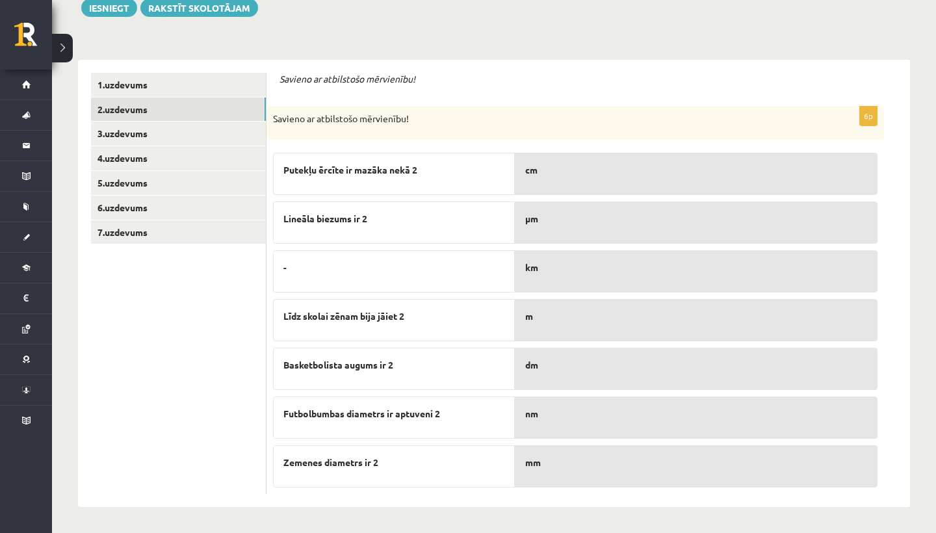
click at [153, 383] on ul "1.uzdevums 2.uzdevums 3.uzdevums 4.uzdevums 5.uzdevums 6.uzdevums 7.uzdevums" at bounding box center [179, 283] width 176 height 421
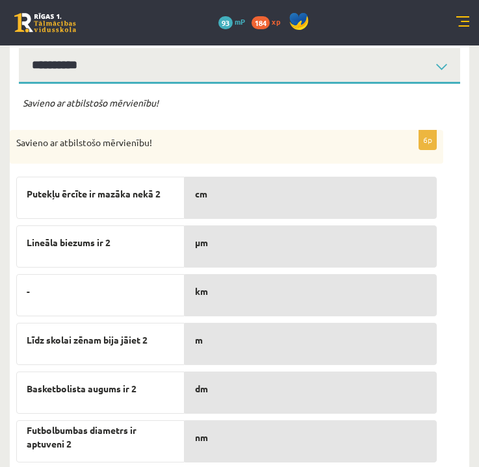
click at [243, 255] on div "μm" at bounding box center [311, 247] width 252 height 42
drag, startPoint x: 243, startPoint y: 255, endPoint x: 233, endPoint y: 206, distance: 49.9
click at [239, 196] on div "cm μm km m dm nm mm" at bounding box center [311, 340] width 252 height 341
click at [157, 250] on div "Lineāla biezums ir 2" at bounding box center [100, 247] width 168 height 42
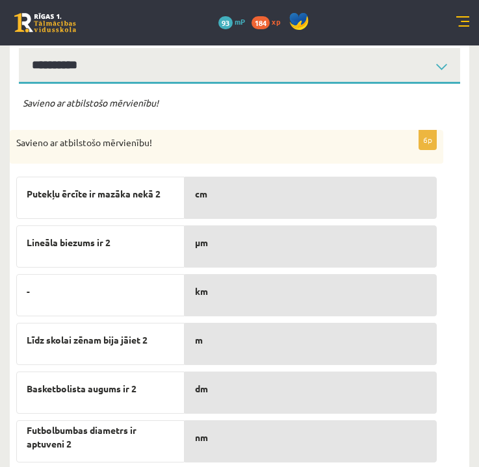
click at [233, 250] on div "μm" at bounding box center [311, 247] width 252 height 42
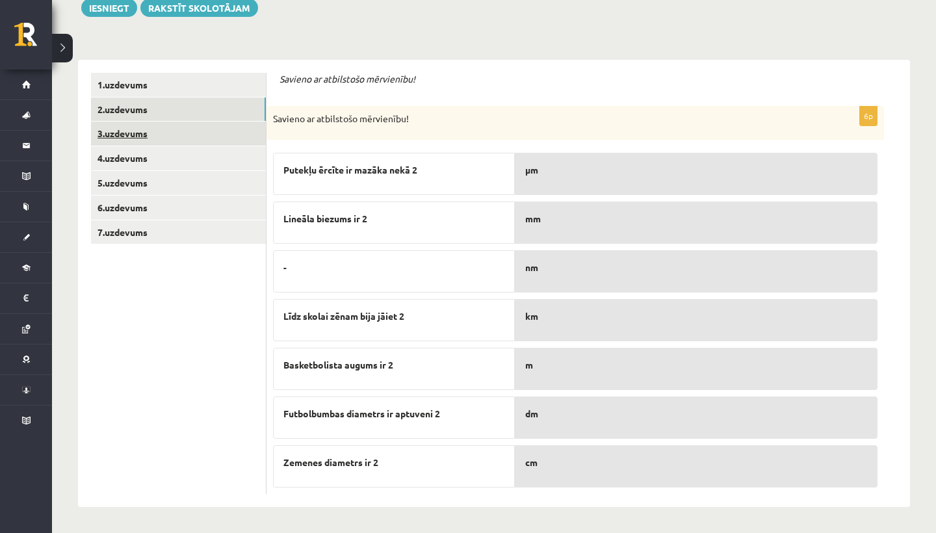
click at [131, 135] on link "3.uzdevums" at bounding box center [178, 134] width 175 height 24
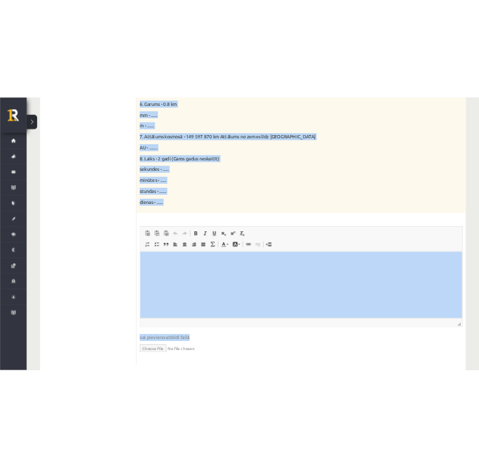
scroll to position [718, 0]
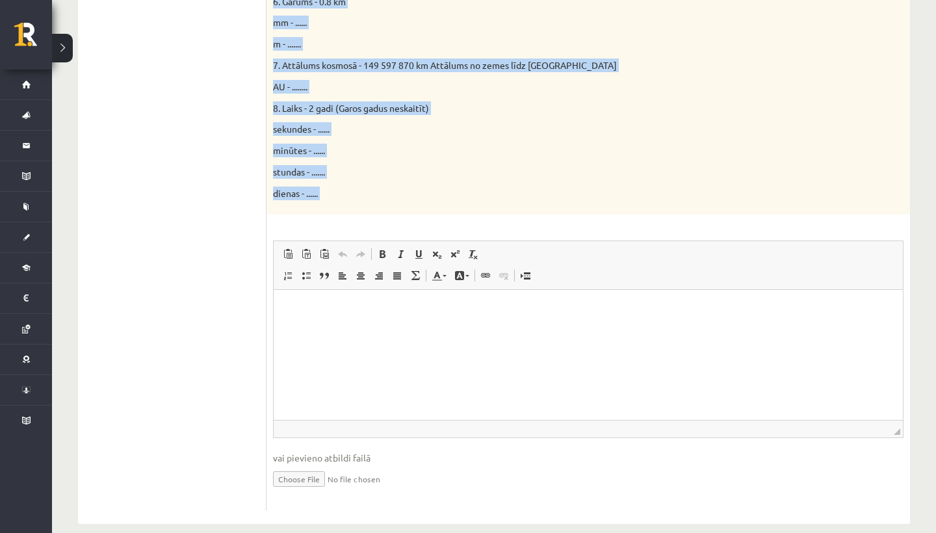
drag, startPoint x: 553, startPoint y: 367, endPoint x: 381, endPoint y: 296, distance: 185.5
copy form "Parādi aprēķina gaitu! 16p Doti fizikālie lielumi un to mērvienības. Pārveido m…"
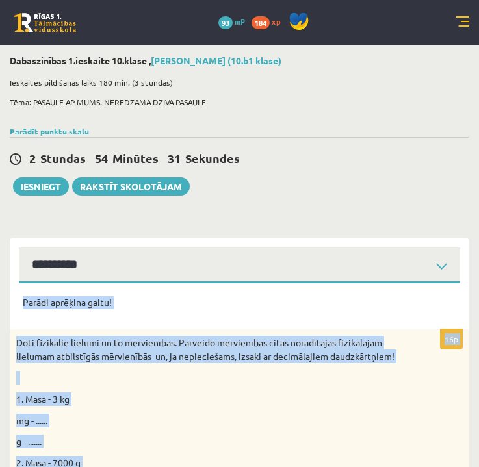
scroll to position [0, 0]
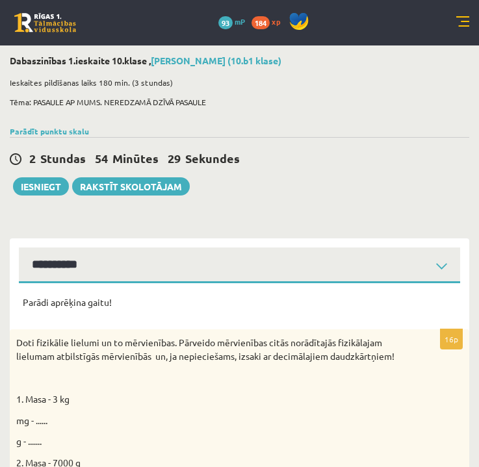
click at [387, 169] on div "2 Stundas 54 Minūtes 29 Sekundes Ieskaite saglabāta! Iesniegt Rakstīt skolotājam" at bounding box center [240, 166] width 460 height 59
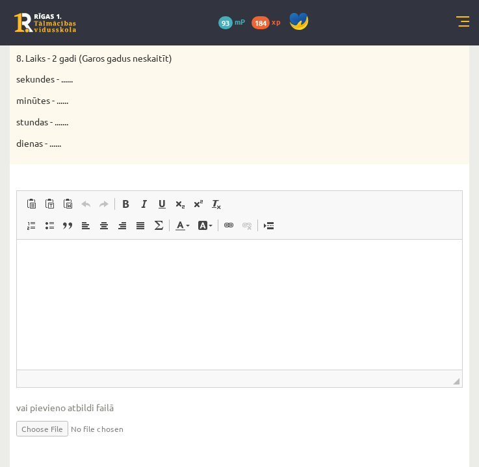
scroll to position [791, 0]
click at [29, 257] on html at bounding box center [239, 260] width 445 height 40
click at [66, 259] on p "Rich Text Editor, wiswyg-editor-user-answer-47363905811480" at bounding box center [239, 260] width 419 height 14
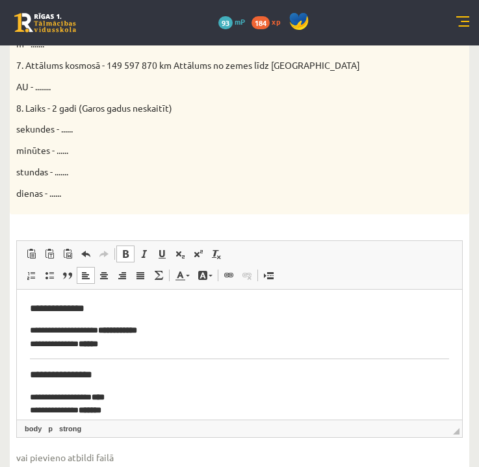
scroll to position [744, 0]
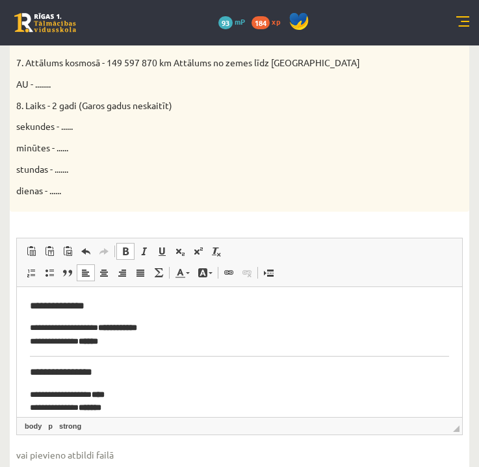
click at [224, 356] on hr "Rich Text Editor, wiswyg-editor-user-answer-47363905811480" at bounding box center [239, 356] width 419 height 1
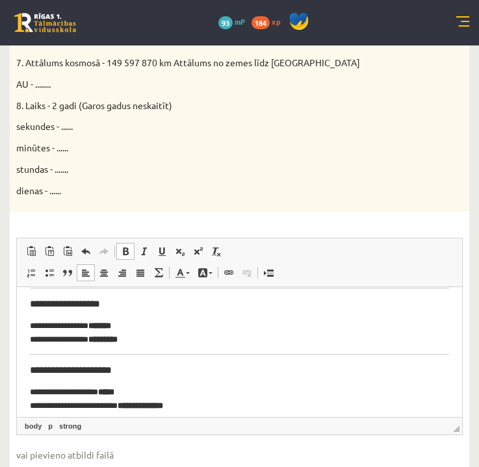
scroll to position [125, 0]
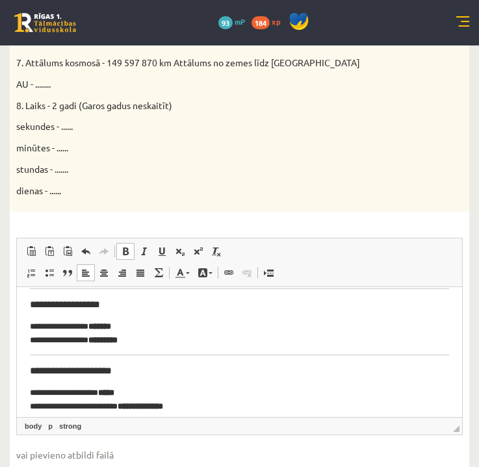
click at [148, 360] on body "**********" at bounding box center [239, 439] width 419 height 531
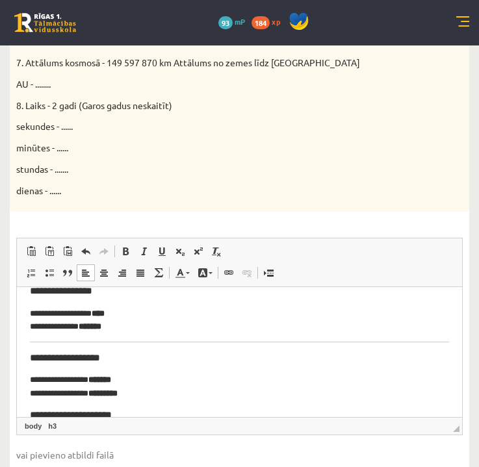
scroll to position [68, 0]
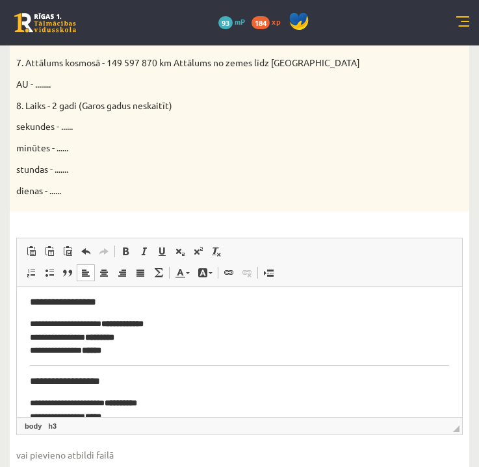
scroll to position [250, 0]
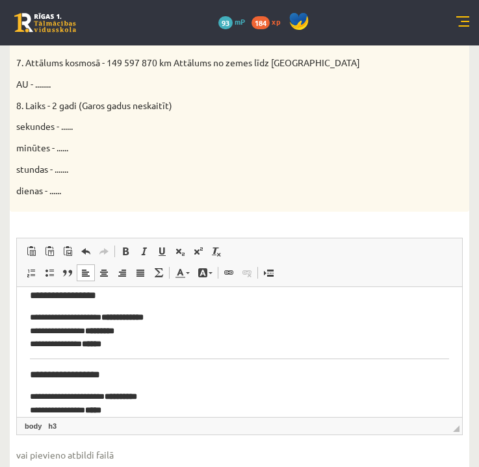
click at [23, 365] on html "**********" at bounding box center [239, 306] width 445 height 538
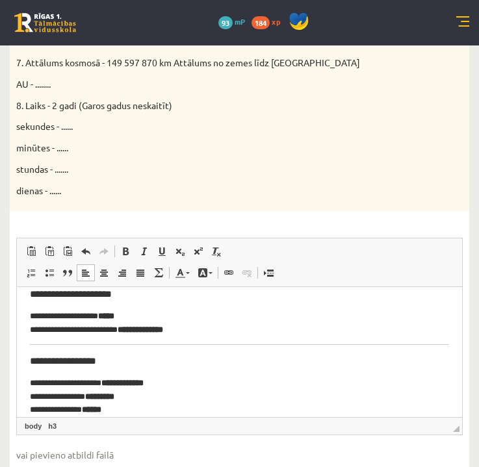
scroll to position [180, 0]
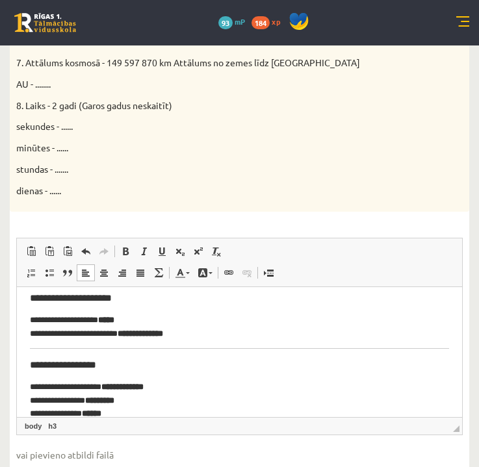
click at [24, 362] on html "**********" at bounding box center [239, 371] width 445 height 529
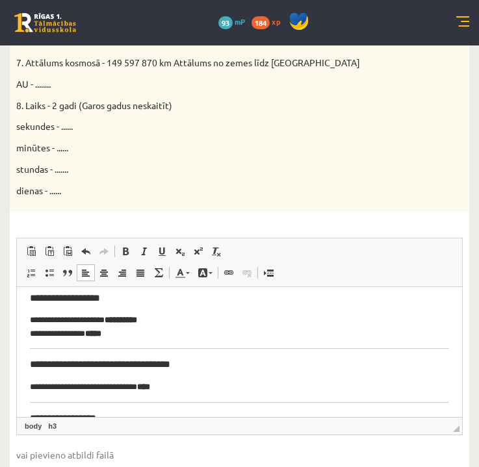
scroll to position [350, 0]
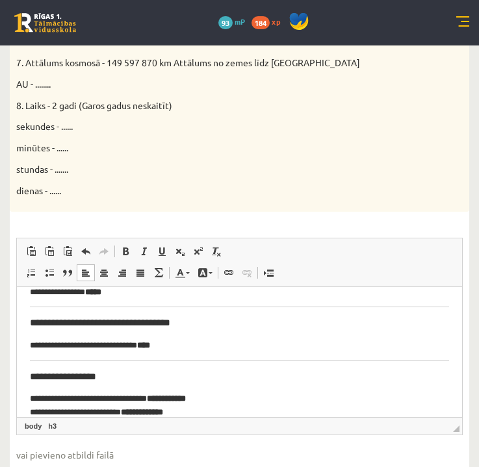
click at [25, 373] on html "**********" at bounding box center [239, 197] width 445 height 520
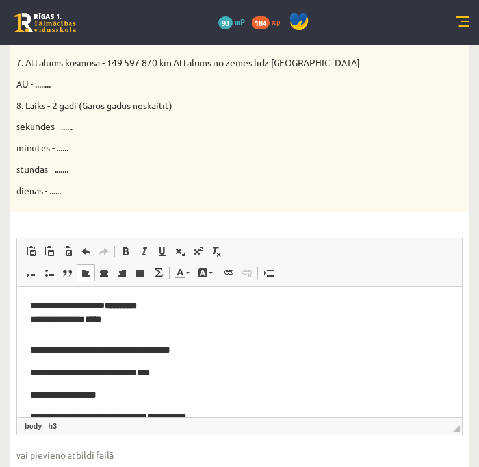
scroll to position [311, 0]
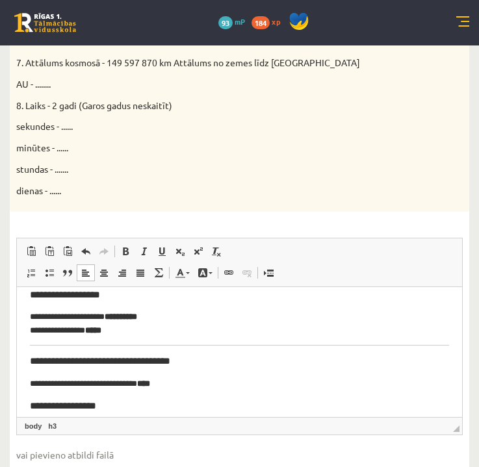
click at [26, 362] on html "**********" at bounding box center [239, 230] width 445 height 511
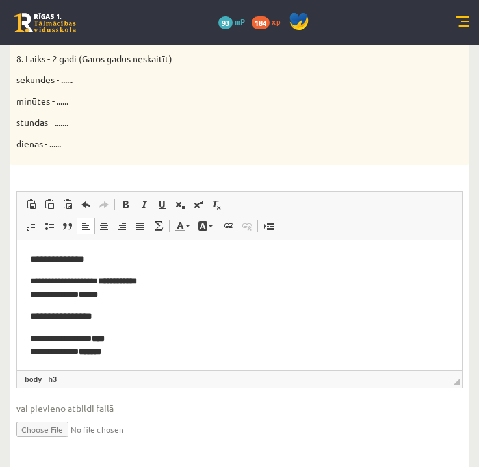
scroll to position [0, 0]
click at [218, 442] on div "16p Doti fizikālie lielumi un to mērvienības. Pārveido mērvienības citās norādī…" at bounding box center [240, -1] width 460 height 923
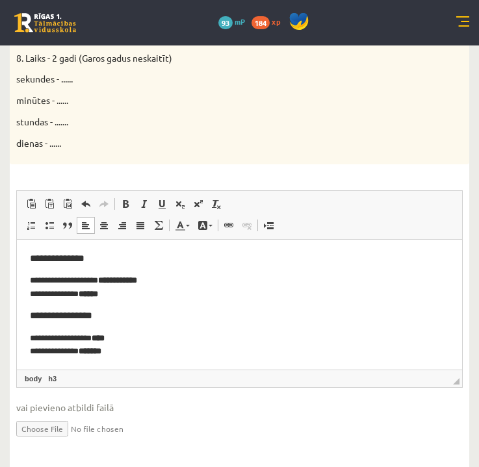
scroll to position [791, 0]
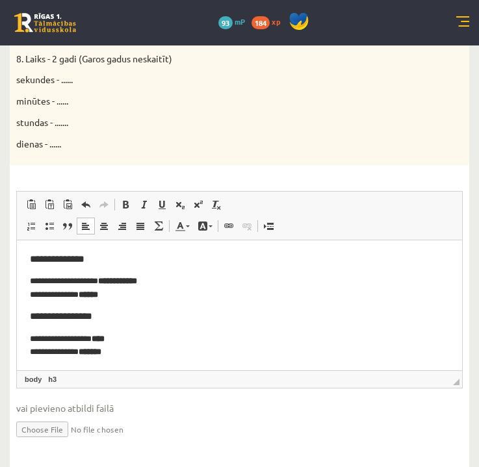
click at [170, 278] on p "**********" at bounding box center [239, 287] width 419 height 26
drag, startPoint x: 155, startPoint y: 278, endPoint x: 131, endPoint y: 279, distance: 23.4
click at [116, 279] on strong "**********" at bounding box center [117, 280] width 39 height 8
click at [206, 288] on p "**********" at bounding box center [239, 287] width 419 height 26
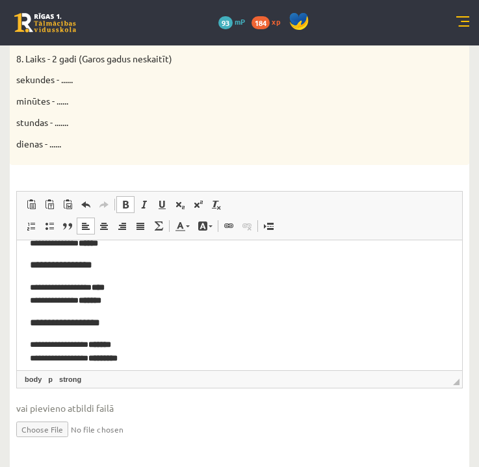
scroll to position [62, 0]
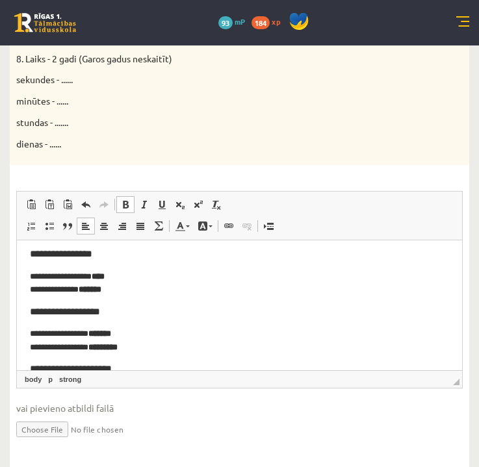
click at [37, 257] on h3 "**********" at bounding box center [239, 254] width 419 height 12
drag, startPoint x: 122, startPoint y: 315, endPoint x: 19, endPoint y: 314, distance: 102.7
click at [19, 314] on html "**********" at bounding box center [239, 429] width 445 height 502
click at [129, 200] on span at bounding box center [125, 205] width 10 height 10
click at [122, 200] on span at bounding box center [125, 205] width 10 height 10
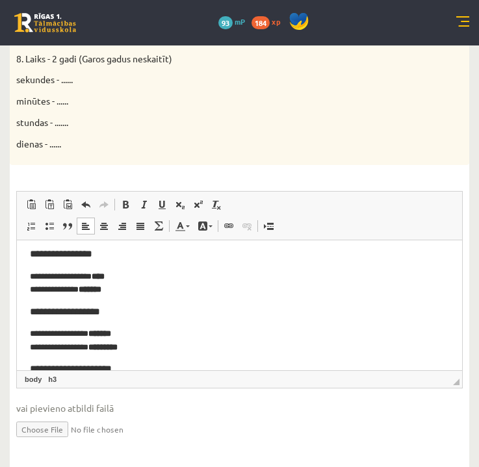
click at [151, 300] on body "**********" at bounding box center [239, 429] width 419 height 476
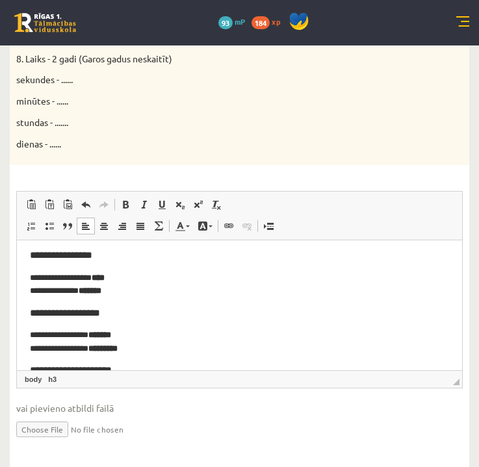
scroll to position [53, 0]
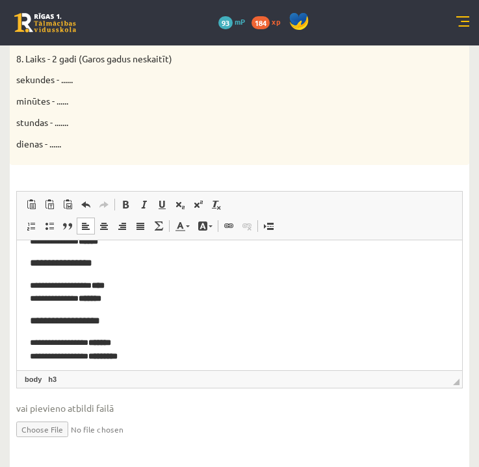
click at [112, 267] on h3 "**********" at bounding box center [239, 263] width 419 height 12
click at [39, 415] on input "file" at bounding box center [239, 428] width 447 height 27
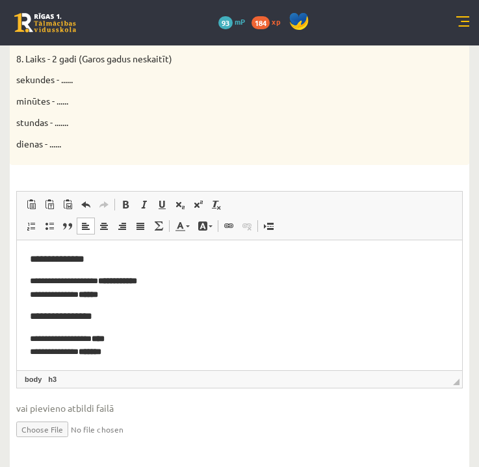
scroll to position [0, 0]
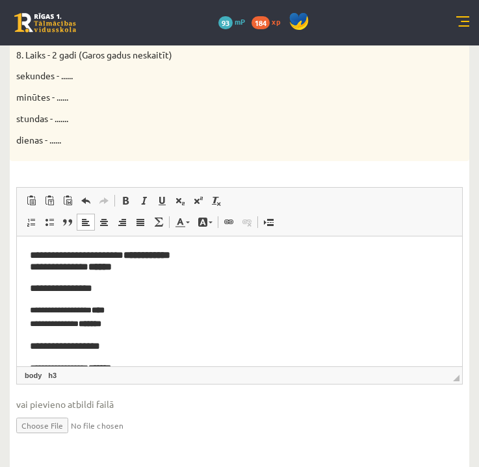
scroll to position [791, 0]
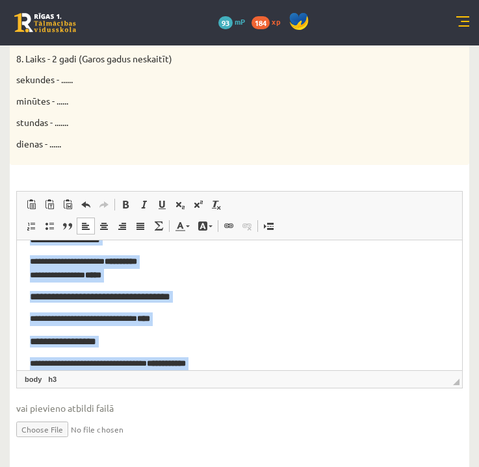
scroll to position [348, 0]
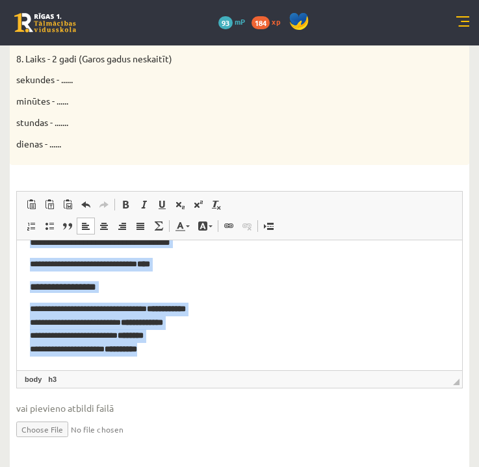
drag, startPoint x: 29, startPoint y: 259, endPoint x: 176, endPoint y: 490, distance: 273.6
click at [176, 367] on html "**********" at bounding box center [239, 128] width 445 height 478
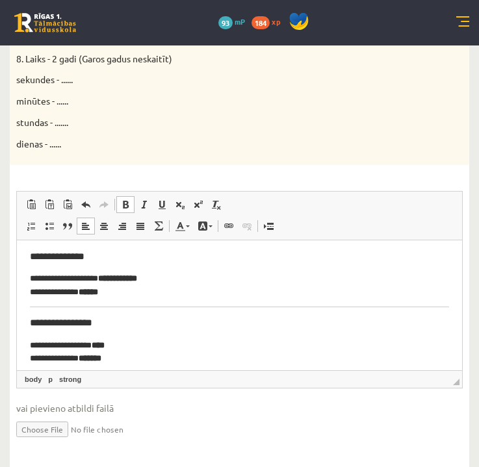
scroll to position [0, 0]
click at [116, 296] on p "**********" at bounding box center [239, 285] width 419 height 26
click at [124, 200] on span at bounding box center [125, 205] width 10 height 10
click at [127, 200] on span at bounding box center [125, 205] width 10 height 10
click at [124, 200] on span at bounding box center [125, 205] width 10 height 10
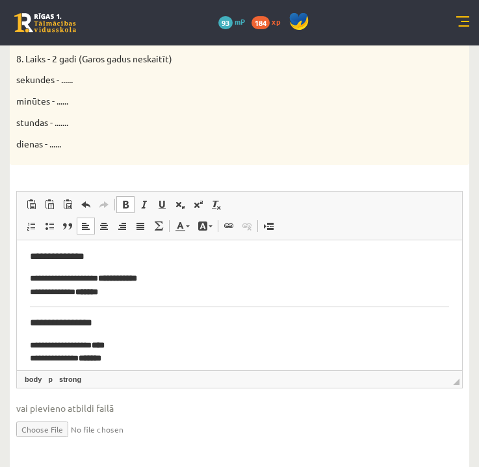
click at [124, 200] on span at bounding box center [125, 205] width 10 height 10
click at [125, 196] on link "Bold Keyboard shortcut Command+B" at bounding box center [125, 204] width 18 height 17
click at [124, 200] on span at bounding box center [125, 205] width 10 height 10
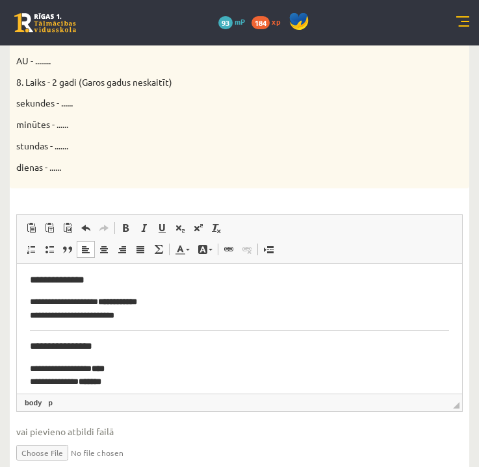
click at [32, 343] on h3 "**********" at bounding box center [239, 346] width 419 height 12
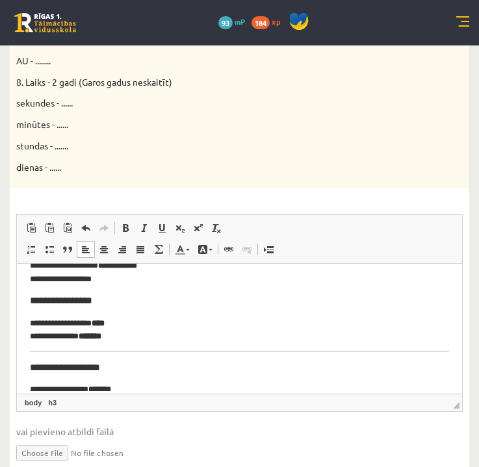
scroll to position [46, 0]
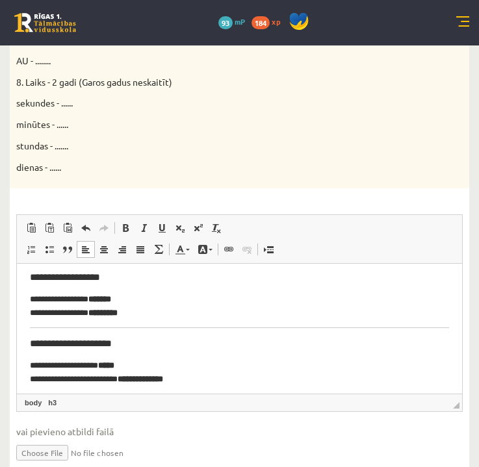
scroll to position [125, 0]
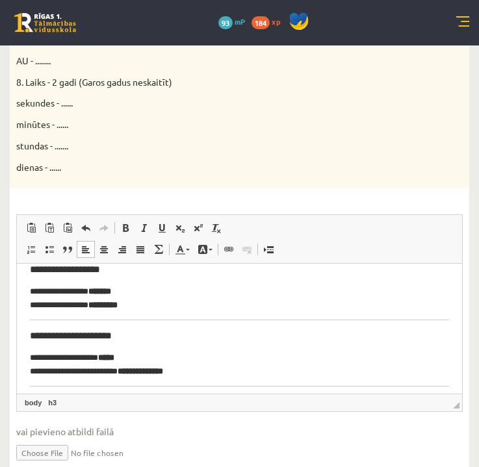
click at [26, 334] on html "**********" at bounding box center [239, 408] width 445 height 547
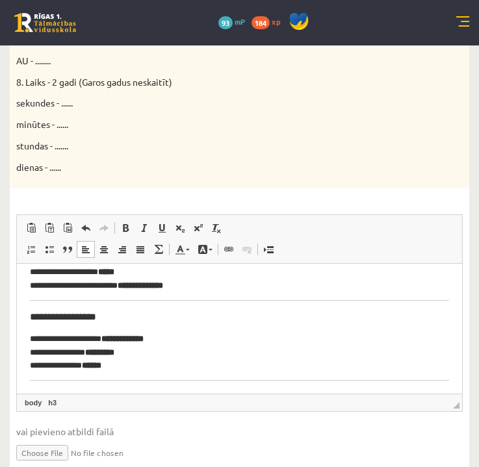
scroll to position [203, 0]
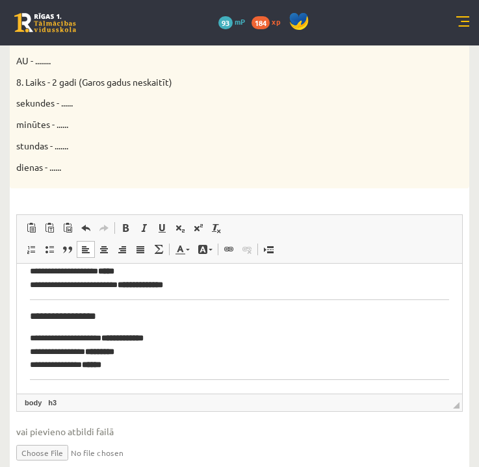
click at [29, 309] on html "**********" at bounding box center [239, 327] width 445 height 538
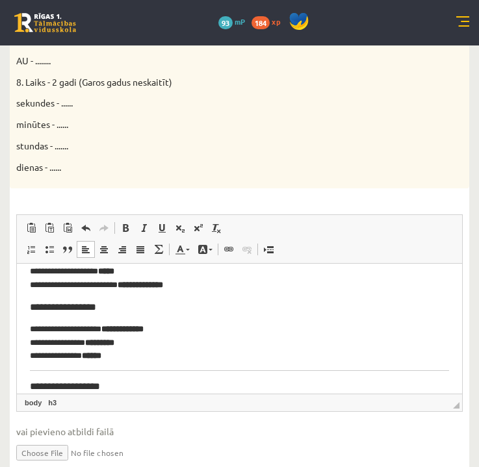
click at [25, 380] on html "**********" at bounding box center [239, 322] width 445 height 529
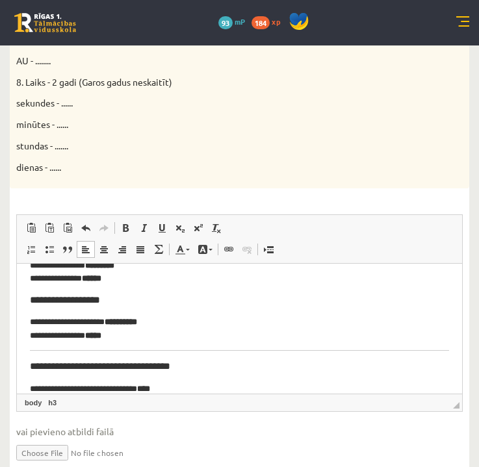
scroll to position [284, 0]
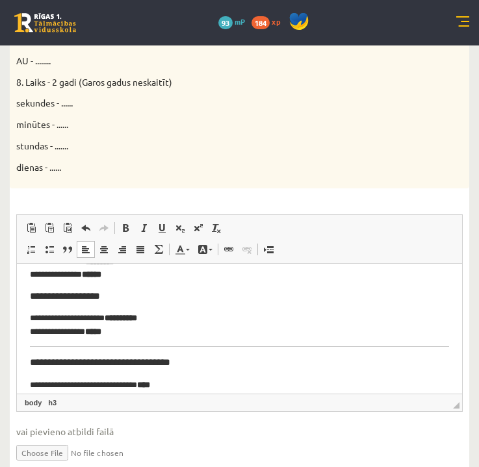
click at [24, 363] on html "**********" at bounding box center [239, 237] width 445 height 520
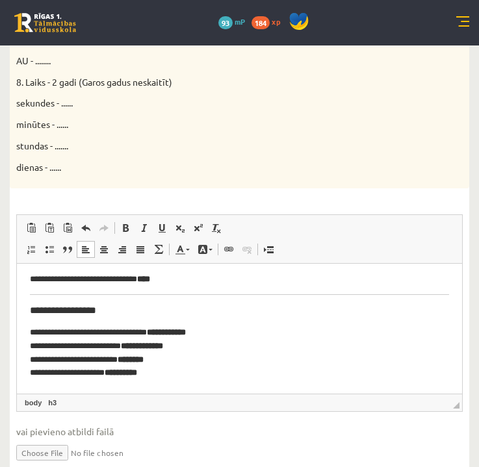
scroll to position [381, 0]
click at [26, 307] on html "**********" at bounding box center [239, 135] width 445 height 511
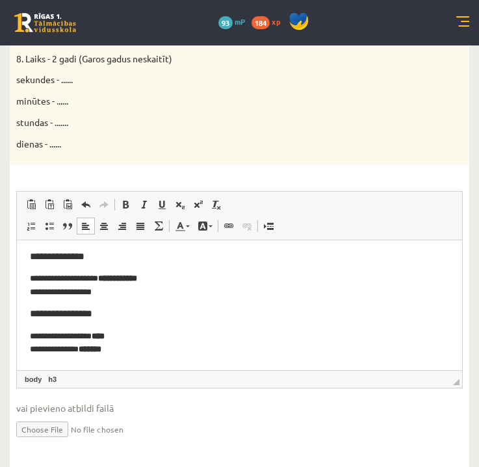
scroll to position [0, 0]
click at [116, 291] on p "**********" at bounding box center [239, 285] width 419 height 26
click at [122, 200] on span at bounding box center [125, 205] width 10 height 10
click at [228, 311] on h3 "**********" at bounding box center [239, 314] width 419 height 12
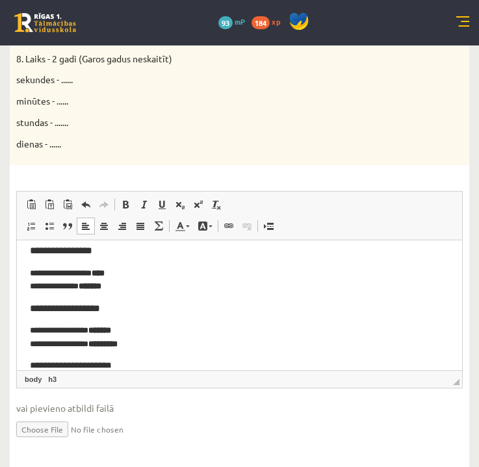
scroll to position [64, 0]
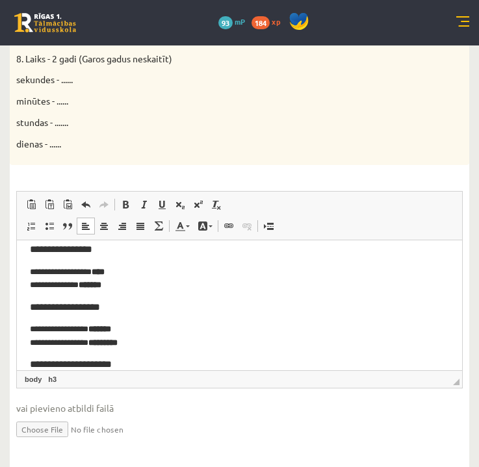
click at [241, 423] on input "file" at bounding box center [239, 428] width 447 height 27
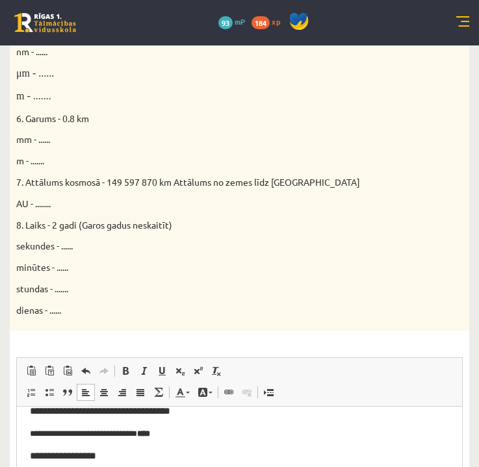
scroll to position [605, 0]
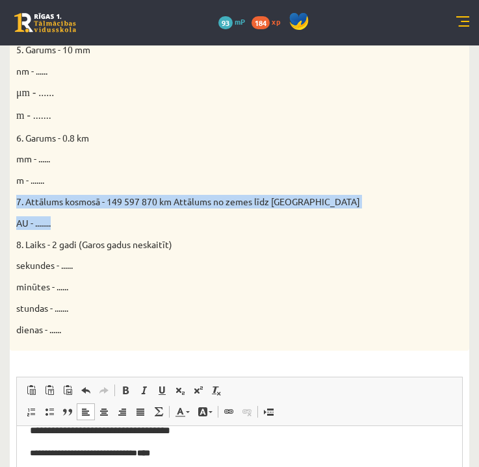
drag, startPoint x: 18, startPoint y: 187, endPoint x: 80, endPoint y: 212, distance: 66.5
copy div "7. Attālums kosmosā - 149 597 870 km Attālums no zemes līdz Saulei AU - ........"
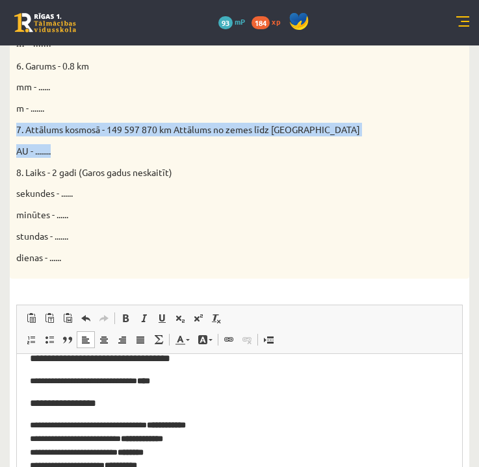
scroll to position [671, 0]
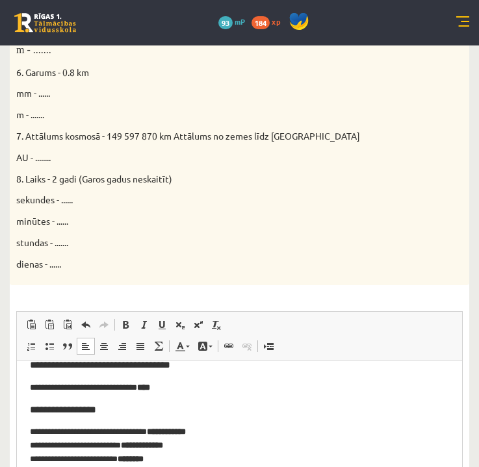
click at [352, 236] on p "stundas - ......." at bounding box center [207, 243] width 382 height 14
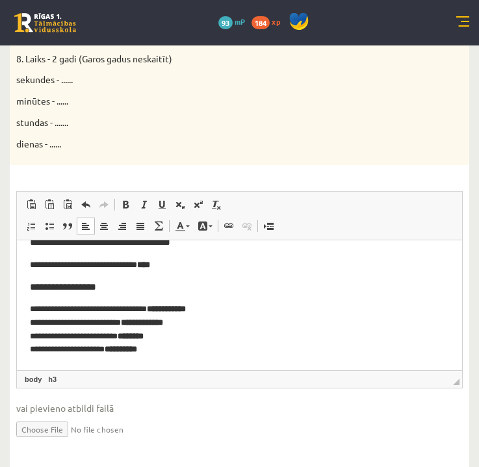
scroll to position [372, 0]
click at [248, 371] on span "◢ Elements path body h3" at bounding box center [239, 380] width 445 height 18
click at [55, 374] on link "h3" at bounding box center [53, 380] width 14 height 12
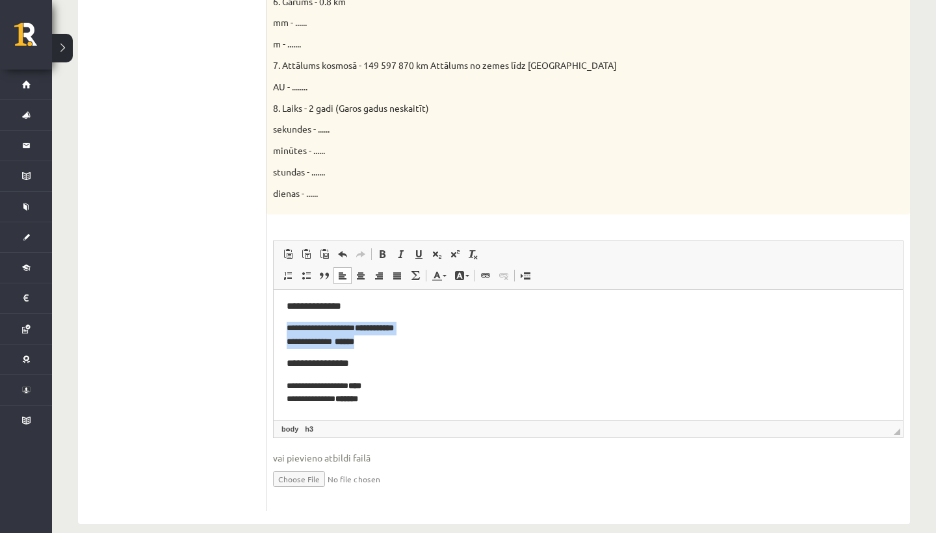
scroll to position [0, 0]
click at [470, 398] on p "**********" at bounding box center [588, 392] width 603 height 26
click at [145, 418] on ul "1.uzdevums 2.uzdevums 3.uzdevums 4.uzdevums 5.uzdevums 6.uzdevums 7.uzdevums" at bounding box center [179, 33] width 176 height 956
click at [176, 304] on ul "1.uzdevums 2.uzdevums 3.uzdevums 4.uzdevums 5.uzdevums 6.uzdevums 7.uzdevums" at bounding box center [179, 33] width 176 height 956
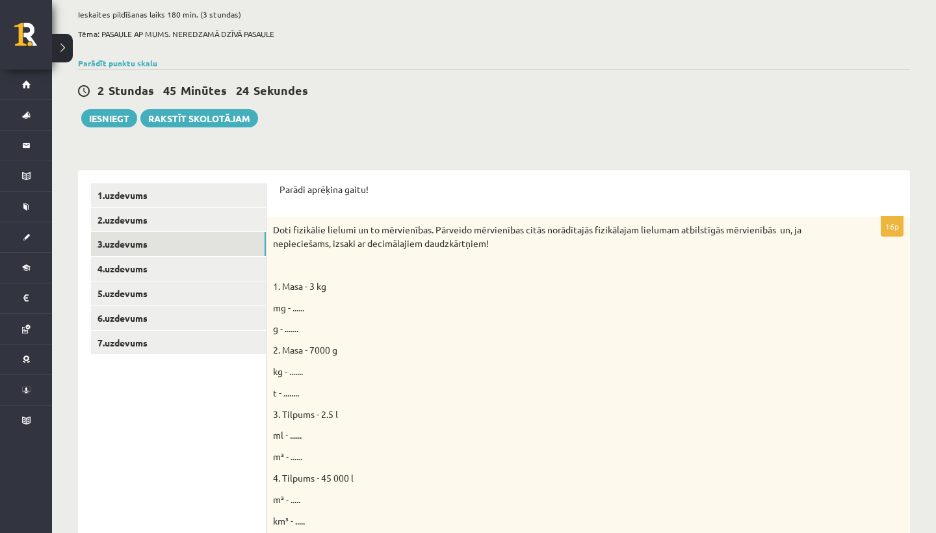
scroll to position [86, 0]
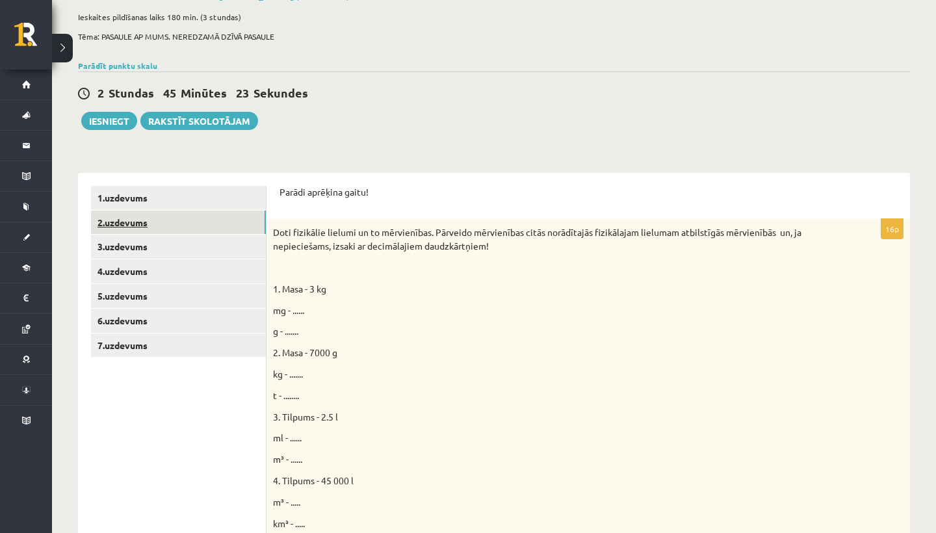
click at [134, 224] on link "2.uzdevums" at bounding box center [178, 223] width 175 height 24
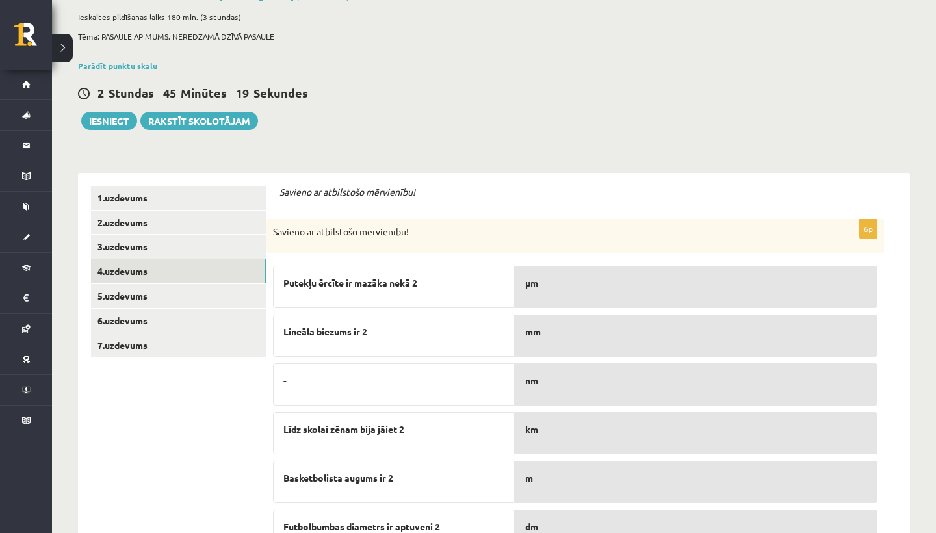
click at [117, 269] on link "4.uzdevums" at bounding box center [178, 271] width 175 height 24
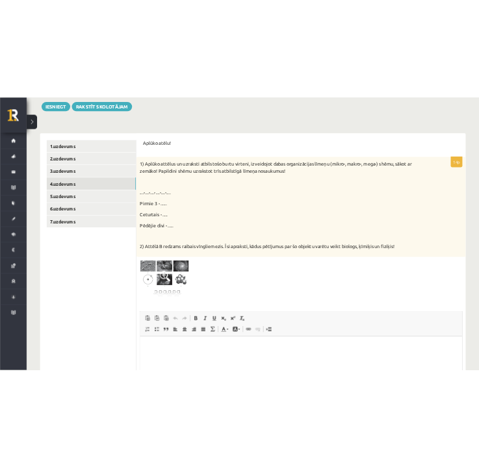
scroll to position [205, 0]
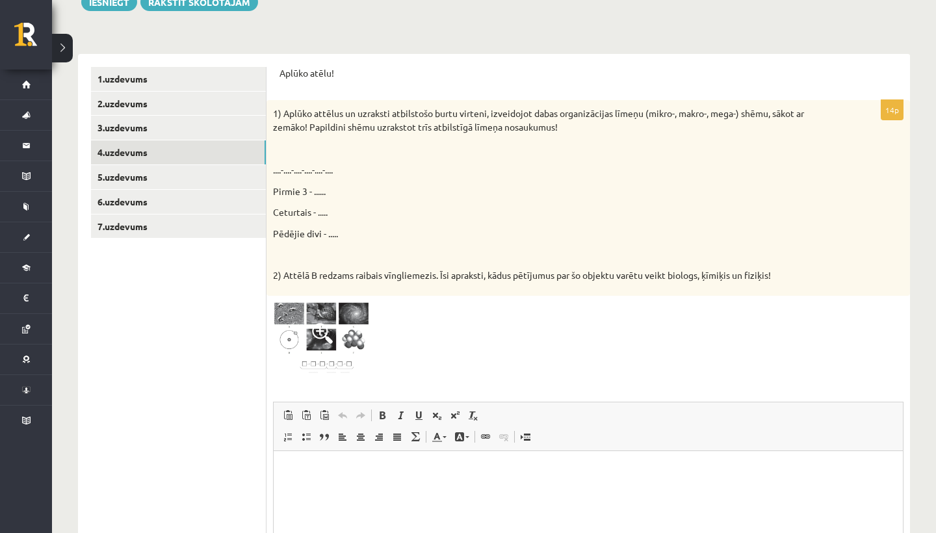
click at [326, 323] on span at bounding box center [322, 333] width 21 height 21
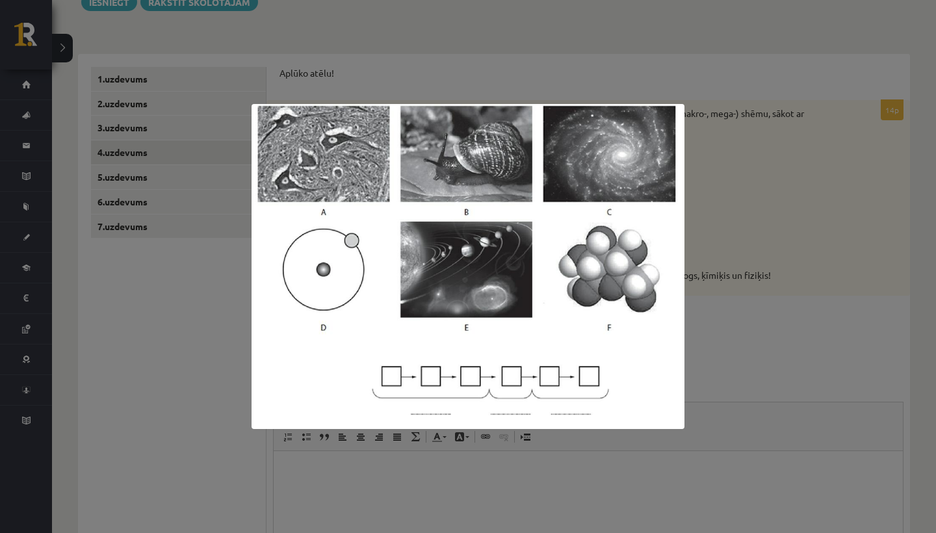
click at [176, 380] on div at bounding box center [468, 266] width 936 height 533
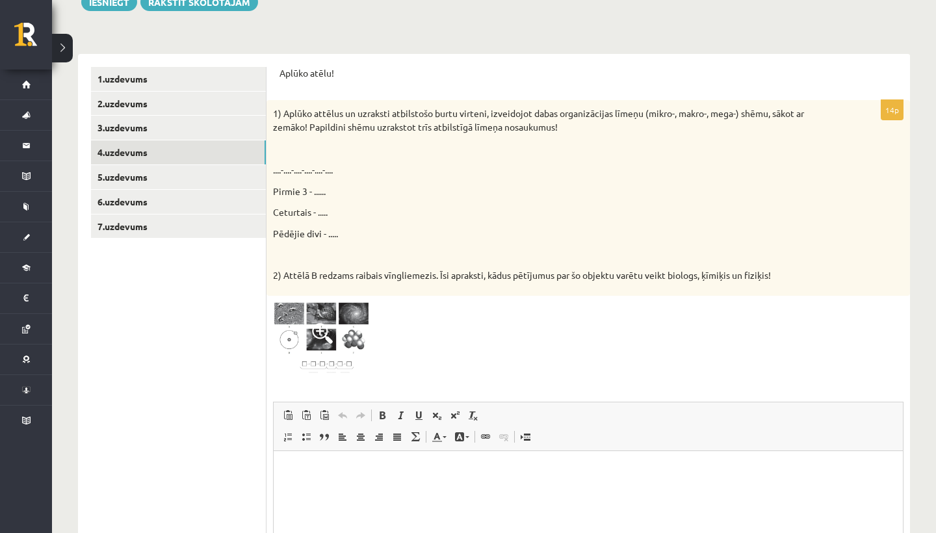
click at [353, 322] on img at bounding box center [322, 338] width 98 height 73
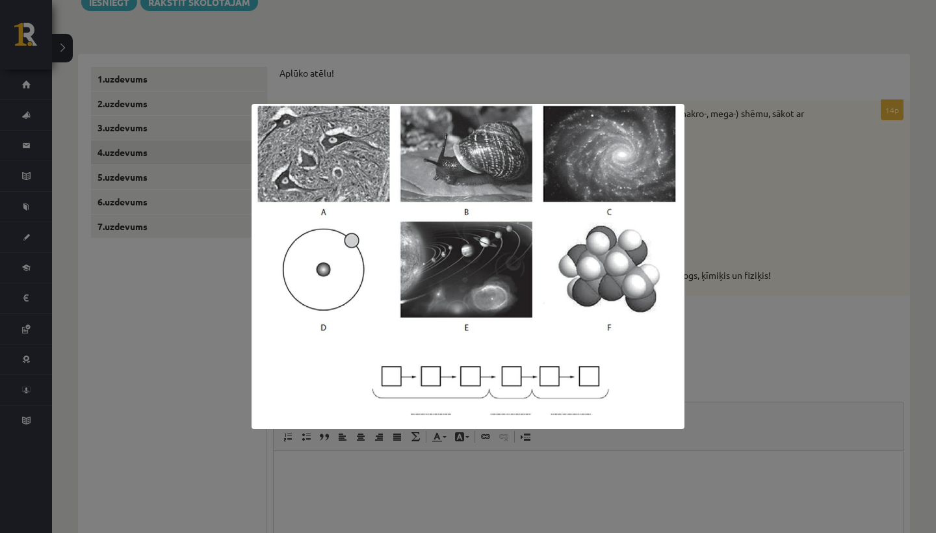
click at [94, 376] on div at bounding box center [468, 266] width 936 height 533
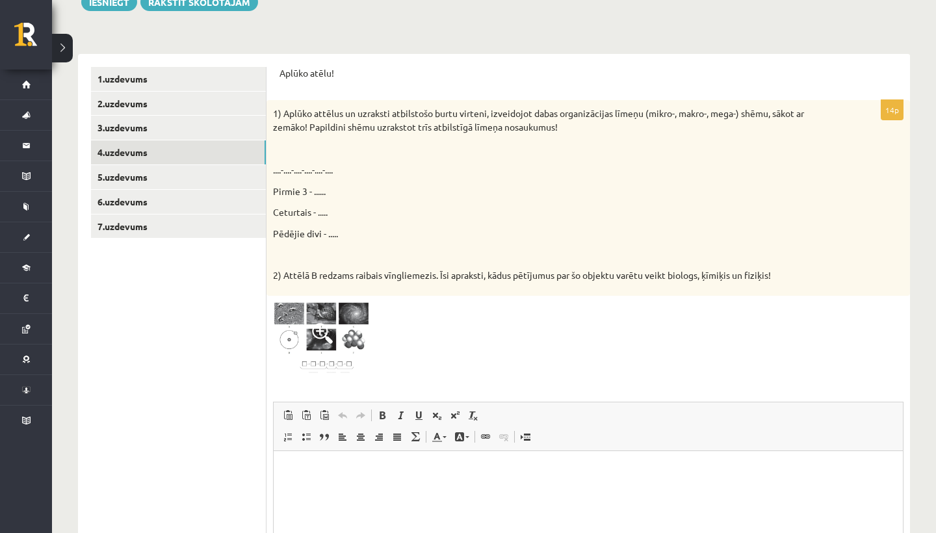
click at [312, 337] on span at bounding box center [322, 333] width 21 height 21
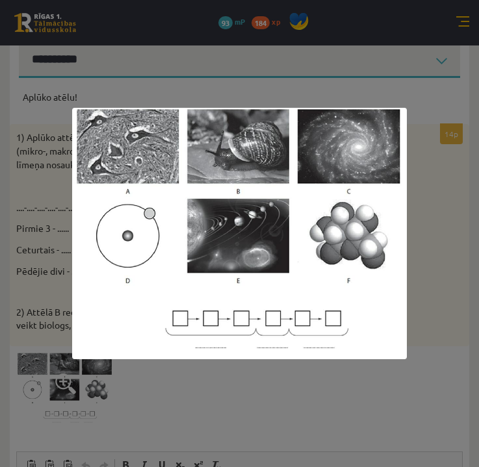
click at [406, 88] on div at bounding box center [239, 233] width 479 height 467
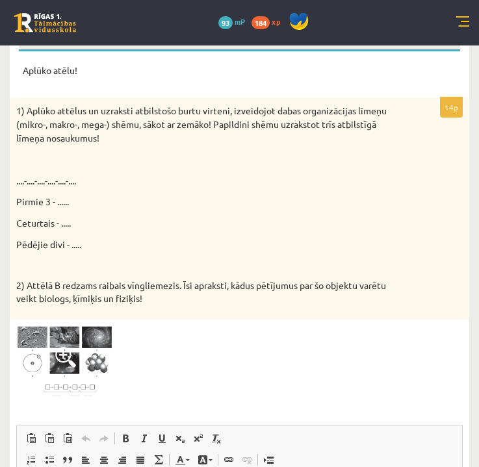
scroll to position [252, 0]
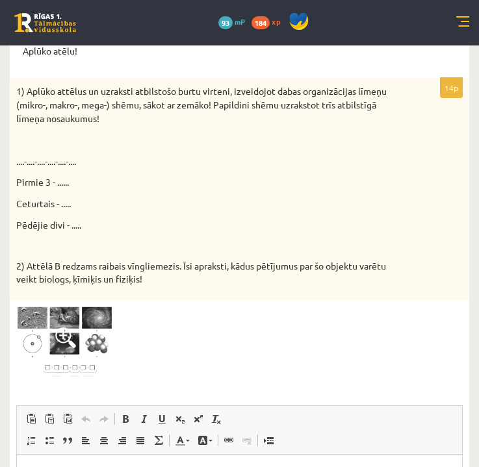
click at [201, 228] on div "1) Aplūko attēlus un uzraksti atbilstošo burtu virteni, izveidojot dabas organi…" at bounding box center [240, 189] width 460 height 222
click at [70, 328] on span at bounding box center [65, 338] width 21 height 21
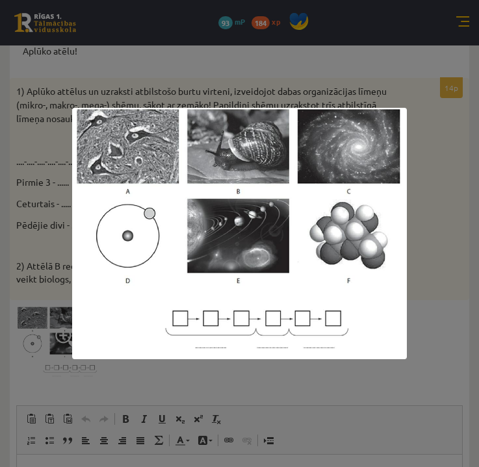
click at [358, 373] on div at bounding box center [239, 233] width 479 height 467
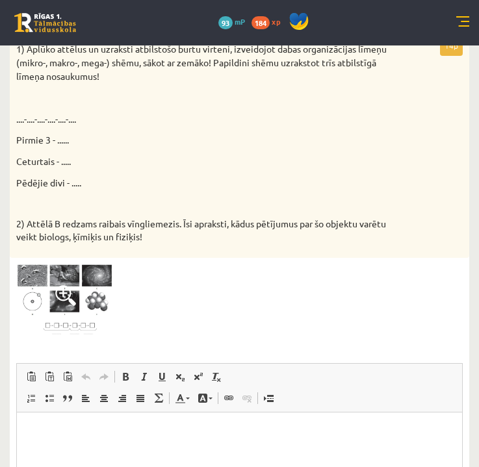
scroll to position [293, 0]
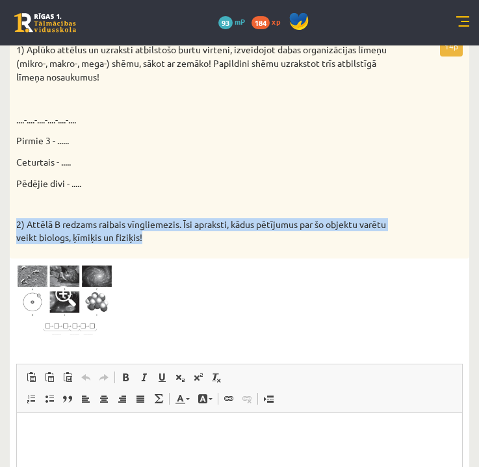
drag, startPoint x: 18, startPoint y: 220, endPoint x: 180, endPoint y: 241, distance: 163.8
click at [181, 241] on div "1) Aplūko attēlus un uzraksti atbilstošo burtu virteni, izveidojot dabas organi…" at bounding box center [240, 147] width 460 height 222
copy p "2) Attēlā B redzams raibais vīngliemezis. Īsi apraksti, kādus pētījumus par šo …"
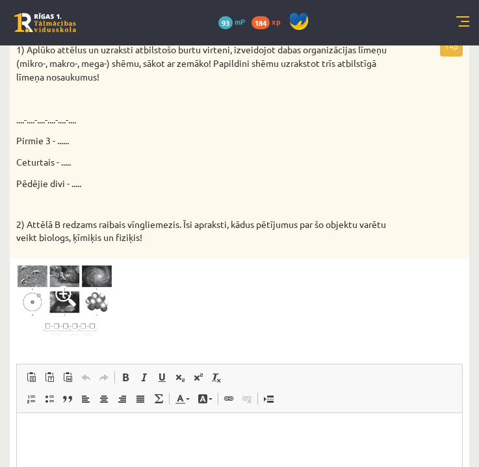
click at [406, 336] on div "14p 1) Aplūko attēlus un uzraksti atbilstošo burtu virteni, izveidojot dabas or…" at bounding box center [240, 335] width 460 height 598
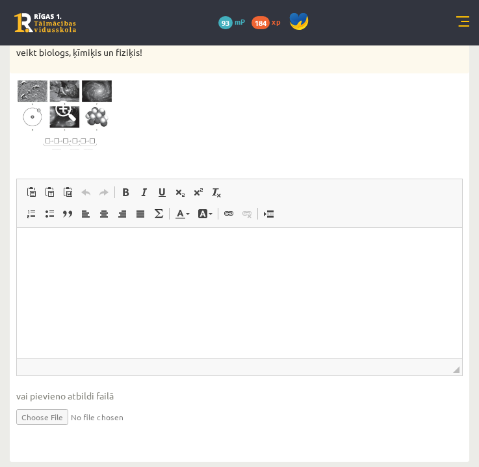
scroll to position [478, 0]
click at [85, 269] on html at bounding box center [239, 249] width 445 height 40
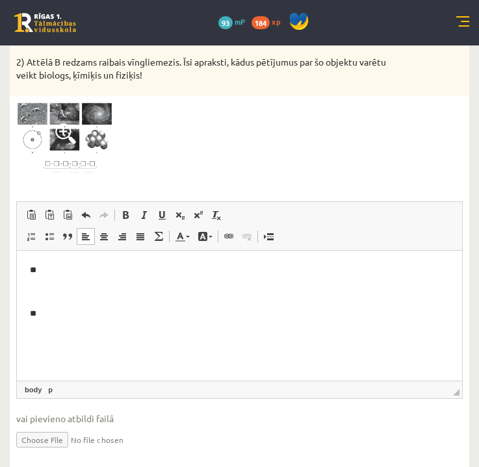
scroll to position [455, 0]
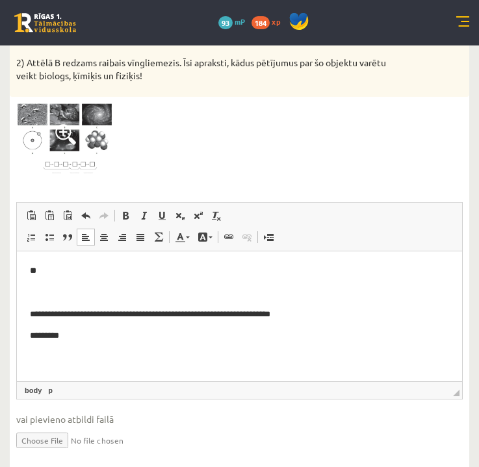
click at [28, 339] on html "**********" at bounding box center [239, 304] width 445 height 104
click at [97, 334] on p "*********" at bounding box center [239, 336] width 419 height 13
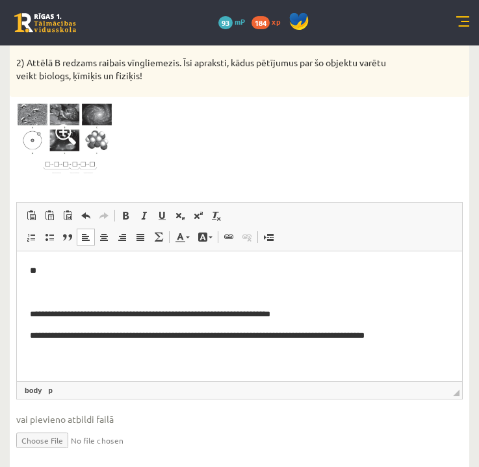
click at [261, 339] on p "**********" at bounding box center [239, 336] width 419 height 13
click at [263, 354] on p "**********" at bounding box center [239, 343] width 419 height 26
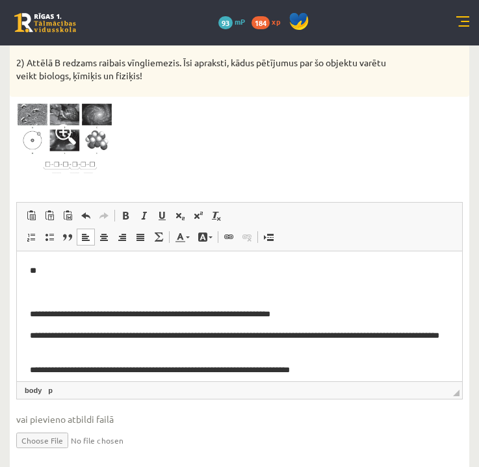
click at [146, 274] on p "**" at bounding box center [239, 271] width 419 height 13
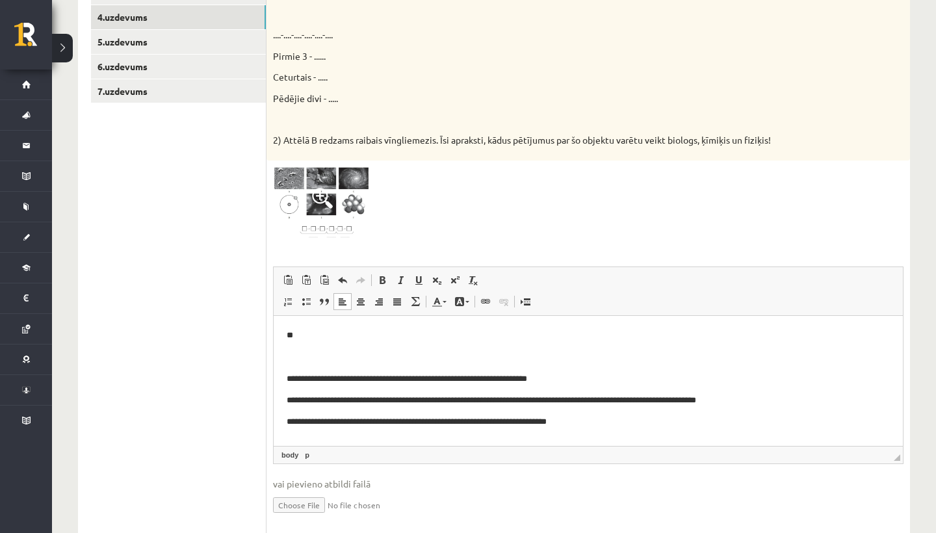
scroll to position [341, 0]
click at [332, 194] on span at bounding box center [322, 197] width 21 height 21
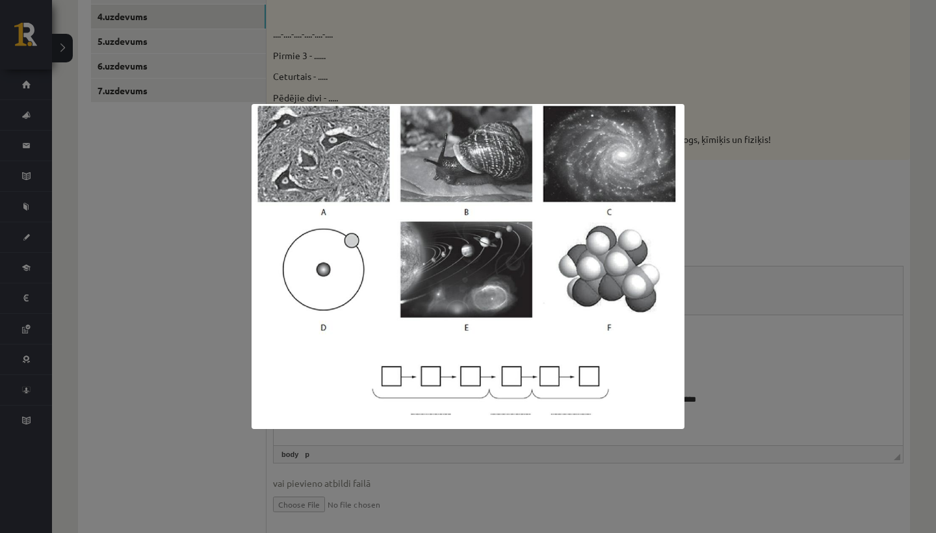
click at [121, 311] on div at bounding box center [468, 266] width 936 height 533
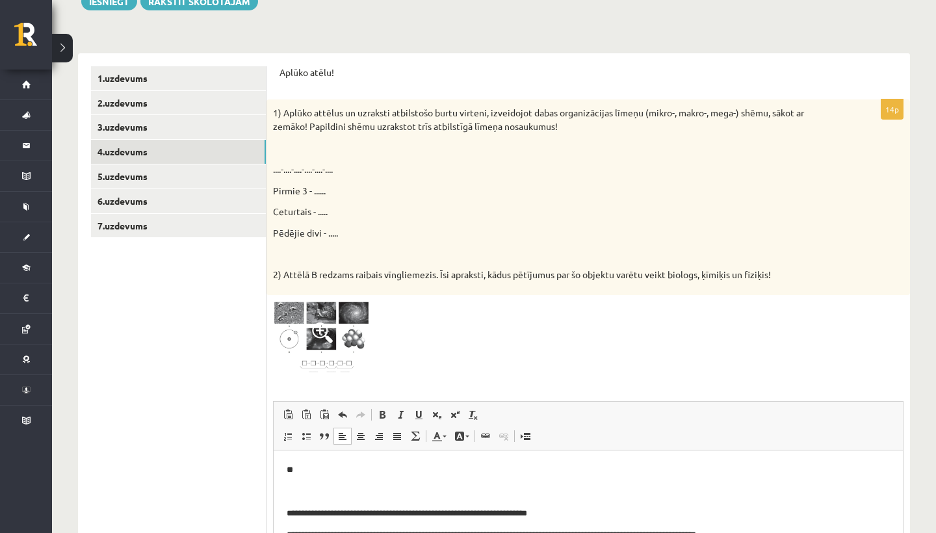
scroll to position [206, 0]
click at [332, 469] on p "**" at bounding box center [588, 469] width 603 height 13
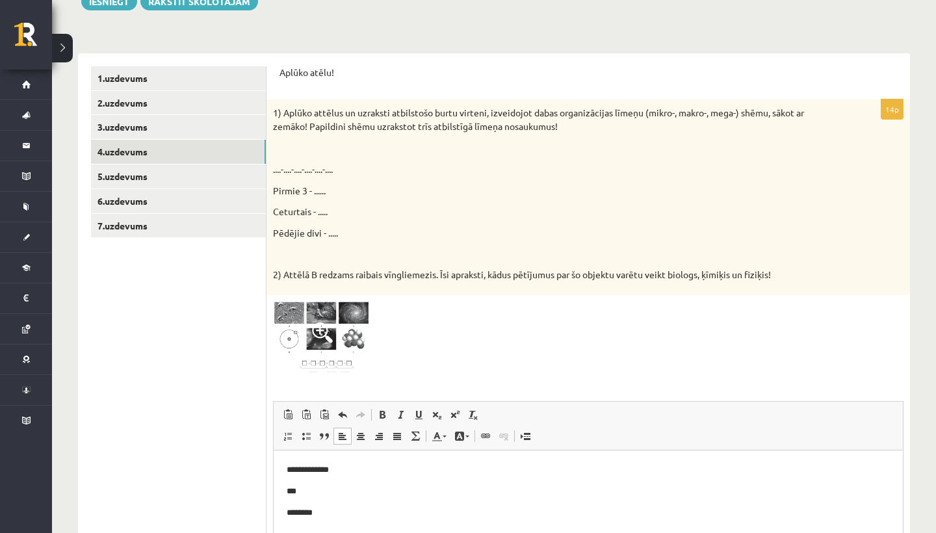
click at [330, 328] on span at bounding box center [322, 332] width 21 height 21
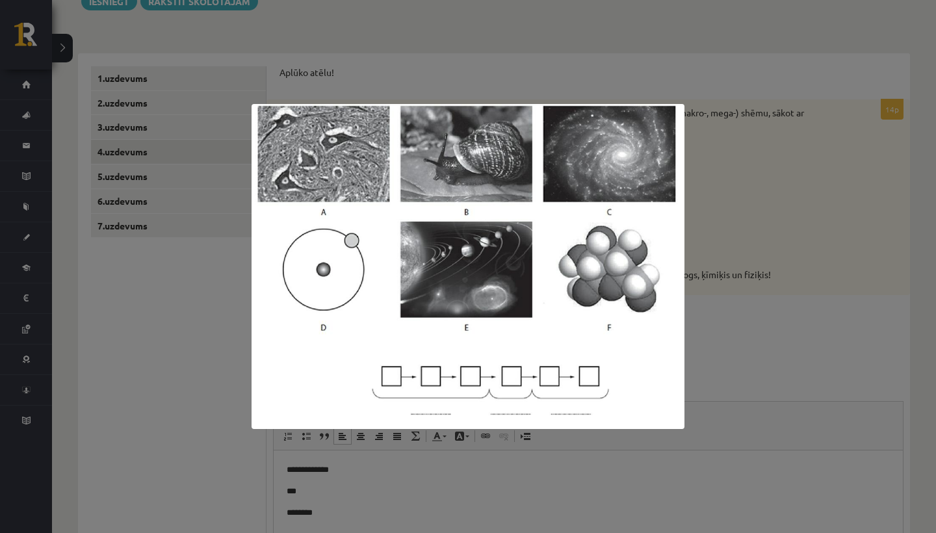
click at [824, 328] on div at bounding box center [468, 266] width 936 height 533
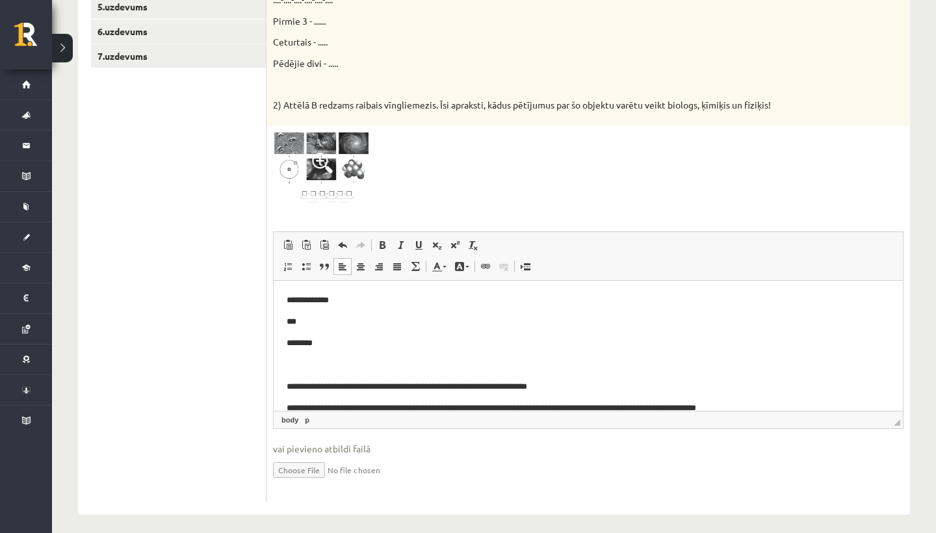
scroll to position [377, 0]
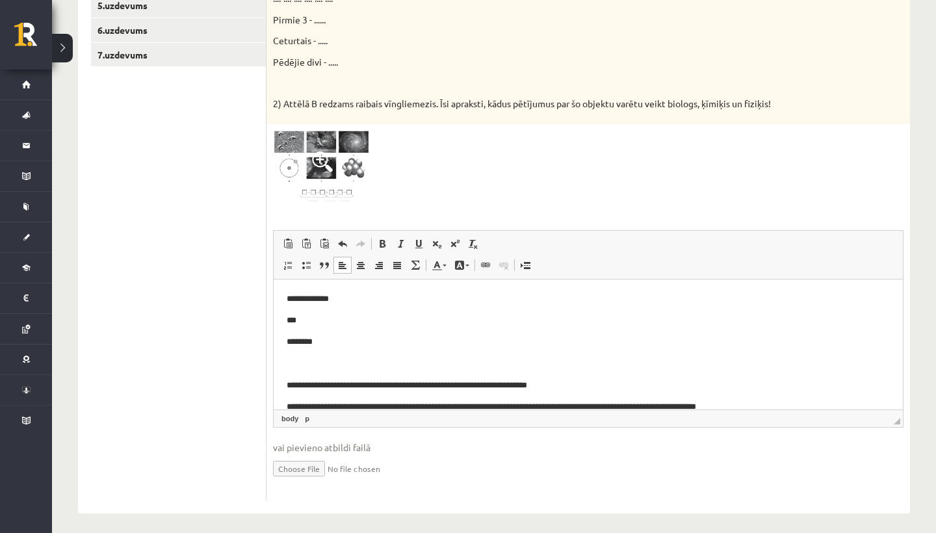
click at [294, 298] on p "**********" at bounding box center [588, 298] width 603 height 13
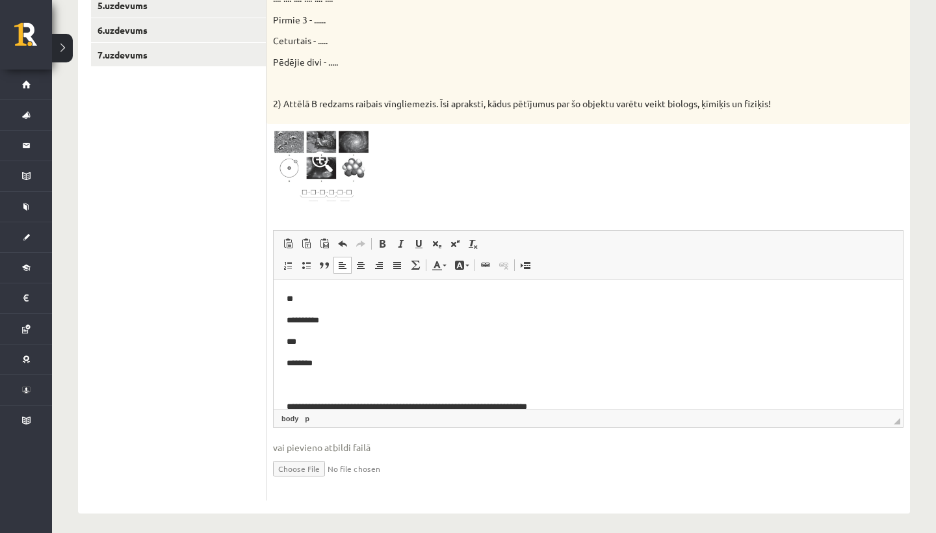
click at [328, 303] on p "**" at bounding box center [588, 298] width 603 height 13
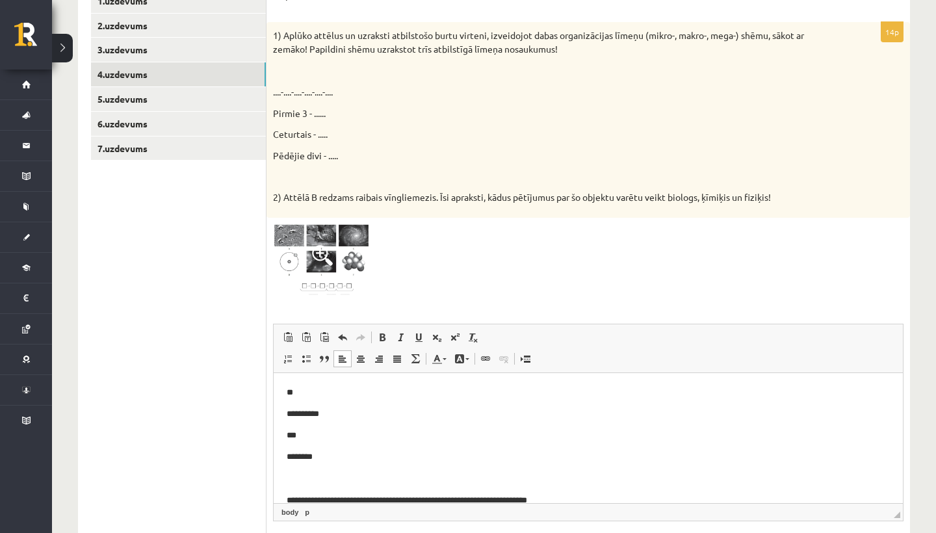
scroll to position [283, 0]
click at [365, 412] on p "**********" at bounding box center [588, 413] width 603 height 13
click at [375, 457] on p "********" at bounding box center [588, 456] width 603 height 13
click at [354, 416] on p "**********" at bounding box center [588, 413] width 603 height 13
click at [337, 442] on body "**********" at bounding box center [588, 468] width 603 height 164
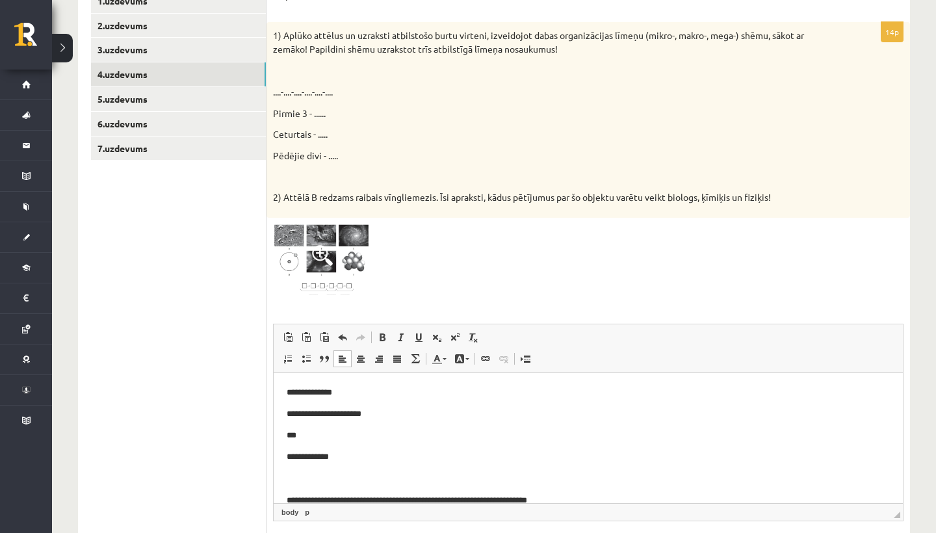
click at [344, 435] on p "***" at bounding box center [588, 434] width 603 height 13
click at [367, 463] on body "**********" at bounding box center [588, 468] width 603 height 164
click at [368, 456] on p "**********" at bounding box center [588, 456] width 603 height 13
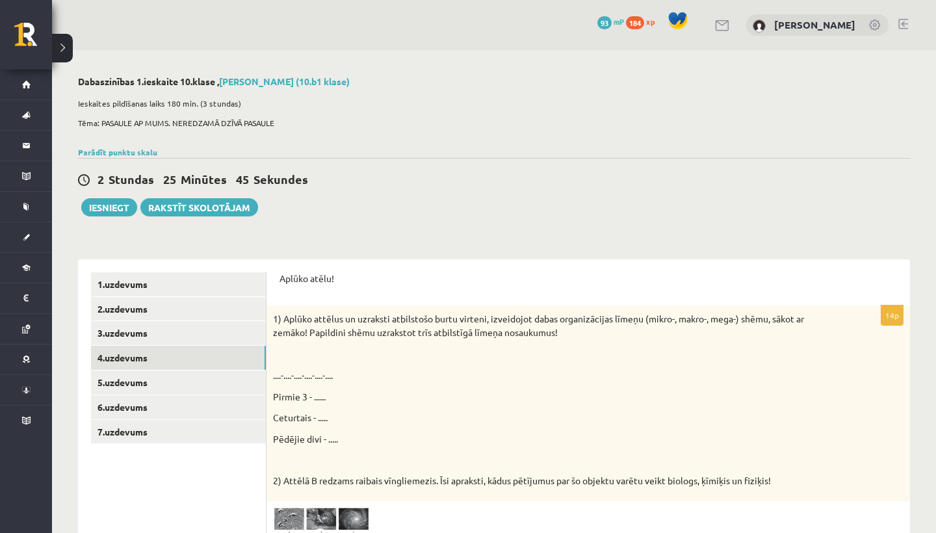
scroll to position [0, 0]
click at [125, 380] on link "5.uzdevums" at bounding box center [178, 383] width 175 height 24
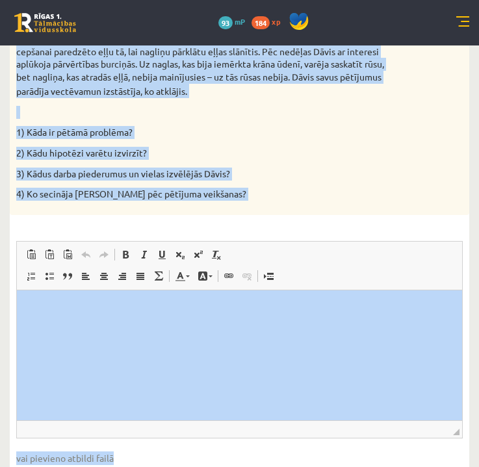
scroll to position [506, 0]
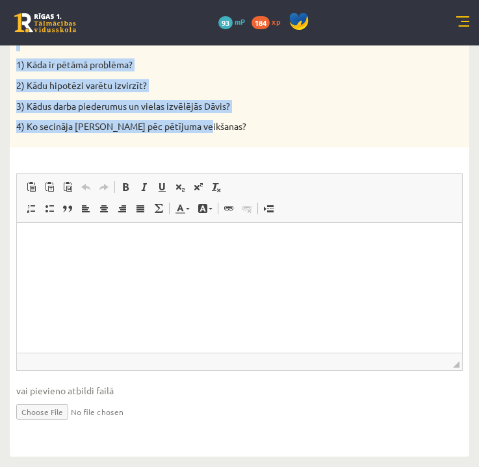
drag, startPoint x: 23, startPoint y: 207, endPoint x: 200, endPoint y: 130, distance: 192.4
click at [200, 130] on form "Izlasi tekstu un atbildi uz jautājumiem! 4p Dāvis nevarēja vien sagaidīt, kad b…" at bounding box center [240, 120] width 434 height 647
copy form "Izlasi tekstu un atbildi uz jautājumiem! 4p Dāvis nevarēja vien sagaidīt, kad b…"
click at [370, 129] on p "4) Ko secināja Dāvis pēc pētījuma veikšanas?" at bounding box center [207, 126] width 382 height 13
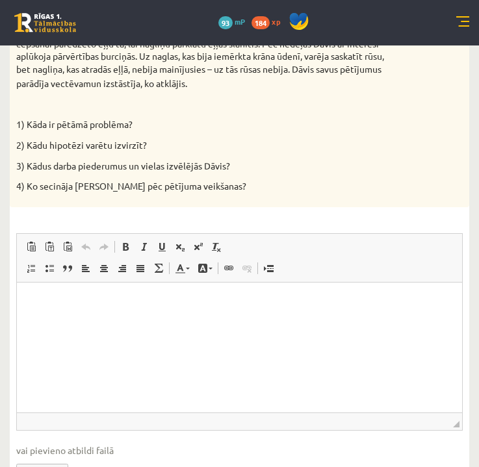
scroll to position [449, 0]
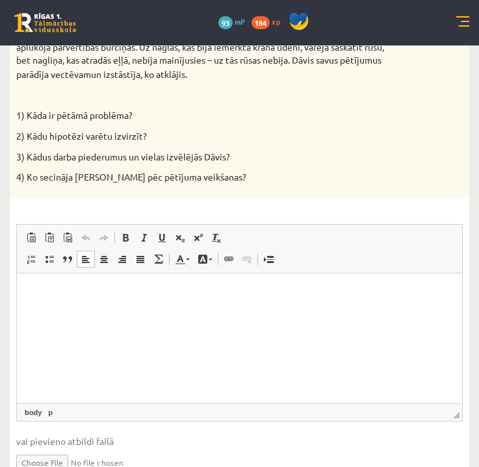
click at [31, 293] on p "Rich Text Editor, wiswyg-editor-user-answer-47363724654400" at bounding box center [239, 293] width 419 height 14
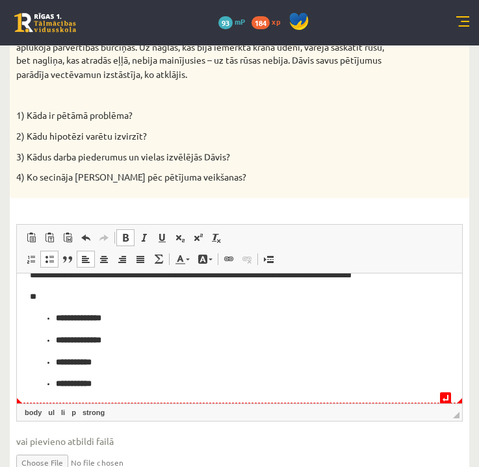
scroll to position [38, 0]
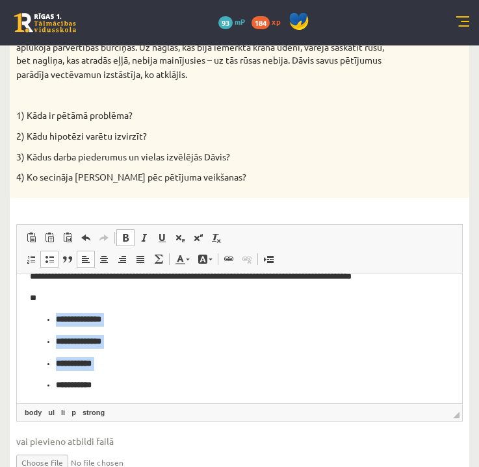
drag, startPoint x: 120, startPoint y: 380, endPoint x: 38, endPoint y: 311, distance: 107.1
click at [38, 311] on body "**********" at bounding box center [239, 320] width 419 height 144
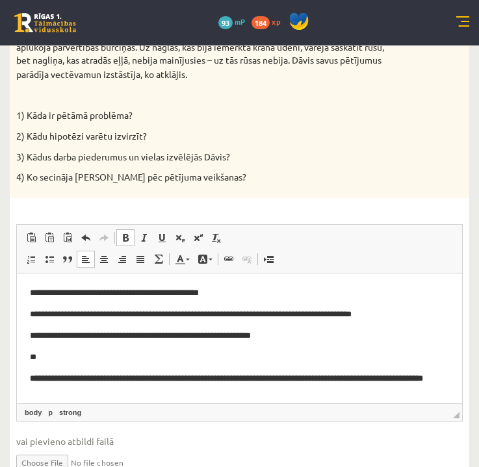
click at [32, 376] on strong "**********" at bounding box center [226, 378] width 393 height 8
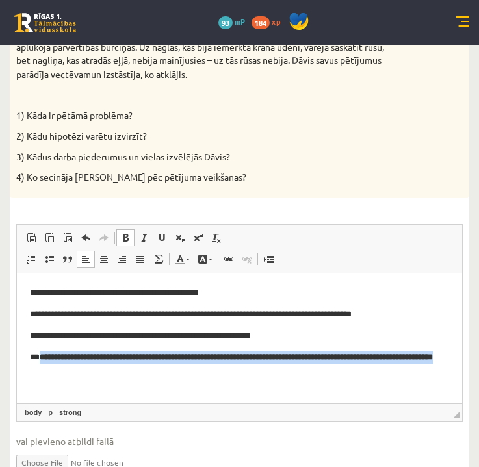
drag, startPoint x: 41, startPoint y: 354, endPoint x: 150, endPoint y: 378, distance: 111.9
click at [150, 378] on html "**********" at bounding box center [239, 331] width 445 height 116
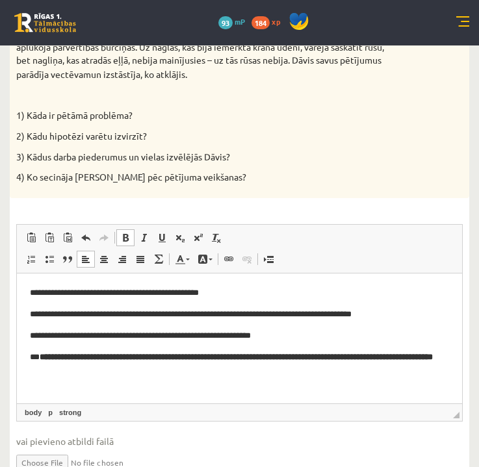
click at [122, 243] on span at bounding box center [125, 238] width 10 height 10
click at [169, 366] on p "**********" at bounding box center [239, 363] width 419 height 26
drag, startPoint x: 167, startPoint y: 380, endPoint x: 138, endPoint y: 367, distance: 32.3
click at [138, 367] on html "**********" at bounding box center [239, 331] width 445 height 116
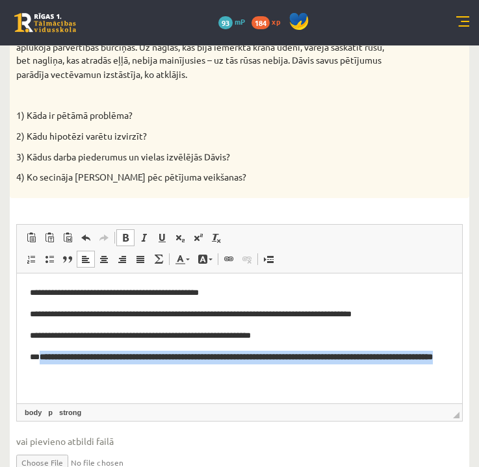
drag, startPoint x: 142, startPoint y: 370, endPoint x: 40, endPoint y: 358, distance: 102.1
click at [40, 358] on p "**********" at bounding box center [239, 363] width 419 height 26
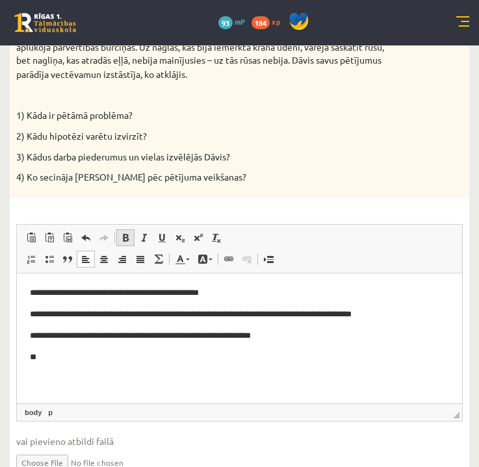
click at [124, 243] on span at bounding box center [125, 238] width 10 height 10
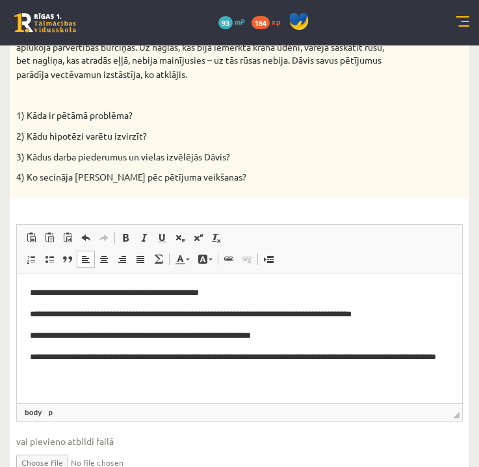
click at [281, 211] on div "4p Dāvis nevarēja vien sagaidīt, kad beidzot sāksies vasaras brīvlaiks. Vectēva…" at bounding box center [240, 187] width 460 height 613
click at [373, 162] on p "3) Kādus darba piederumus un vielas izvēlējās Dāvis?" at bounding box center [207, 157] width 382 height 13
click at [324, 184] on p "4) Ko secināja Dāvis pēc pētījuma veikšanas?" at bounding box center [207, 177] width 382 height 13
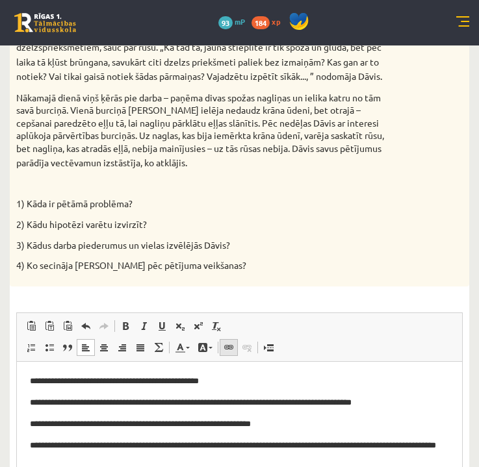
scroll to position [360, 0]
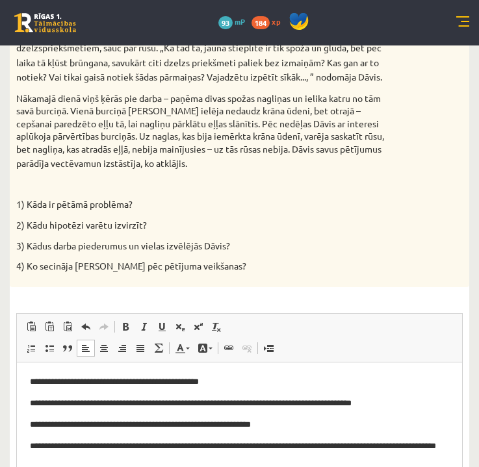
click at [420, 244] on div "Dāvis nevarēja vien sagaidīt, kad beidzot sāksies vasaras brīvlaiks. Vectēvam b…" at bounding box center [240, 128] width 460 height 317
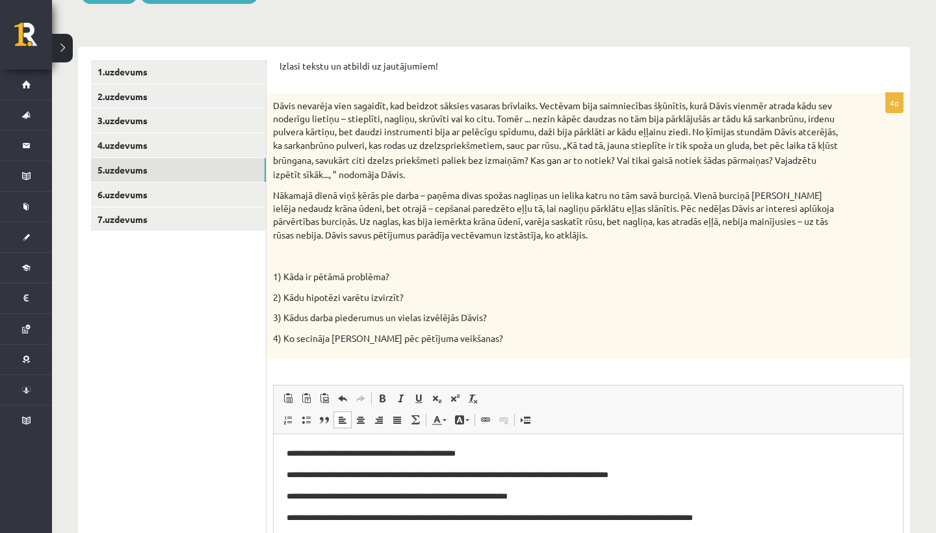
scroll to position [208, 0]
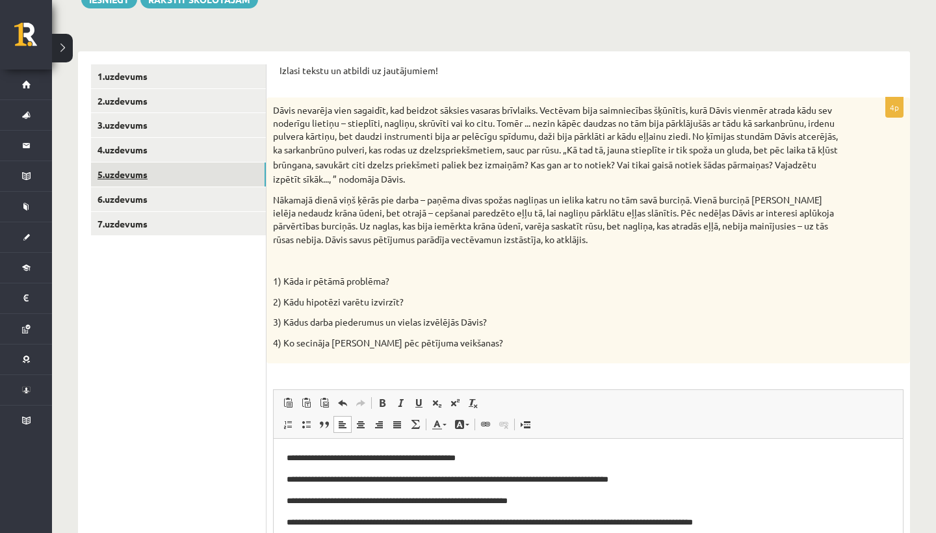
click at [138, 172] on link "5.uzdevums" at bounding box center [178, 175] width 175 height 24
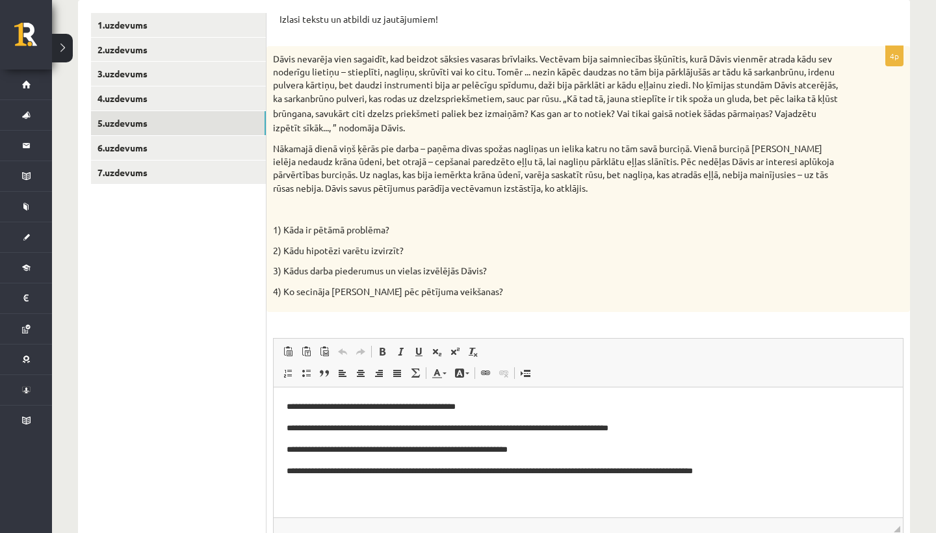
scroll to position [259, 0]
click at [109, 149] on link "6.uzdevums" at bounding box center [178, 149] width 175 height 24
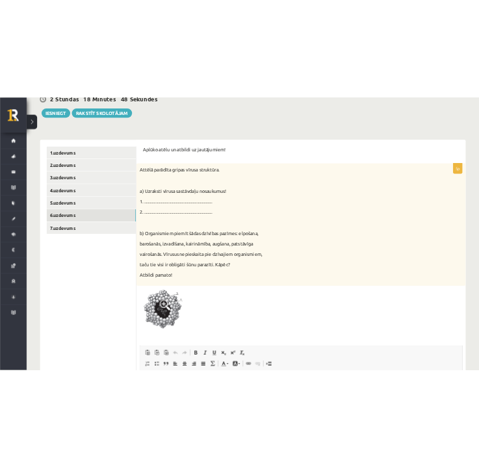
scroll to position [176, 0]
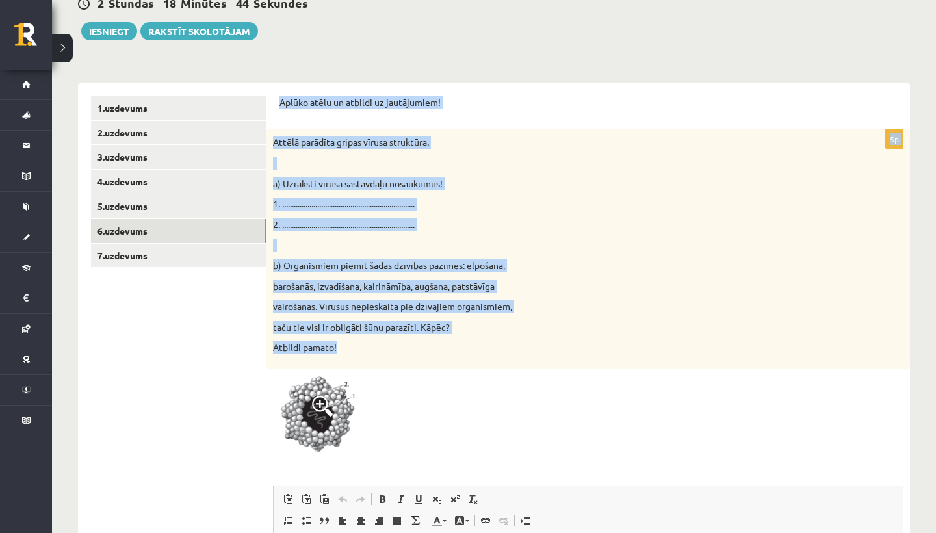
drag, startPoint x: 282, startPoint y: 101, endPoint x: 447, endPoint y: 349, distance: 297.2
click at [447, 349] on form "Aplūko atēlu un atbildi uz jautājumiem! 5p Attēlā parādīta gripas vīrusa strukt…" at bounding box center [589, 426] width 618 height 660
copy form "Aplūko atēlu un atbildi uz jautājumiem! 5p Attēlā parādīta gripas vīrusa strukt…"
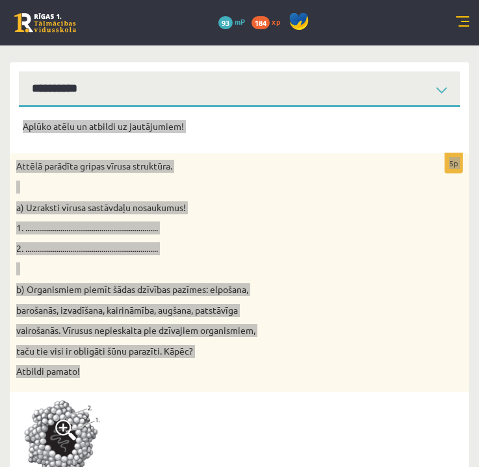
drag, startPoint x: 475, startPoint y: 272, endPoint x: 430, endPoint y: 365, distance: 103.8
click at [430, 365] on div "Attēlā parādīta gripas vīrusa struktūra. a) Uzraksti vīrusa sastāvdaļu nosaukum…" at bounding box center [240, 272] width 460 height 239
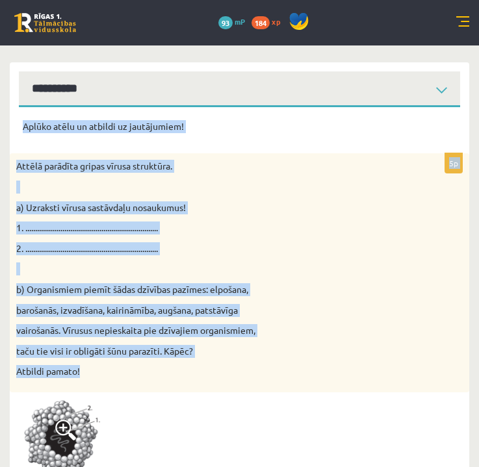
click at [430, 365] on div "Attēlā parādīta gripas vīrusa struktūra. a) Uzraksti vīrusa sastāvdaļu nosaukum…" at bounding box center [240, 272] width 460 height 239
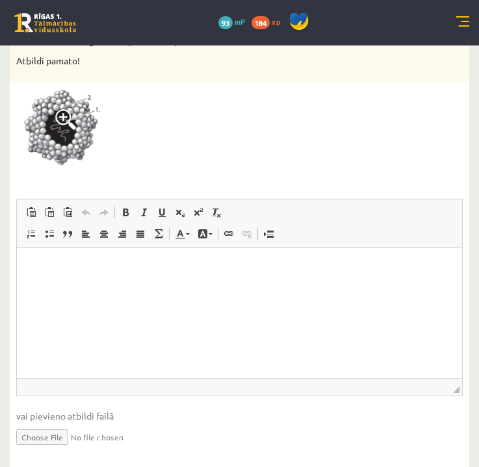
scroll to position [488, 0]
click at [56, 261] on p "Rich Text Editor, wiswyg-editor-user-answer-47363915237440" at bounding box center [239, 267] width 419 height 14
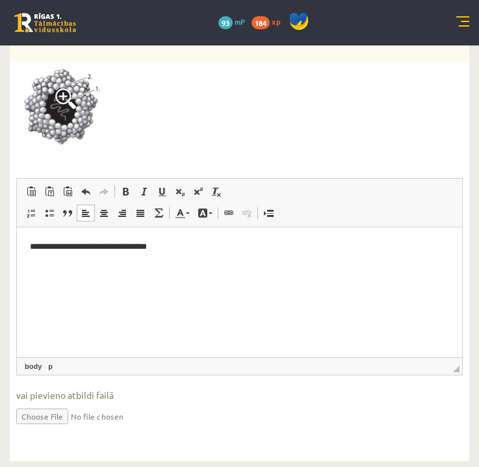
scroll to position [507, 0]
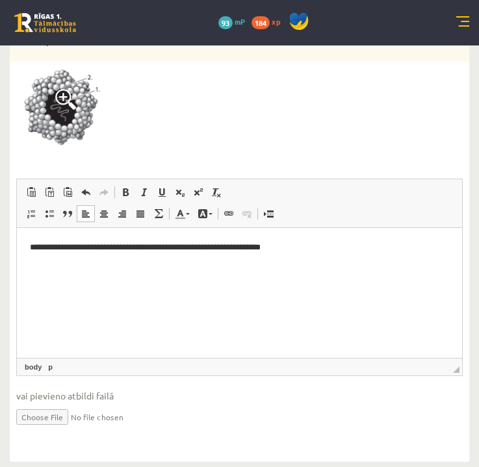
click at [258, 246] on p "**********" at bounding box center [239, 247] width 419 height 13
click at [334, 258] on html "**********" at bounding box center [239, 247] width 445 height 39
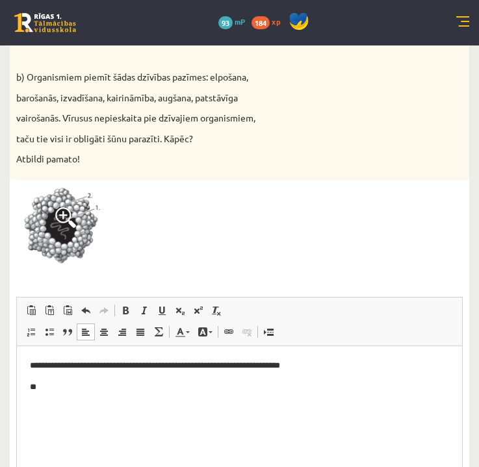
scroll to position [389, 0]
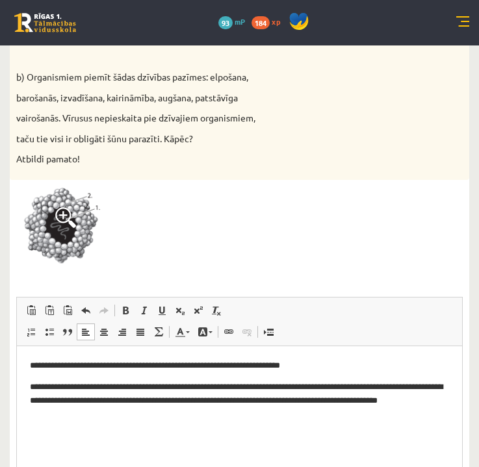
click at [136, 389] on p "**********" at bounding box center [239, 399] width 419 height 39
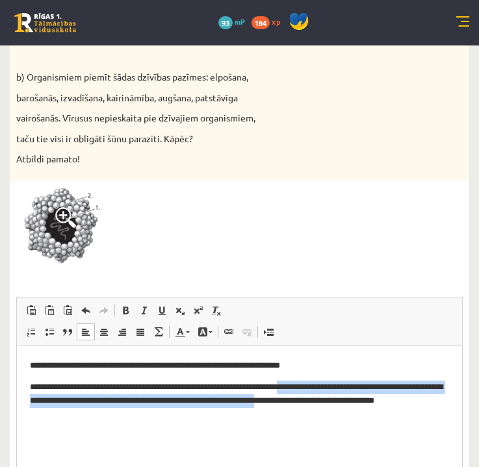
drag, startPoint x: 352, startPoint y: 392, endPoint x: 322, endPoint y: 382, distance: 31.5
click at [311, 382] on p "**********" at bounding box center [239, 399] width 419 height 39
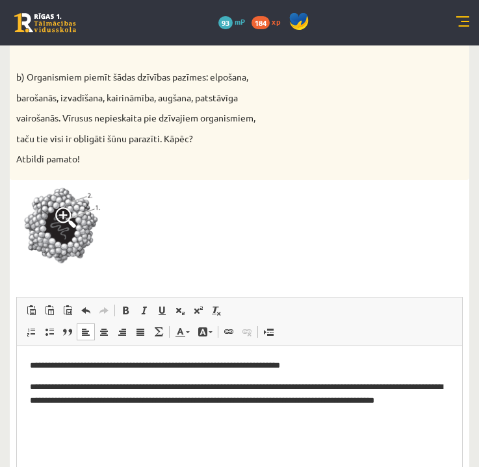
click at [353, 380] on p "**********" at bounding box center [239, 399] width 419 height 39
click at [224, 403] on p "**********" at bounding box center [239, 399] width 419 height 39
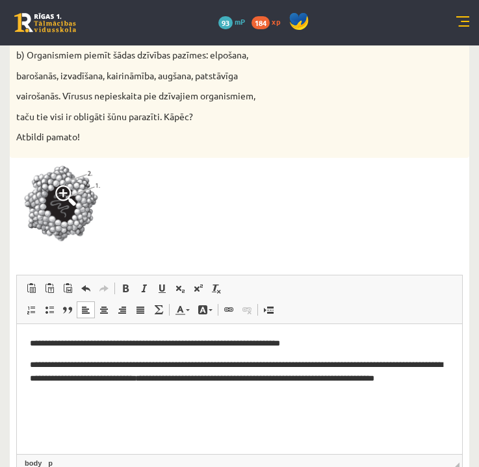
scroll to position [414, 0]
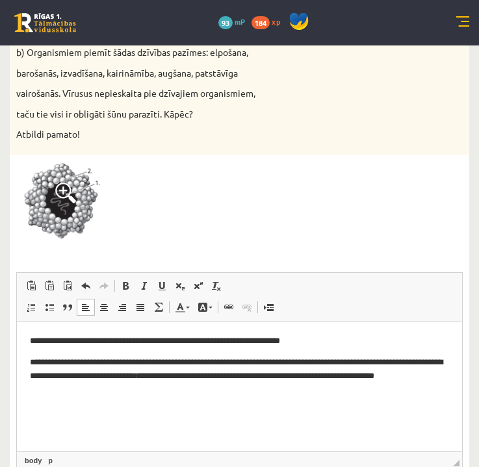
click at [141, 342] on p "**********" at bounding box center [239, 340] width 419 height 13
click at [290, 180] on div at bounding box center [239, 204] width 447 height 85
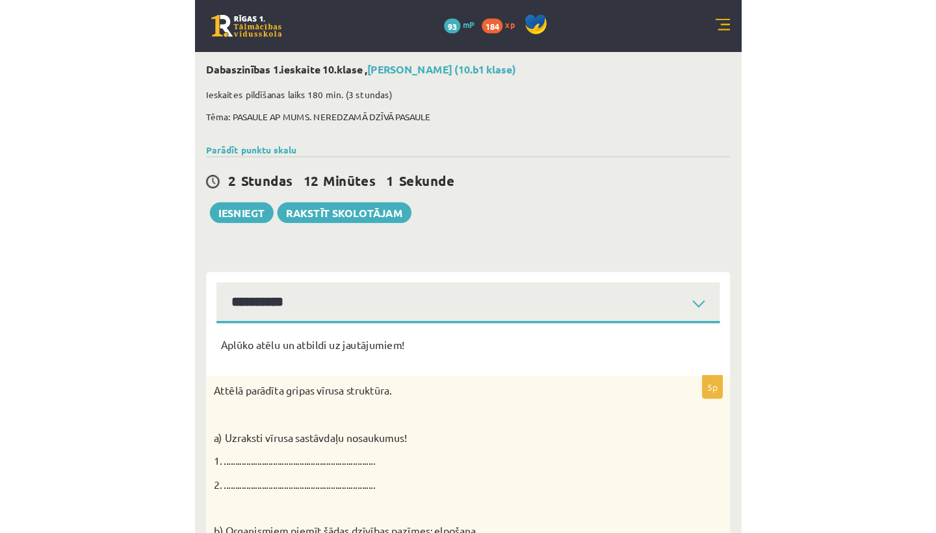
scroll to position [0, 0]
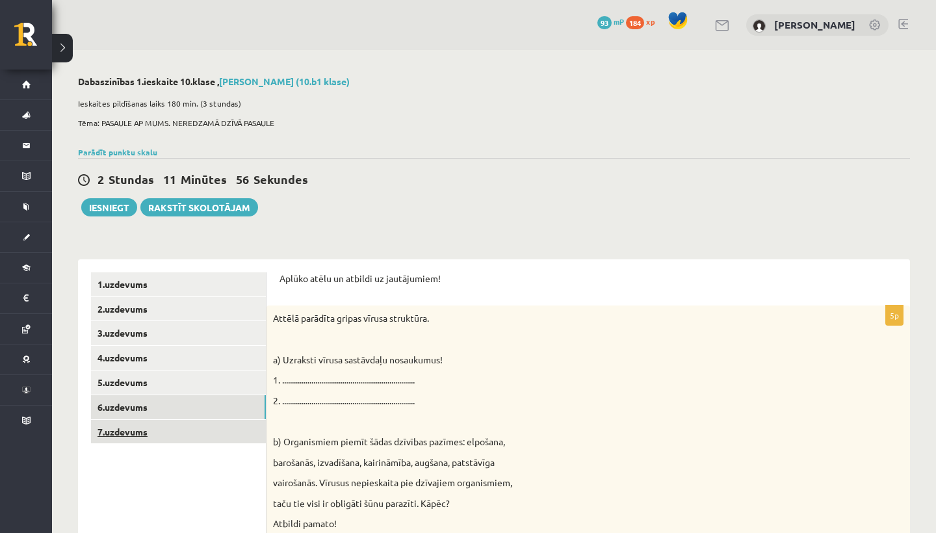
click at [126, 431] on link "7.uzdevums" at bounding box center [178, 432] width 175 height 24
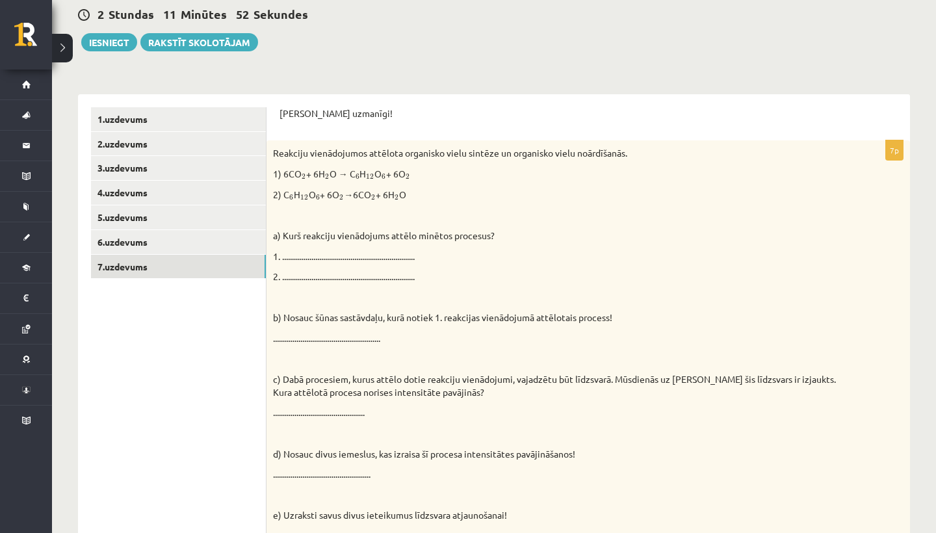
scroll to position [166, 0]
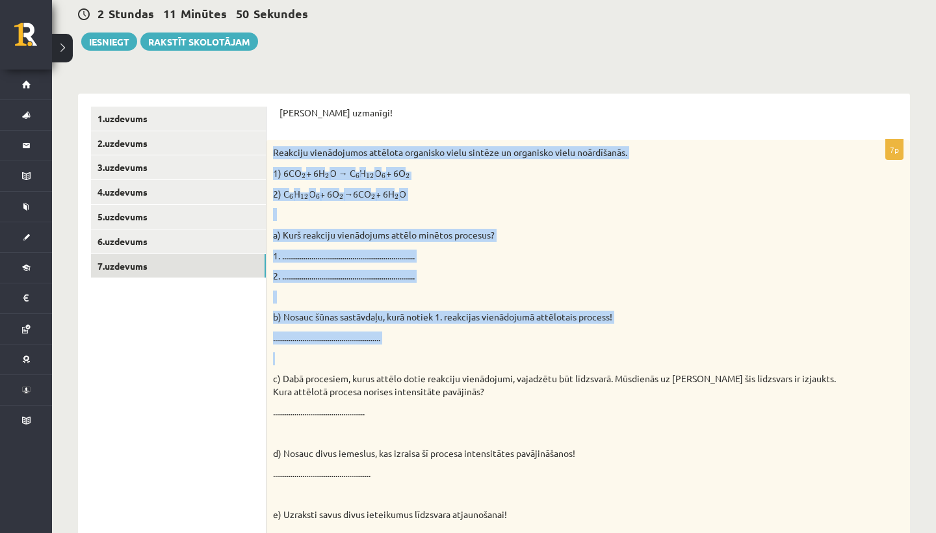
drag, startPoint x: 274, startPoint y: 150, endPoint x: 501, endPoint y: 349, distance: 301.4
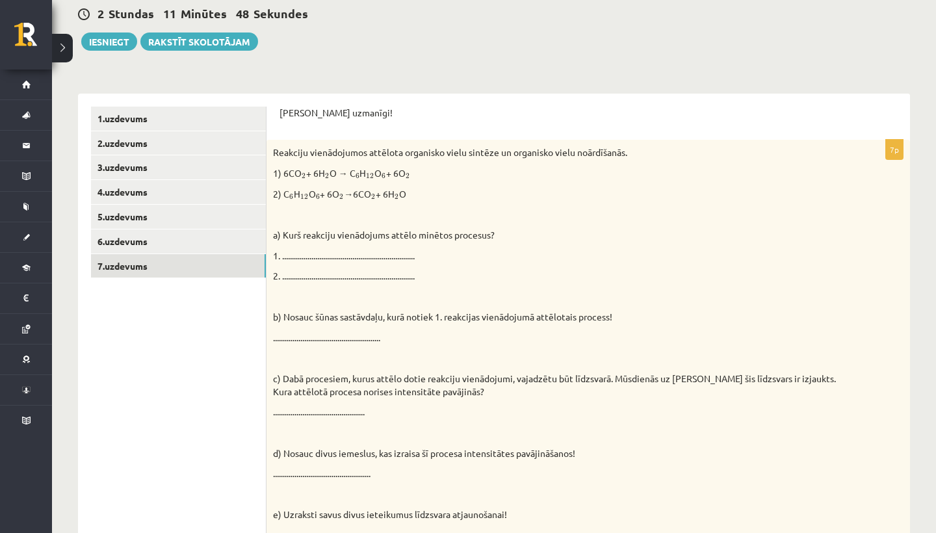
click at [452, 114] on p "Pildi uzmanīgi!" at bounding box center [589, 113] width 618 height 13
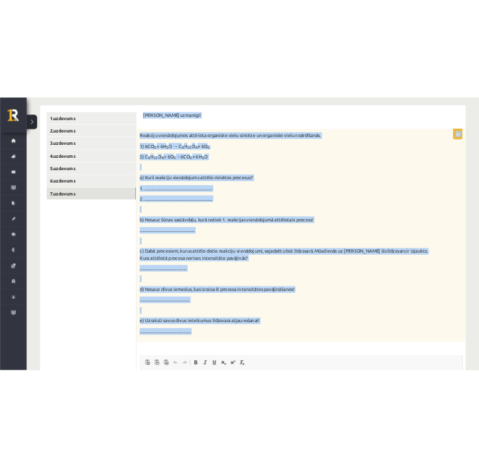
scroll to position [265, 0]
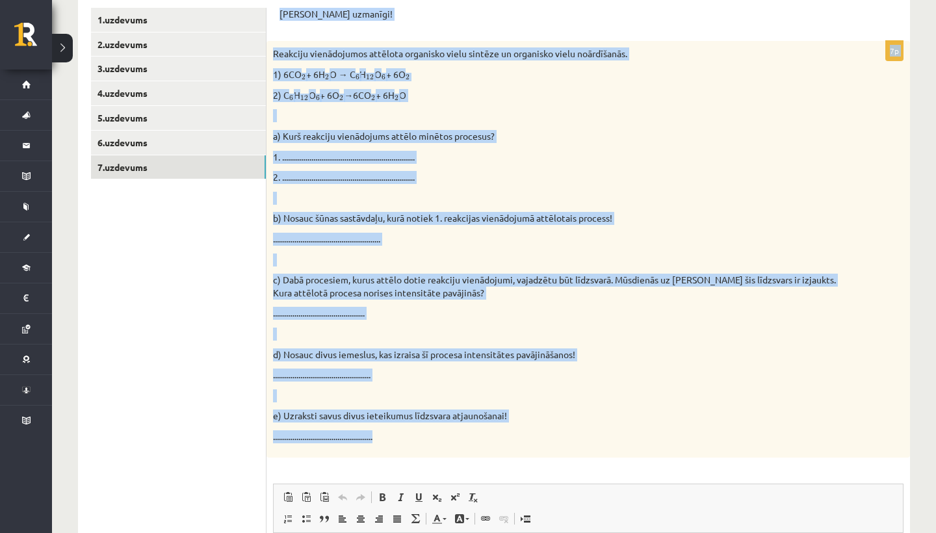
drag, startPoint x: 281, startPoint y: 112, endPoint x: 481, endPoint y: 438, distance: 381.8
click at [481, 438] on form "Pildi uzmanīgi! 7p Reakciju vienādojumos attēlota organisko vielu sintēze un or…" at bounding box center [589, 381] width 618 height 746
copy form "Pildi uzmanīgi! 7p Reakciju vienādojumos attēlota organisko vielu sintēze un or…"
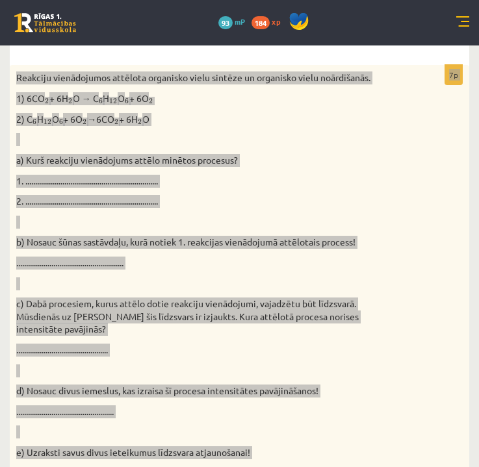
drag, startPoint x: 101, startPoint y: 13, endPoint x: 424, endPoint y: 337, distance: 457.5
click at [424, 337] on div "Reakciju vienādojumos attēlota organisko vielu sintēze un organisko vielu noārd…" at bounding box center [240, 279] width 460 height 429
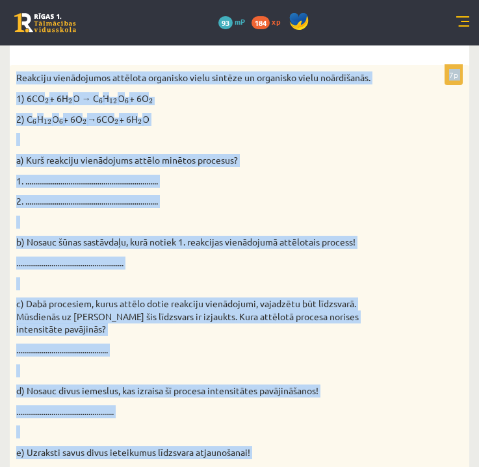
click at [424, 337] on div "Reakciju vienādojumos attēlota organisko vielu sintēze un organisko vielu noārd…" at bounding box center [240, 279] width 460 height 429
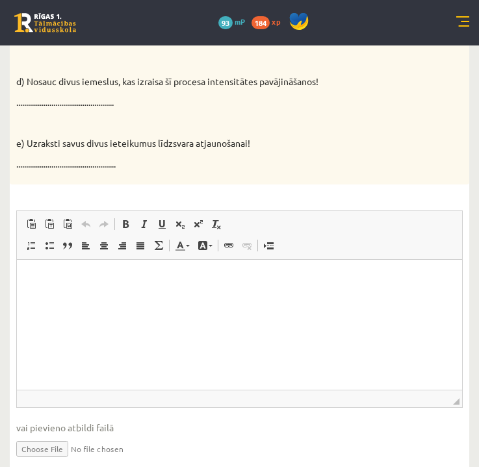
scroll to position [572, 0]
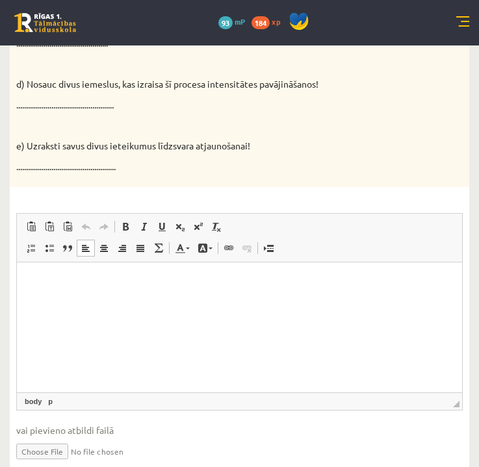
click at [34, 294] on html at bounding box center [239, 283] width 445 height 40
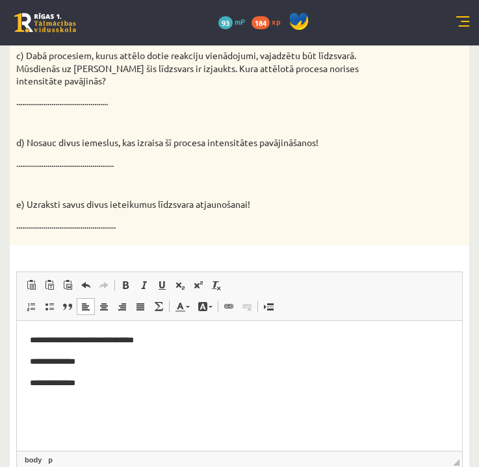
scroll to position [508, 0]
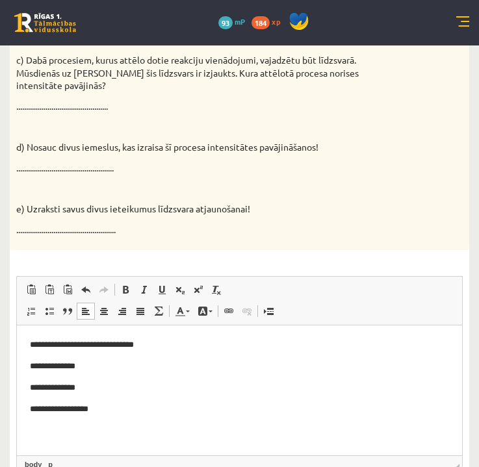
click at [40, 414] on p "**********" at bounding box center [239, 409] width 419 height 13
click at [153, 419] on html "**********" at bounding box center [239, 377] width 445 height 103
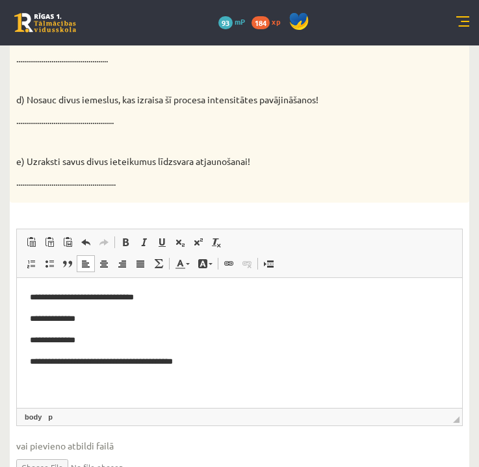
scroll to position [557, 0]
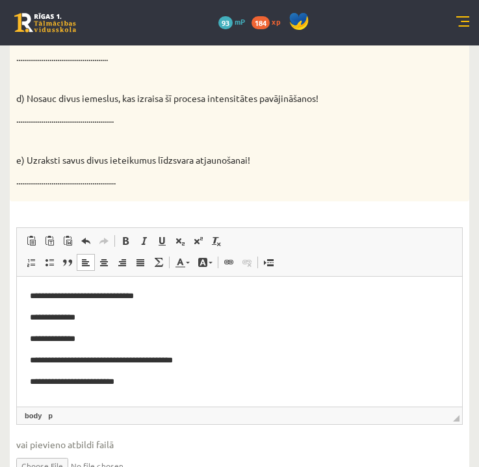
click at [40, 383] on p "**********" at bounding box center [239, 382] width 419 height 13
click at [183, 382] on p "**********" at bounding box center [239, 382] width 419 height 13
click at [252, 383] on p "**********" at bounding box center [239, 382] width 419 height 13
click at [249, 389] on html "**********" at bounding box center [239, 339] width 445 height 125
click at [250, 380] on p "**********" at bounding box center [239, 382] width 419 height 13
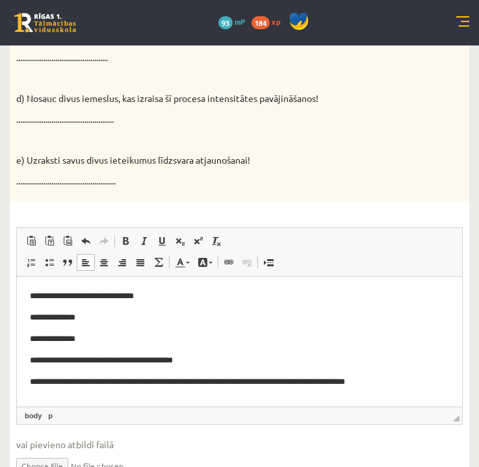
click at [427, 384] on p "**********" at bounding box center [239, 382] width 419 height 13
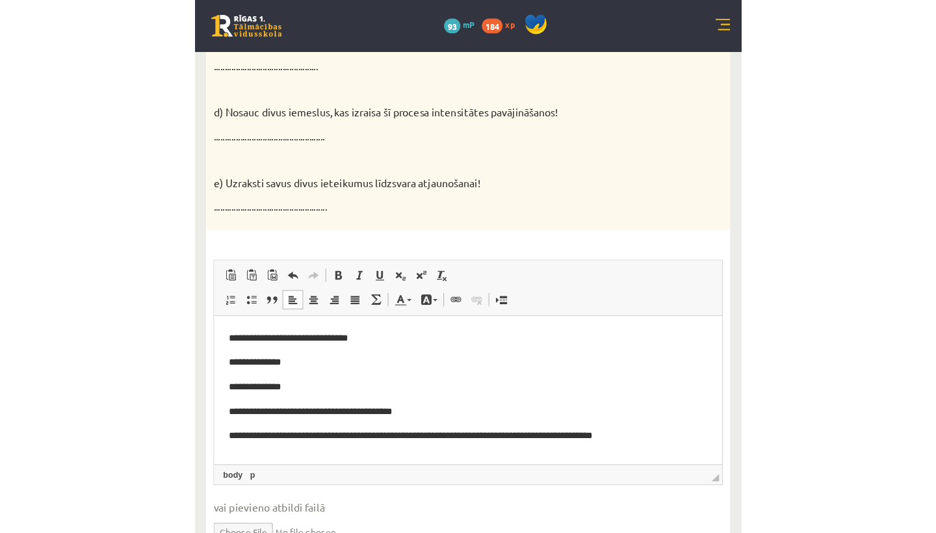
scroll to position [516, 0]
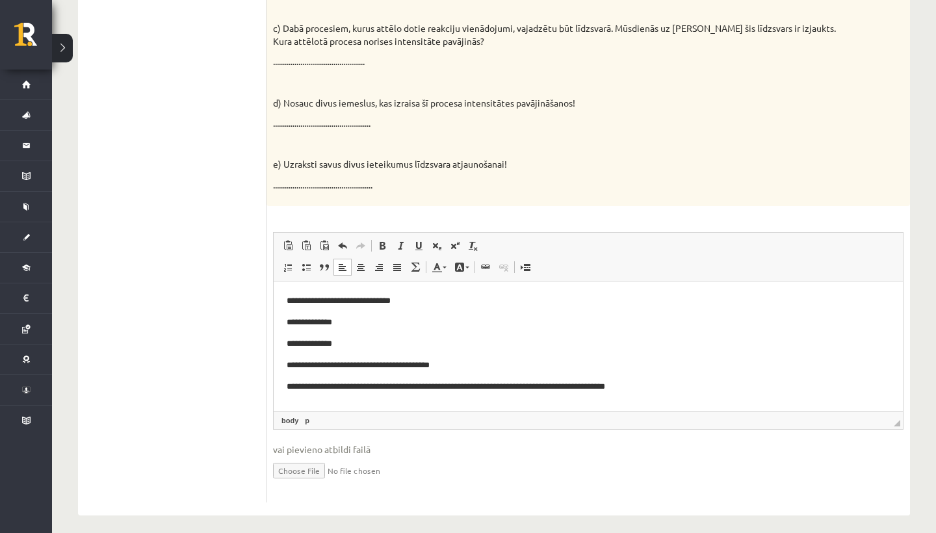
click at [125, 260] on ul "1.uzdevums 2.uzdevums 3.uzdevums 4.uzdevums 5.uzdevums 6.uzdevums 7.uzdevums" at bounding box center [179, 129] width 176 height 746
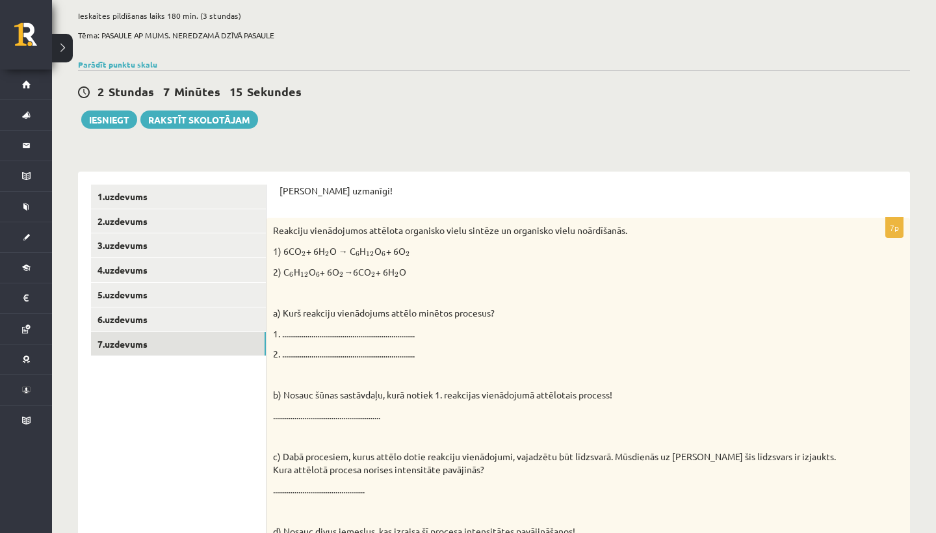
scroll to position [85, 0]
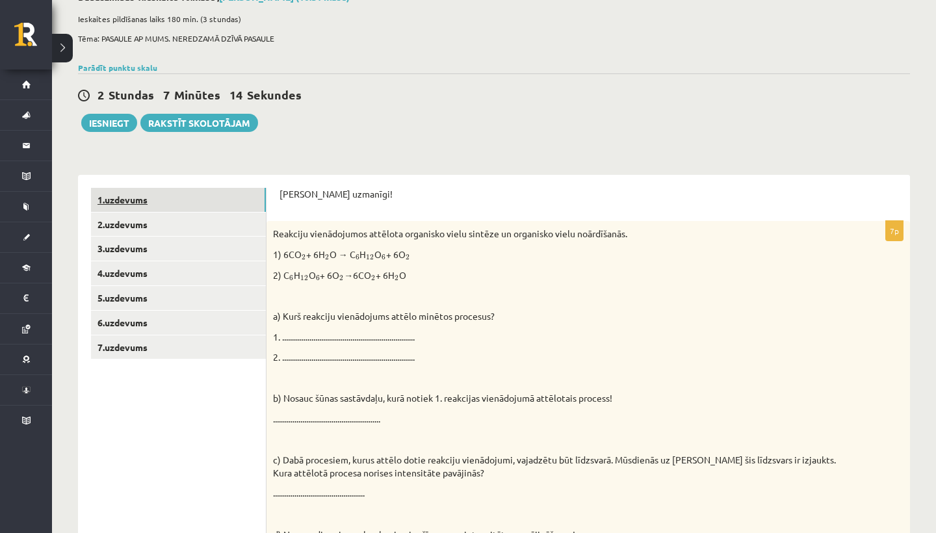
click at [138, 198] on link "1.uzdevums" at bounding box center [178, 200] width 175 height 24
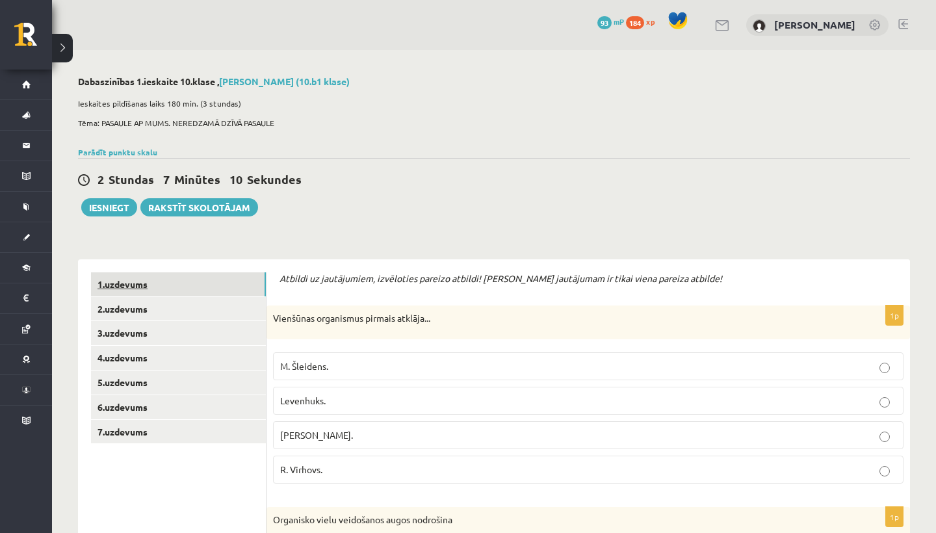
scroll to position [0, 0]
click at [123, 307] on link "2.uzdevums" at bounding box center [178, 309] width 175 height 24
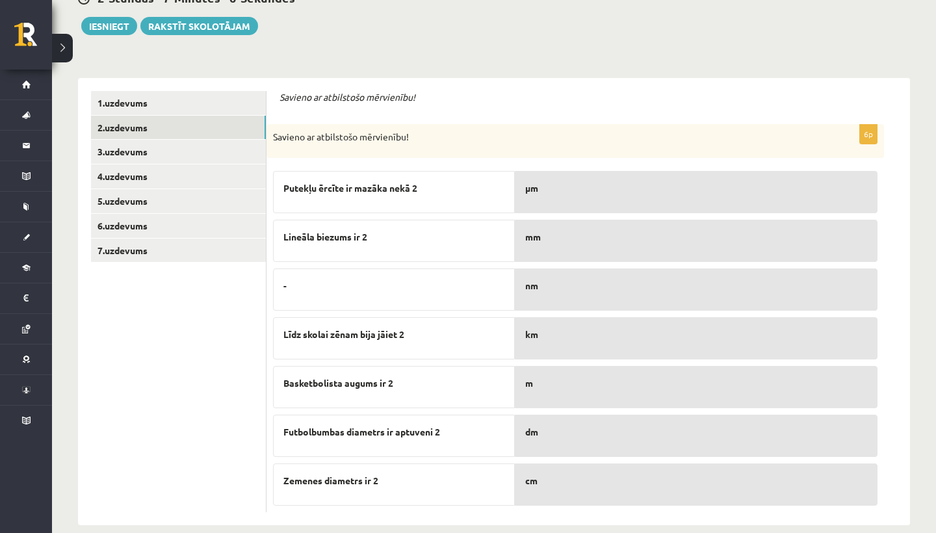
scroll to position [158, 0]
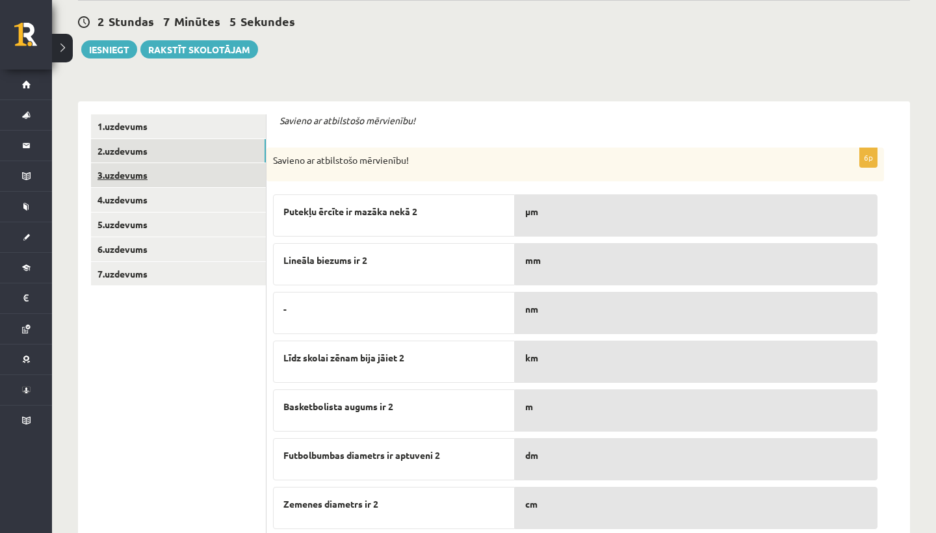
click at [137, 176] on link "3.uzdevums" at bounding box center [178, 175] width 175 height 24
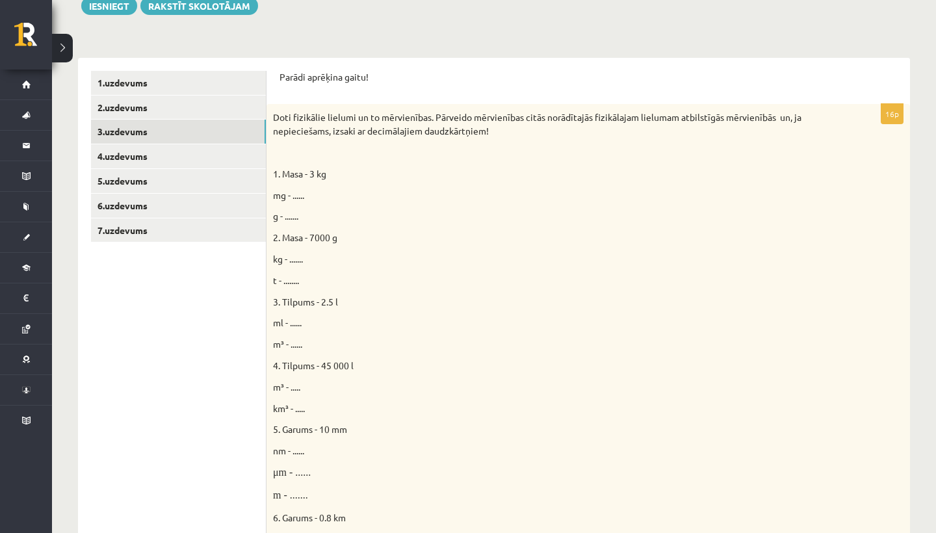
scroll to position [198, 0]
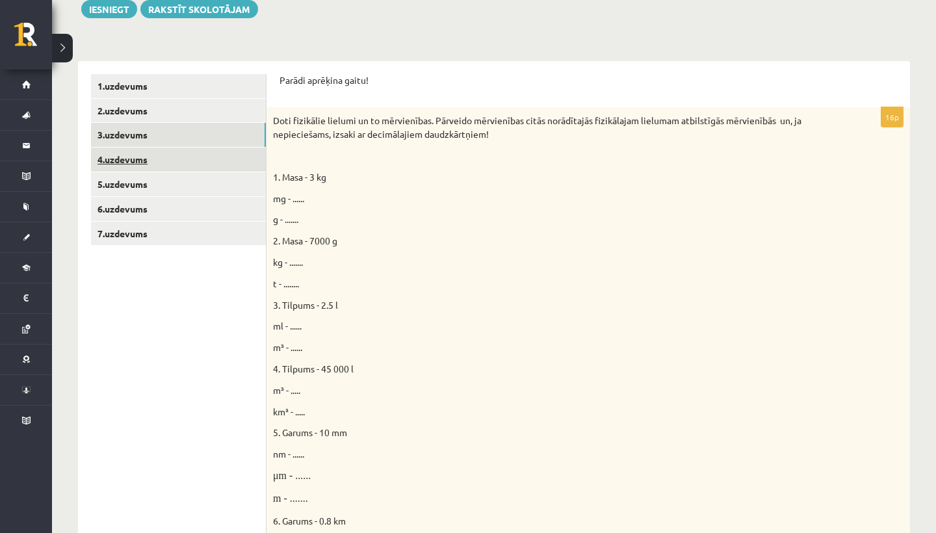
click at [129, 158] on link "4.uzdevums" at bounding box center [178, 160] width 175 height 24
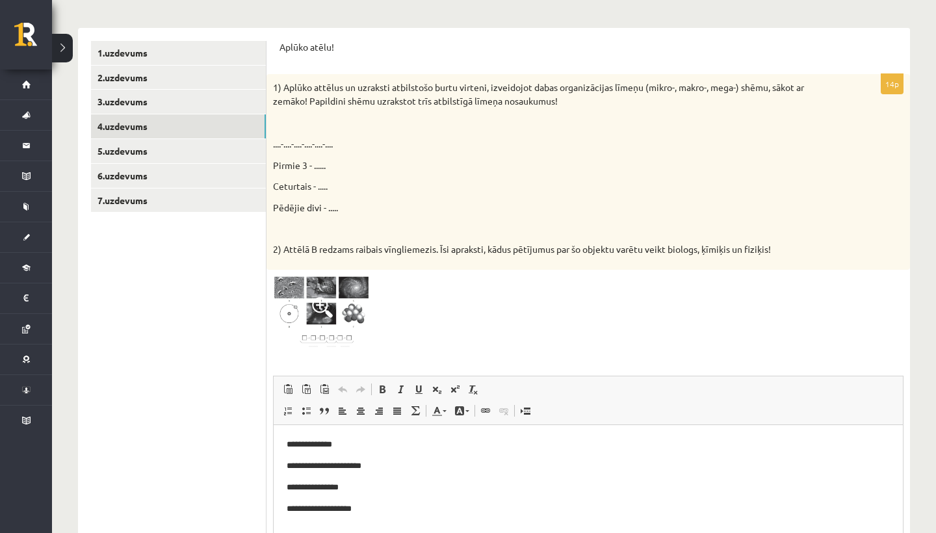
scroll to position [224, 0]
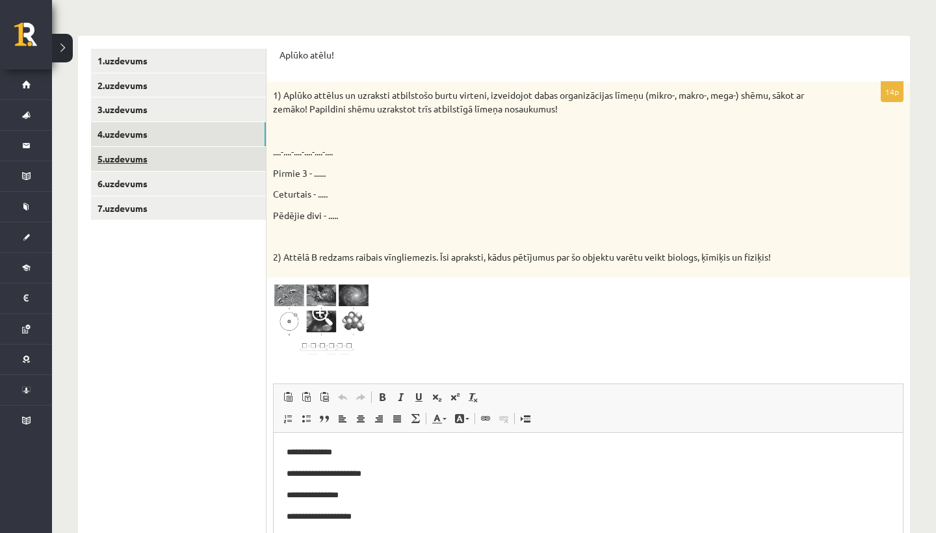
click at [127, 158] on link "5.uzdevums" at bounding box center [178, 159] width 175 height 24
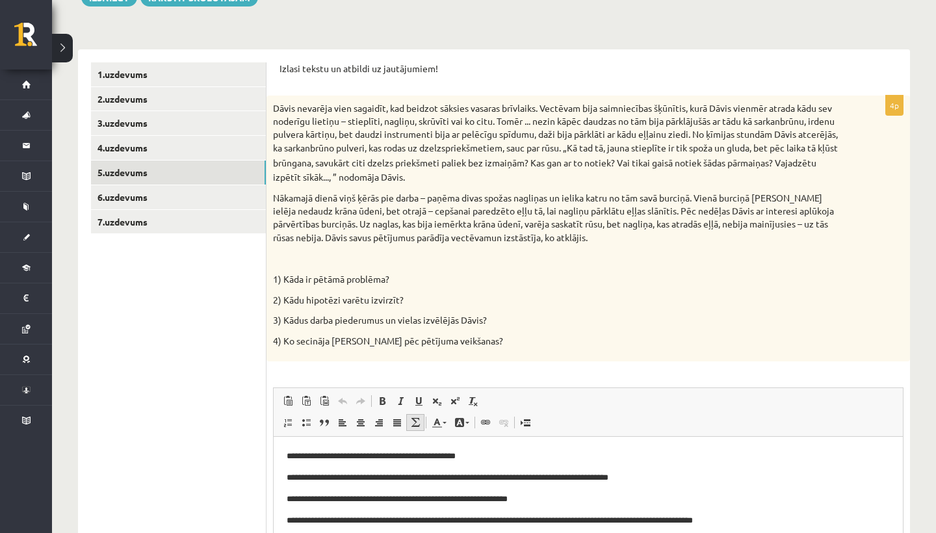
scroll to position [207, 0]
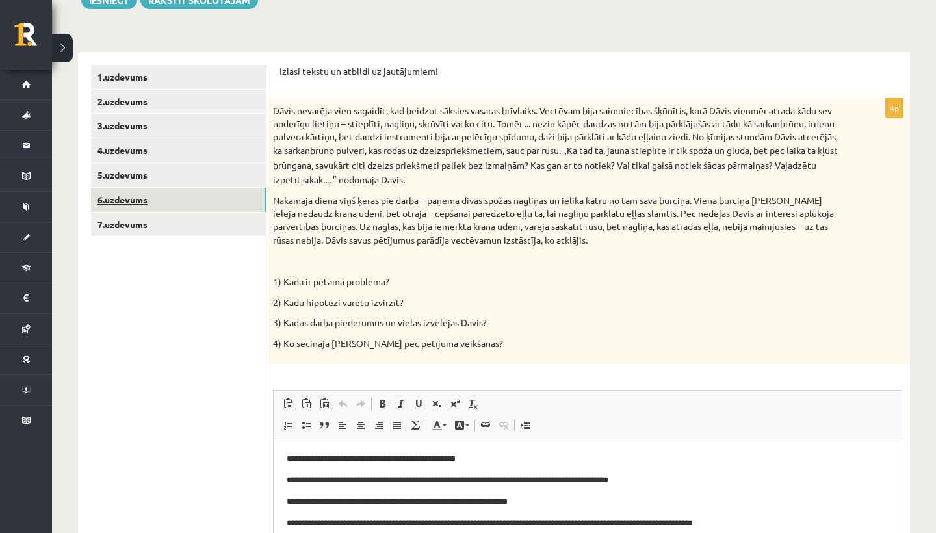
click at [128, 199] on link "6.uzdevums" at bounding box center [178, 200] width 175 height 24
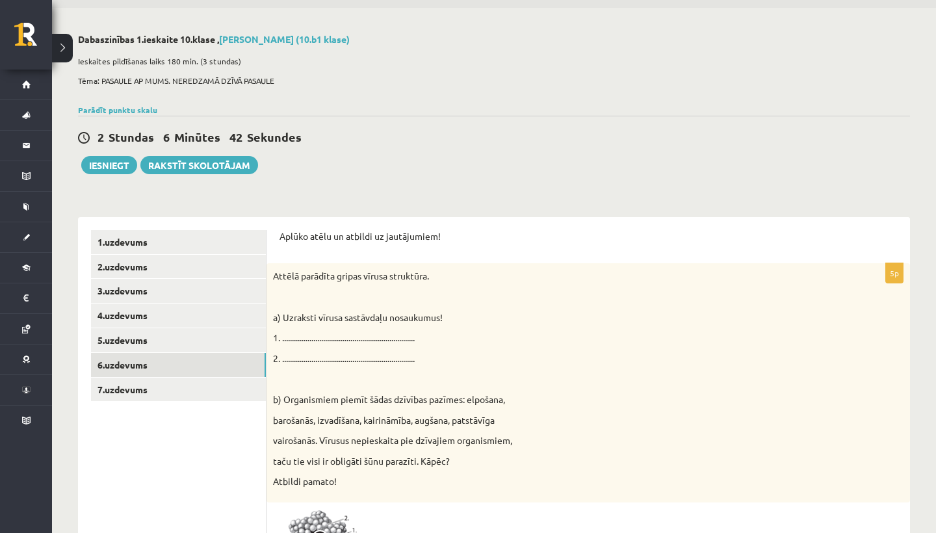
scroll to position [40, 0]
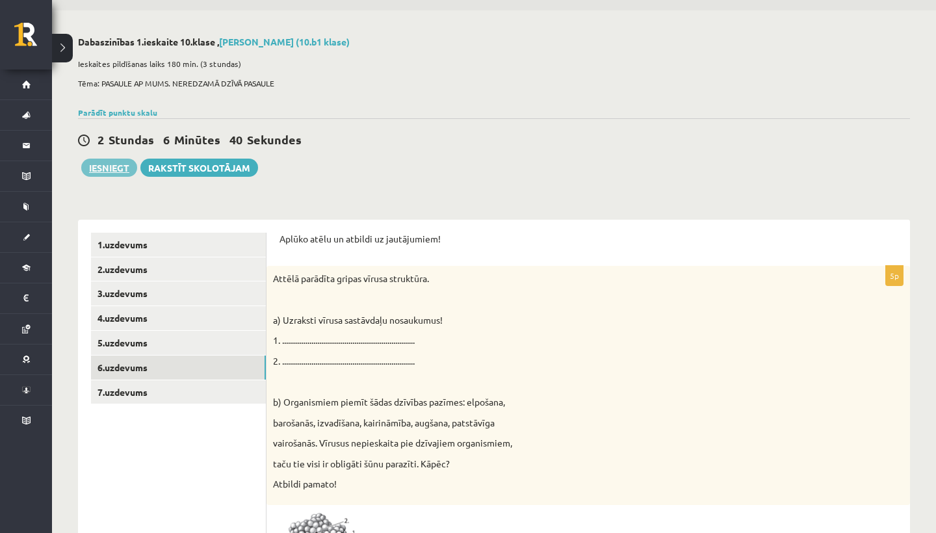
click at [98, 166] on button "Iesniegt" at bounding box center [109, 168] width 56 height 18
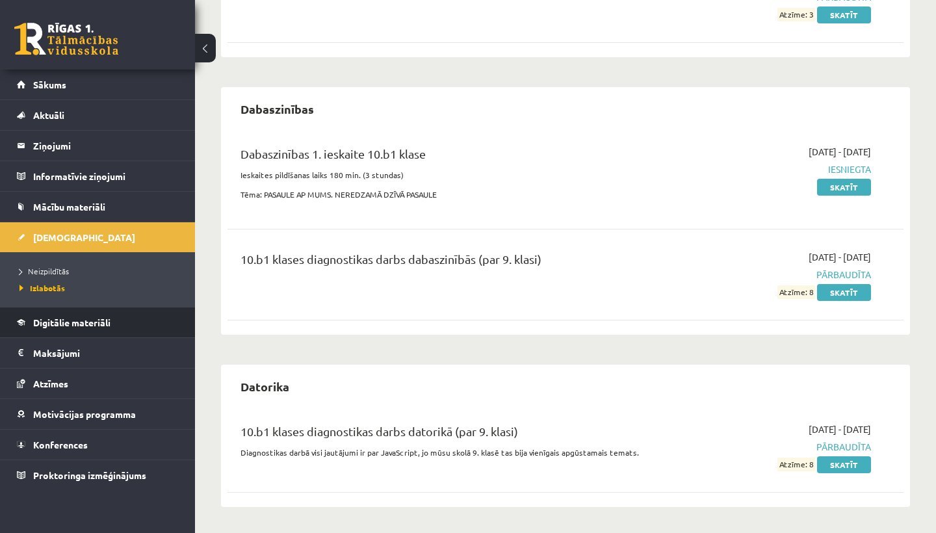
scroll to position [304, 0]
click at [59, 237] on span "[DEMOGRAPHIC_DATA]" at bounding box center [84, 237] width 102 height 12
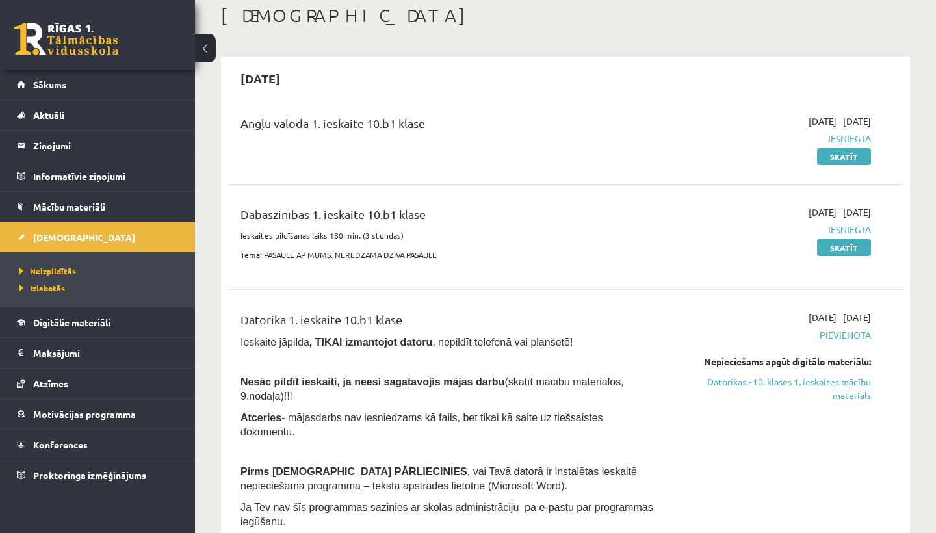
scroll to position [82, 0]
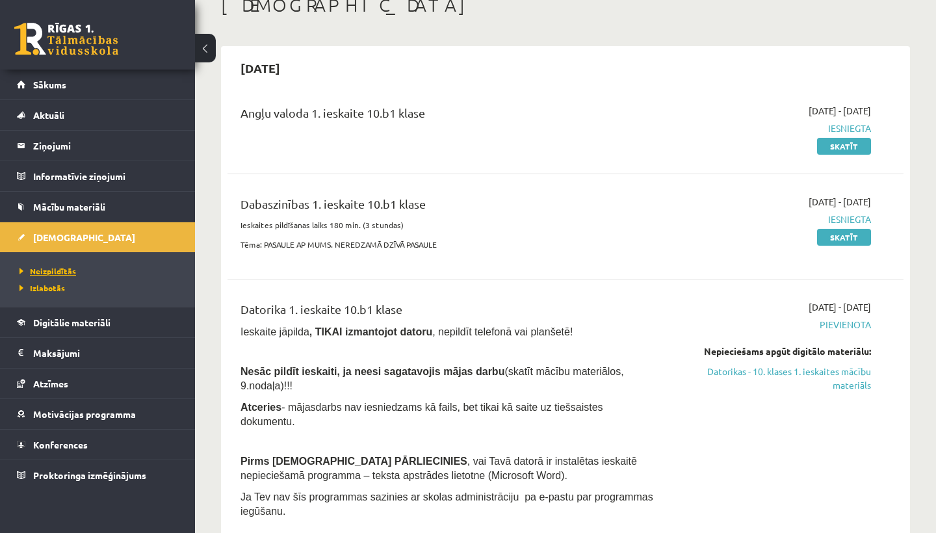
click at [60, 270] on span "Neizpildītās" at bounding box center [48, 271] width 57 height 10
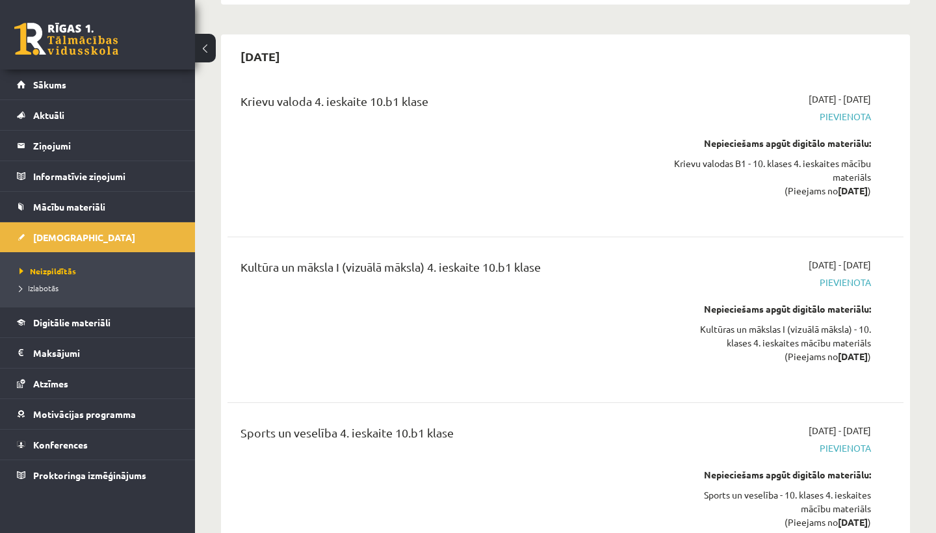
scroll to position [10271, 0]
click at [856, 443] on span "Pievienota" at bounding box center [772, 450] width 197 height 14
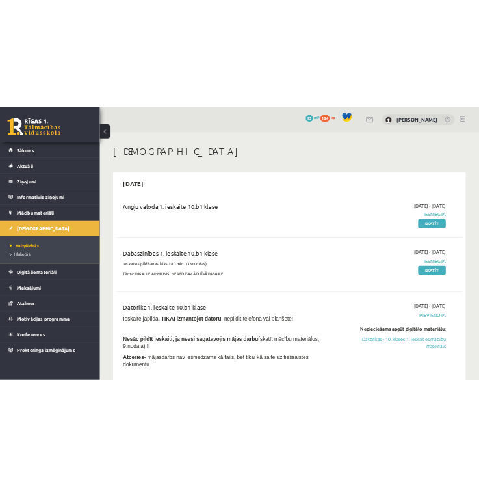
scroll to position [0, 0]
